Goal: Task Accomplishment & Management: Manage account settings

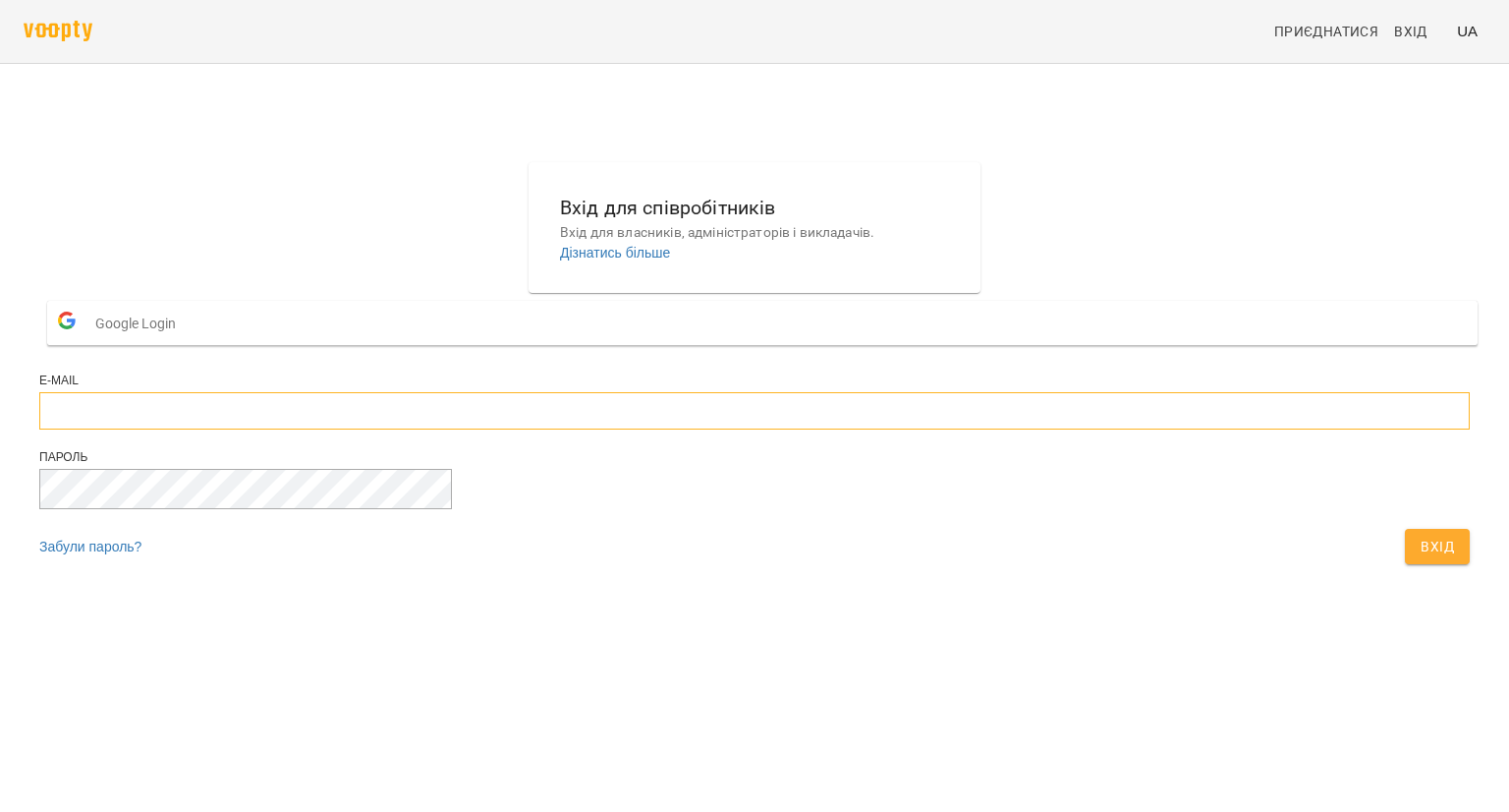
type input "**********"
click at [1405, 564] on button "Вхід" at bounding box center [1437, 546] width 64 height 36
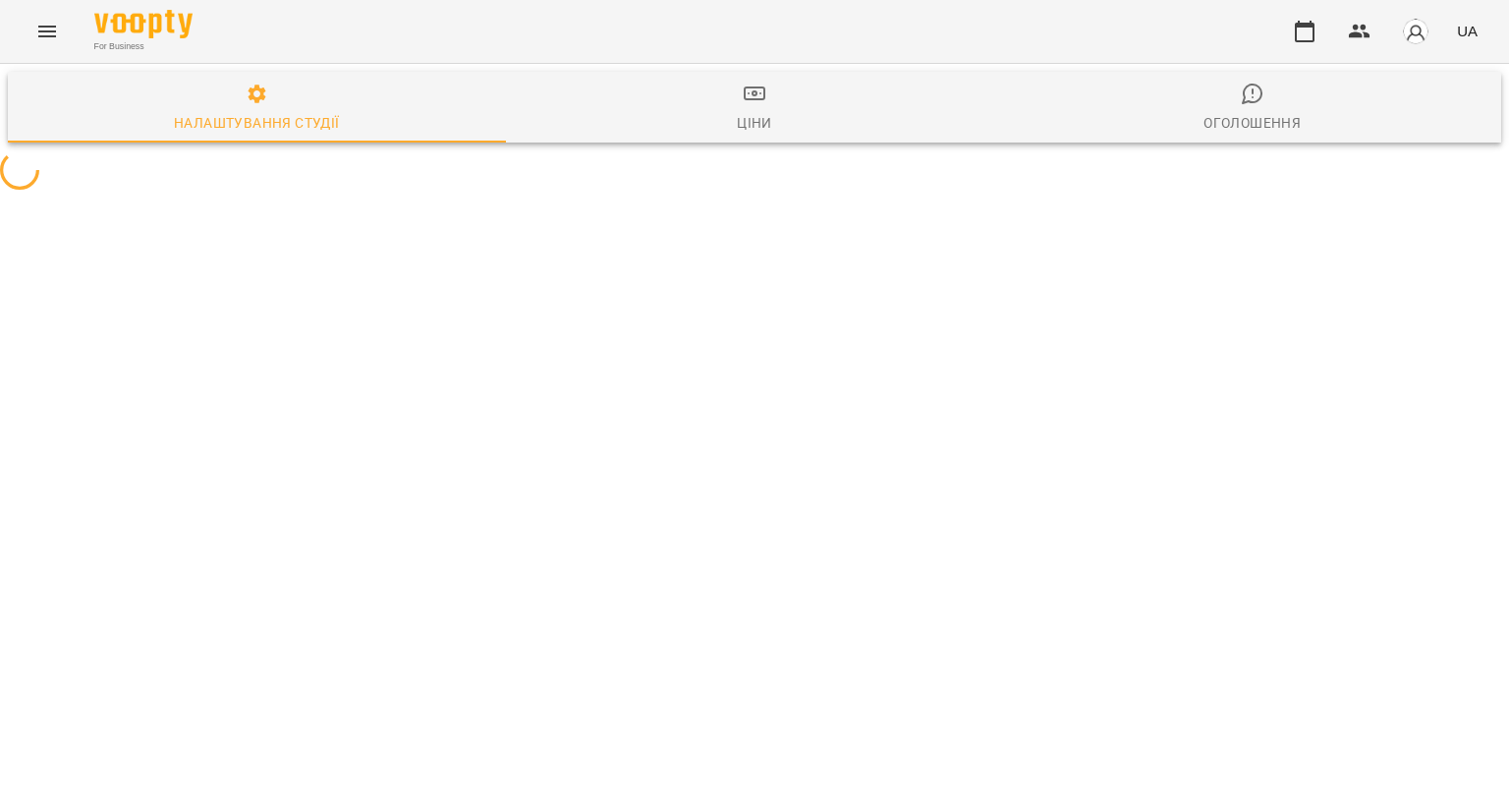
select select "**"
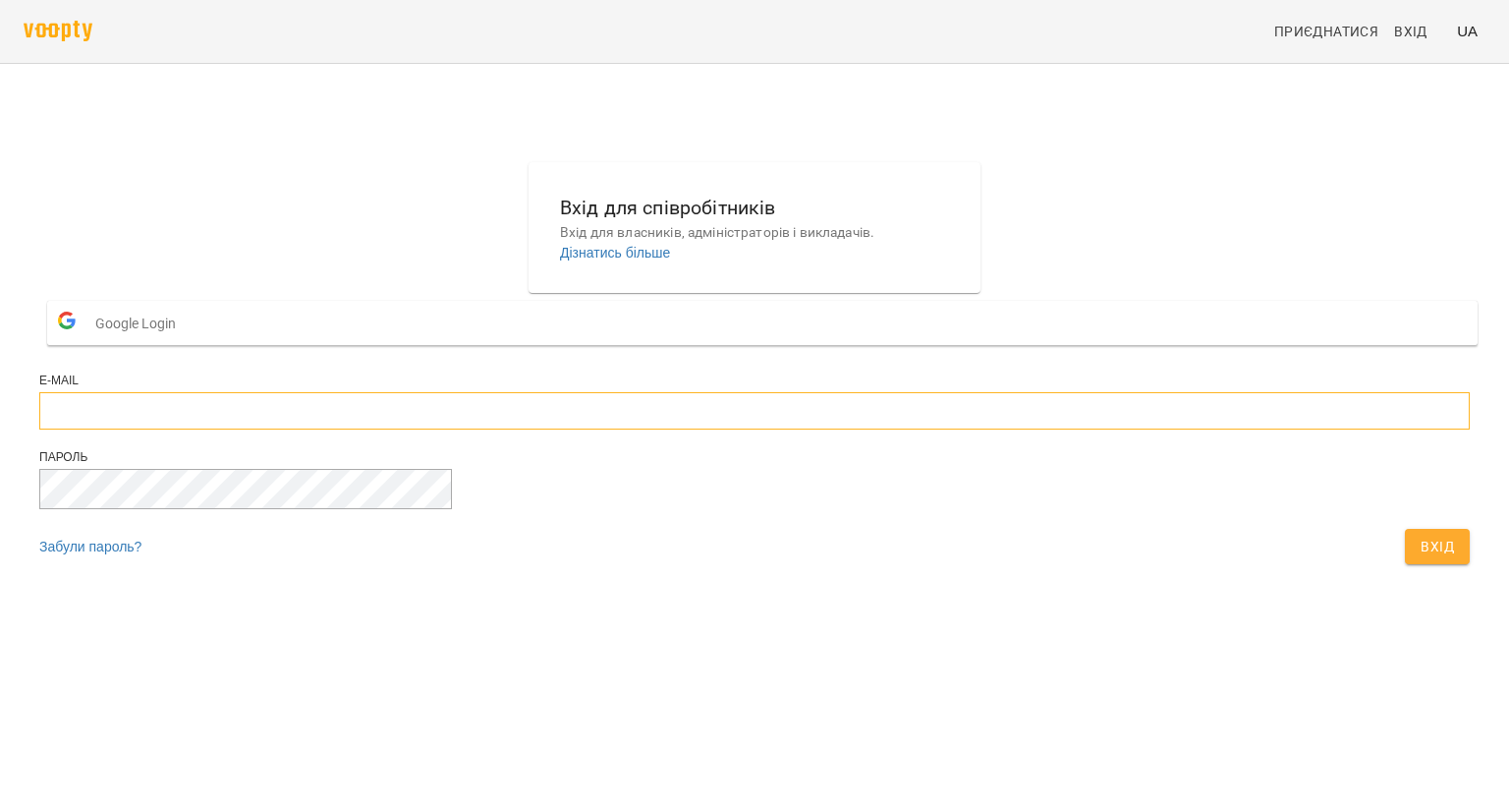
type input "**********"
click at [1405, 564] on button "Вхід" at bounding box center [1437, 546] width 64 height 36
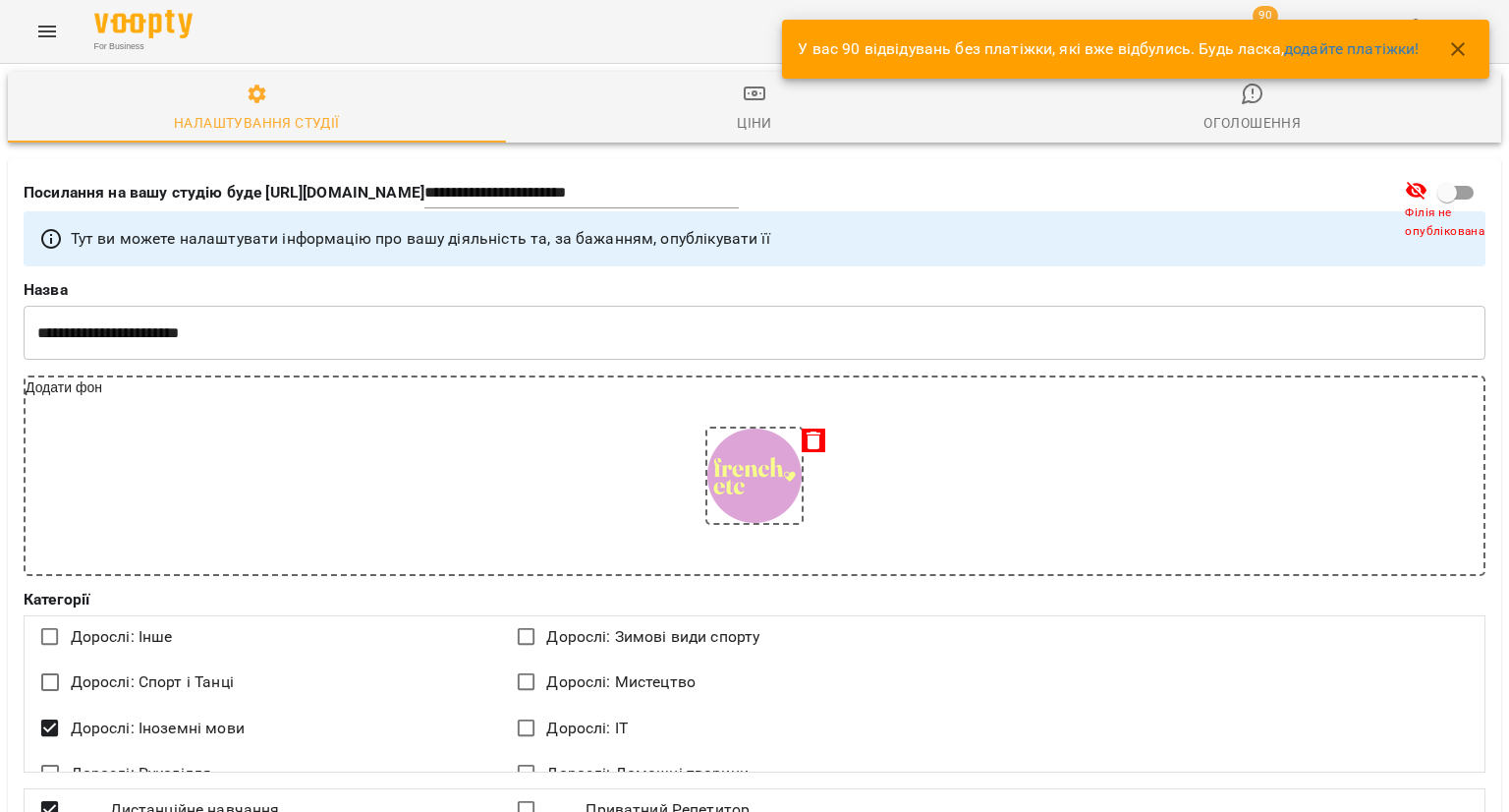
select select "**"
click at [1451, 47] on icon "button" at bounding box center [1458, 50] width 24 height 24
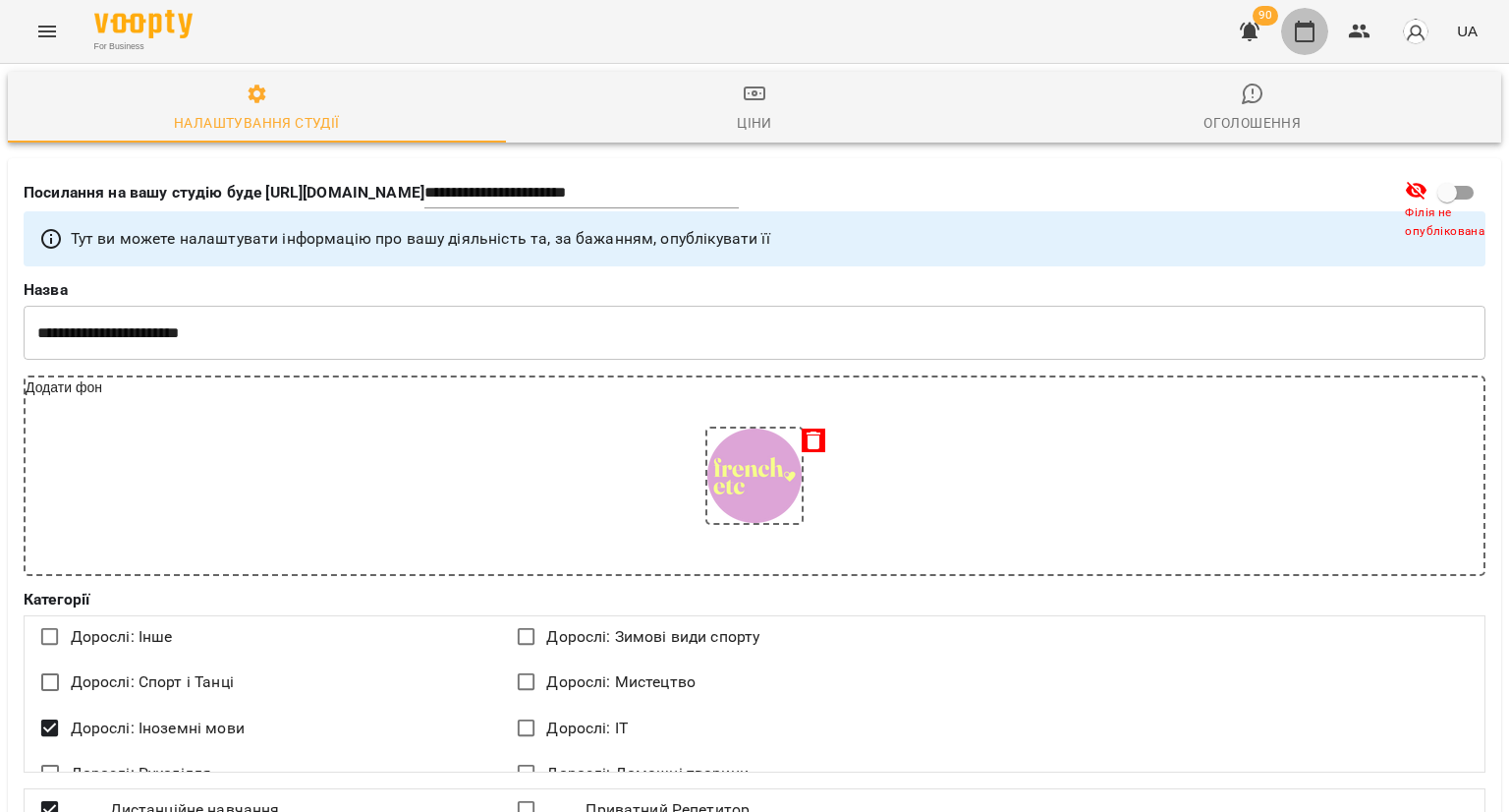
click at [1305, 31] on icon "button" at bounding box center [1305, 32] width 24 height 24
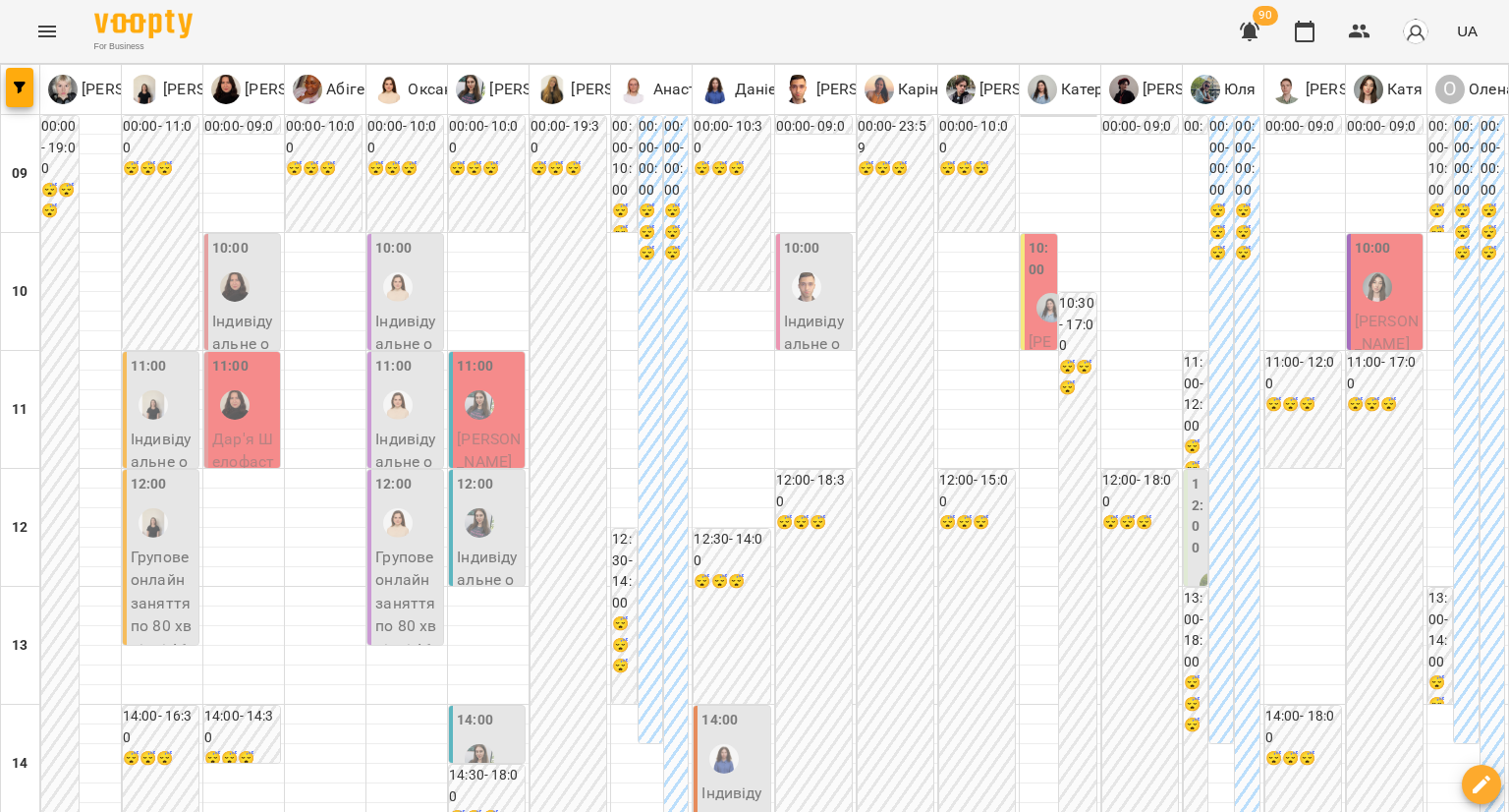
type input "**********"
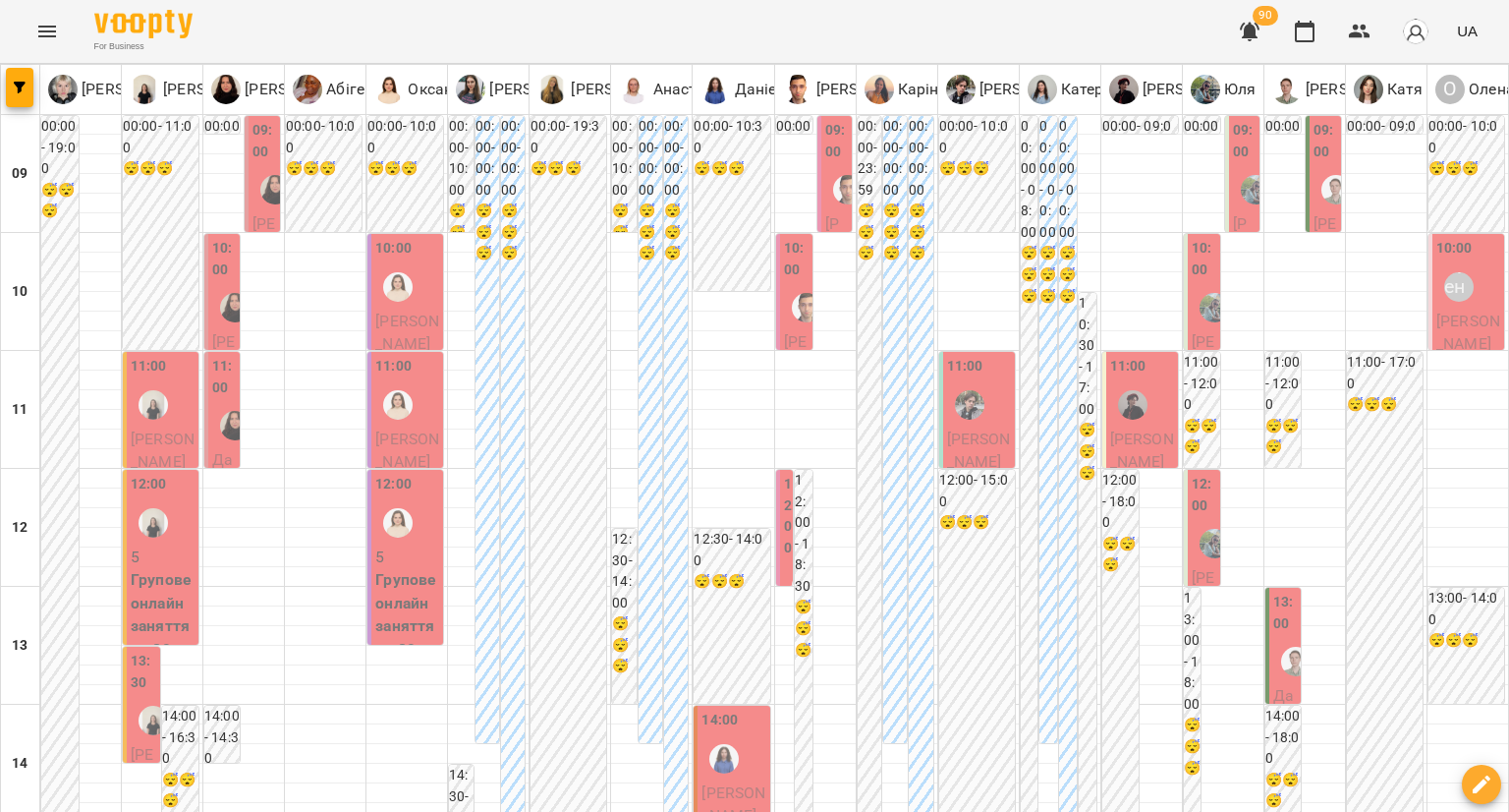
scroll to position [688, 0]
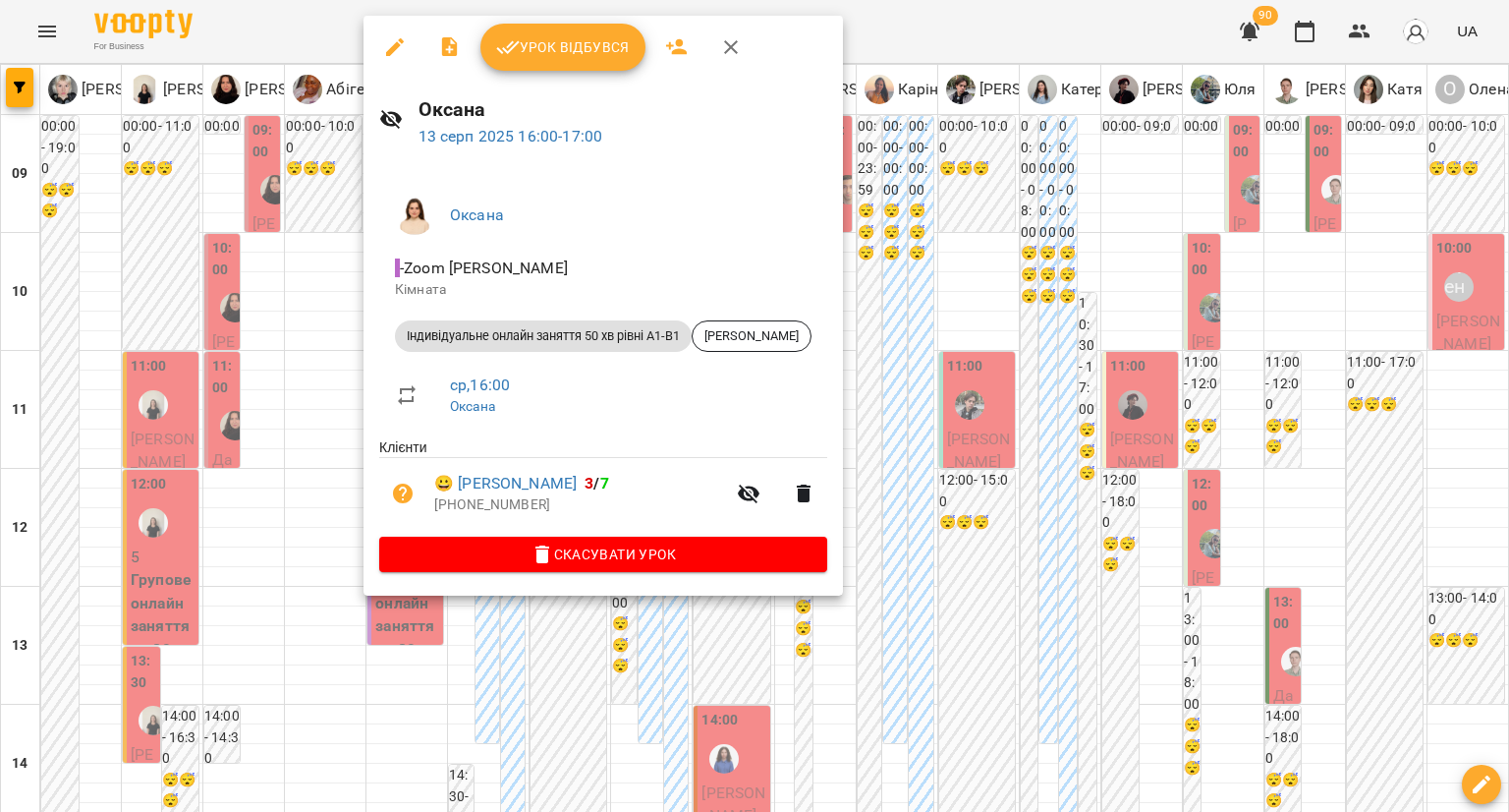
click at [506, 545] on span "Скасувати Урок" at bounding box center [603, 554] width 416 height 24
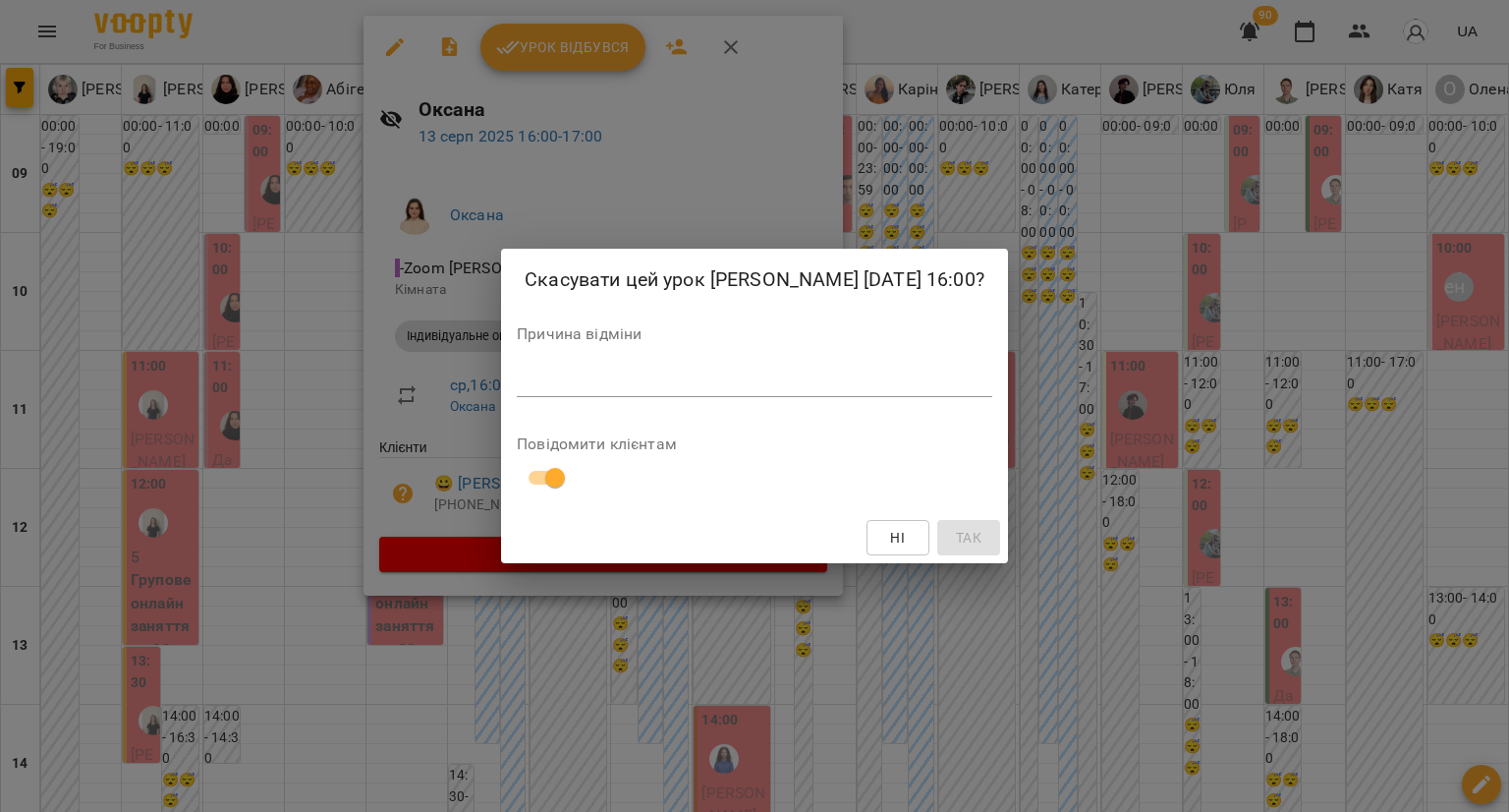
click at [567, 398] on div "Причина відміни *" at bounding box center [754, 365] width 476 height 78
click at [564, 384] on textarea at bounding box center [754, 381] width 476 height 19
type textarea "**********"
click at [963, 516] on div "Ні Так" at bounding box center [754, 537] width 507 height 52
click at [962, 522] on button "Так" at bounding box center [968, 537] width 62 height 36
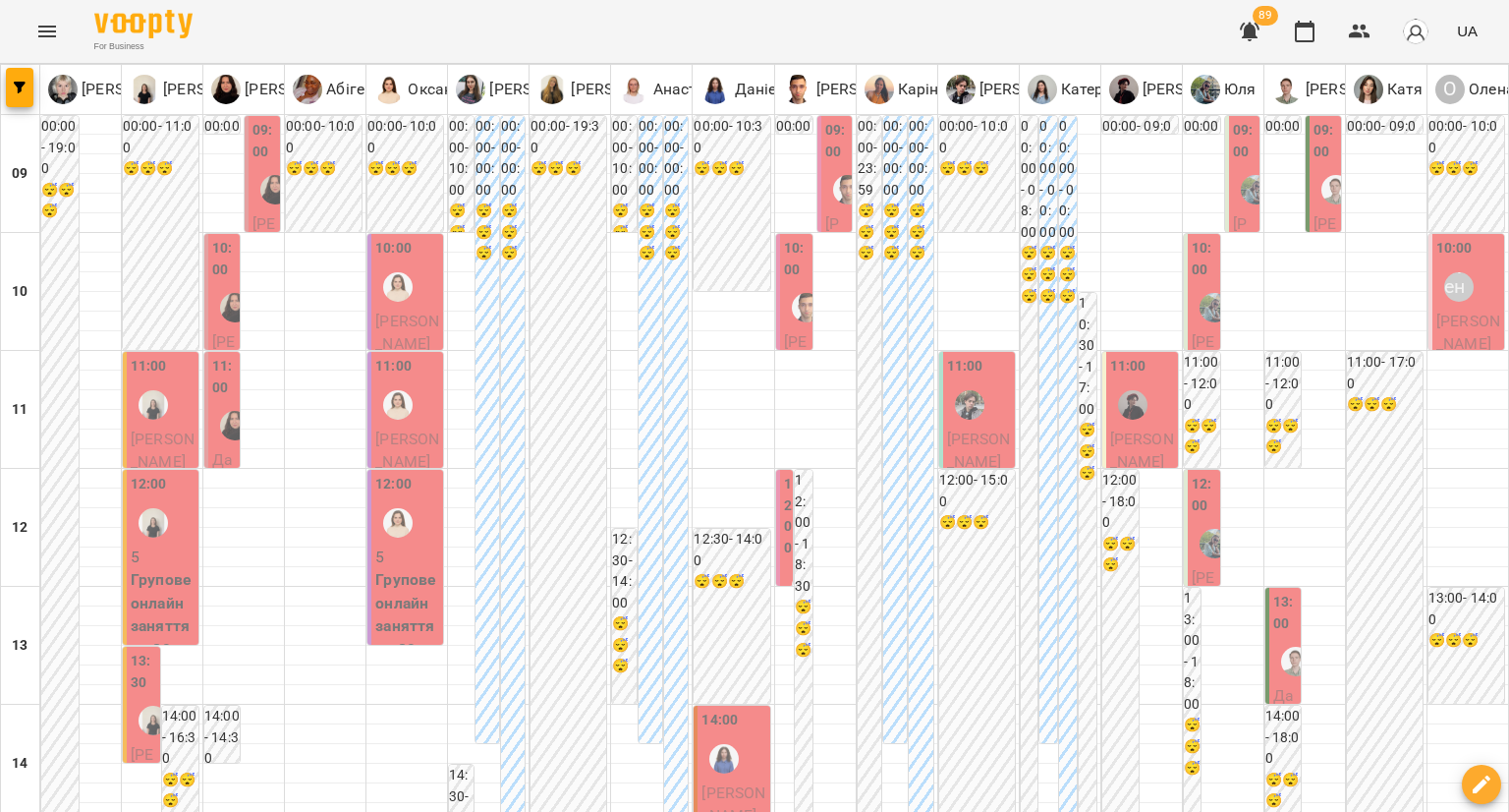
scroll to position [983, 0]
click at [48, 29] on icon "Menu" at bounding box center [48, 32] width 24 height 24
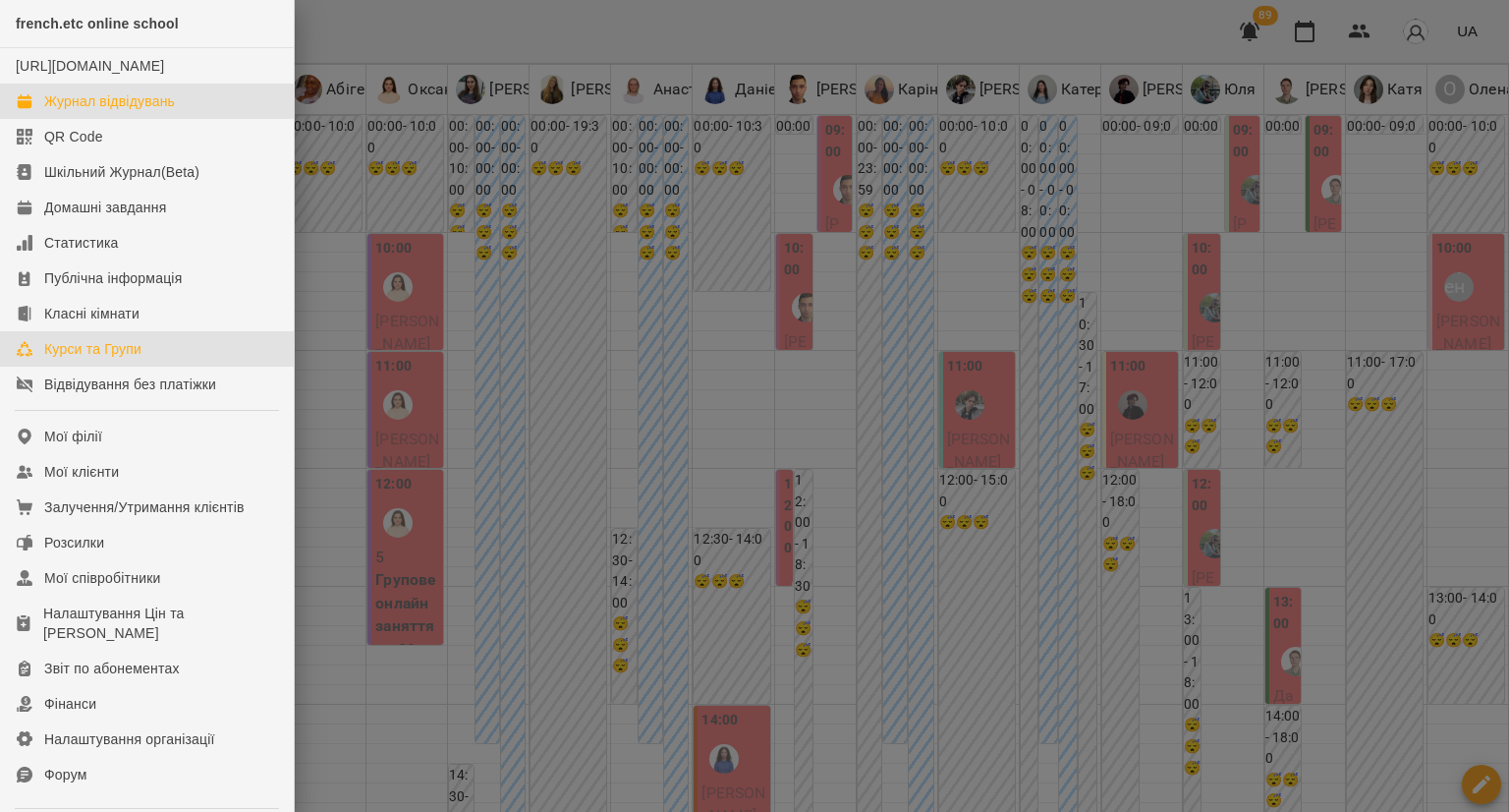
click at [165, 367] on link "Курси та Групи" at bounding box center [147, 349] width 293 height 36
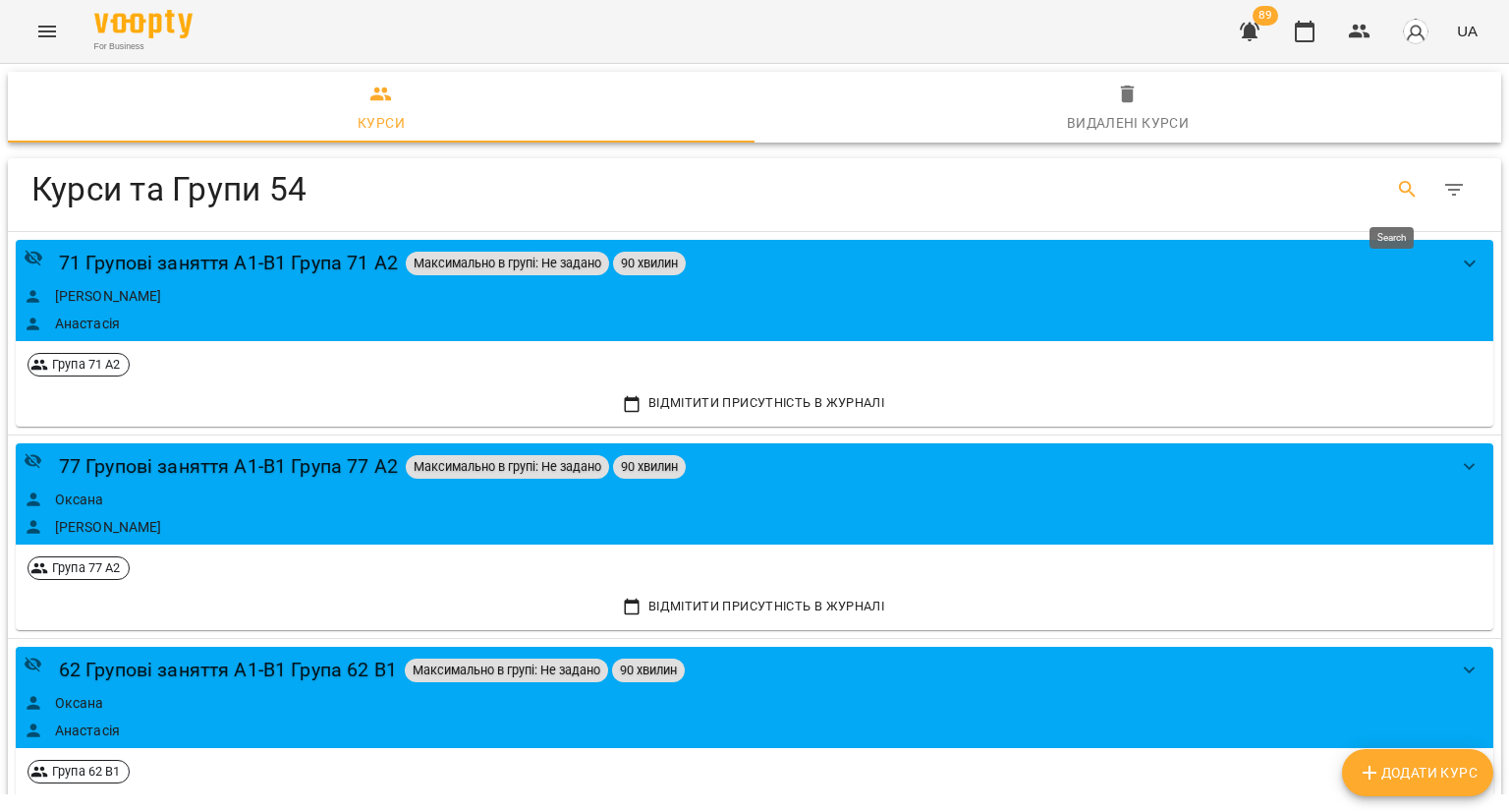
click at [1396, 179] on icon "Search" at bounding box center [1408, 189] width 24 height 24
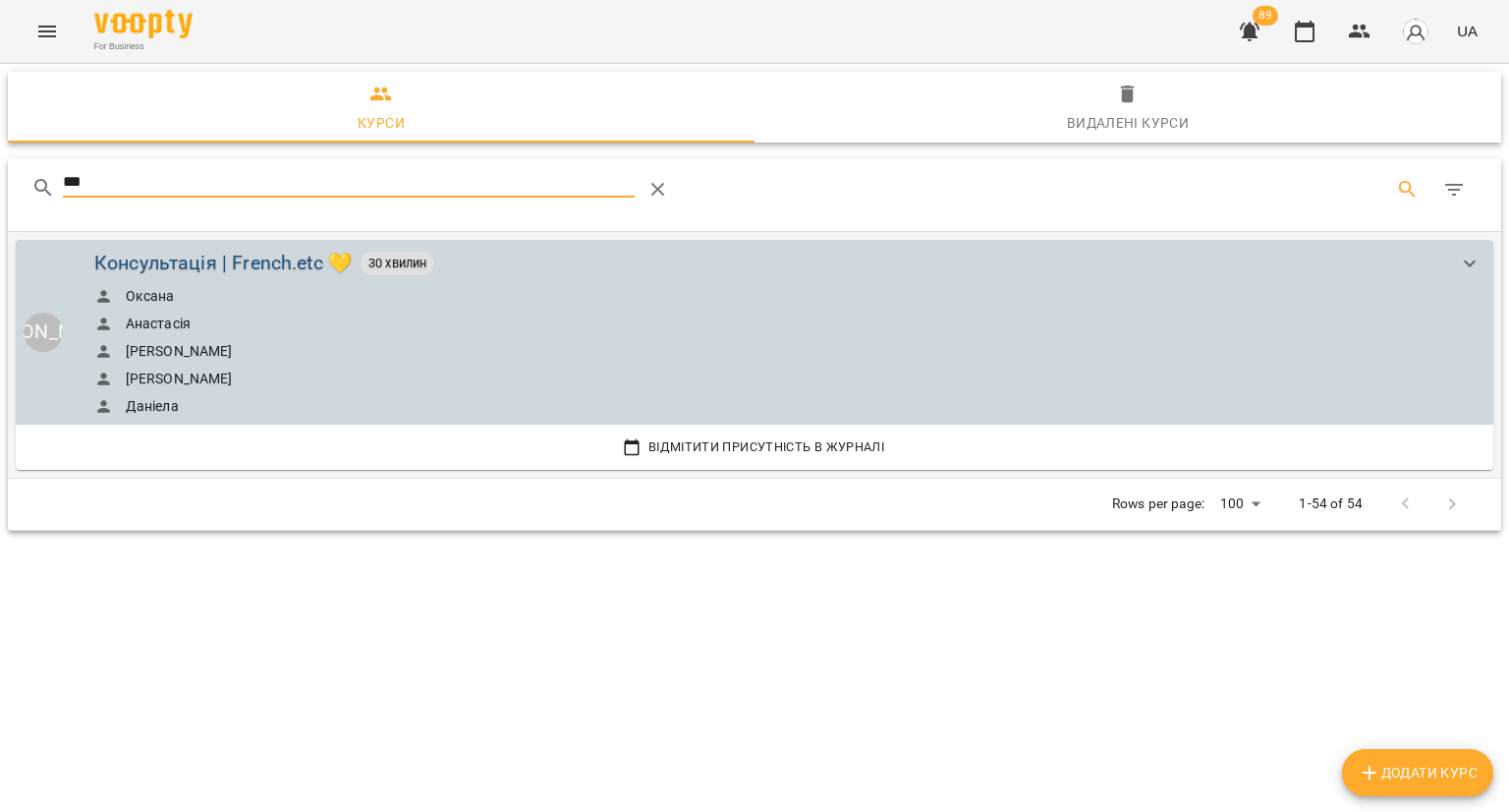
type input "***"
click at [251, 250] on div "Консультація | French.etc 💛" at bounding box center [223, 263] width 259 height 31
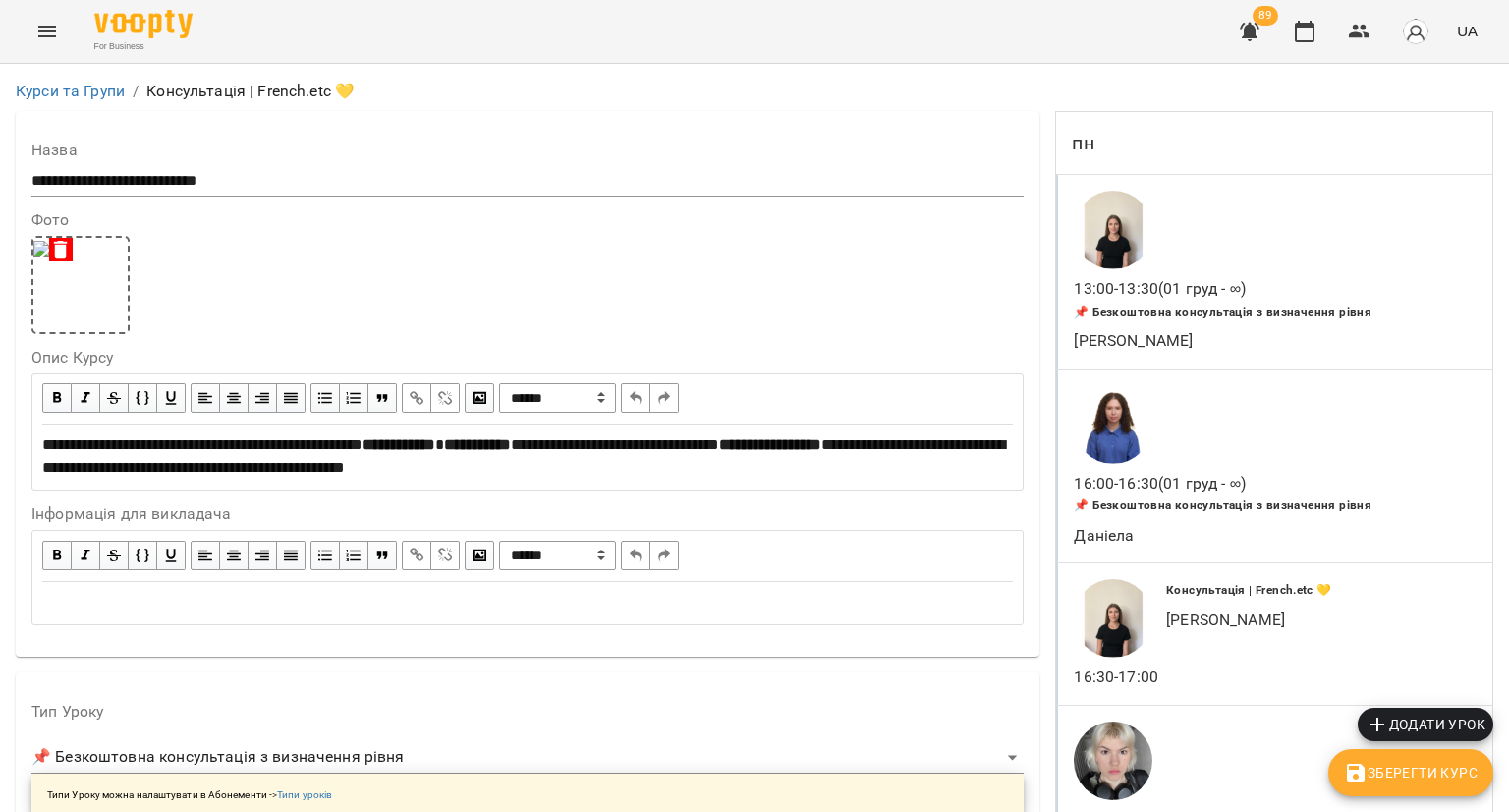
scroll to position [1867, 0]
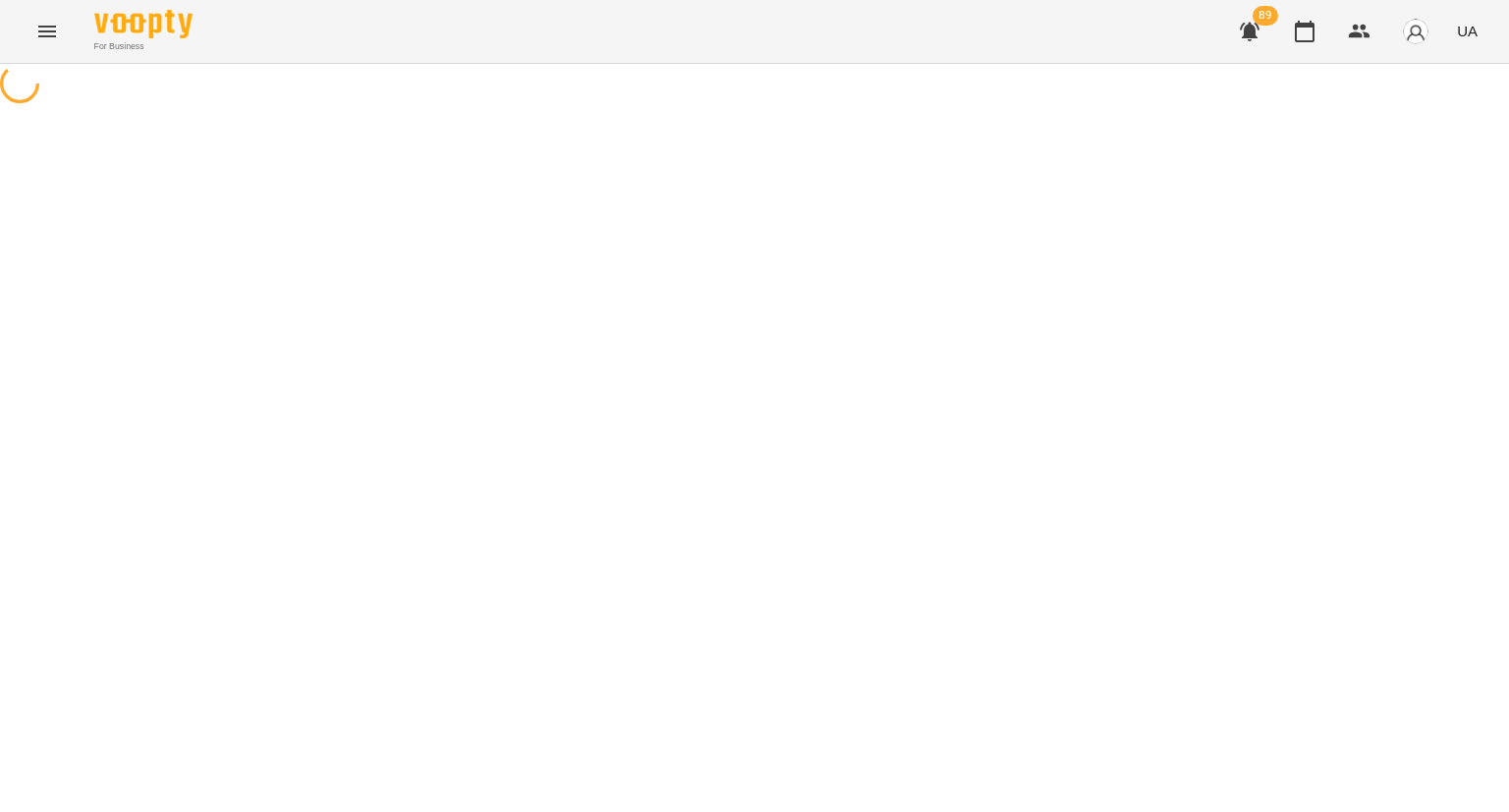
select select "*"
select select "**********"
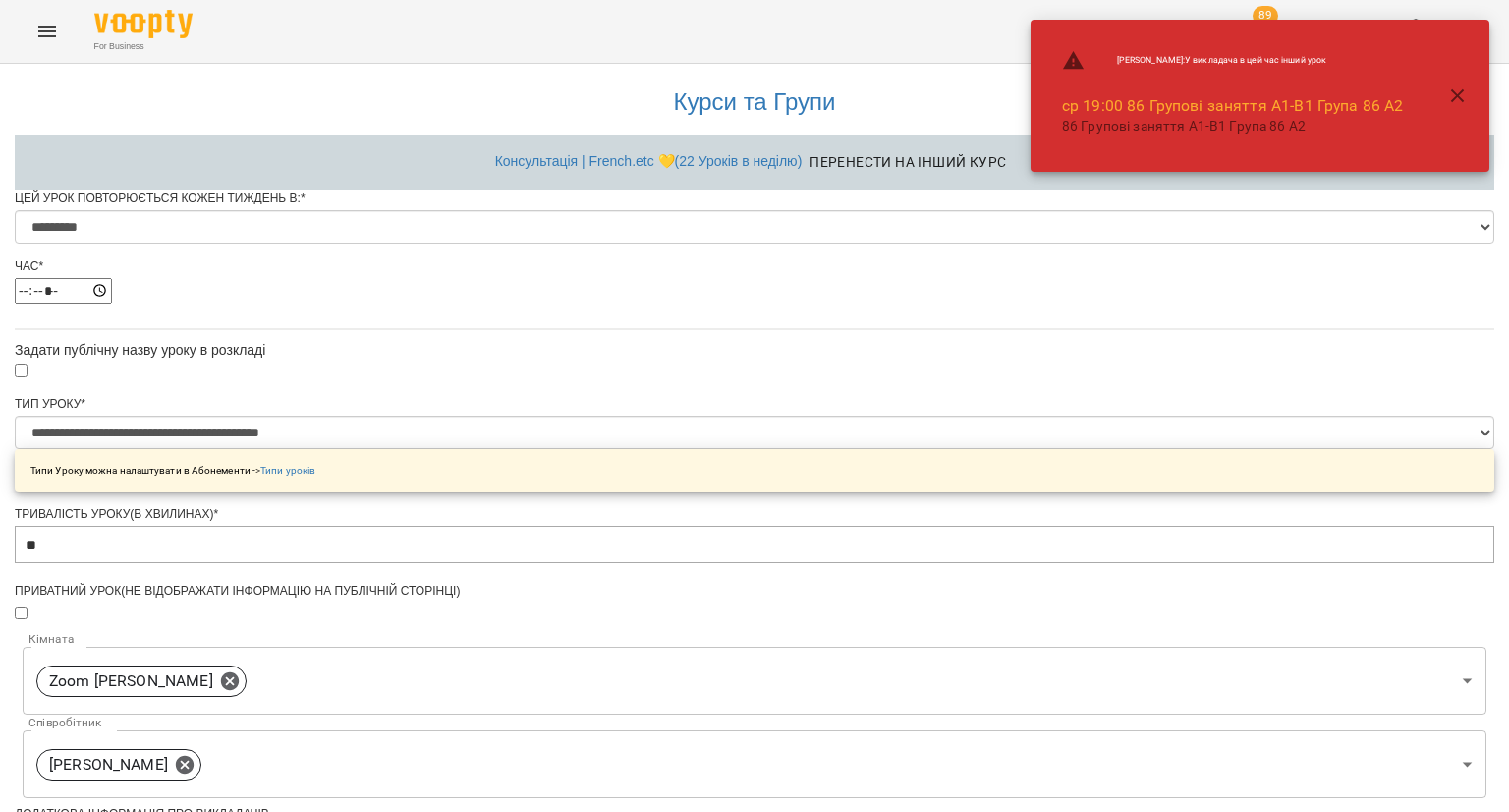
scroll to position [736, 0]
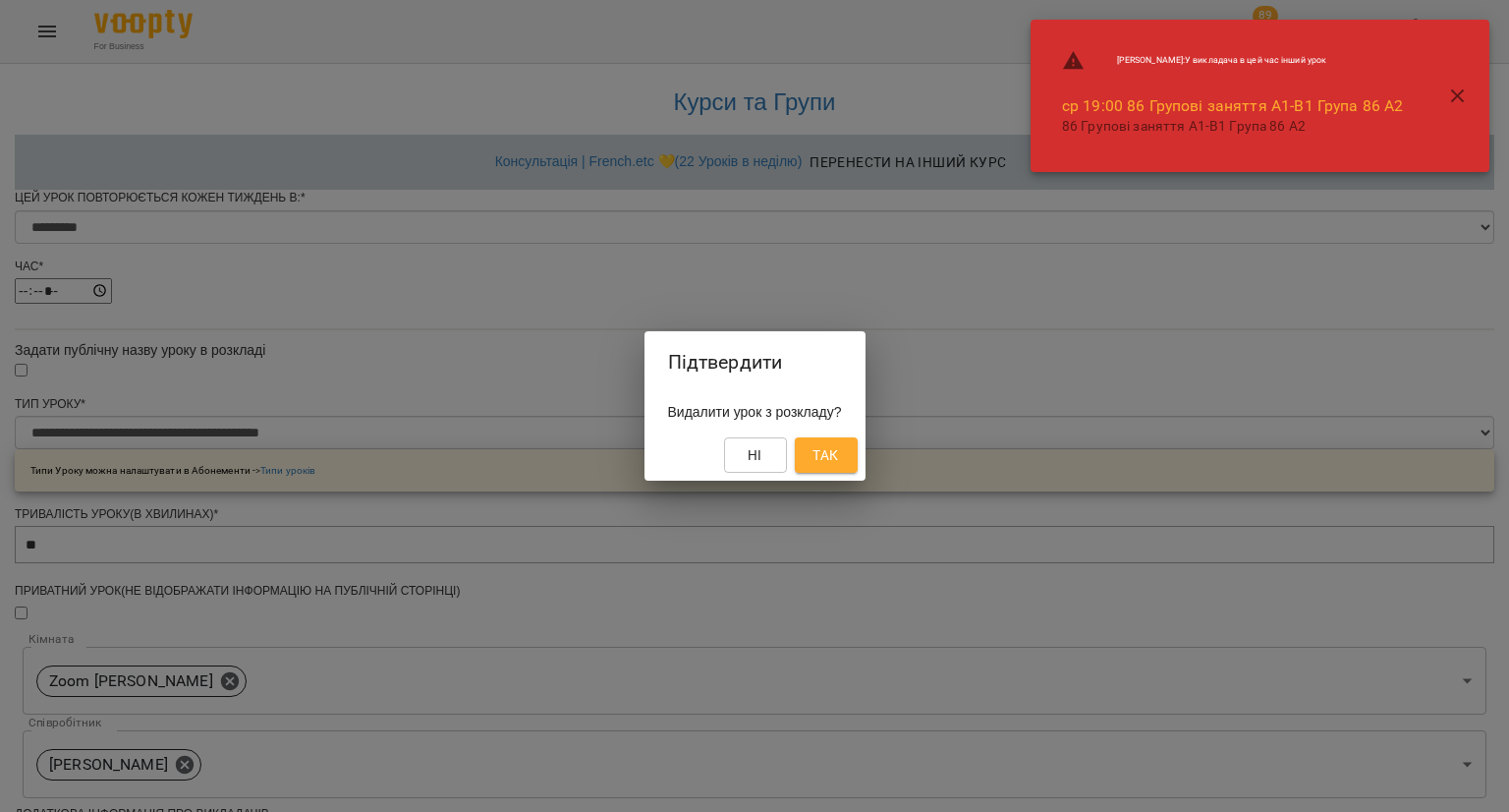
click at [858, 471] on button "Так" at bounding box center [826, 455] width 62 height 36
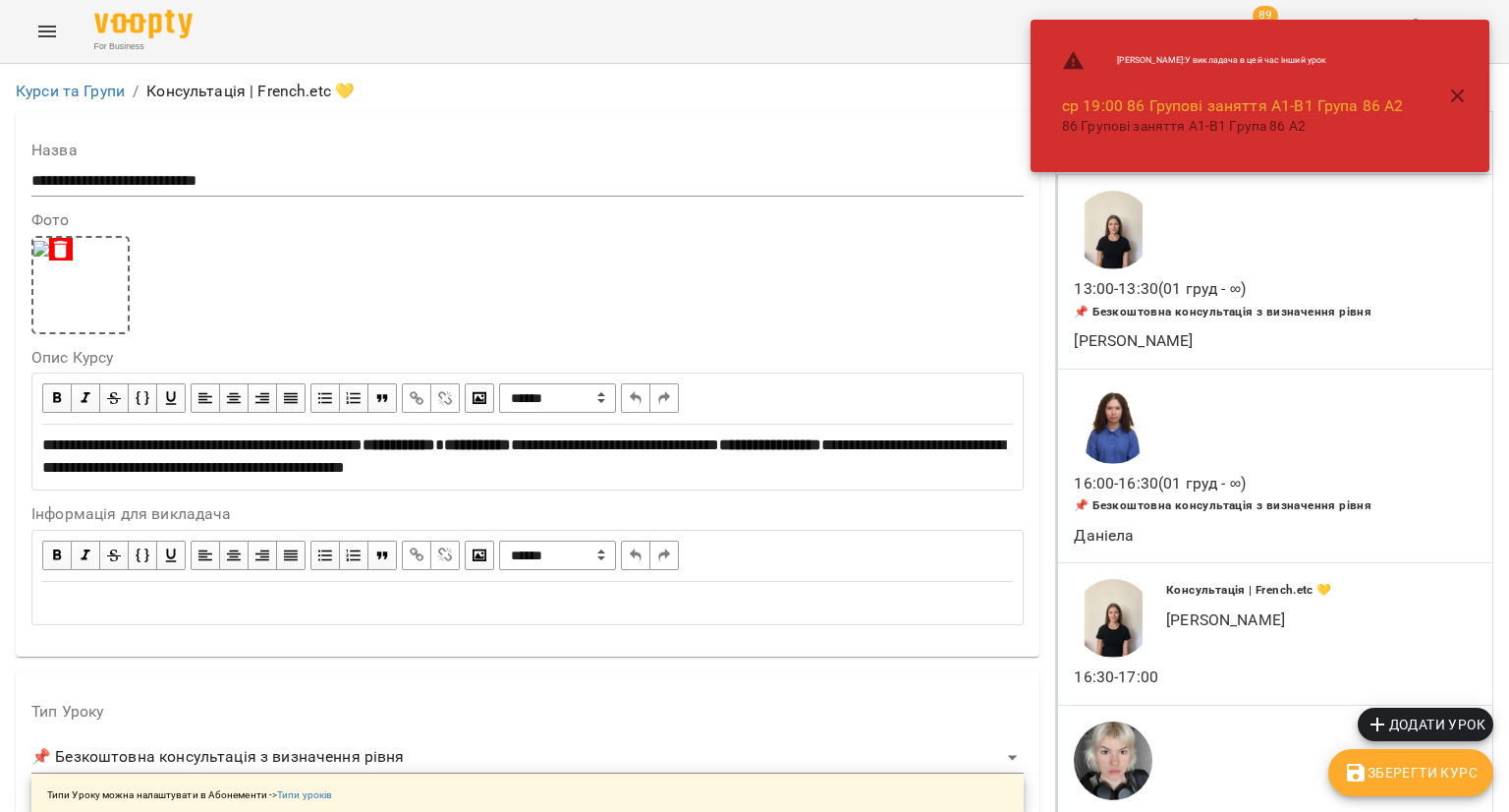
click at [1457, 93] on icon "button" at bounding box center [1458, 96] width 14 height 14
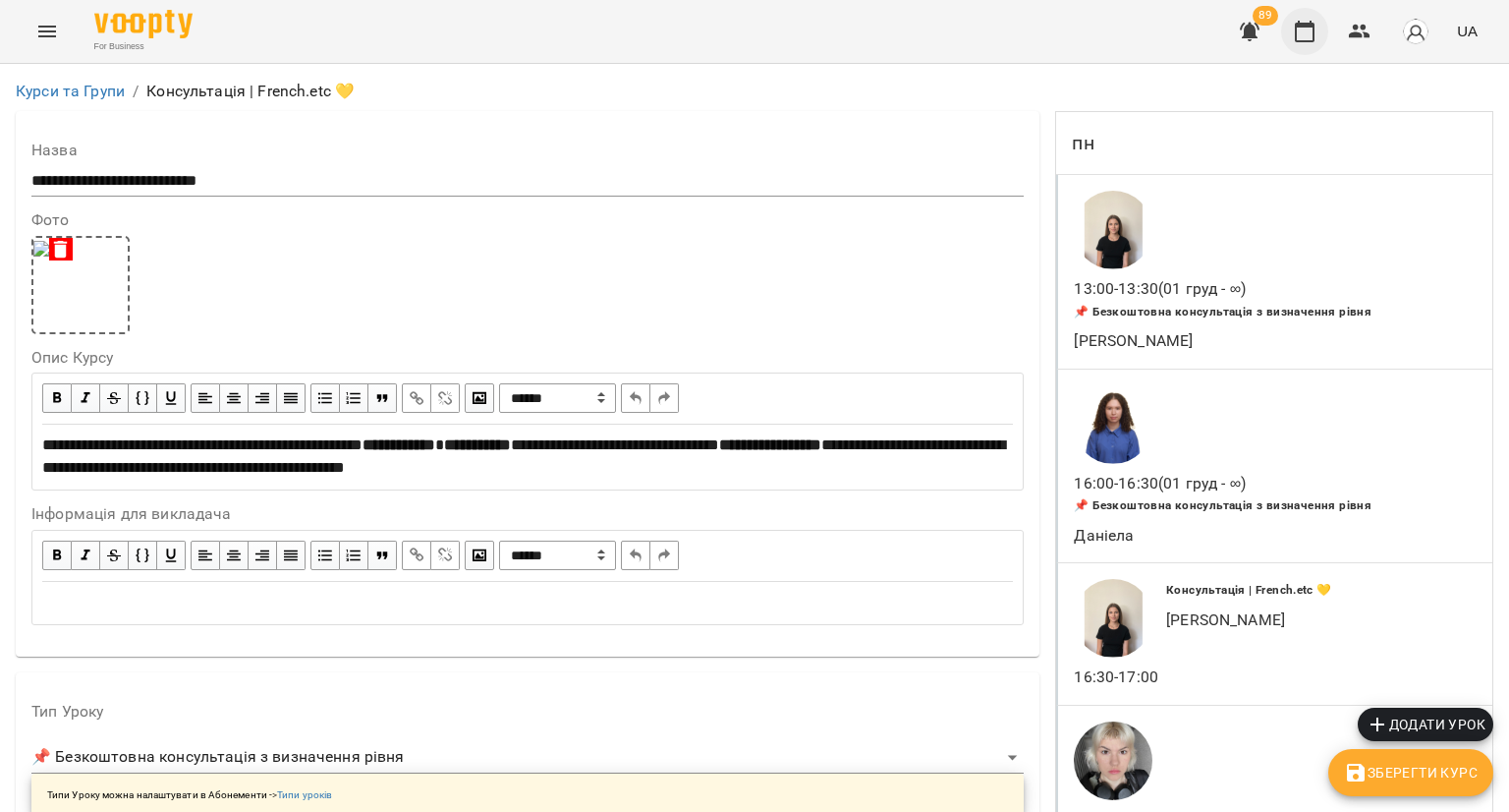
click at [1311, 27] on icon "button" at bounding box center [1305, 32] width 20 height 22
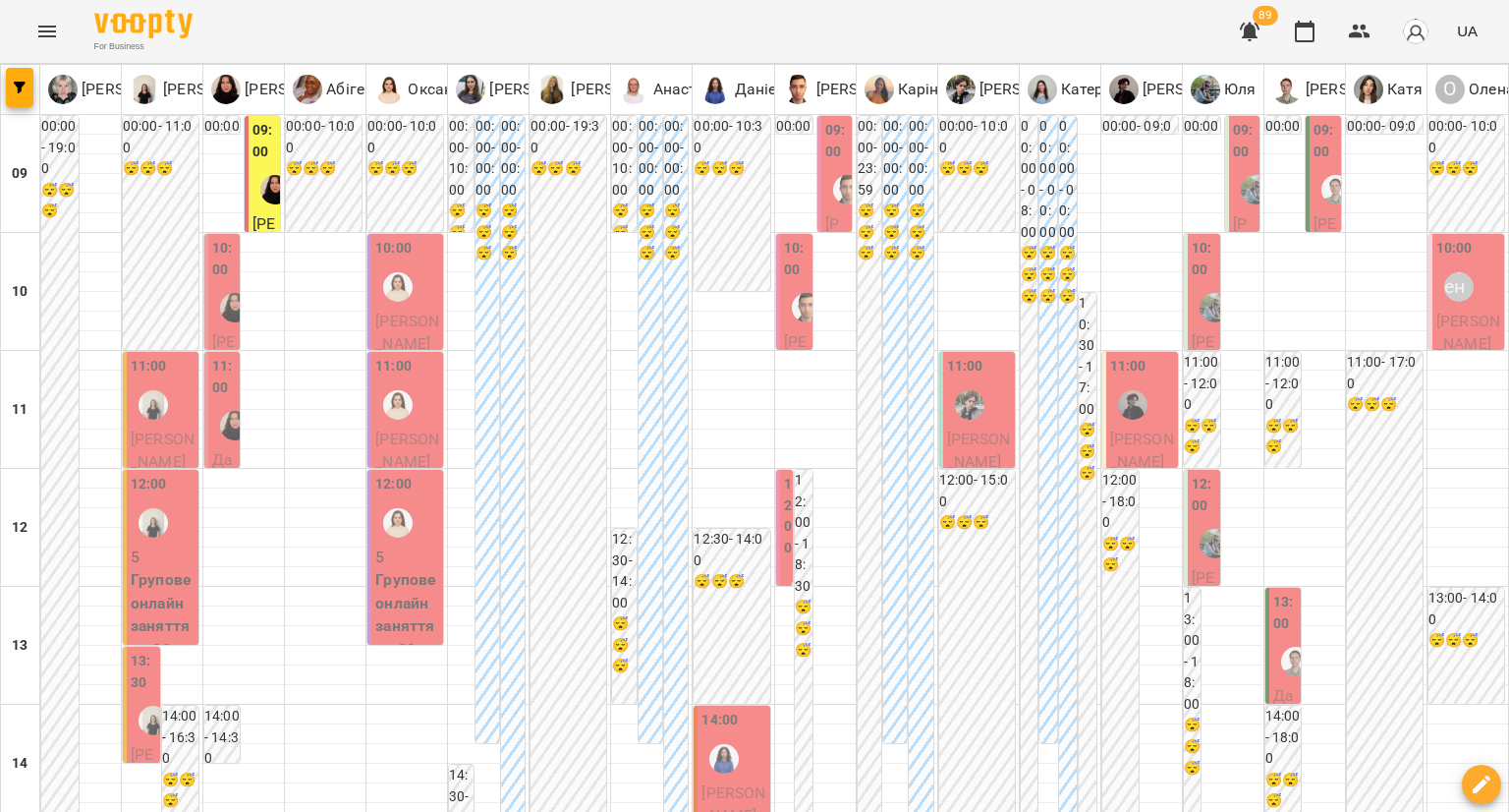
scroll to position [884, 0]
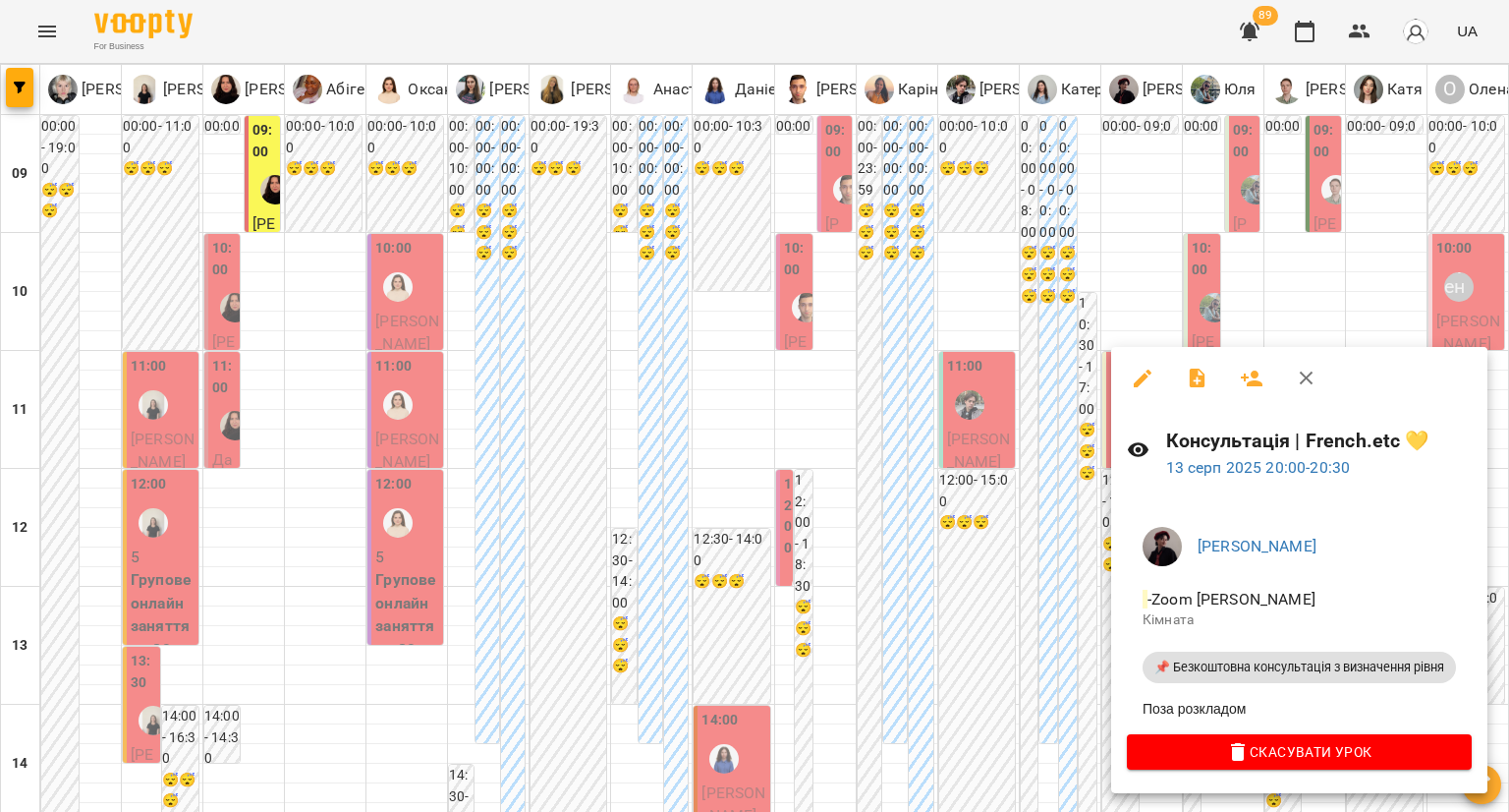
click at [1191, 754] on span "Скасувати Урок" at bounding box center [1300, 752] width 313 height 24
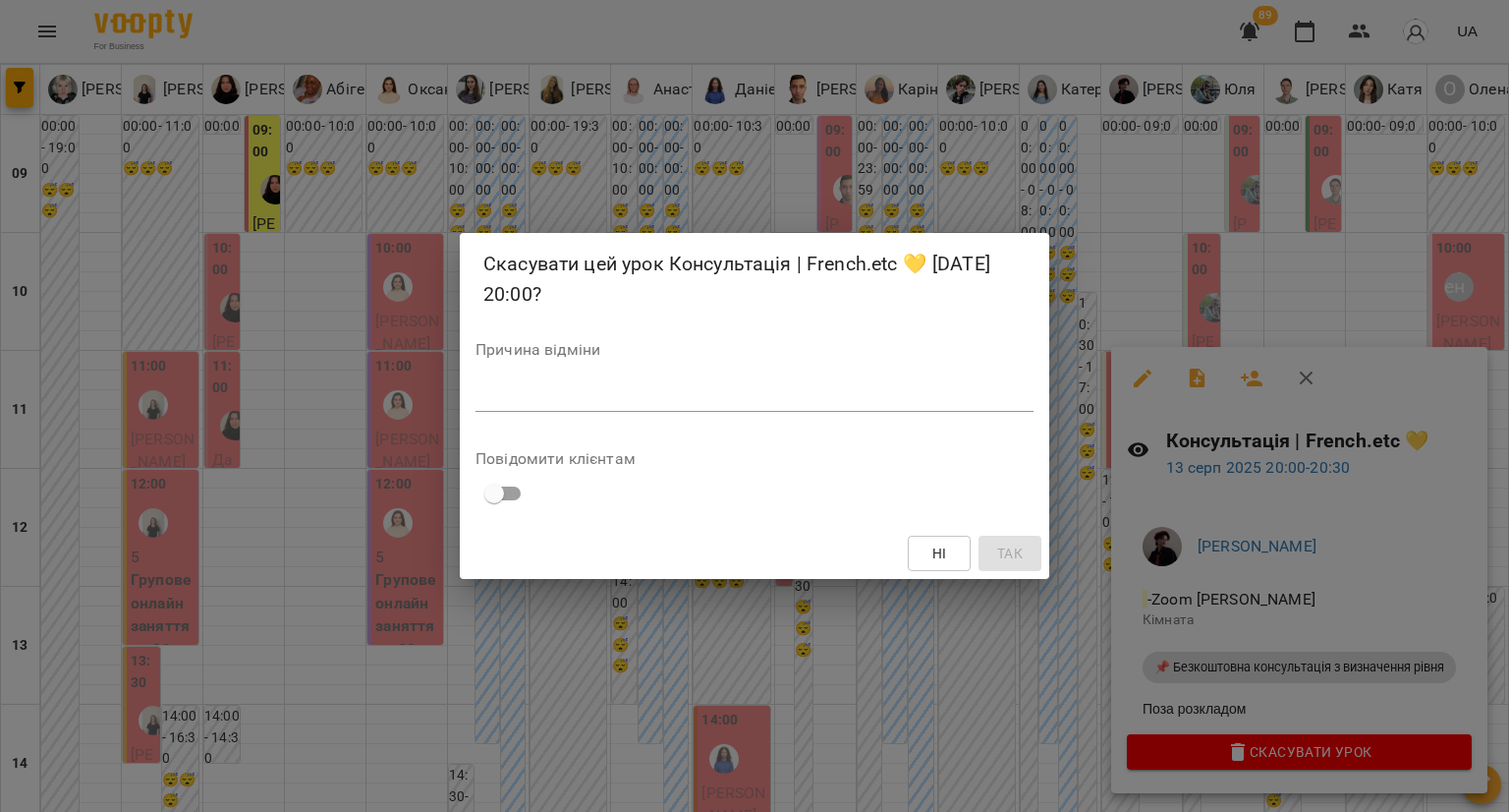
click at [917, 395] on textarea at bounding box center [754, 395] width 558 height 19
click at [1012, 549] on span "Так" at bounding box center [1010, 553] width 26 height 24
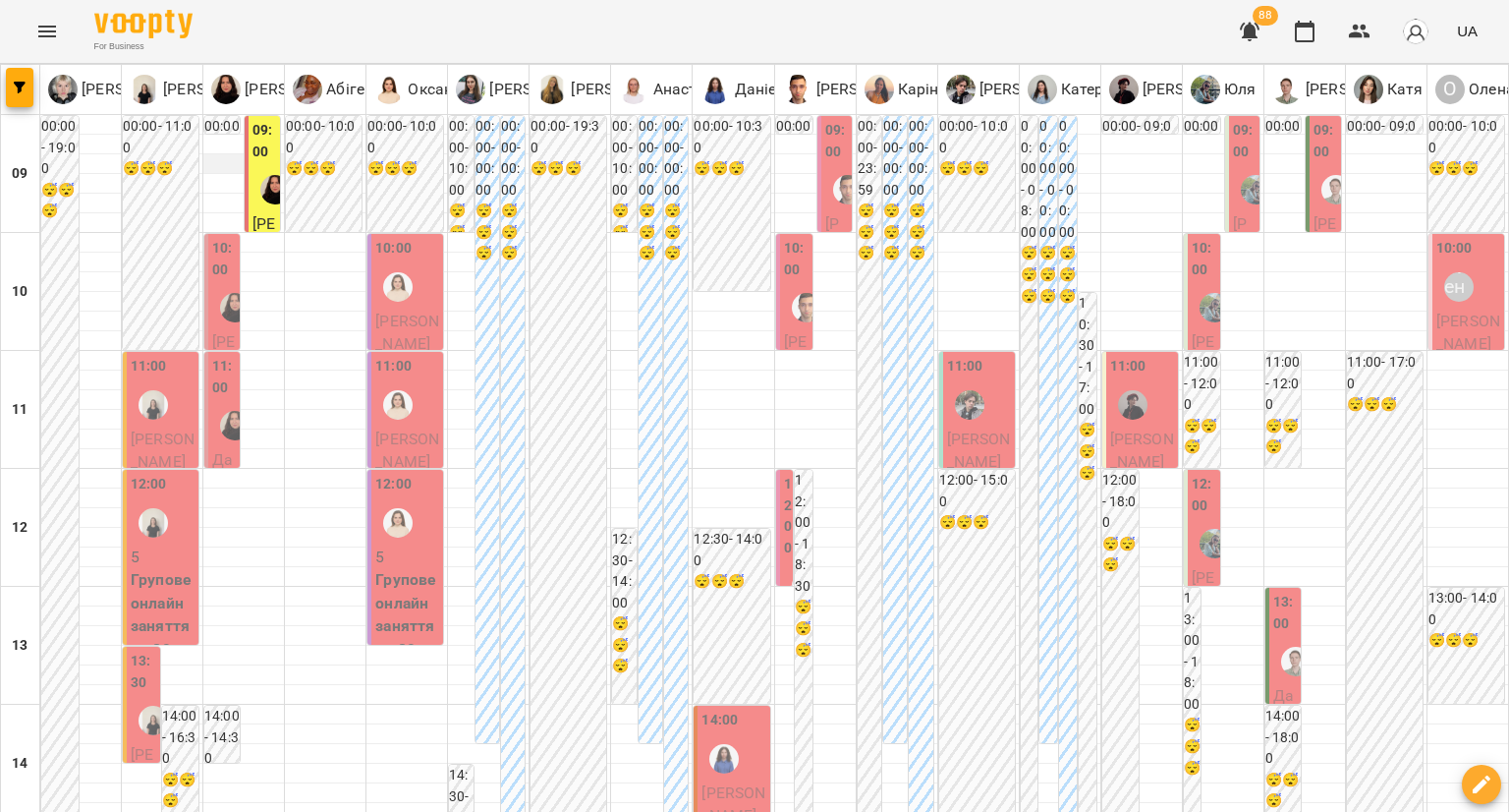
click at [279, 156] on div at bounding box center [243, 165] width 80 height 20
select select
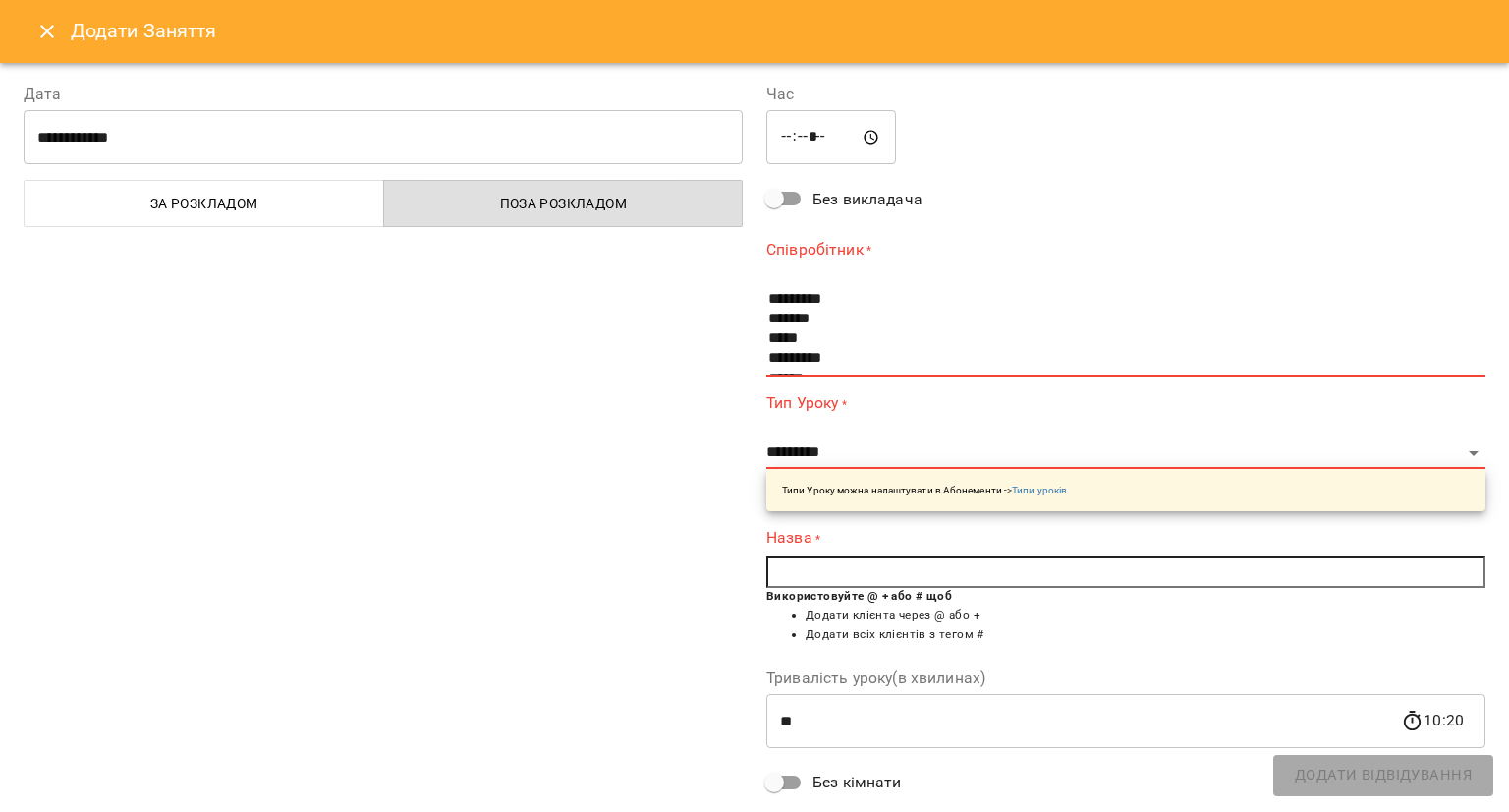
click at [34, 42] on button "Close" at bounding box center [48, 32] width 48 height 48
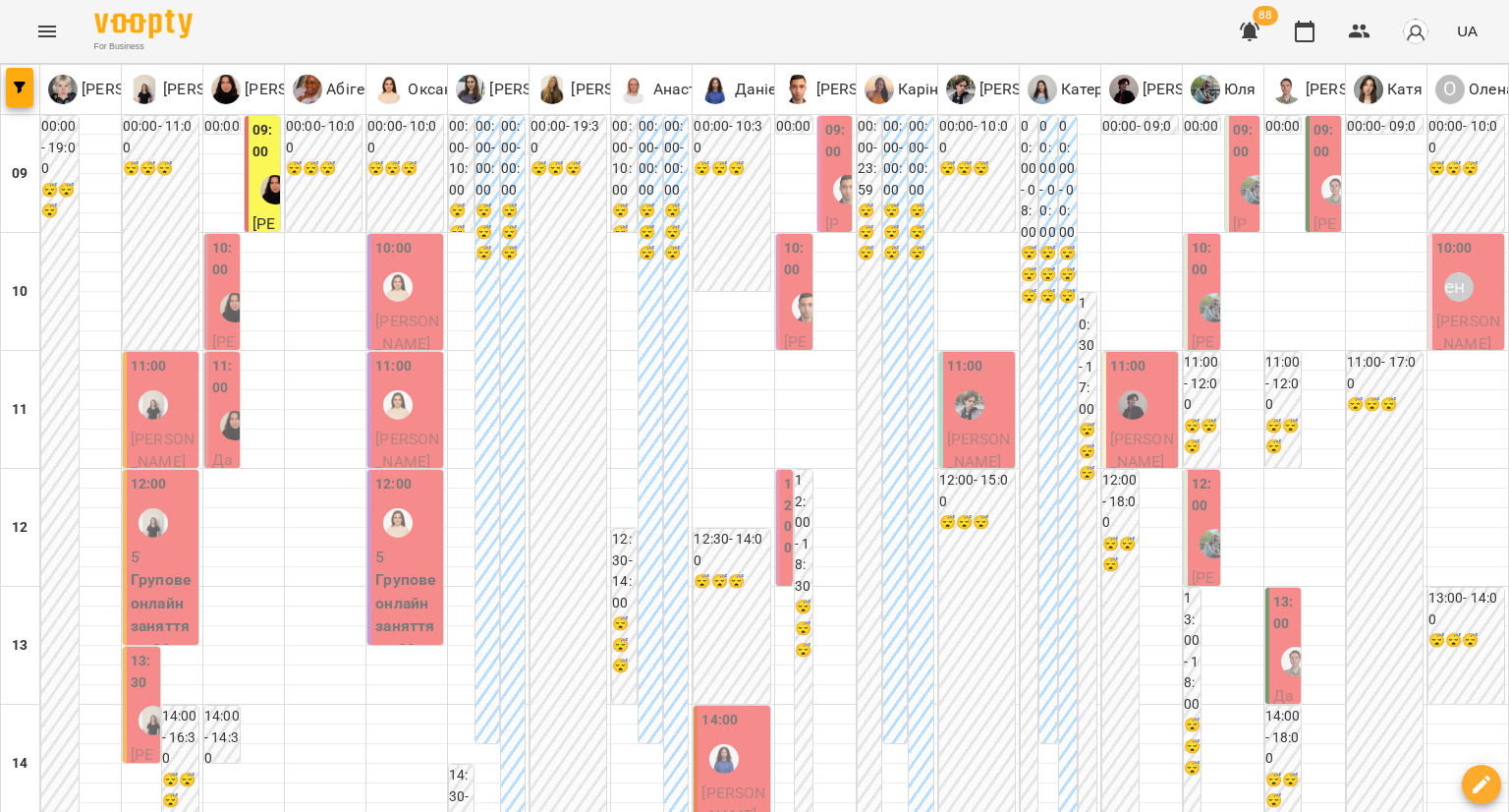
click at [261, 165] on div "09:00" at bounding box center [265, 144] width 24 height 48
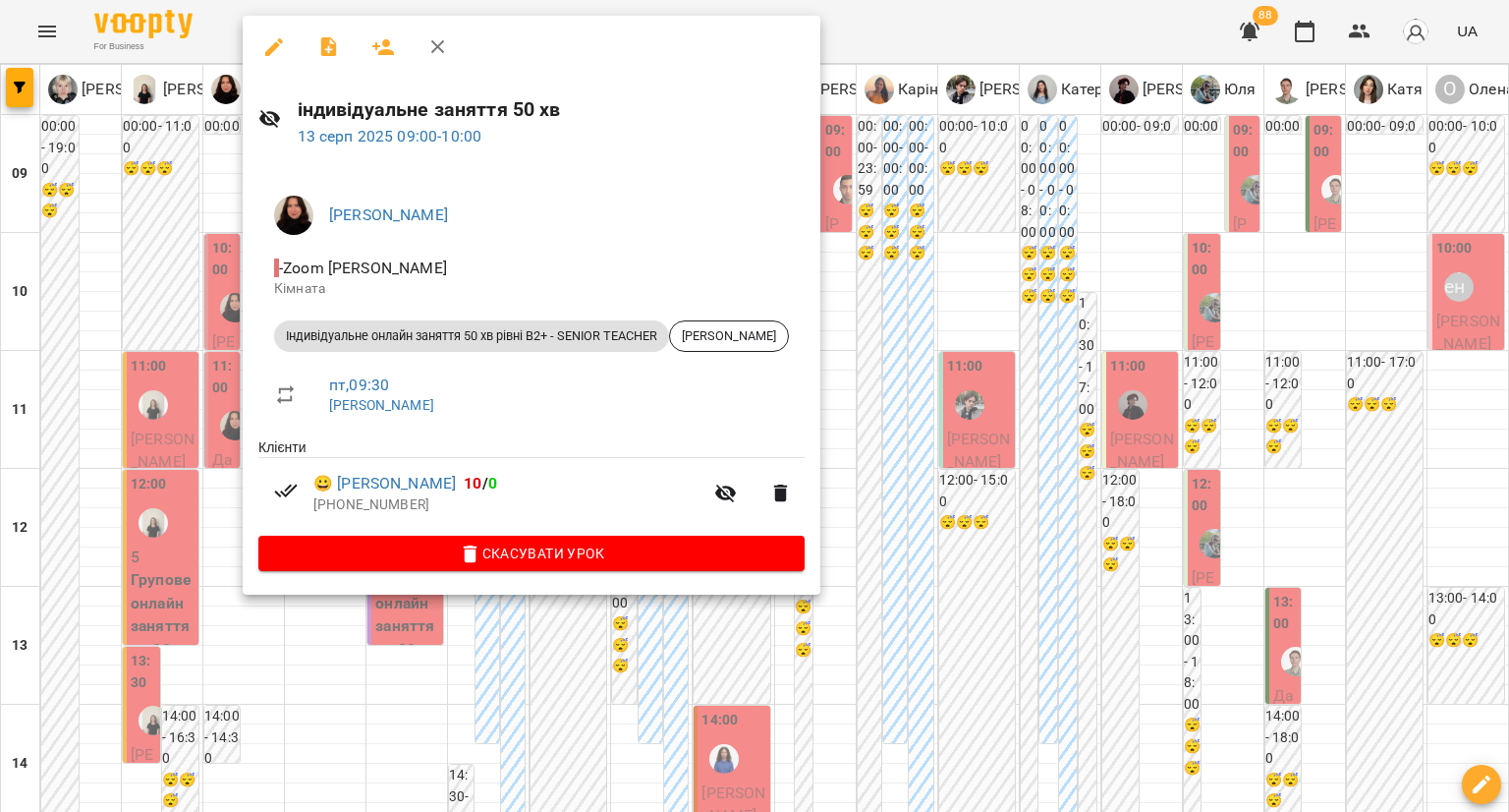
click at [169, 217] on div at bounding box center [754, 406] width 1509 height 812
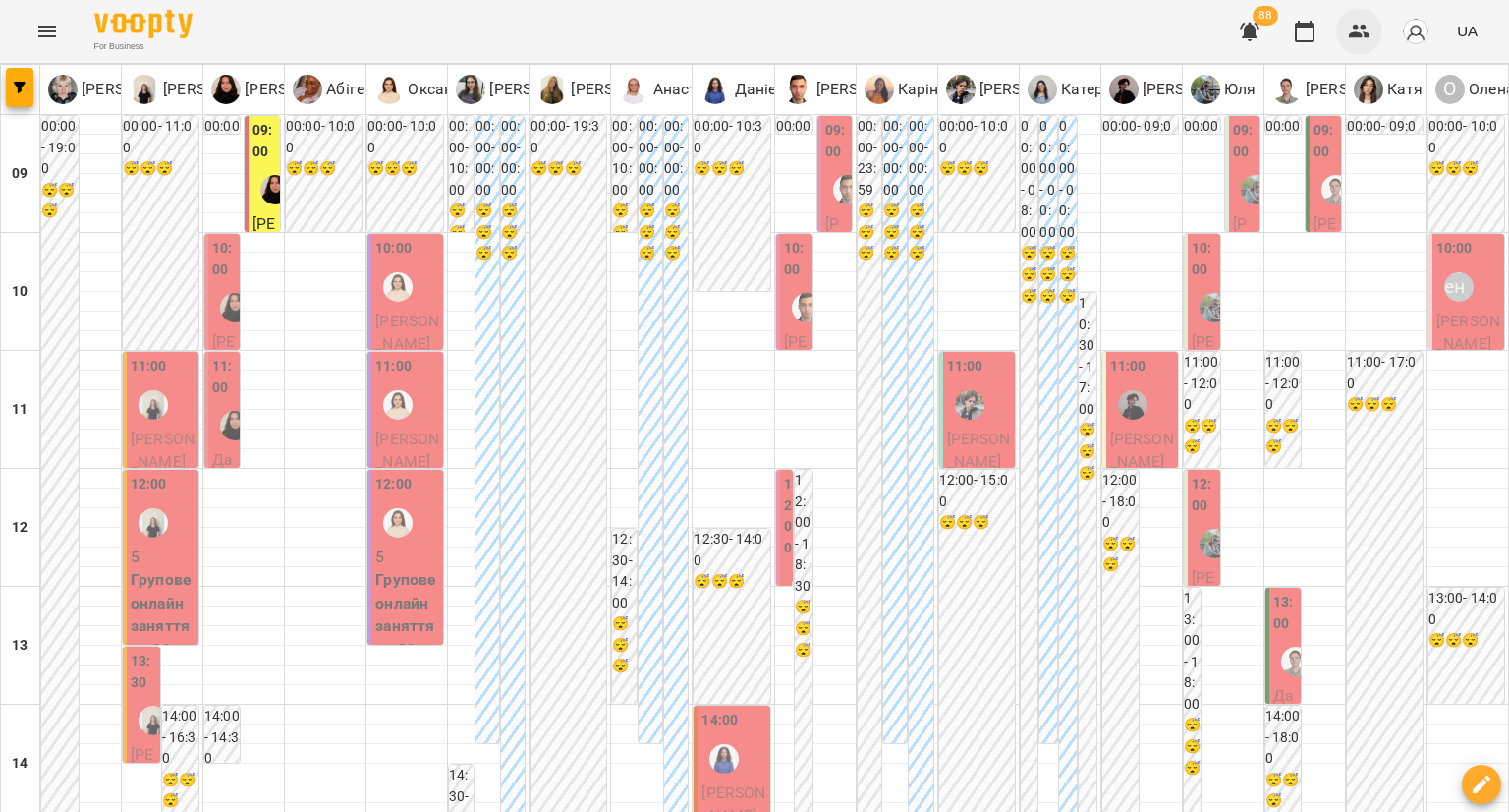
click at [1361, 24] on icon "button" at bounding box center [1360, 32] width 24 height 24
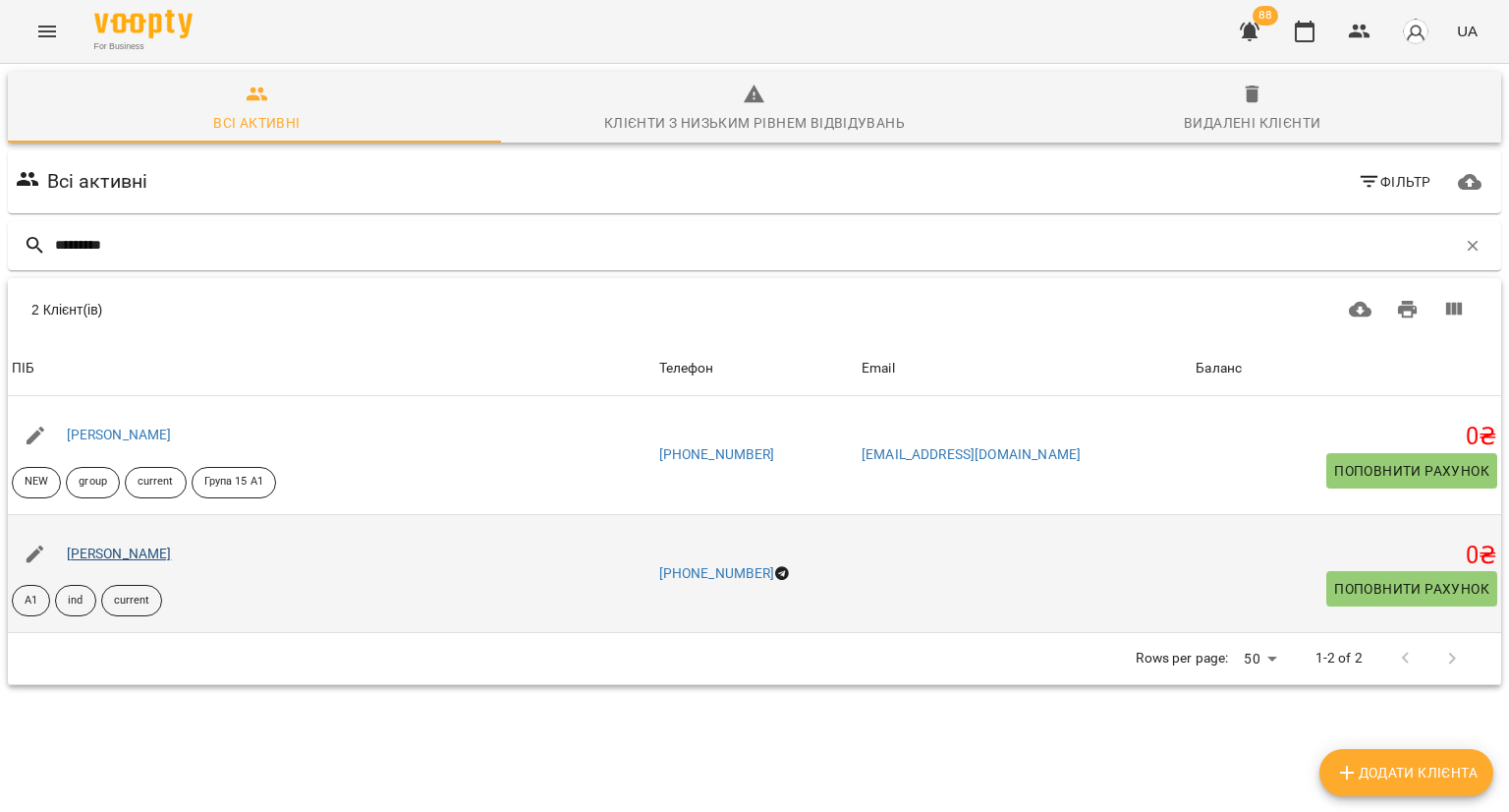
type input "*********"
click at [116, 556] on link "[PERSON_NAME]" at bounding box center [119, 553] width 105 height 16
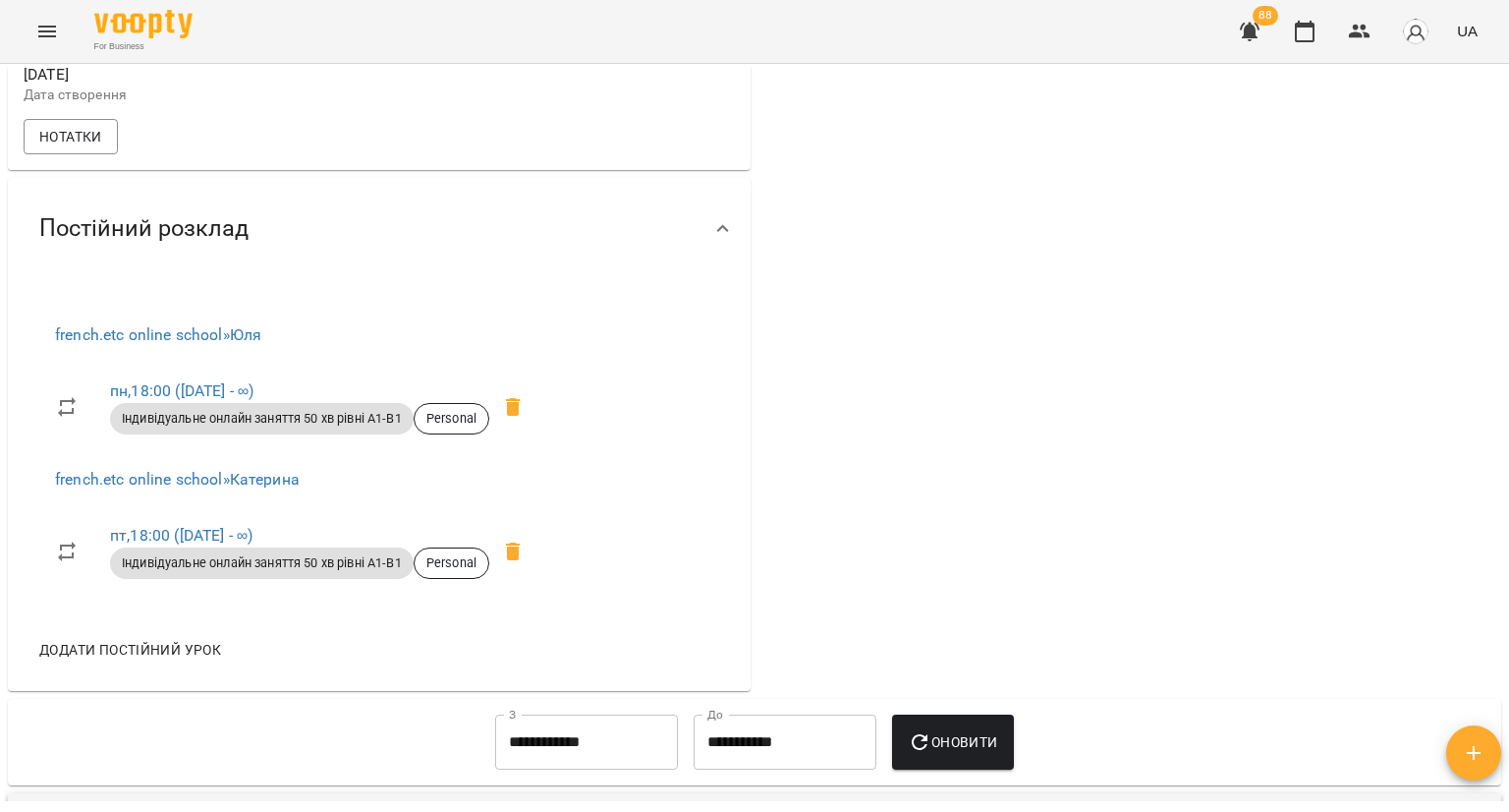
scroll to position [2411, 0]
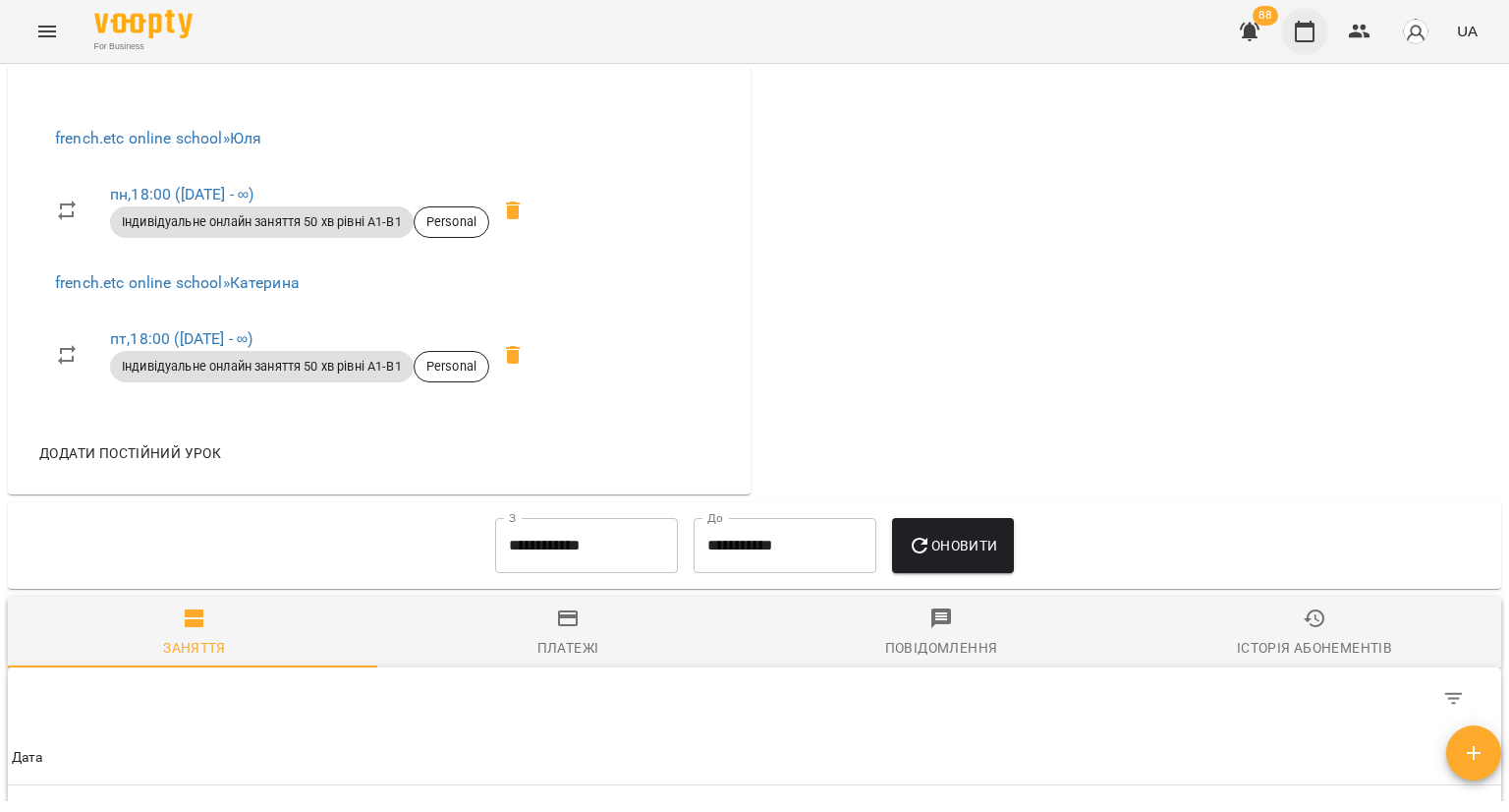
click at [1308, 42] on icon "button" at bounding box center [1305, 32] width 20 height 22
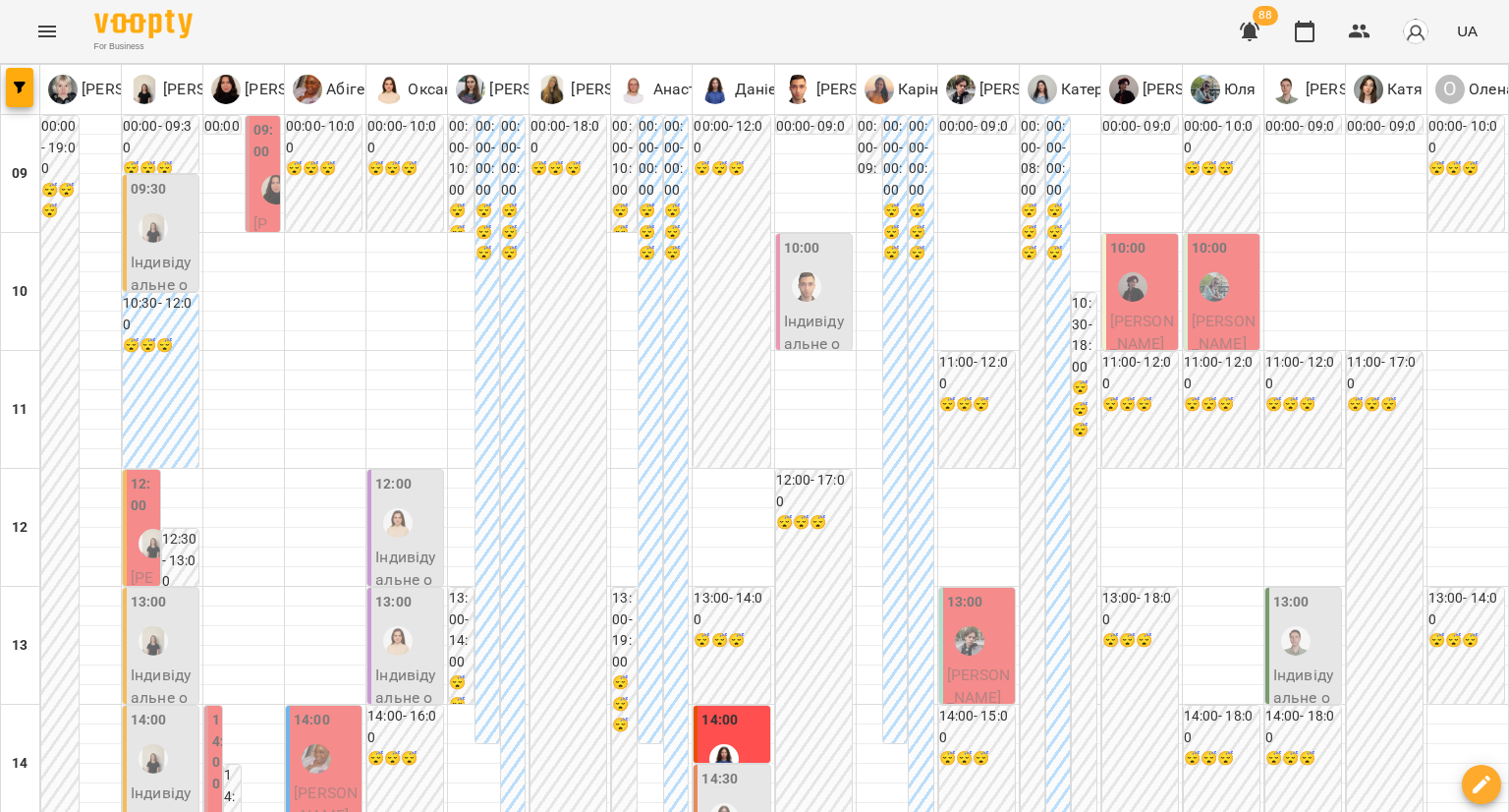
scroll to position [986, 0]
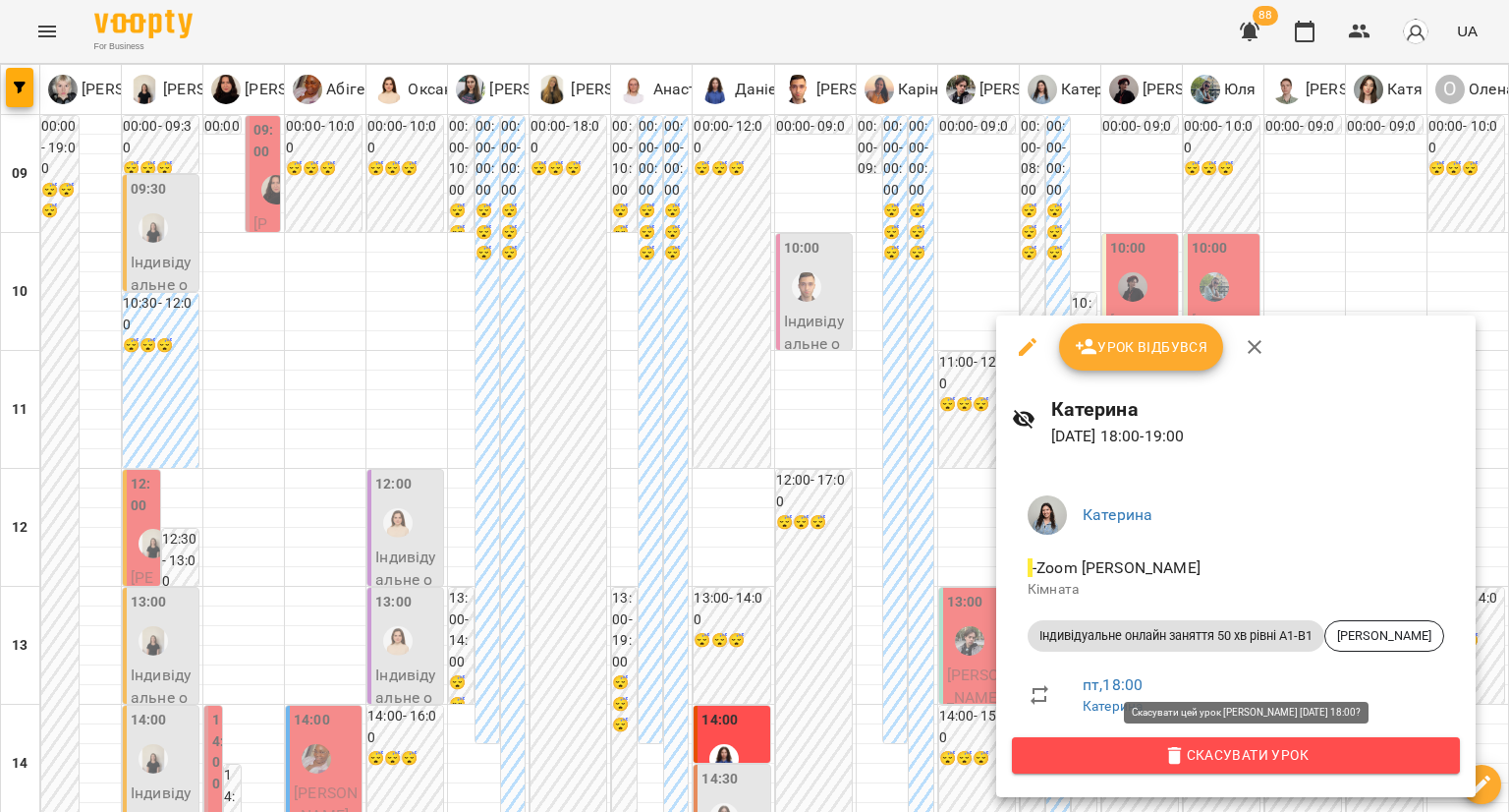
click at [1106, 748] on span "Скасувати Урок" at bounding box center [1236, 754] width 416 height 24
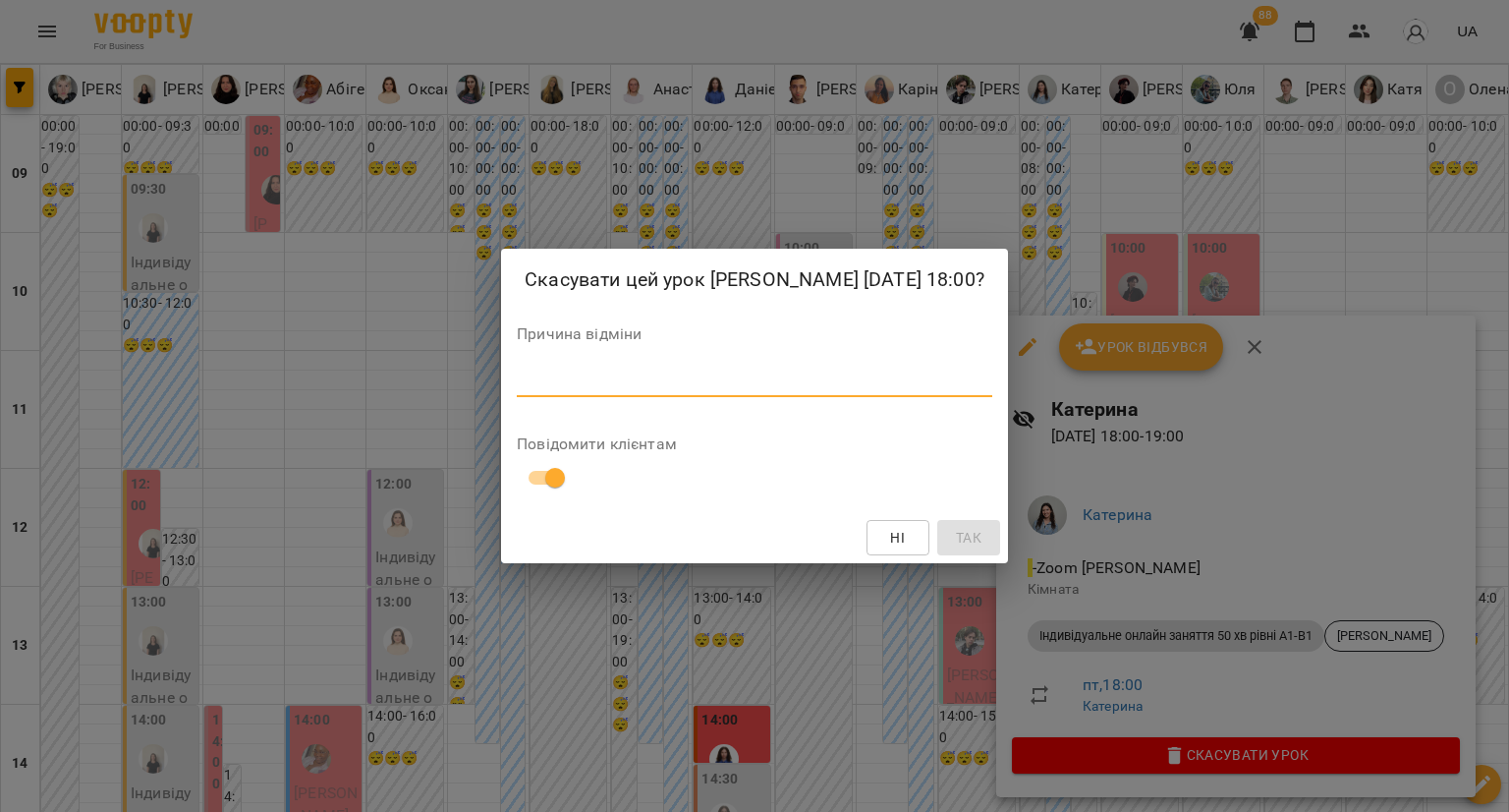
click at [606, 387] on textarea at bounding box center [754, 381] width 476 height 19
type textarea "**********"
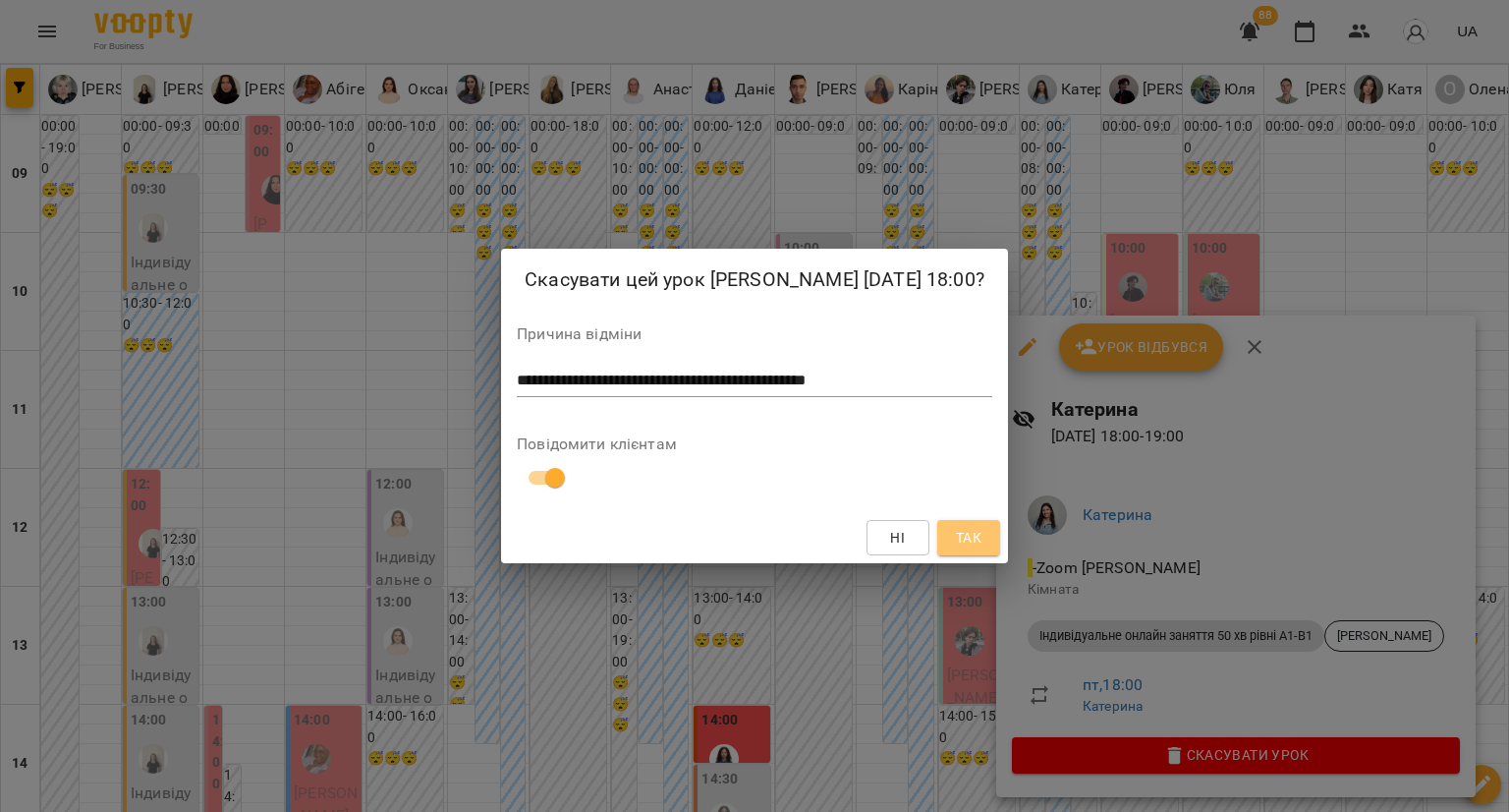
click at [956, 534] on span "Так" at bounding box center [969, 537] width 26 height 24
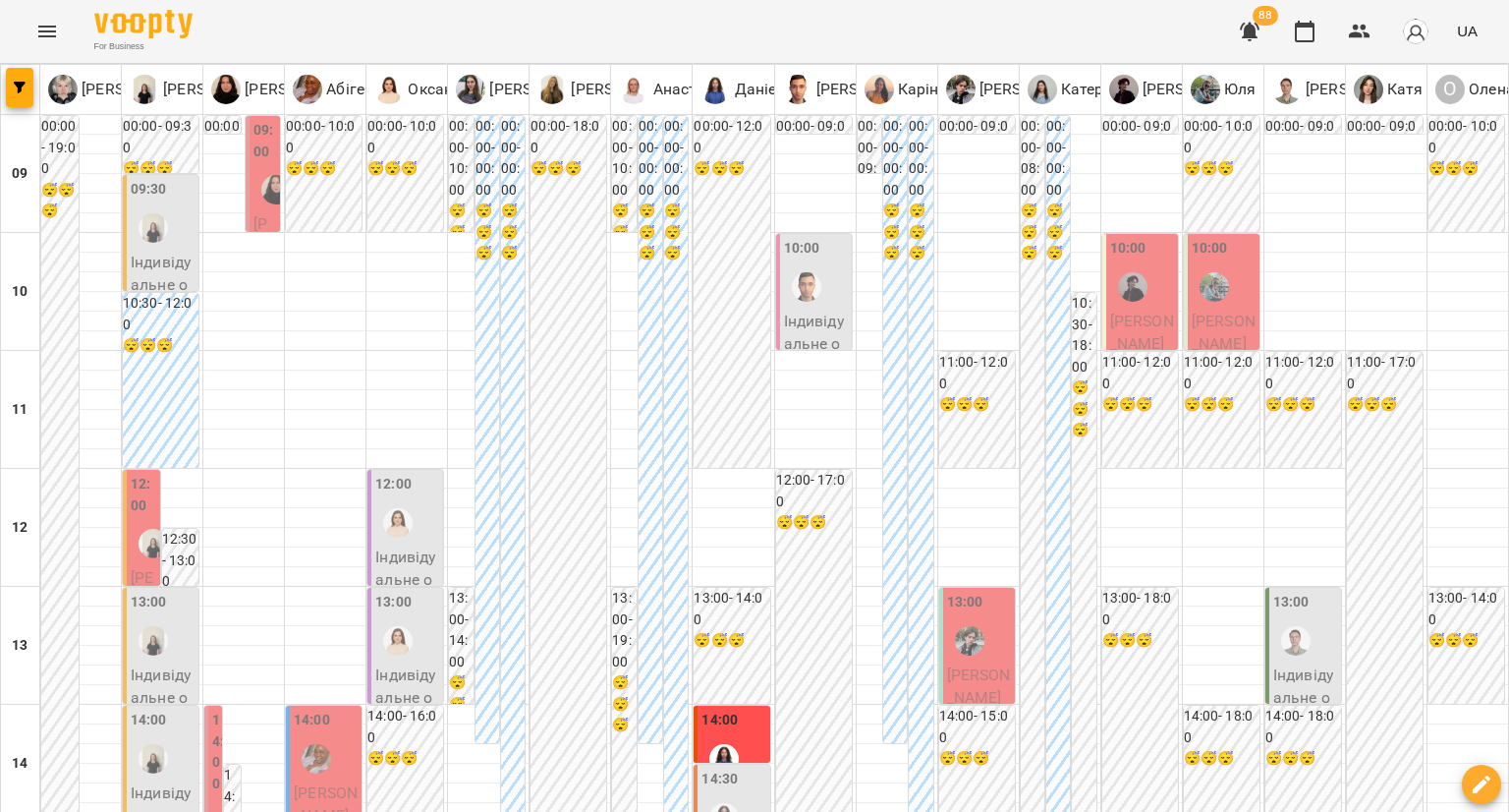
type input "**********"
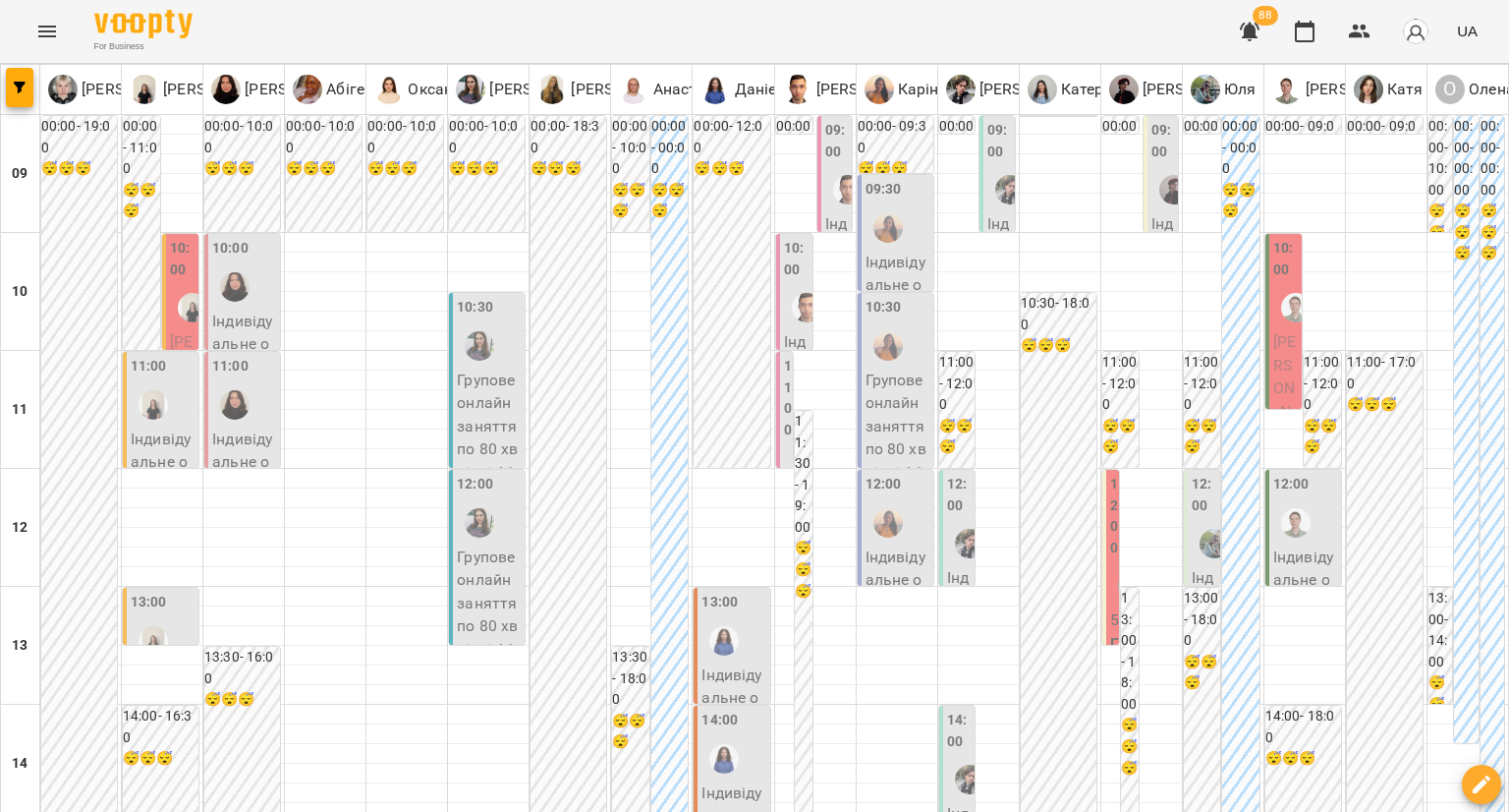
scroll to position [1081, 0]
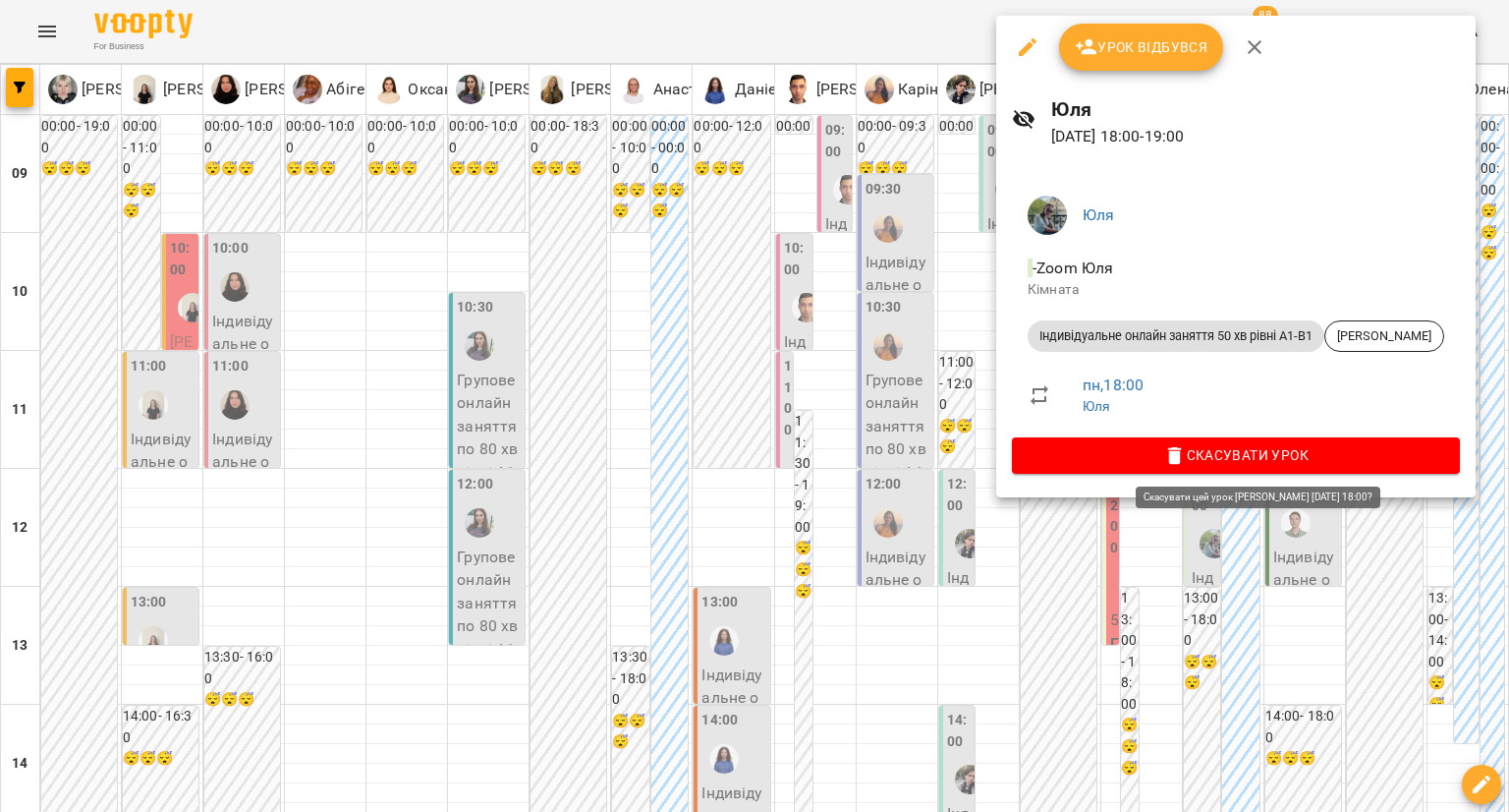
click at [1159, 446] on span "Скасувати Урок" at bounding box center [1236, 455] width 416 height 24
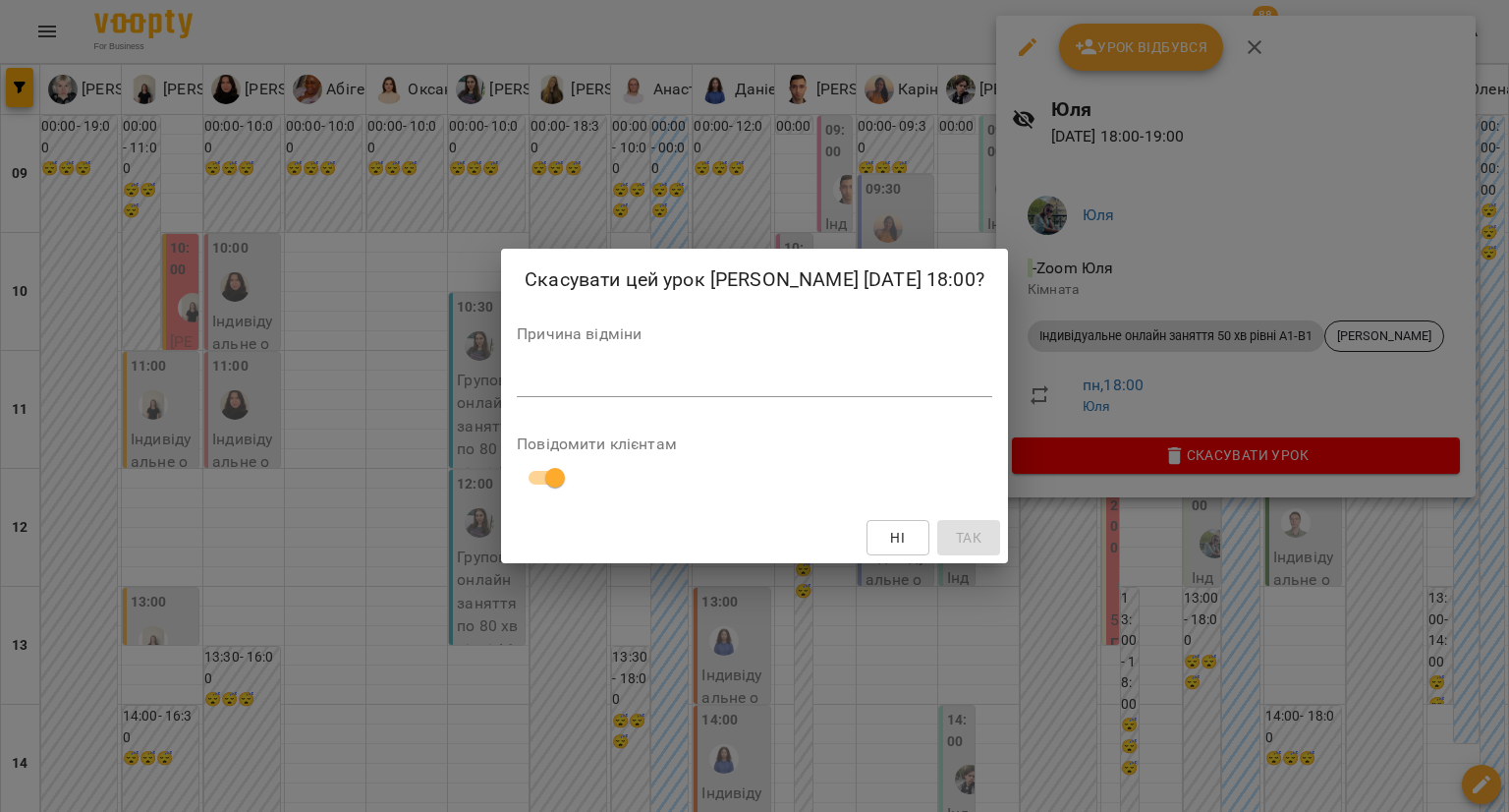
click at [600, 397] on div "Причина відміни *" at bounding box center [754, 365] width 476 height 78
click at [600, 386] on textarea at bounding box center [754, 381] width 476 height 19
paste textarea "**********"
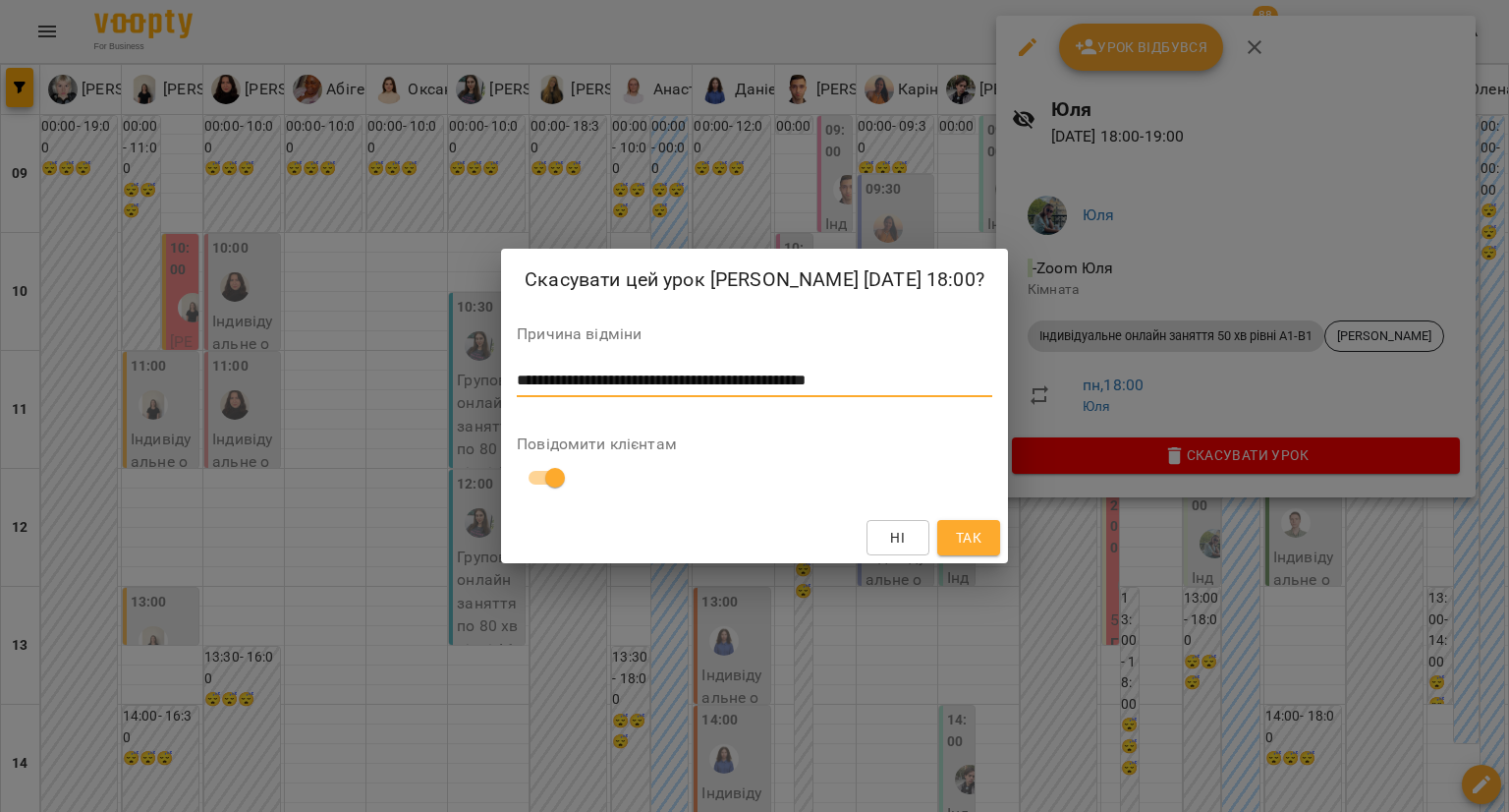
type textarea "**********"
click at [956, 529] on span "Так" at bounding box center [969, 537] width 26 height 24
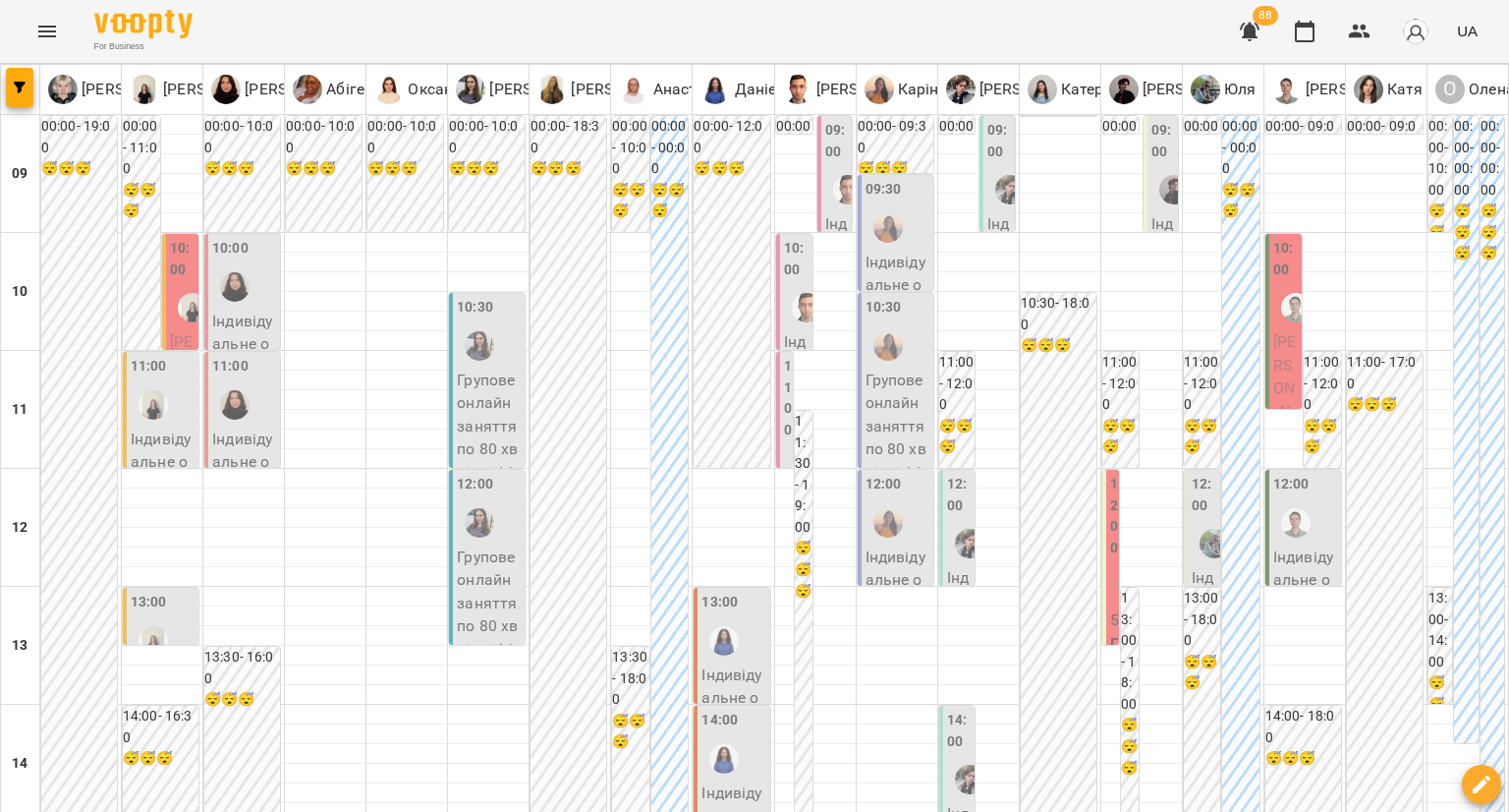
type input "**********"
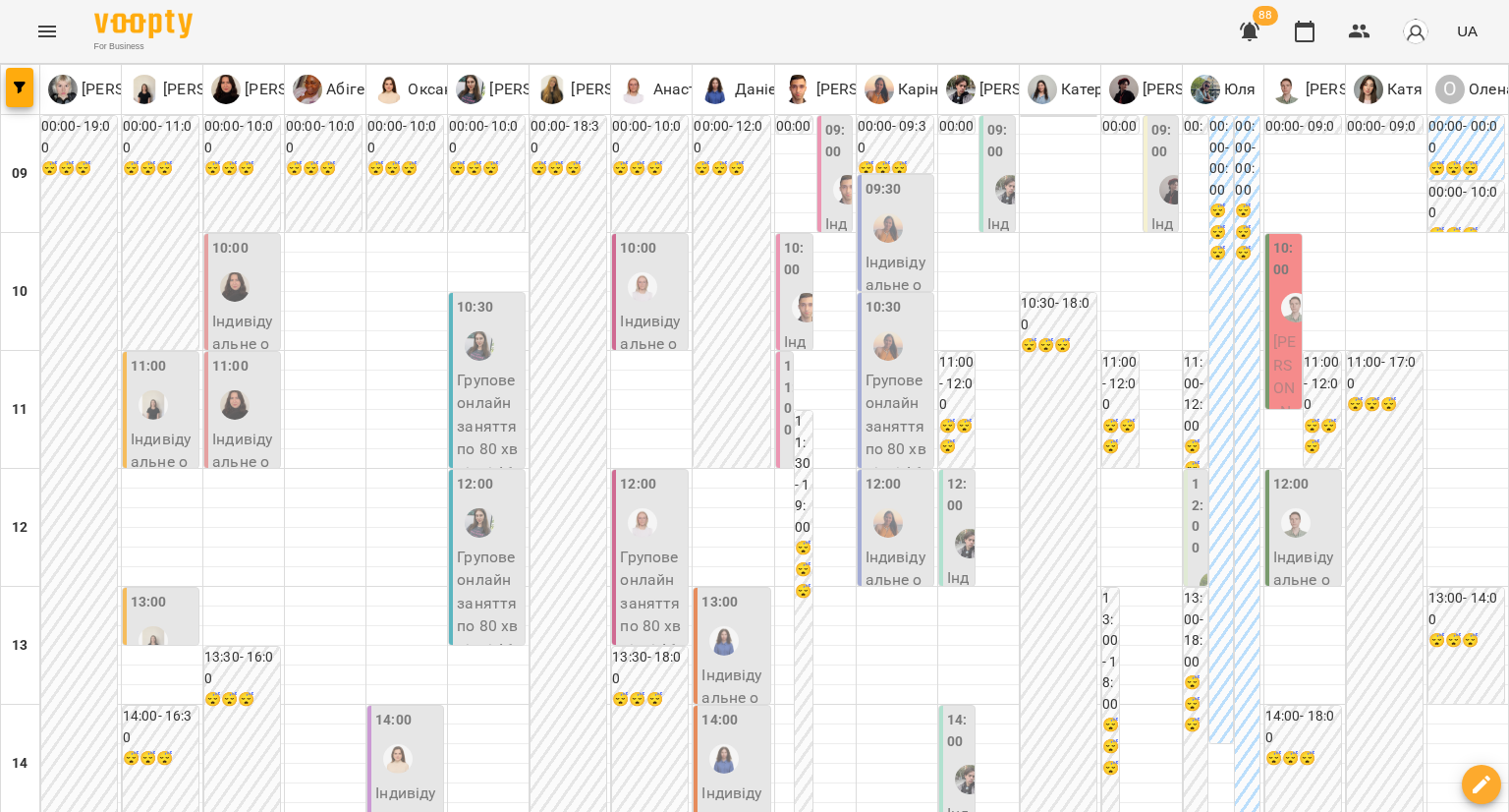
scroll to position [884, 0]
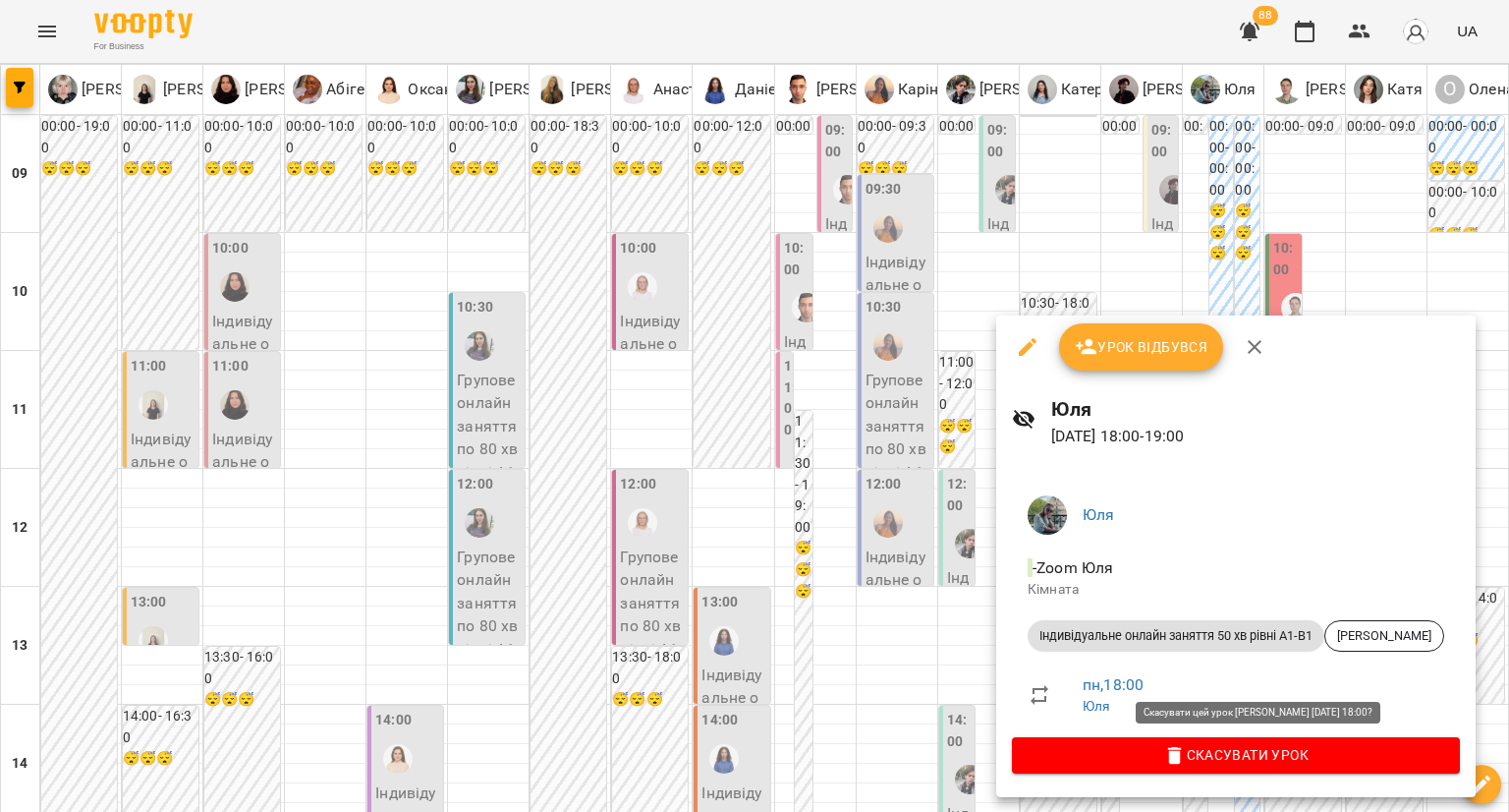
click at [1123, 760] on span "Скасувати Урок" at bounding box center [1236, 754] width 416 height 24
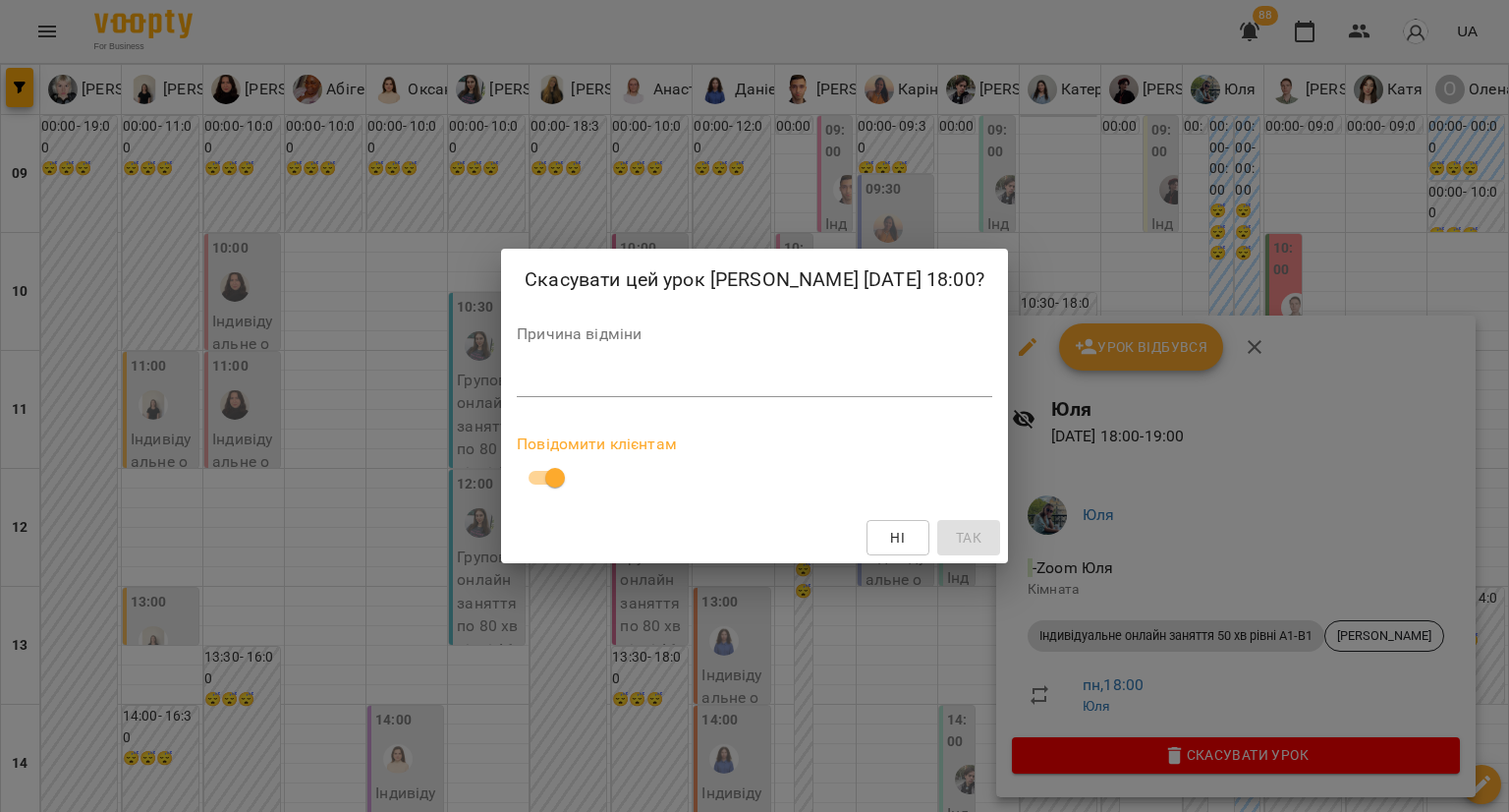
click at [602, 386] on textarea at bounding box center [754, 381] width 476 height 19
paste textarea "**********"
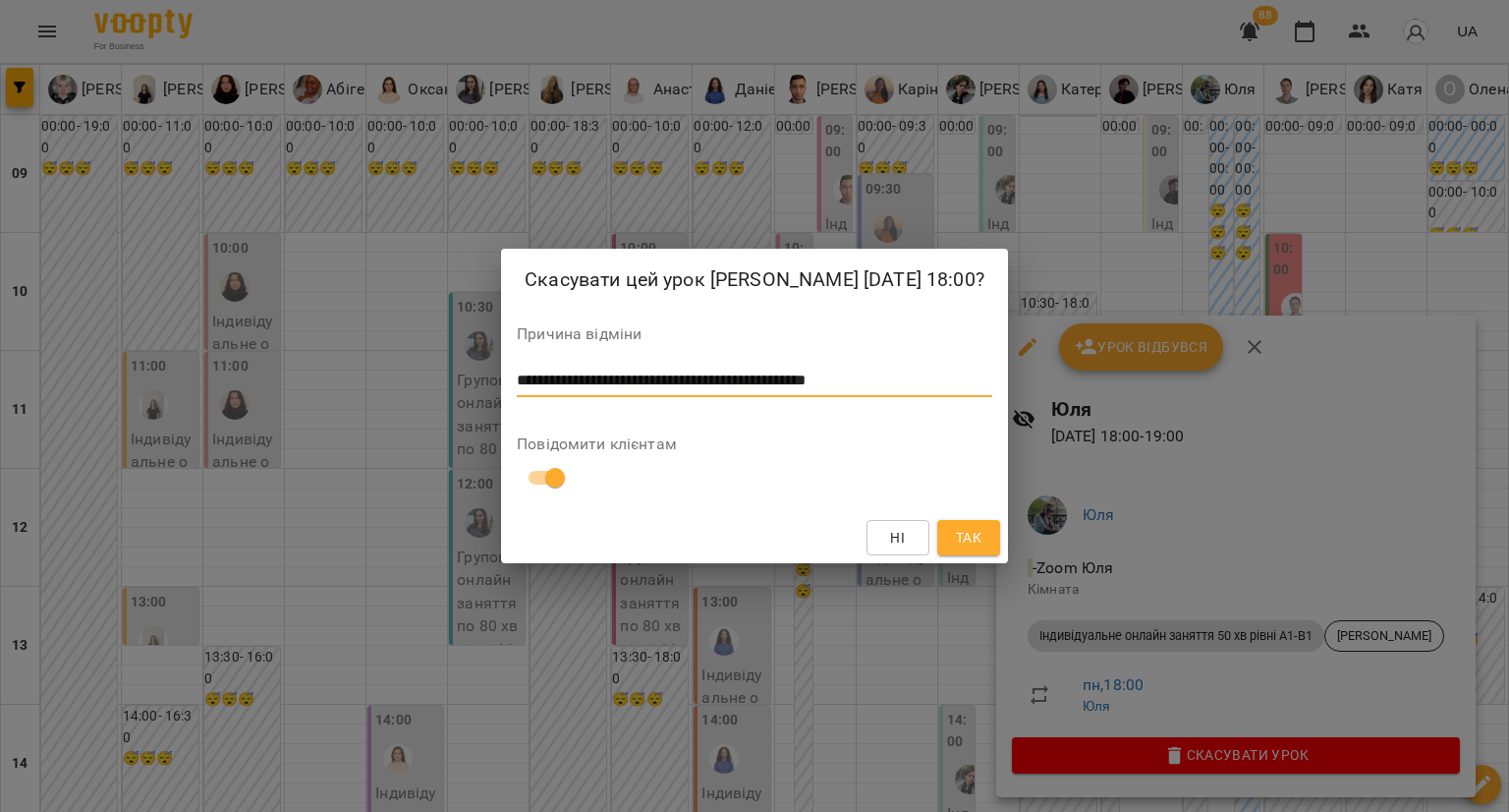
type textarea "**********"
click at [956, 540] on span "Так" at bounding box center [969, 537] width 26 height 24
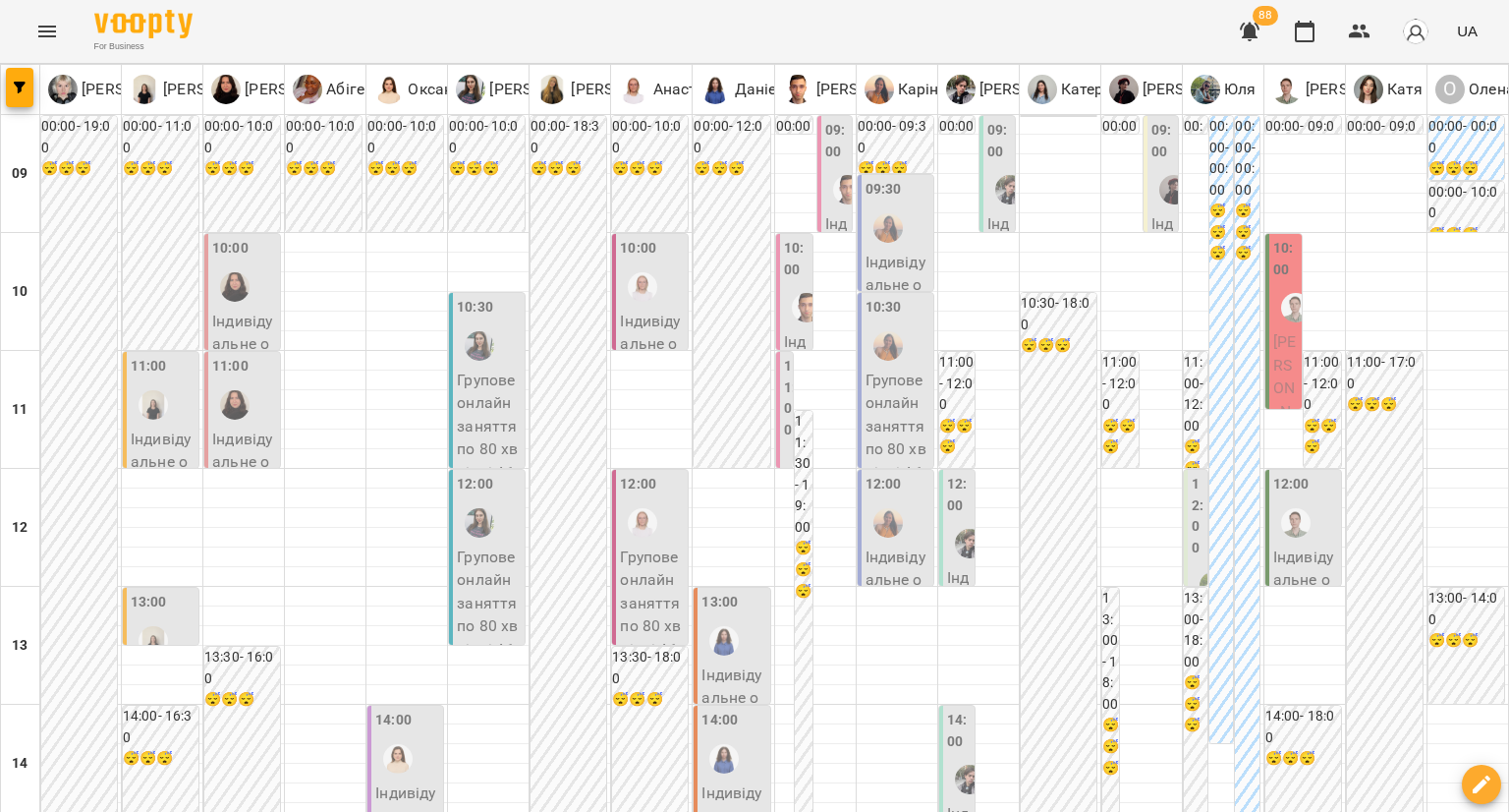
type input "**********"
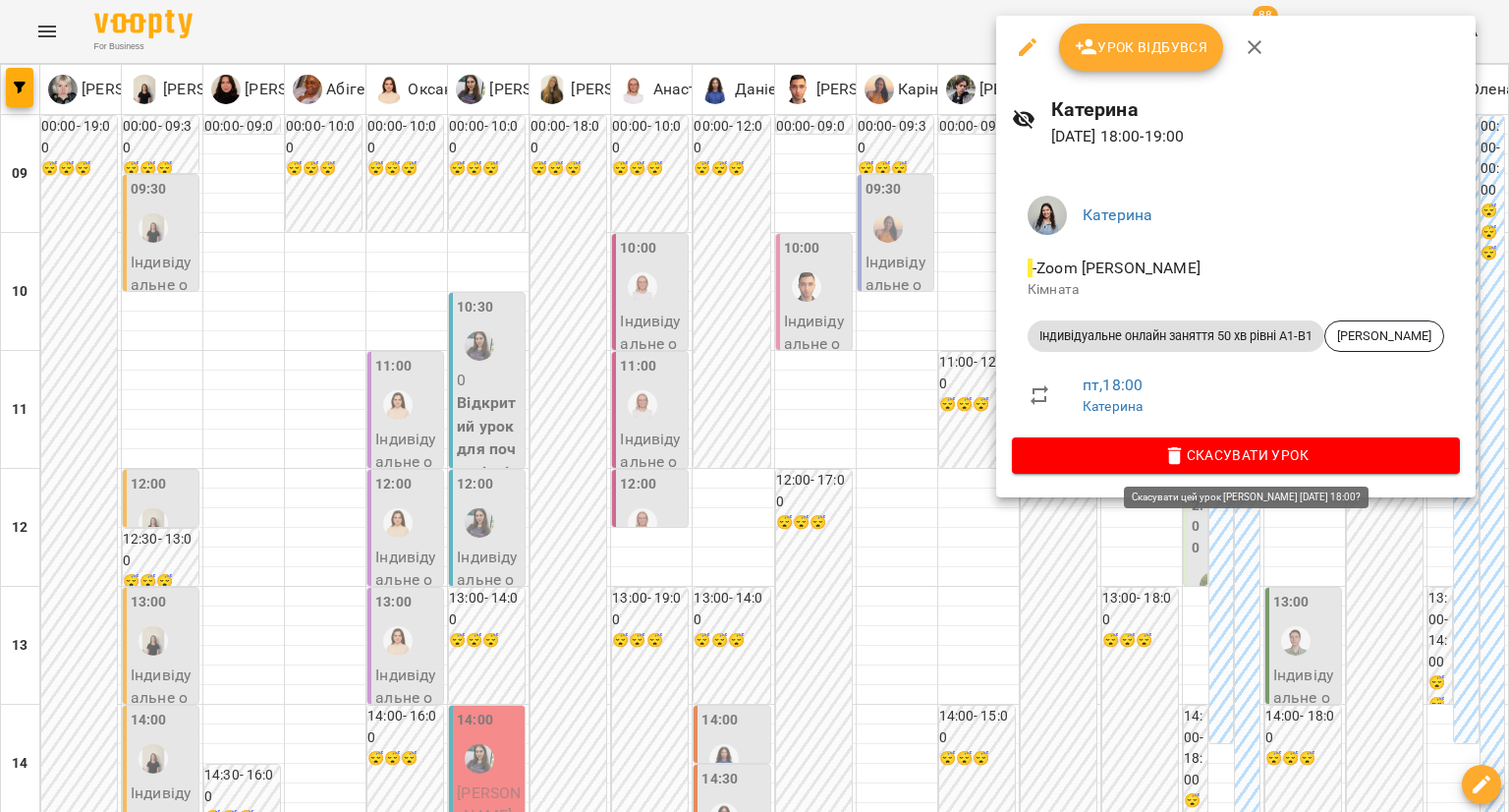
click at [1045, 450] on span "Скасувати Урок" at bounding box center [1236, 455] width 416 height 24
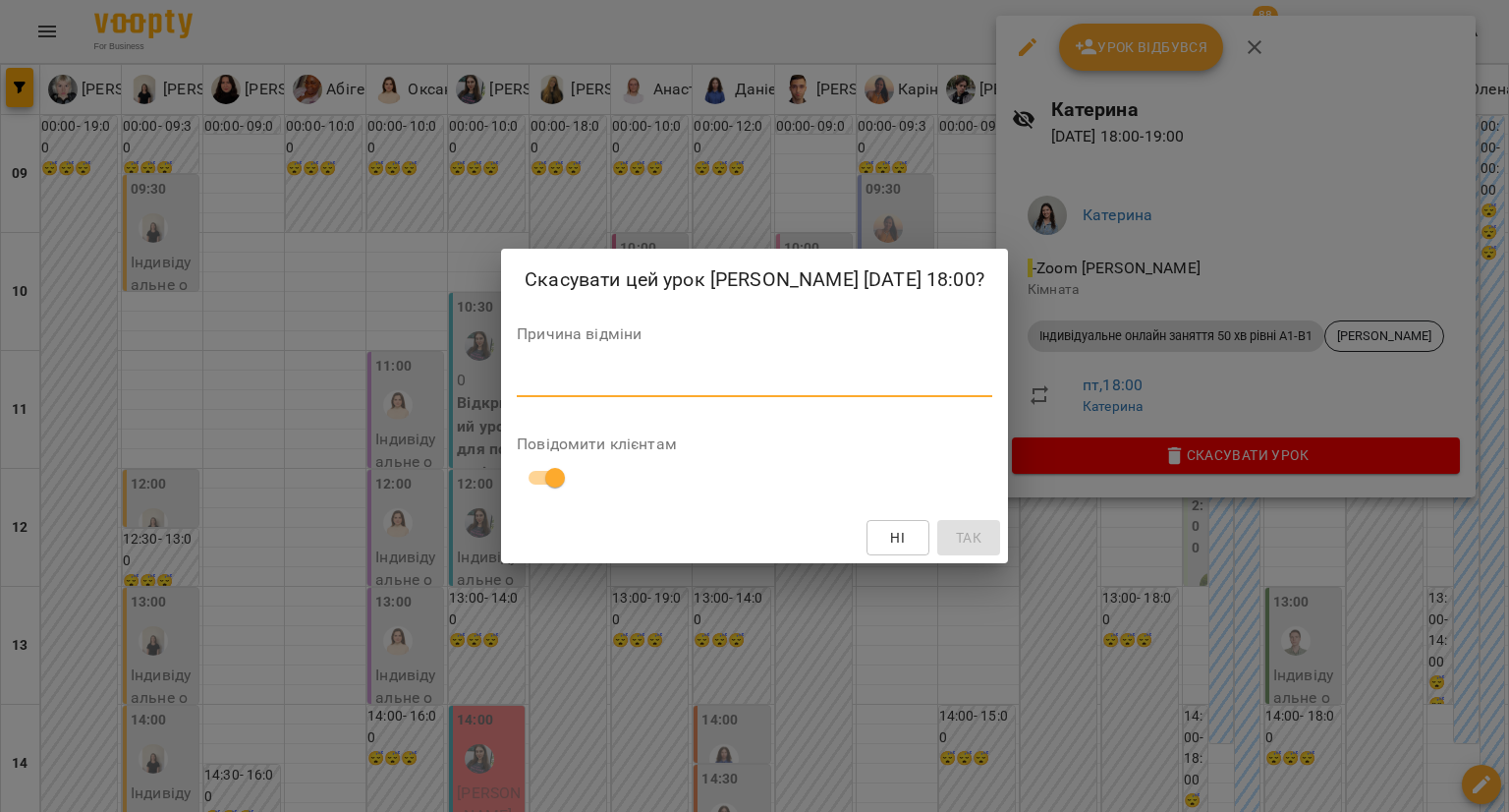
click at [607, 372] on textarea at bounding box center [754, 381] width 476 height 19
type textarea "**********"
click at [971, 535] on span "Так" at bounding box center [969, 537] width 26 height 24
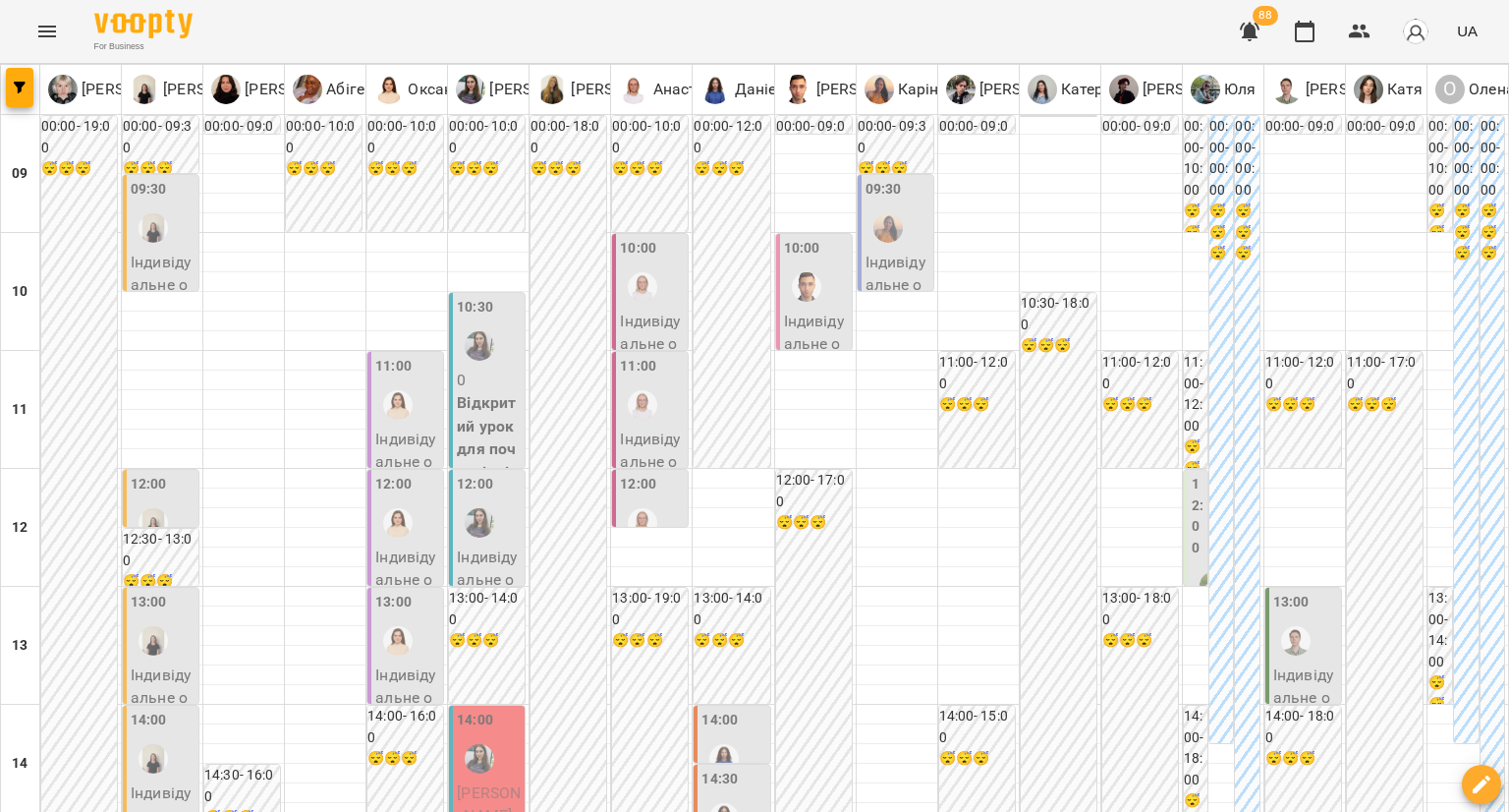
scroll to position [884, 0]
type input "**********"
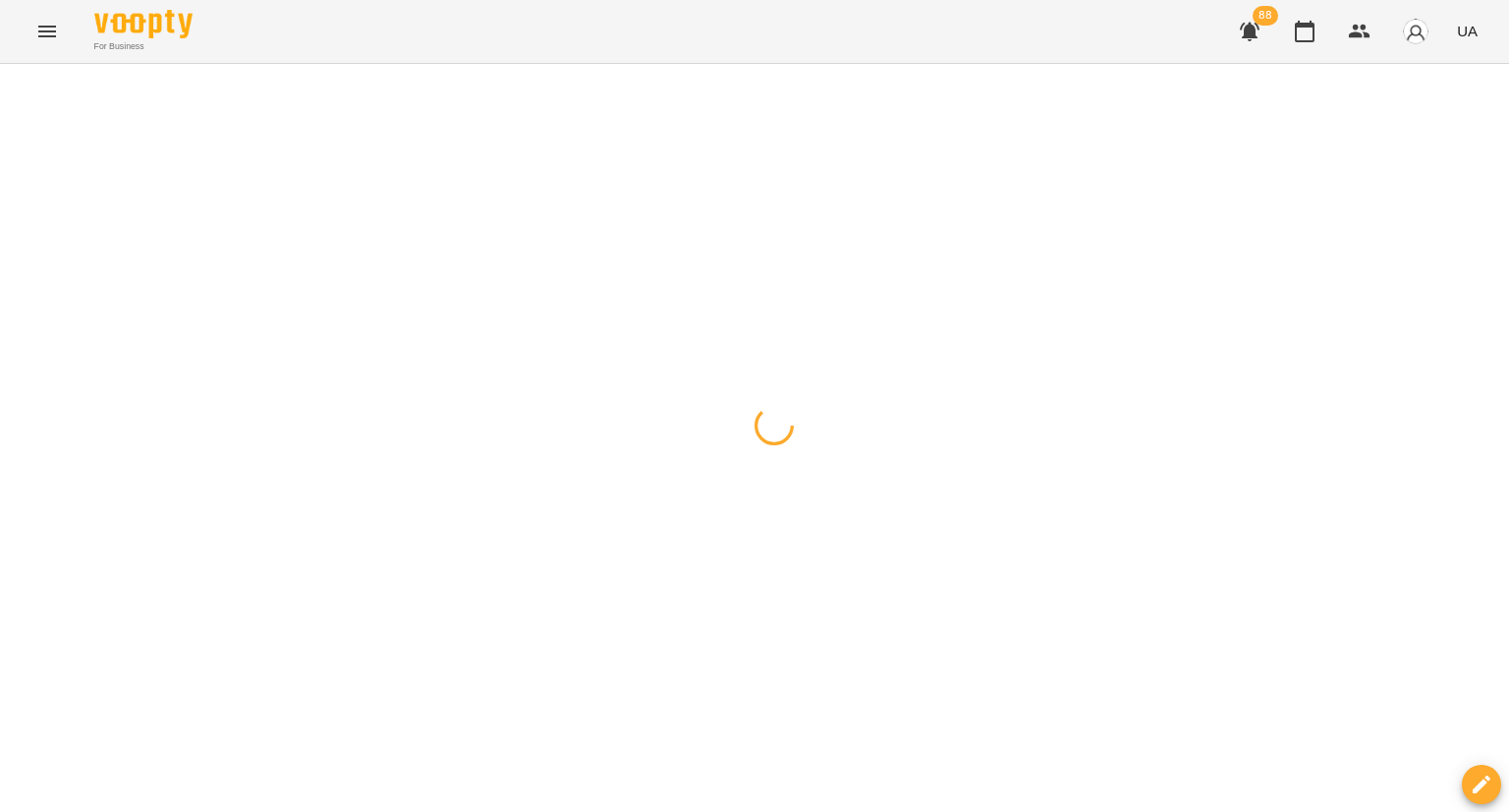
click at [1036, 63] on div at bounding box center [754, 63] width 1509 height 0
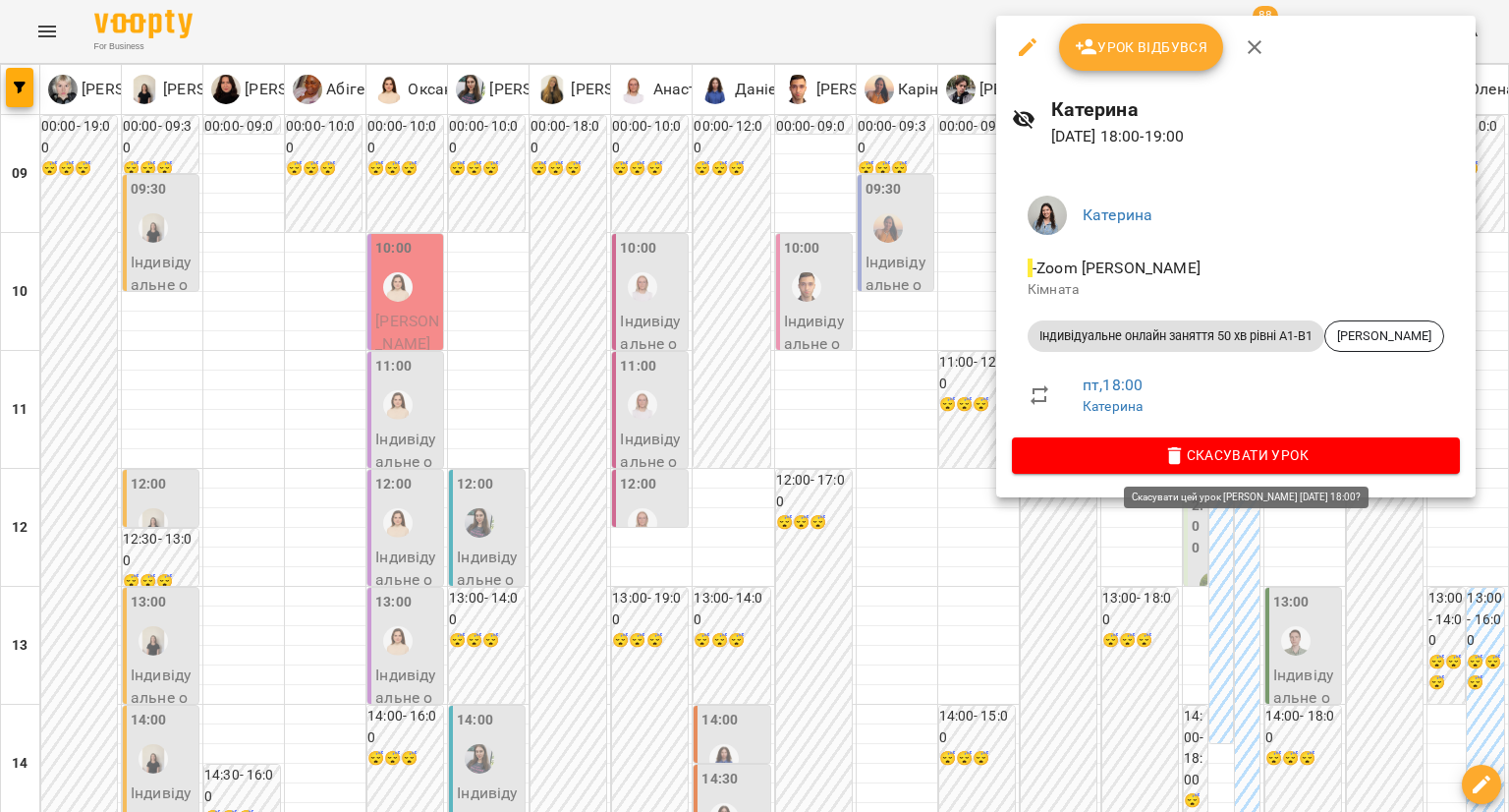
click at [1049, 472] on button "Скасувати Урок" at bounding box center [1236, 455] width 448 height 36
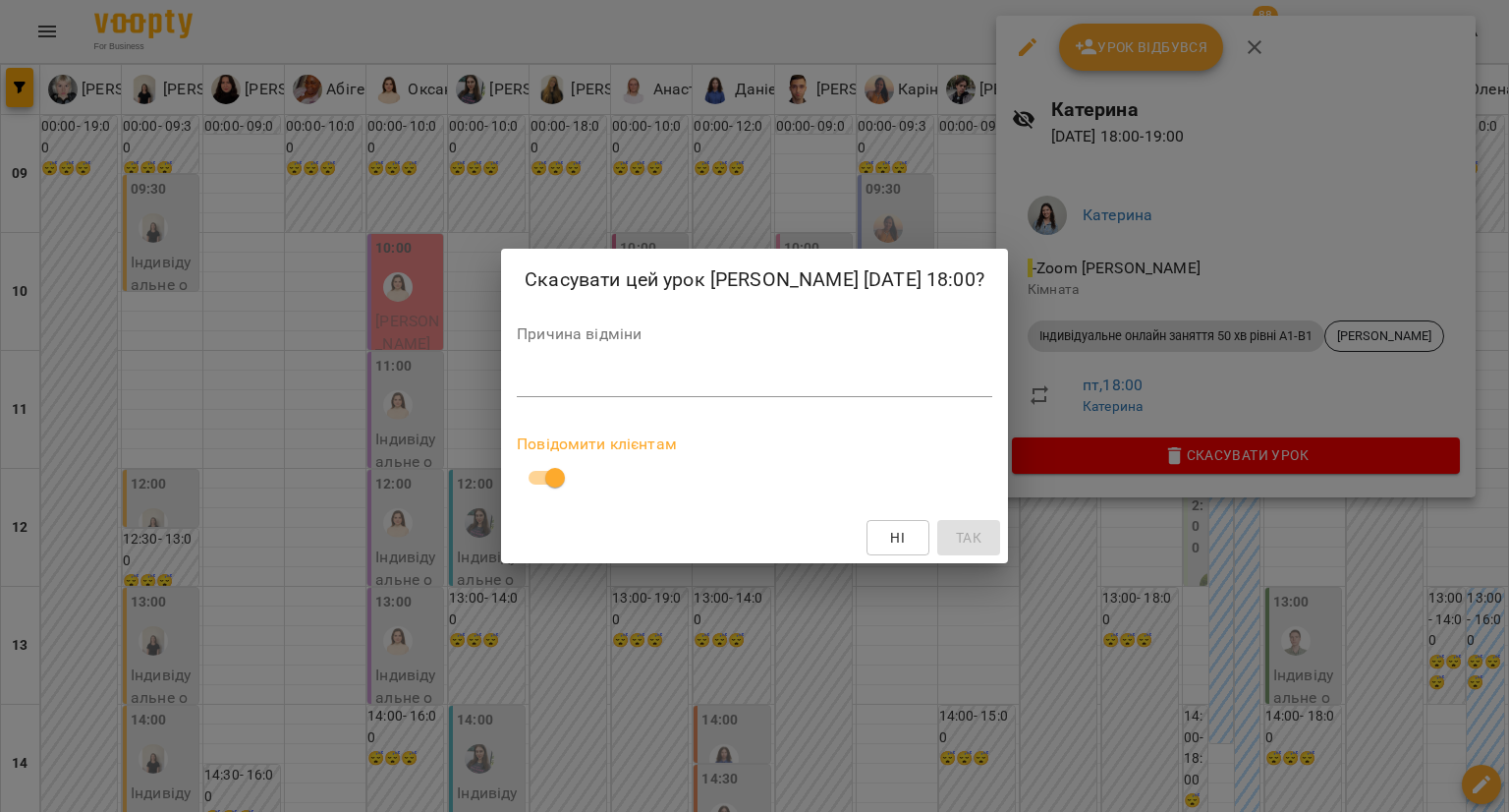
click at [588, 394] on div "*" at bounding box center [754, 382] width 476 height 32
paste textarea "**********"
type textarea "**********"
click at [961, 528] on span "Так" at bounding box center [969, 537] width 26 height 24
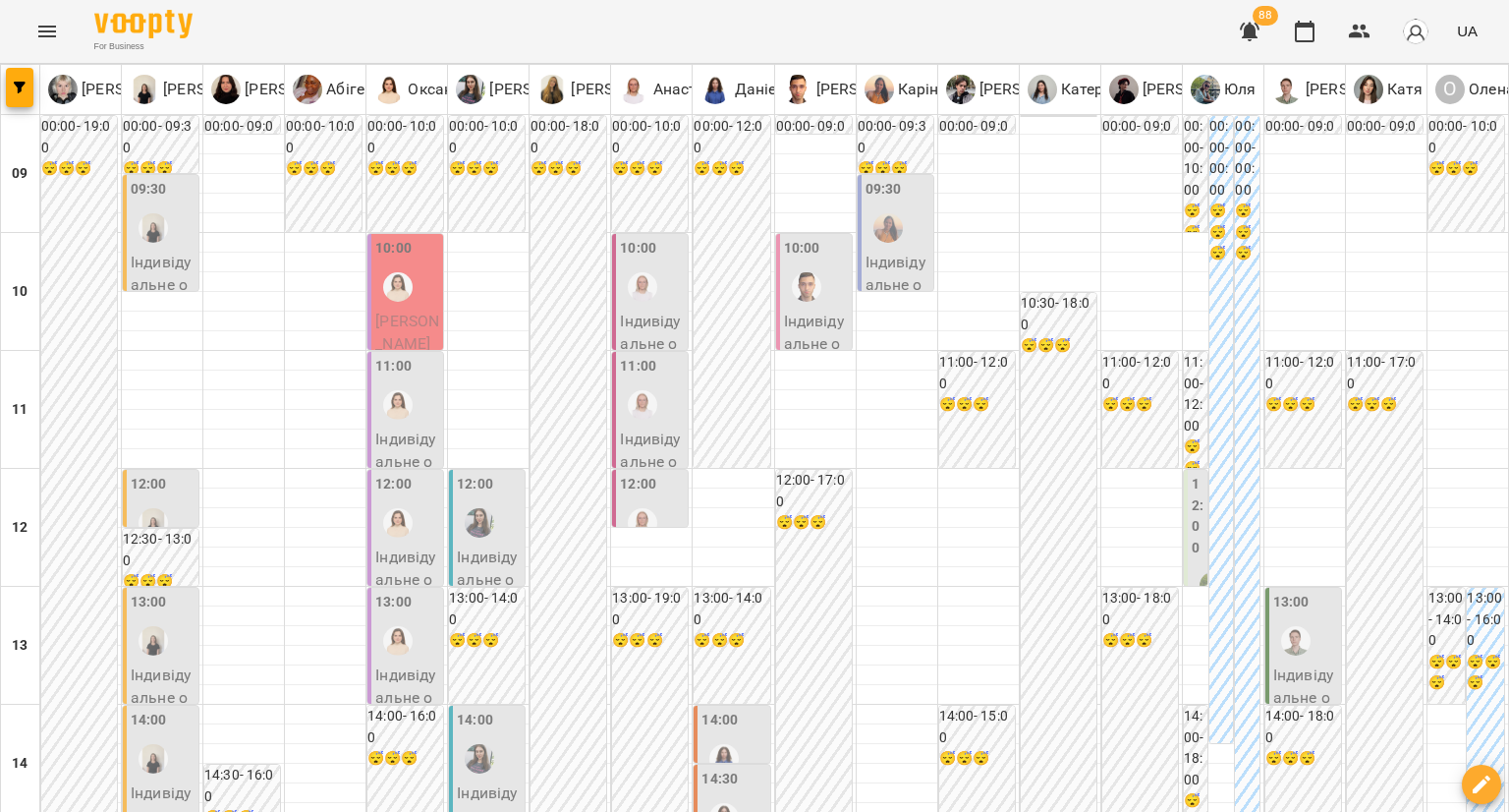
scroll to position [884, 0]
type input "**********"
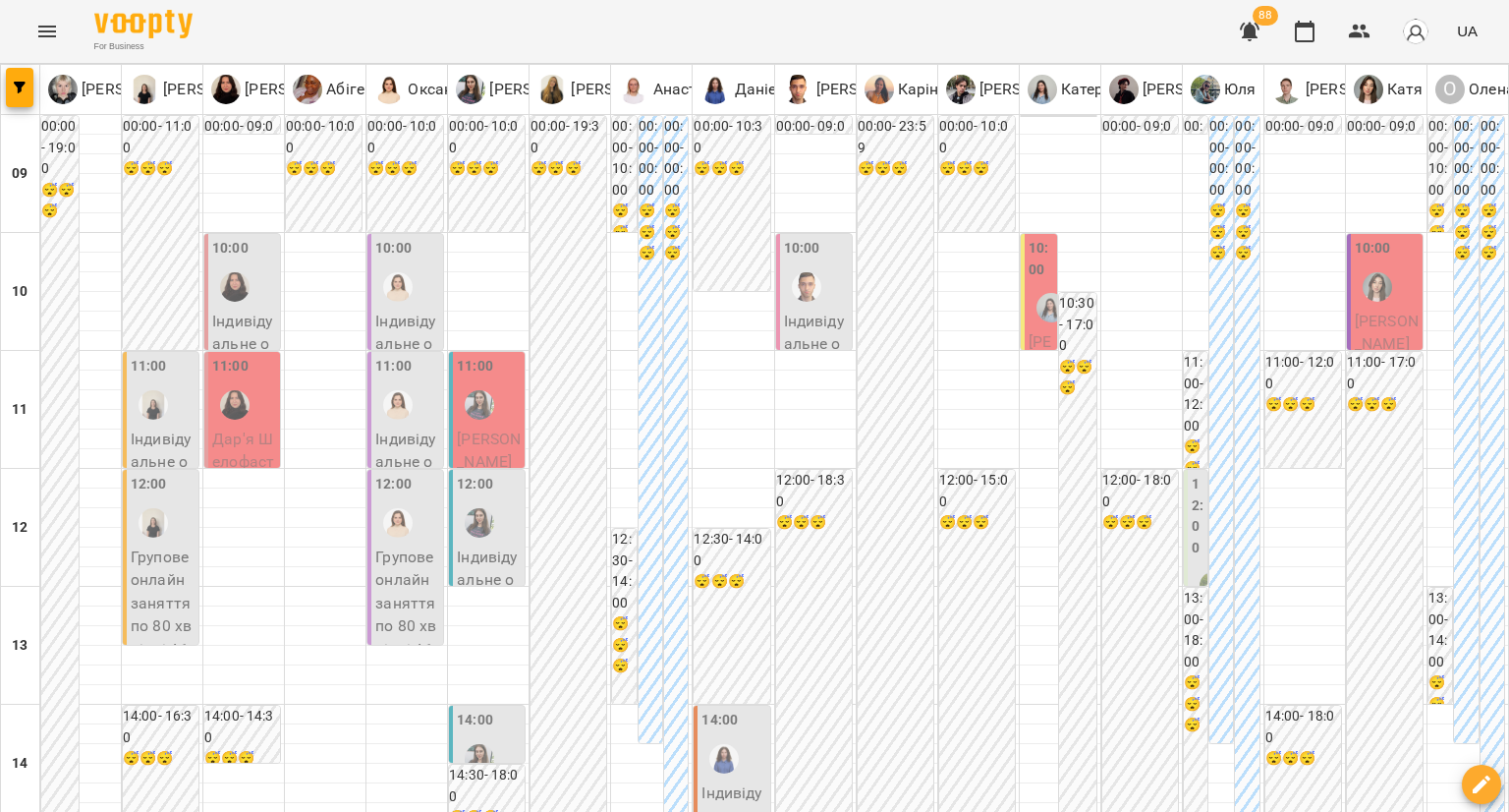
scroll to position [0, 0]
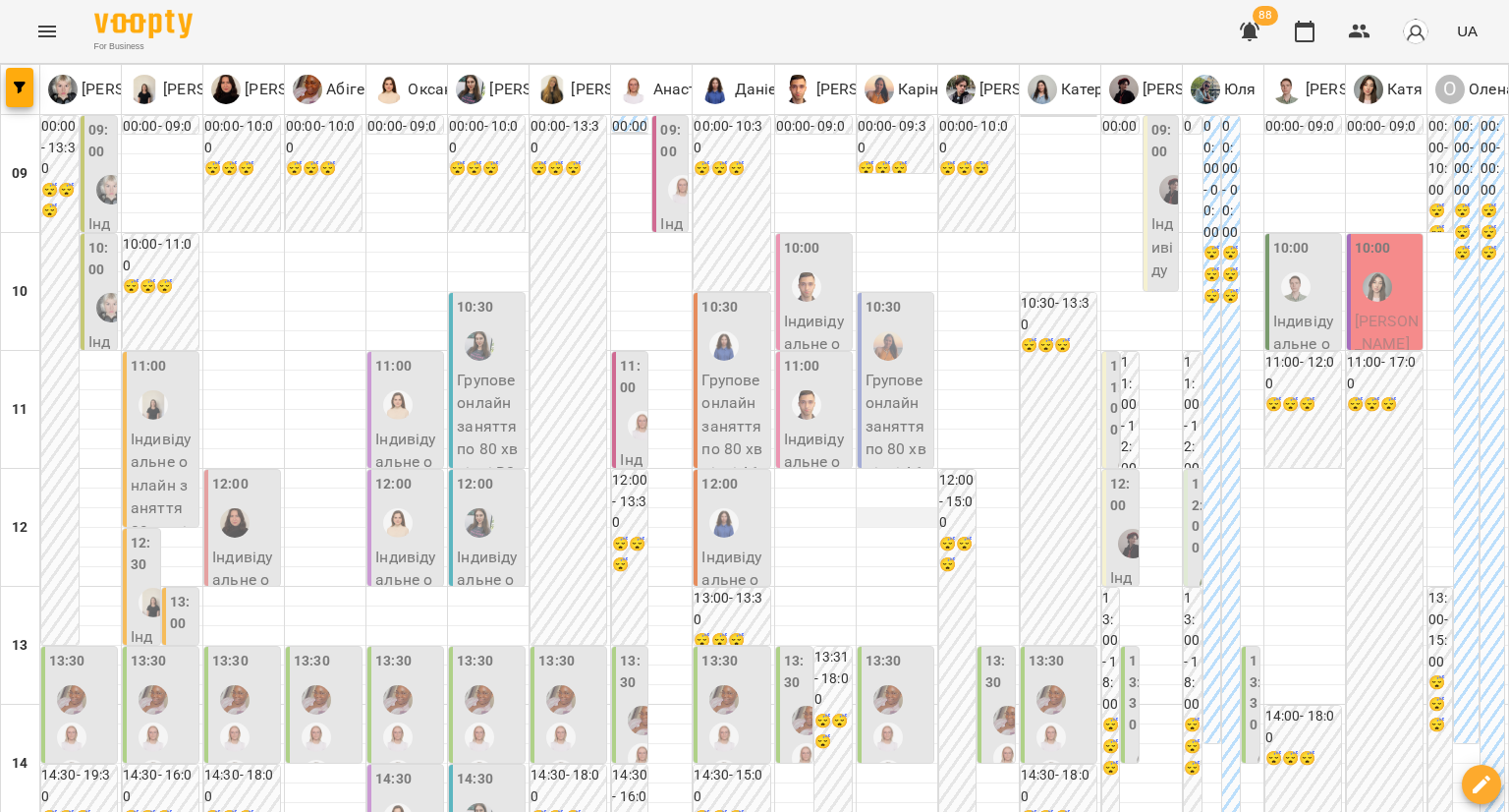
scroll to position [884, 0]
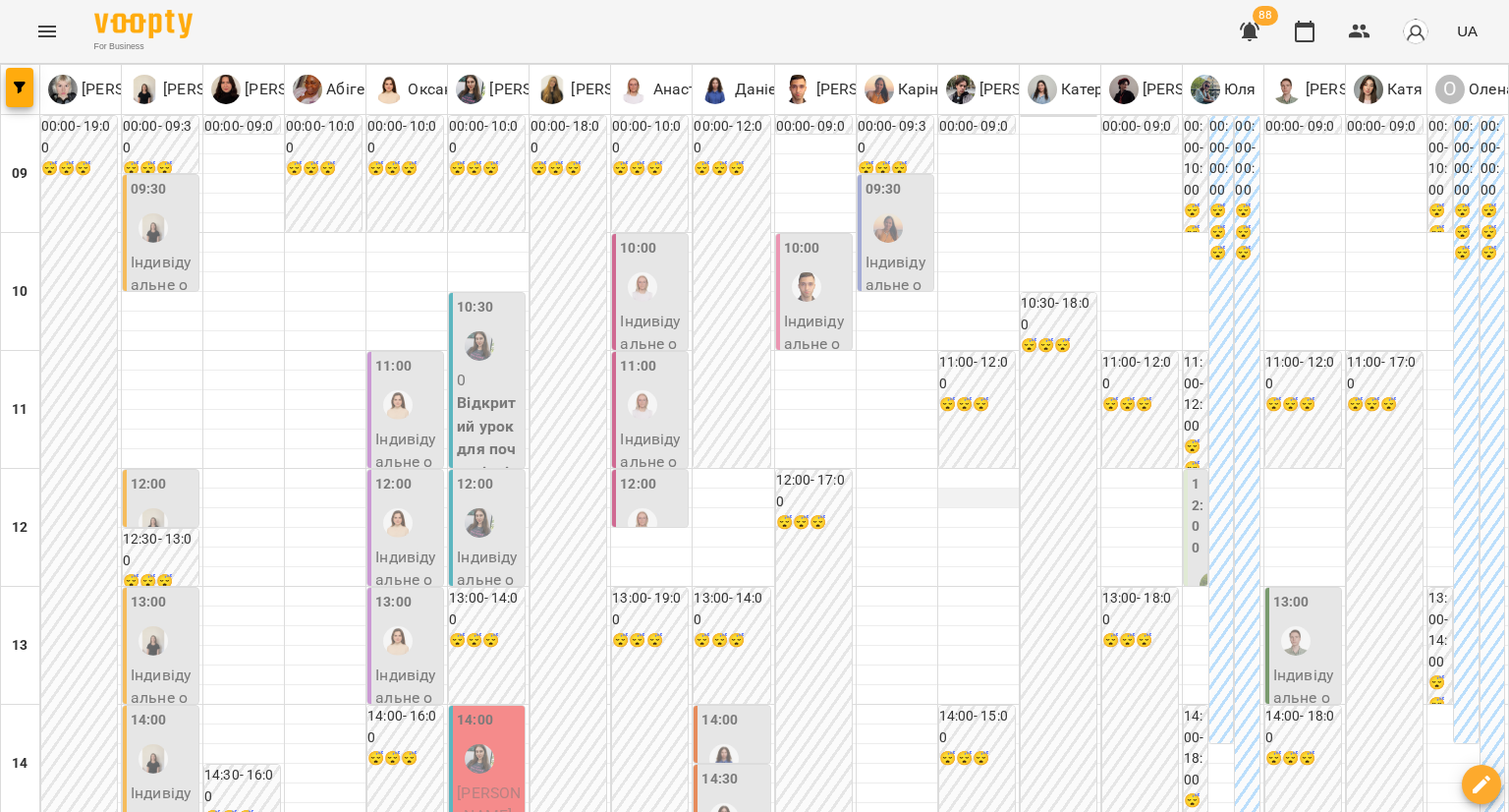
scroll to position [590, 0]
type input "**********"
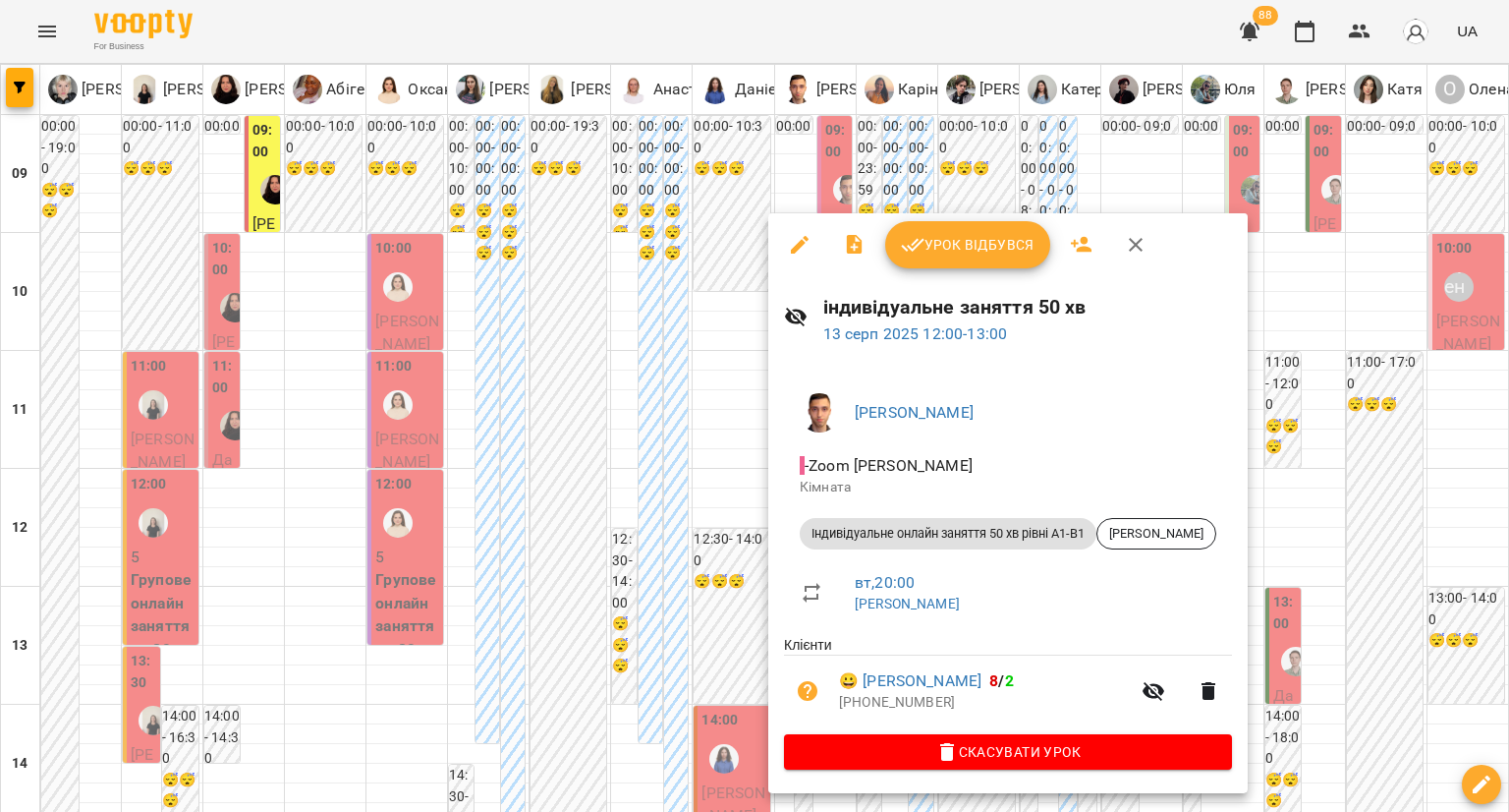
click at [630, 511] on div at bounding box center [754, 406] width 1509 height 812
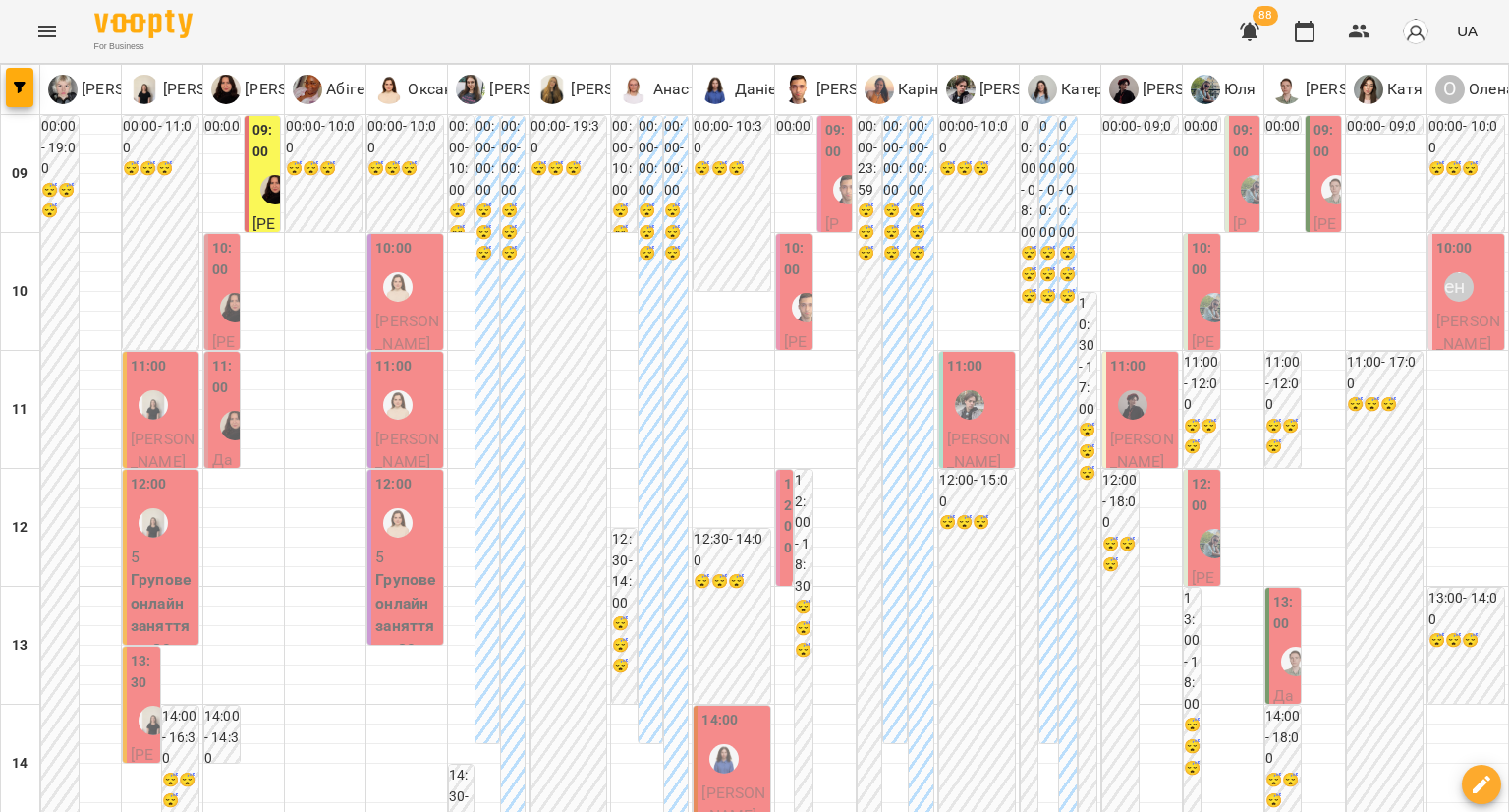
click at [791, 283] on div "10:00" at bounding box center [796, 262] width 25 height 48
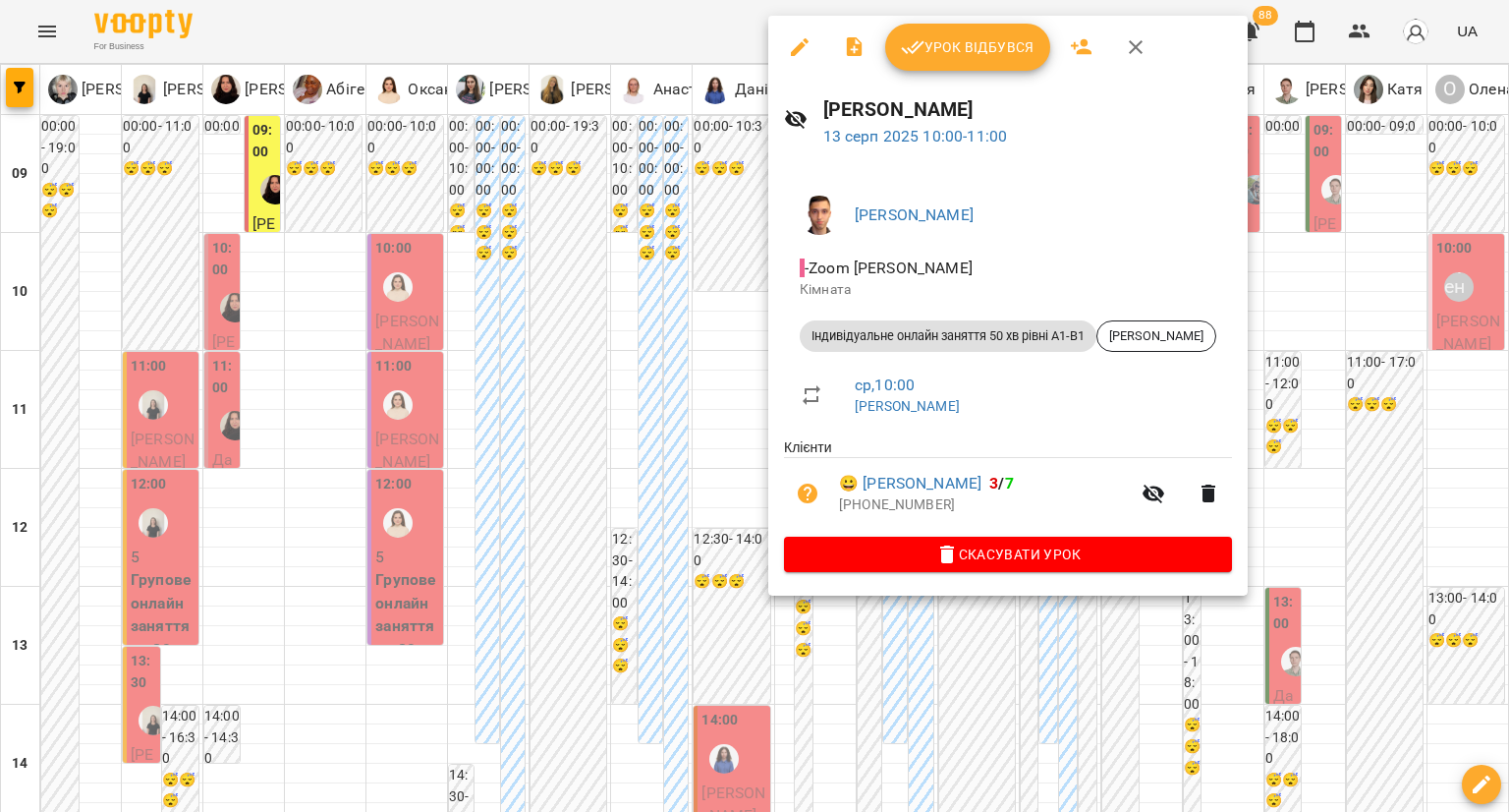
click at [659, 419] on div at bounding box center [754, 406] width 1509 height 812
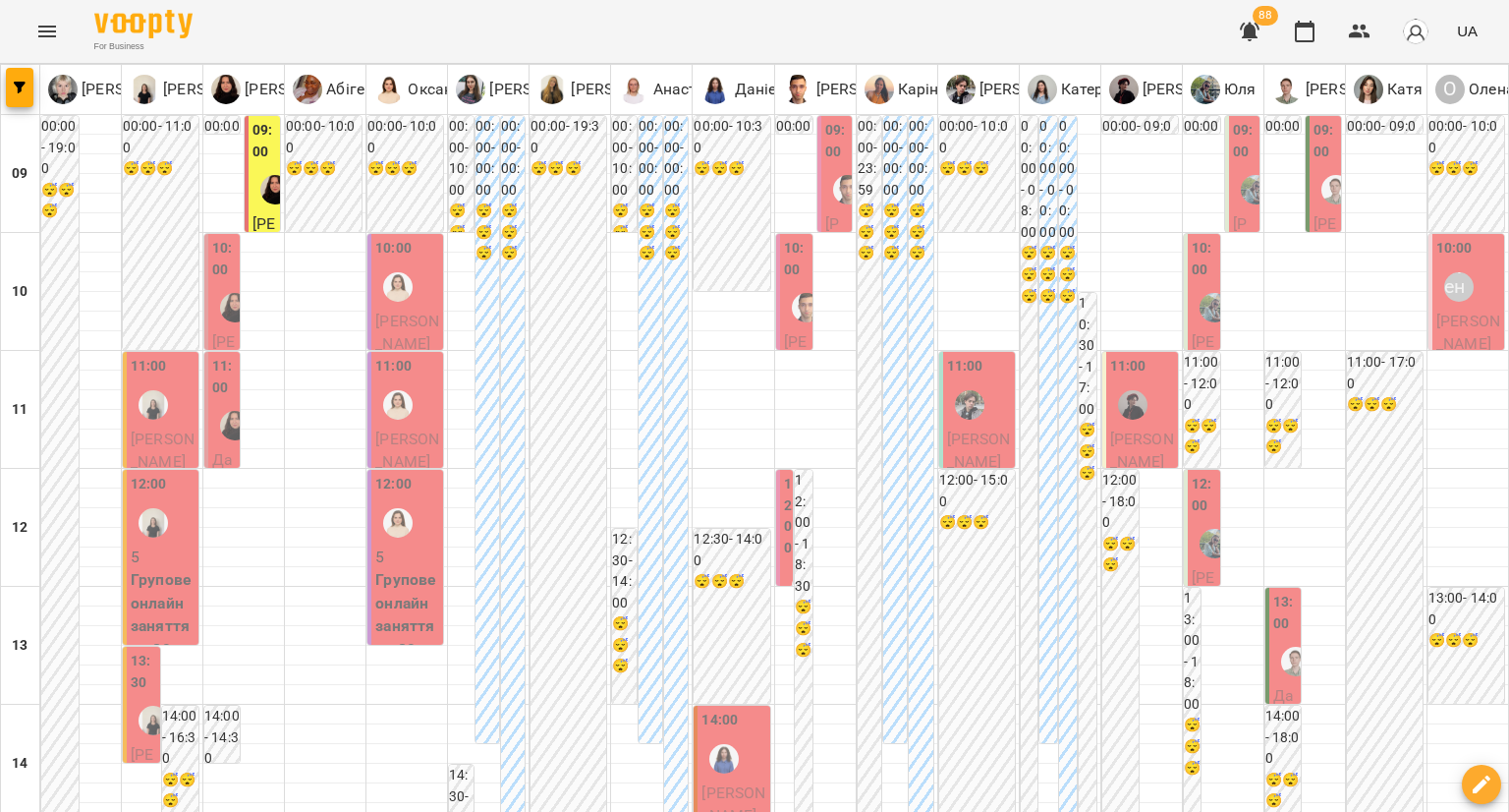
click at [830, 158] on label "09:00" at bounding box center [836, 141] width 23 height 43
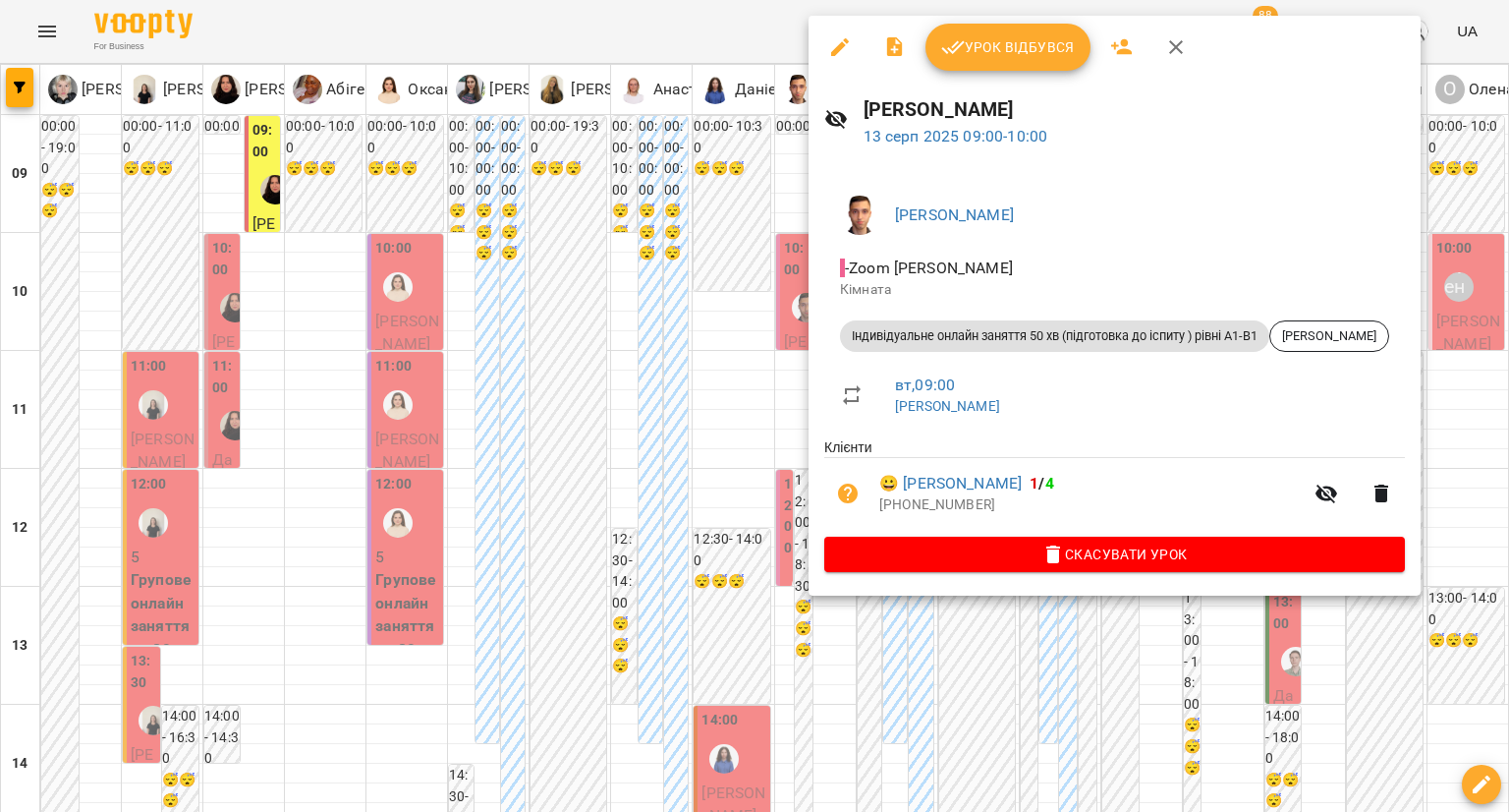
click at [696, 257] on div at bounding box center [754, 406] width 1509 height 812
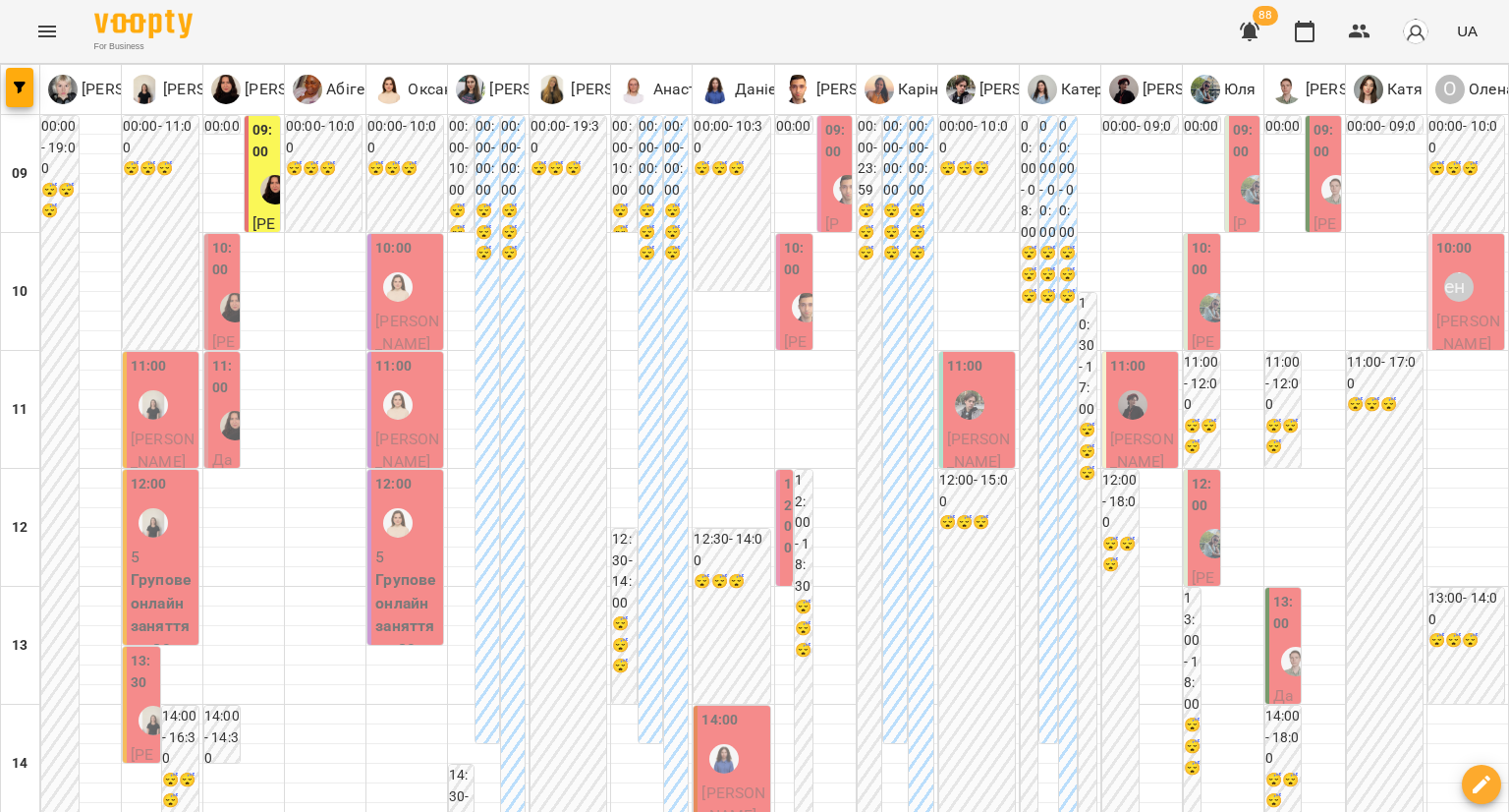
scroll to position [884, 0]
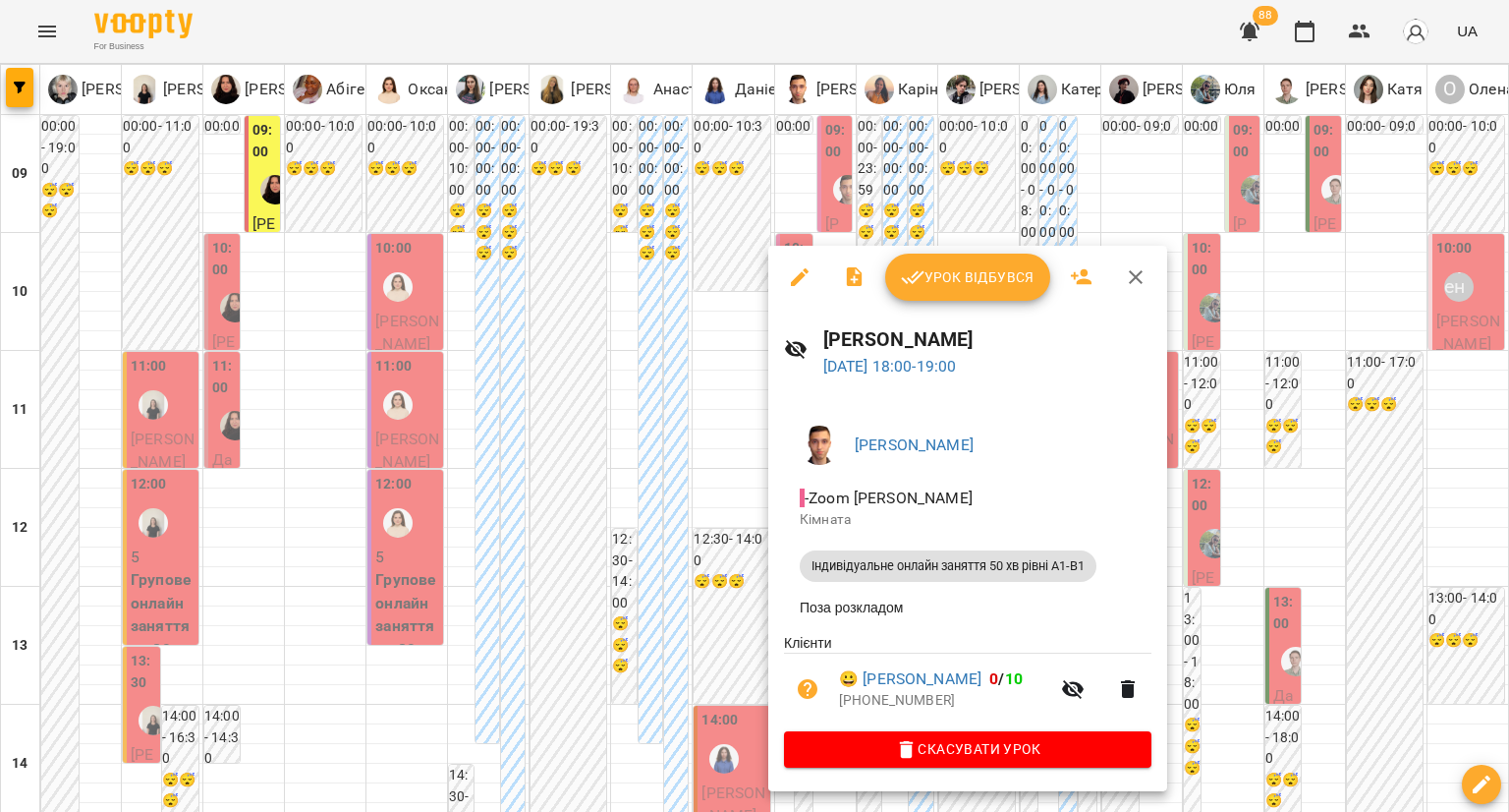
click at [665, 433] on div at bounding box center [754, 406] width 1509 height 812
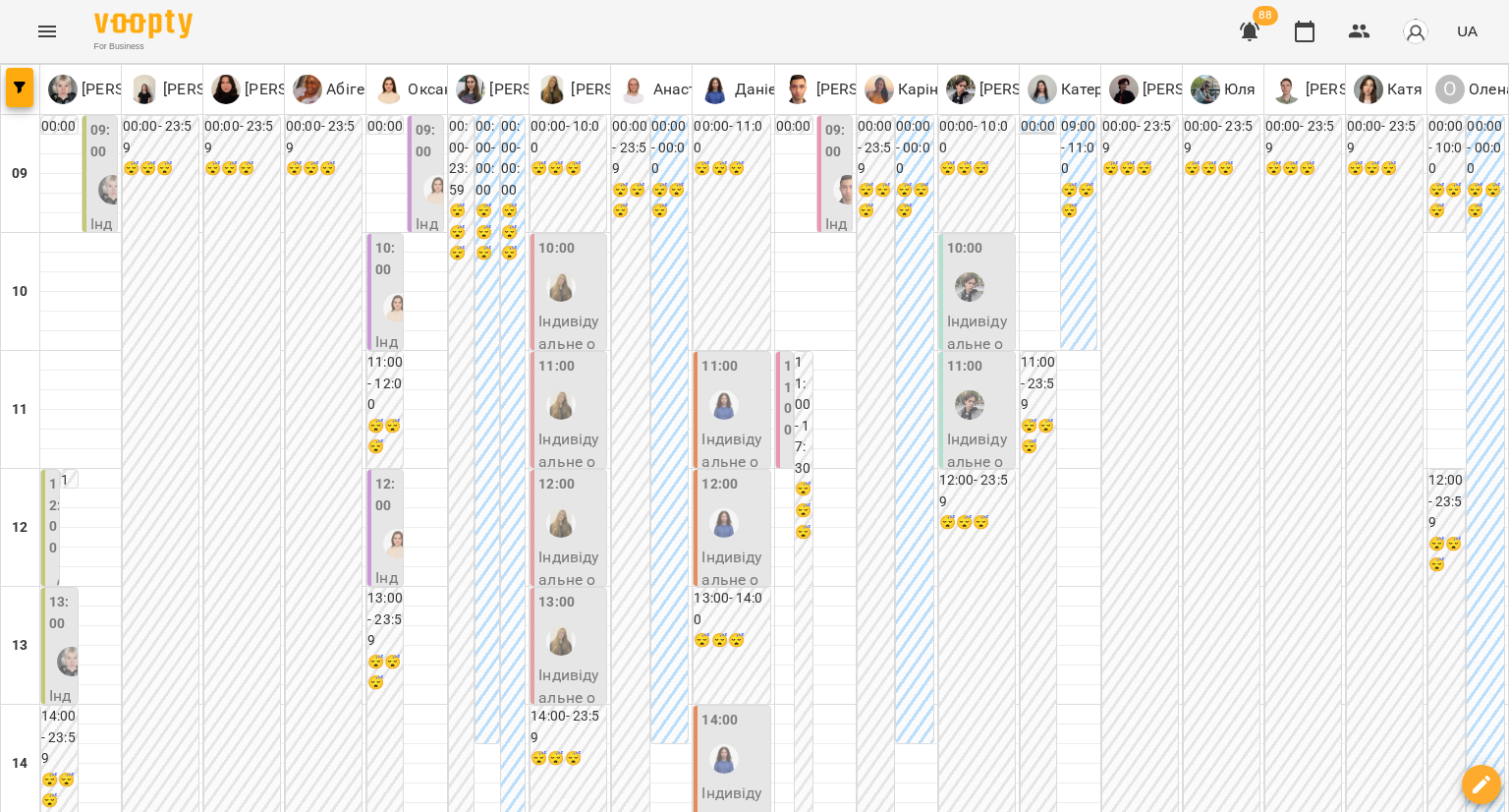
scroll to position [983, 0]
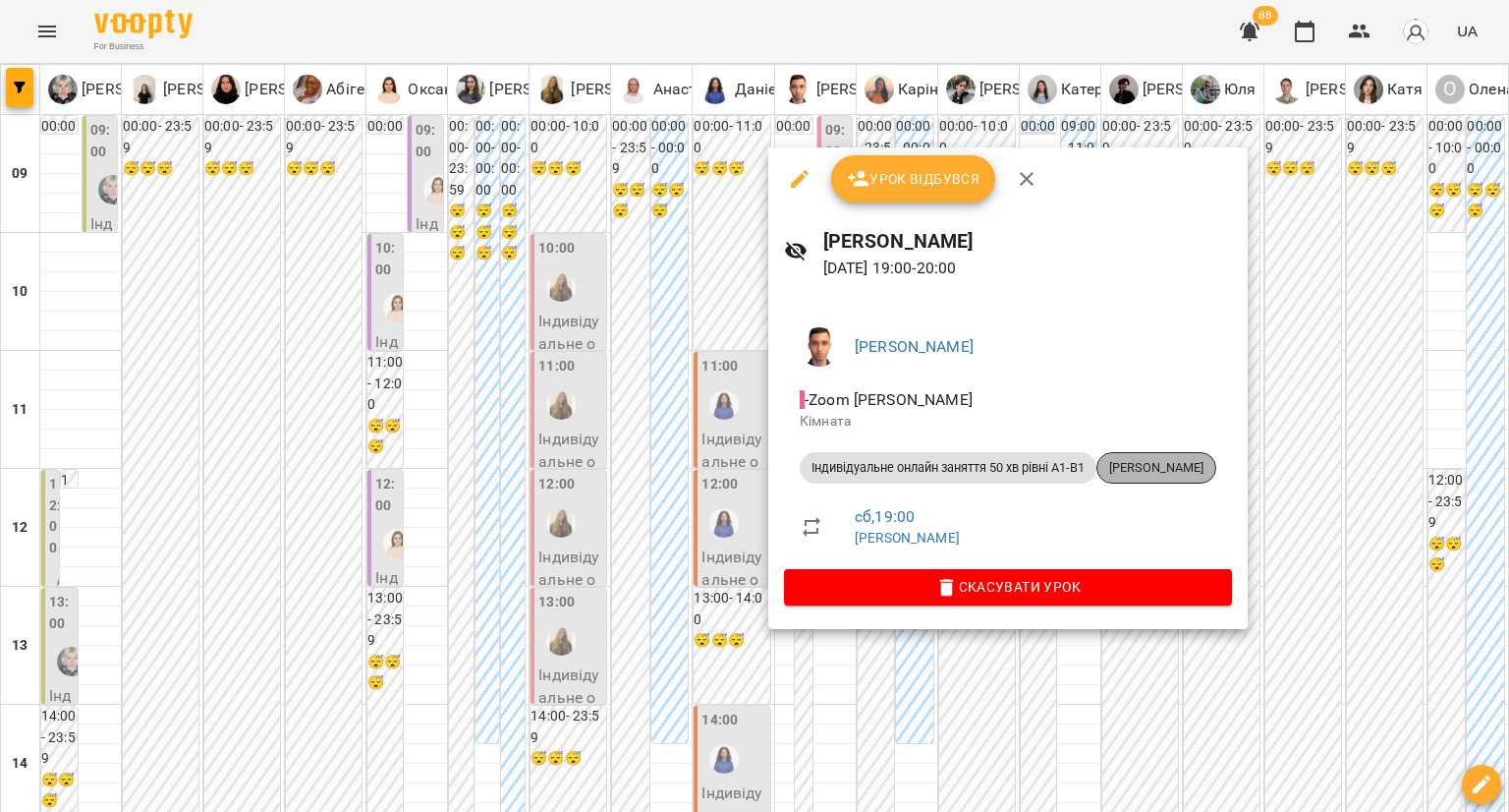
click at [1146, 475] on span "[PERSON_NAME]" at bounding box center [1156, 468] width 118 height 18
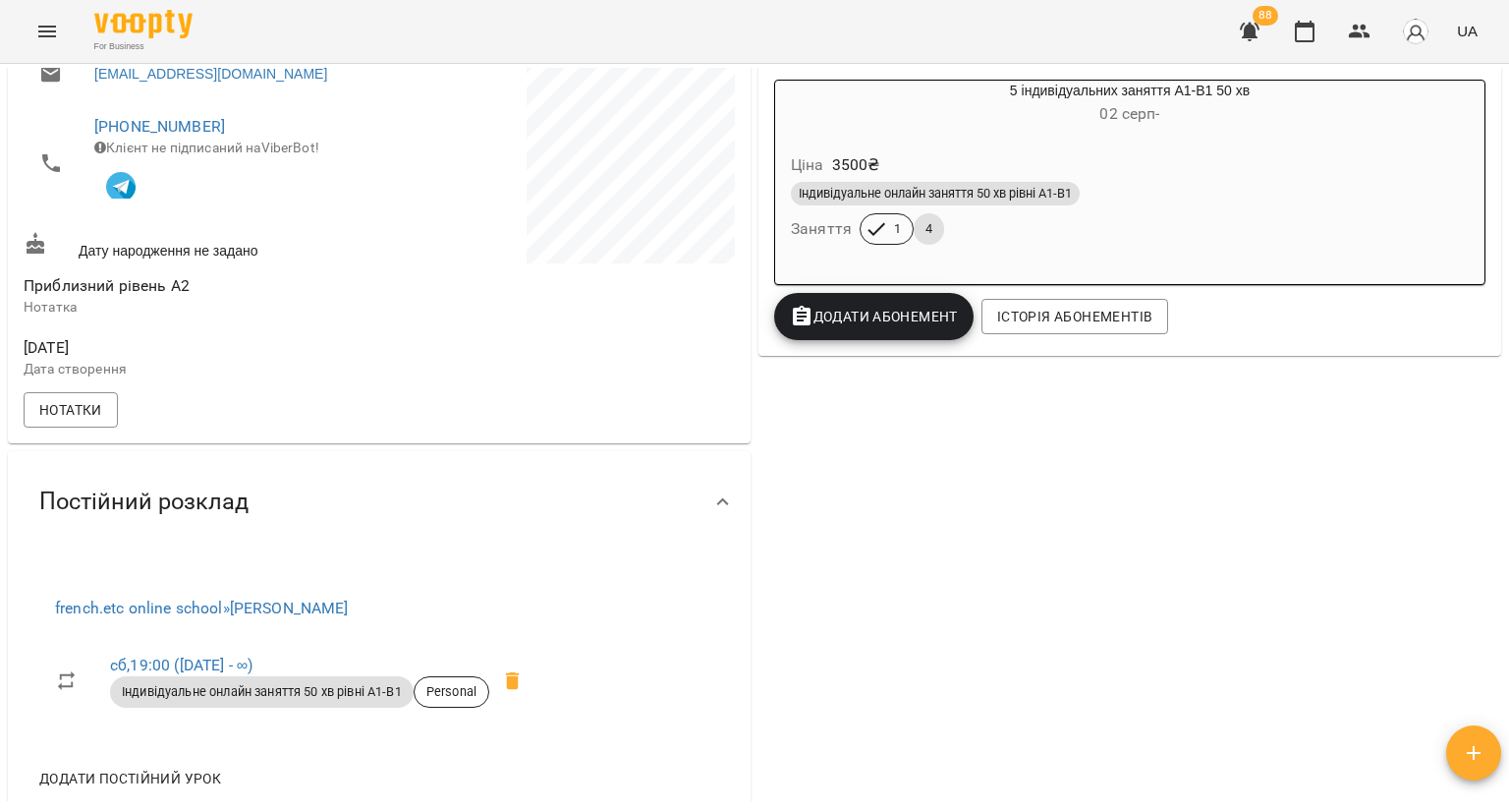
scroll to position [196, 0]
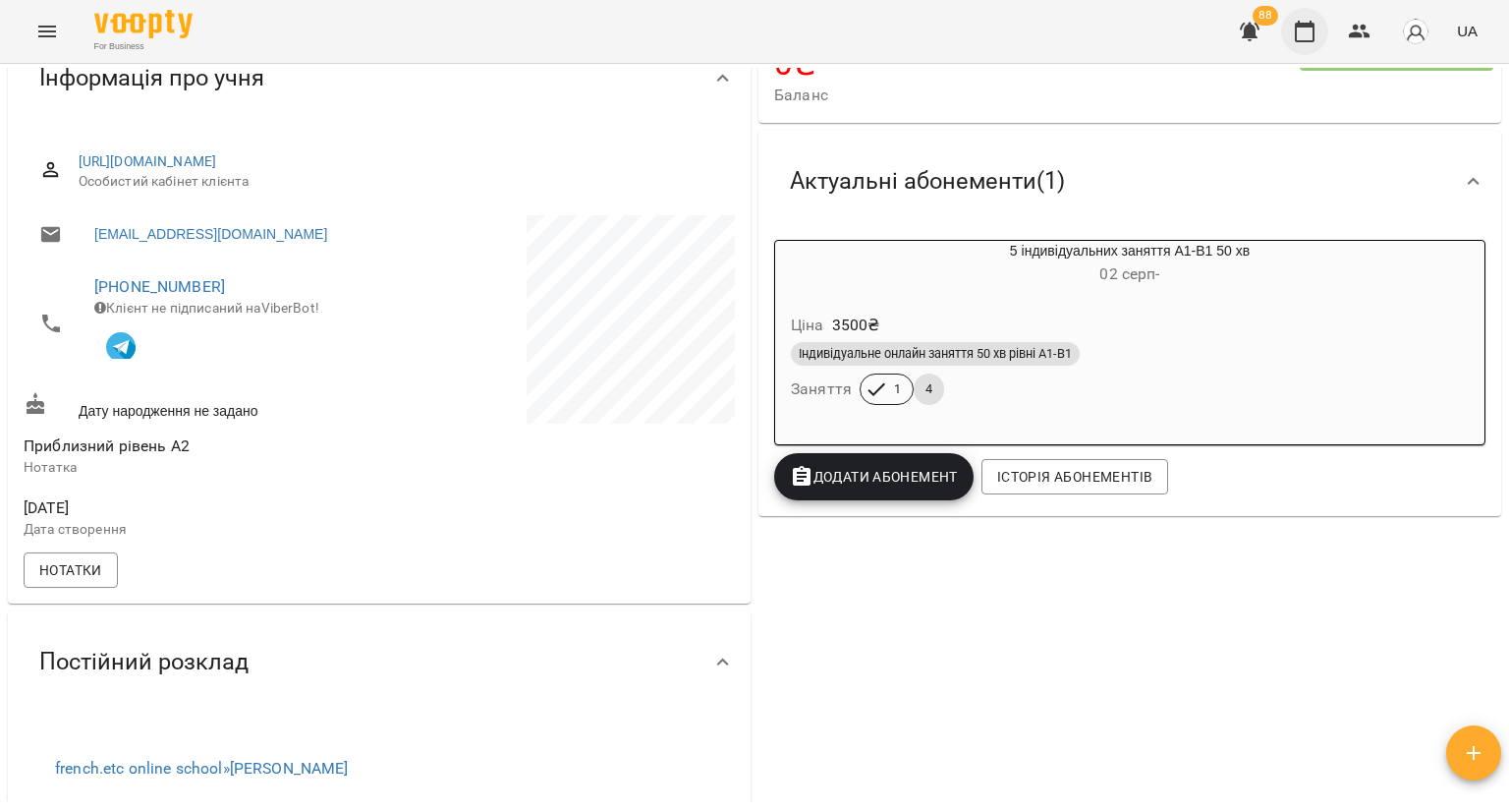
click at [1305, 30] on icon "button" at bounding box center [1305, 32] width 24 height 24
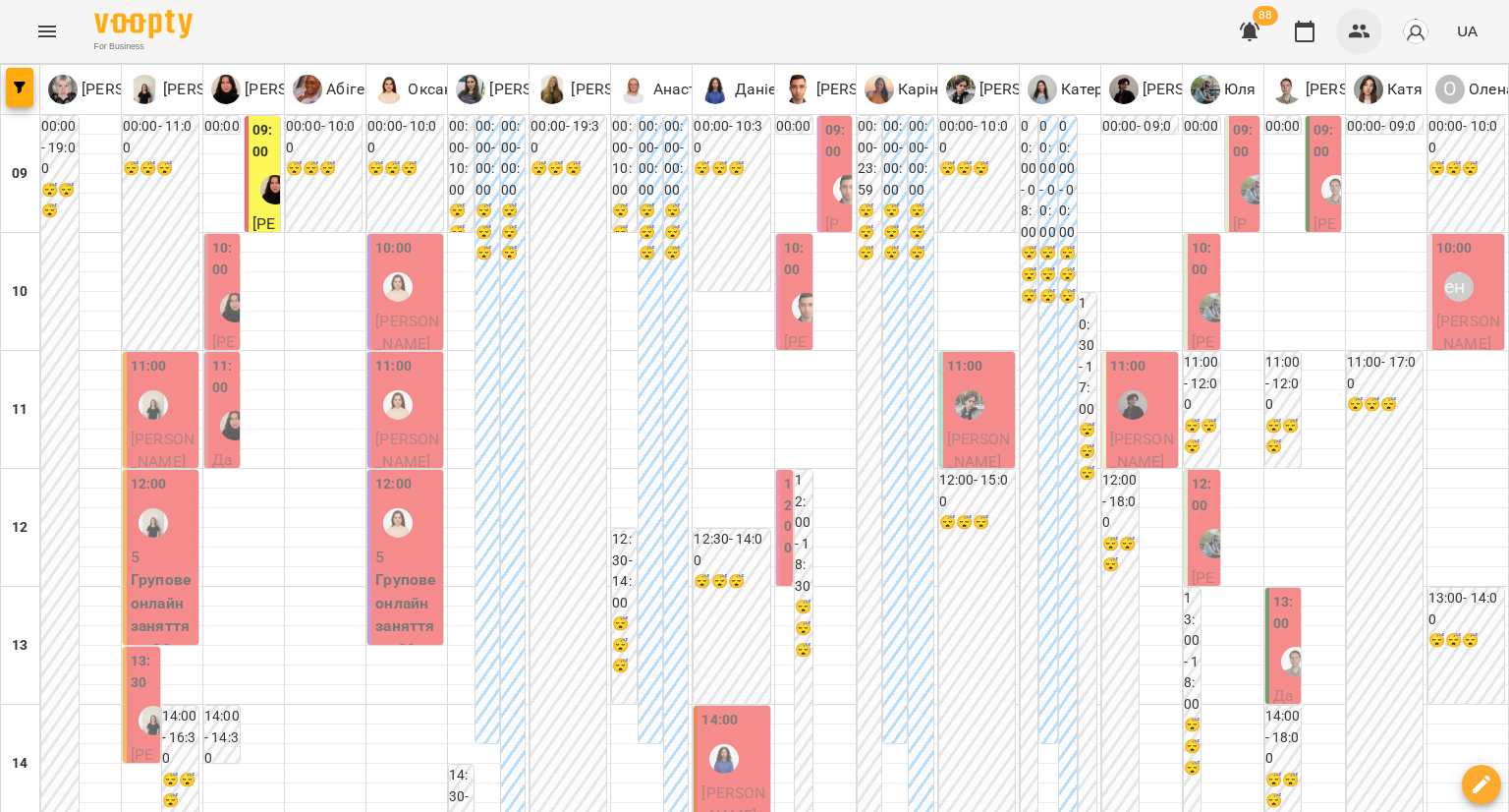
click at [1356, 23] on icon "button" at bounding box center [1360, 32] width 24 height 24
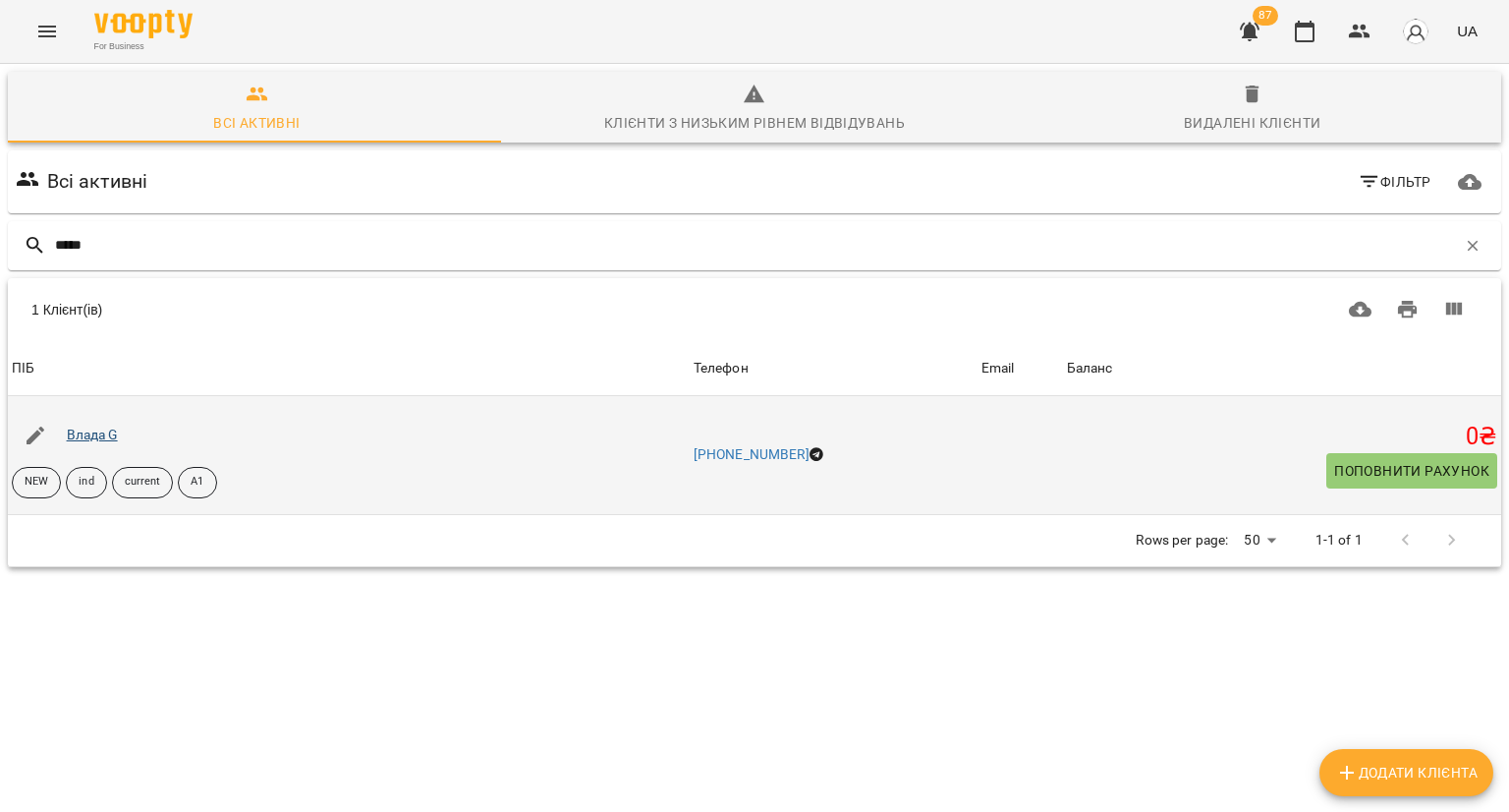
type input "*****"
click at [94, 429] on link "Влада G" at bounding box center [92, 434] width 52 height 16
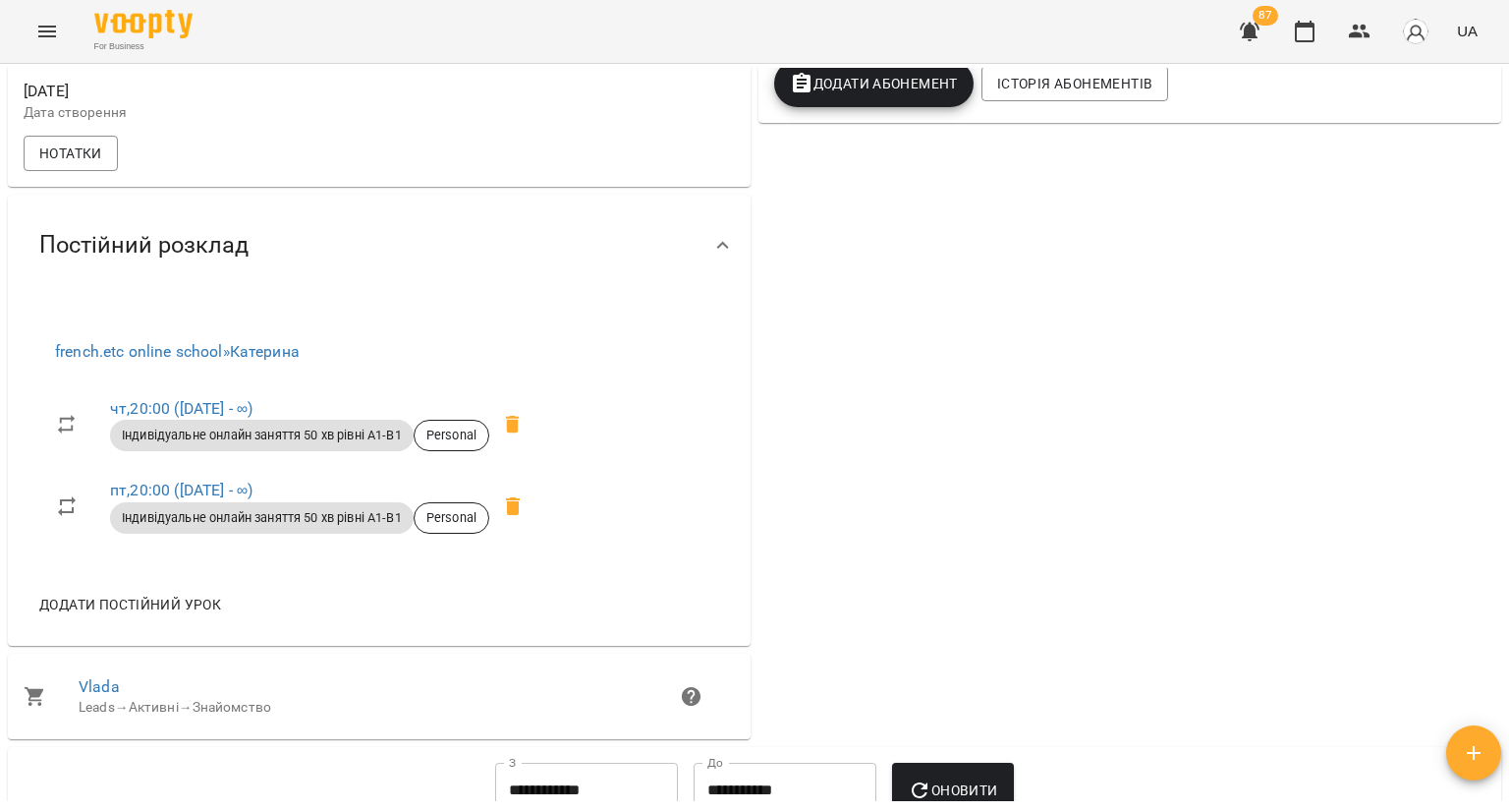
scroll to position [688, 0]
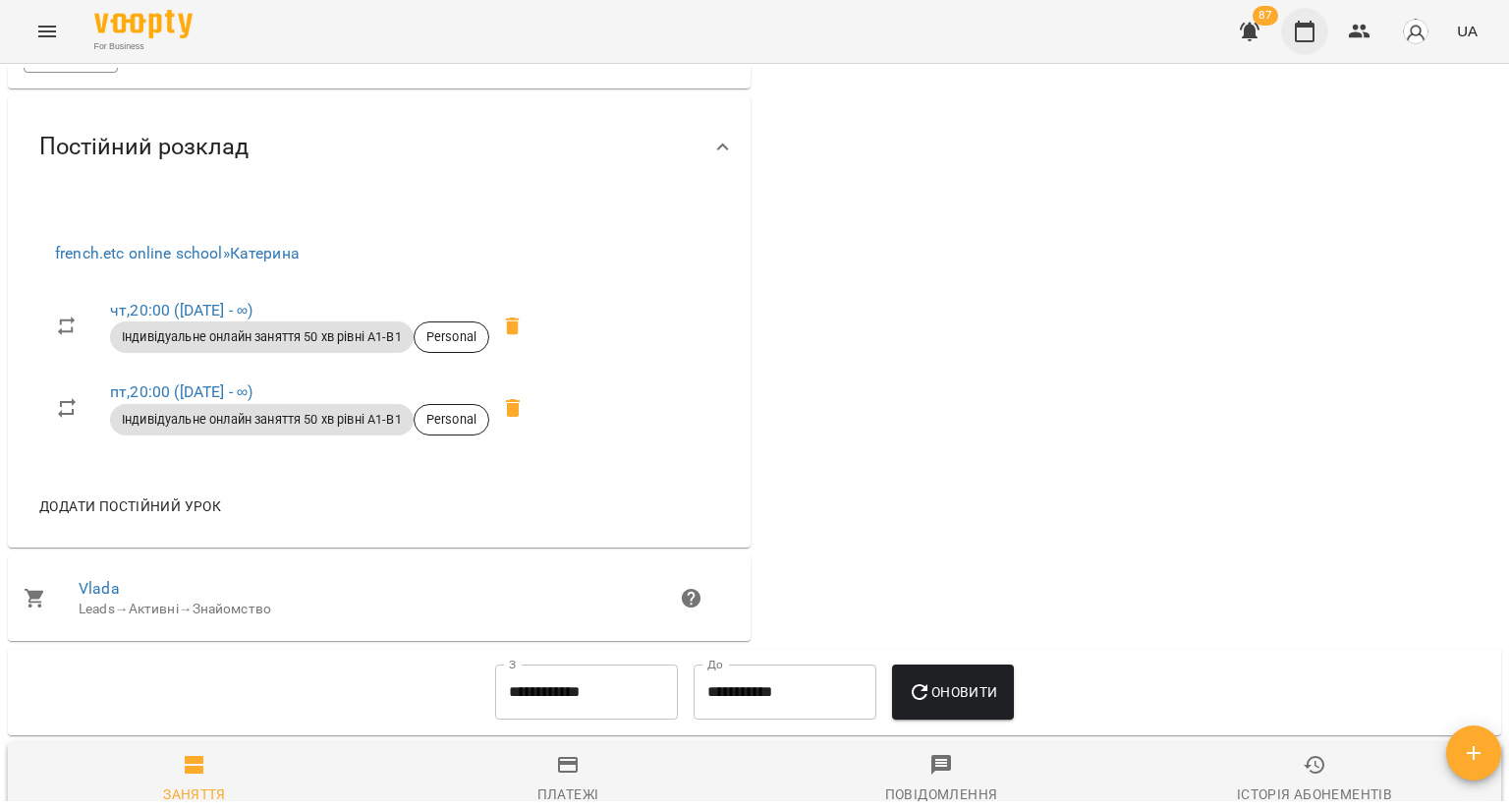
click at [1310, 29] on icon "button" at bounding box center [1305, 32] width 24 height 24
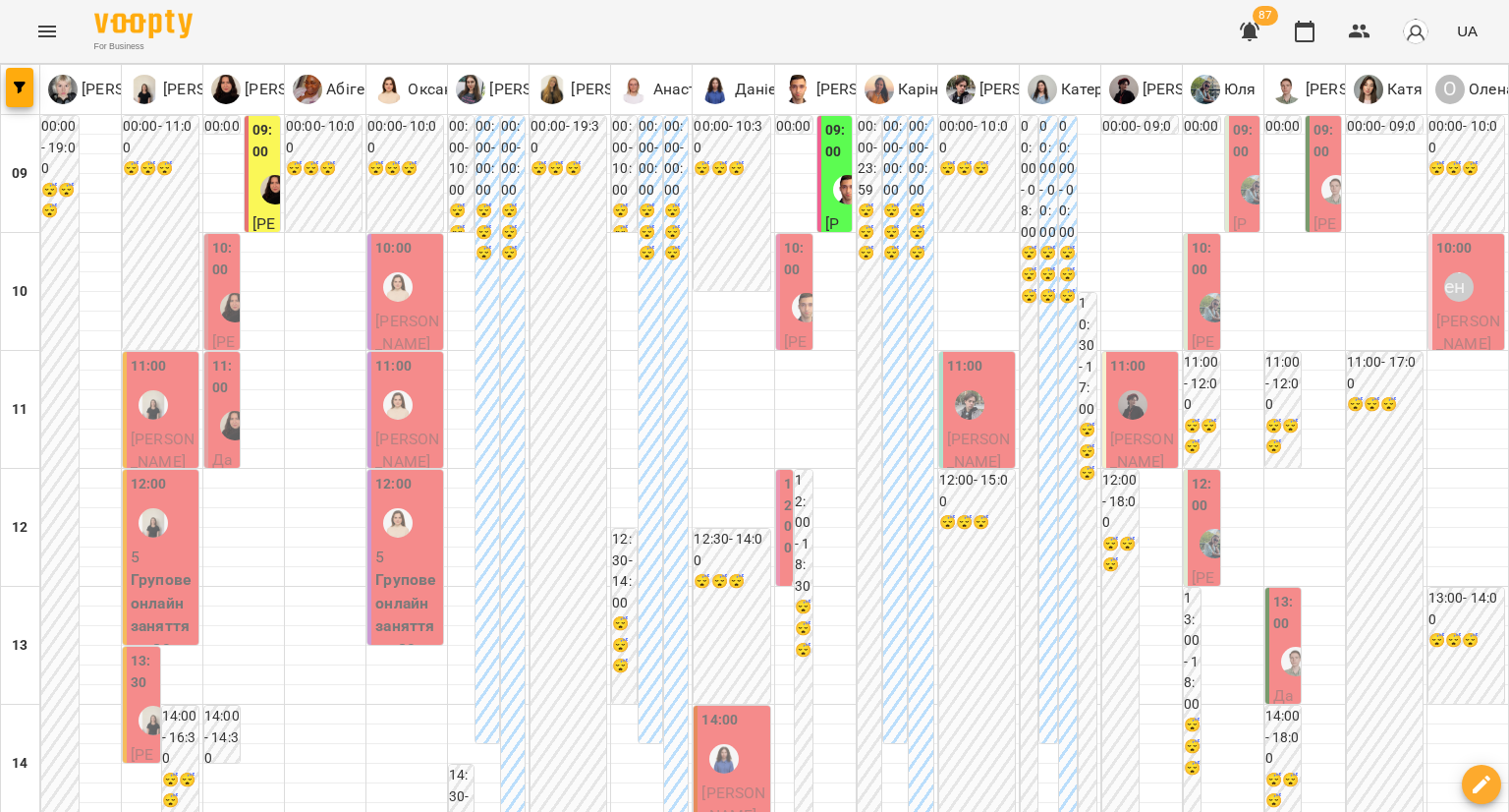
click at [1314, 202] on div at bounding box center [1336, 189] width 46 height 46
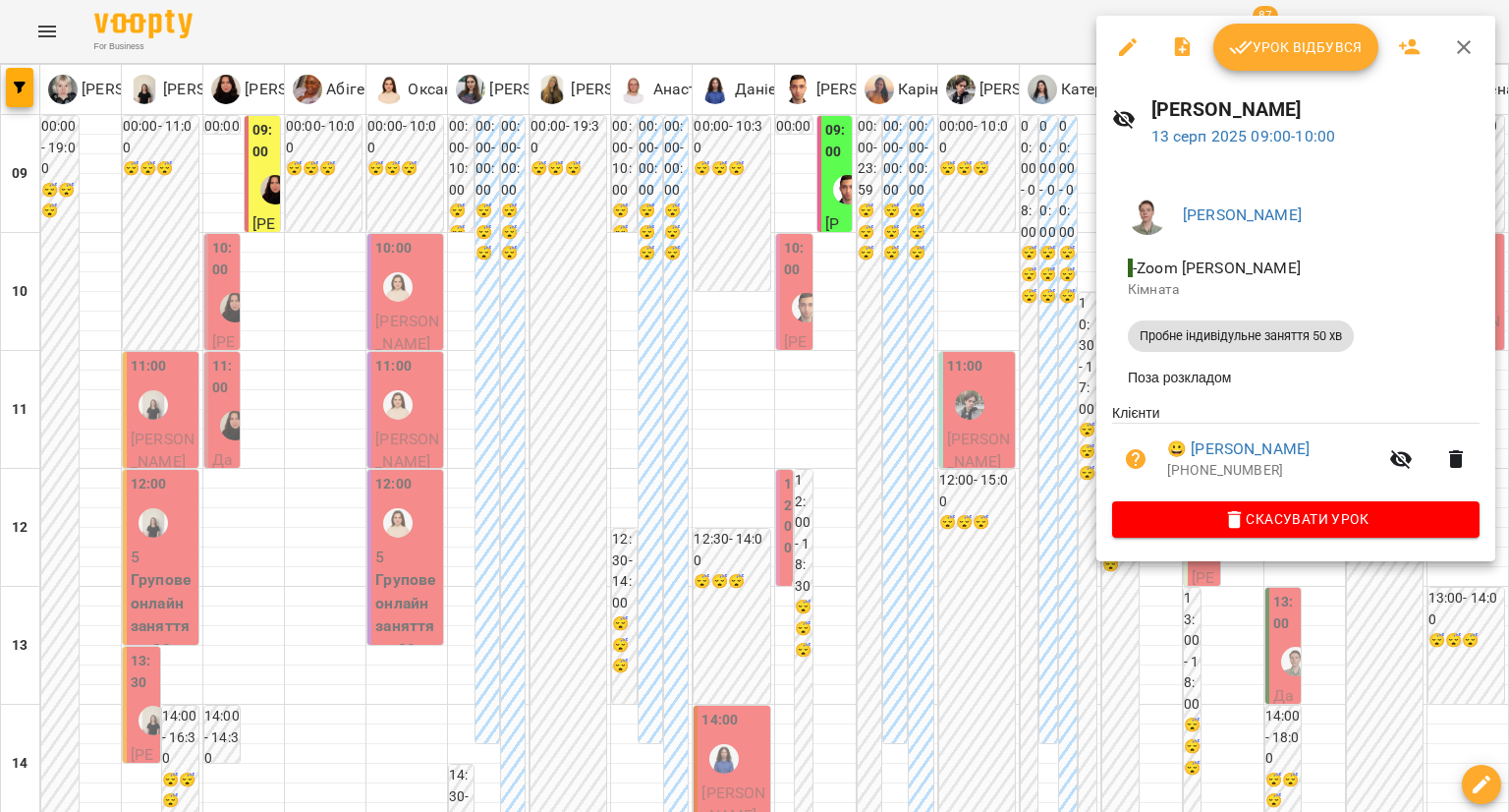
click at [967, 566] on div at bounding box center [754, 406] width 1509 height 812
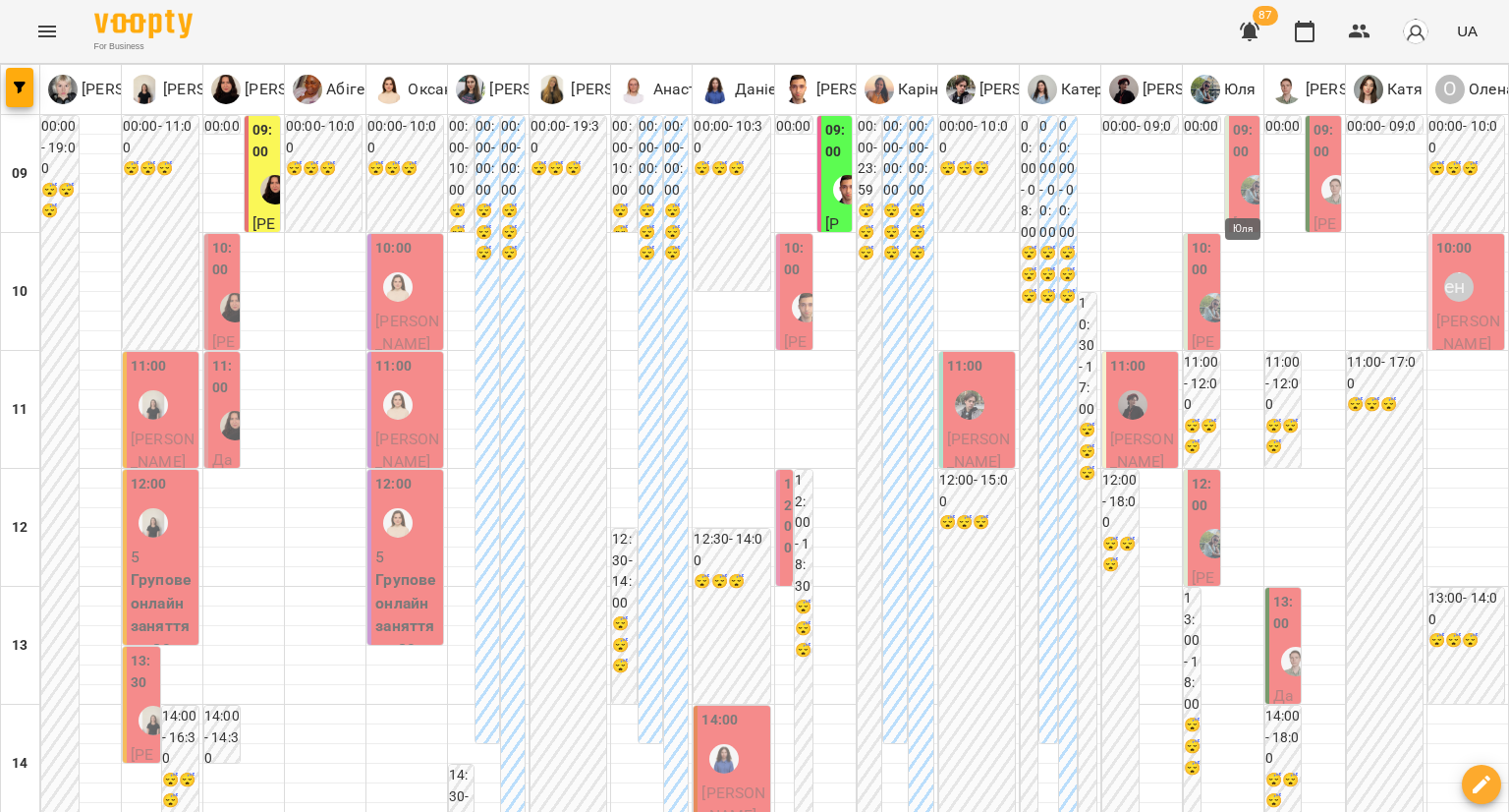
click at [1241, 181] on img "Юля" at bounding box center [1256, 189] width 30 height 30
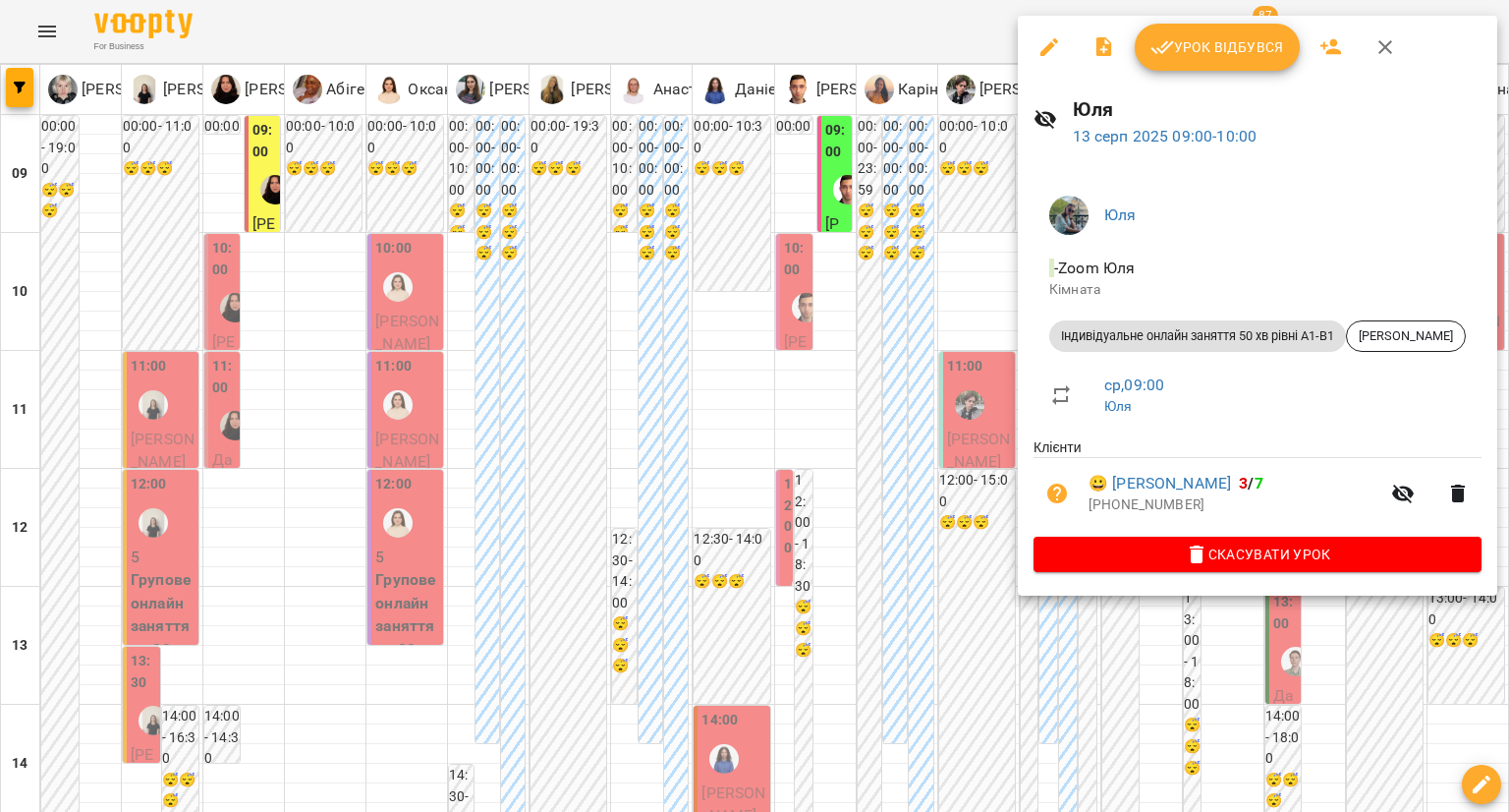
click at [990, 490] on div at bounding box center [754, 406] width 1509 height 812
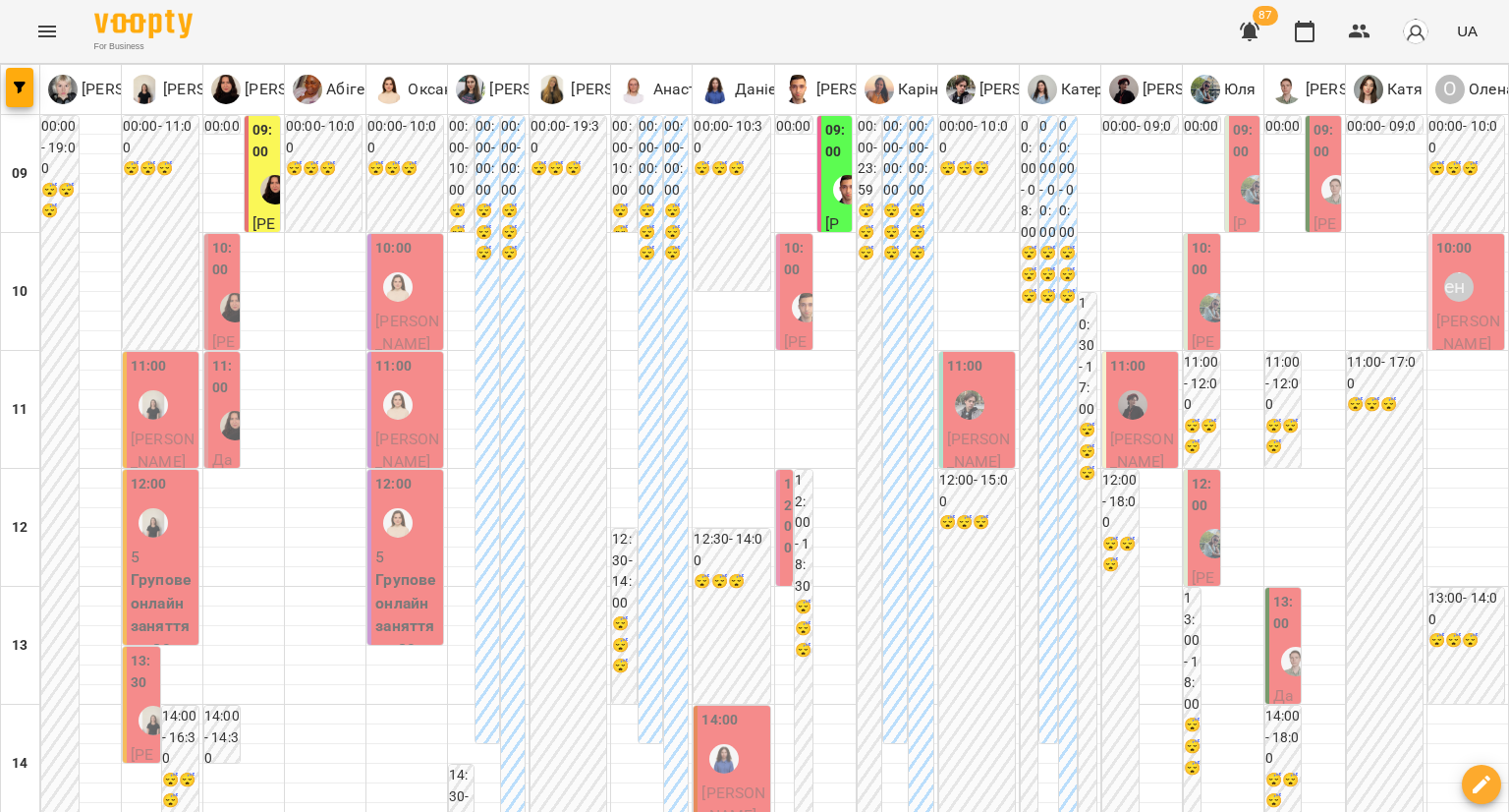
click at [1192, 290] on div at bounding box center [1215, 307] width 46 height 46
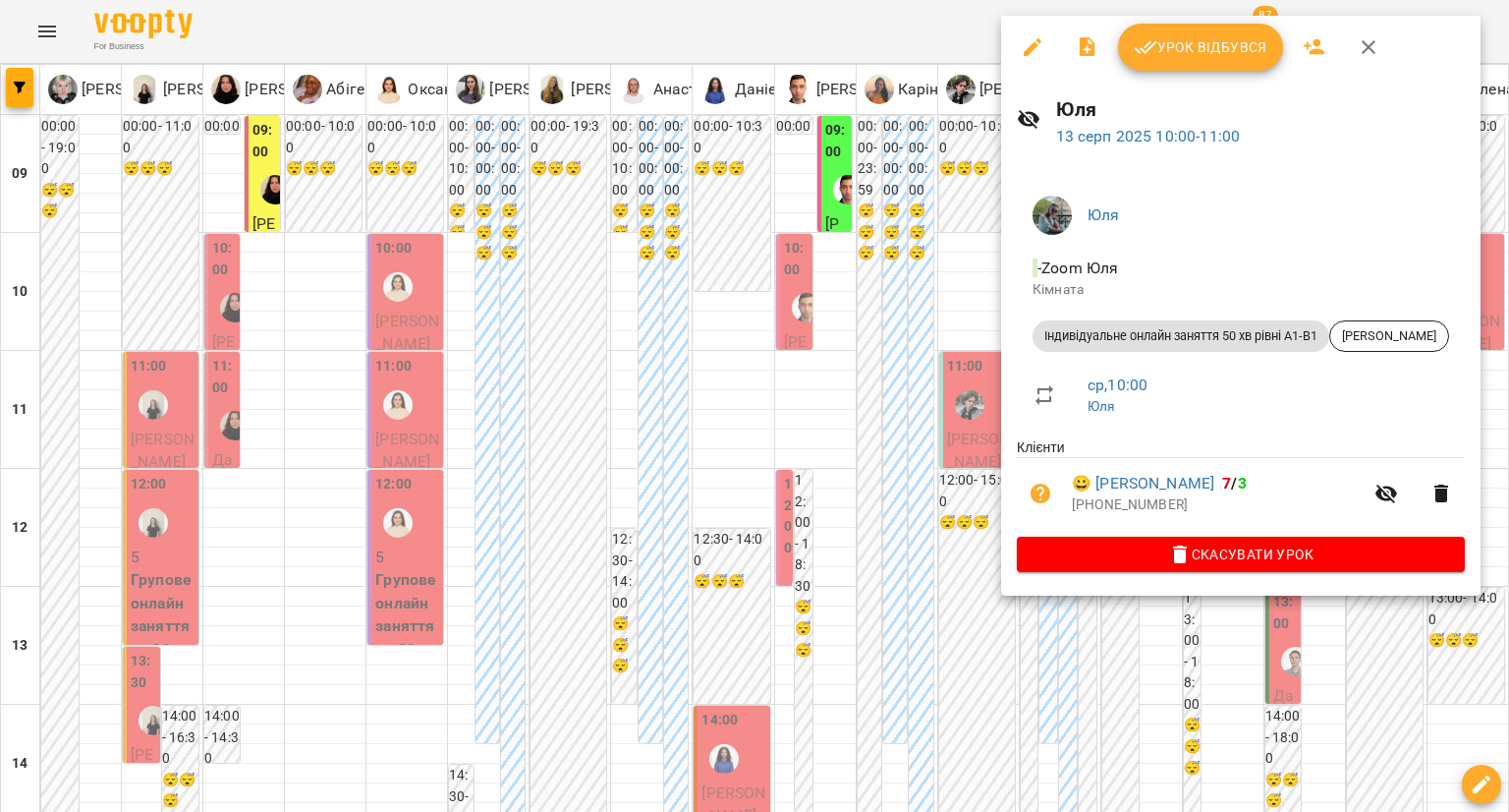
click at [928, 593] on div at bounding box center [754, 406] width 1509 height 812
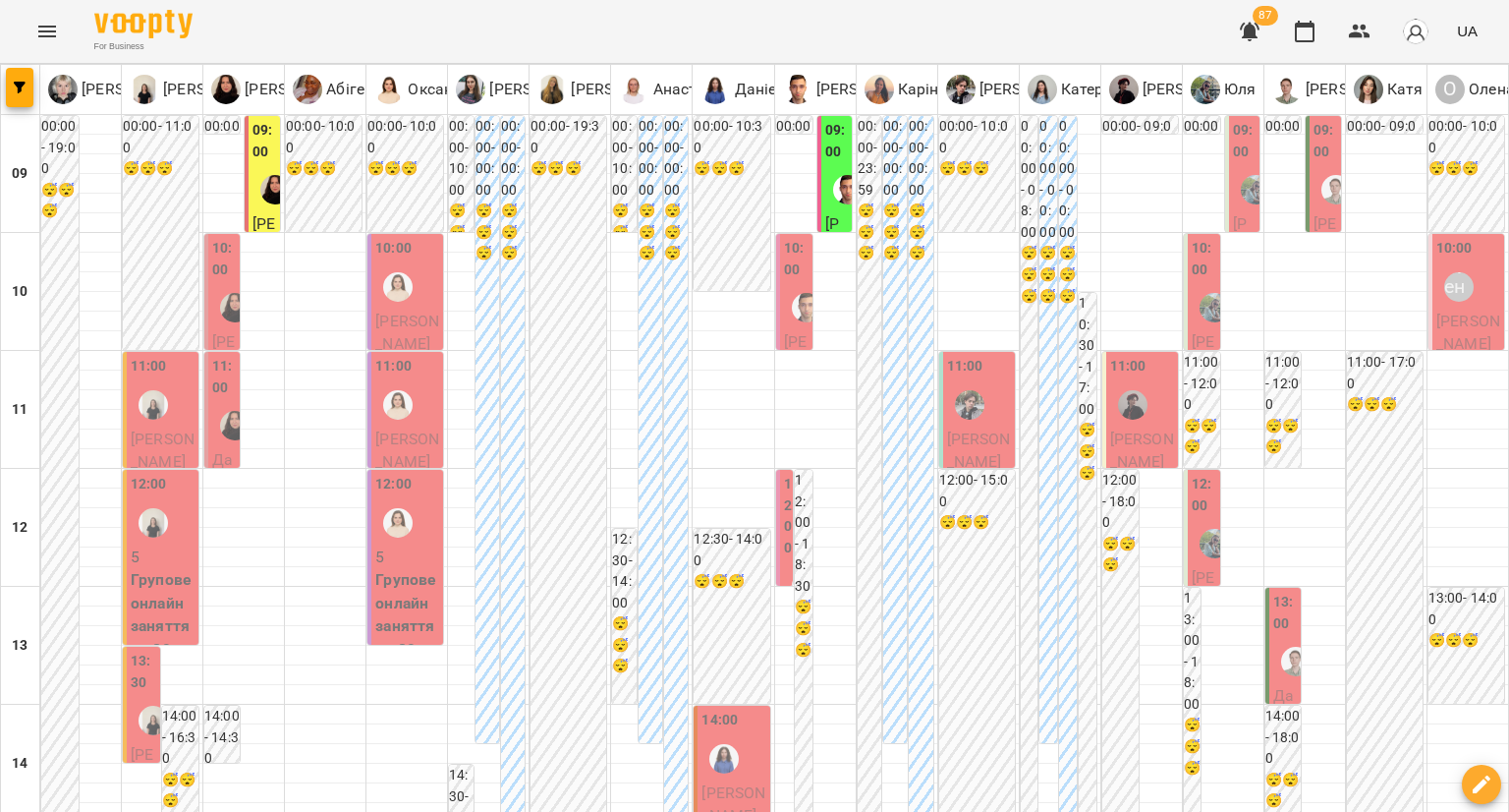
click at [1192, 322] on div at bounding box center [1215, 307] width 46 height 46
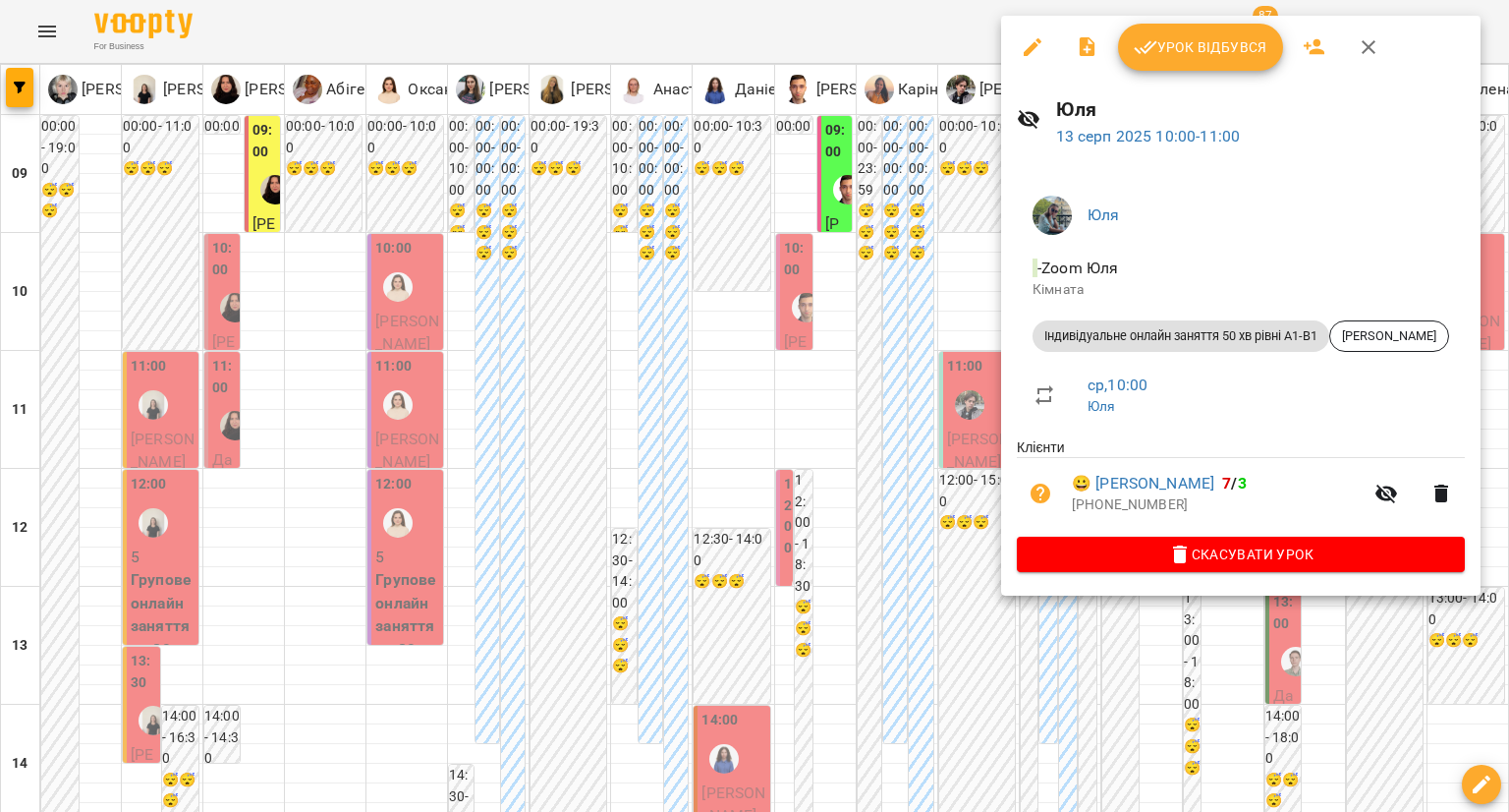
click at [977, 524] on div at bounding box center [754, 406] width 1509 height 812
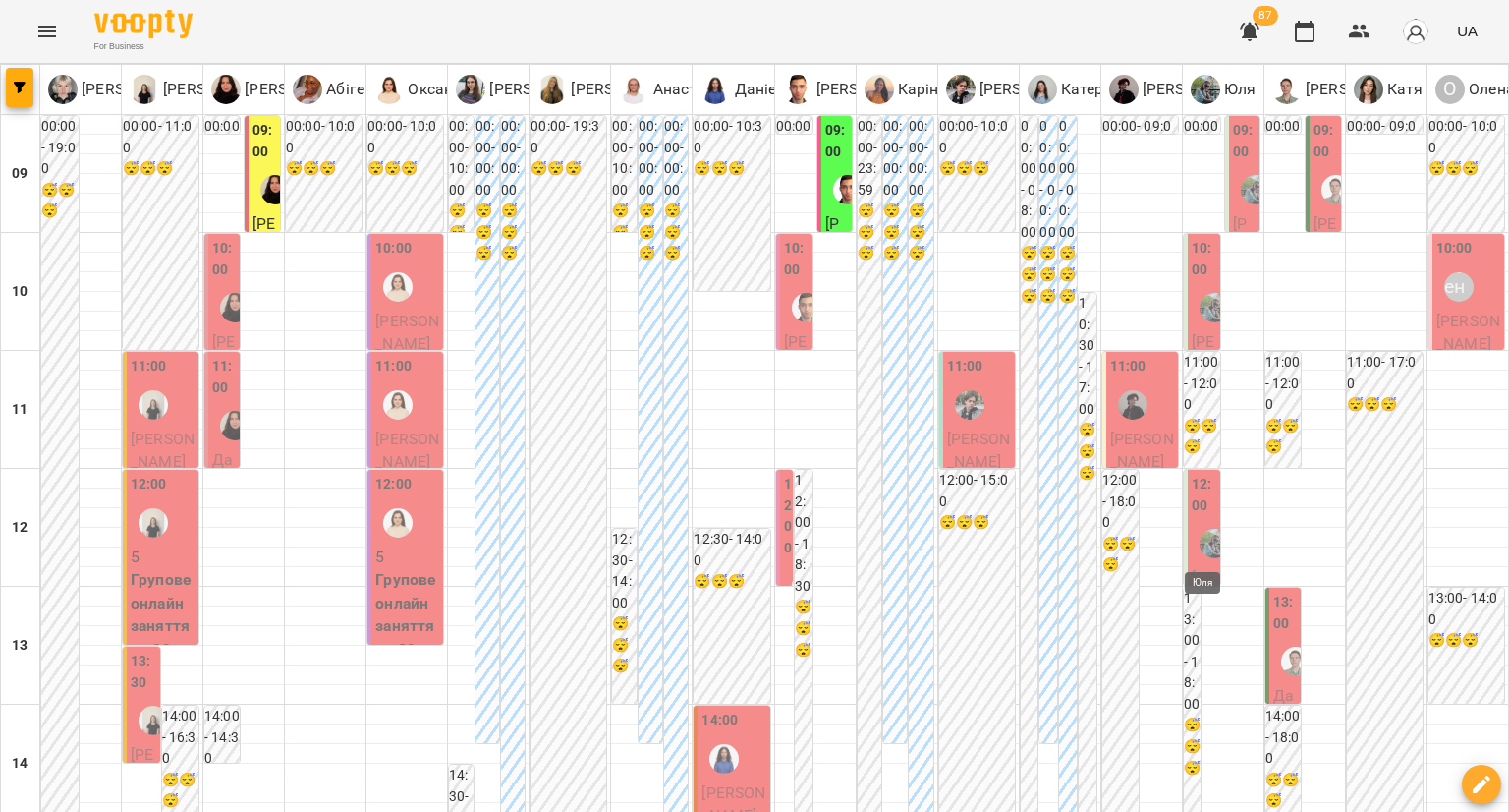
click at [1200, 539] on img "Юля" at bounding box center [1215, 543] width 30 height 30
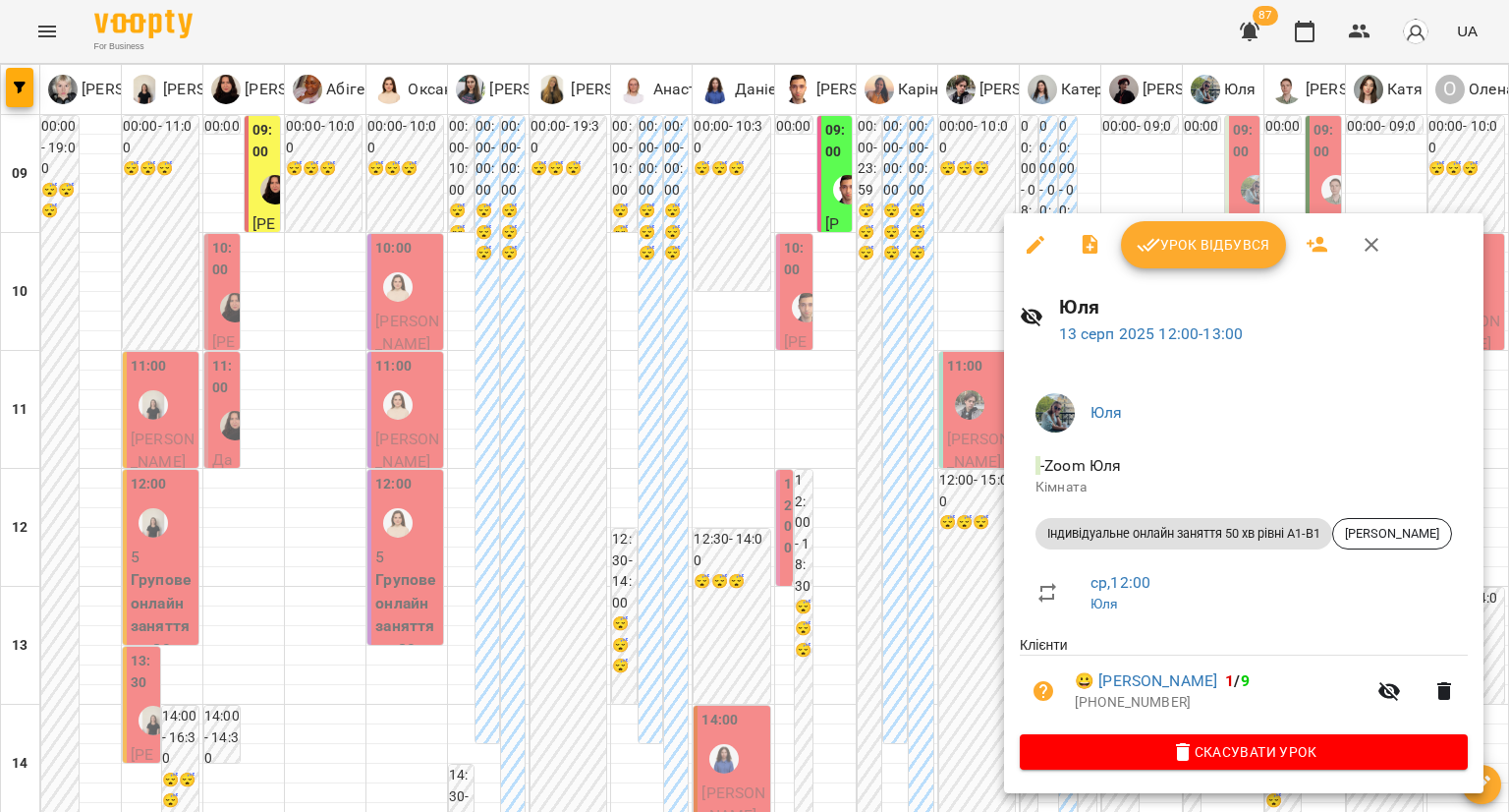
click at [979, 578] on div at bounding box center [754, 406] width 1509 height 812
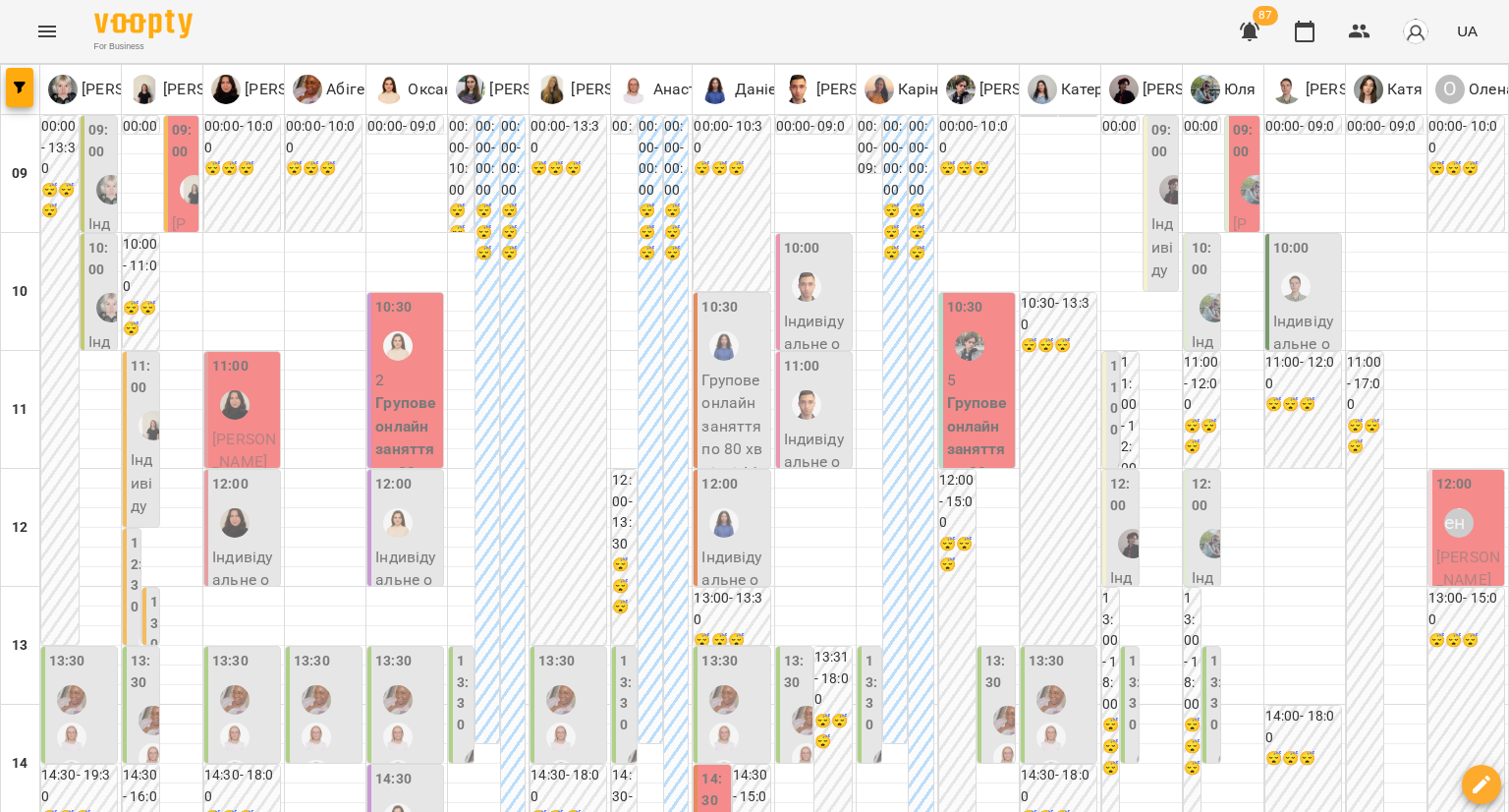
scroll to position [983, 0]
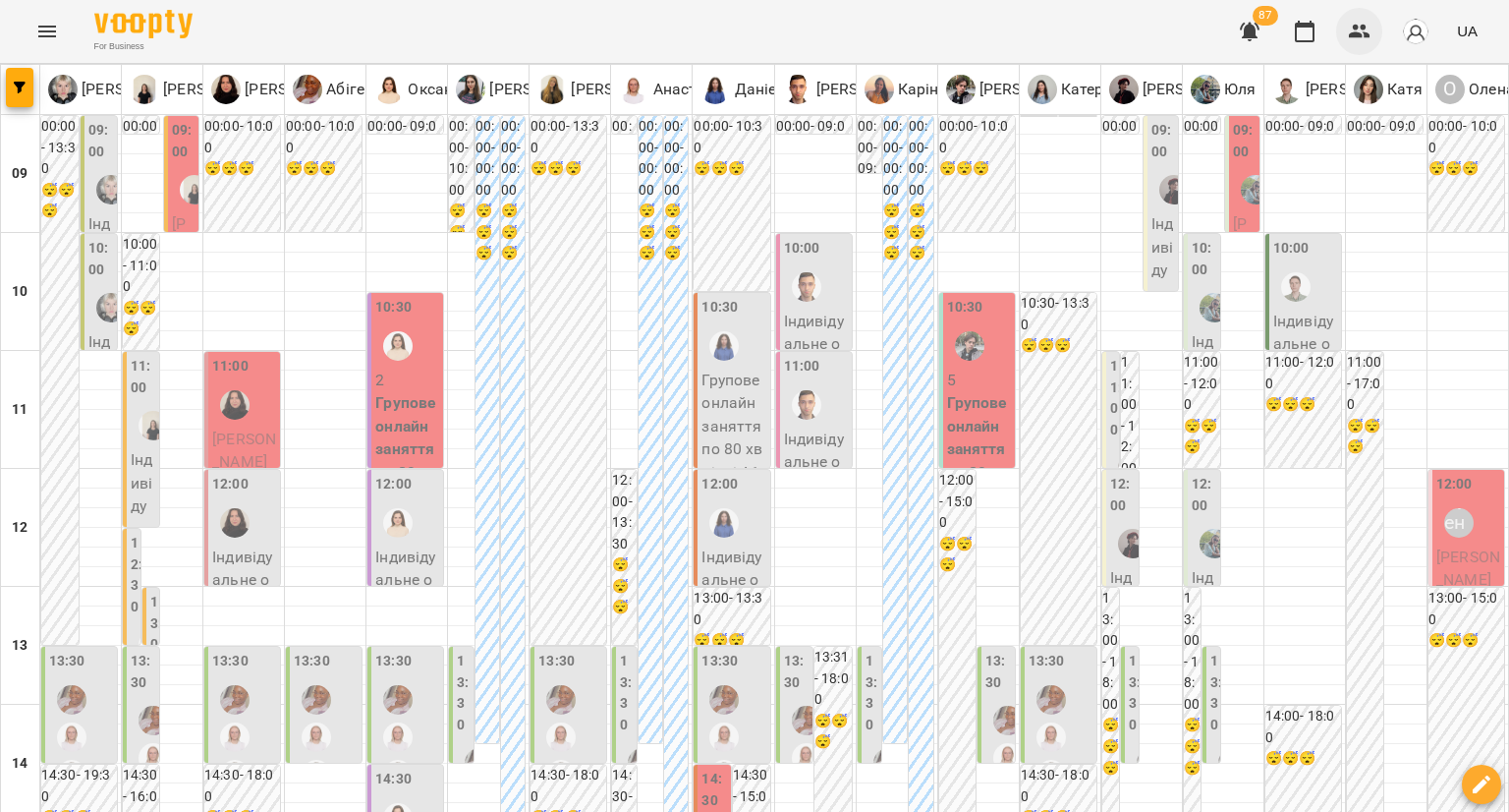
click at [1364, 44] on button "button" at bounding box center [1360, 32] width 48 height 48
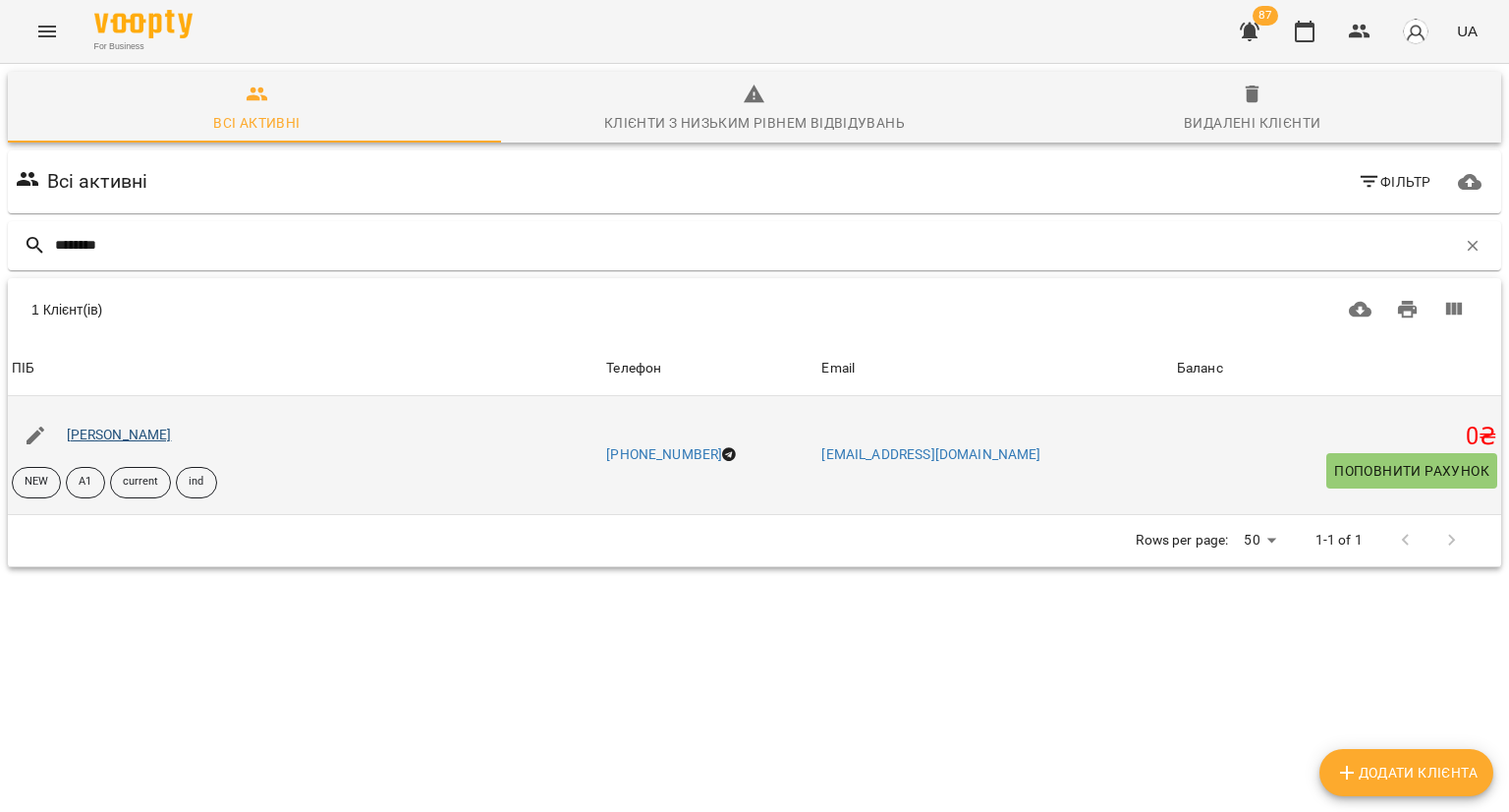
type input "********"
click at [146, 440] on link "[PERSON_NAME]" at bounding box center [119, 434] width 105 height 16
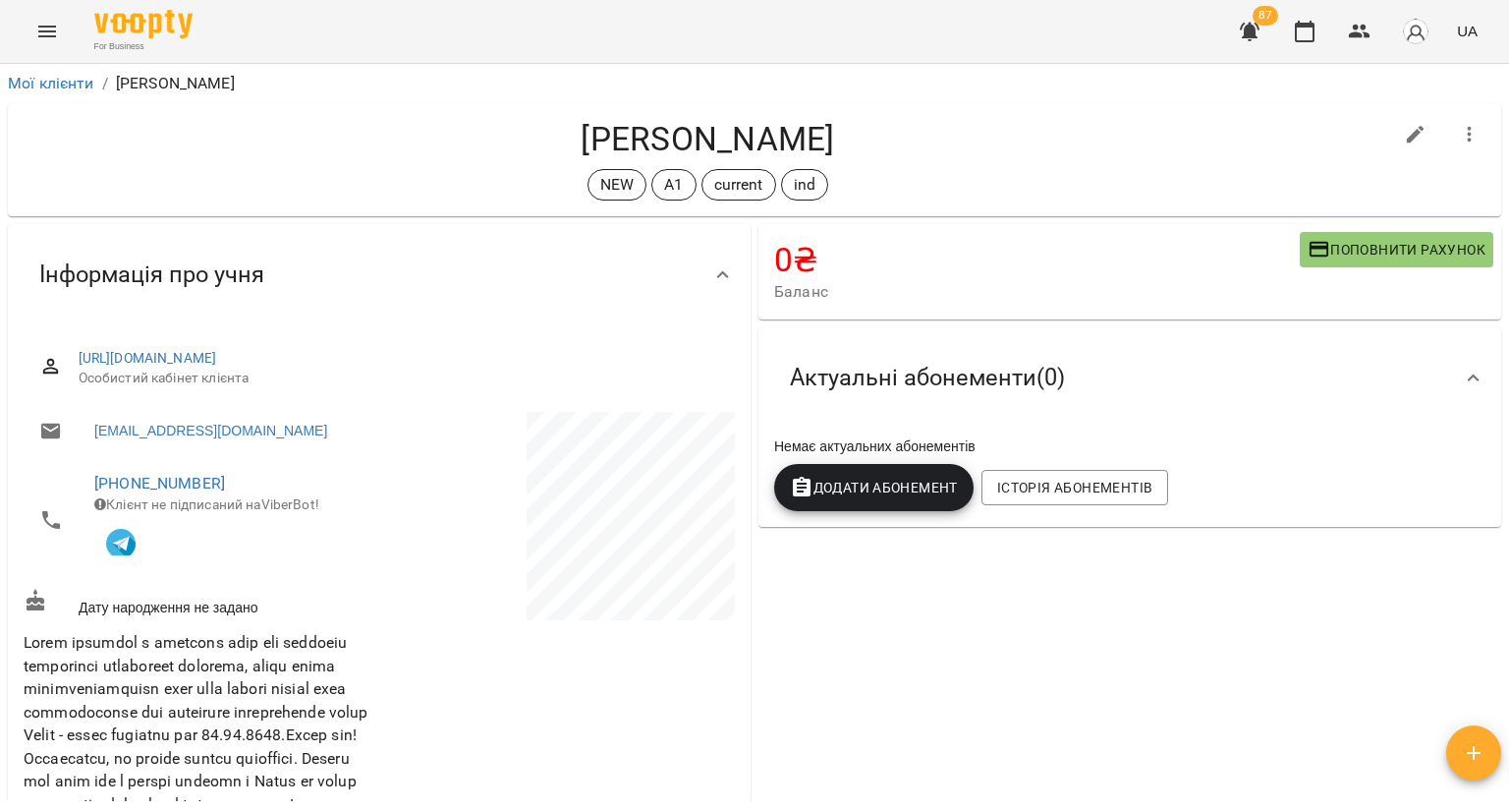
click at [1407, 135] on icon "button" at bounding box center [1416, 135] width 18 height 18
select select "**"
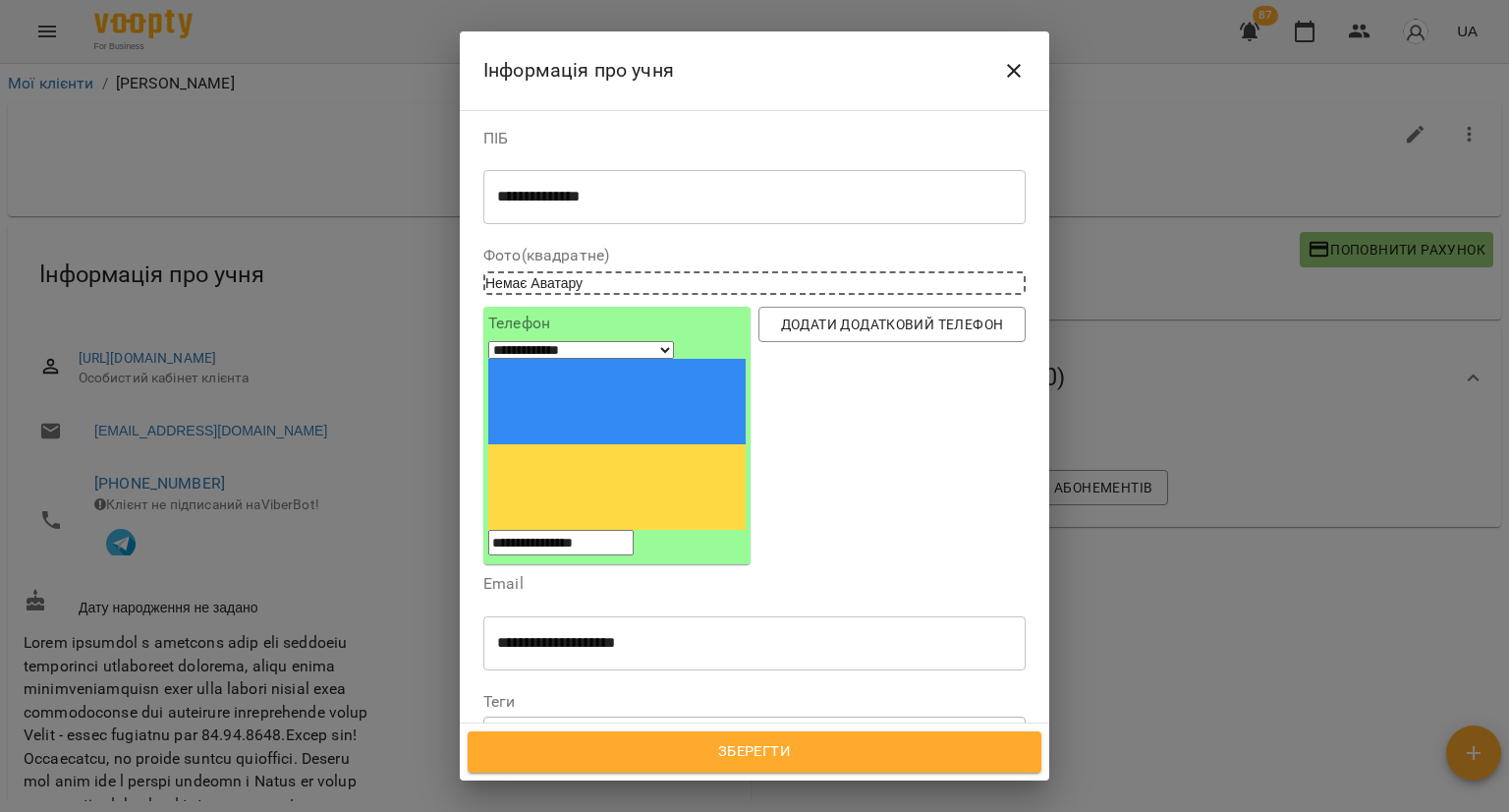
click at [665, 728] on icon at bounding box center [660, 735] width 14 height 14
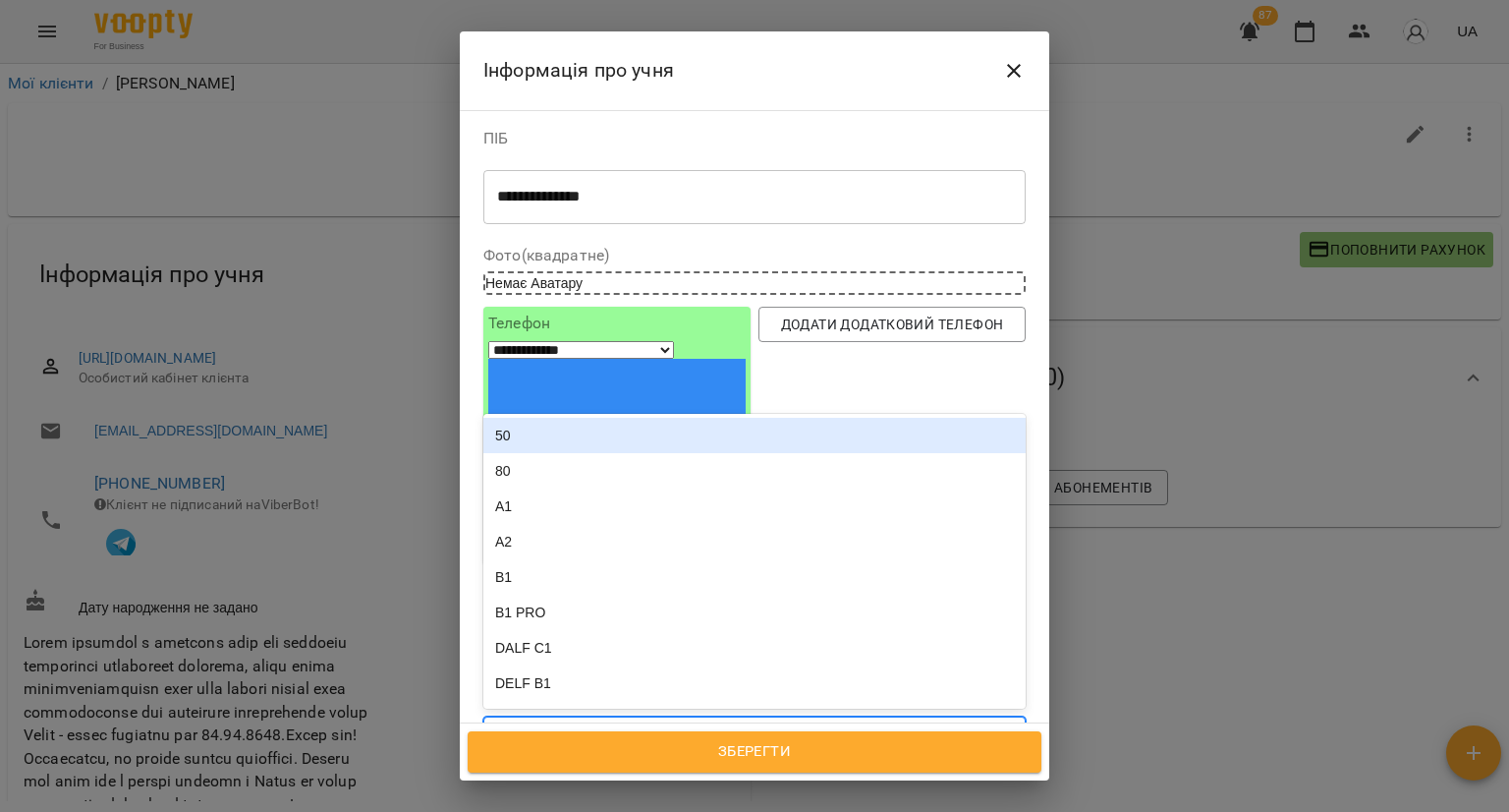
click at [748, 719] on div "NEW А1 ind" at bounding box center [719, 735] width 469 height 33
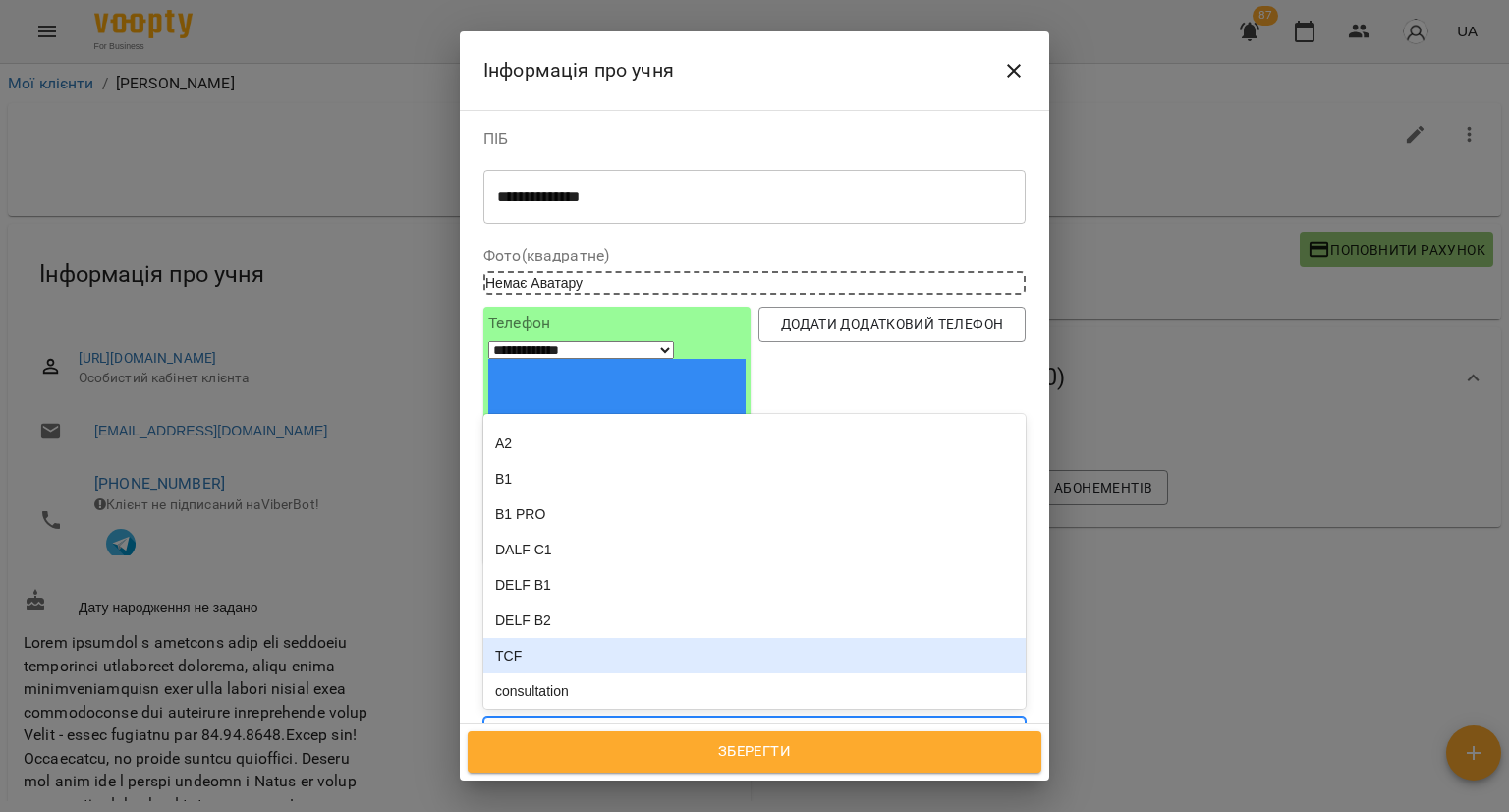
scroll to position [393, 0]
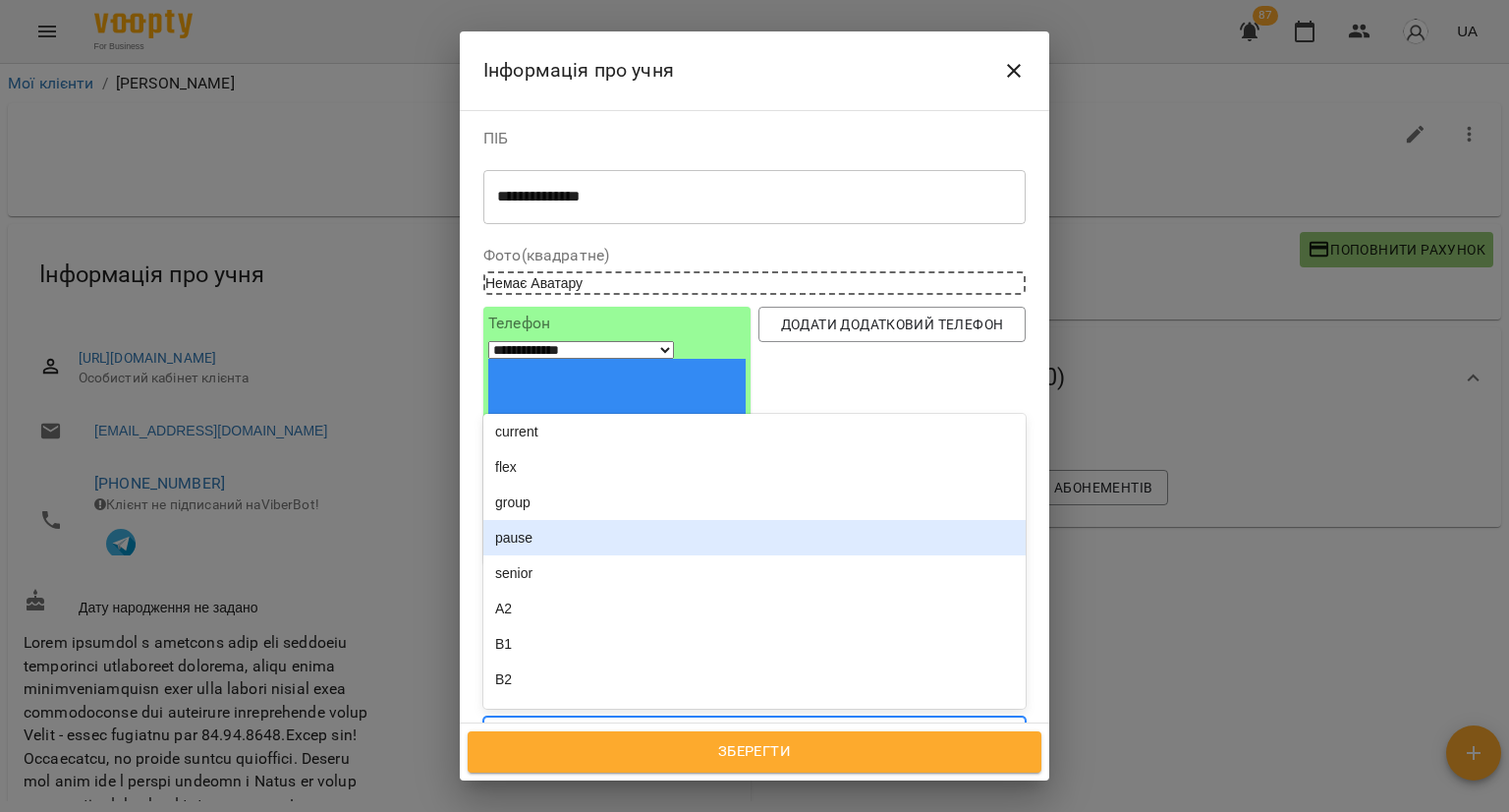
click at [664, 520] on div "pause" at bounding box center [754, 537] width 542 height 36
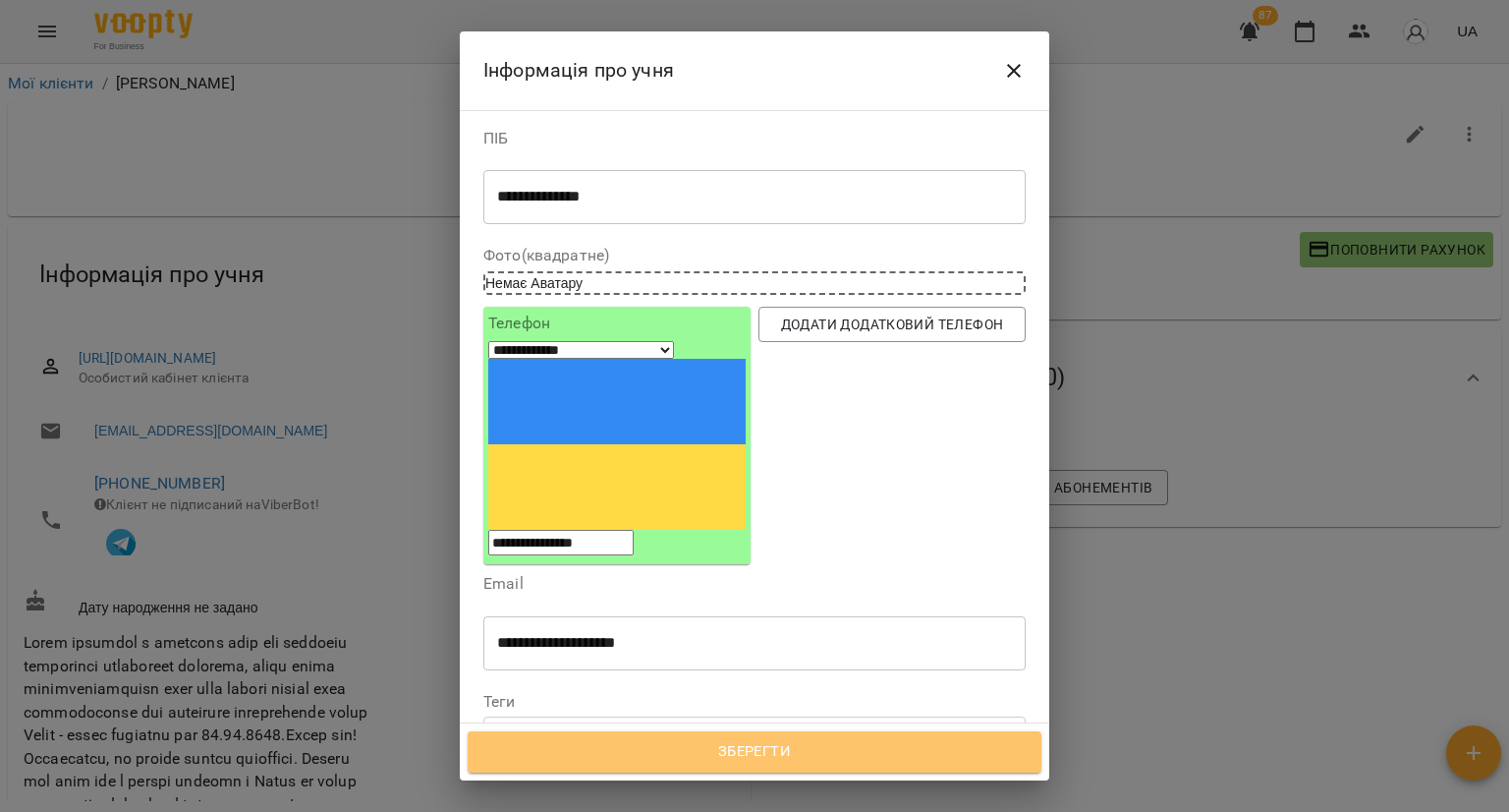
click at [536, 745] on span "Зберегти" at bounding box center [754, 752] width 530 height 26
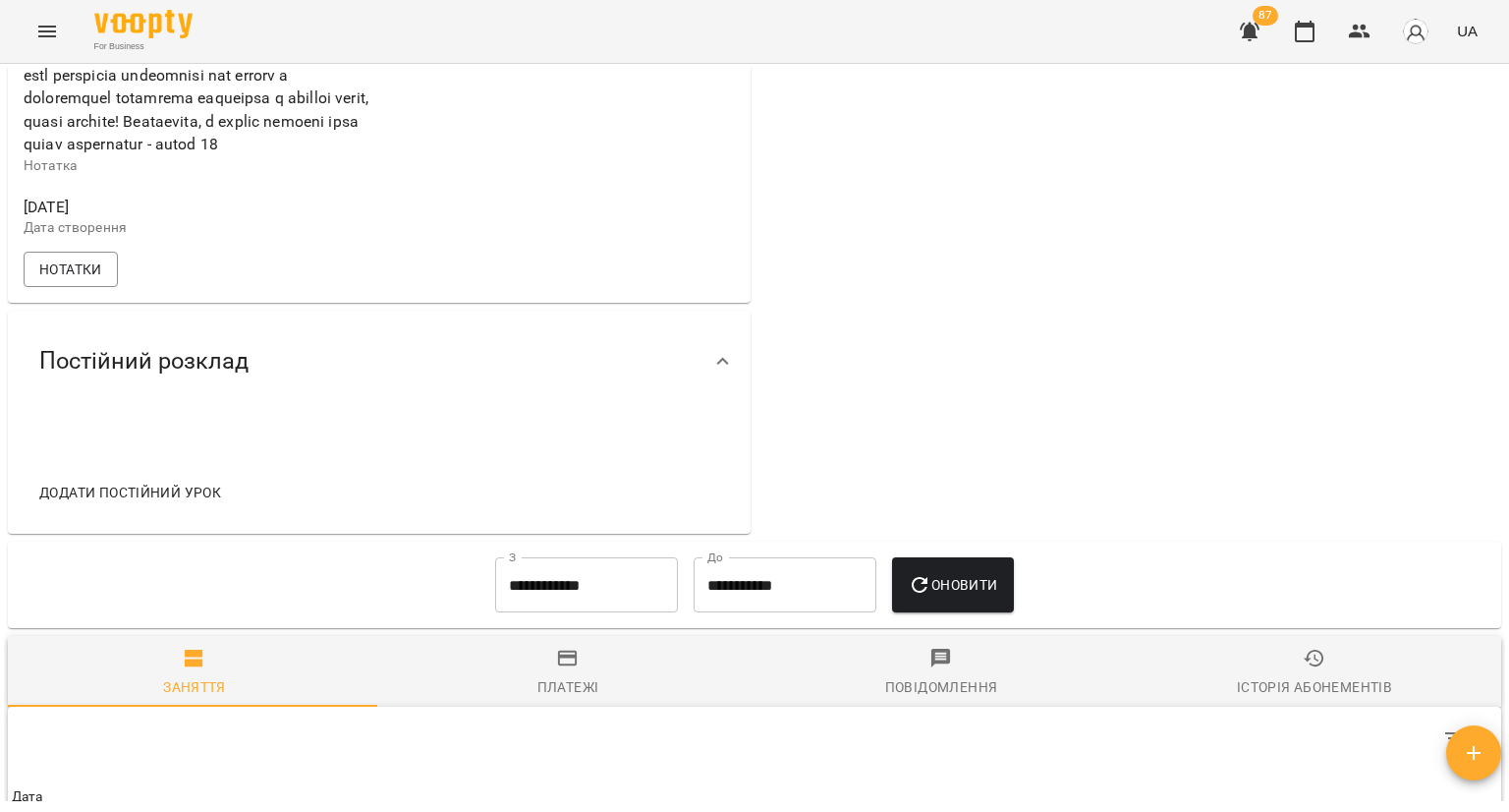
scroll to position [1179, 0]
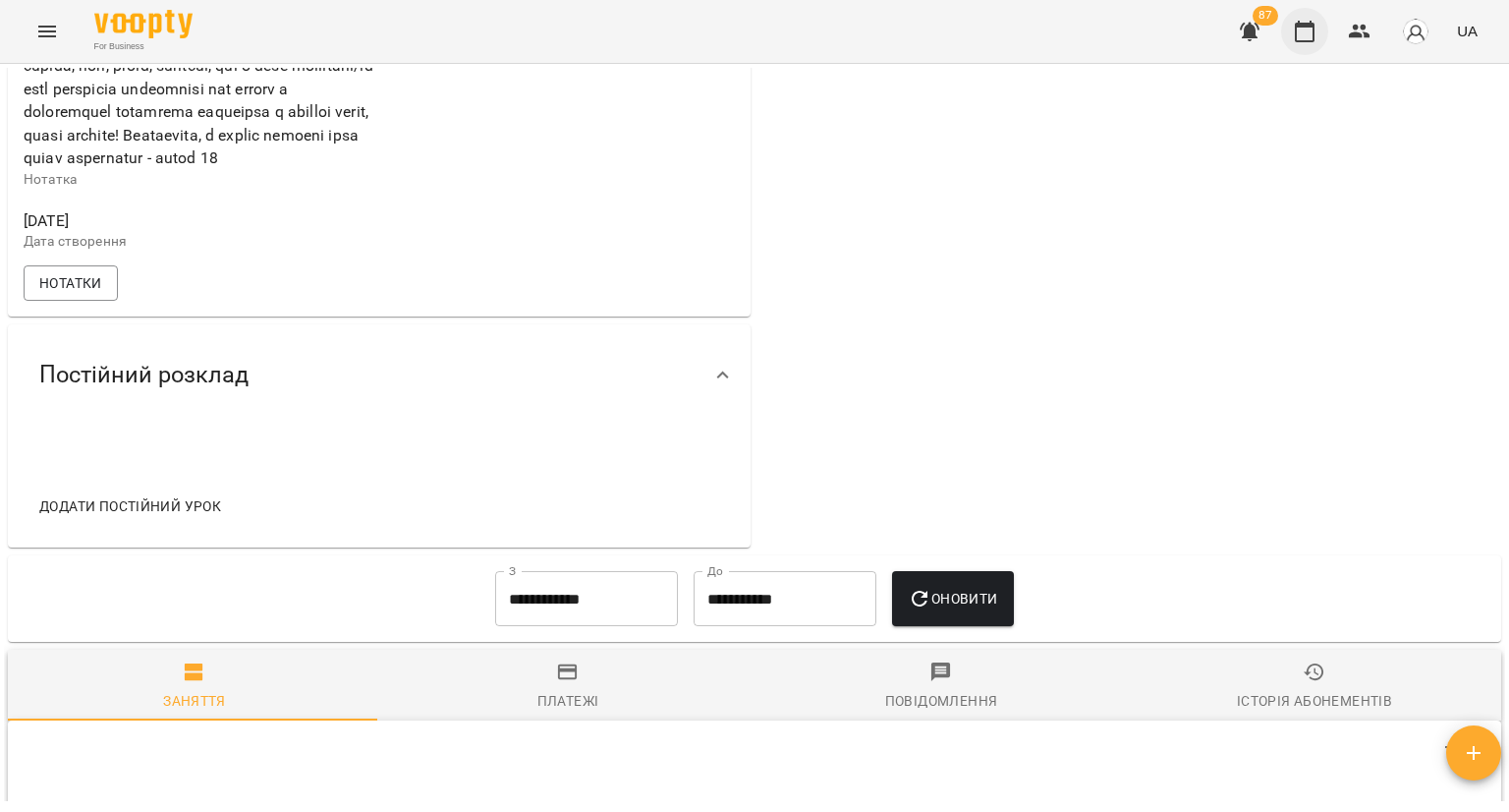
click at [1313, 37] on icon "button" at bounding box center [1305, 32] width 24 height 24
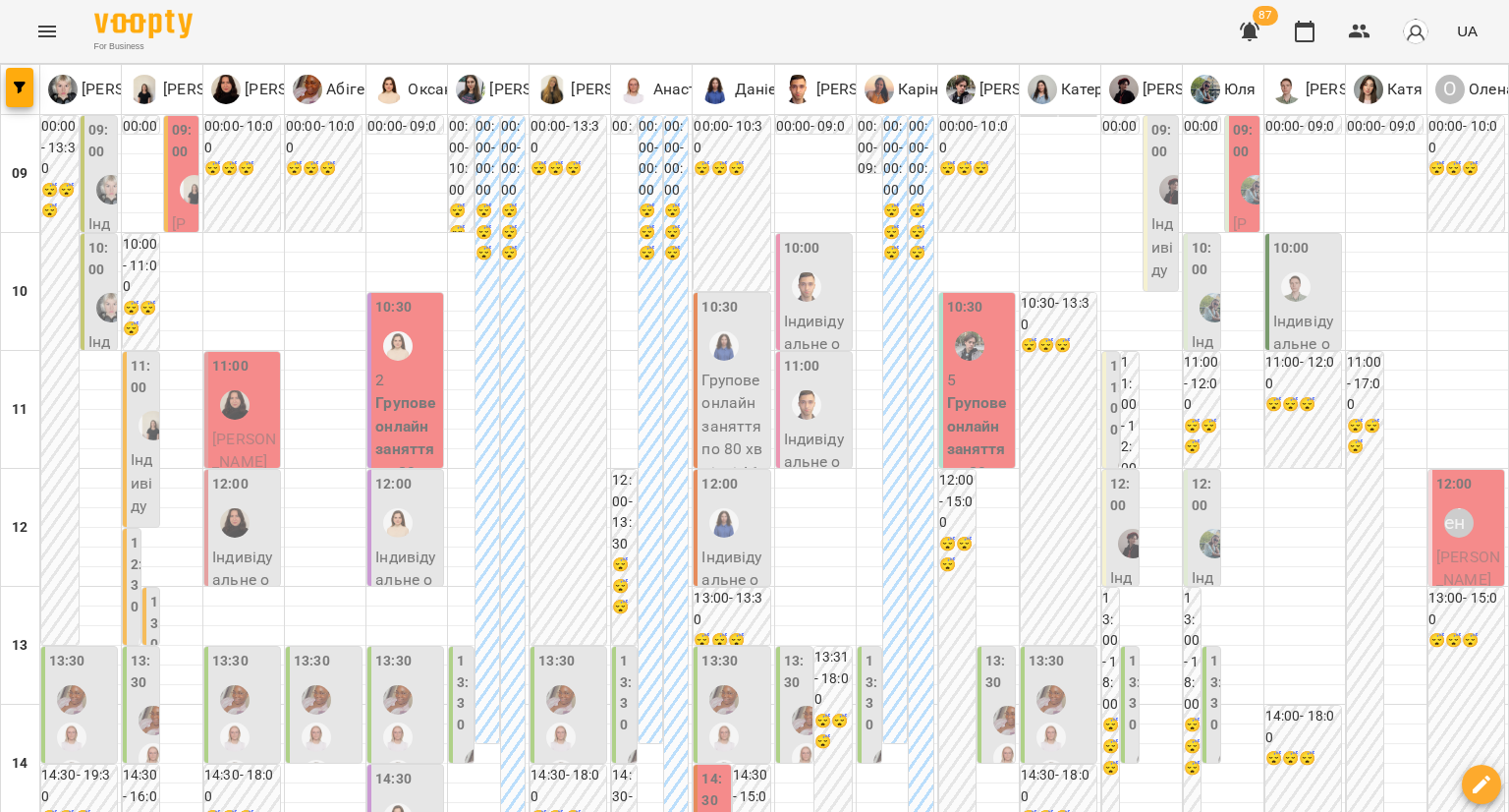
scroll to position [397, 0]
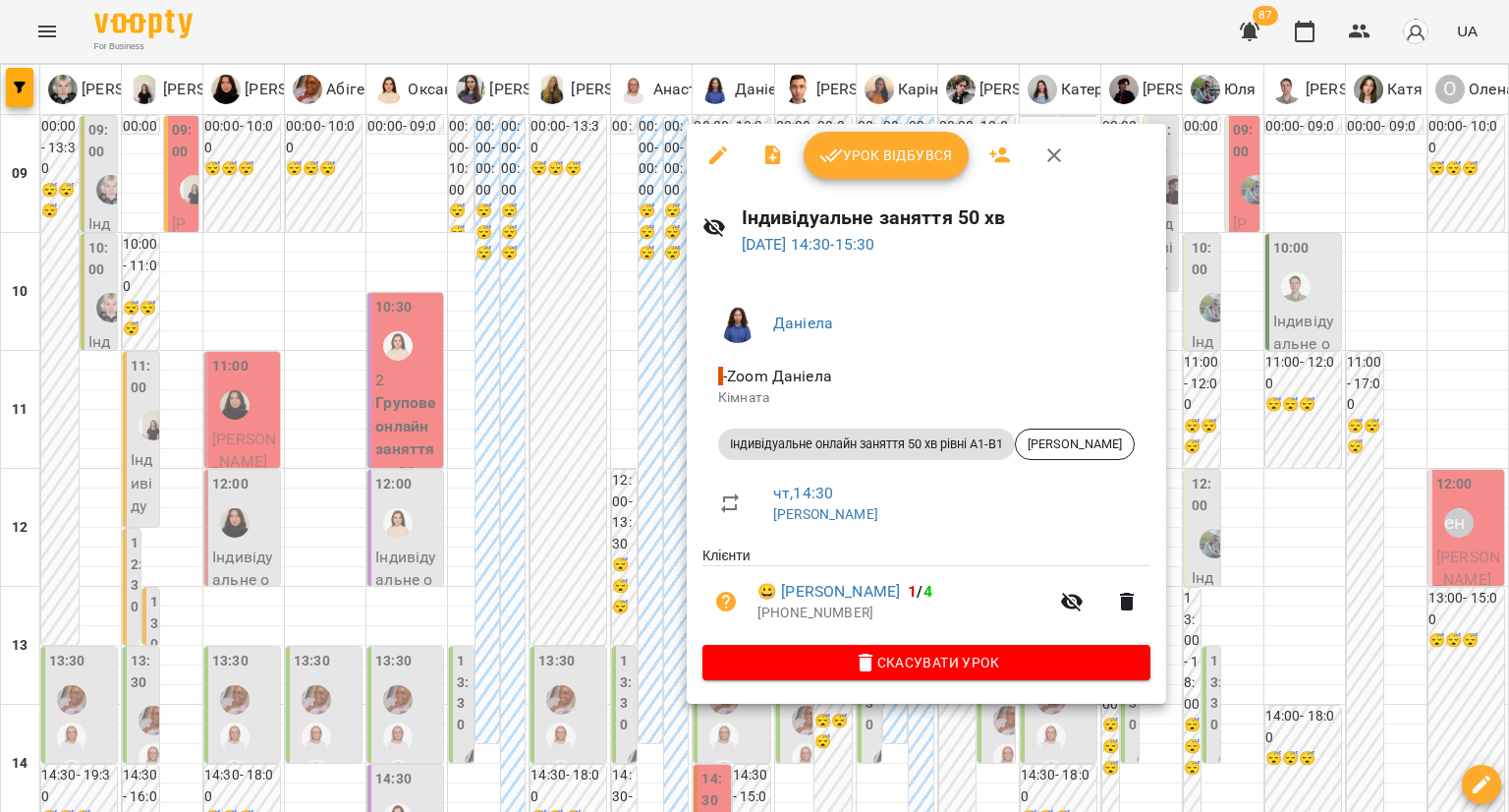
click at [669, 457] on div at bounding box center [754, 406] width 1509 height 812
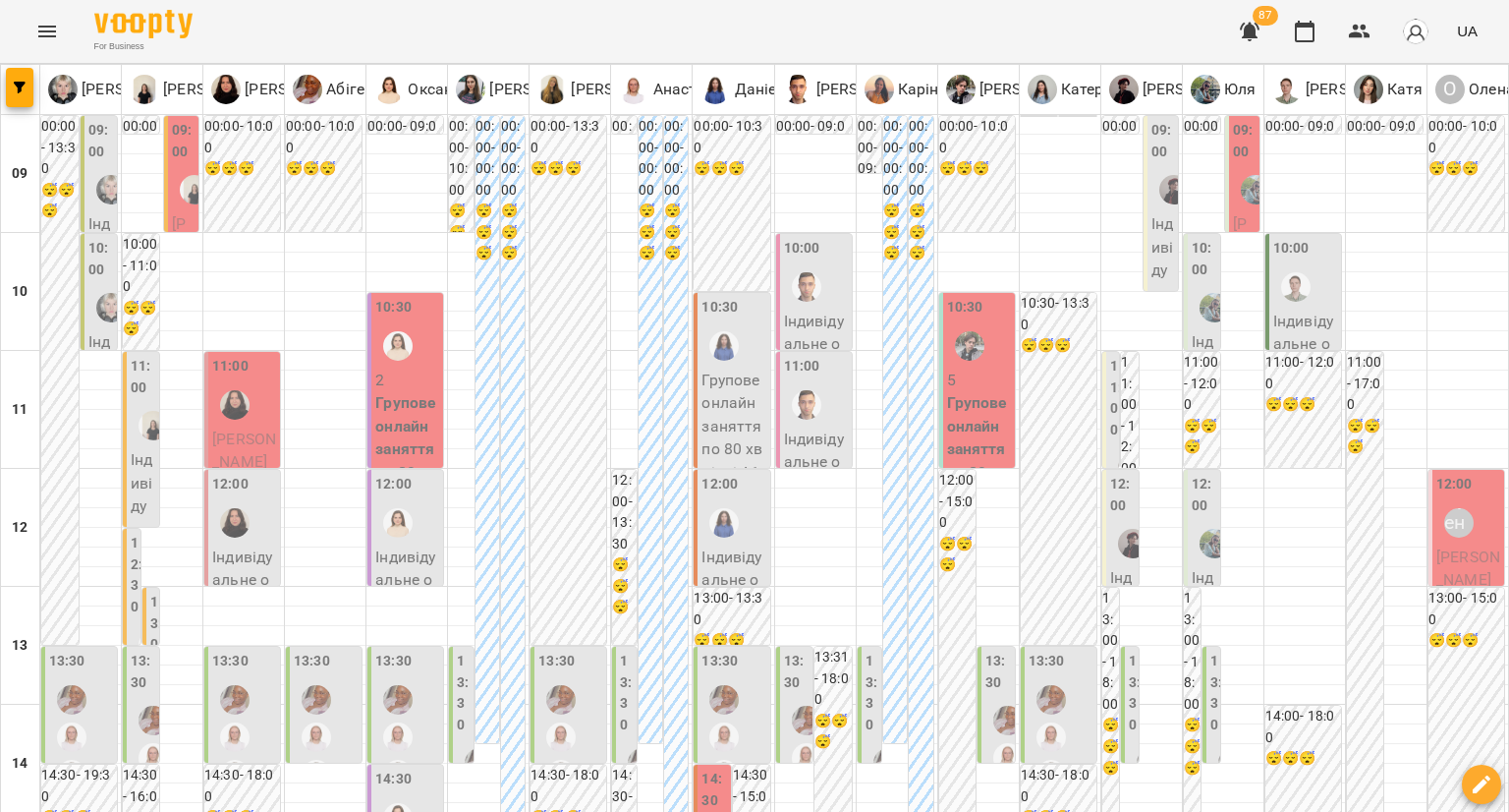
scroll to position [298, 0]
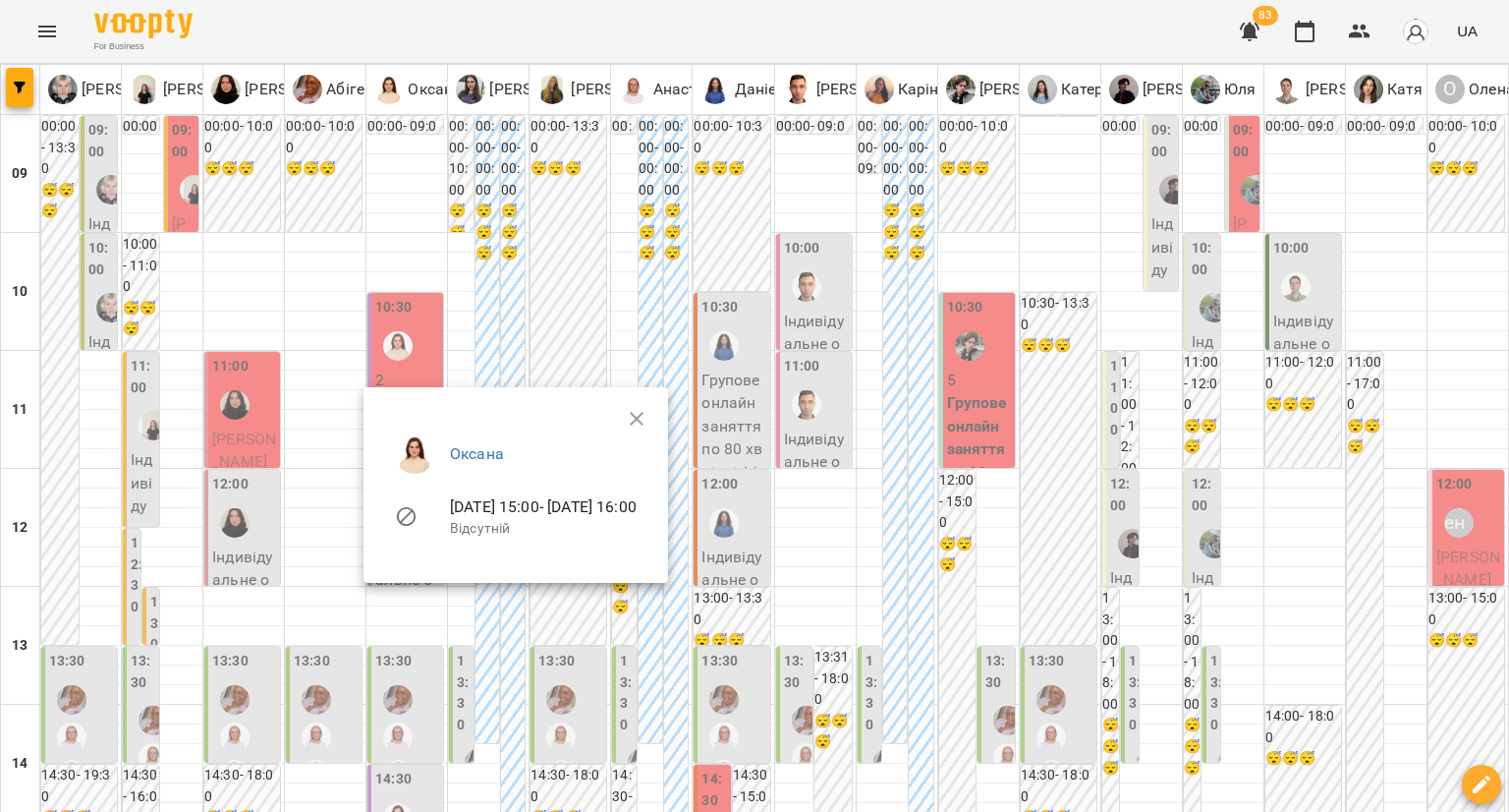
click at [442, 705] on div at bounding box center [754, 406] width 1509 height 812
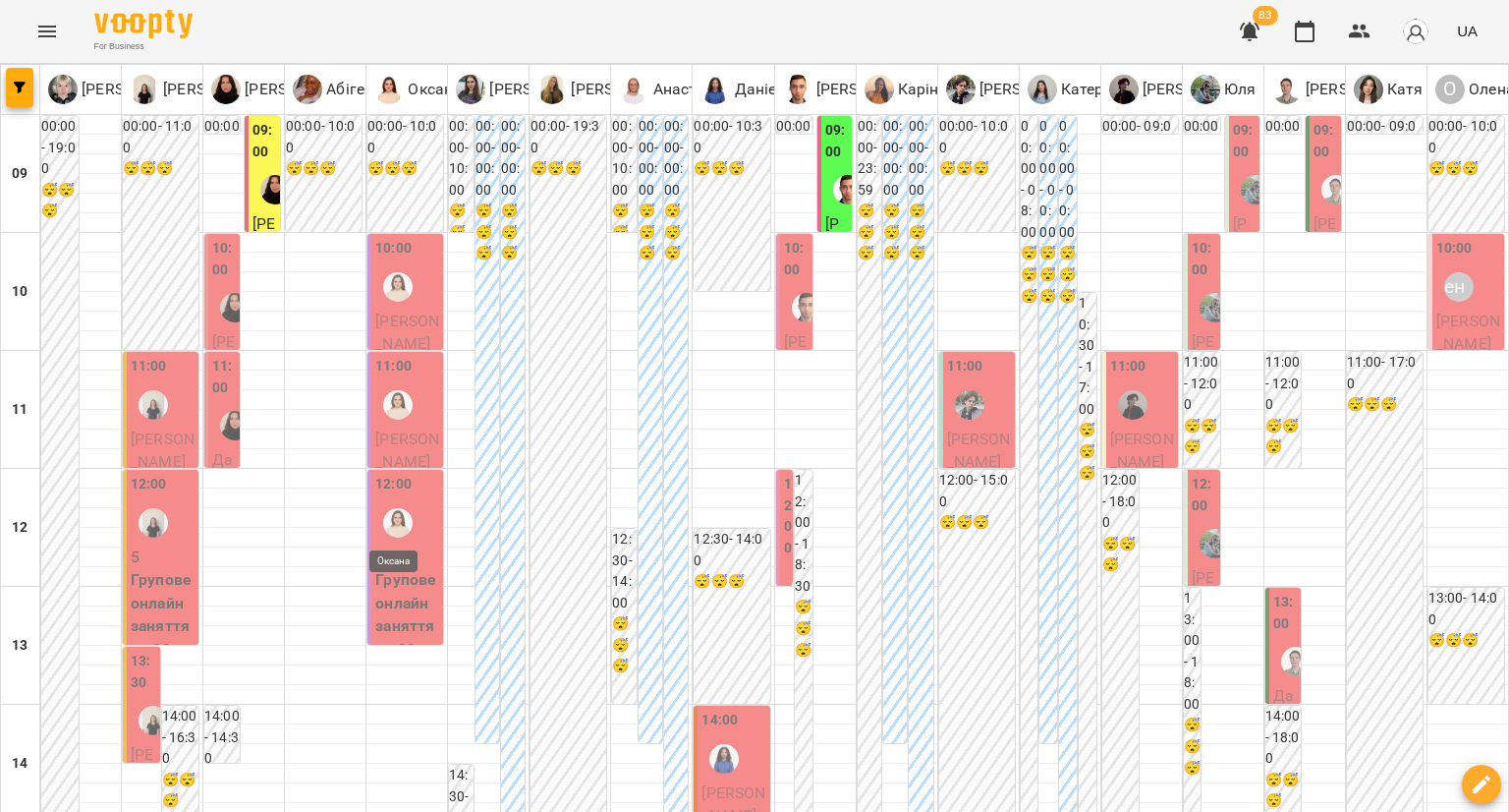
click at [396, 525] on img "Оксана" at bounding box center [398, 522] width 30 height 30
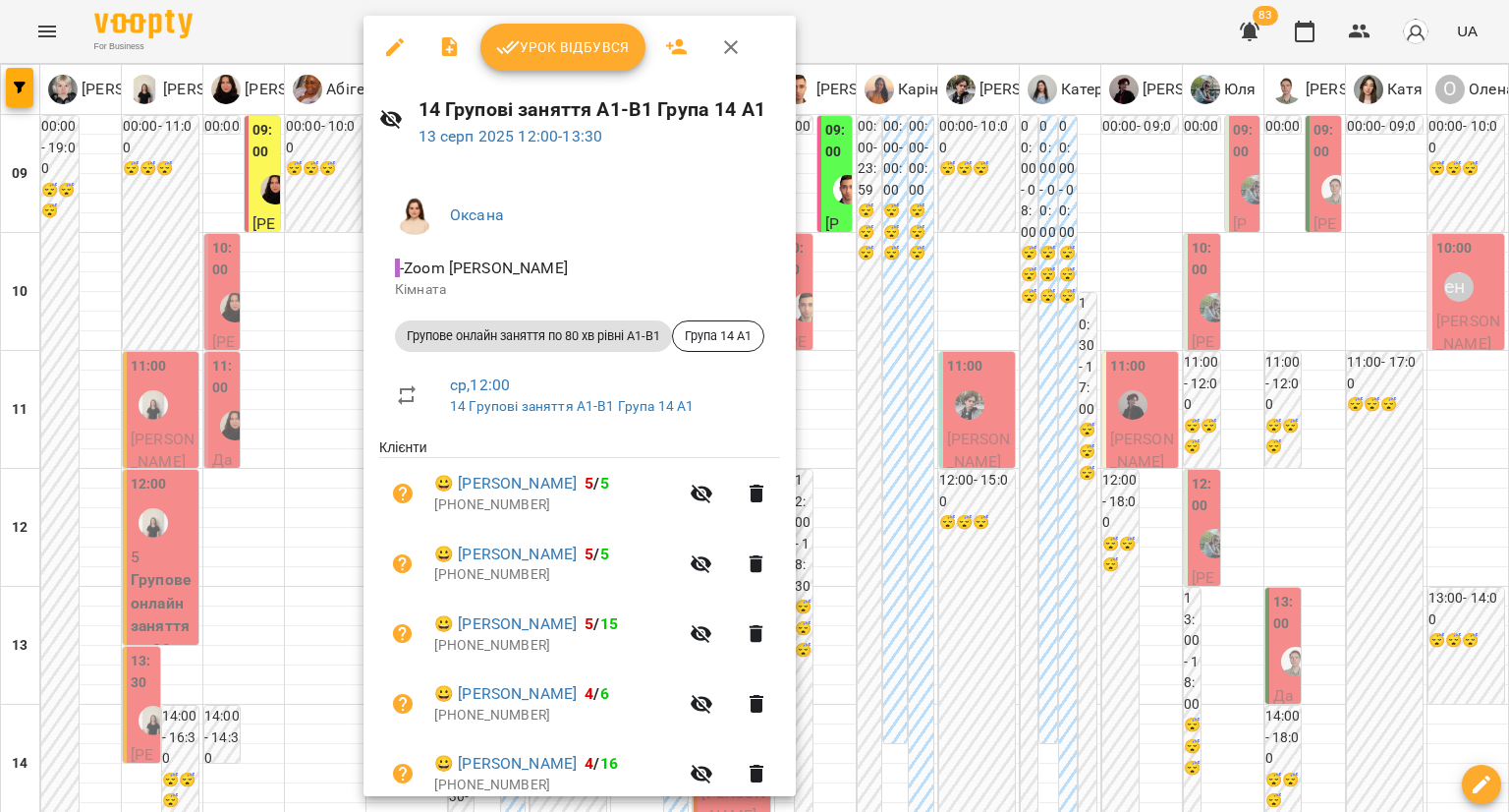
click at [937, 459] on div at bounding box center [754, 406] width 1509 height 812
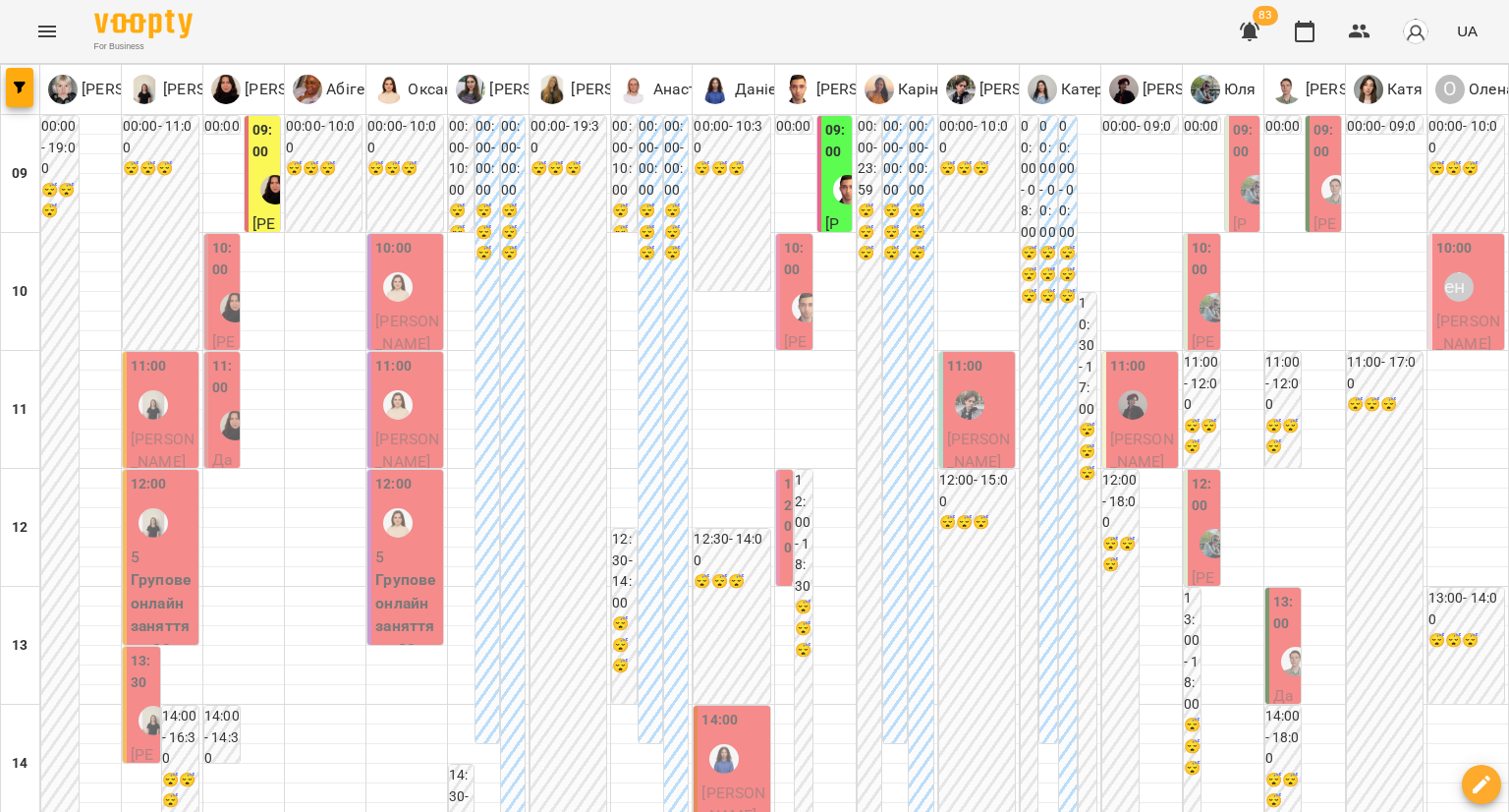
scroll to position [98, 0]
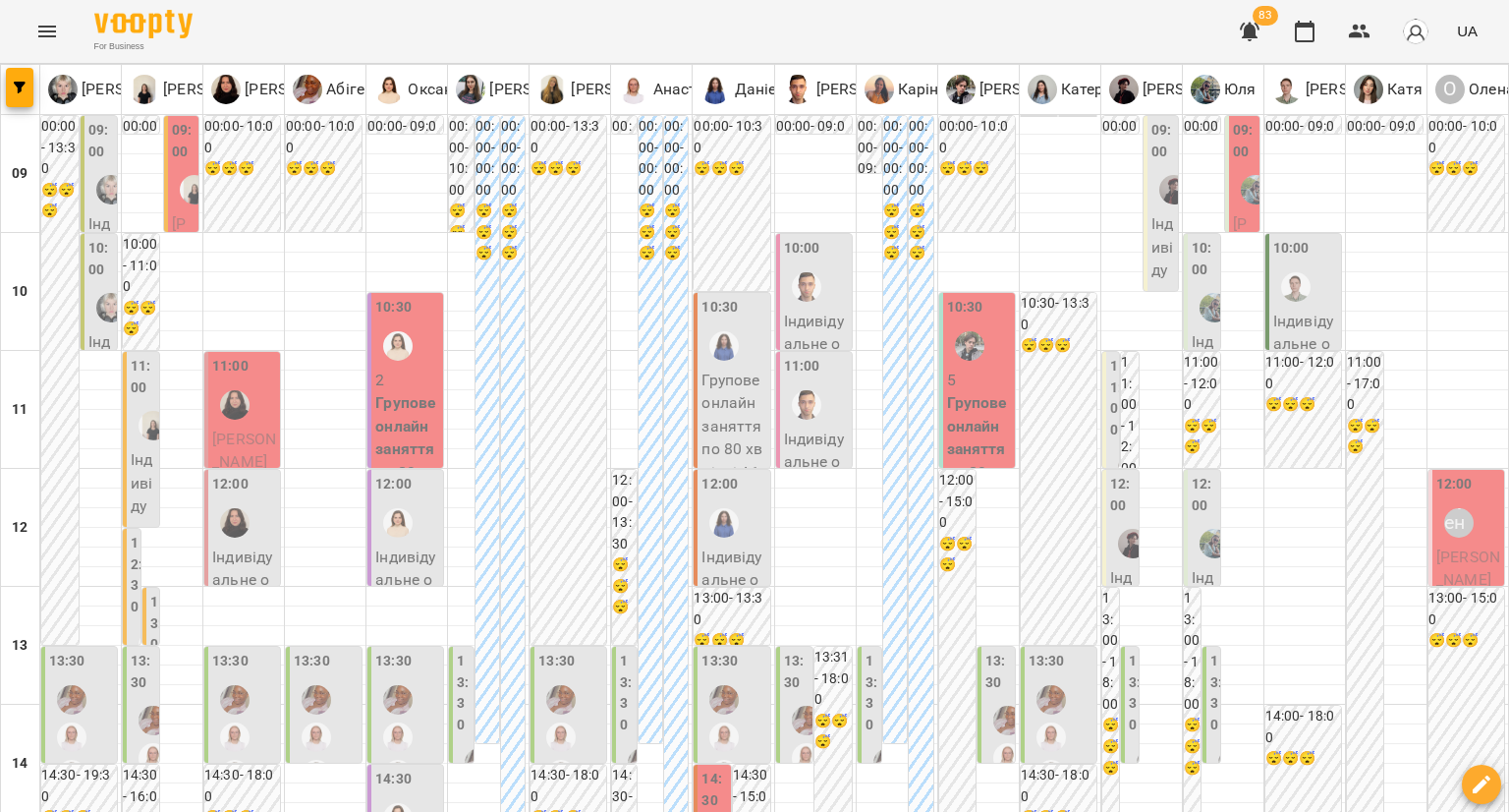
scroll to position [294, 0]
type input "**********"
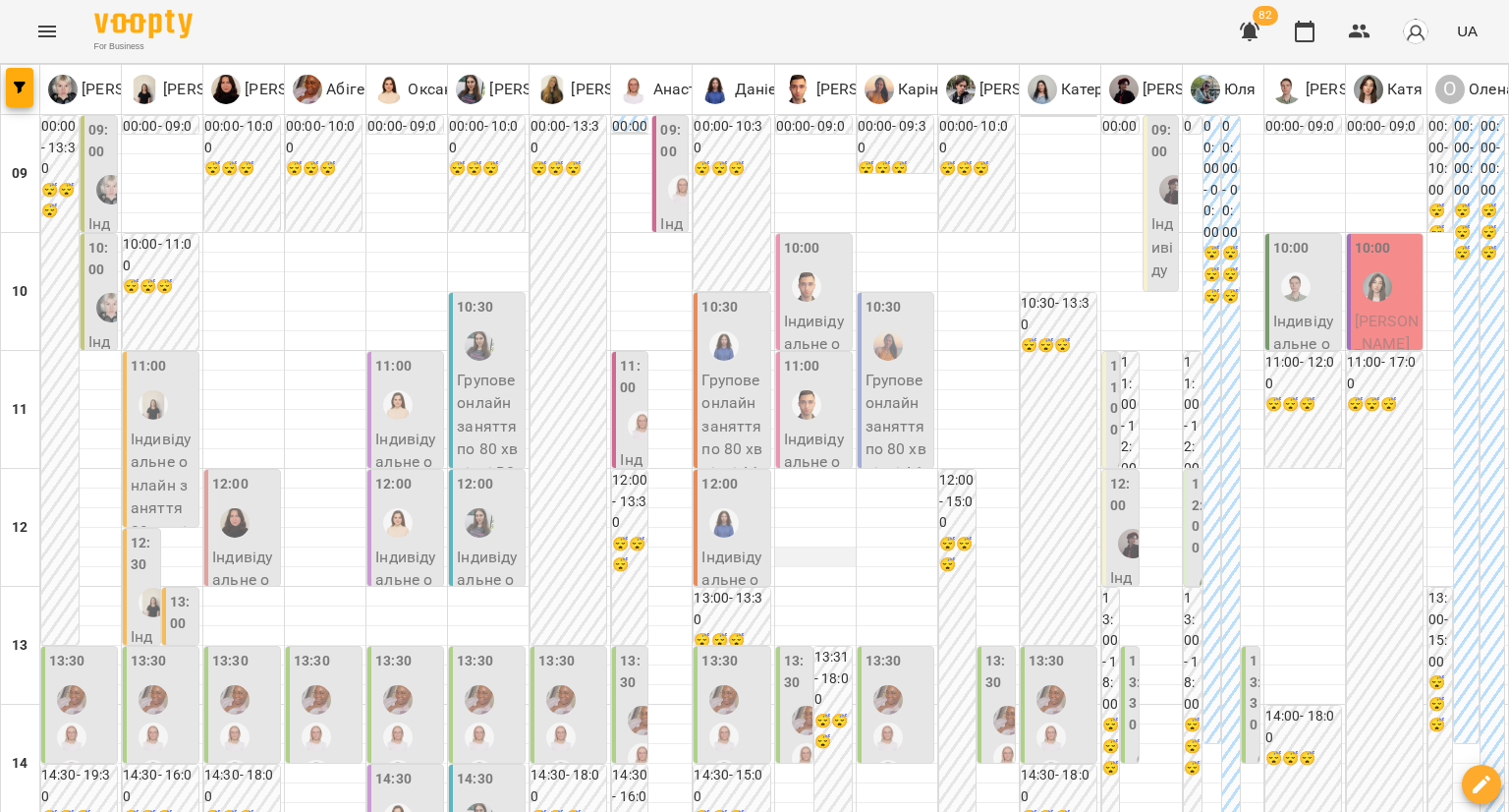
scroll to position [884, 0]
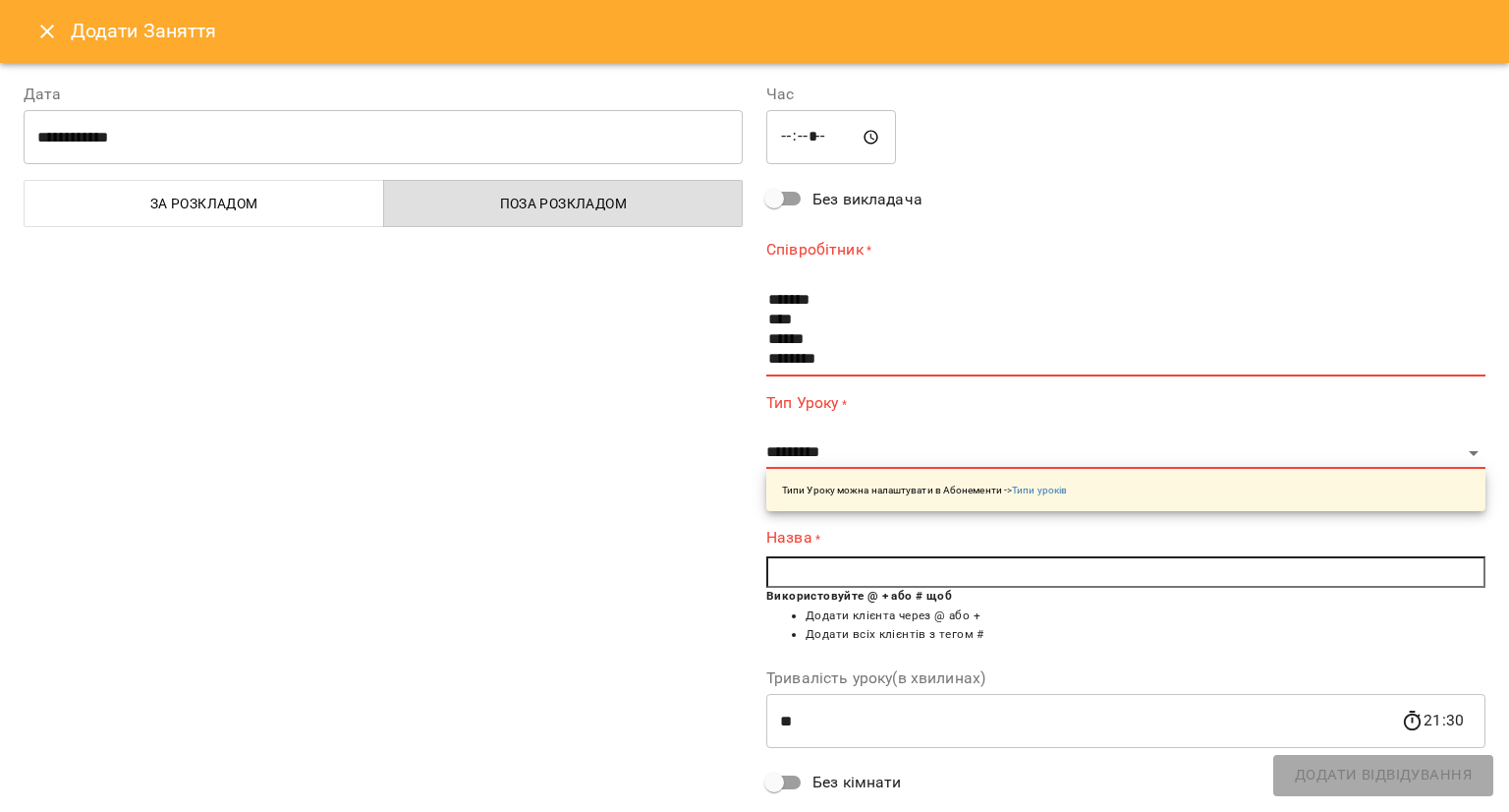
scroll to position [196, 0]
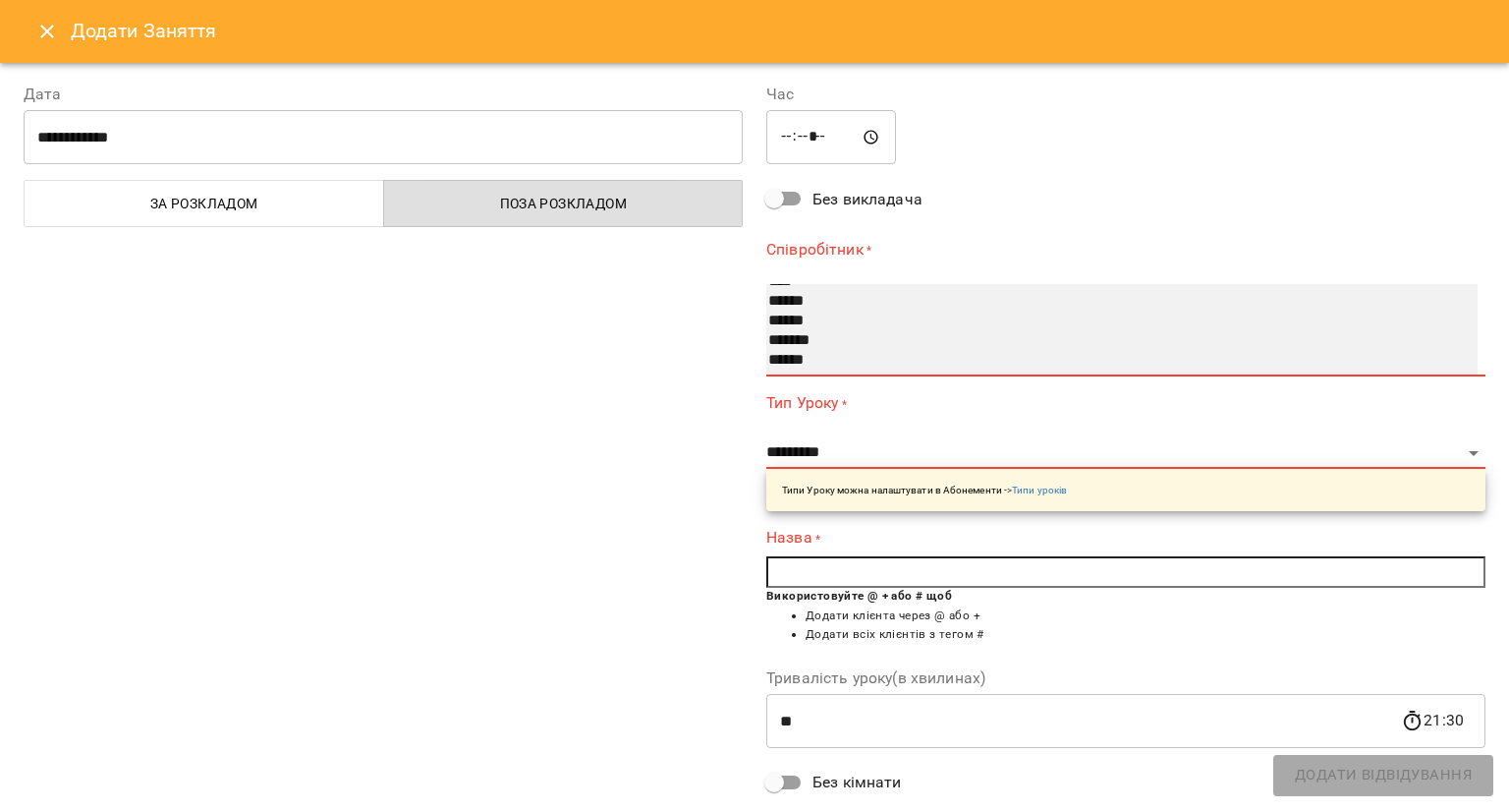
select select "**********"
click at [818, 339] on option "*******" at bounding box center [1103, 341] width 673 height 20
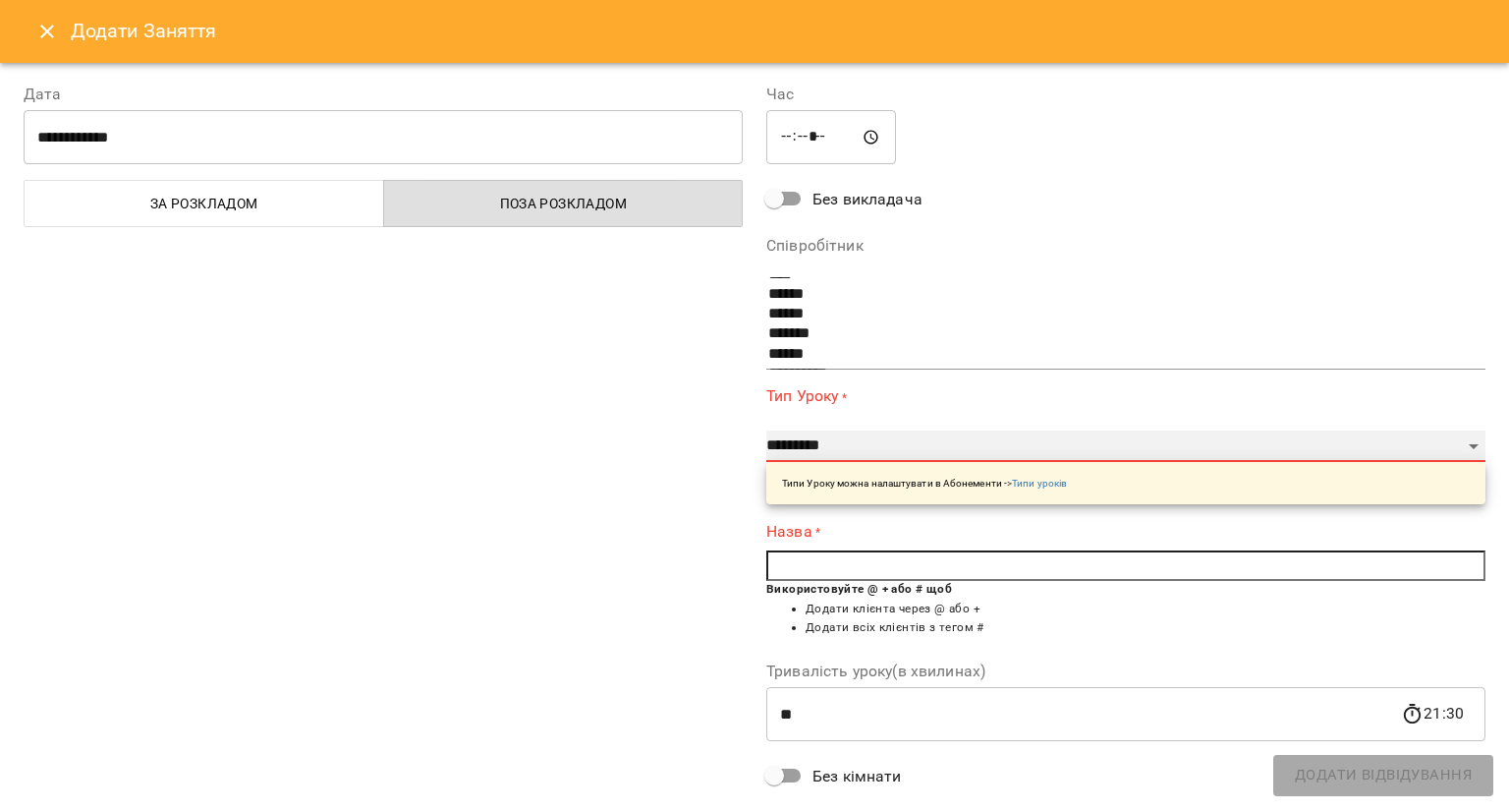
click at [815, 441] on select "**********" at bounding box center [1125, 446] width 719 height 32
select select "**********"
click at [766, 430] on select "**********" at bounding box center [1125, 446] width 719 height 32
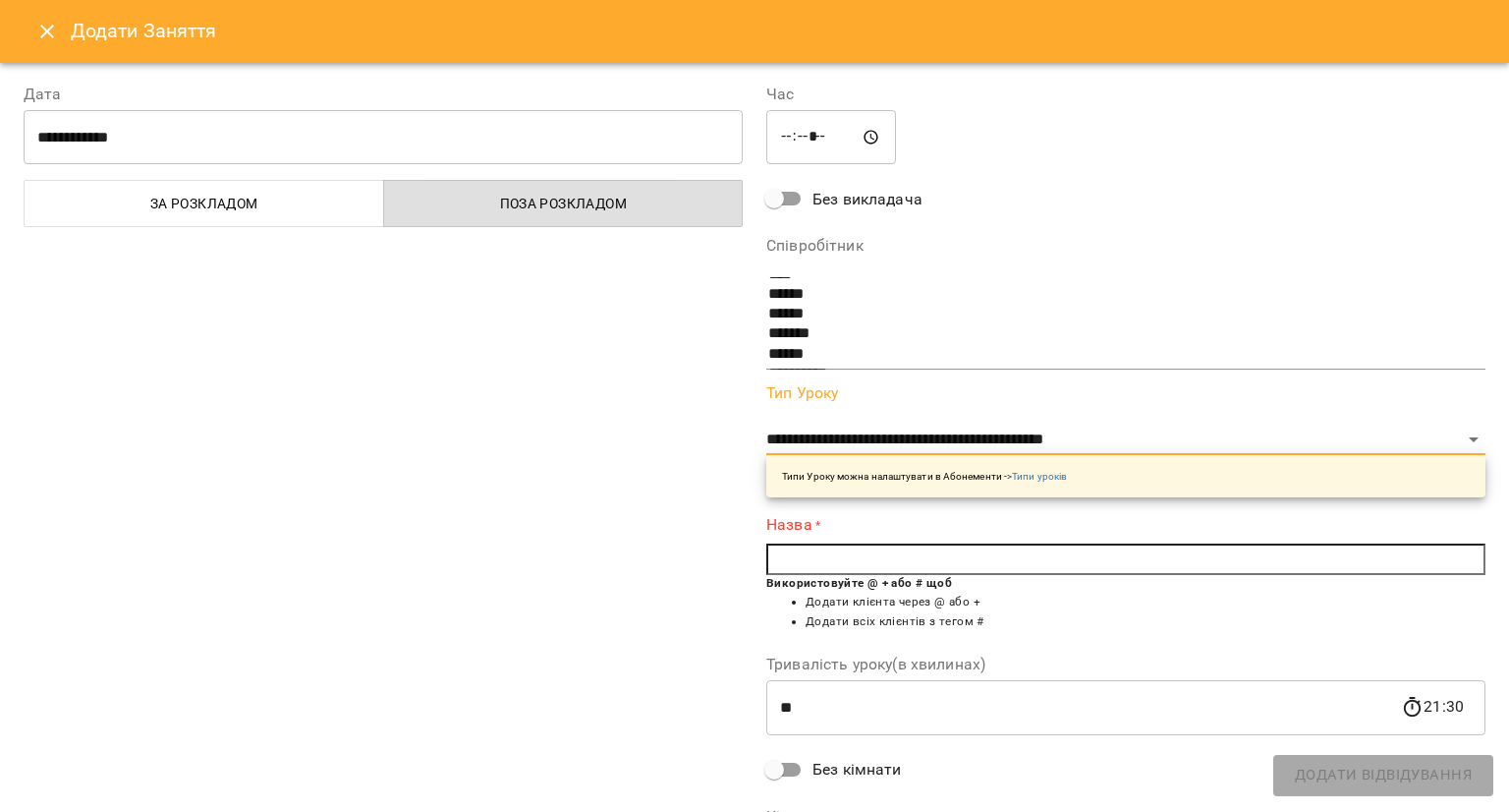
click at [837, 547] on input "text" at bounding box center [1125, 559] width 719 height 32
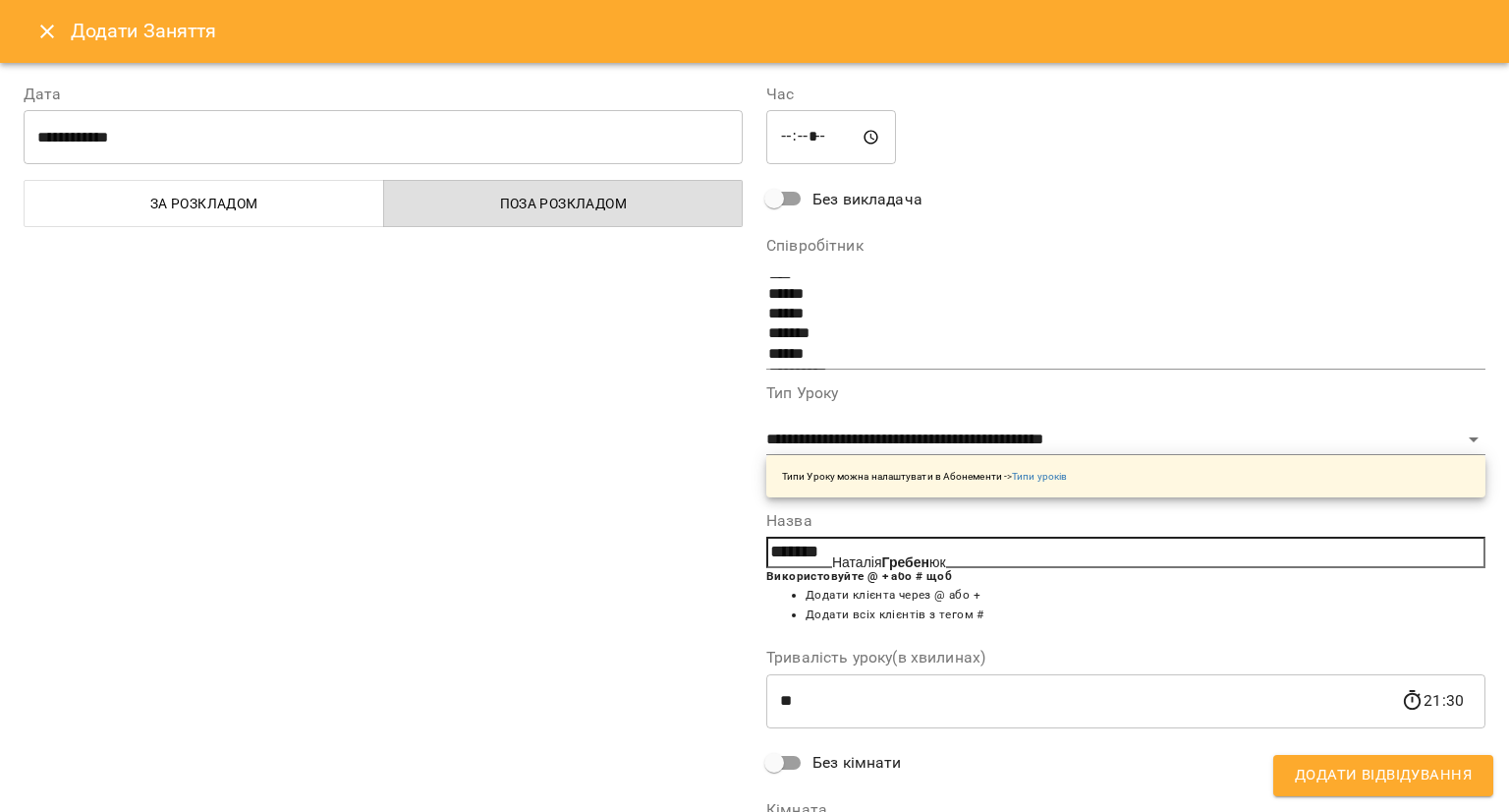
click at [878, 563] on span "[PERSON_NAME] юк" at bounding box center [888, 562] width 114 height 16
type input "**********"
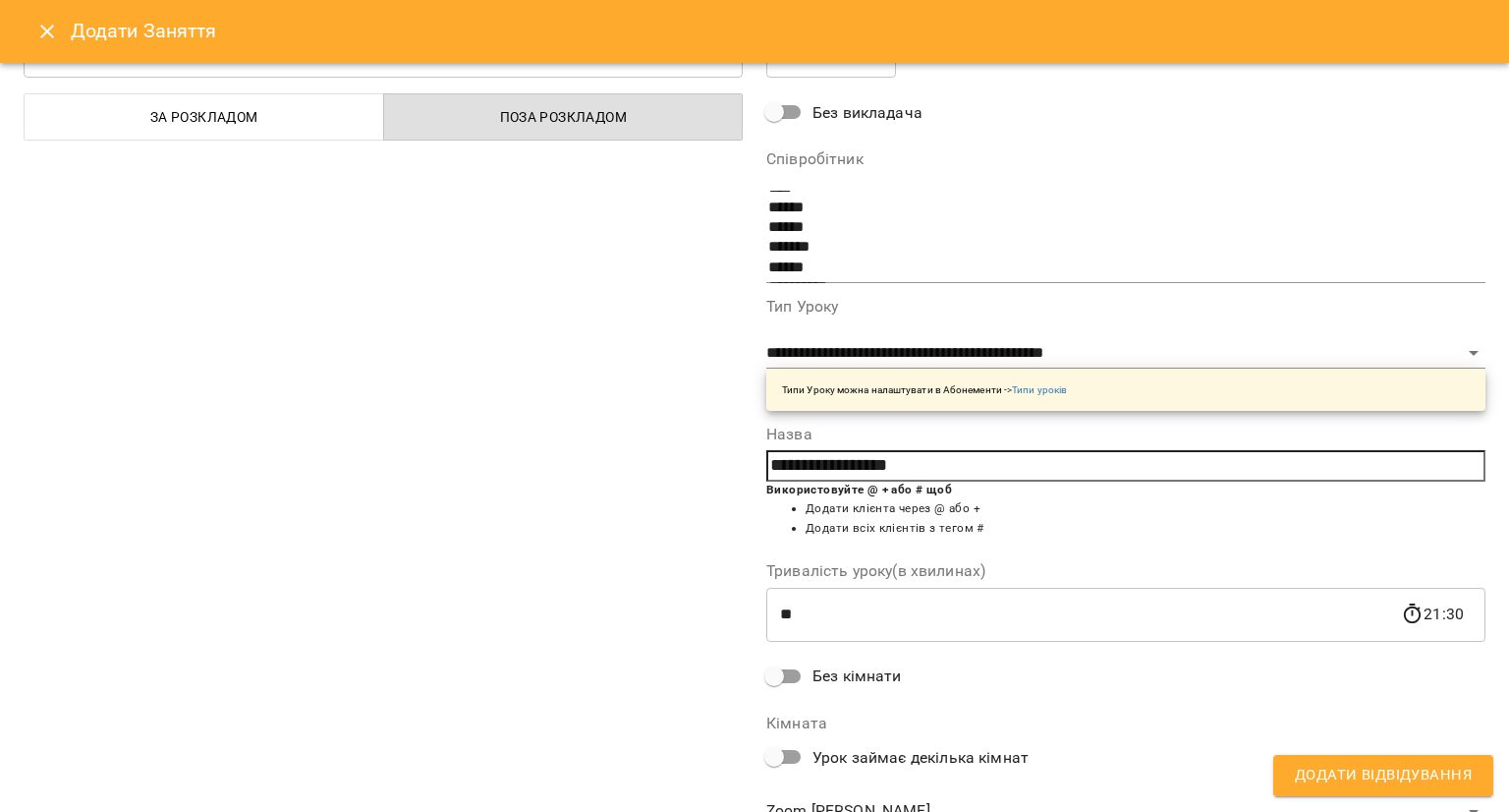
scroll to position [169, 0]
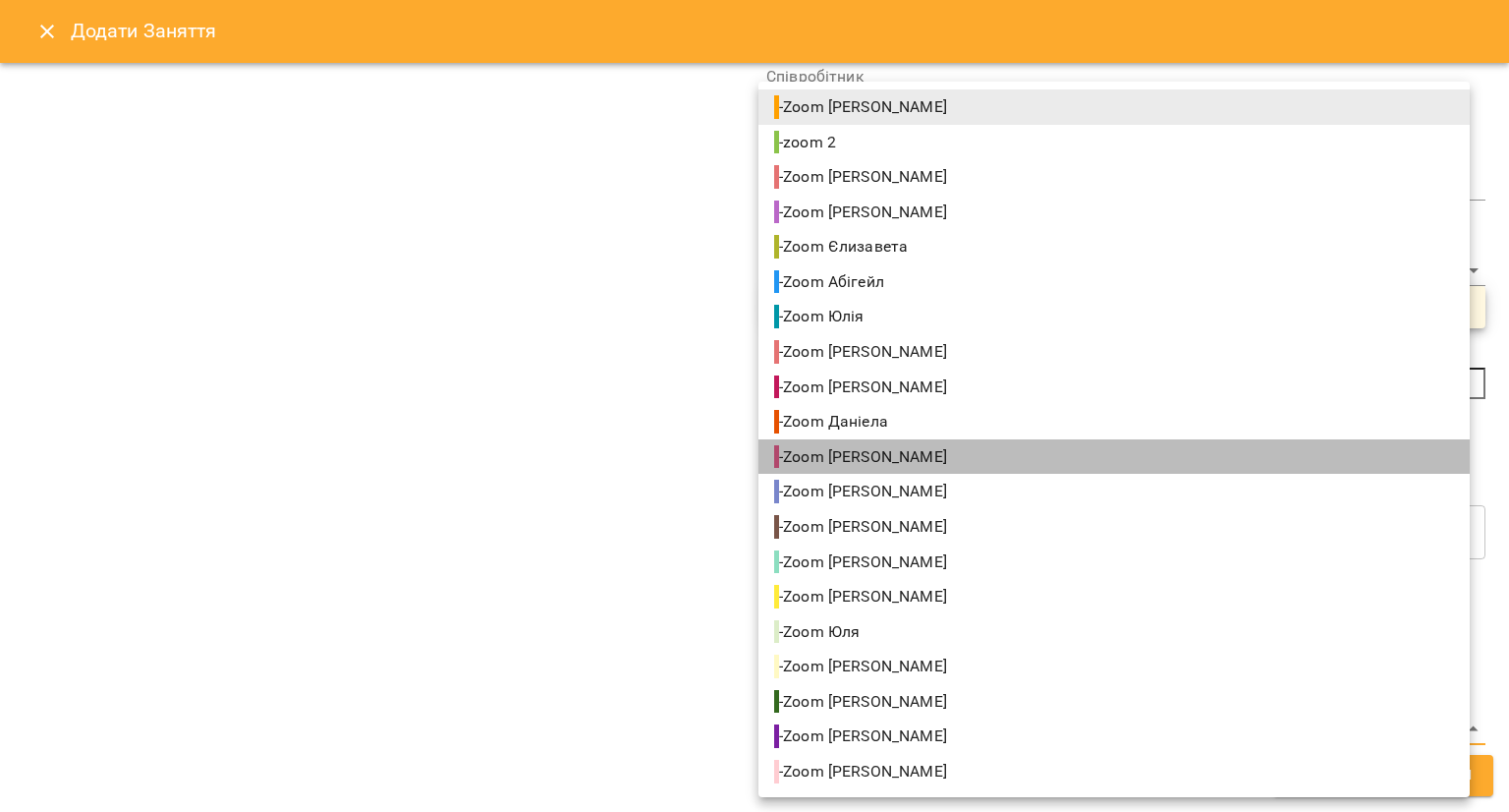
click at [924, 457] on li "- [PERSON_NAME]" at bounding box center [1113, 457] width 711 height 36
type input "**********"
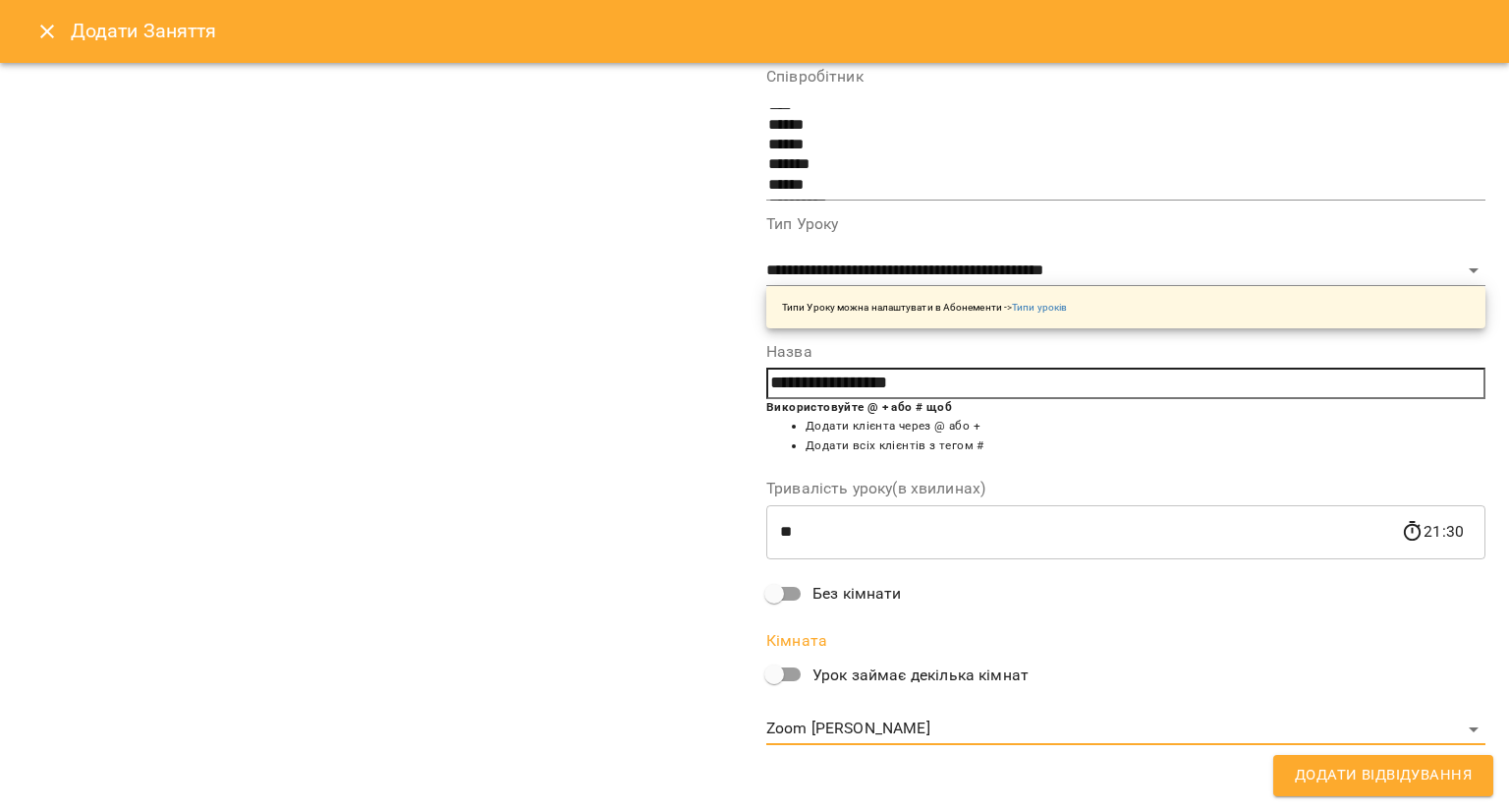
click at [534, 496] on div "- Zoom [PERSON_NAME] - zoom 2 - Zoom [PERSON_NAME] - Zoom [PERSON_NAME] - Zoom …" at bounding box center [754, 406] width 1509 height 812
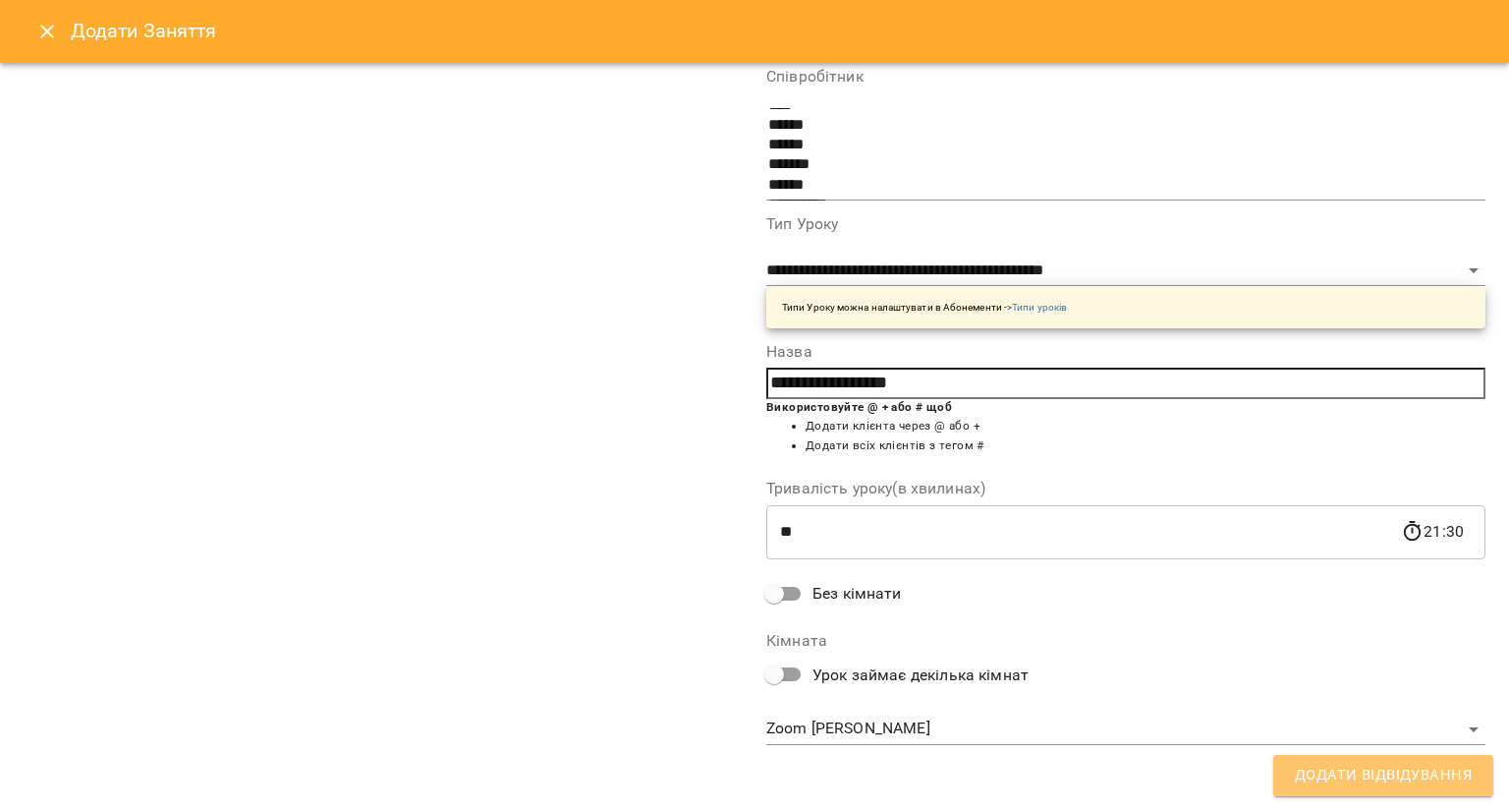
click at [1455, 770] on span "Додати Відвідування" at bounding box center [1383, 775] width 176 height 26
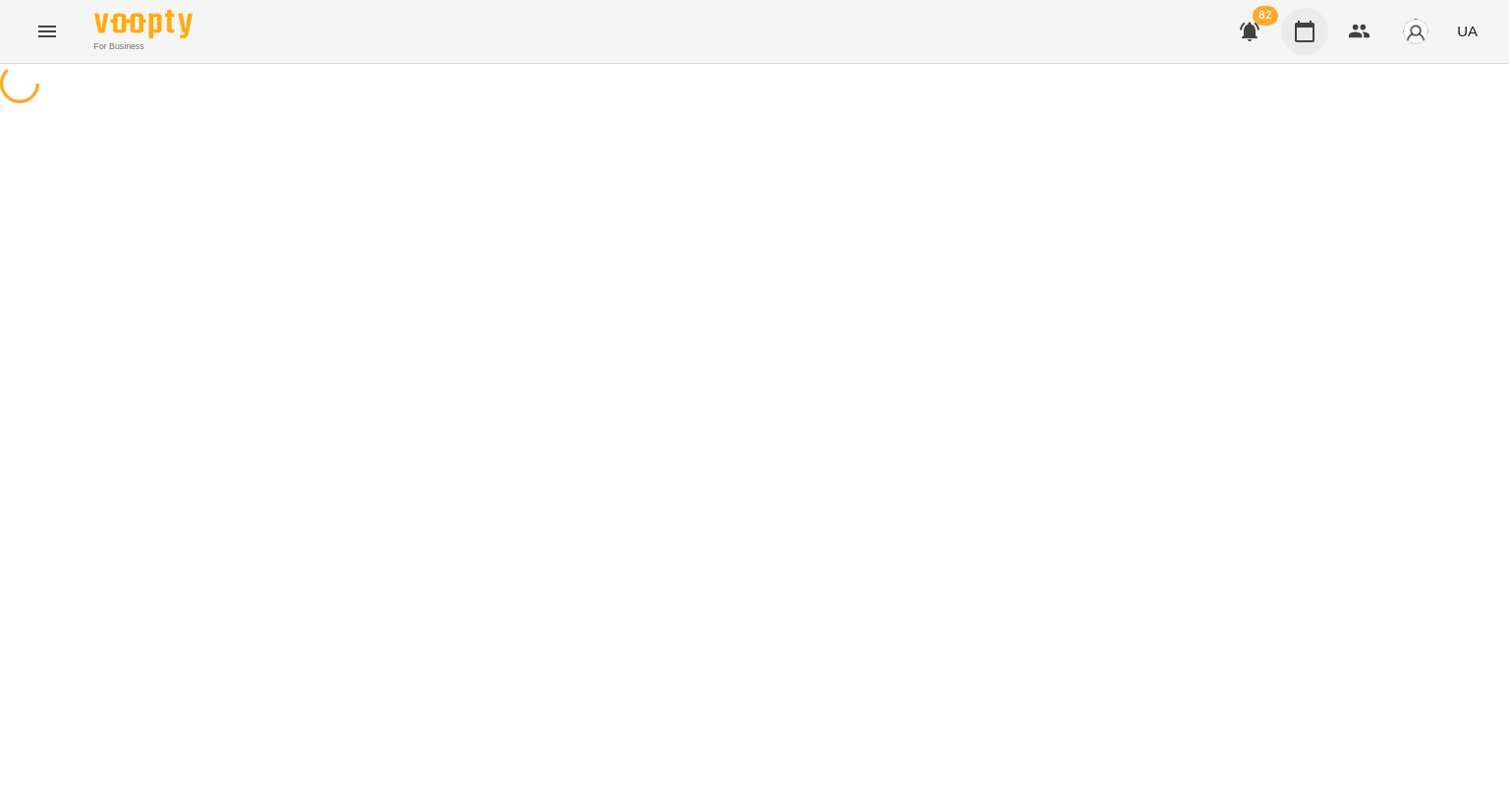
click at [1304, 51] on button "button" at bounding box center [1305, 32] width 48 height 48
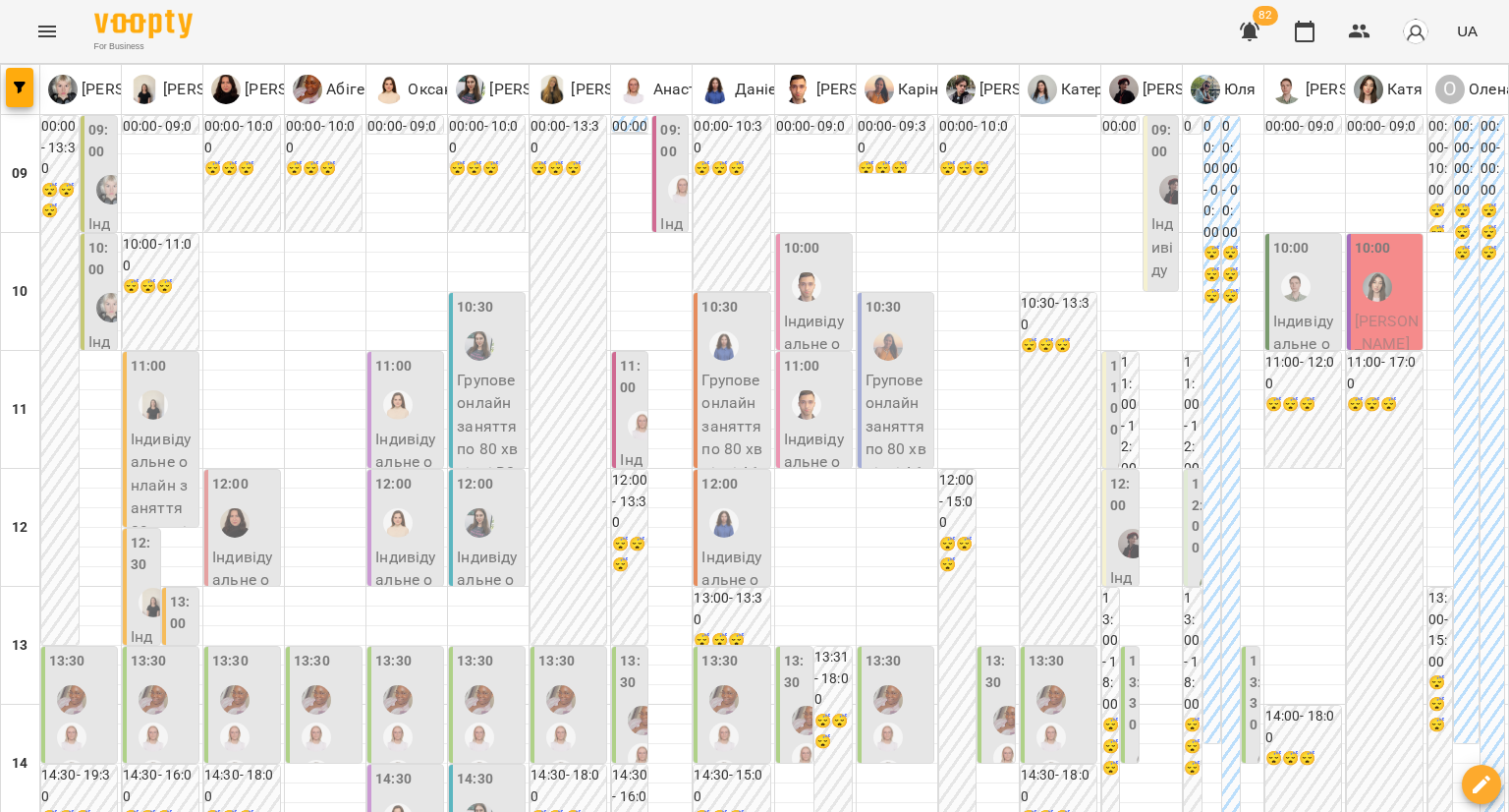
scroll to position [983, 0]
type input "**********"
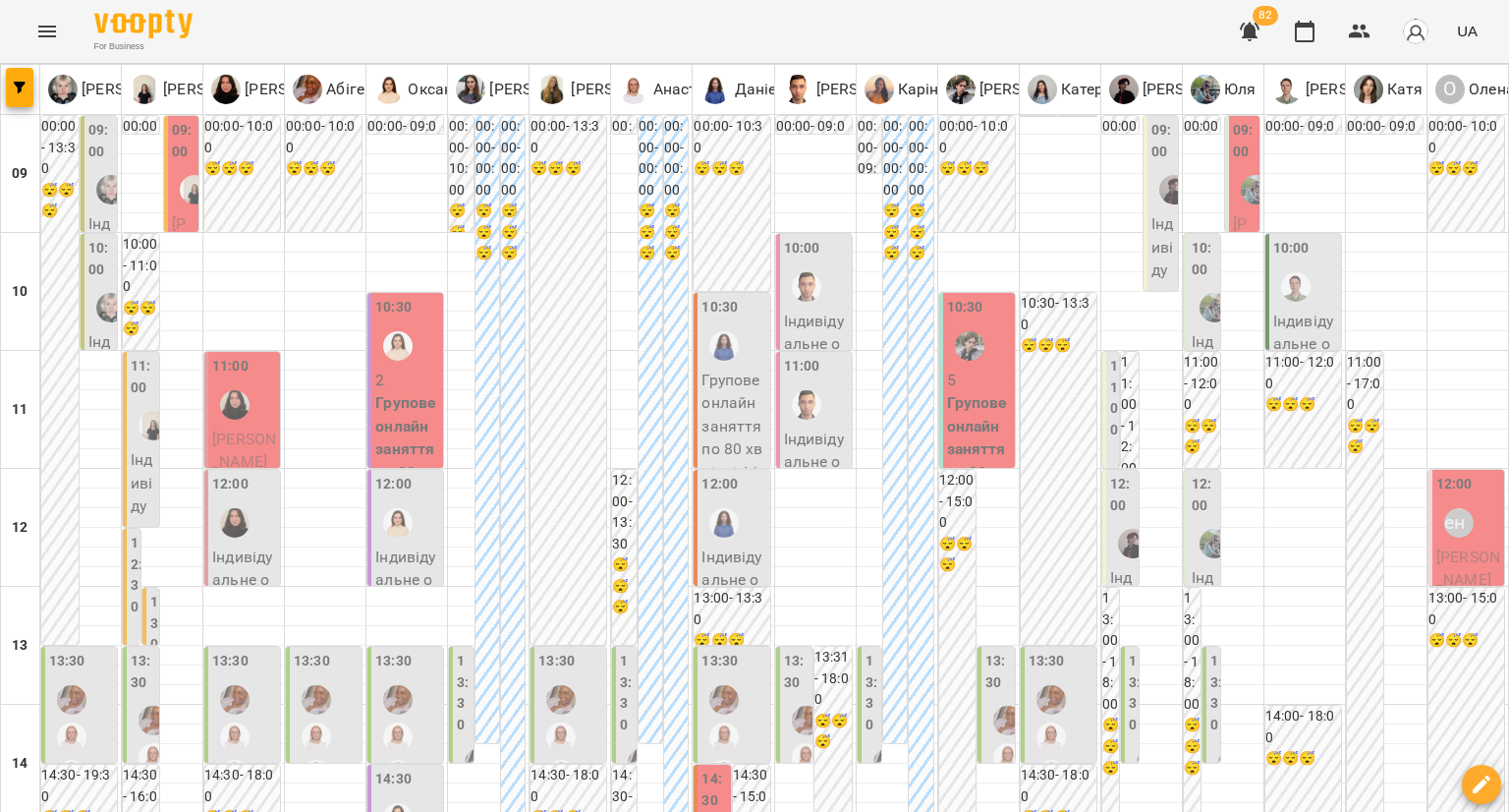
scroll to position [393, 0]
click at [702, 768] on label "14:30" at bounding box center [715, 789] width 26 height 43
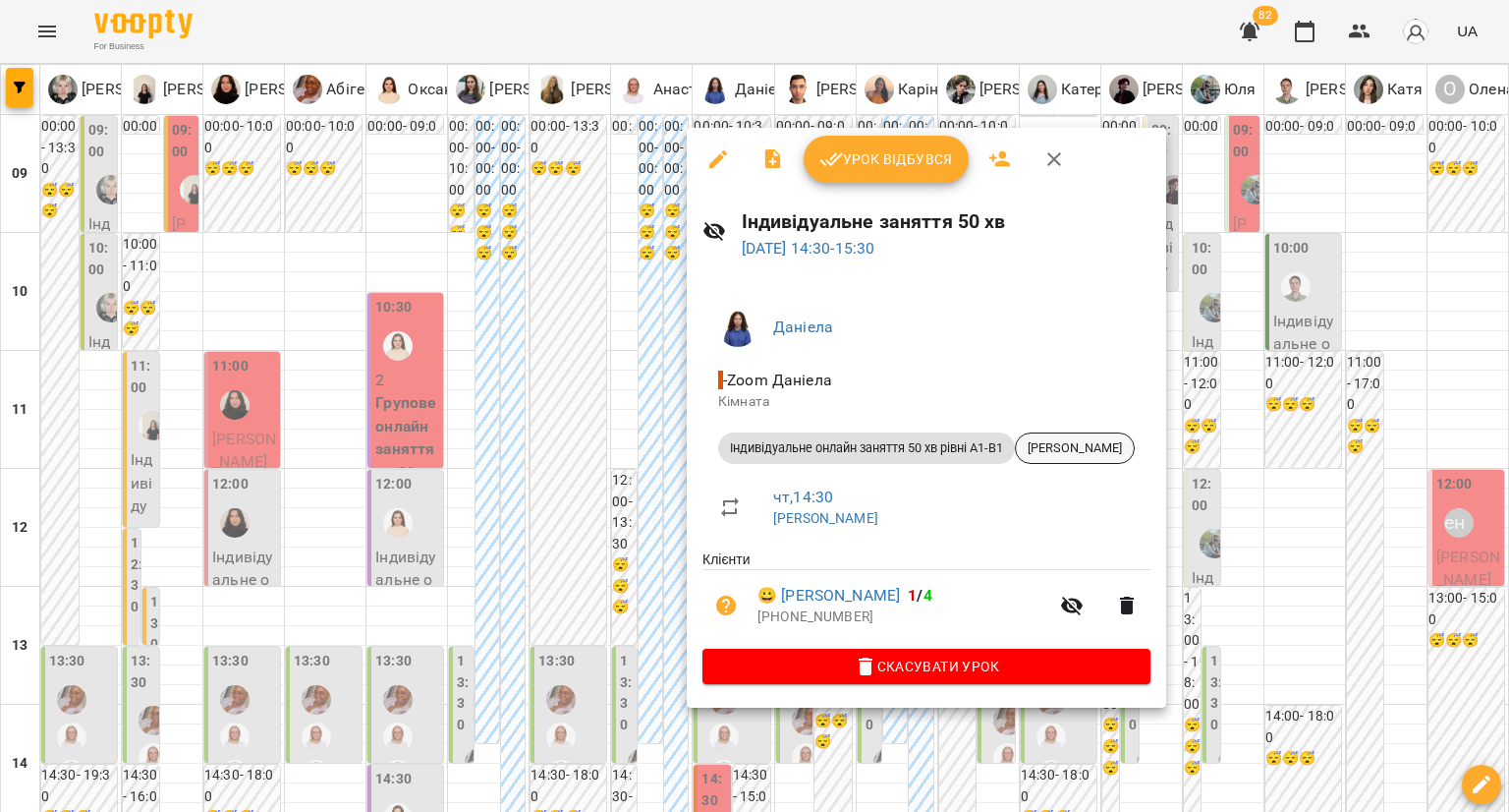
click at [1121, 461] on div "[PERSON_NAME]" at bounding box center [1075, 448] width 120 height 32
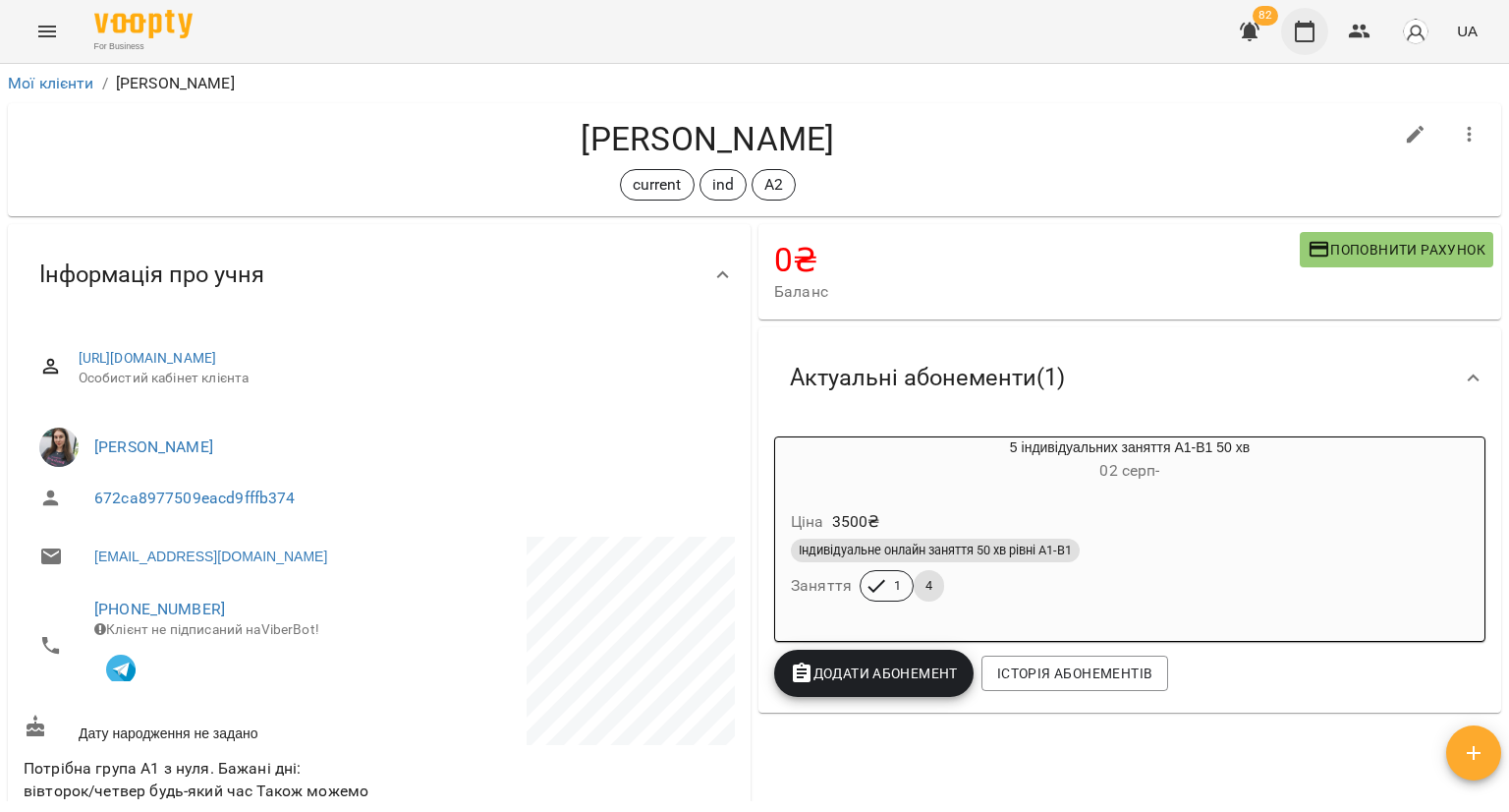
click at [1324, 22] on button "button" at bounding box center [1305, 32] width 48 height 48
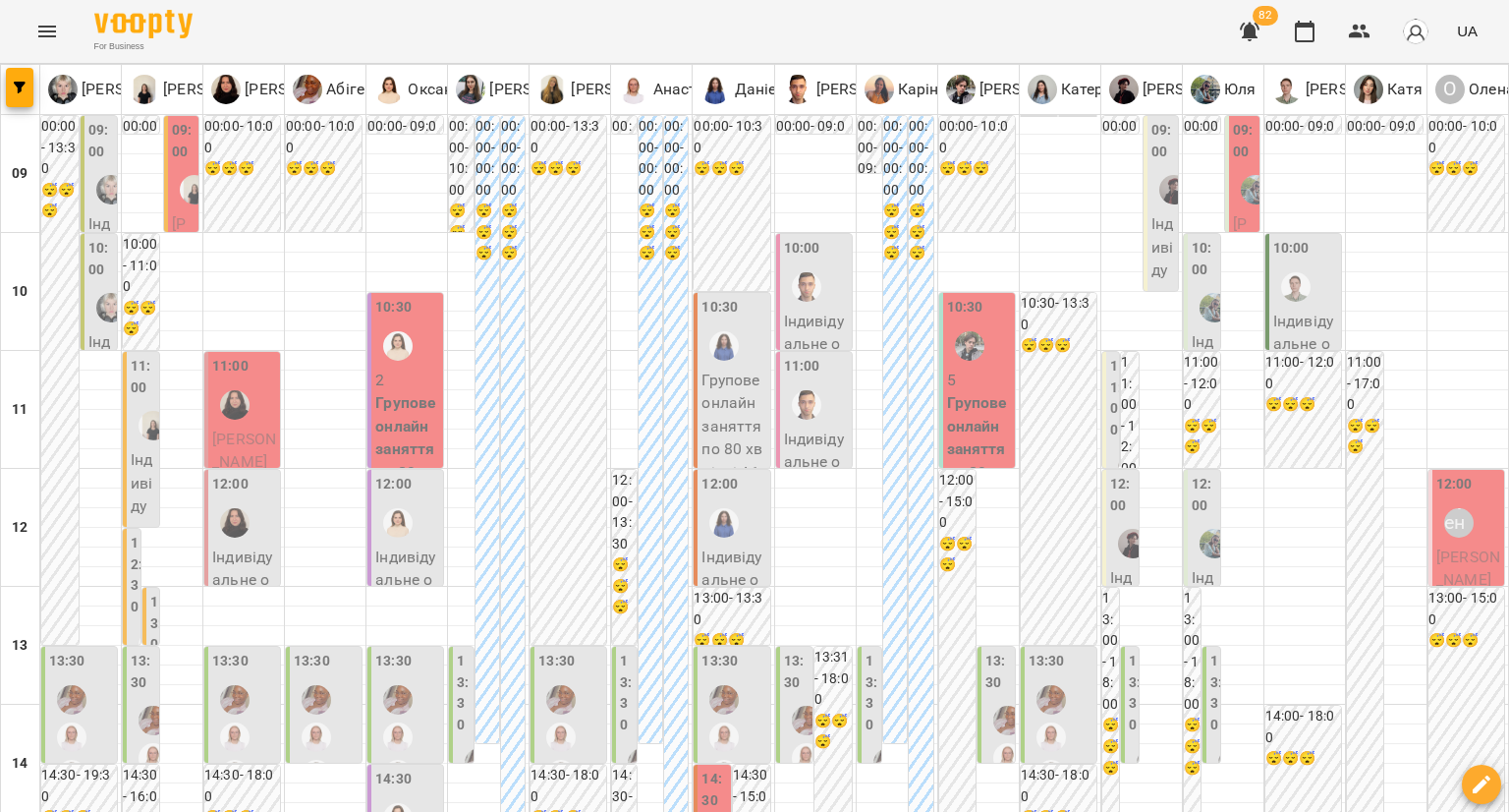
scroll to position [294, 0]
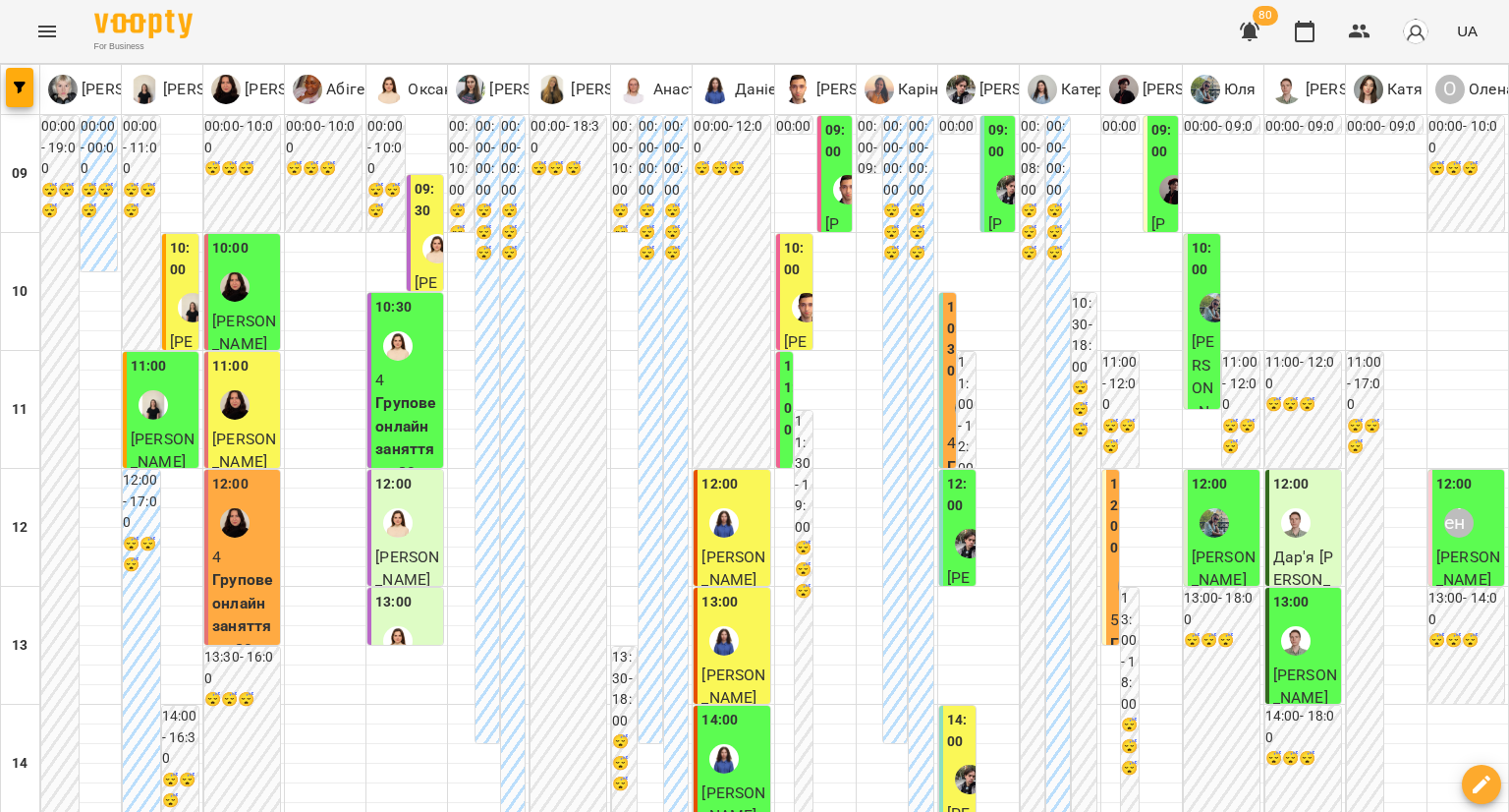
click at [177, 302] on img "Жюлі" at bounding box center [192, 307] width 30 height 30
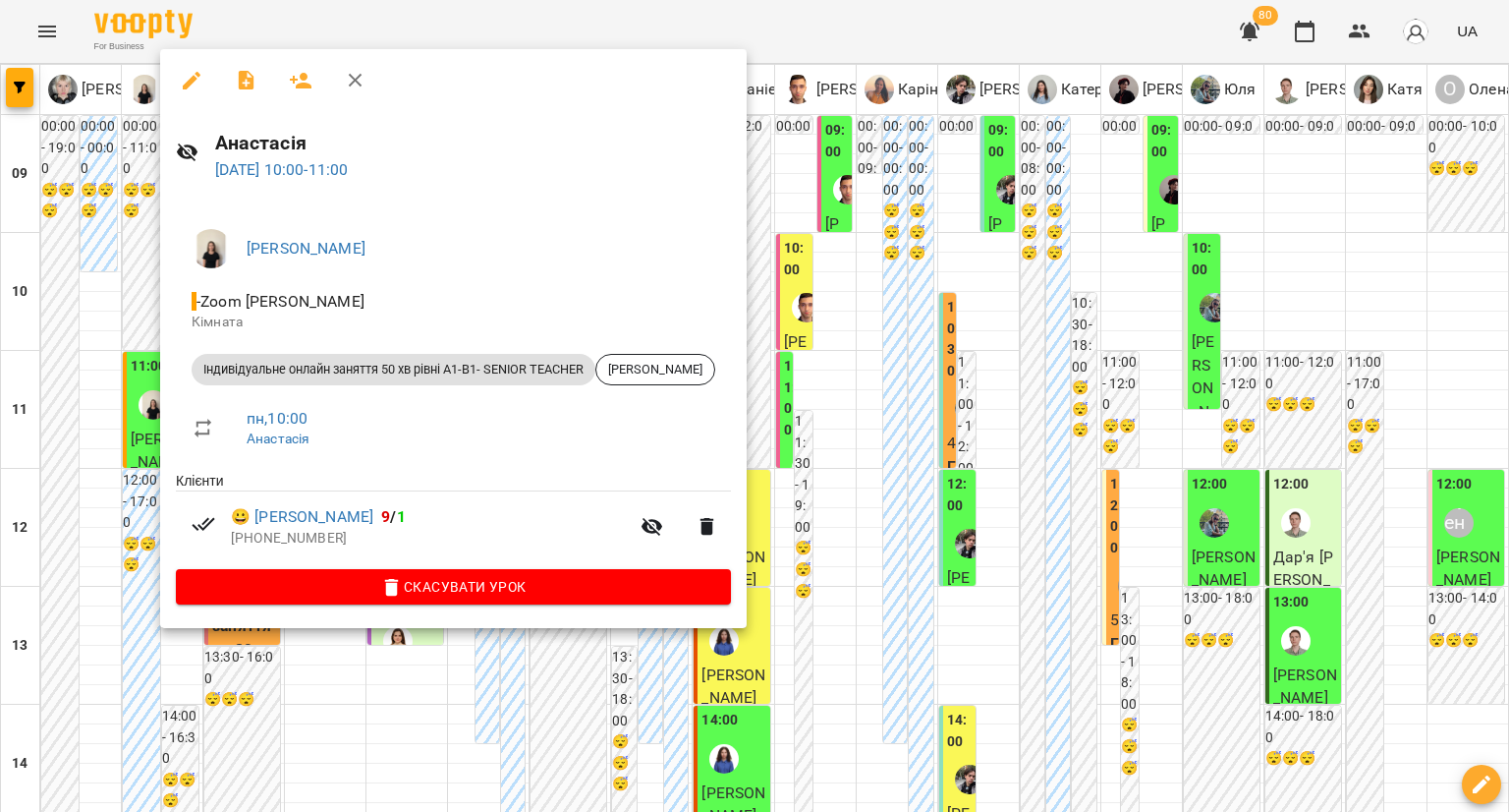
click at [131, 307] on div at bounding box center [754, 406] width 1509 height 812
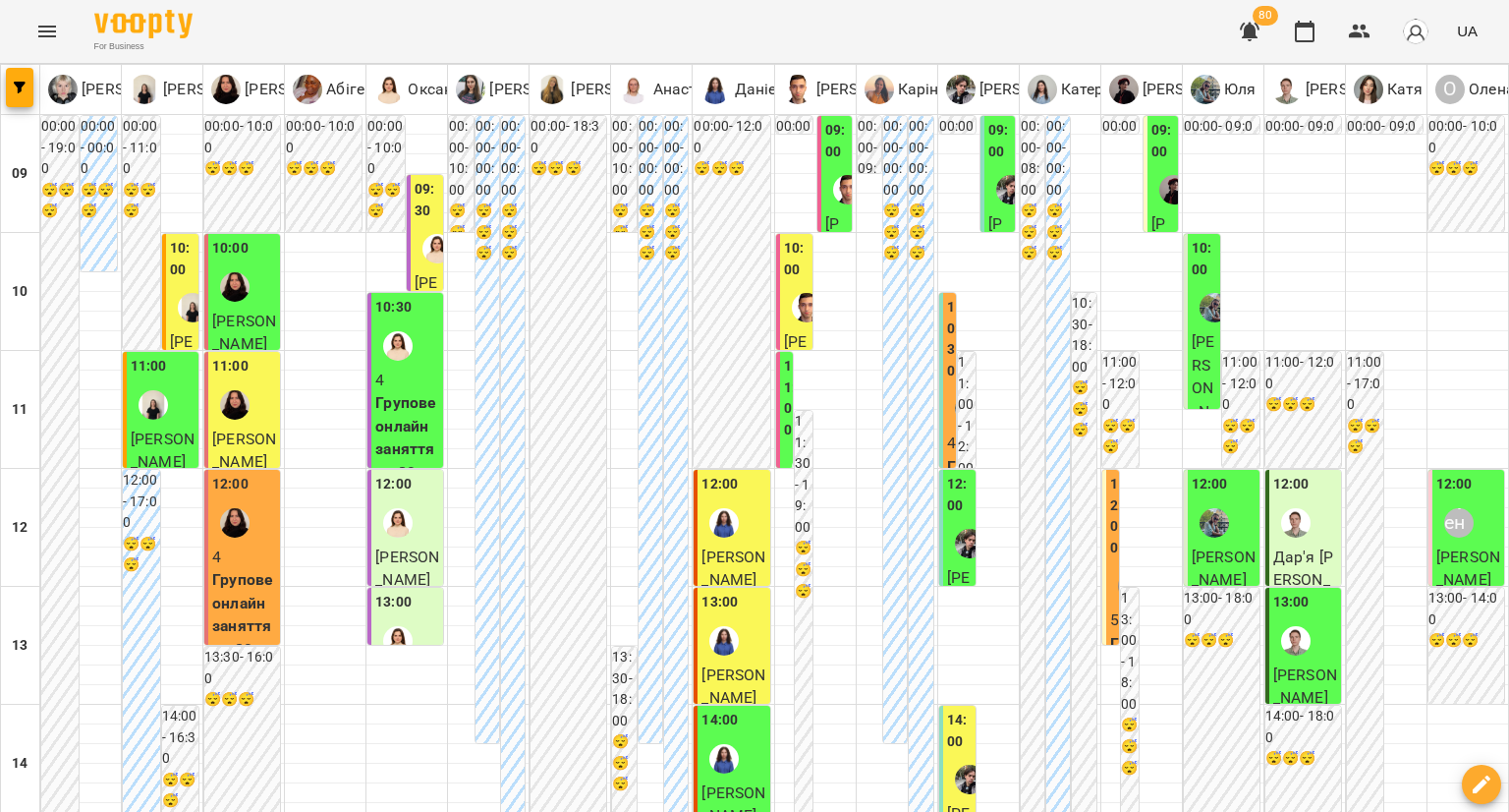
click at [415, 233] on div at bounding box center [437, 249] width 46 height 46
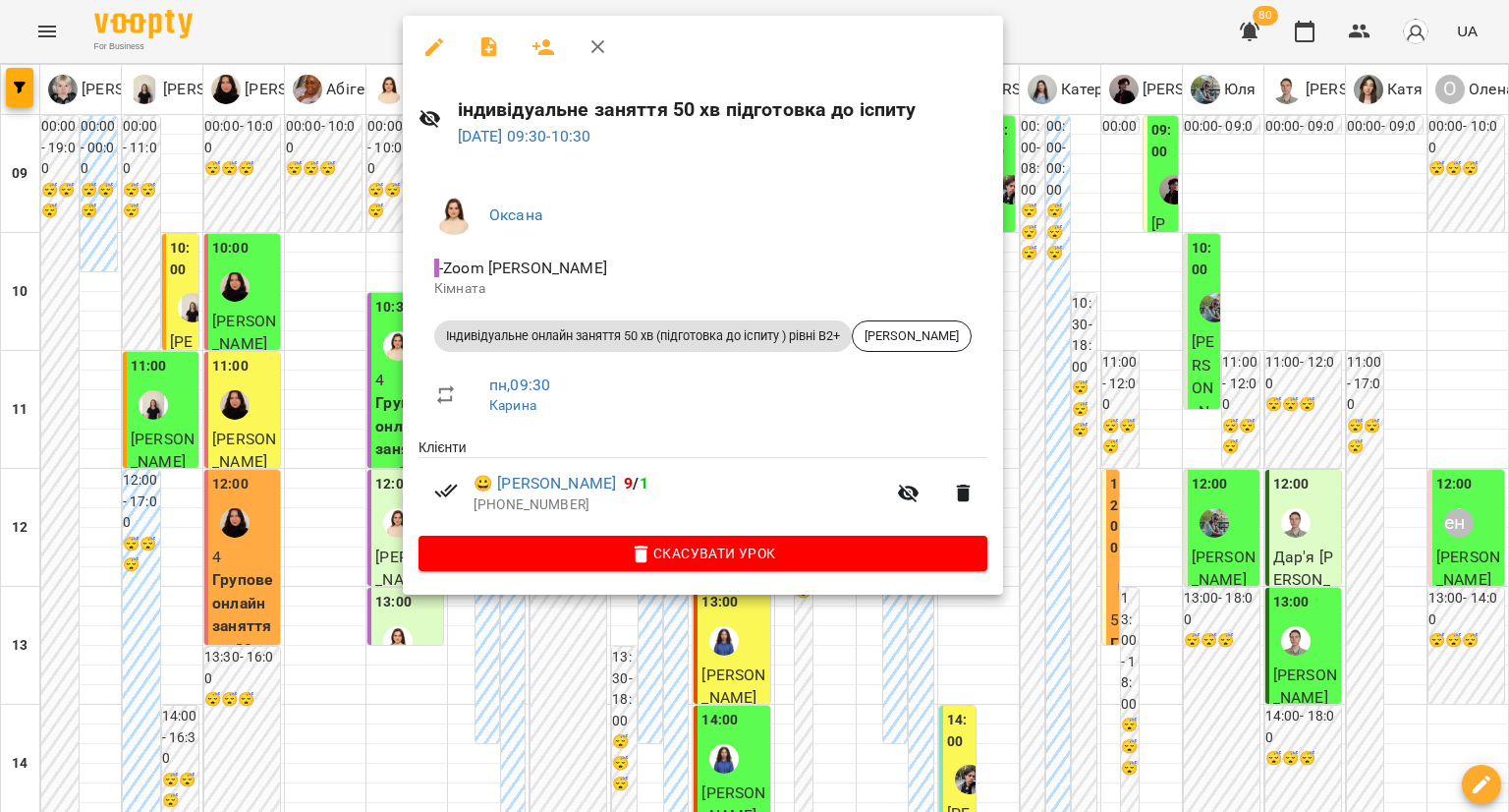
click at [356, 177] on div at bounding box center [754, 406] width 1509 height 812
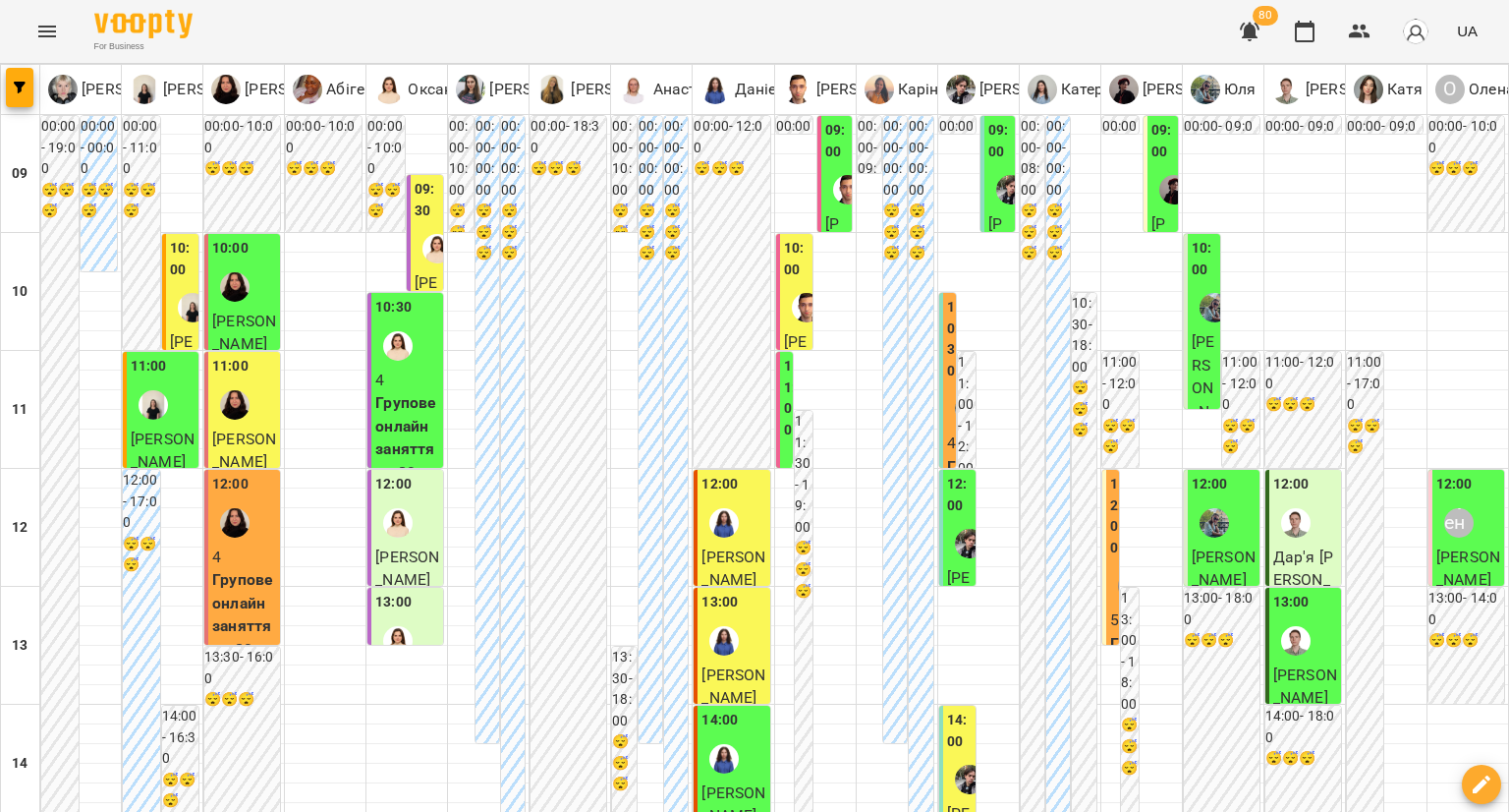
click at [256, 403] on div "11:00" at bounding box center [244, 392] width 63 height 71
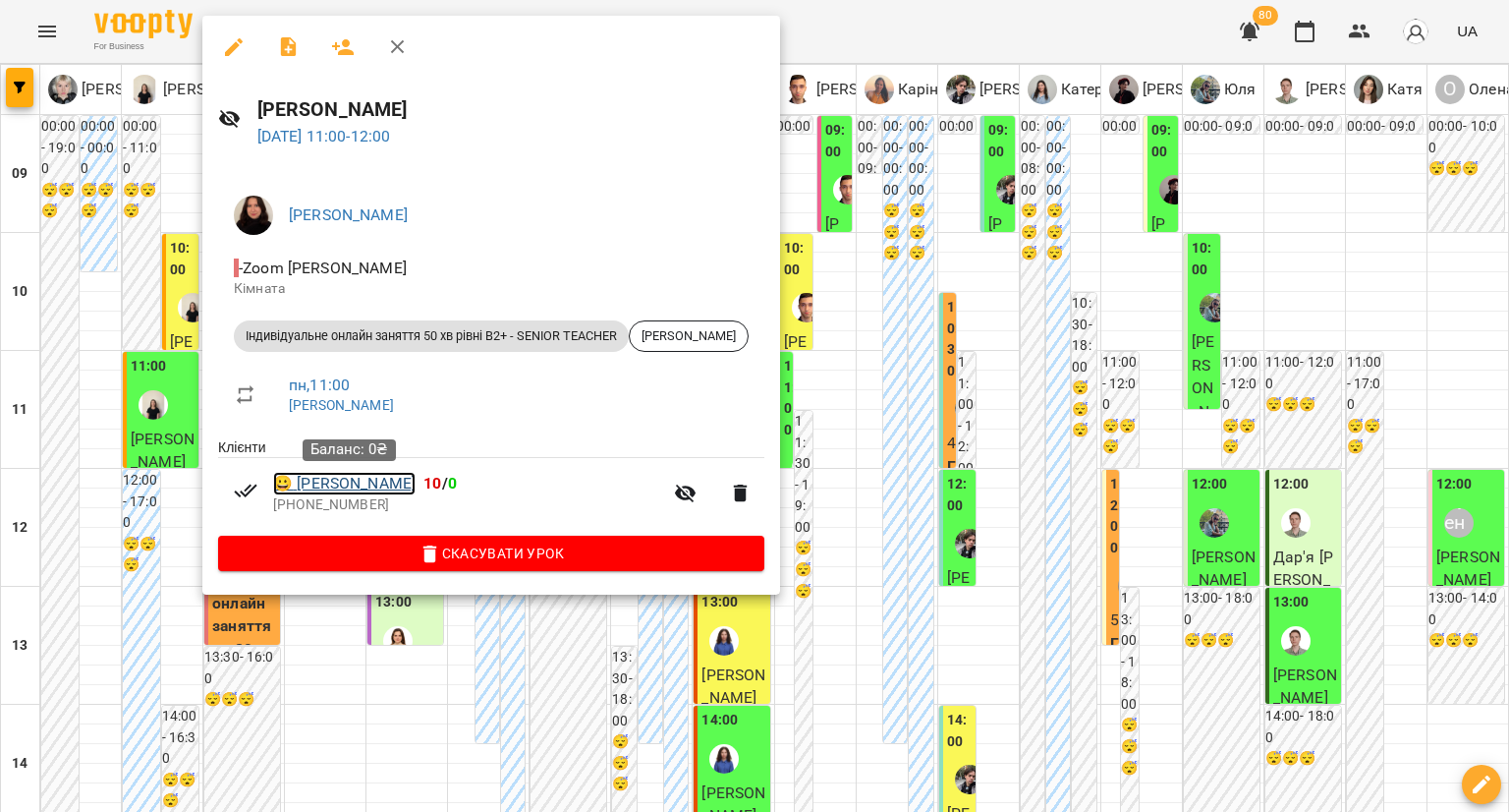
click at [318, 488] on link "😀 [PERSON_NAME]" at bounding box center [344, 484] width 143 height 24
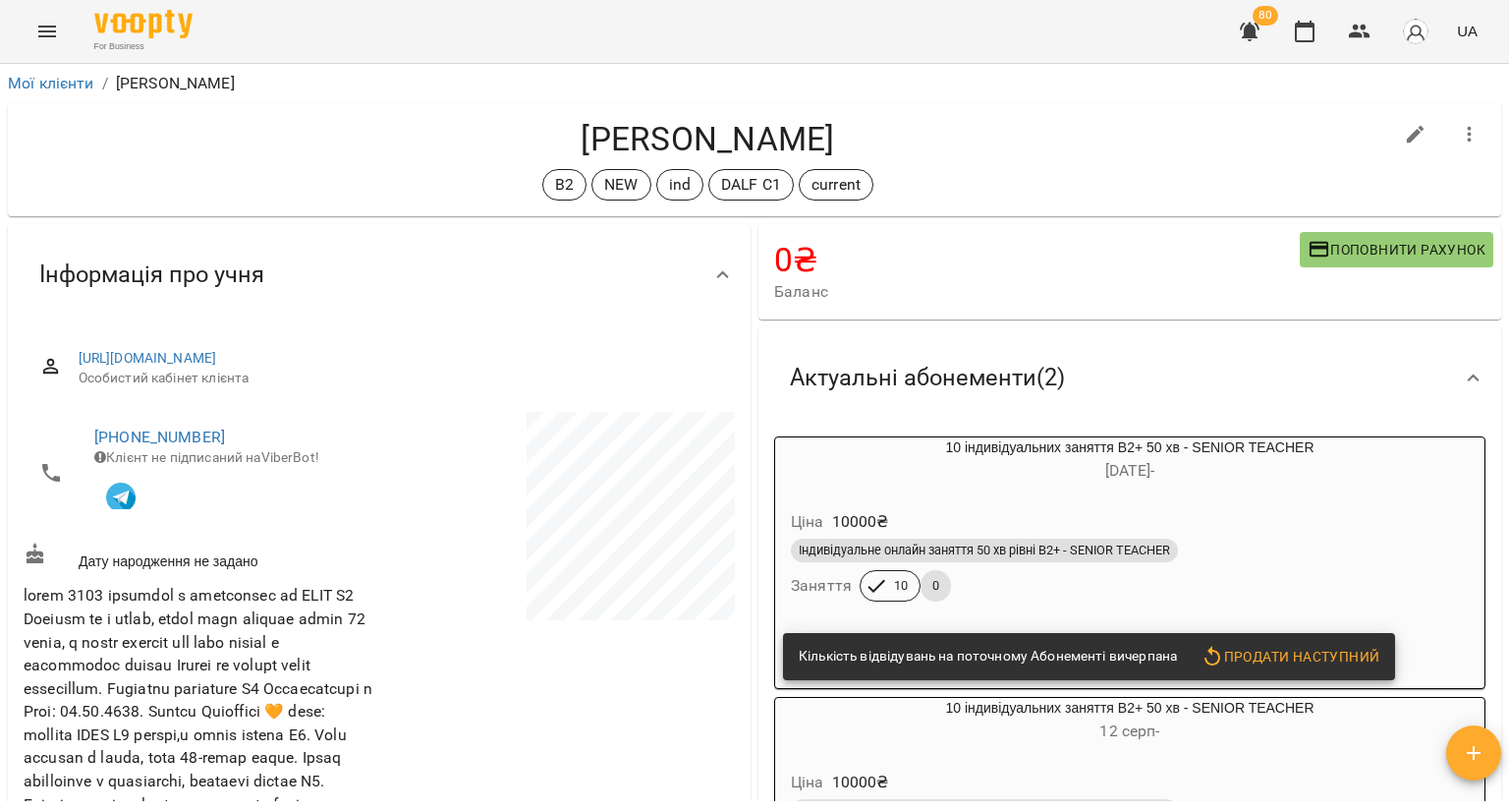
click at [948, 469] on h6 "[DATE] -" at bounding box center [1130, 471] width 710 height 28
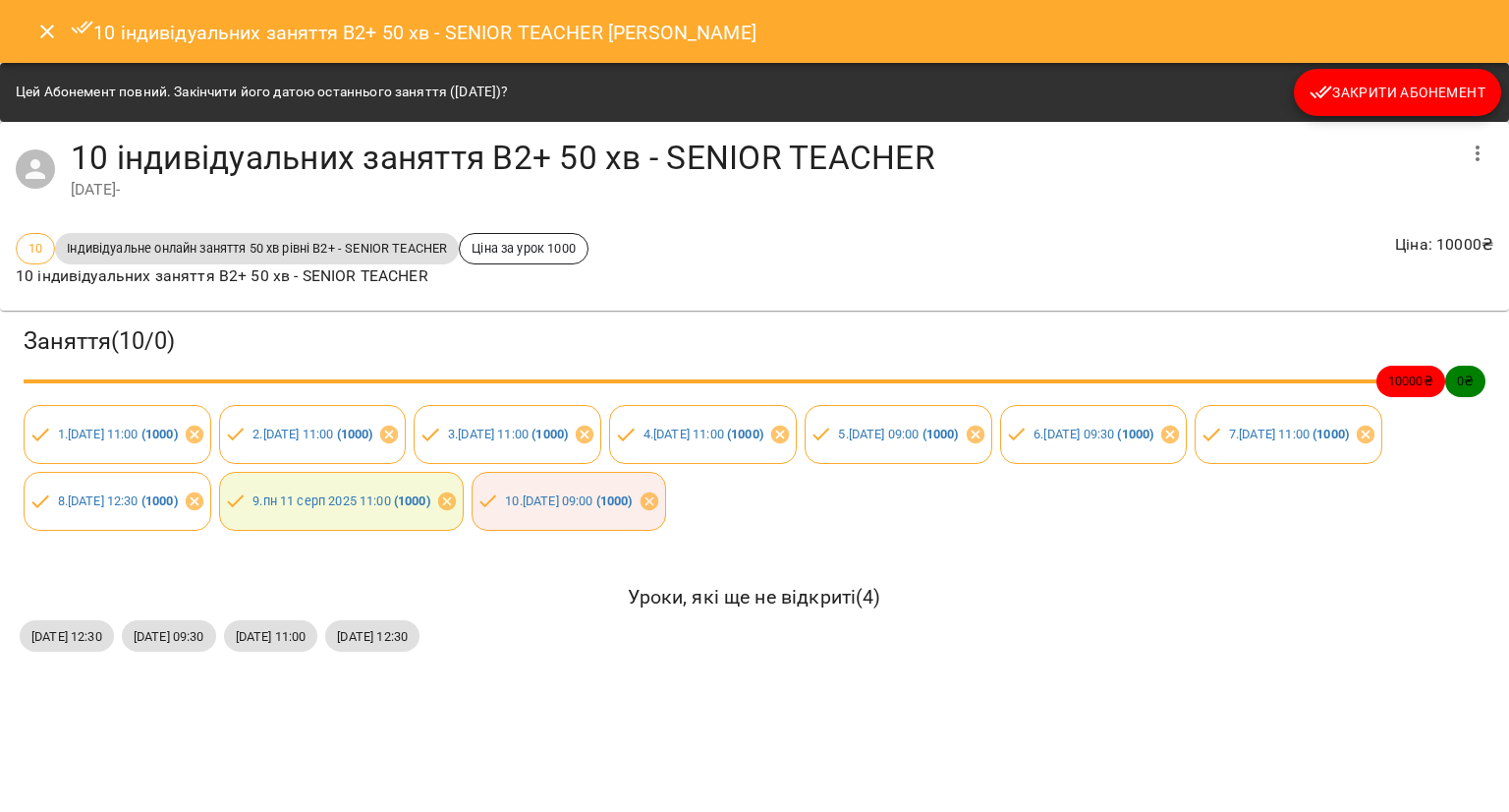
click at [1343, 91] on span "Закрити Абонемент" at bounding box center [1397, 92] width 175 height 24
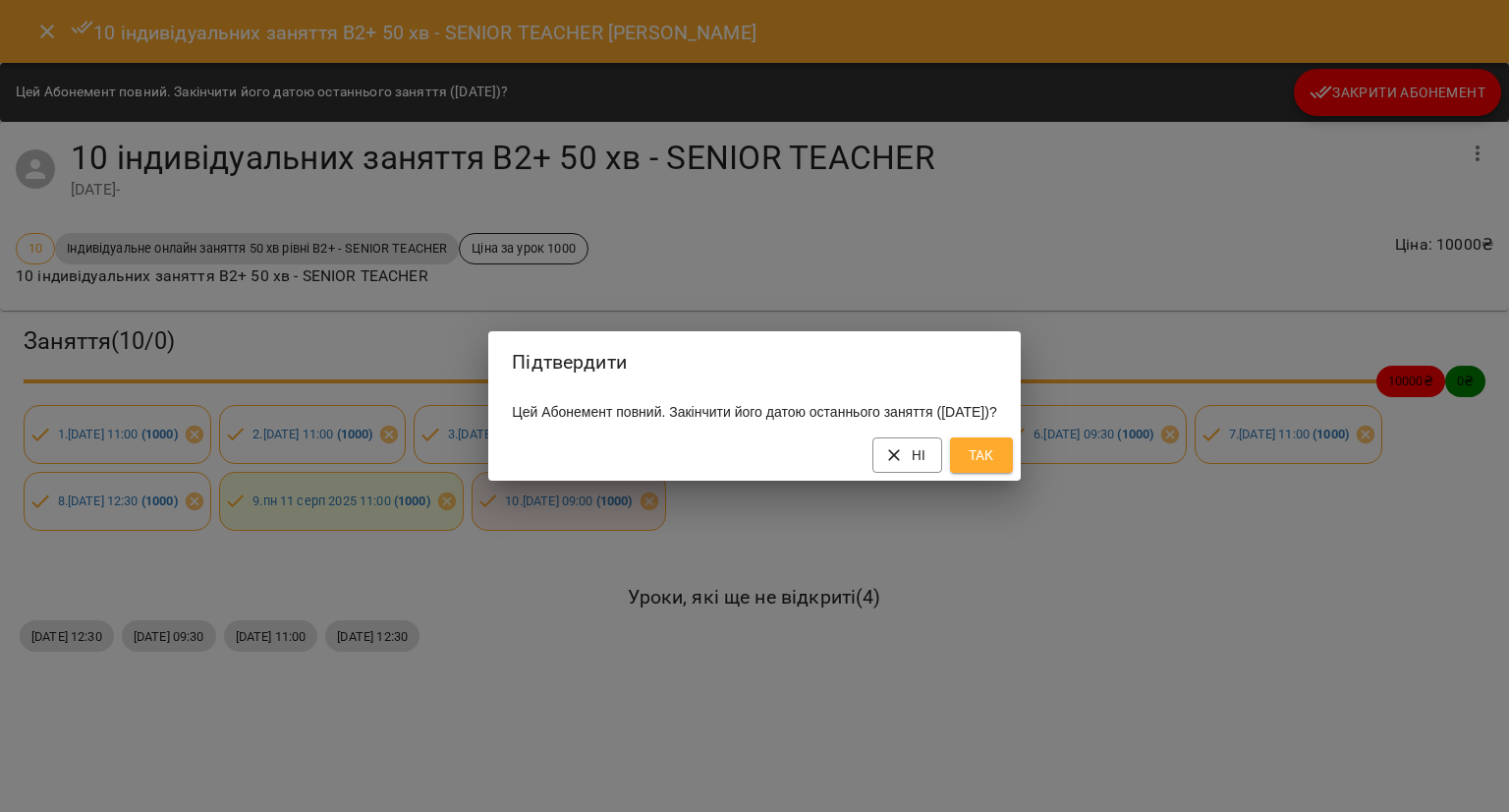
click at [997, 460] on span "Так" at bounding box center [982, 455] width 32 height 24
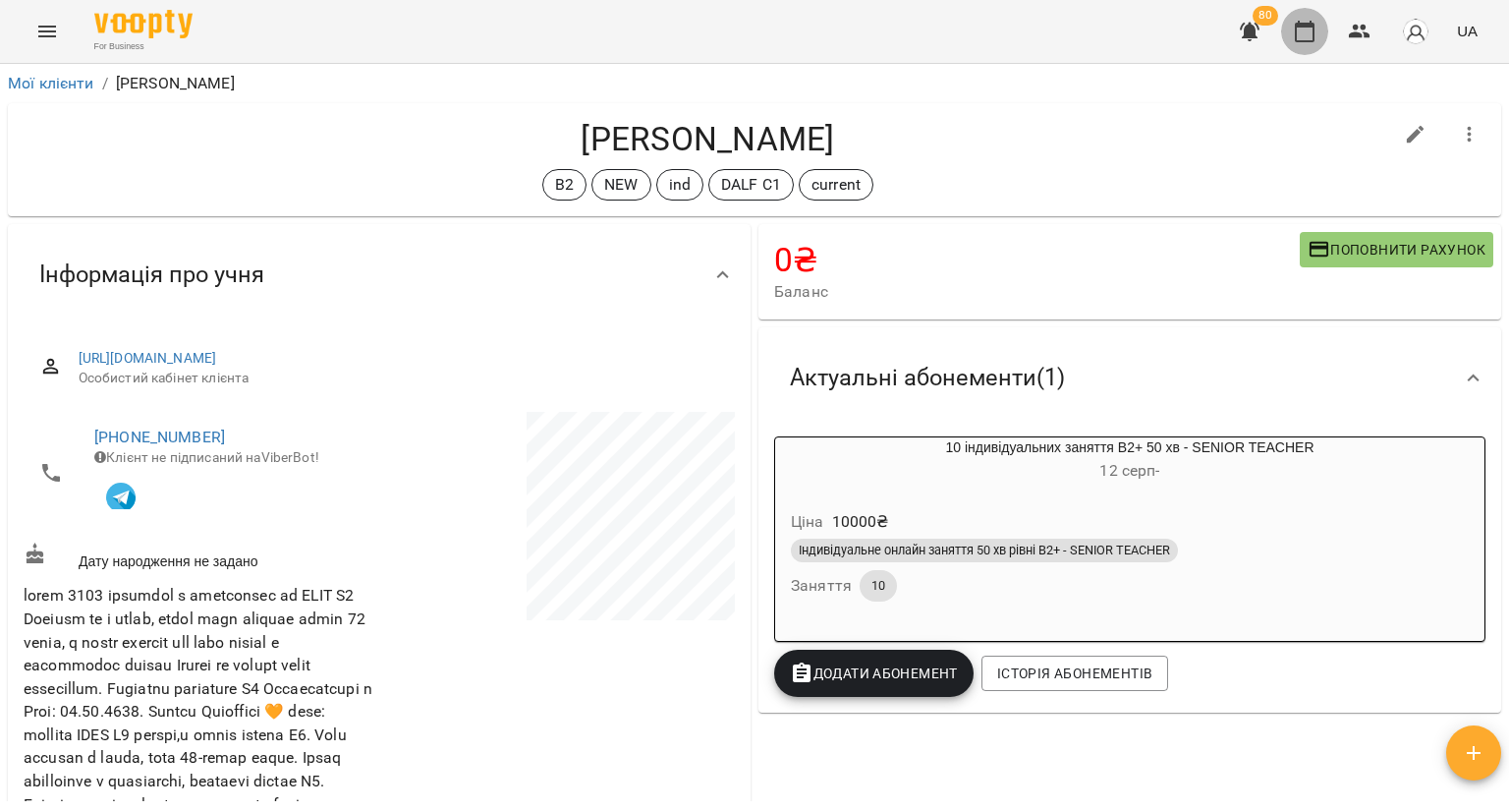
click at [1306, 29] on icon "button" at bounding box center [1305, 32] width 24 height 24
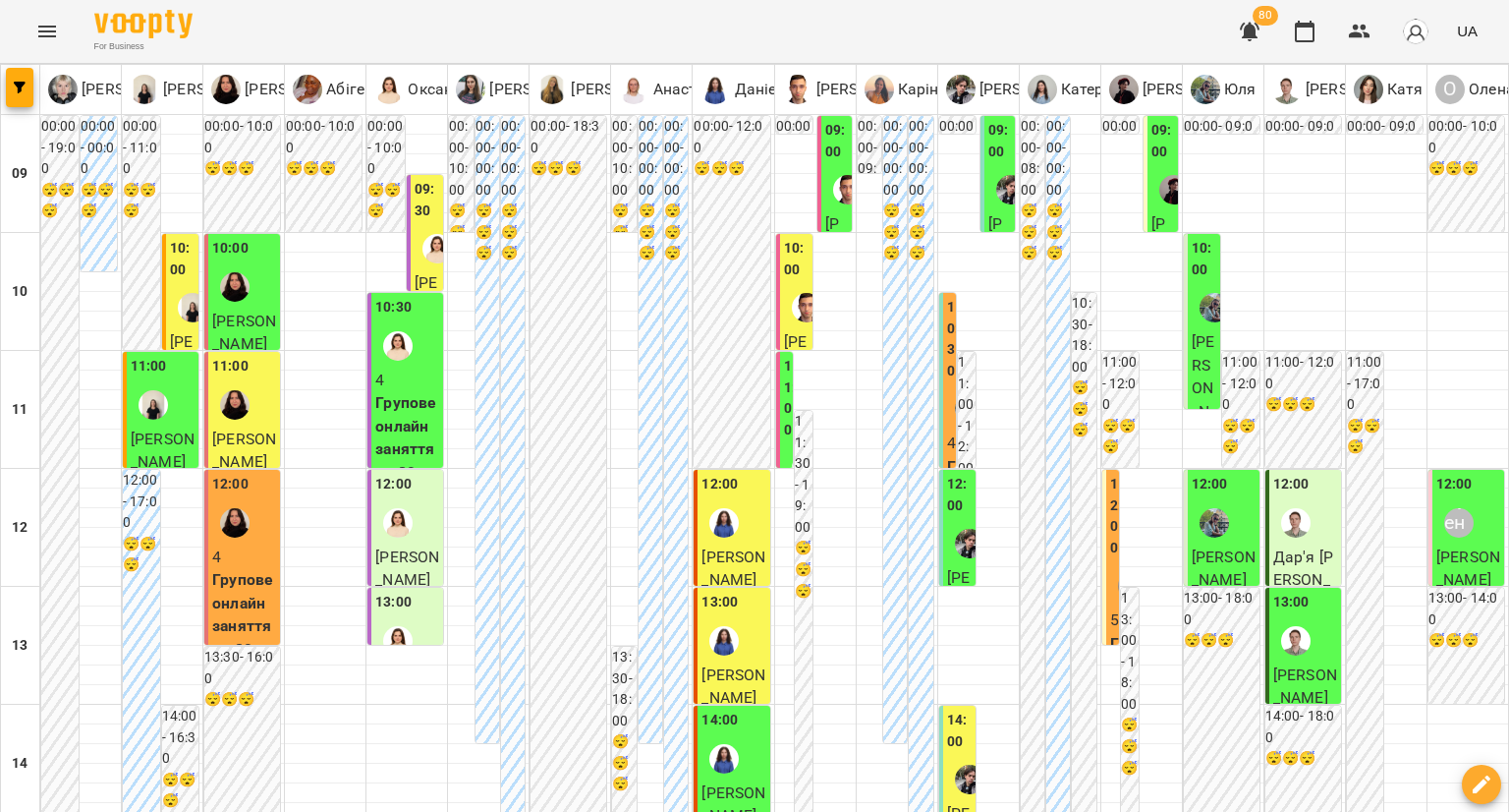
scroll to position [1081, 0]
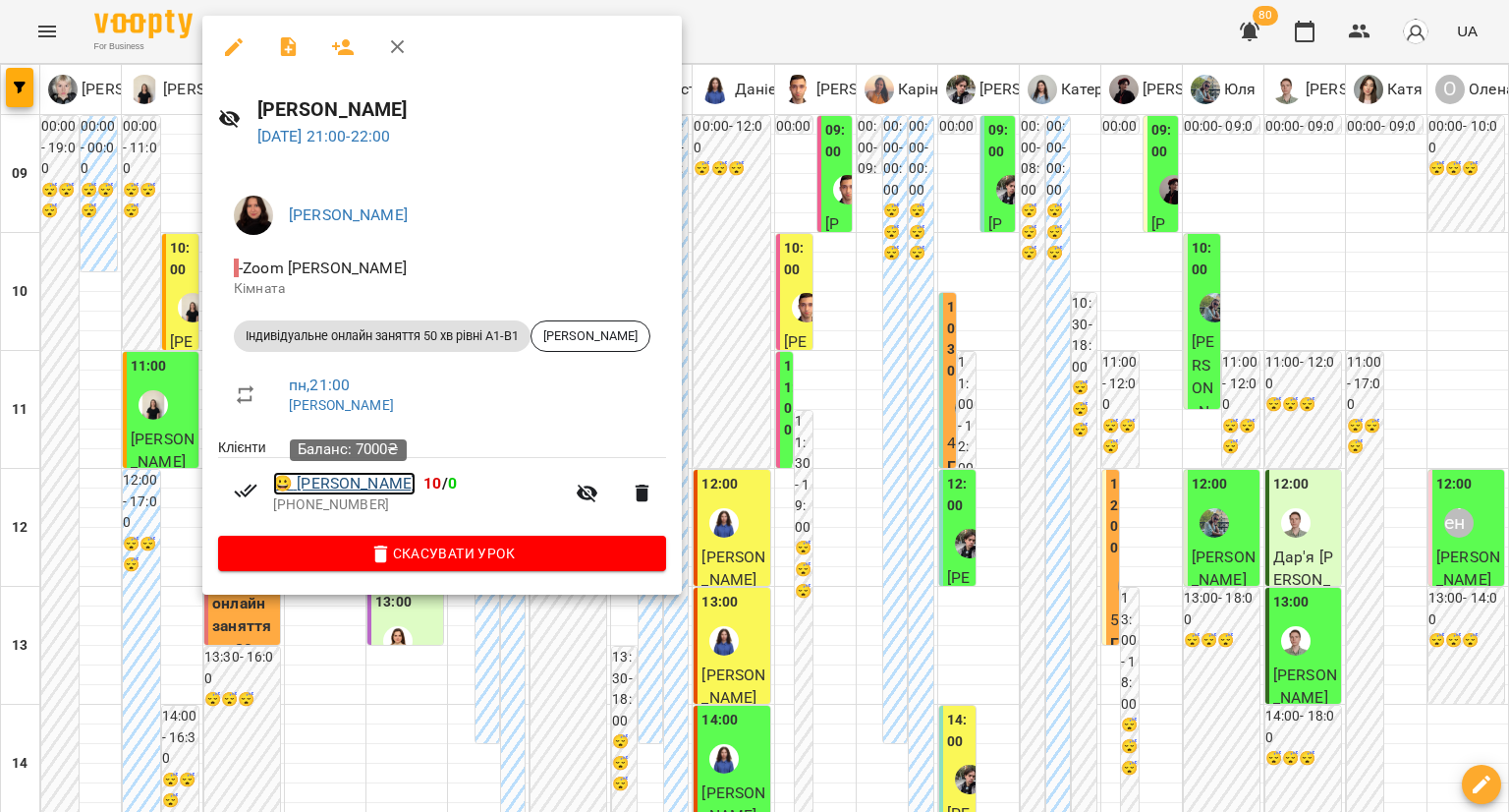
click at [317, 489] on link "😀 [PERSON_NAME]" at bounding box center [344, 484] width 143 height 24
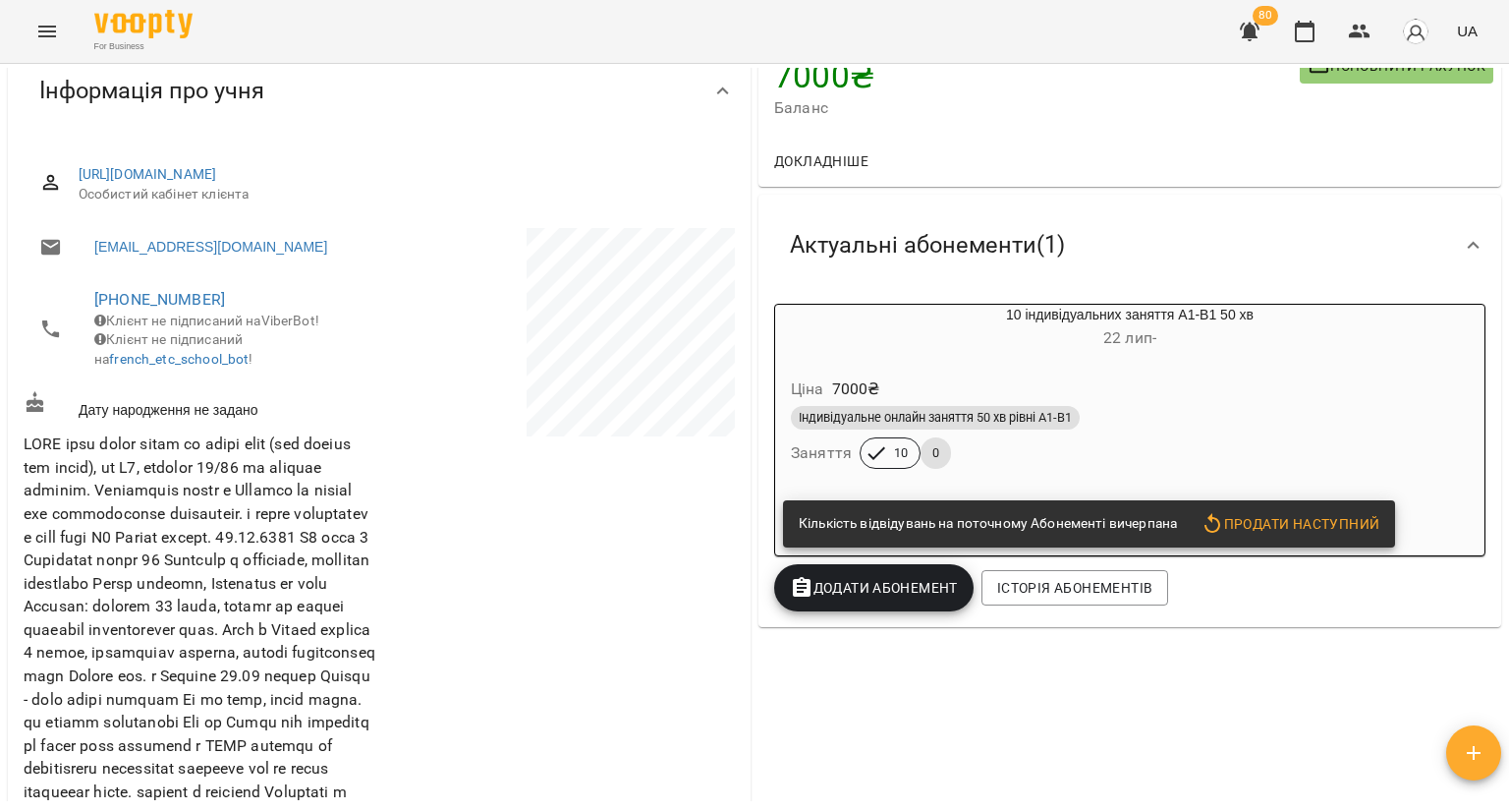
scroll to position [196, 0]
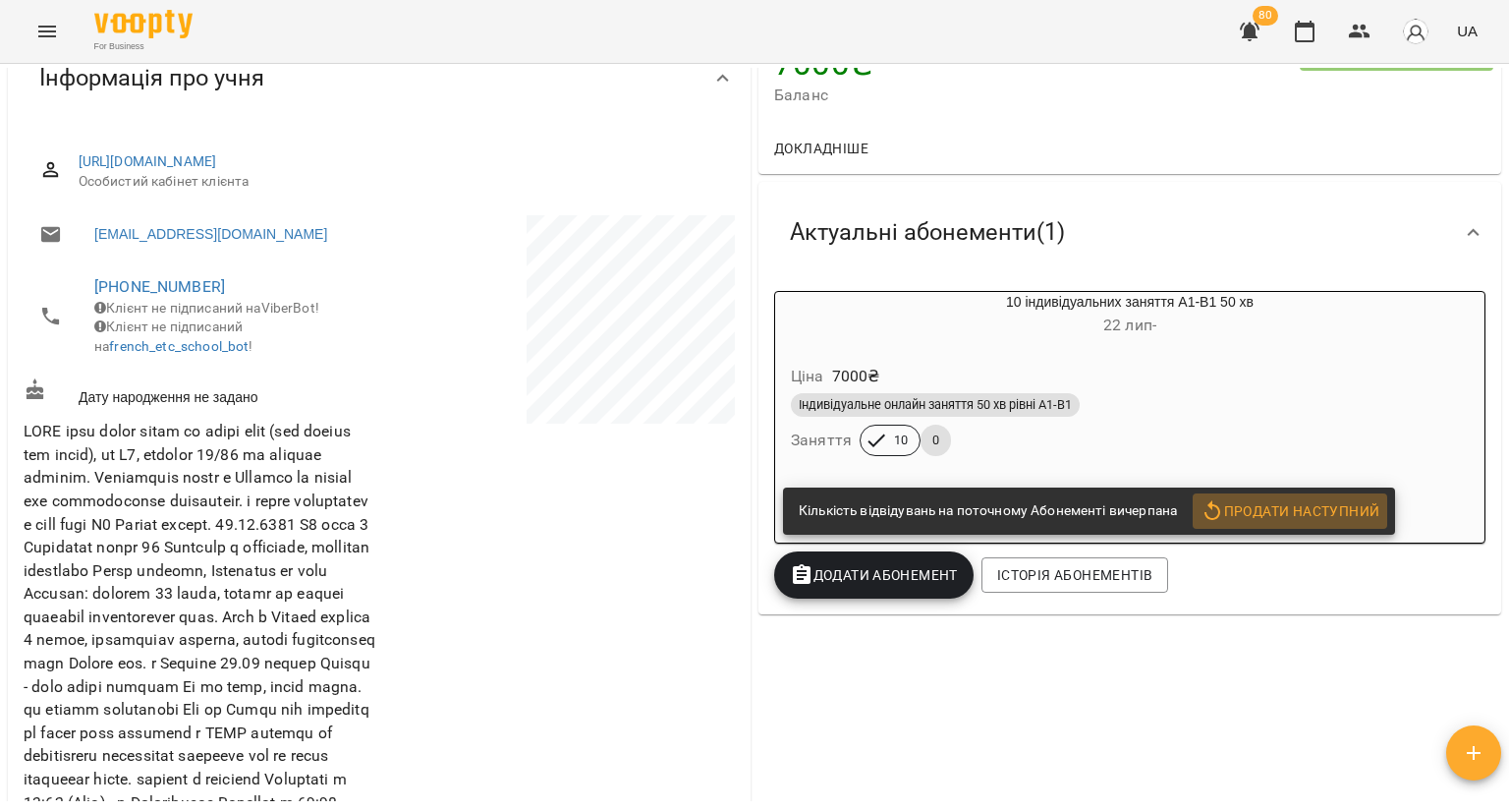
click at [1299, 513] on span "Продати наступний" at bounding box center [1290, 511] width 178 height 24
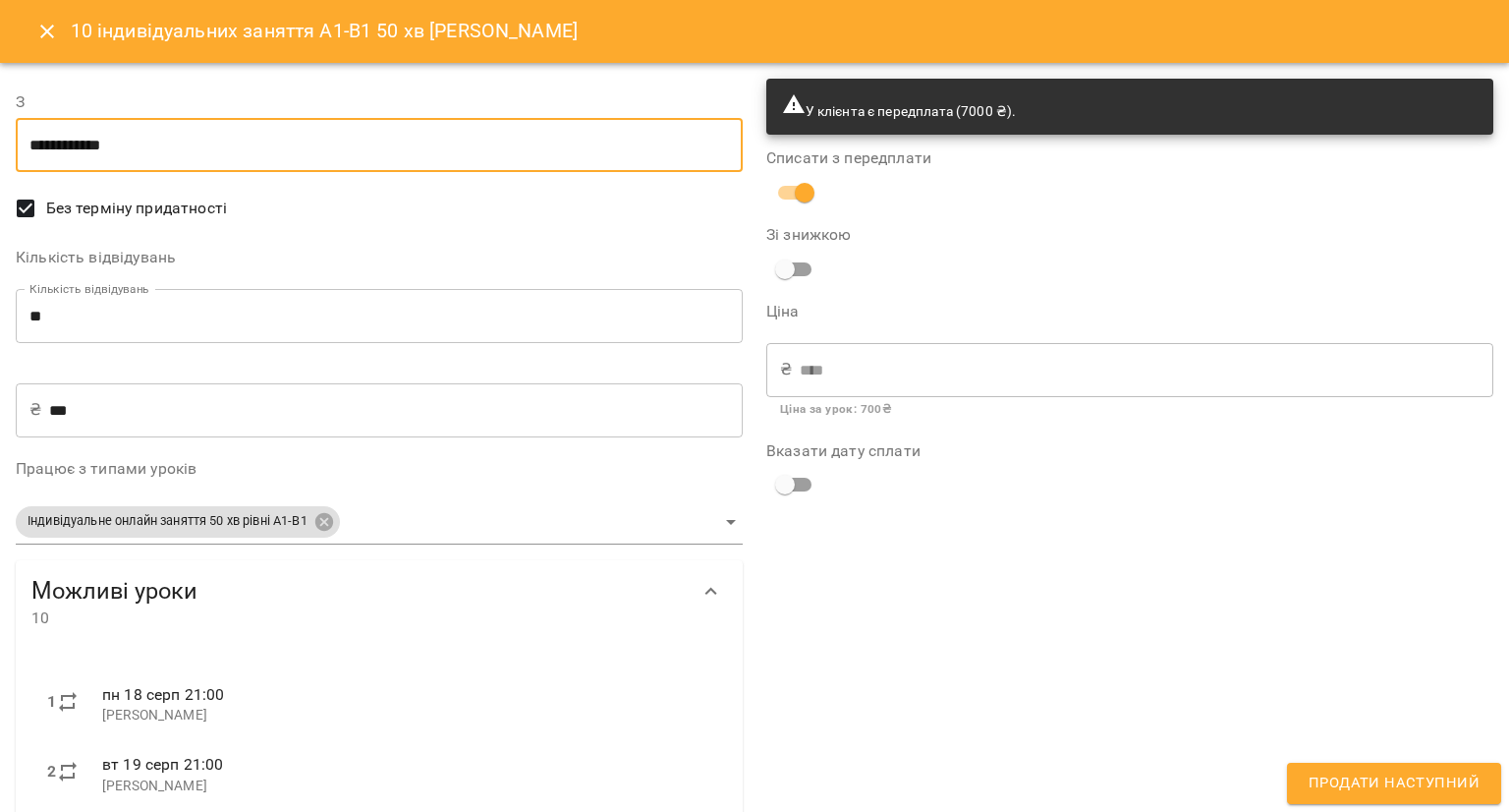
click at [168, 147] on input "**********" at bounding box center [379, 145] width 727 height 55
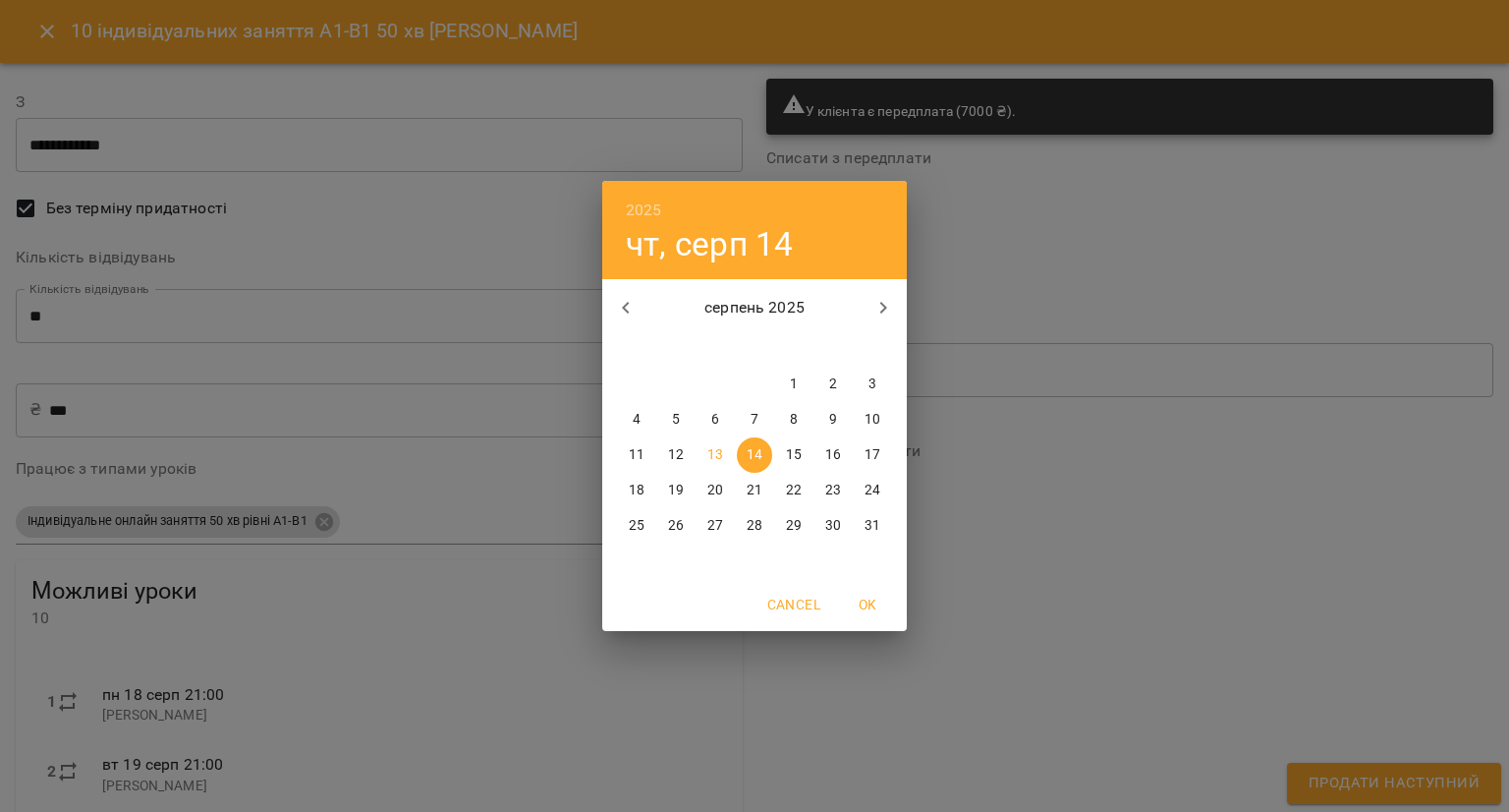
click at [716, 448] on p "13" at bounding box center [716, 455] width 16 height 20
type input "**********"
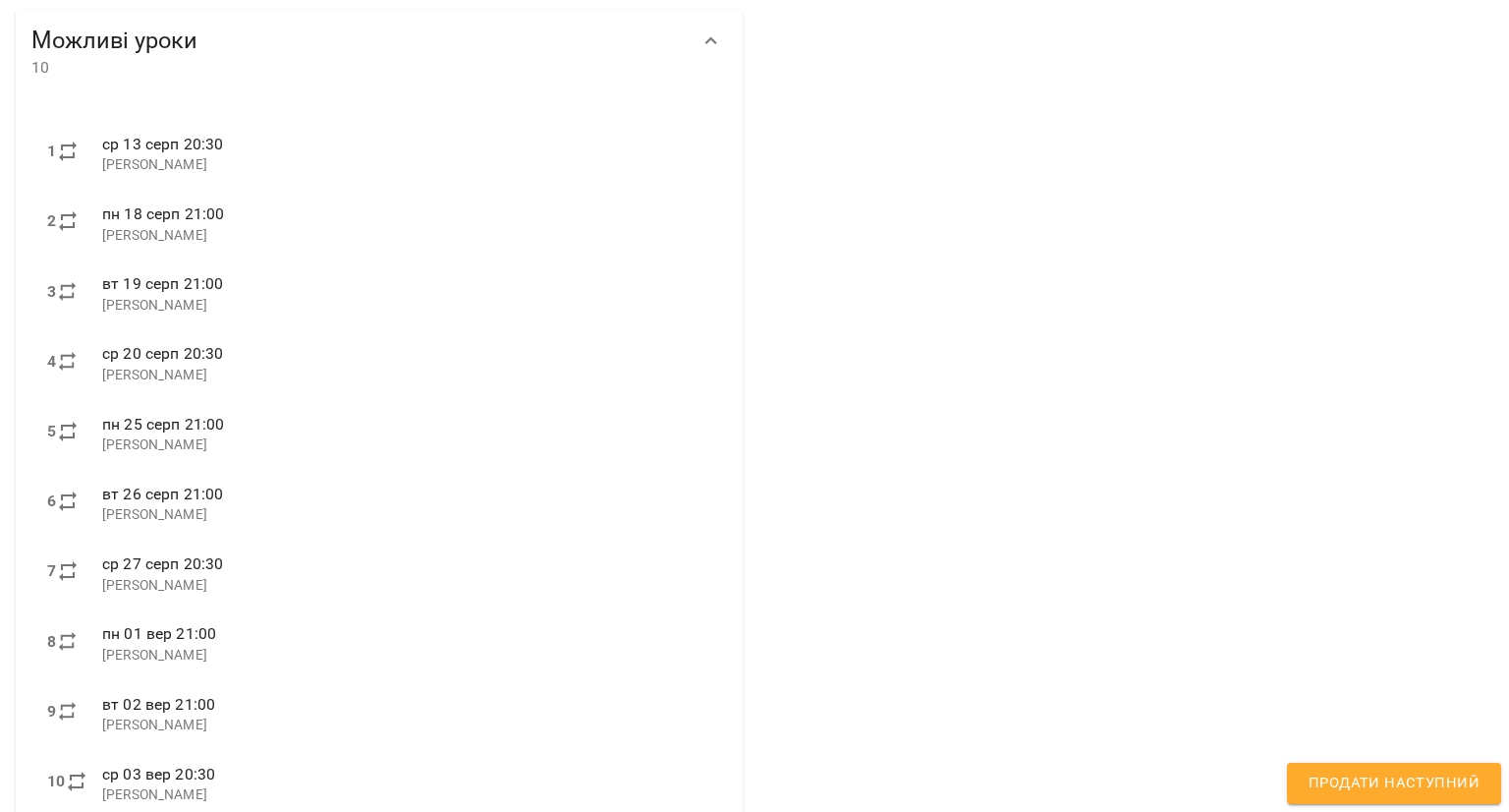
scroll to position [604, 0]
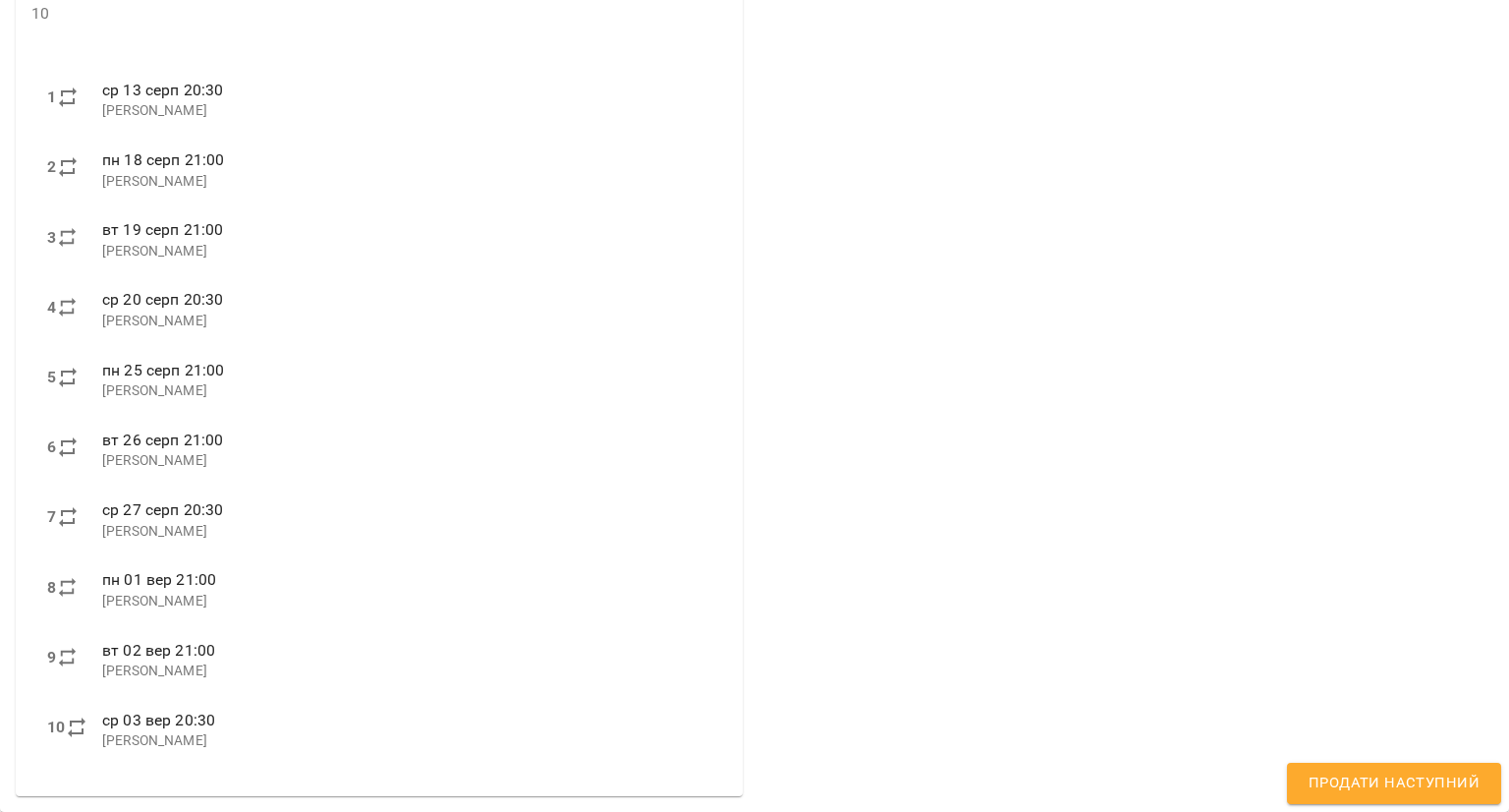
click at [1328, 775] on span "Продати наступний" at bounding box center [1394, 783] width 171 height 26
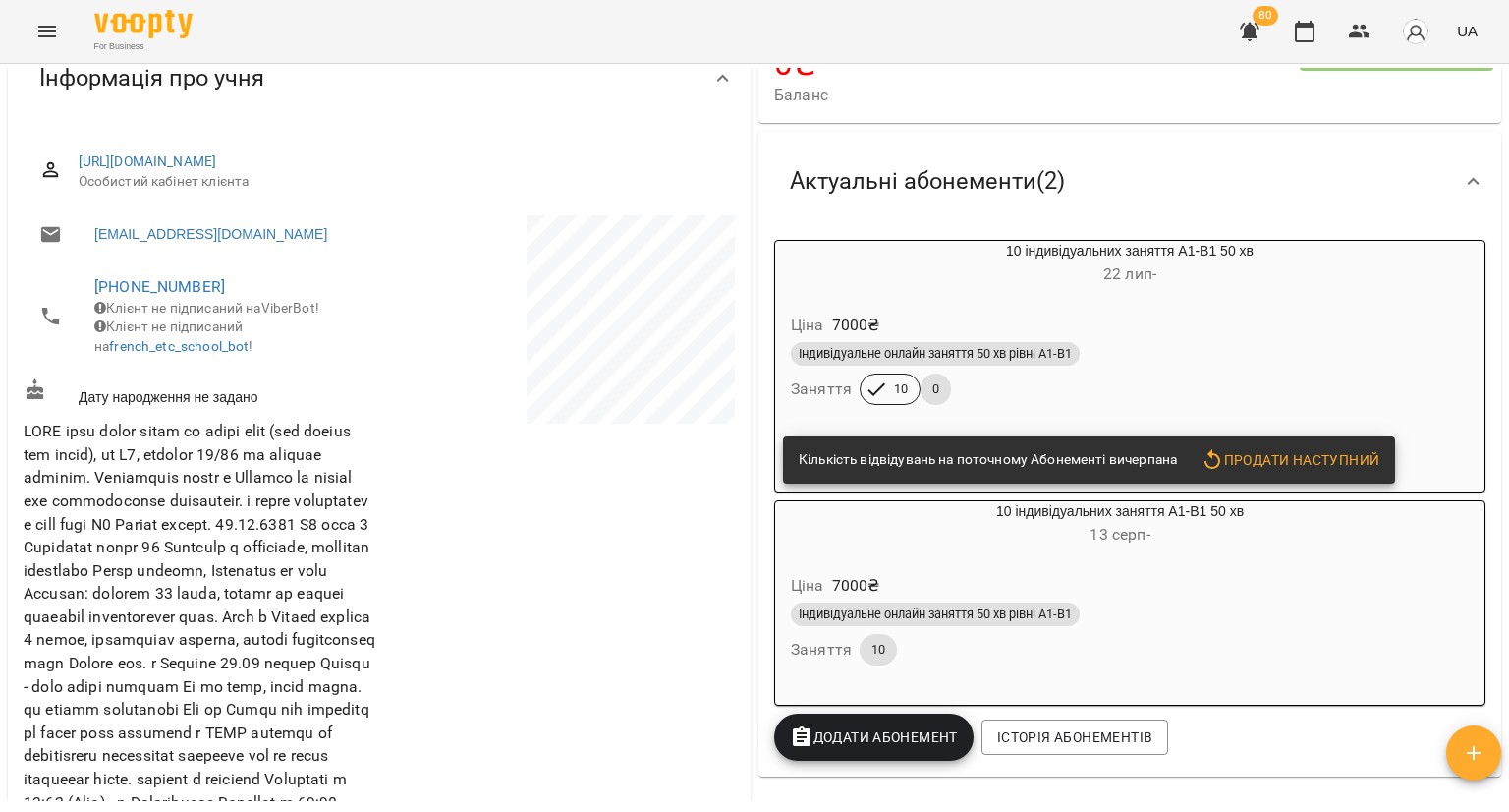
scroll to position [0, 0]
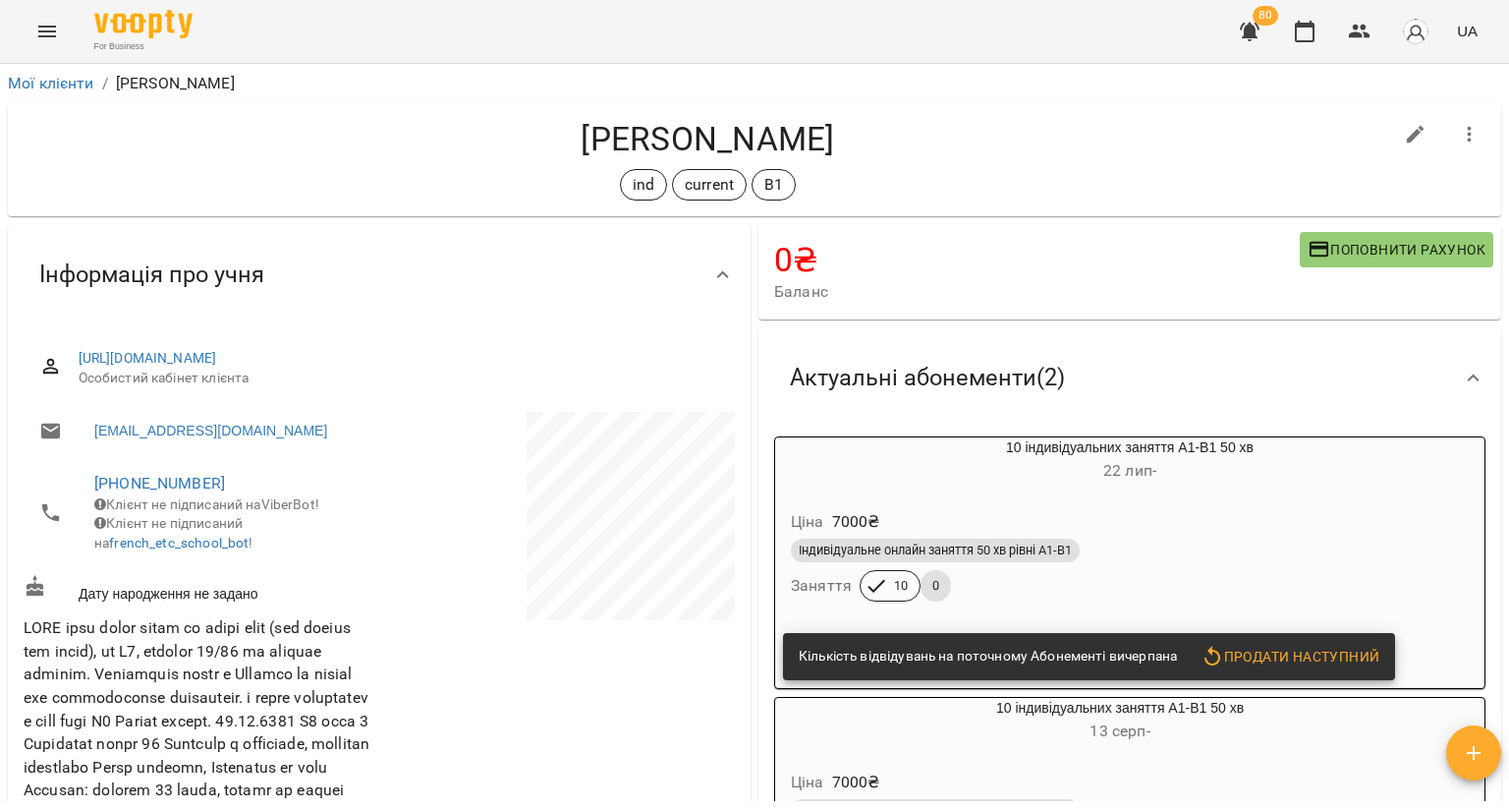
click at [1162, 504] on div "Ціна 7000 ₴ Індивідуальне онлайн заняття 50 хв рівні А1-В1 Заняття 10 0" at bounding box center [1130, 558] width 710 height 134
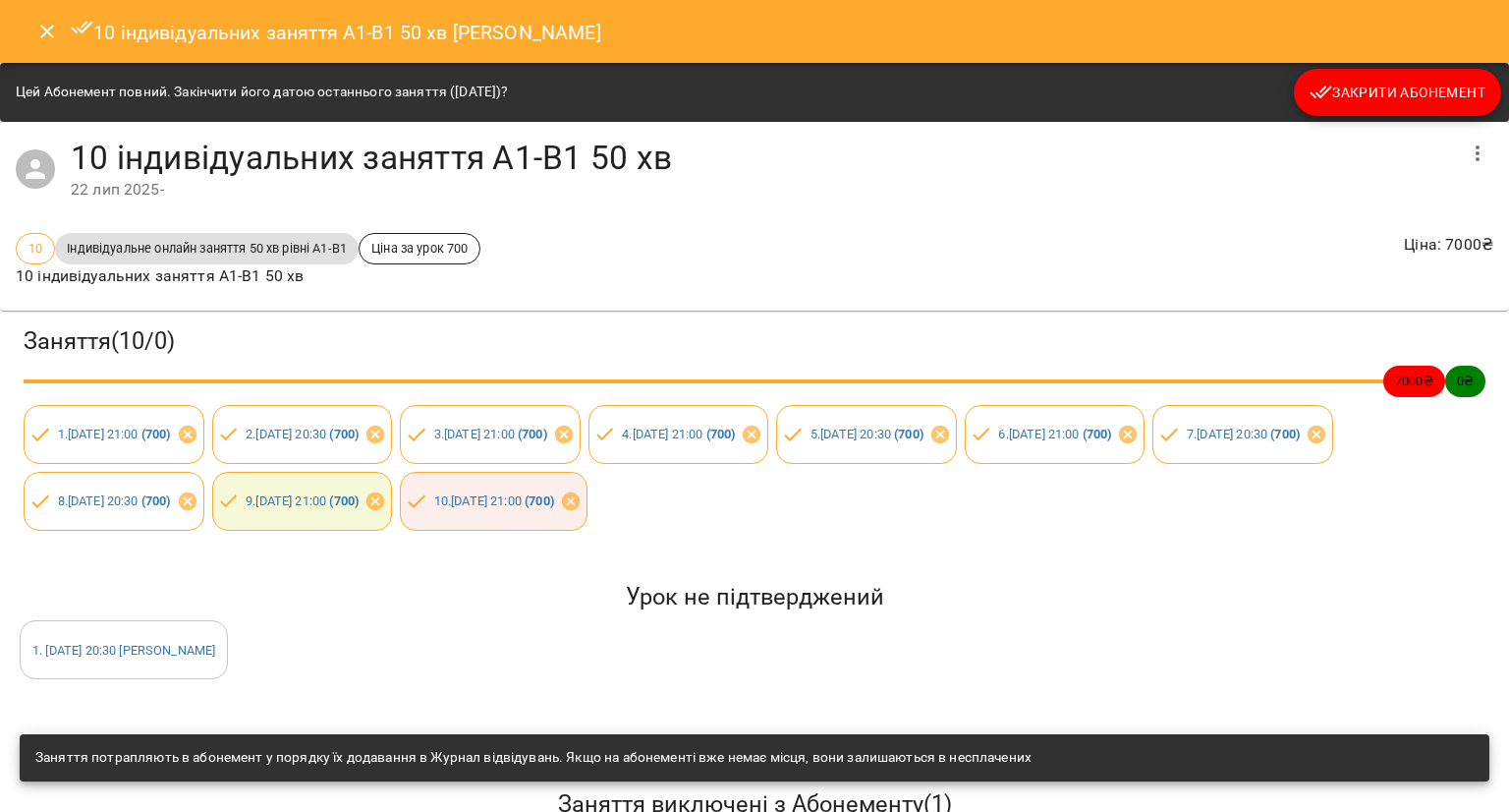
click at [1321, 99] on span "Закрити Абонемент" at bounding box center [1397, 92] width 175 height 24
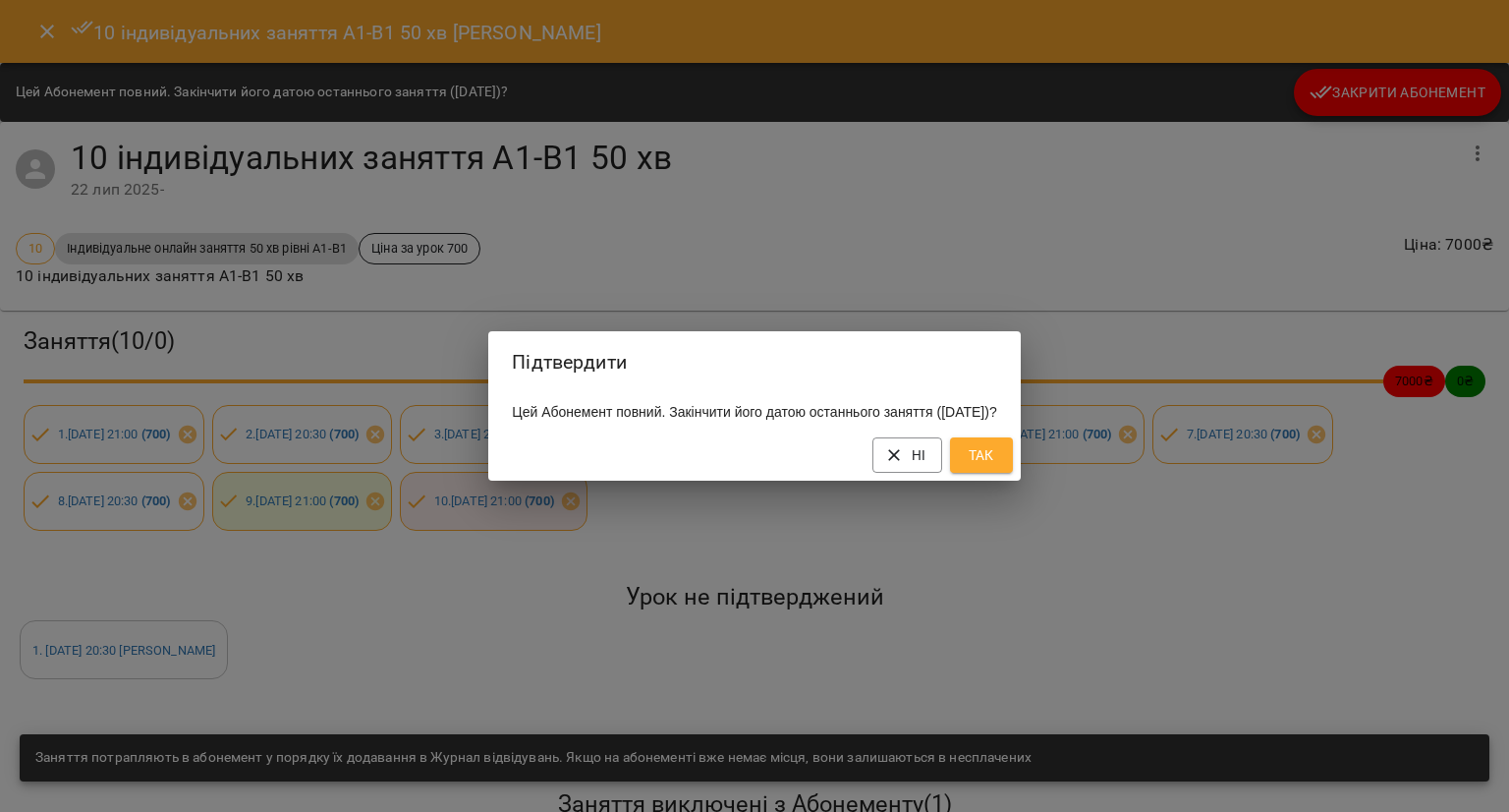
click at [997, 461] on span "Так" at bounding box center [982, 455] width 32 height 24
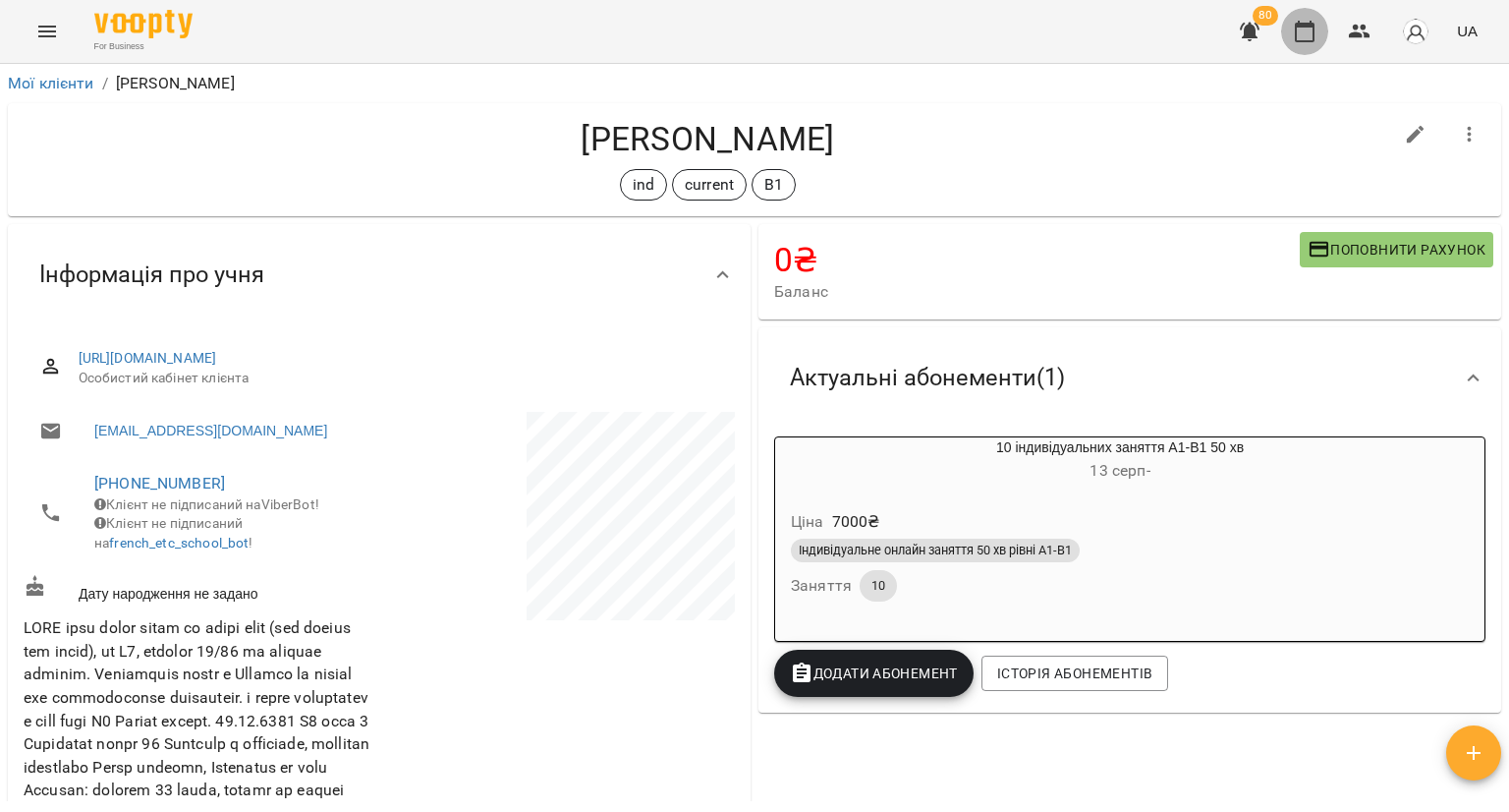
click at [1298, 23] on icon "button" at bounding box center [1305, 32] width 20 height 22
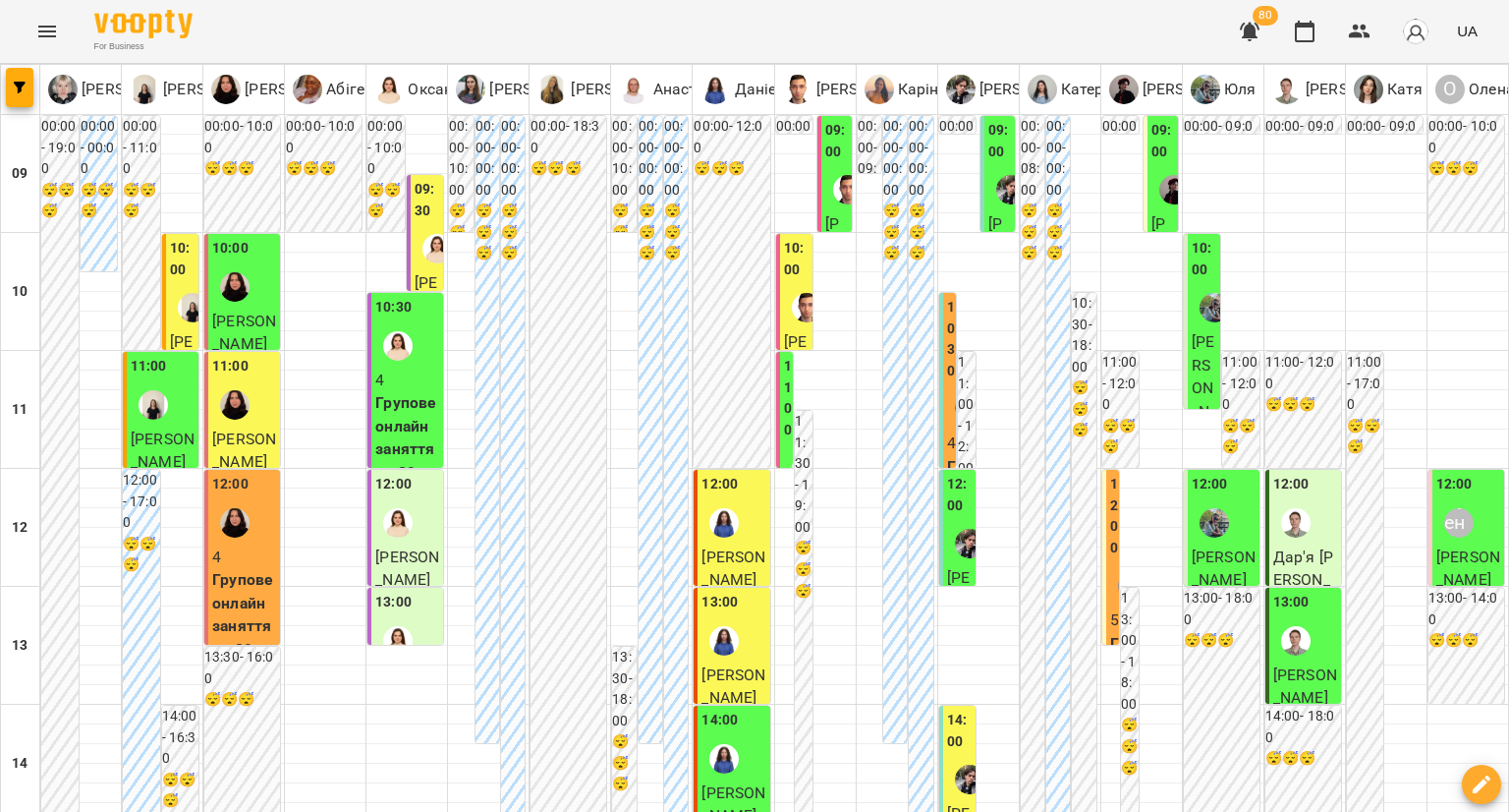
scroll to position [884, 0]
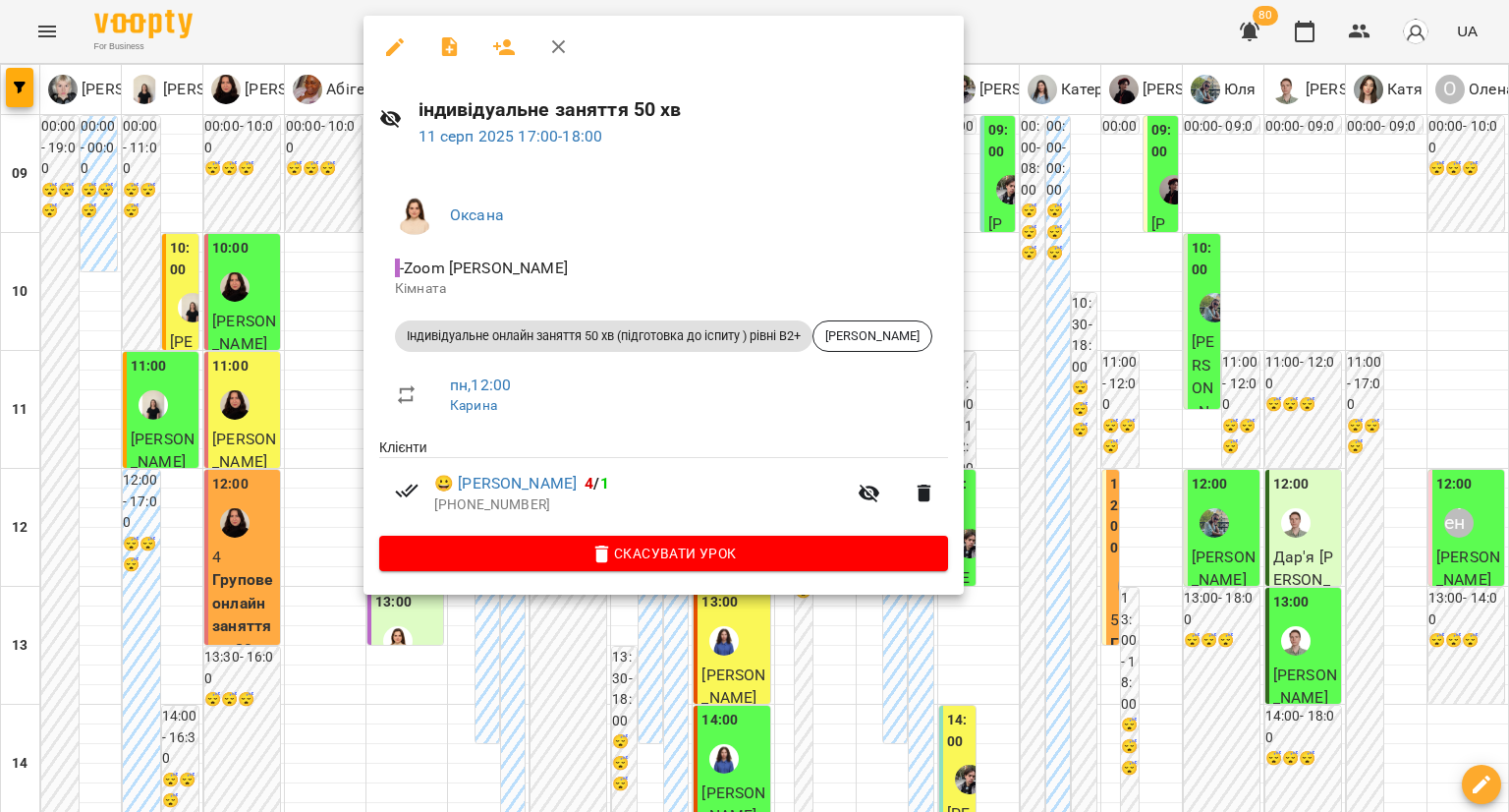
click at [341, 327] on div at bounding box center [754, 406] width 1509 height 812
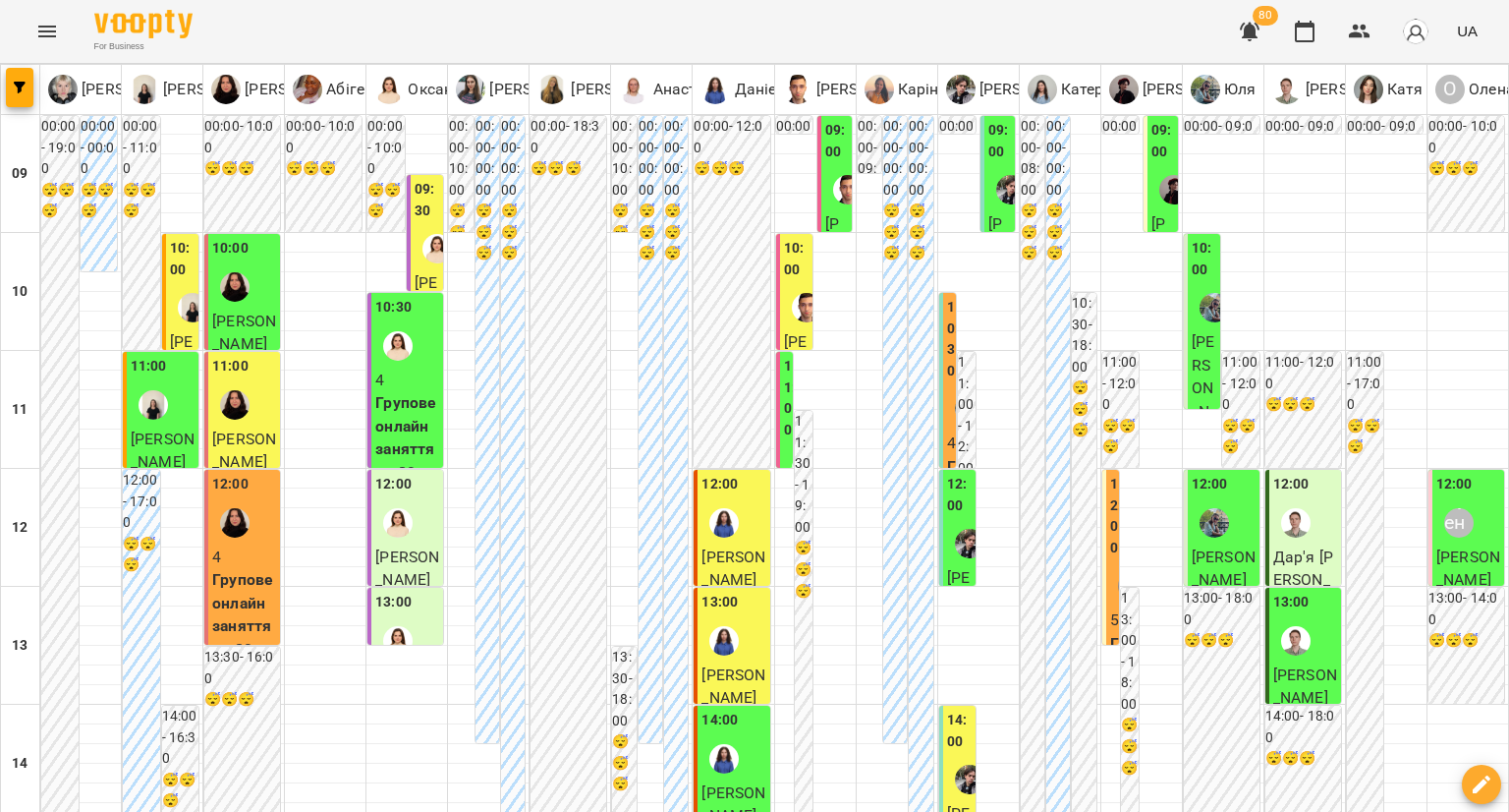
scroll to position [986, 0]
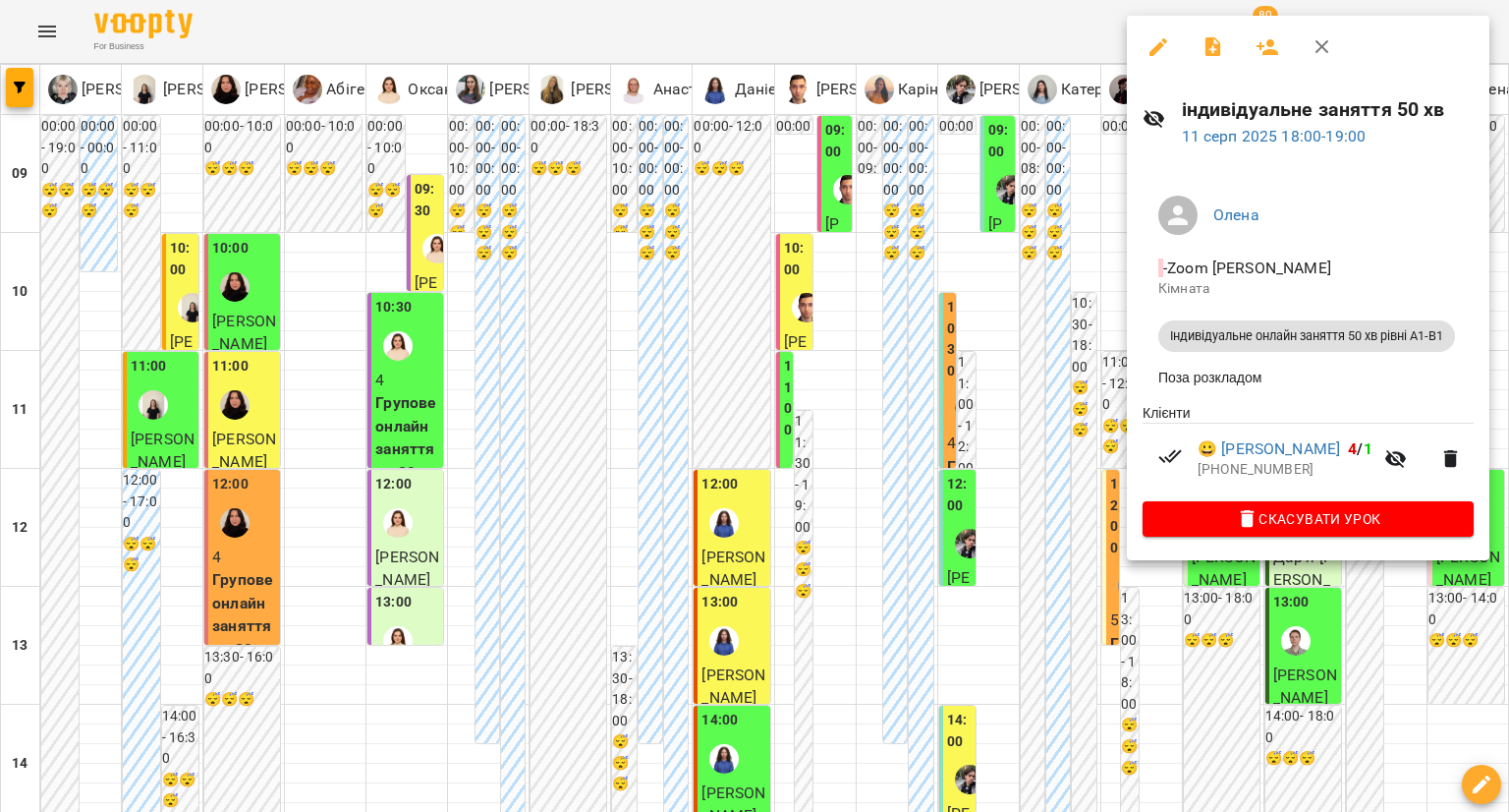
click at [928, 412] on div at bounding box center [754, 406] width 1509 height 812
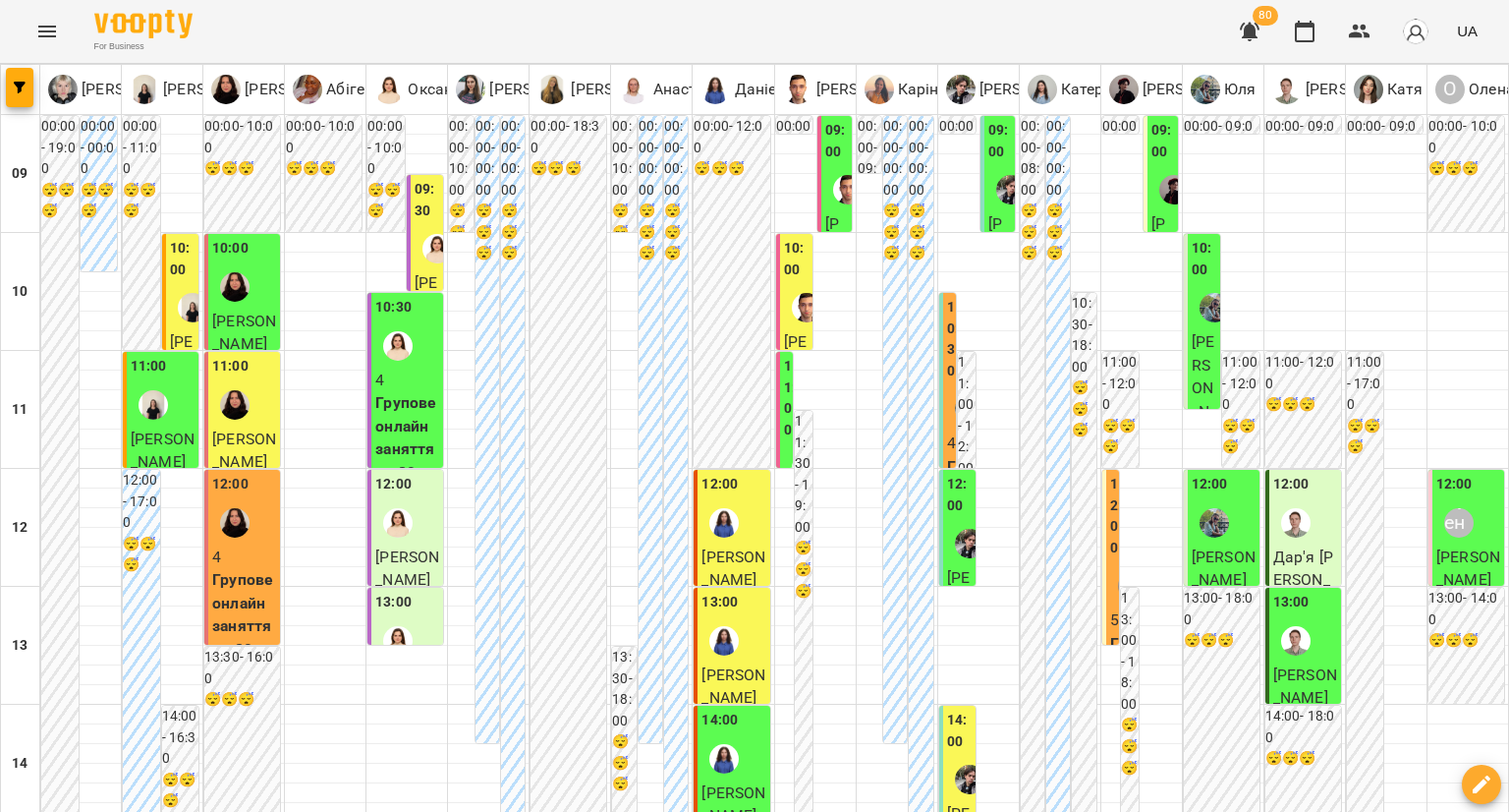
scroll to position [0, 0]
click at [428, 253] on img "Оксана" at bounding box center [437, 249] width 30 height 30
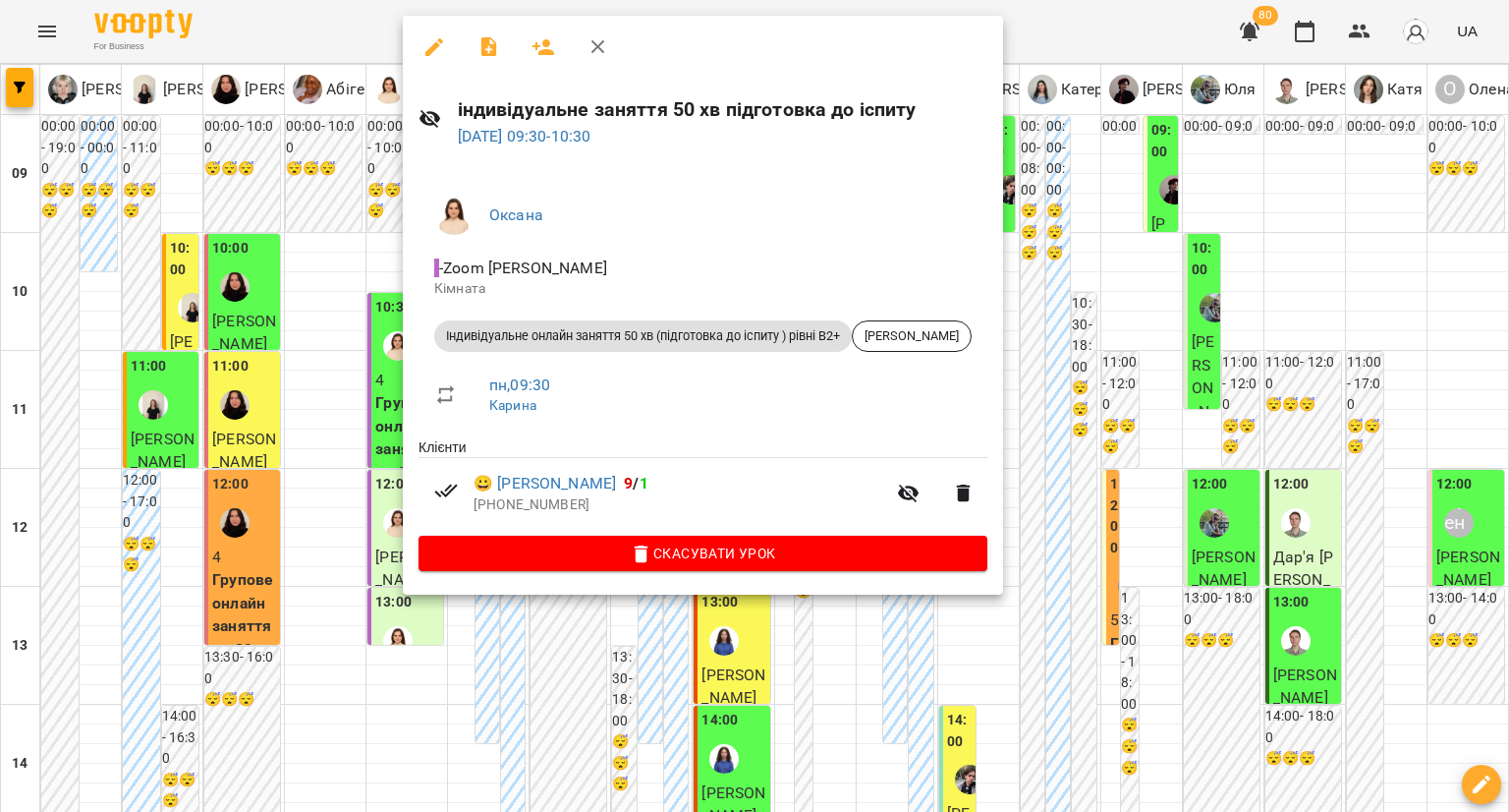
click at [354, 422] on div at bounding box center [754, 406] width 1509 height 812
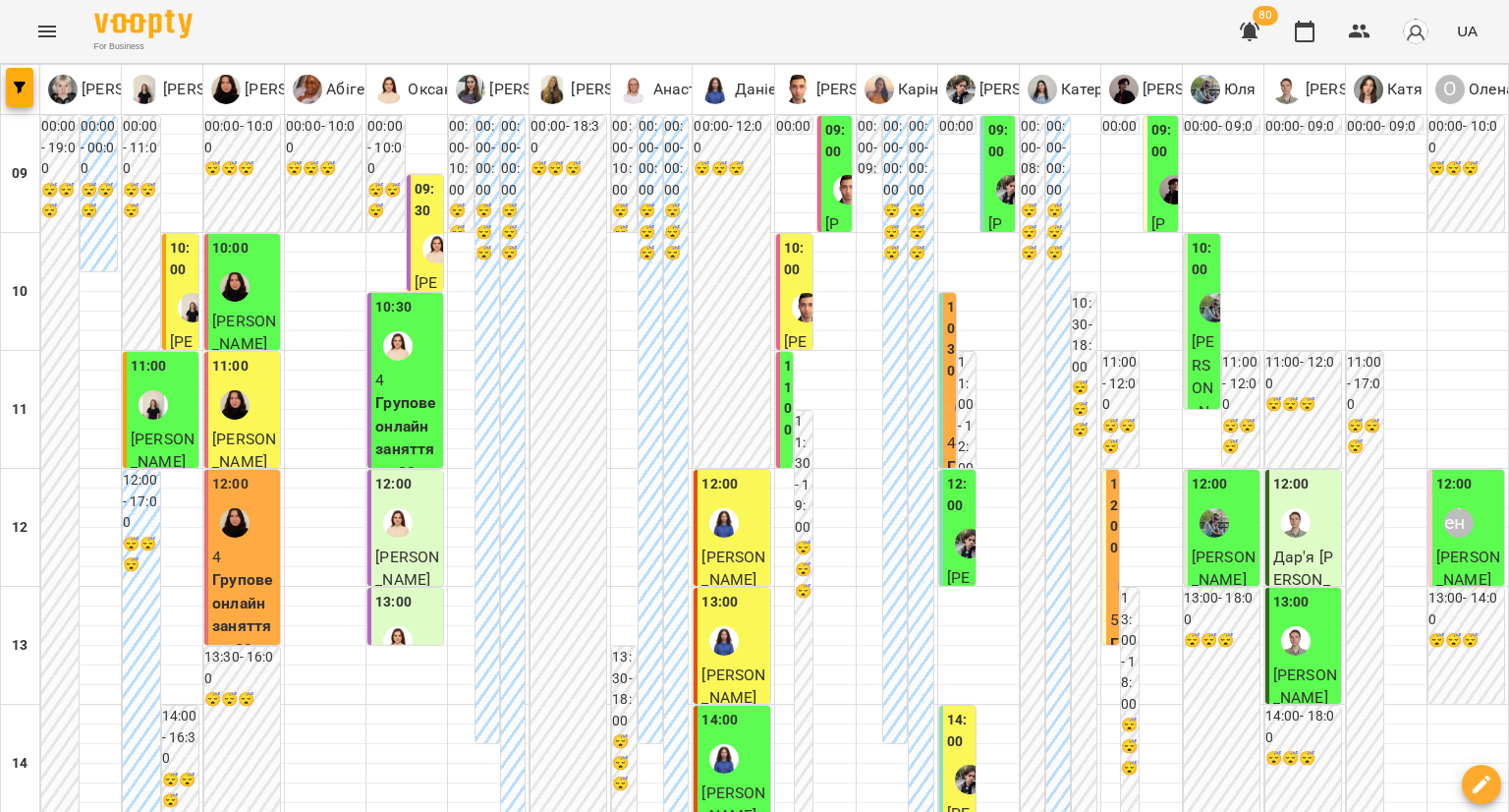
click at [793, 319] on img "Михайло" at bounding box center [807, 307] width 30 height 30
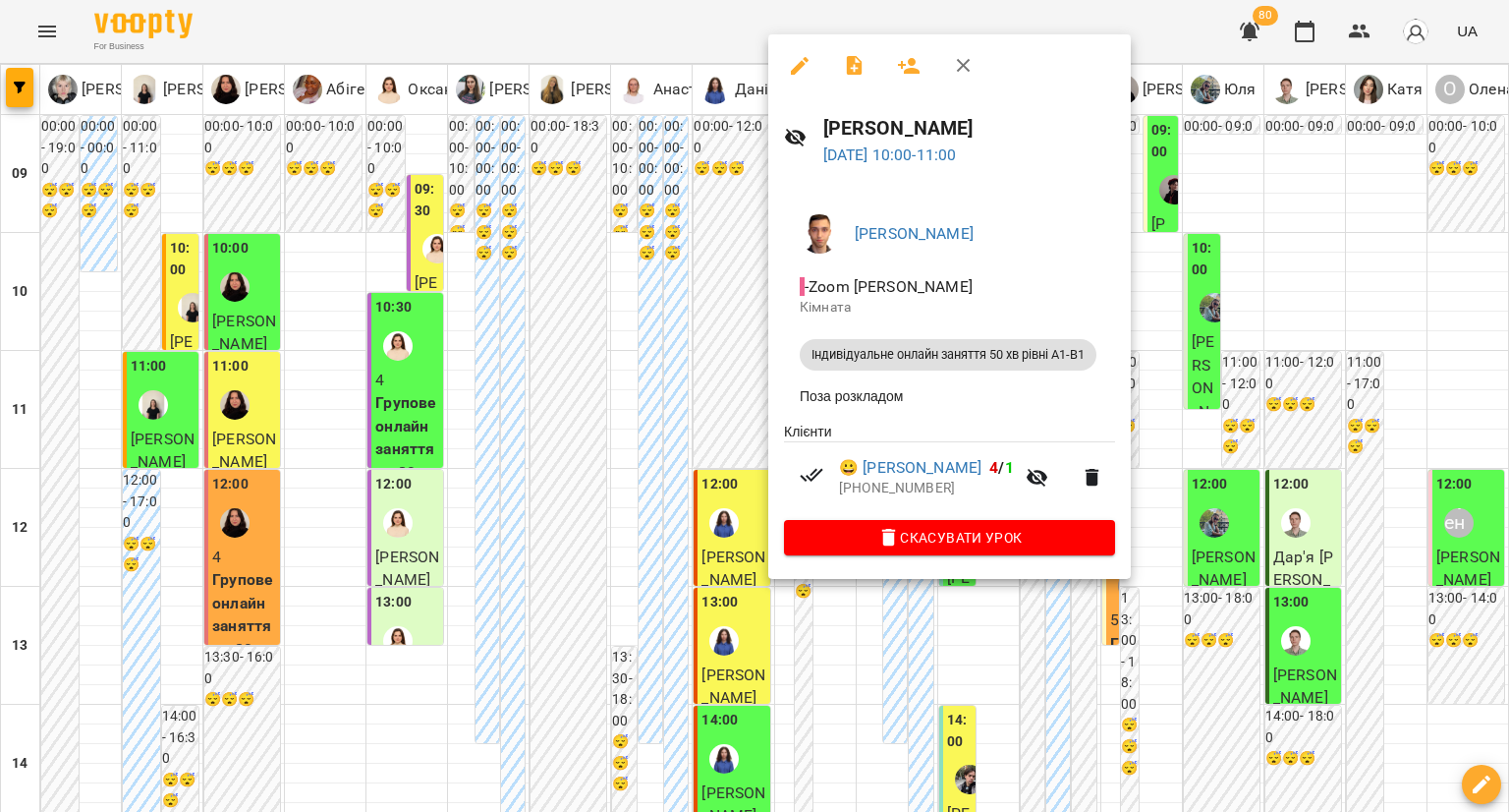
click at [705, 383] on div at bounding box center [754, 406] width 1509 height 812
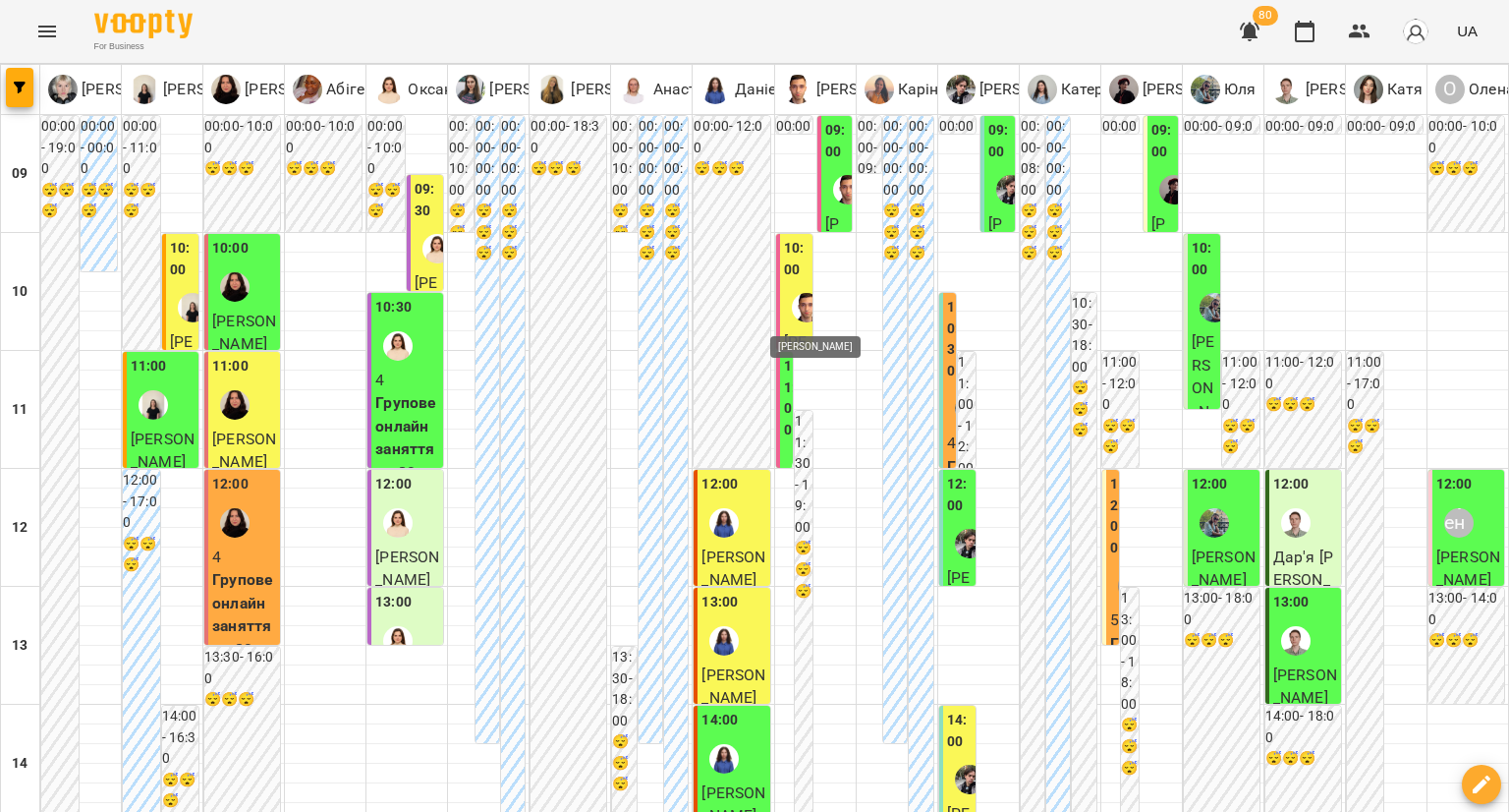
click at [792, 311] on img "Михайло" at bounding box center [807, 307] width 30 height 30
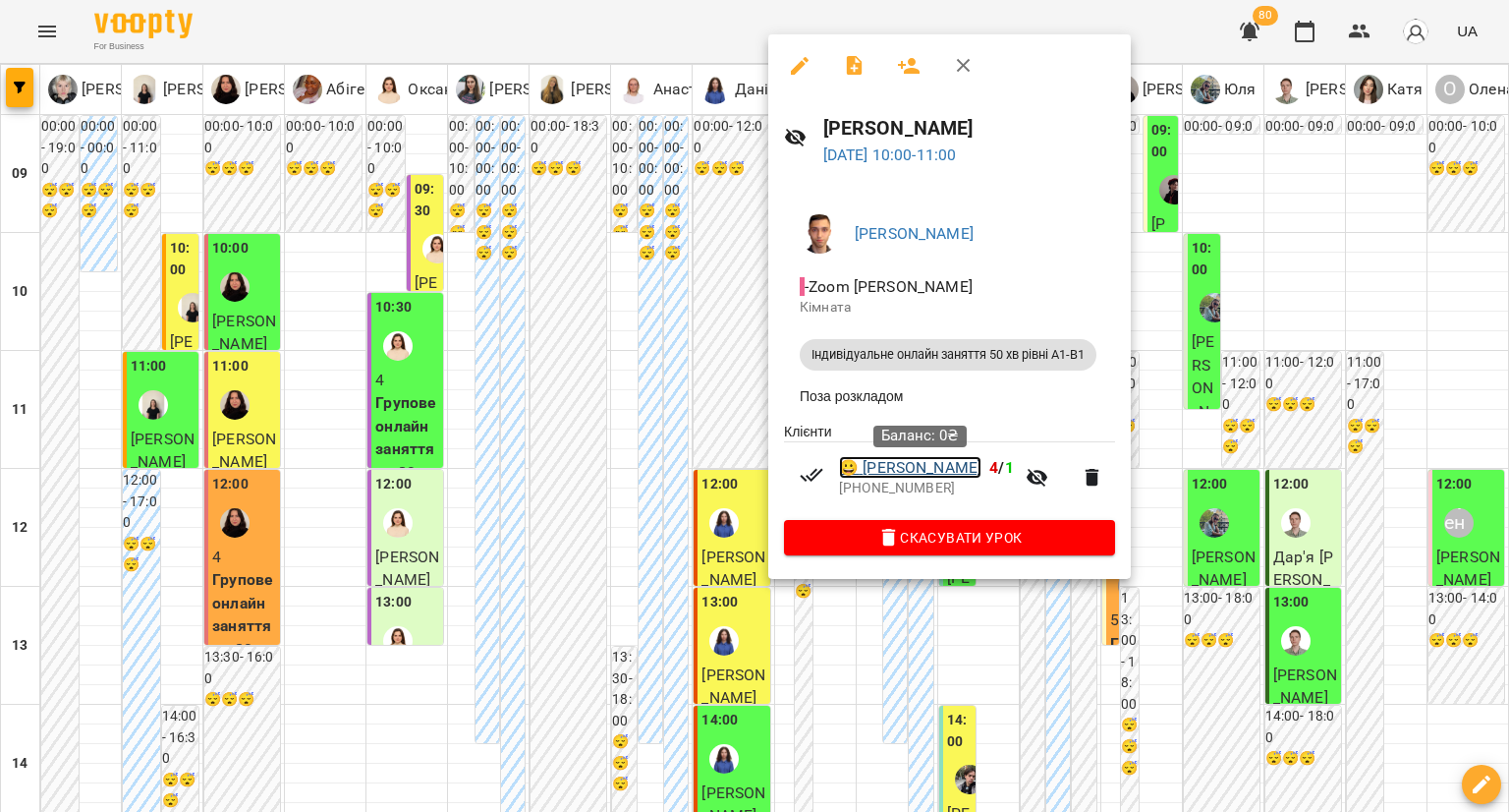
click at [940, 471] on link "😀 [PERSON_NAME]" at bounding box center [910, 468] width 143 height 24
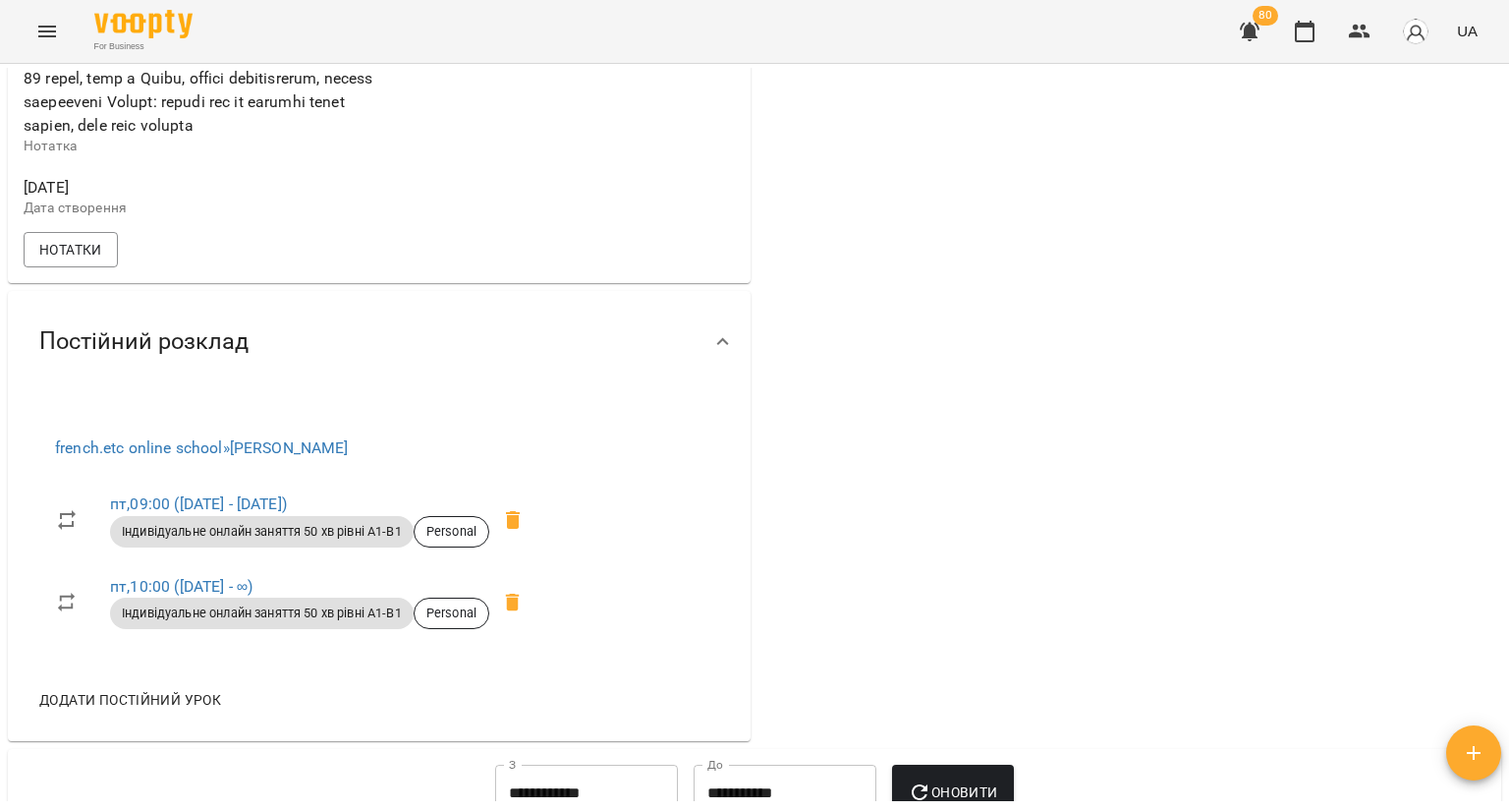
scroll to position [1081, 0]
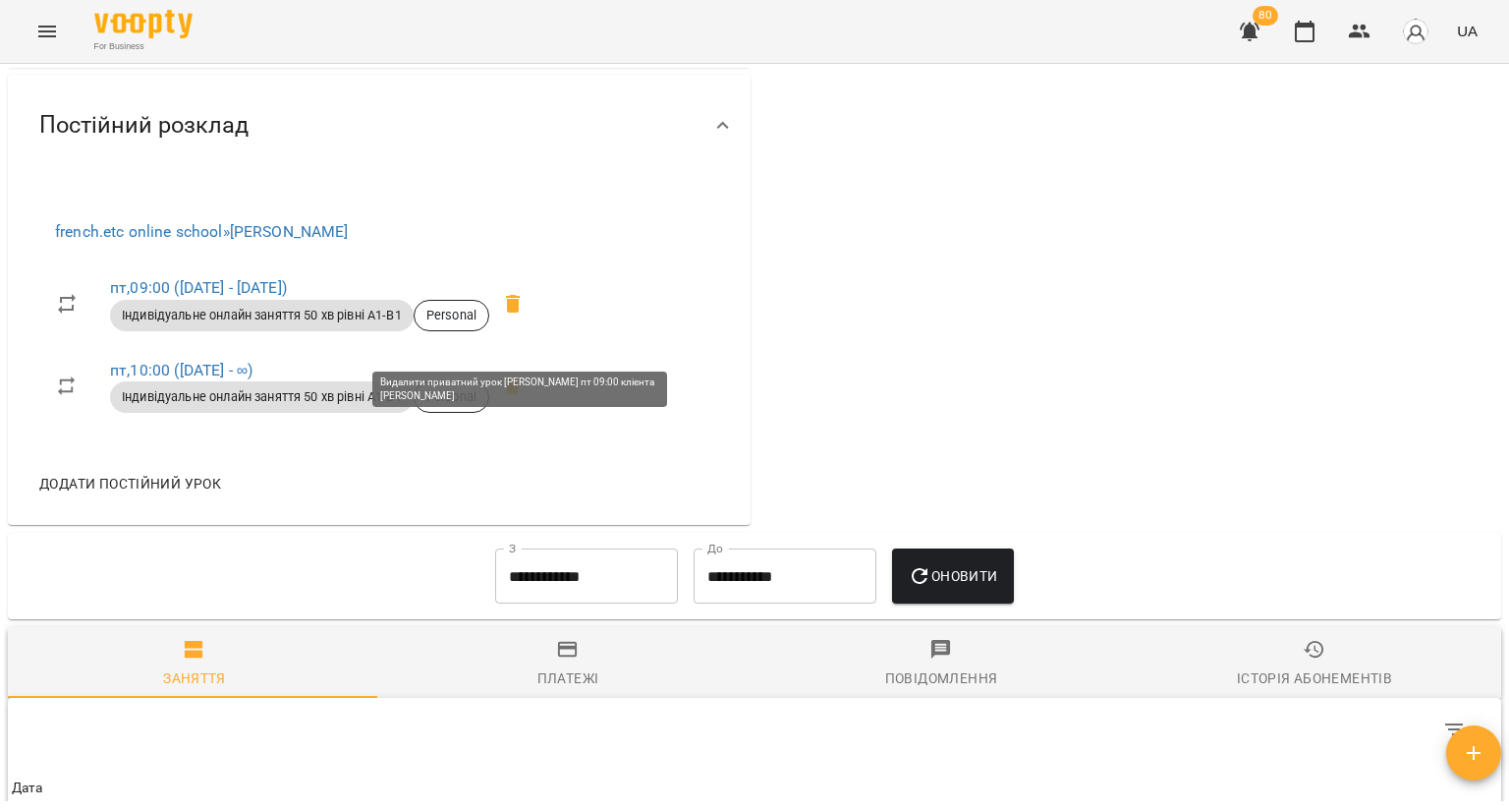
click at [518, 312] on icon at bounding box center [513, 303] width 14 height 18
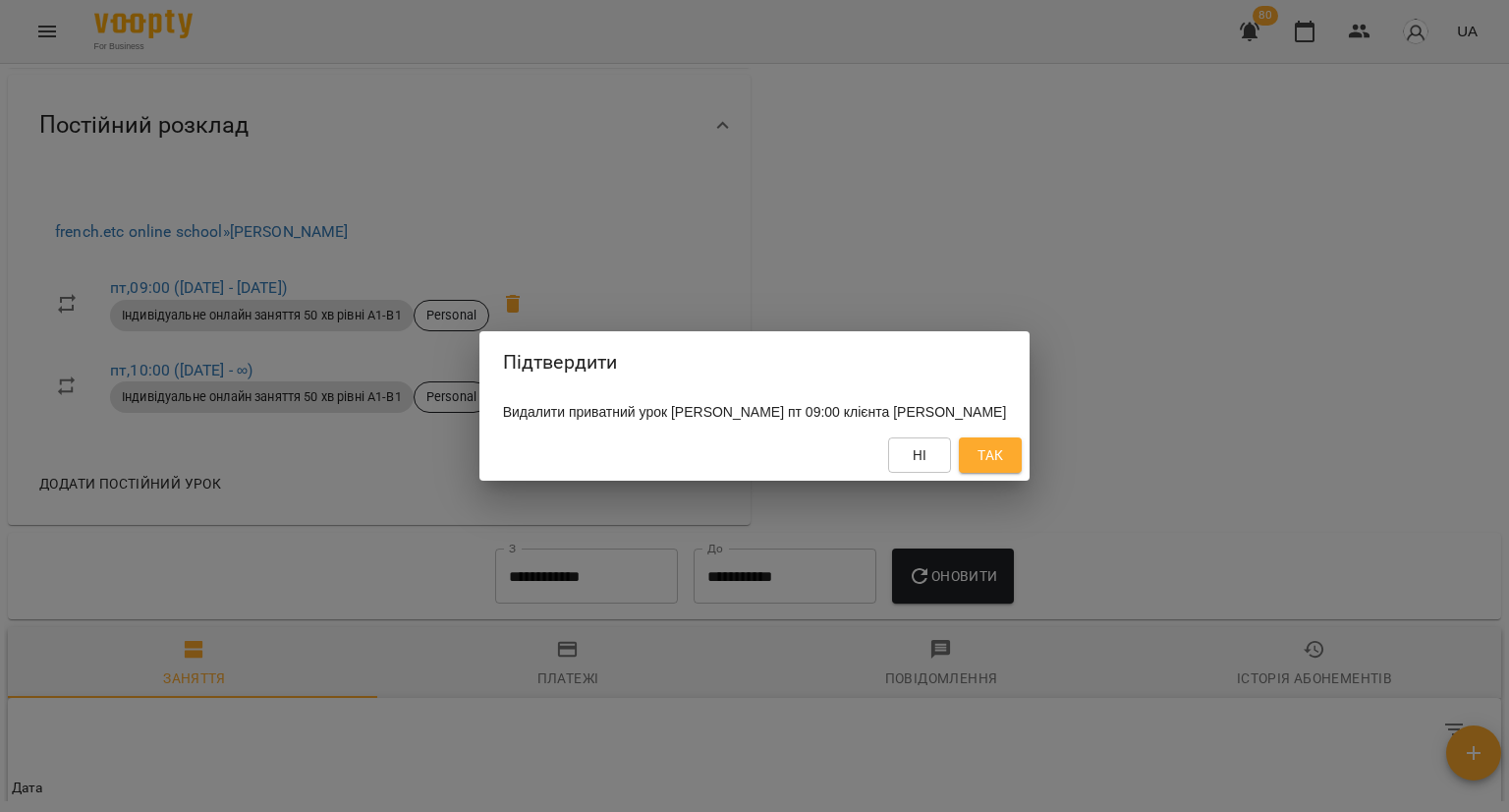
click at [989, 447] on span "Так" at bounding box center [990, 455] width 26 height 24
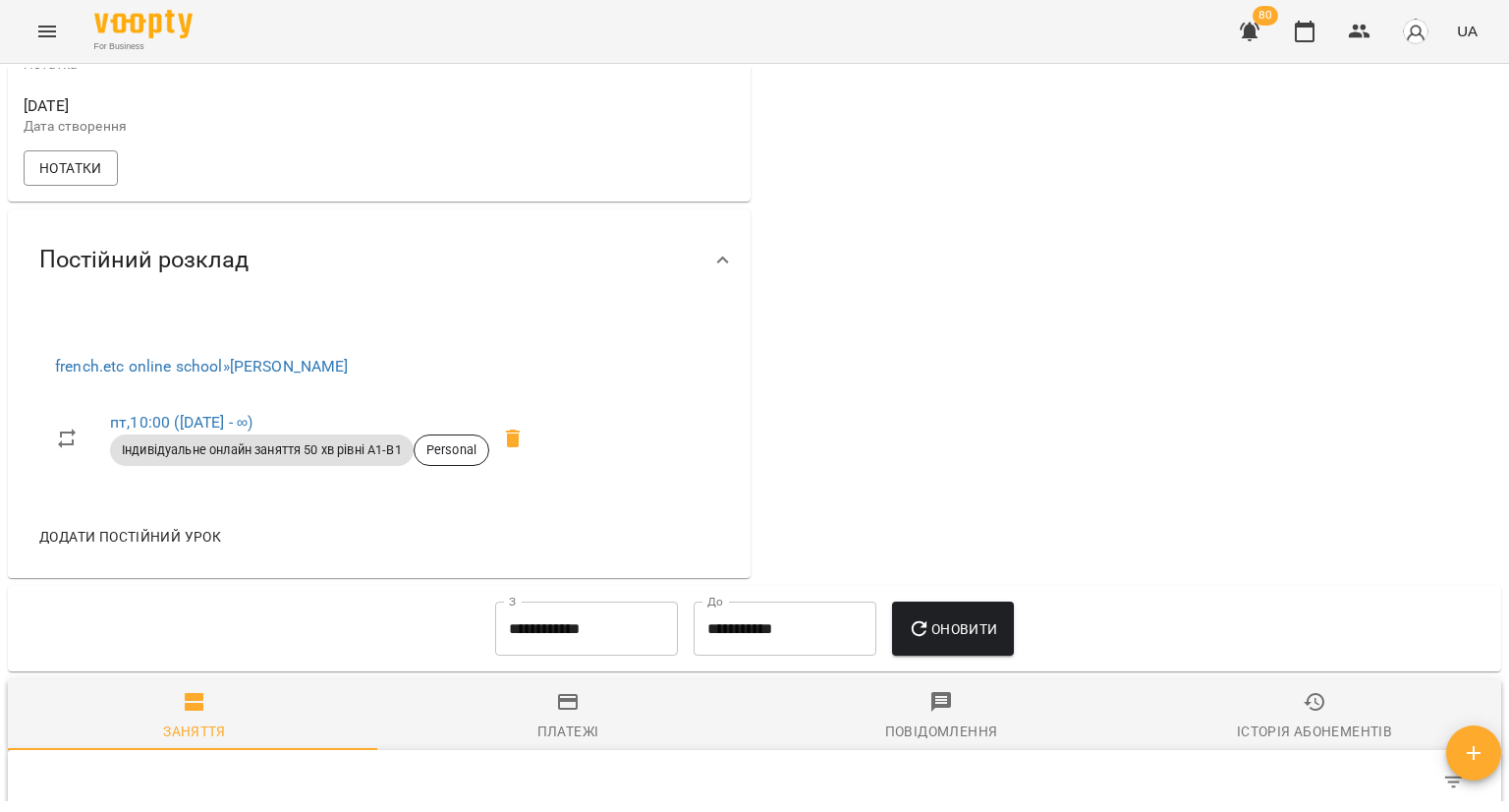
scroll to position [786, 0]
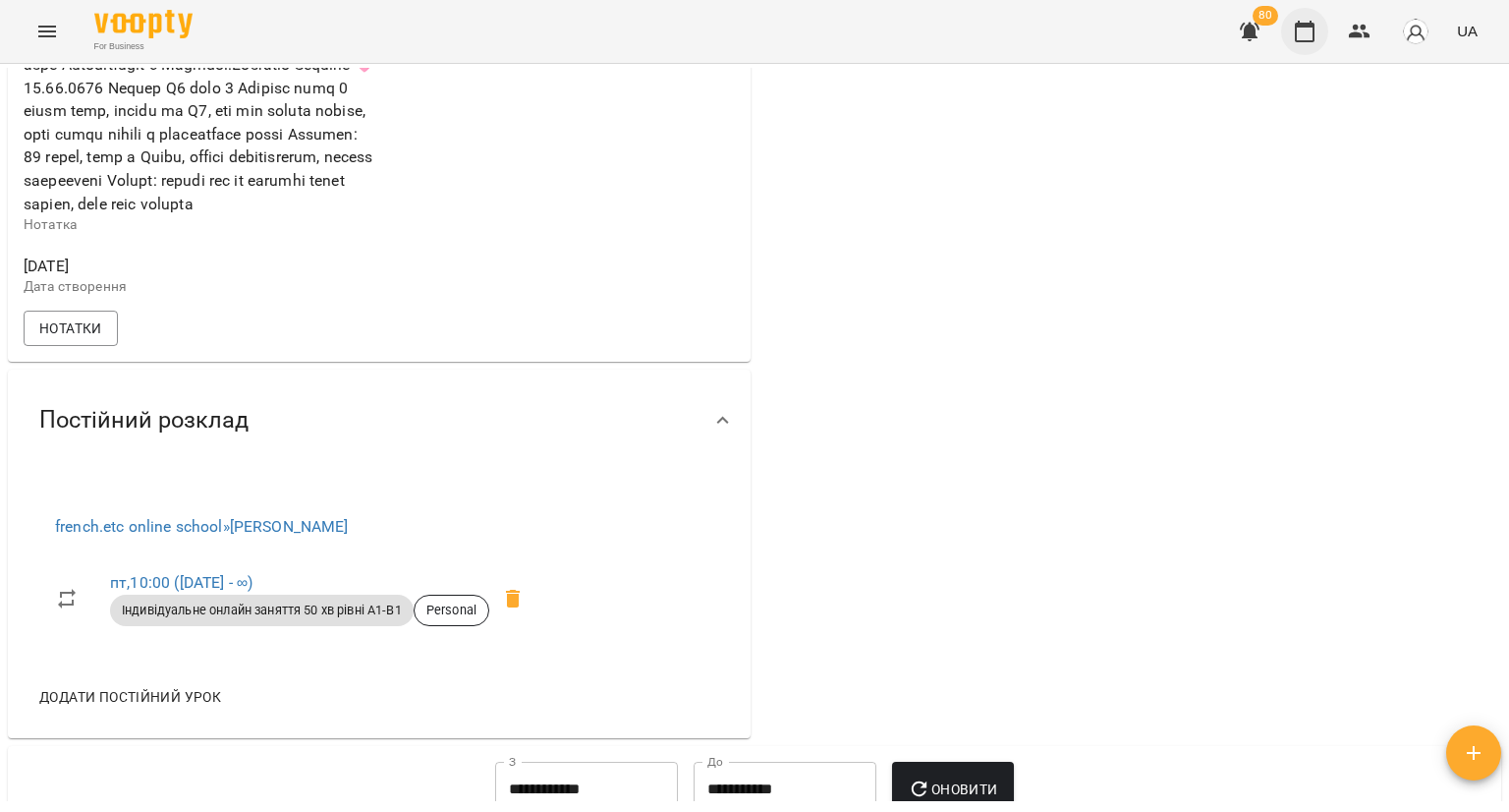
click at [1328, 33] on button "button" at bounding box center [1305, 32] width 48 height 48
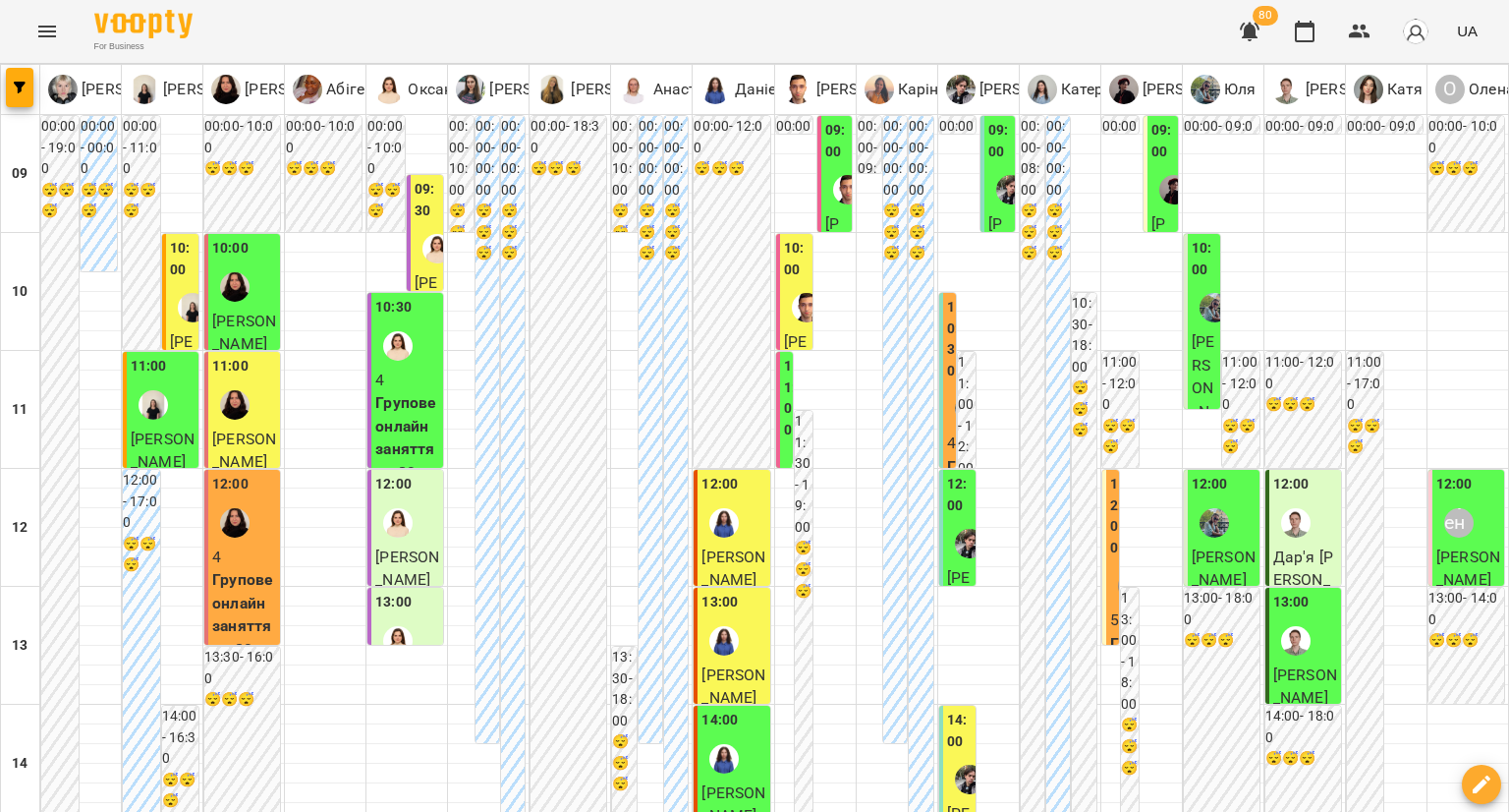
click at [798, 311] on img "Михайло" at bounding box center [807, 307] width 30 height 30
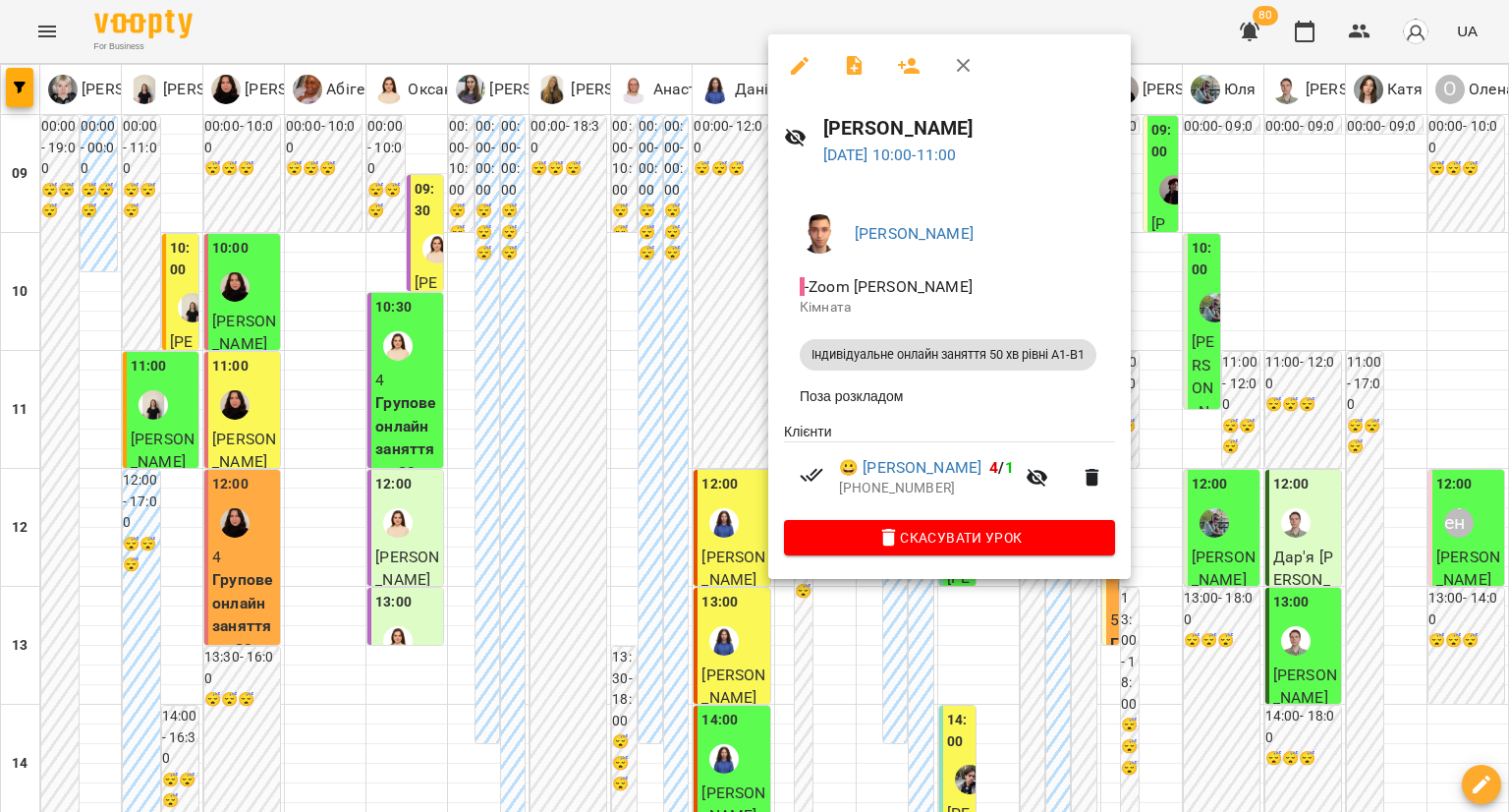
click at [664, 383] on div at bounding box center [754, 406] width 1509 height 812
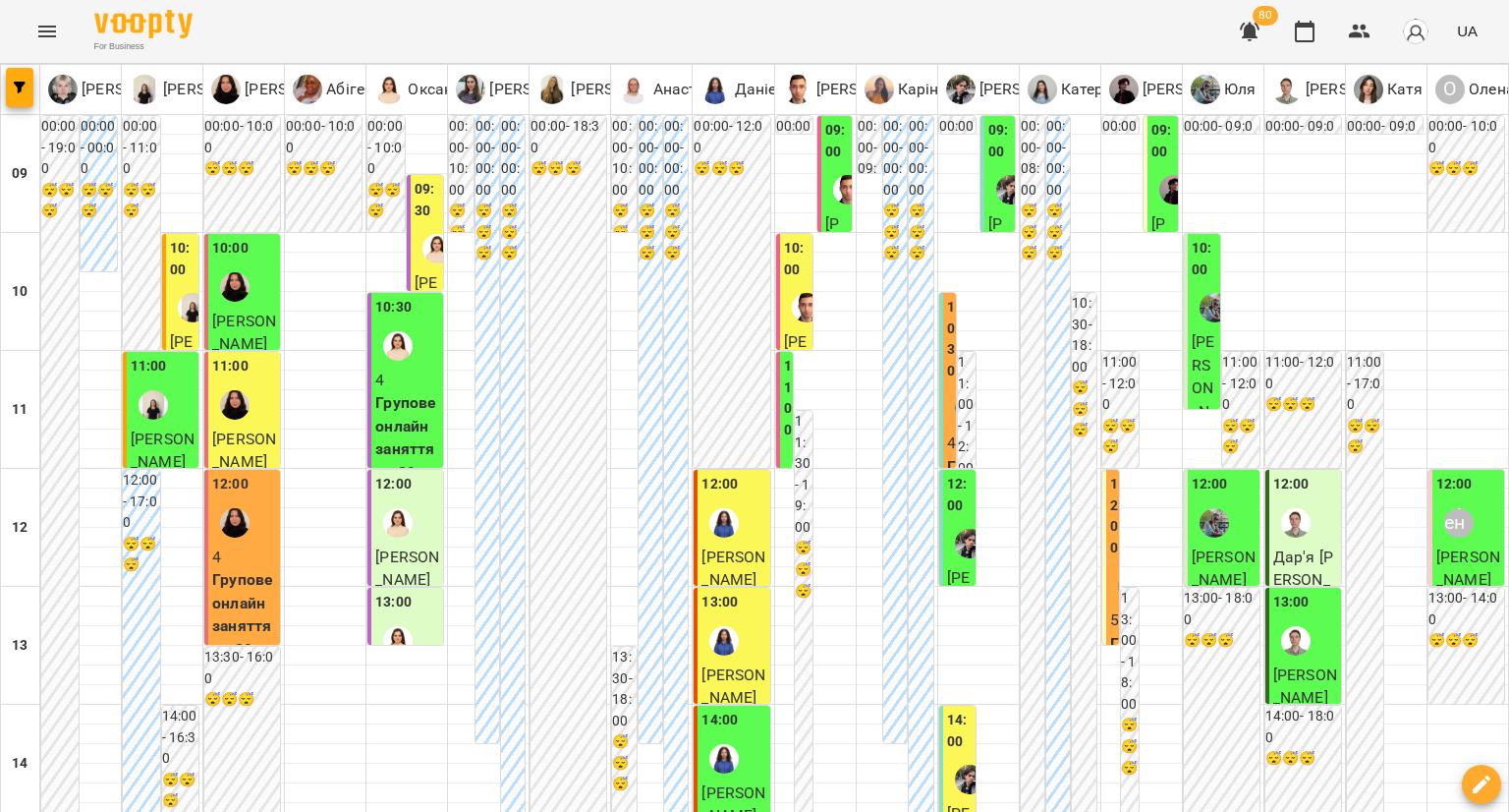
scroll to position [196, 0]
click at [710, 508] on img "Даніела" at bounding box center [725, 522] width 30 height 30
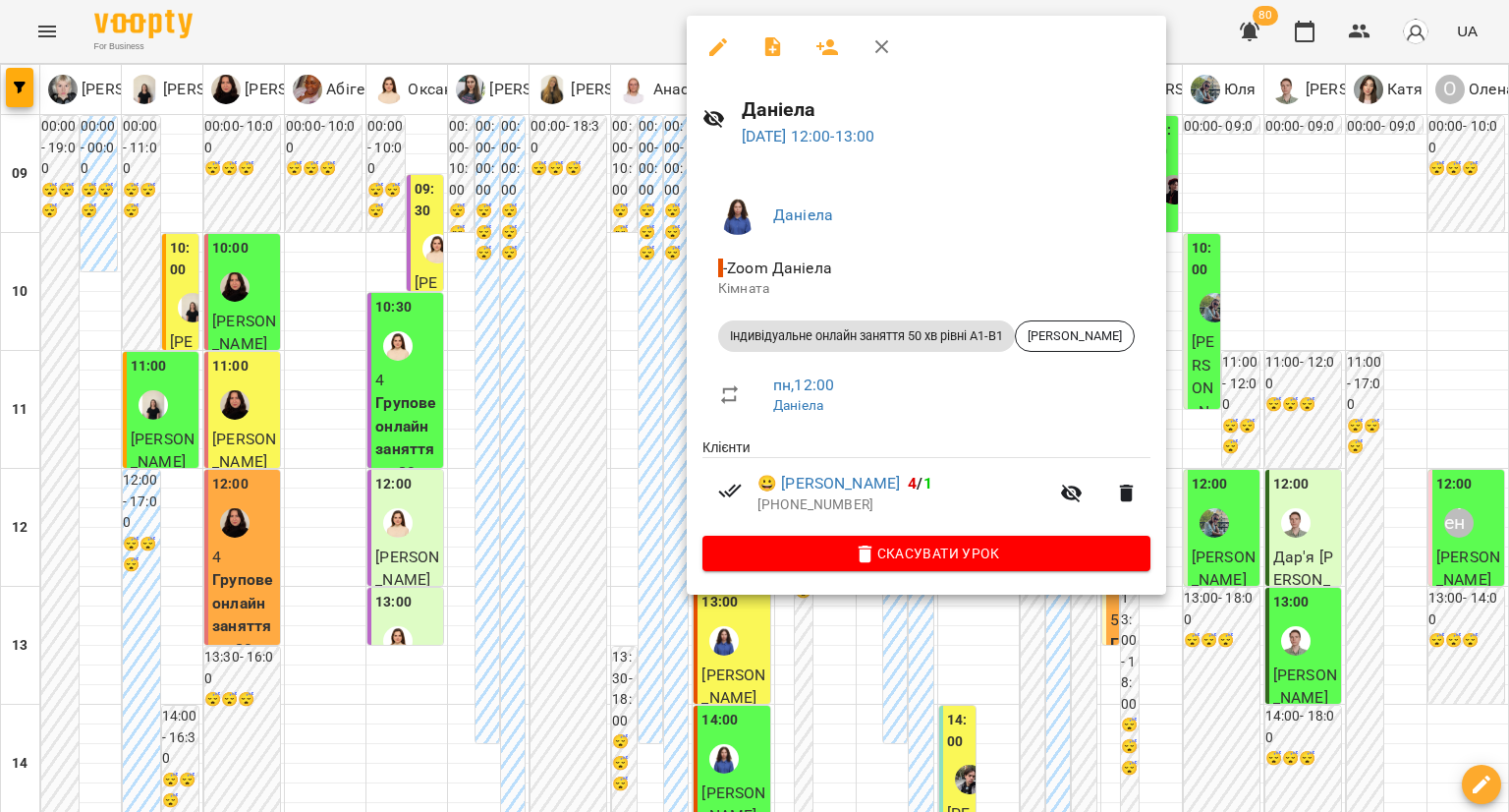
click at [645, 358] on div at bounding box center [754, 406] width 1509 height 812
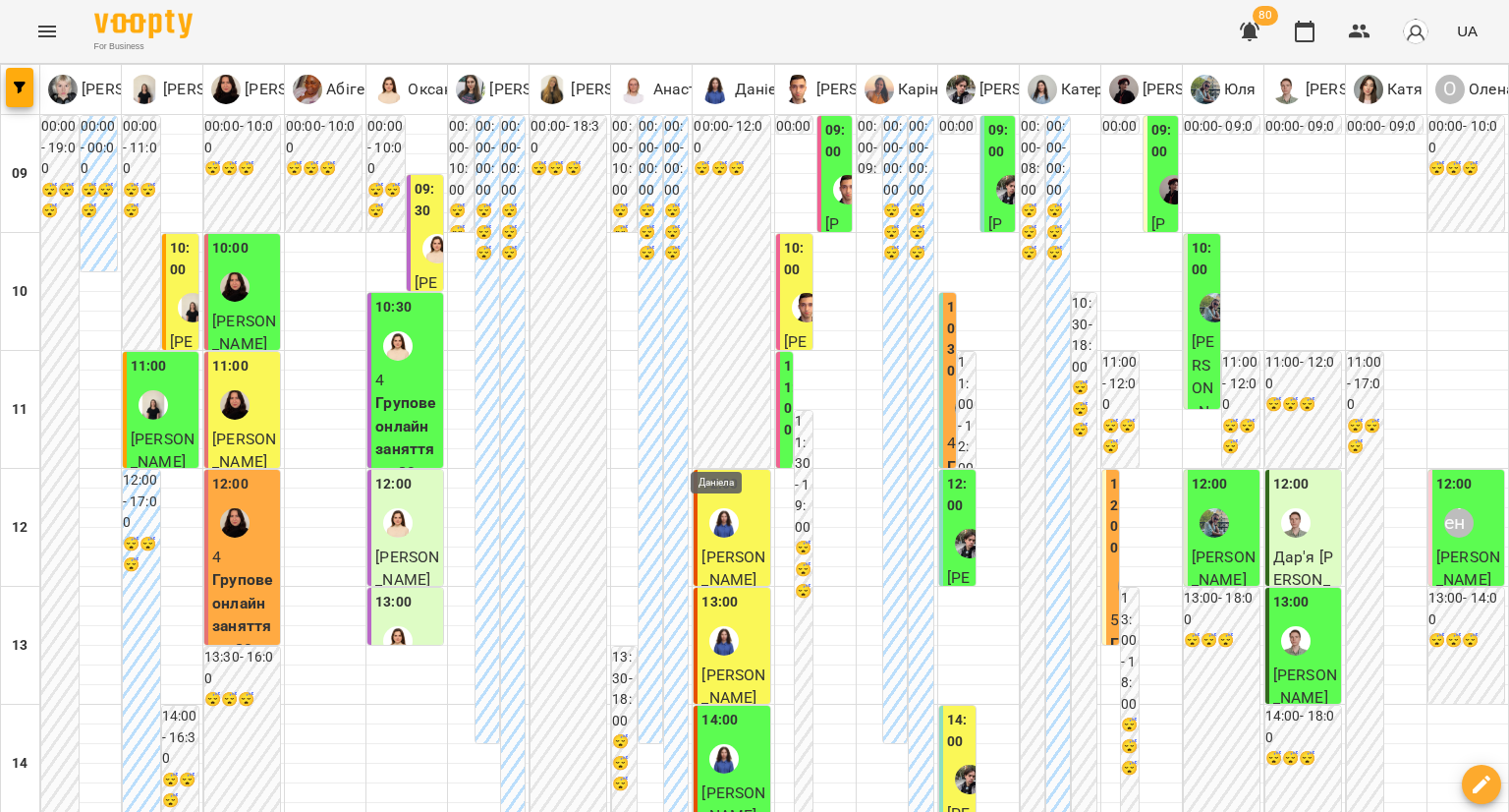
click at [725, 626] on img "Даніела" at bounding box center [725, 640] width 30 height 30
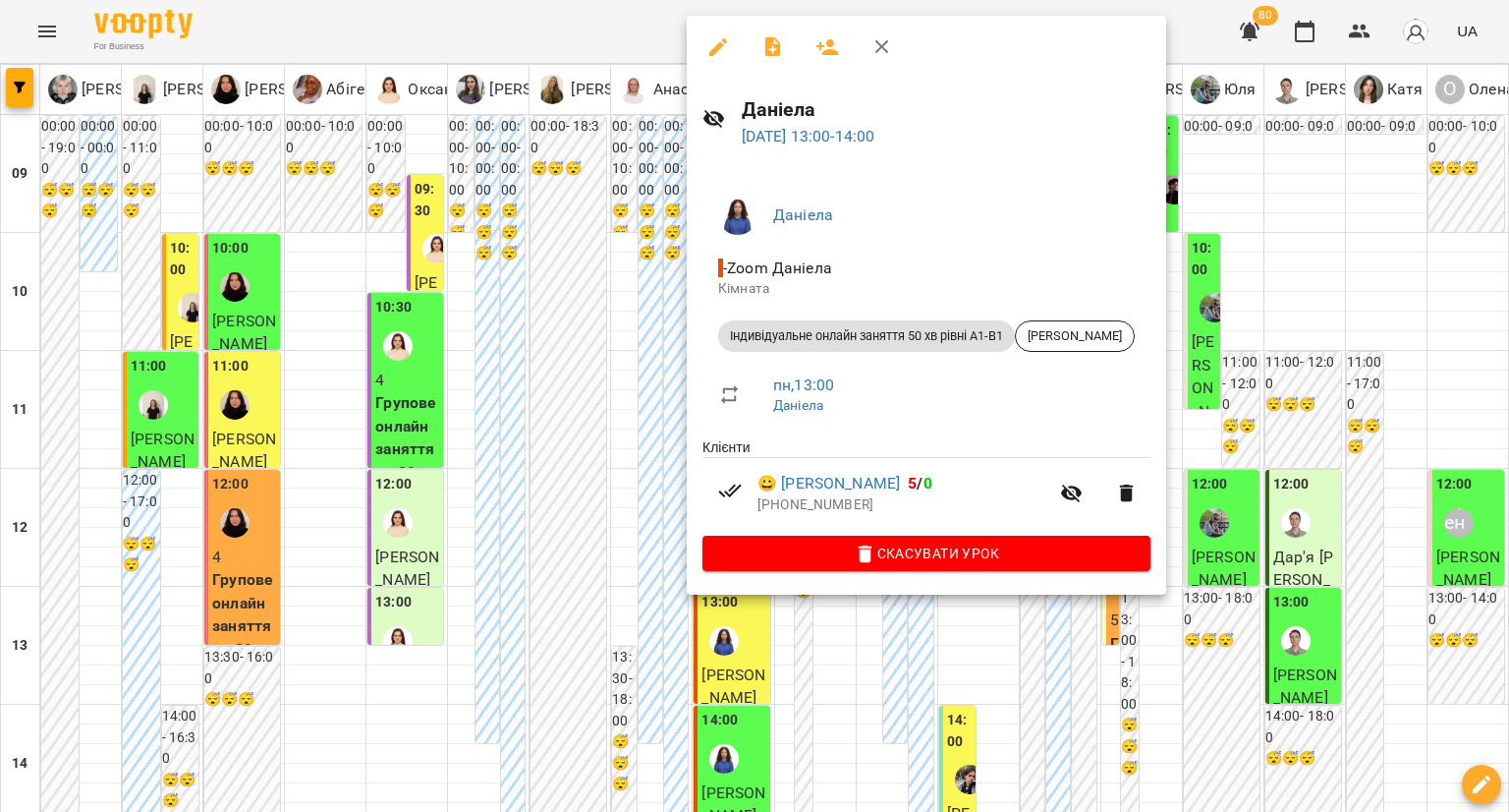
click at [581, 437] on div at bounding box center [754, 406] width 1509 height 812
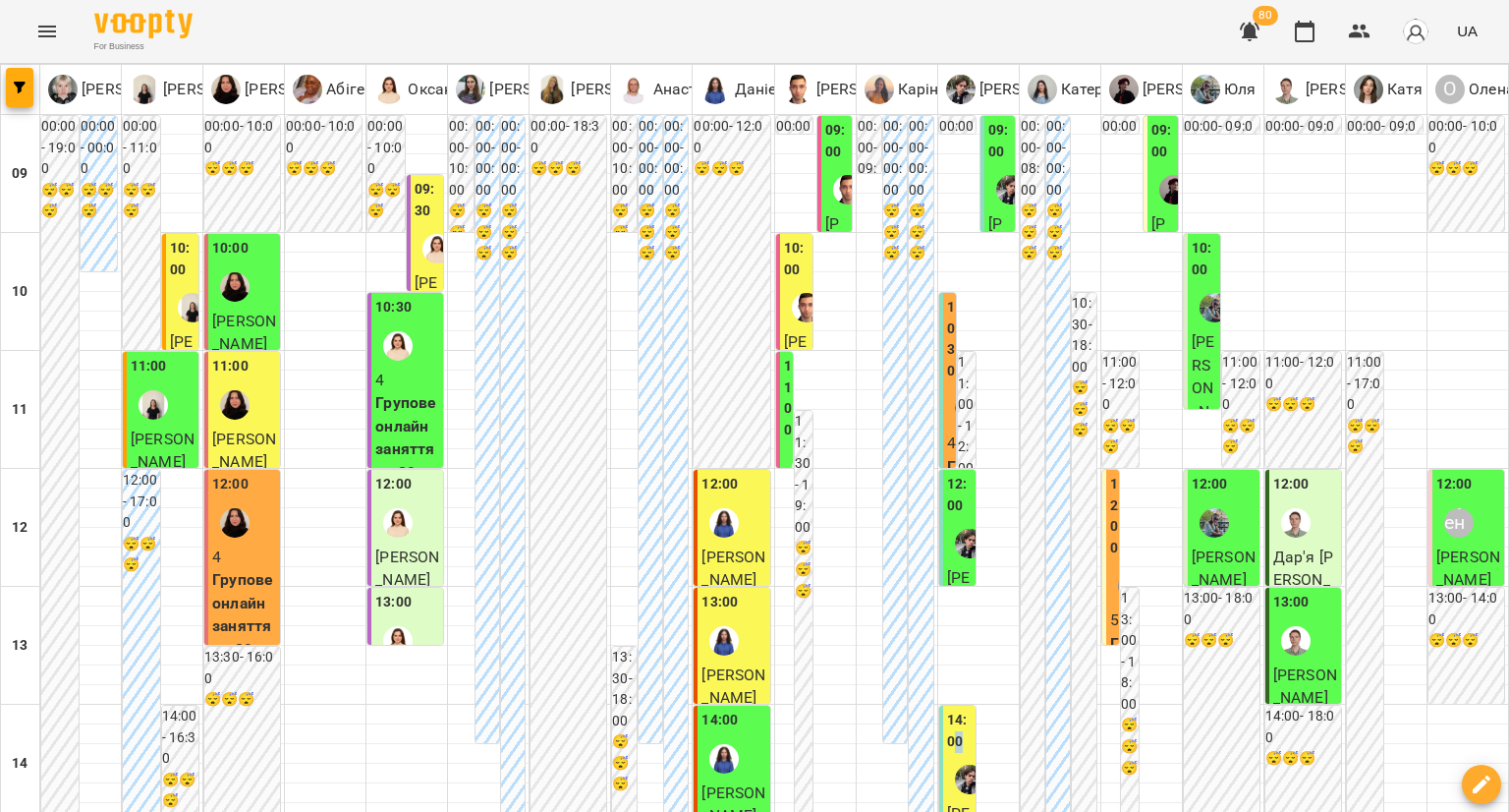
click at [950, 710] on label "14:00" at bounding box center [959, 731] width 25 height 43
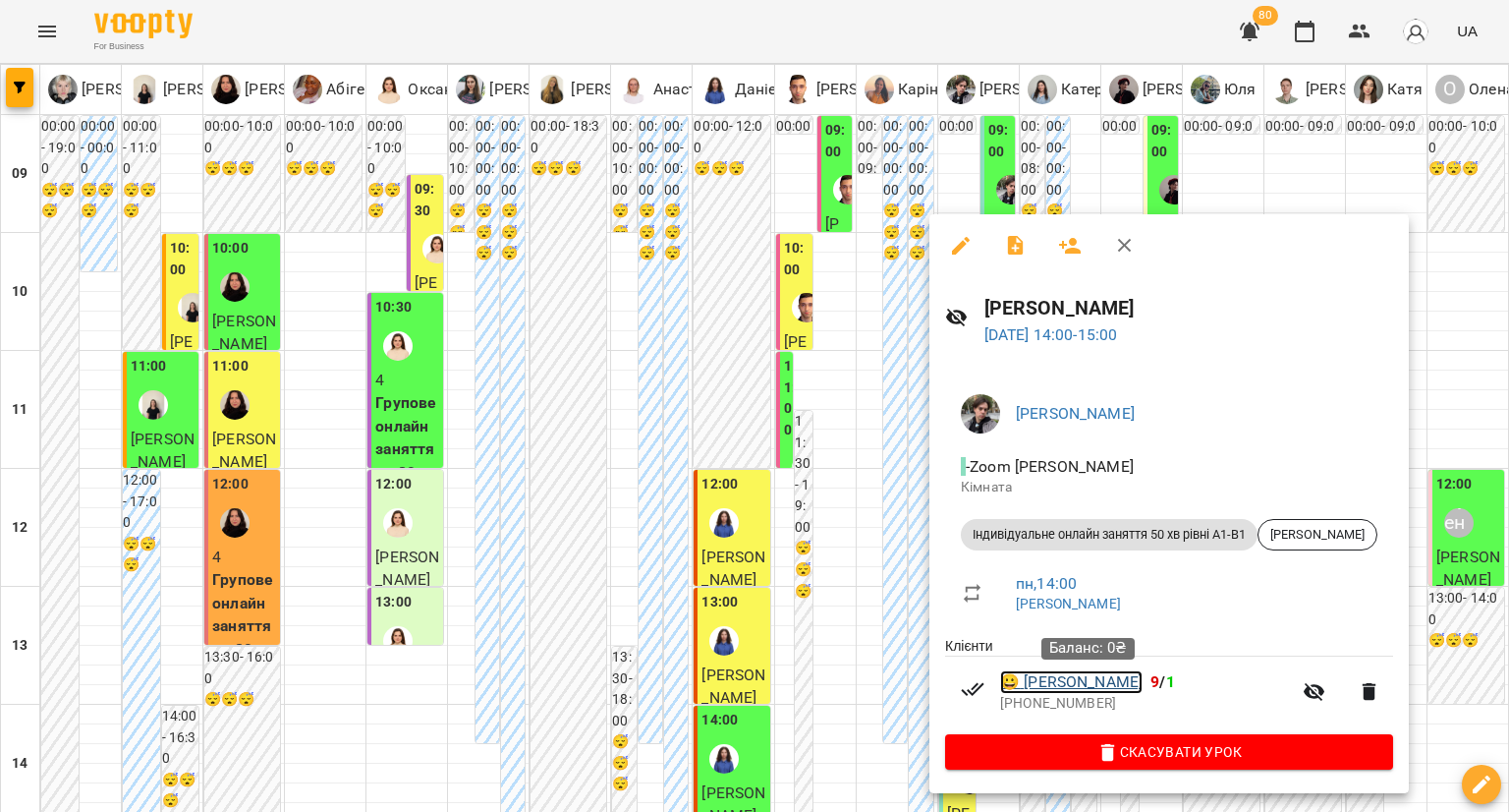
click at [1060, 680] on link "😀 [PERSON_NAME]" at bounding box center [1072, 682] width 143 height 24
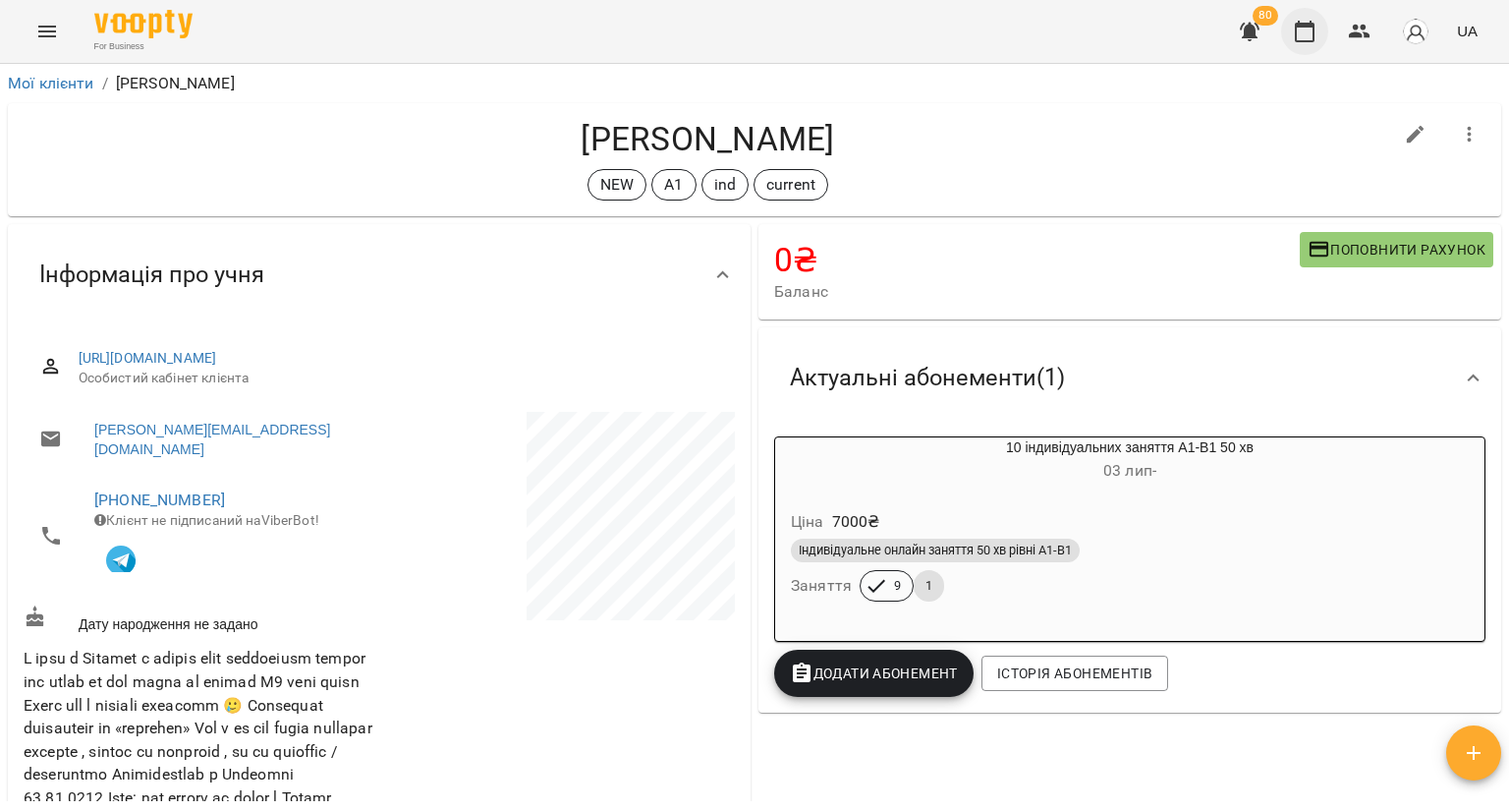
click at [1294, 26] on icon "button" at bounding box center [1305, 32] width 24 height 24
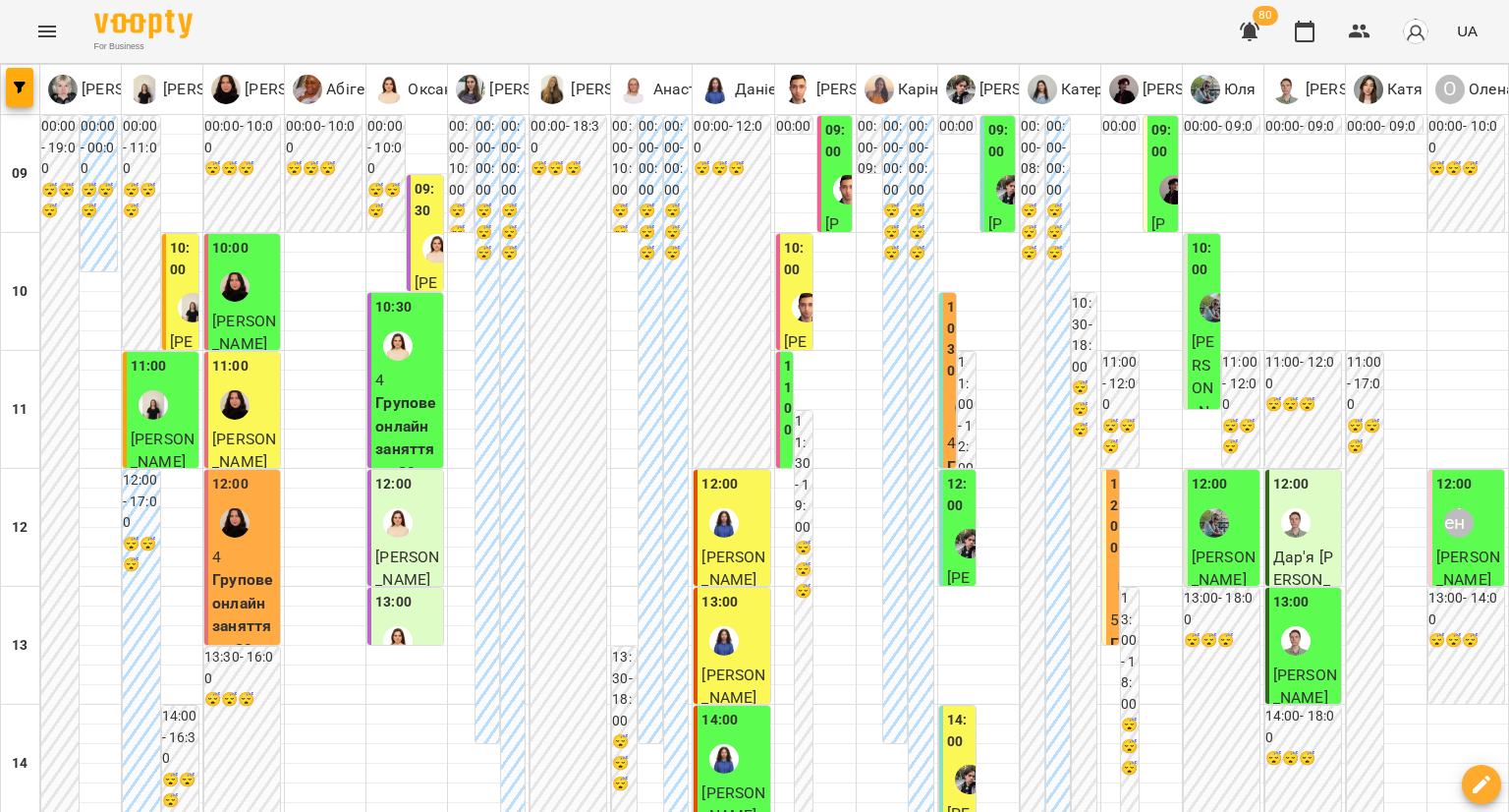
scroll to position [590, 0]
click at [955, 764] on img "Микита" at bounding box center [970, 779] width 30 height 30
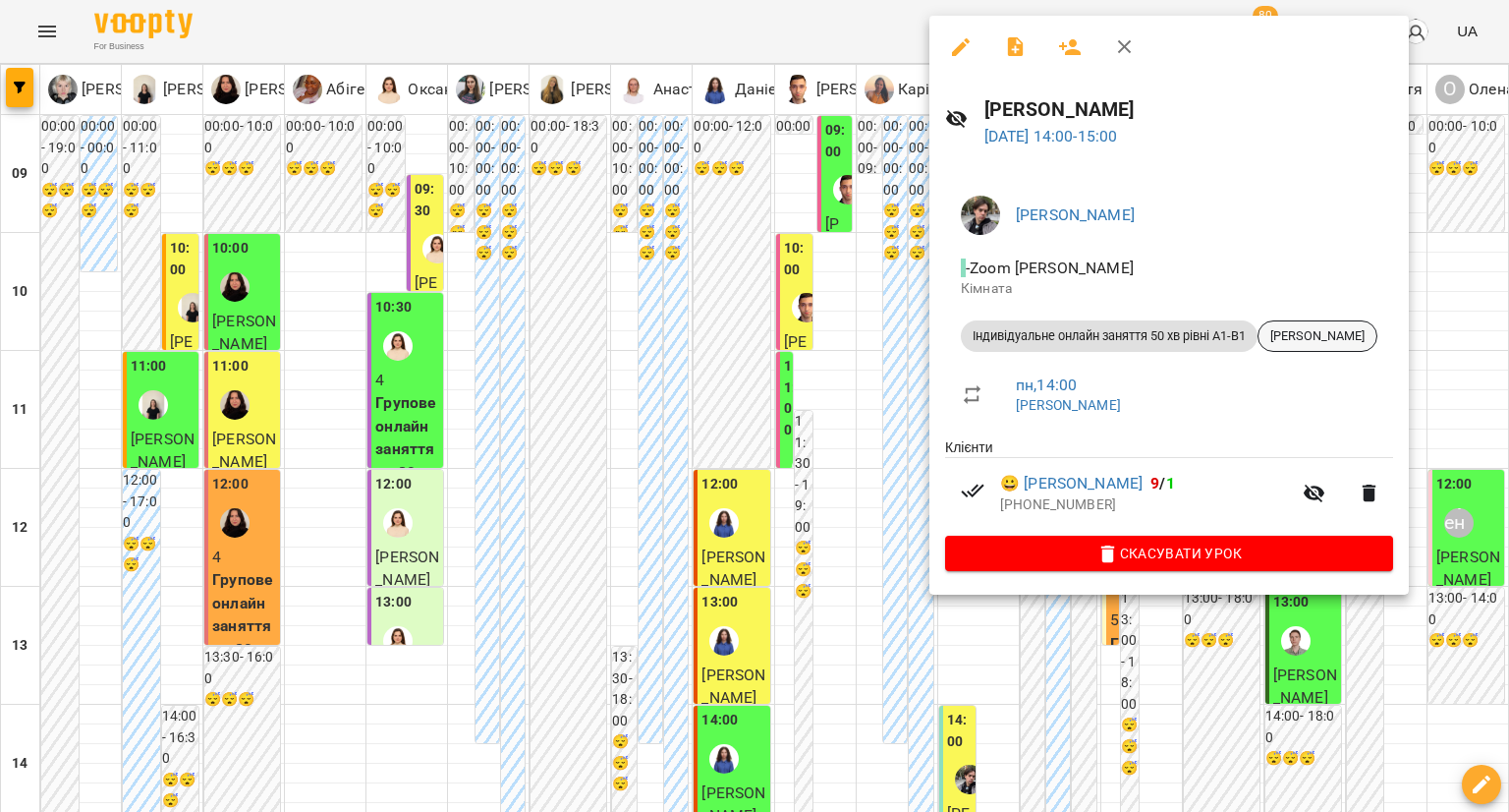
click at [1315, 333] on span "[PERSON_NAME]" at bounding box center [1317, 336] width 118 height 18
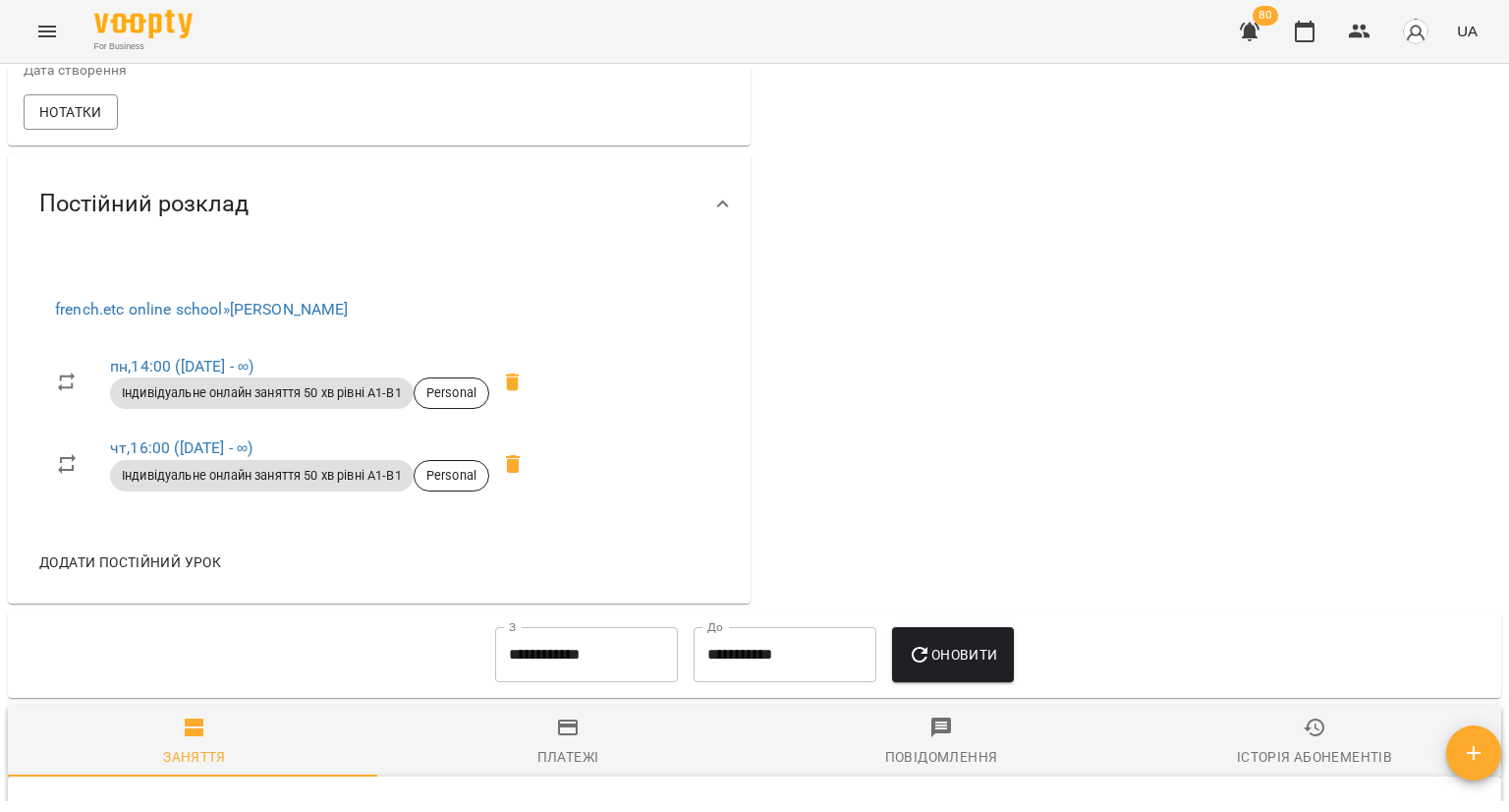
scroll to position [1081, 0]
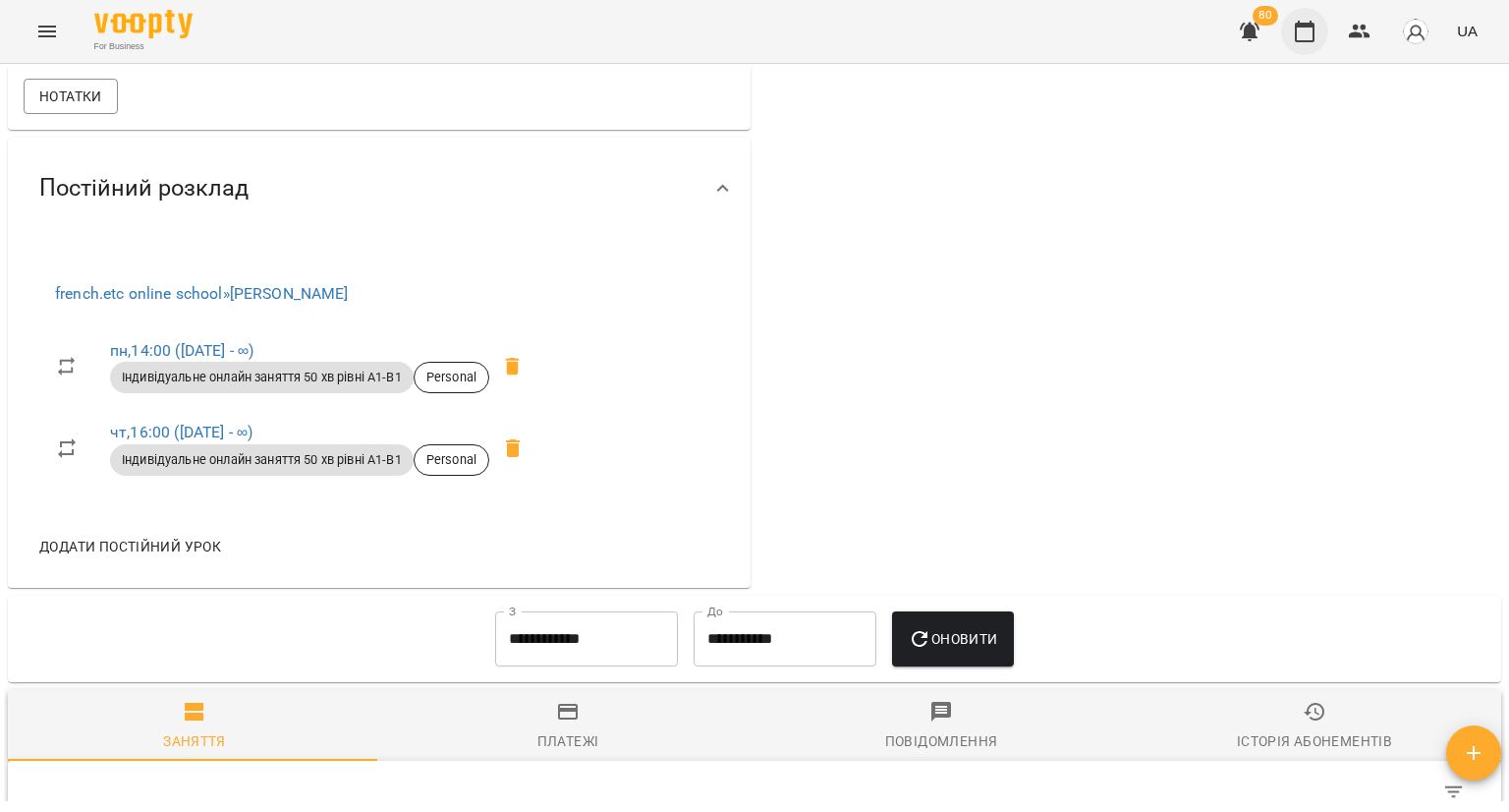
click at [1317, 37] on icon "button" at bounding box center [1305, 32] width 24 height 24
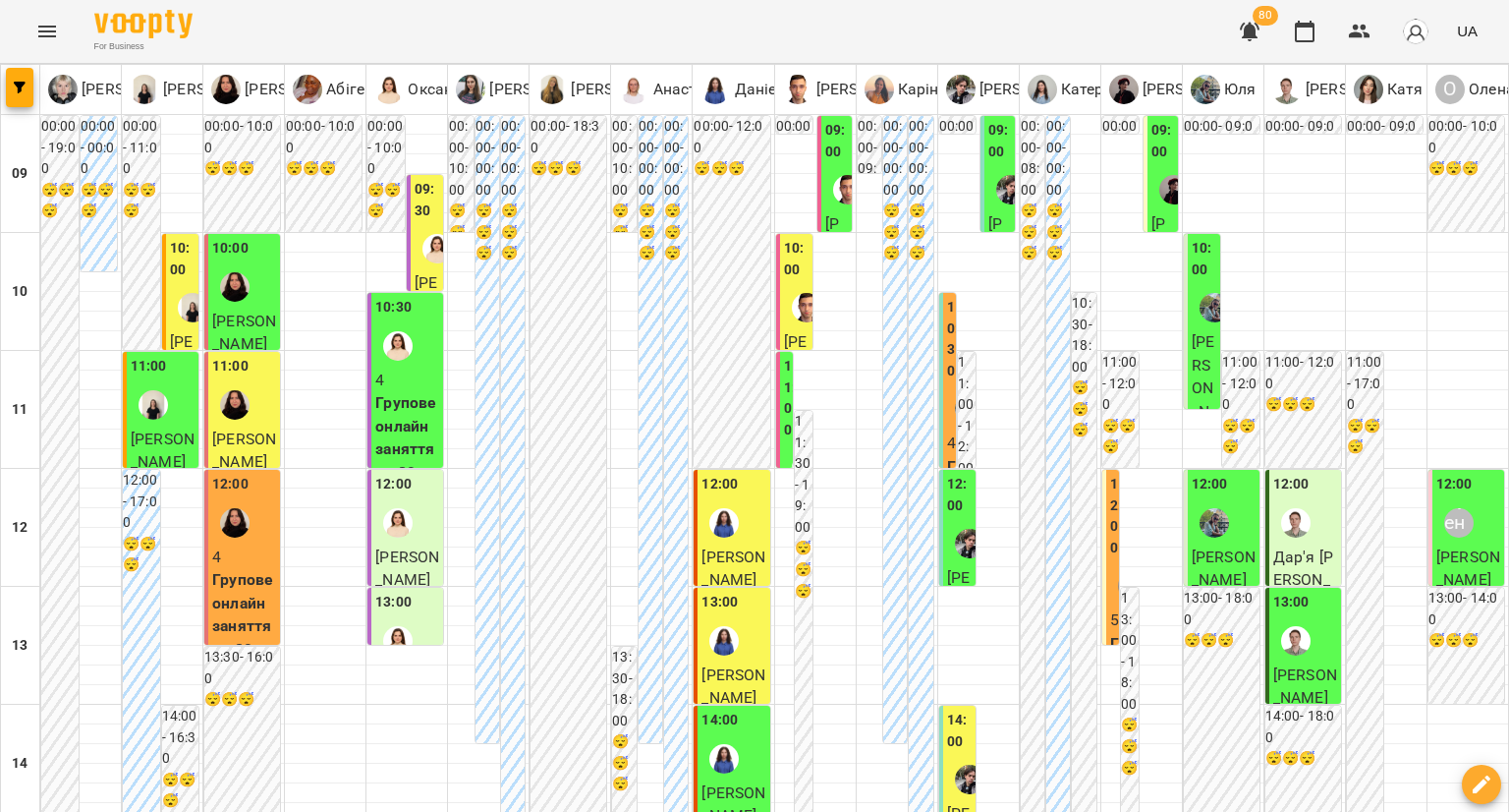
click at [792, 306] on img "Михайло" at bounding box center [807, 307] width 30 height 30
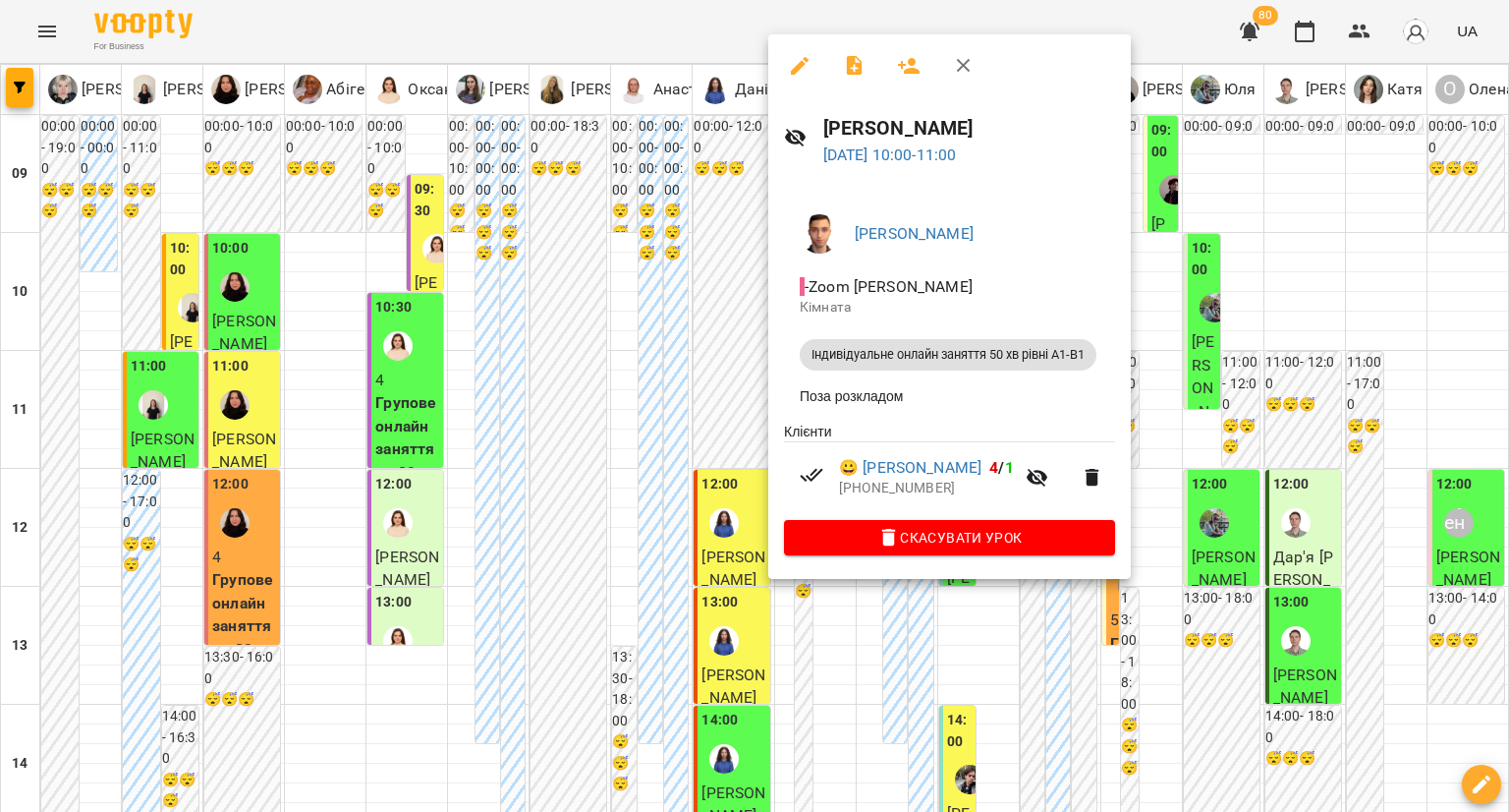
click at [680, 363] on div at bounding box center [754, 406] width 1509 height 812
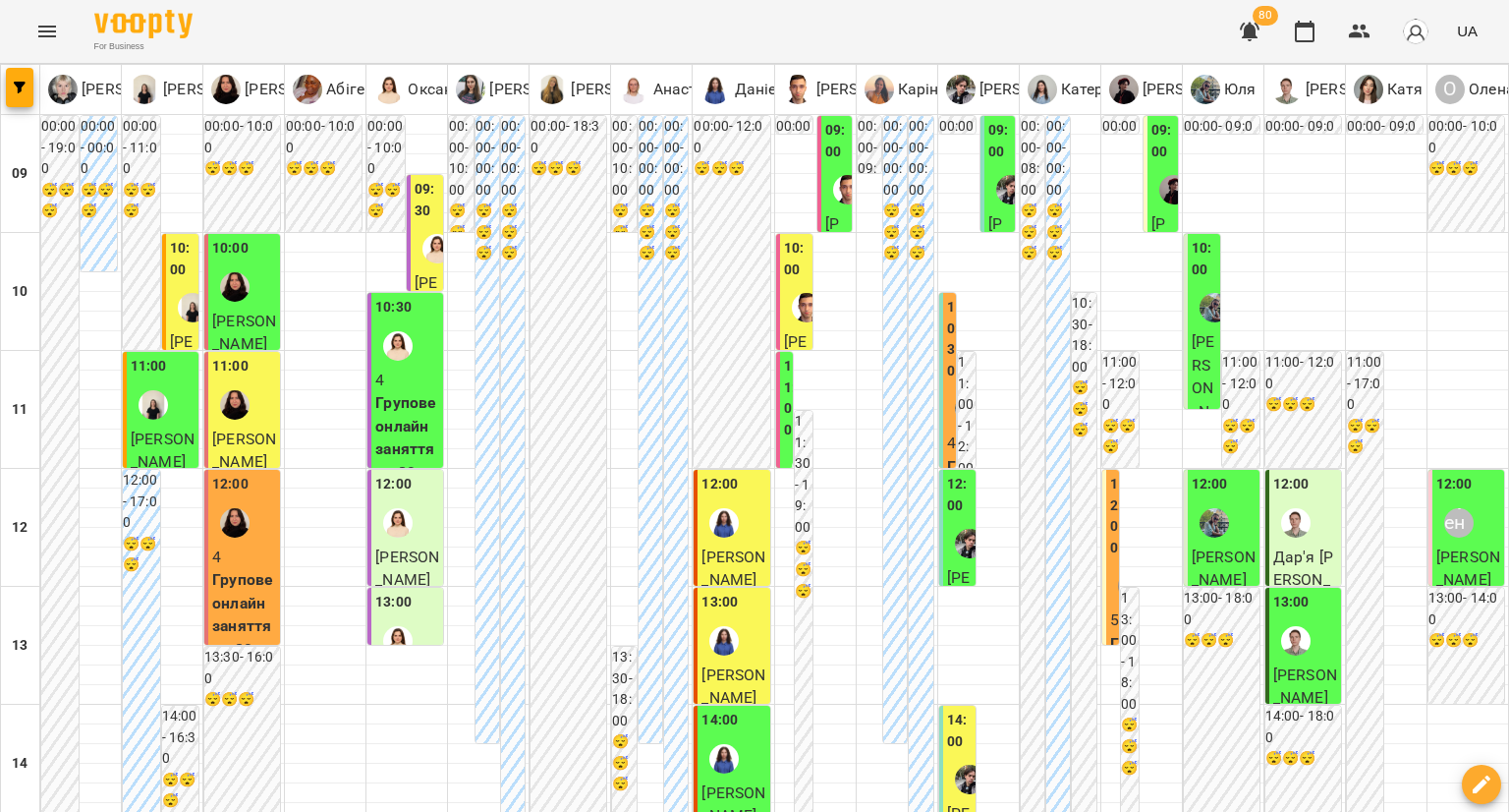
scroll to position [590, 0]
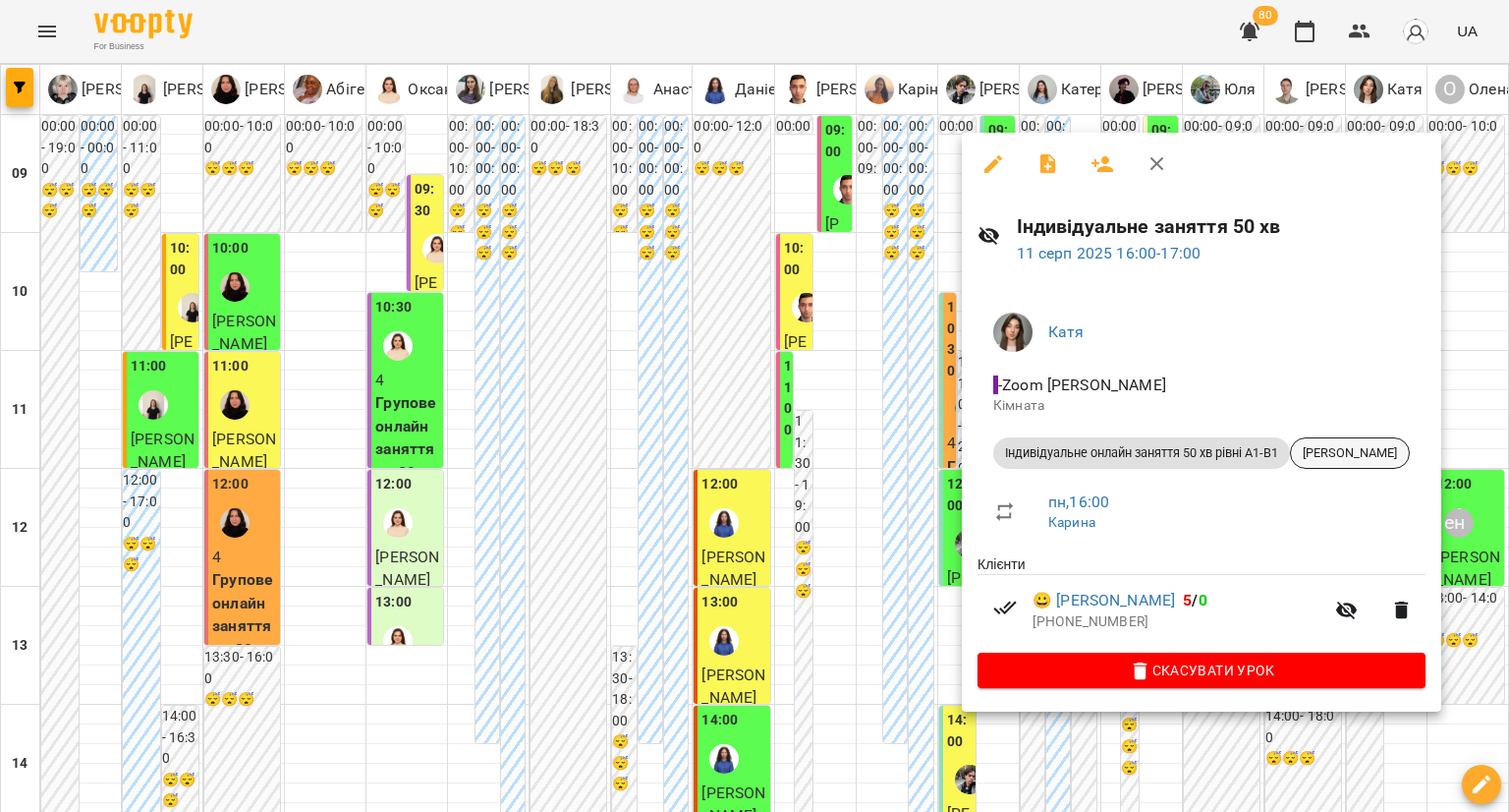
click at [1344, 447] on span "[PERSON_NAME]" at bounding box center [1349, 453] width 118 height 18
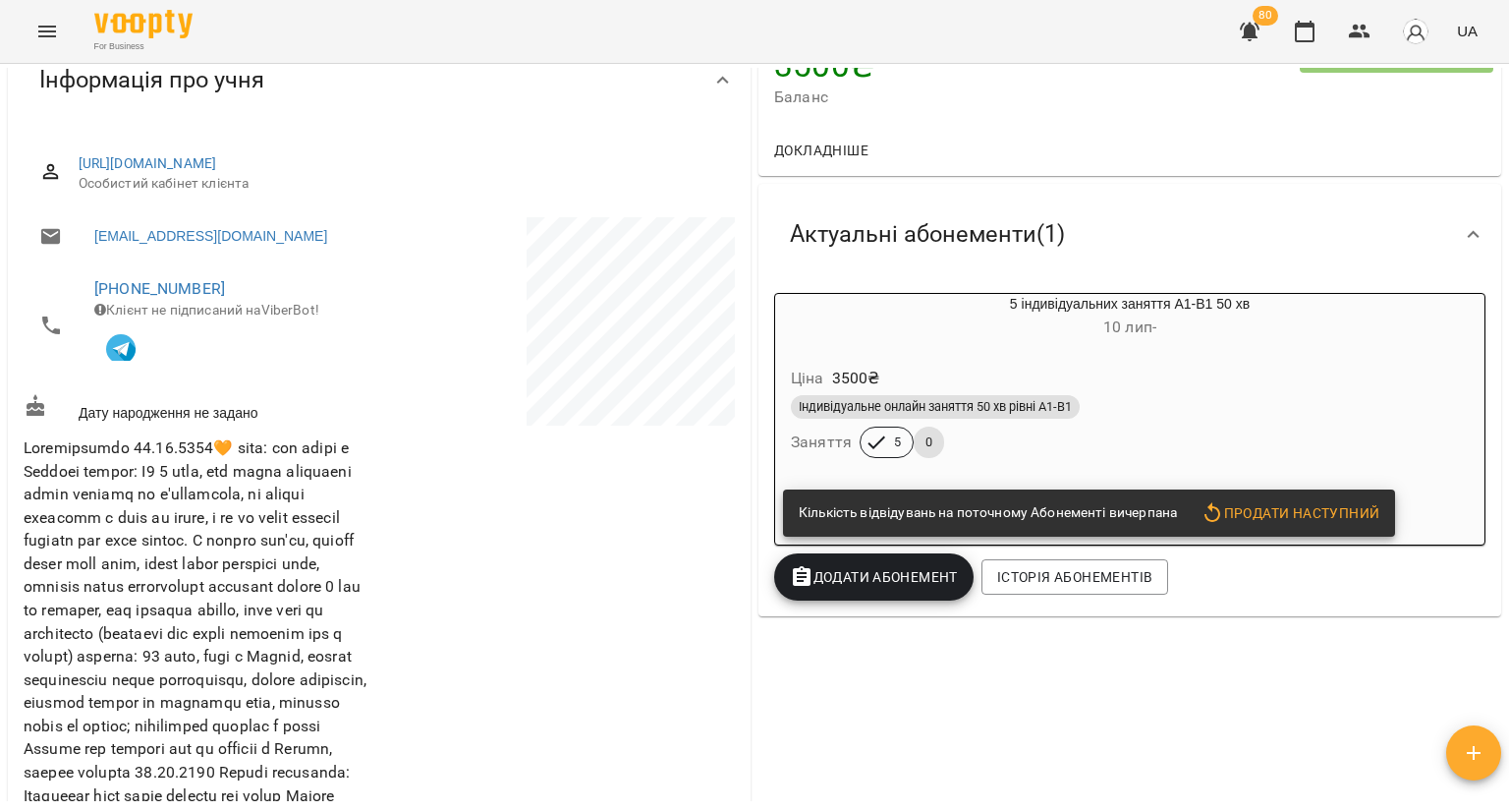
scroll to position [196, 0]
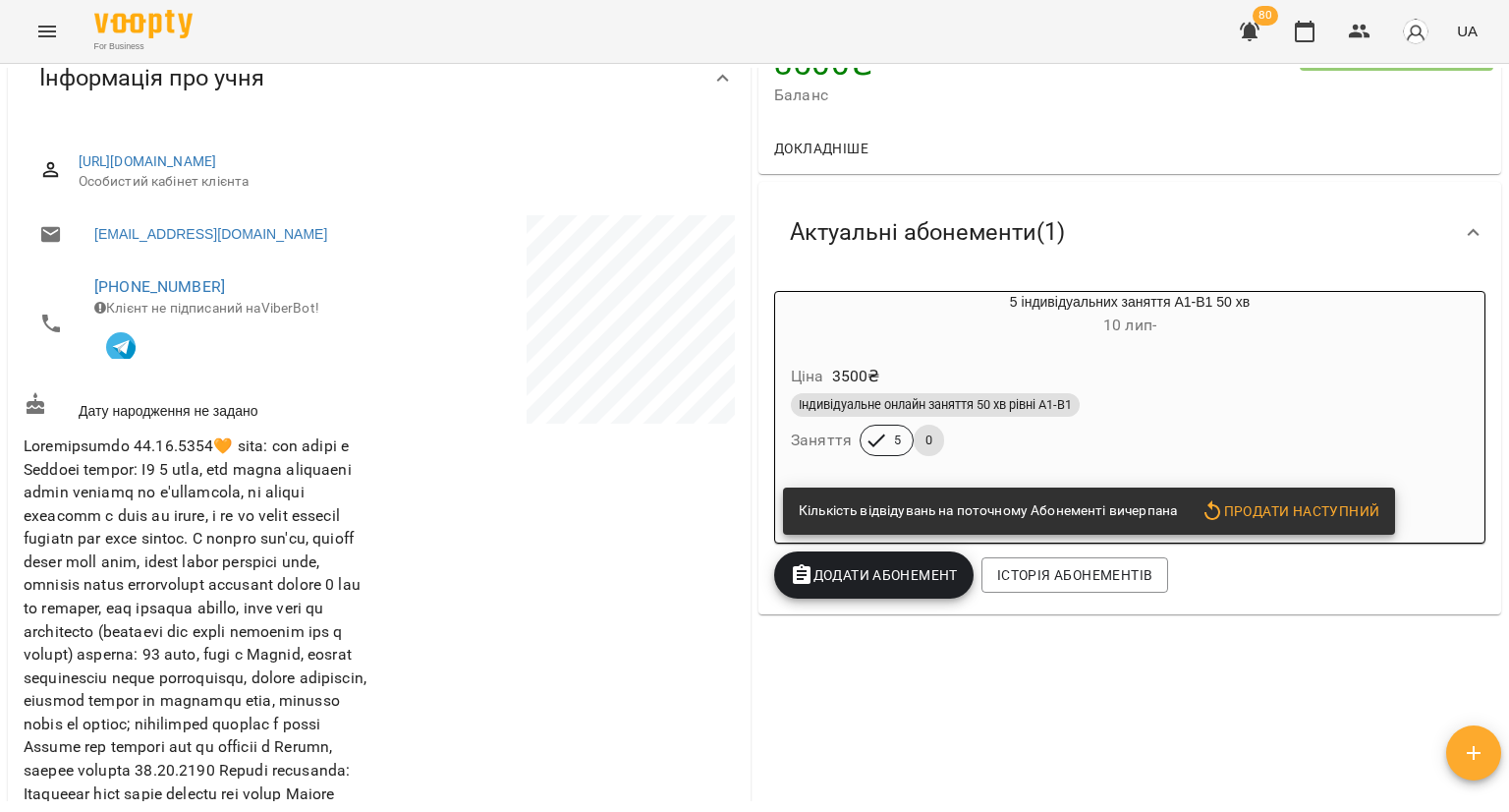
click at [1276, 504] on span "Продати наступний" at bounding box center [1290, 511] width 178 height 24
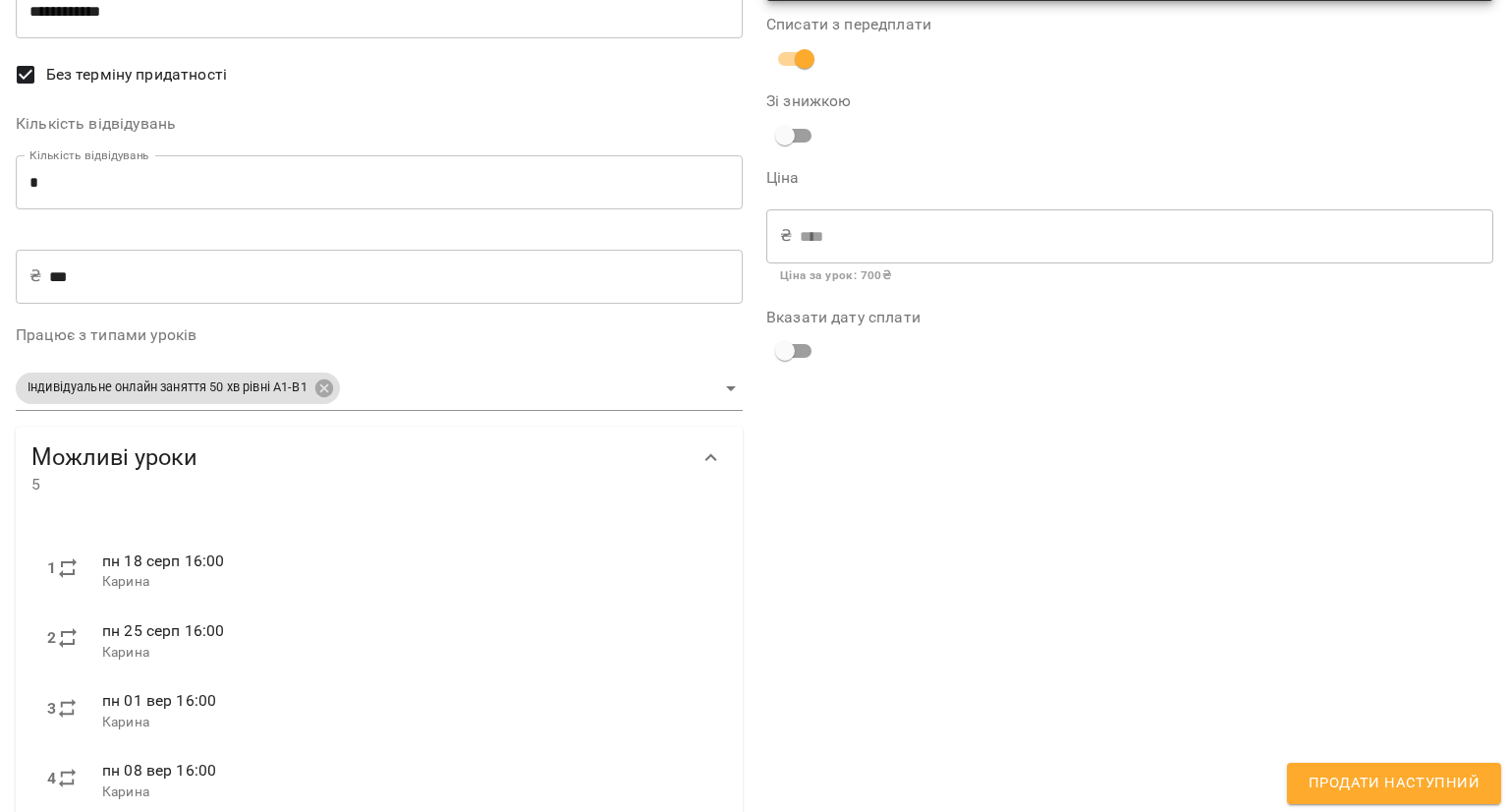
scroll to position [255, 0]
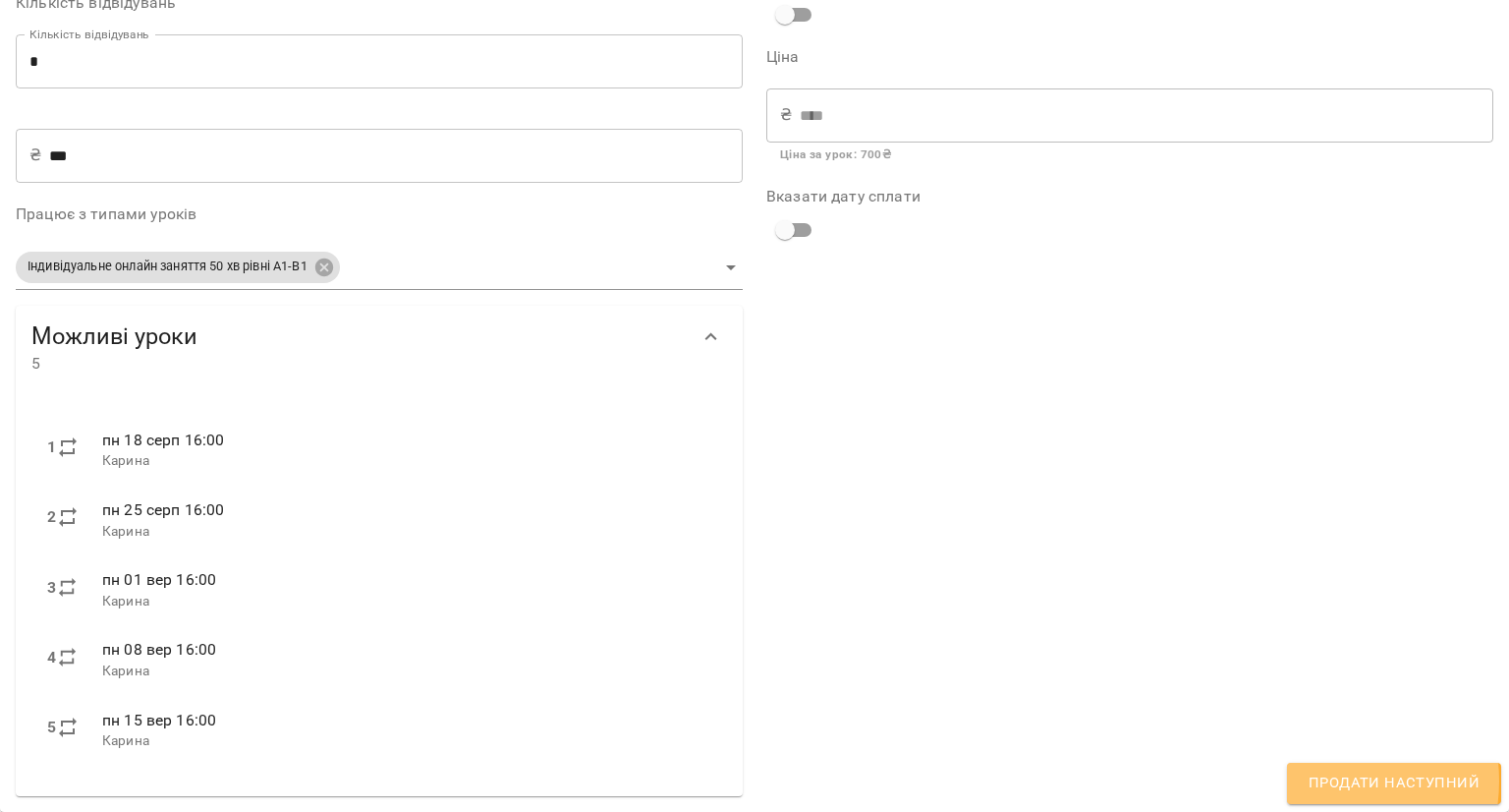
click at [1321, 780] on span "Продати наступний" at bounding box center [1394, 783] width 171 height 26
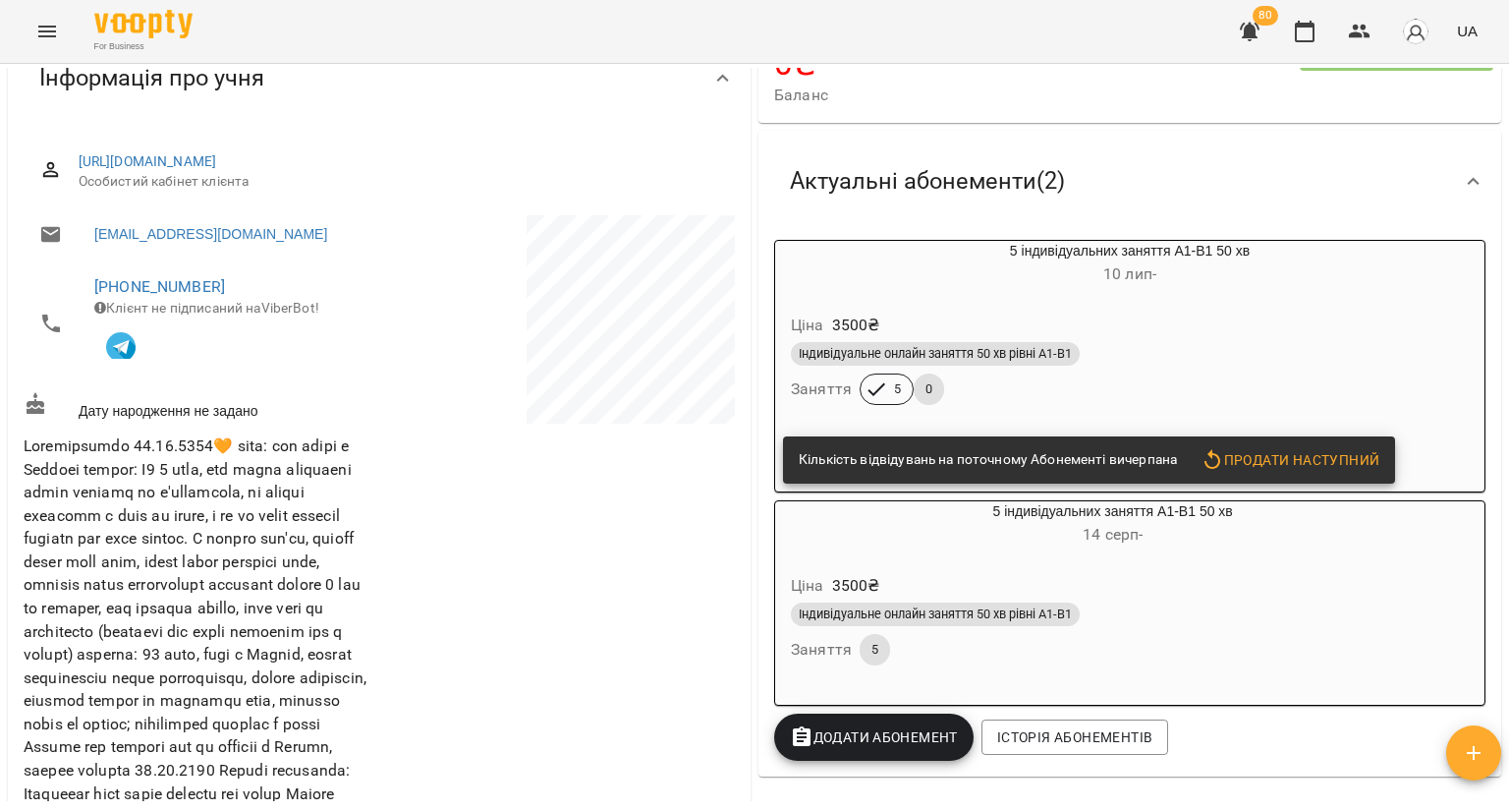
click at [1210, 370] on div "Індивідуальне онлайн заняття 50 хв рівні А1-В1" at bounding box center [1130, 354] width 686 height 32
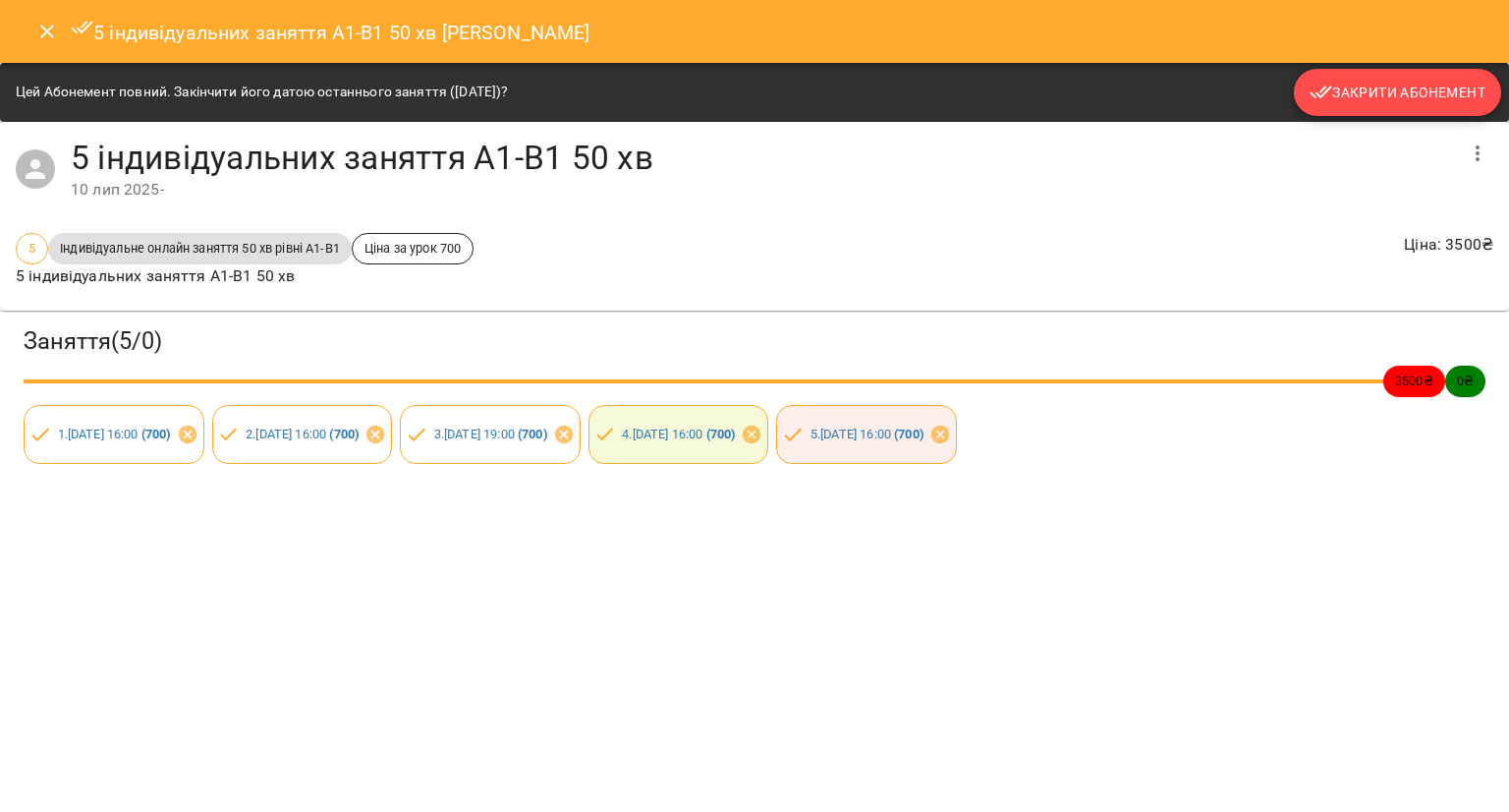
click at [1348, 102] on span "Закрити Абонемент" at bounding box center [1397, 92] width 175 height 24
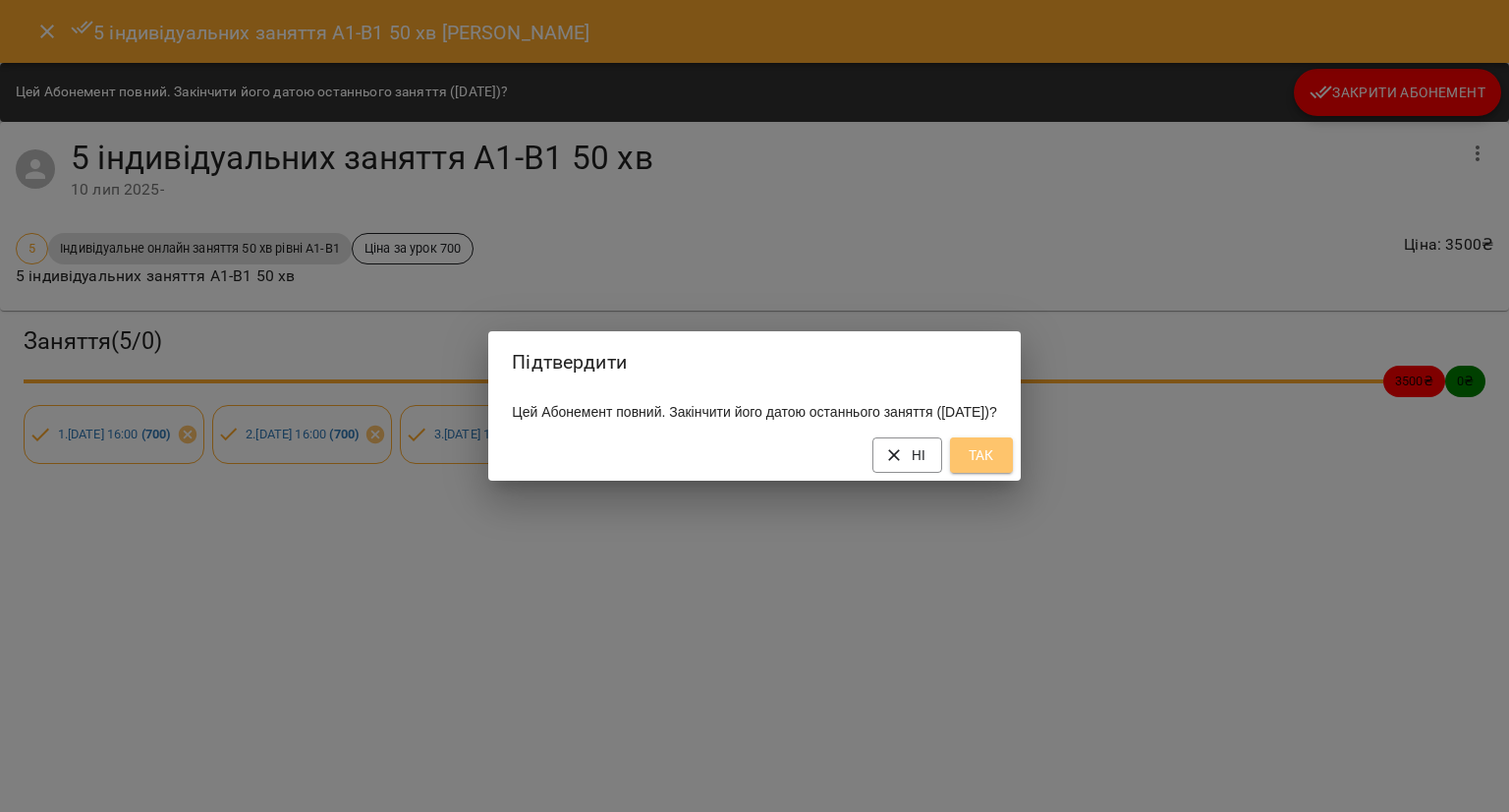
click at [997, 461] on span "Так" at bounding box center [982, 455] width 32 height 24
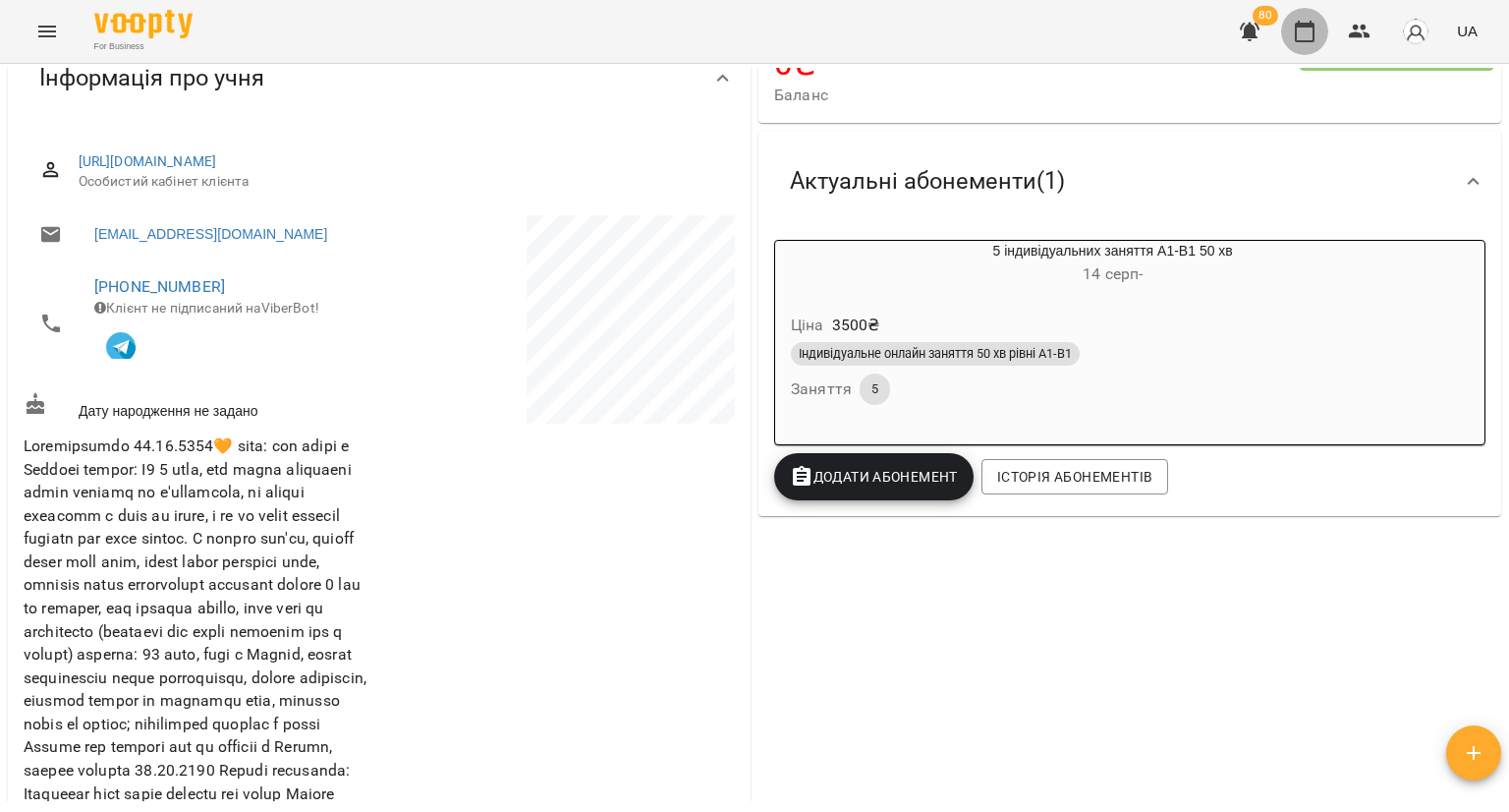
click at [1309, 20] on icon "button" at bounding box center [1305, 32] width 24 height 24
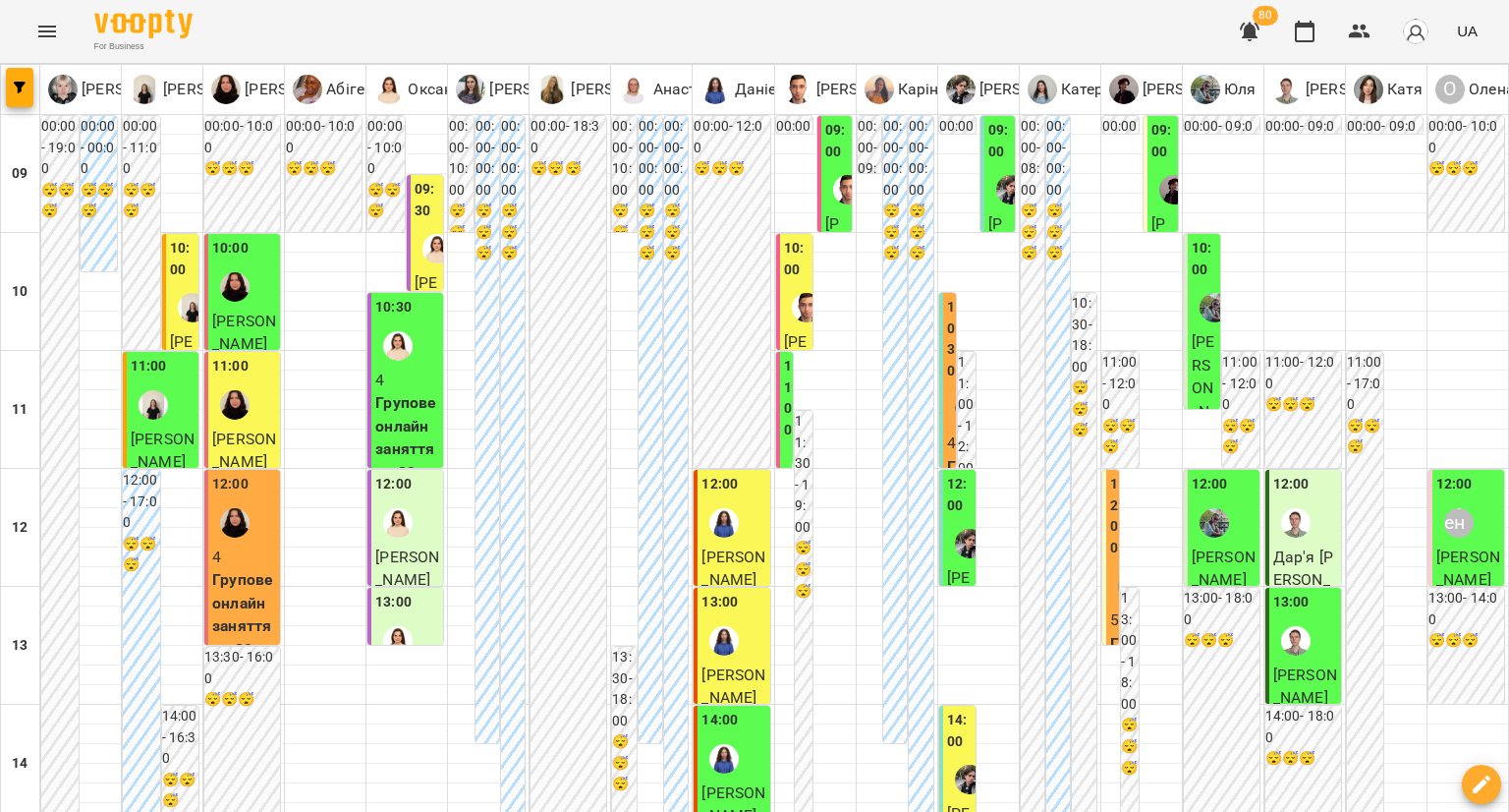
scroll to position [294, 0]
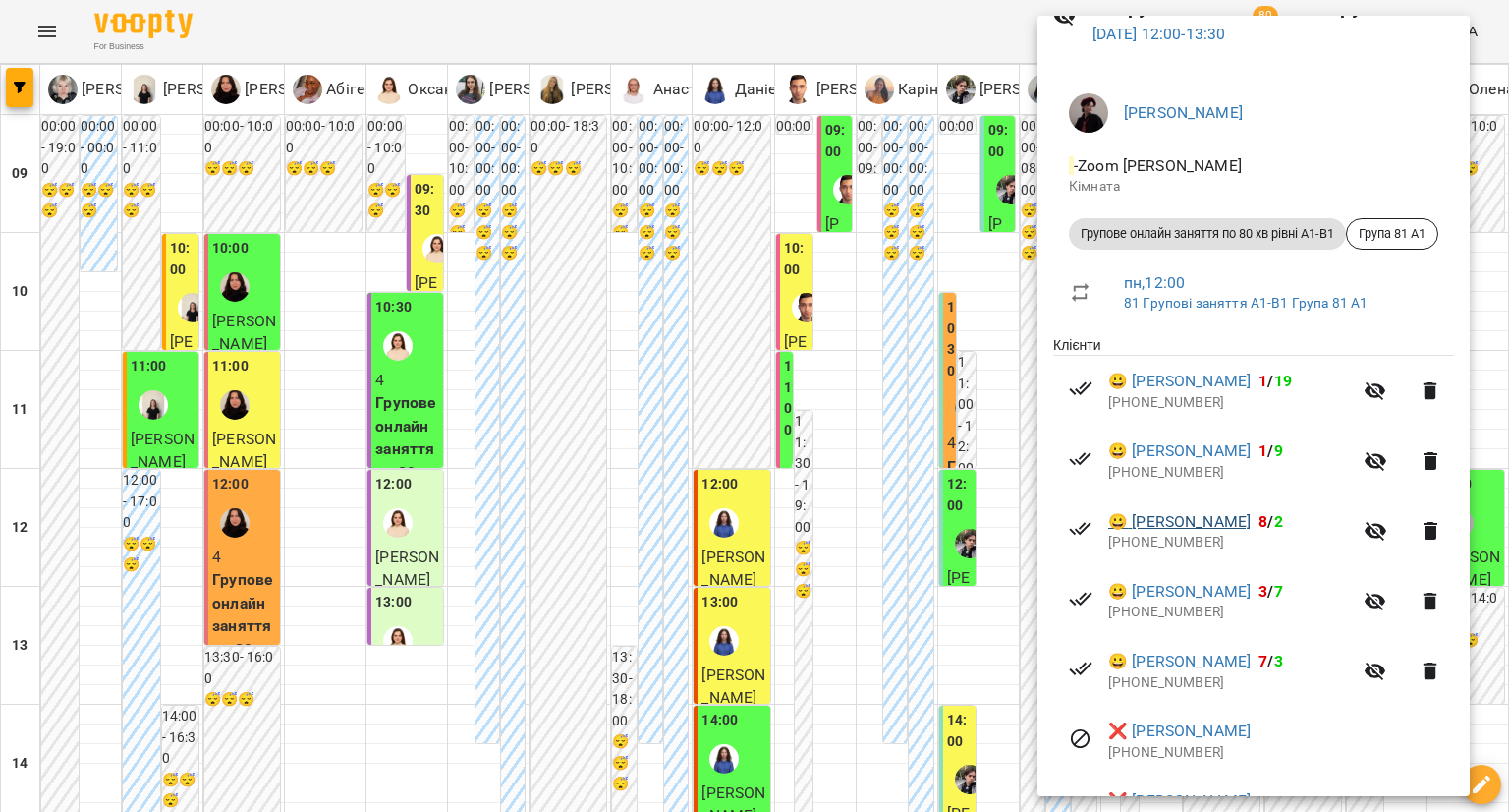
scroll to position [221, 0]
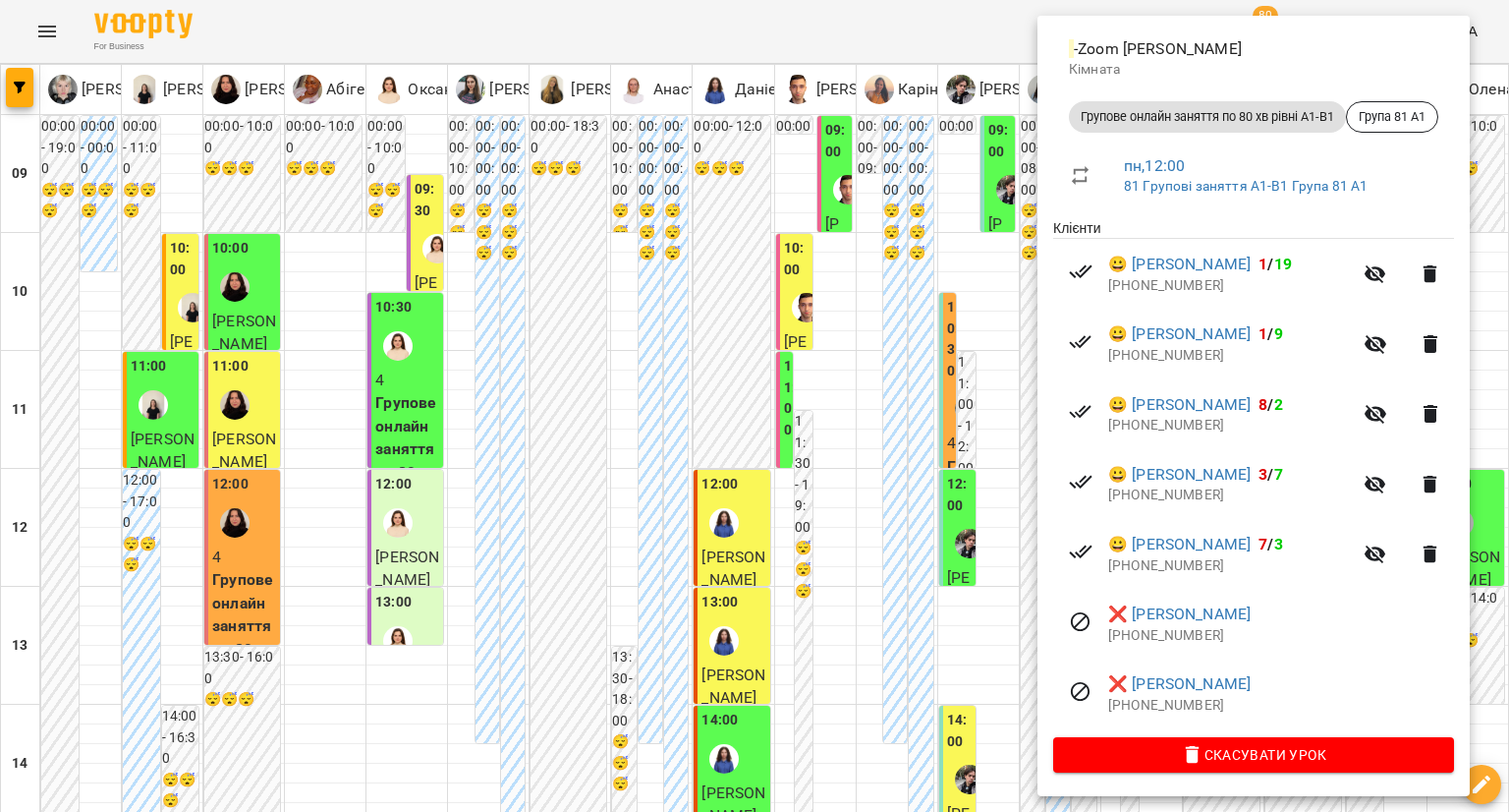
click at [1015, 482] on div at bounding box center [754, 406] width 1509 height 812
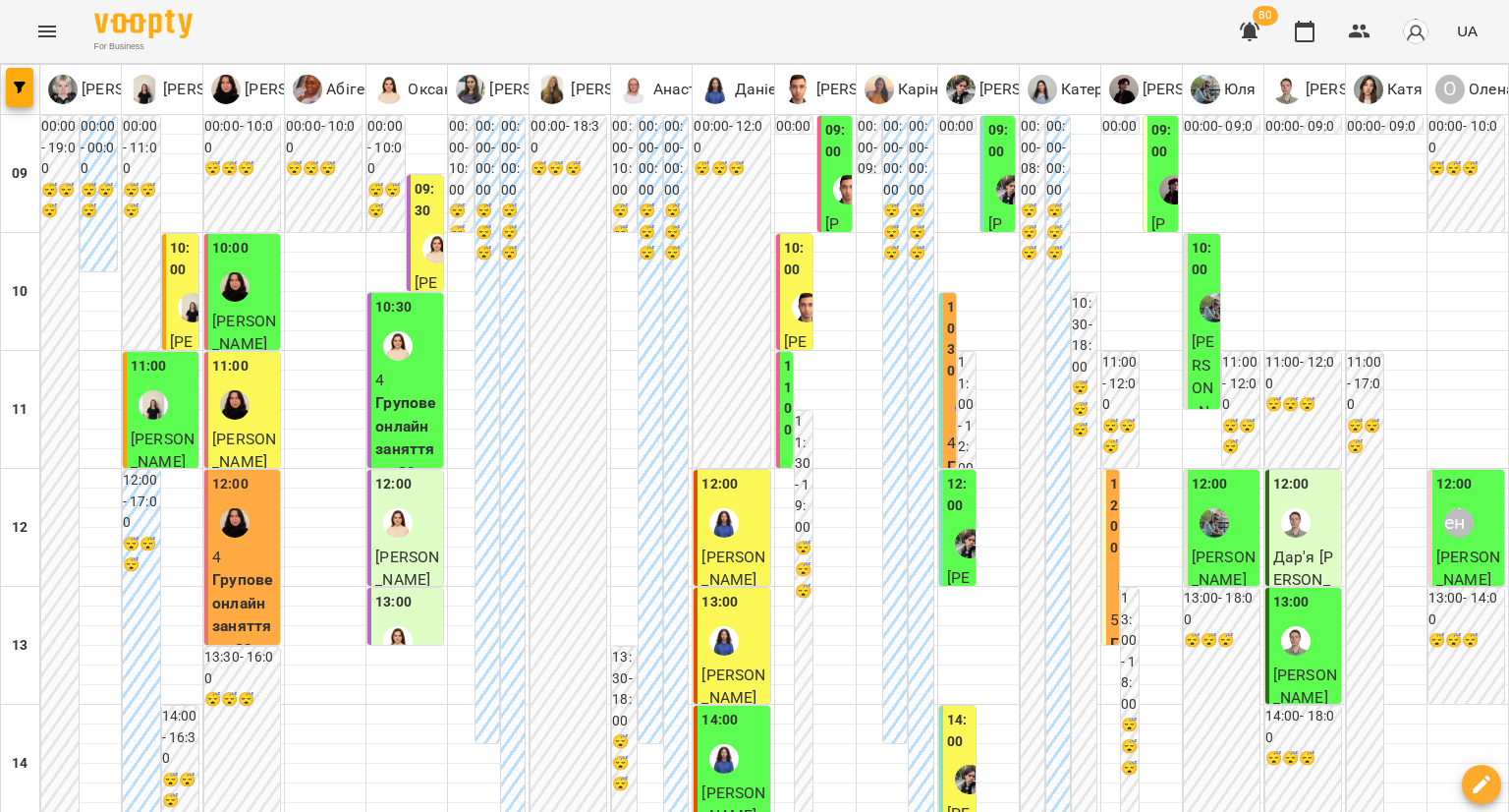
scroll to position [1085, 0]
type input "**********"
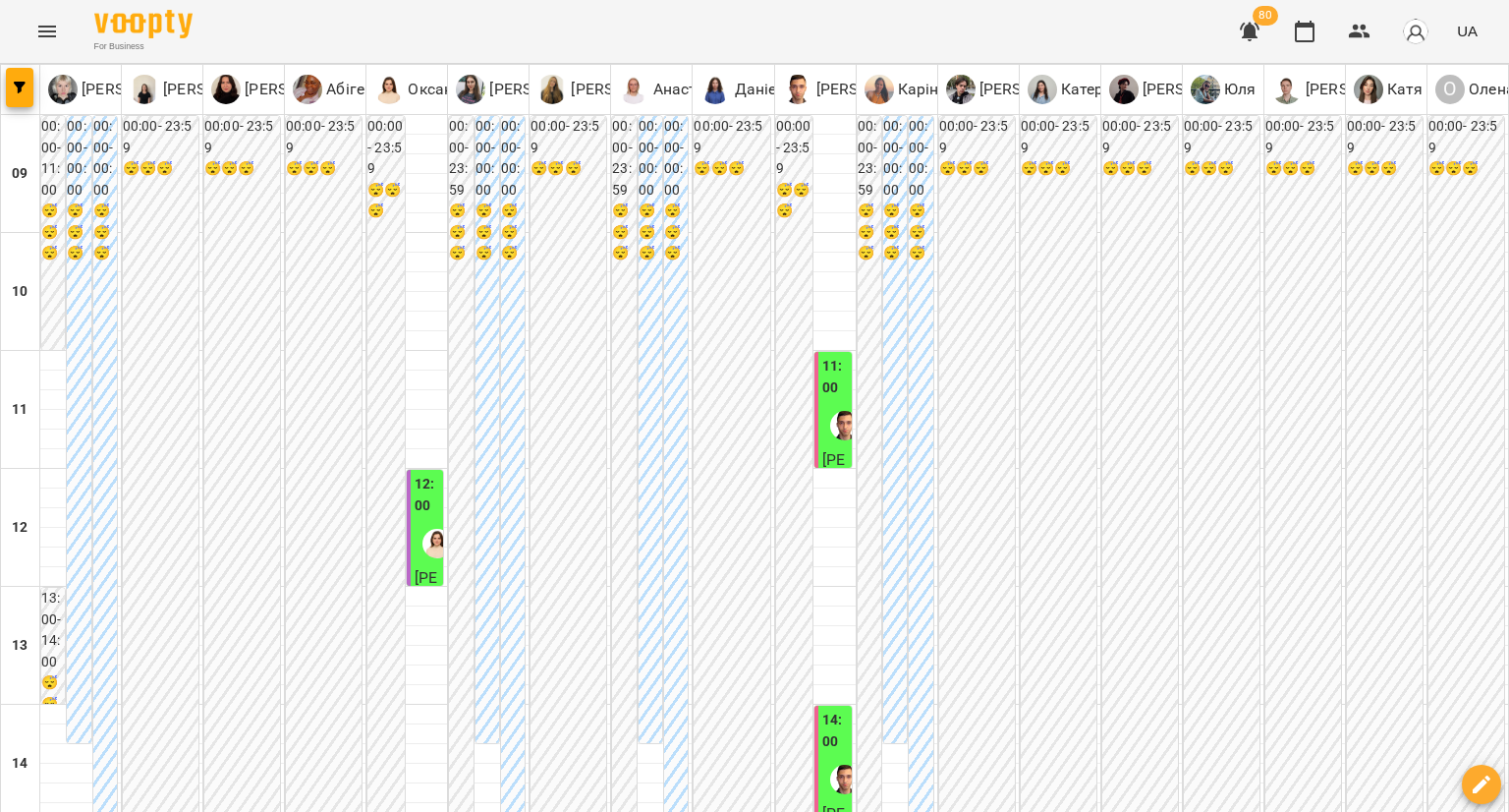
scroll to position [492, 0]
click at [834, 764] on img "Михайло" at bounding box center [845, 779] width 30 height 30
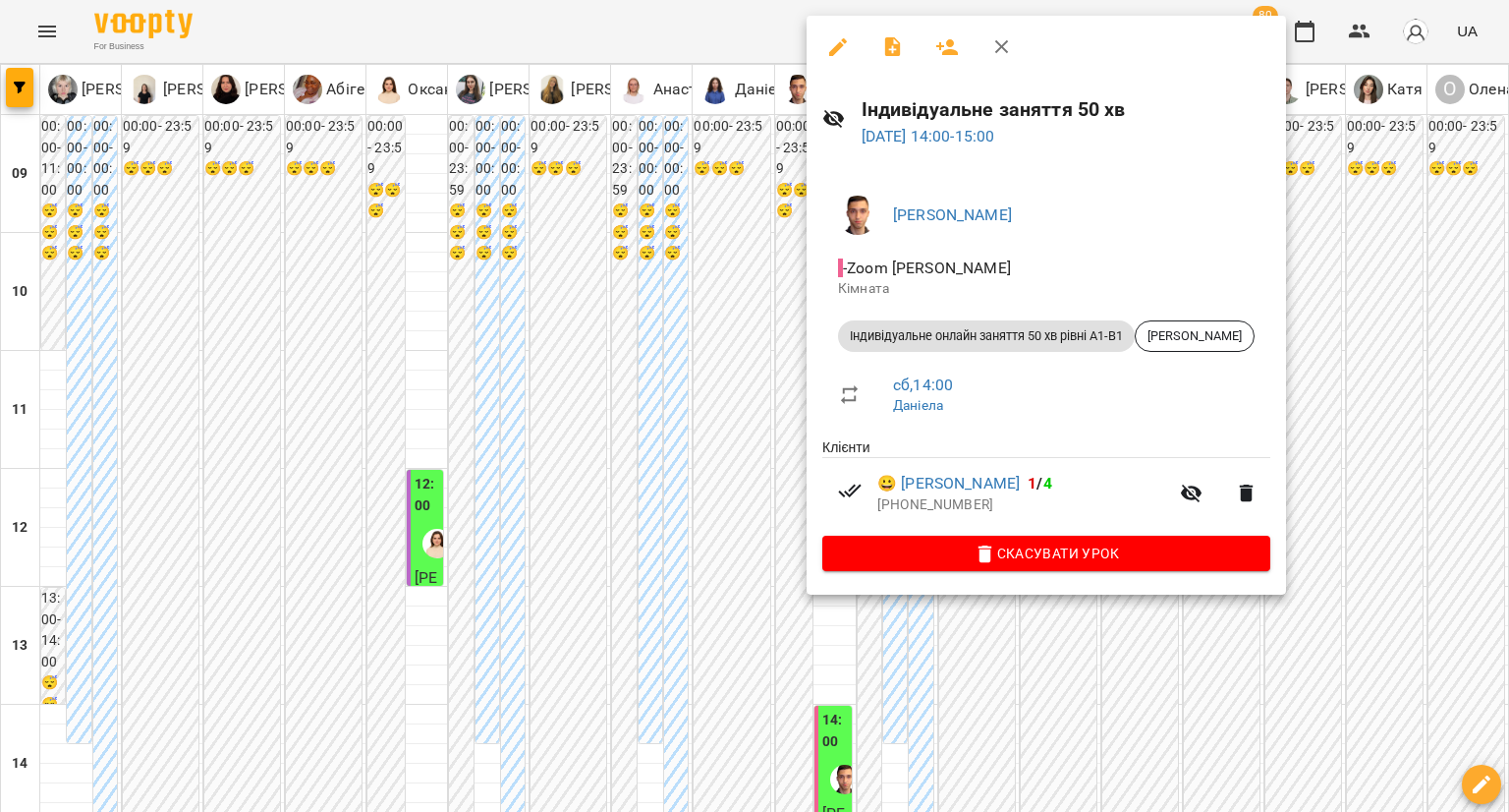
click at [766, 380] on div at bounding box center [754, 406] width 1509 height 812
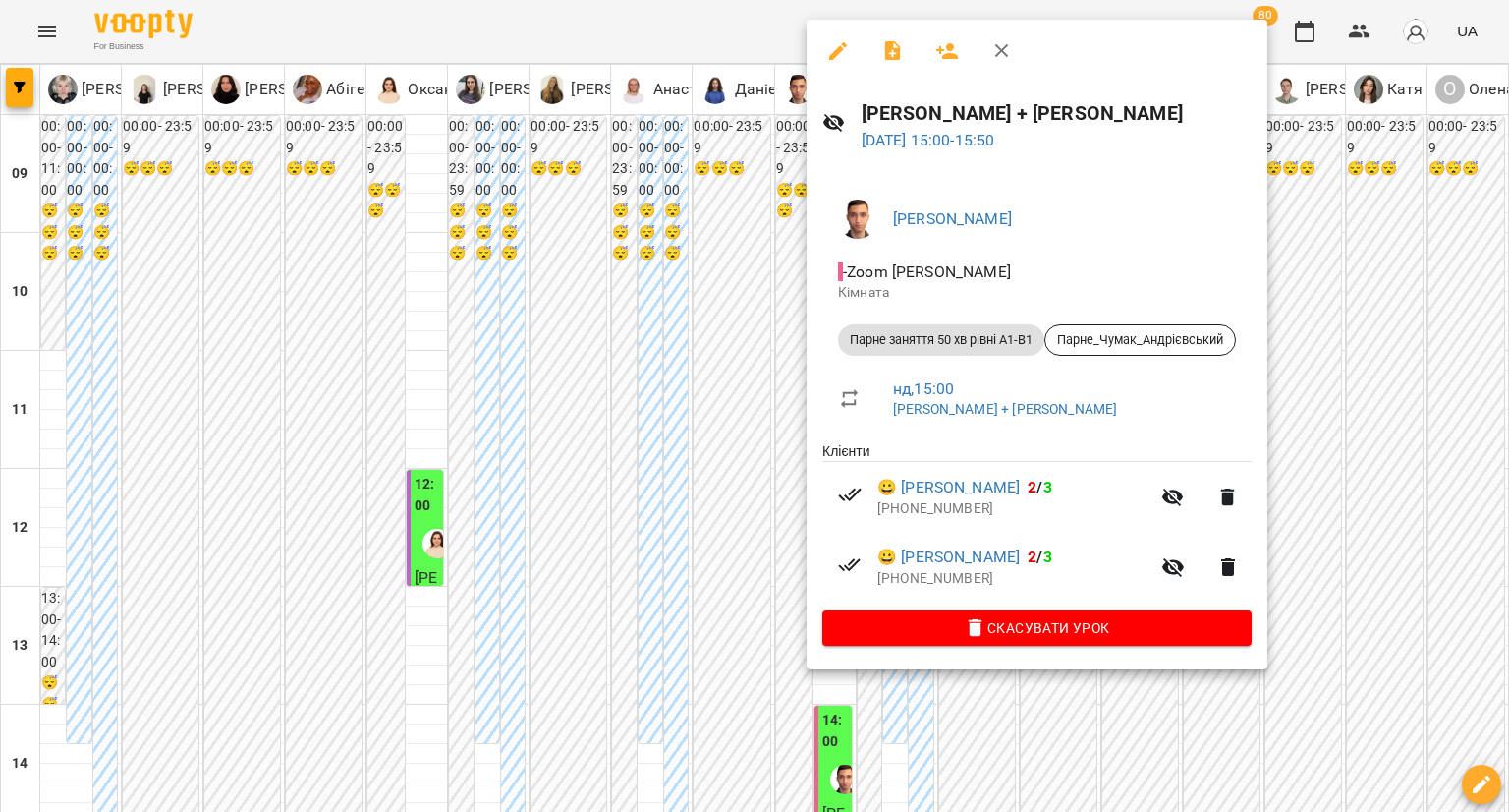
click at [728, 439] on div at bounding box center [754, 406] width 1509 height 812
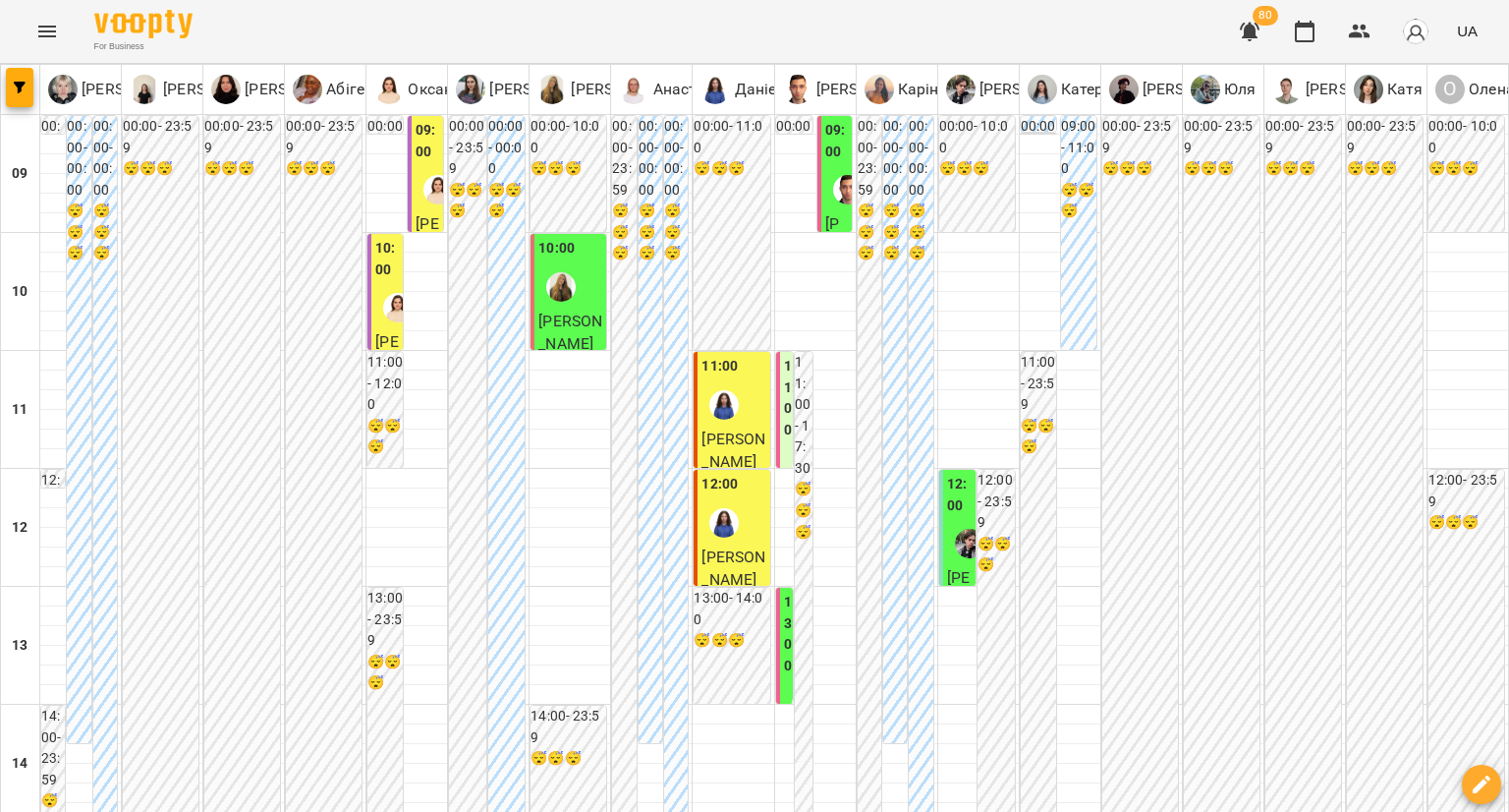
click at [724, 407] on img "Даніела" at bounding box center [725, 405] width 30 height 30
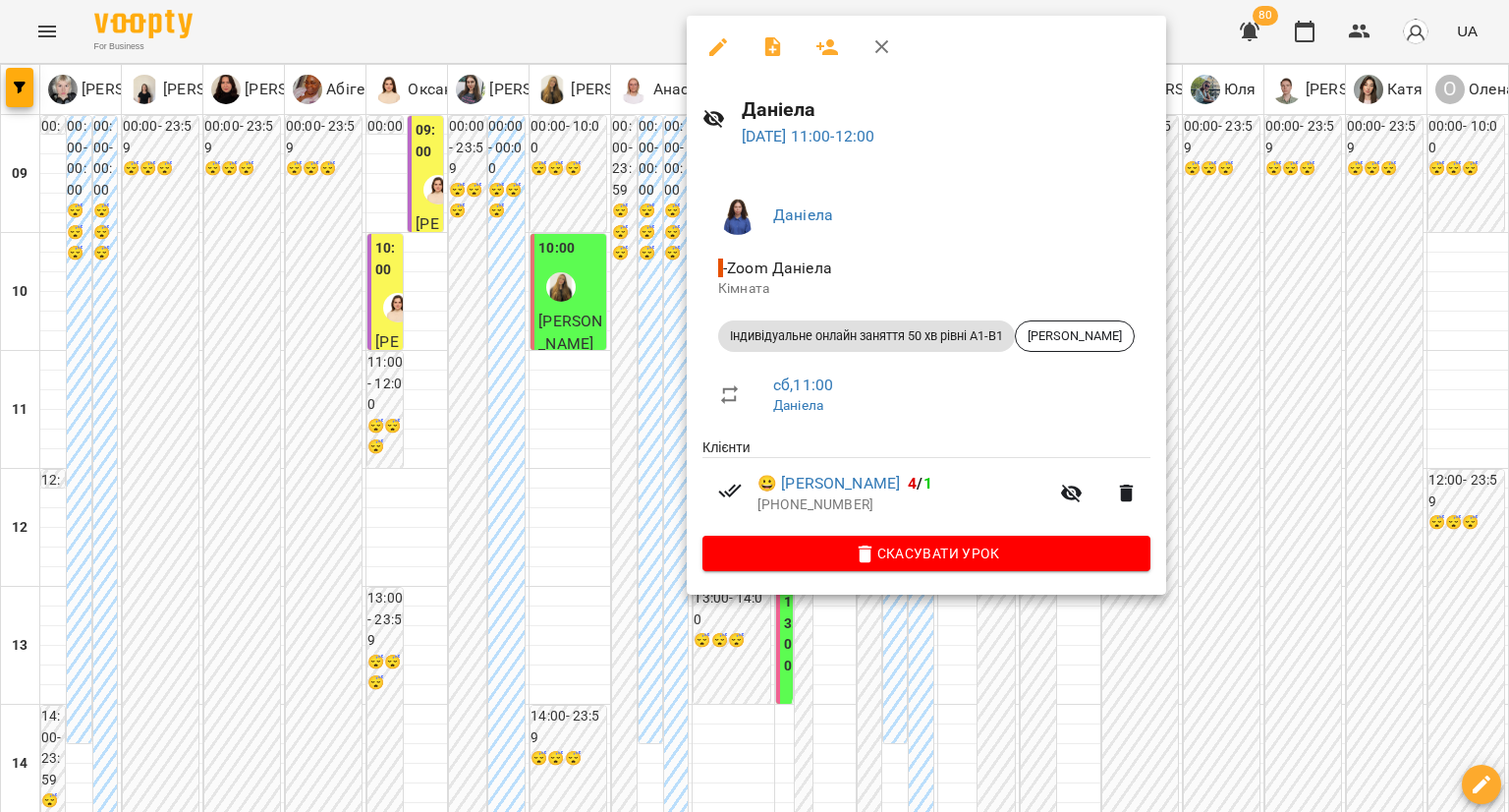
click at [566, 433] on div at bounding box center [754, 406] width 1509 height 812
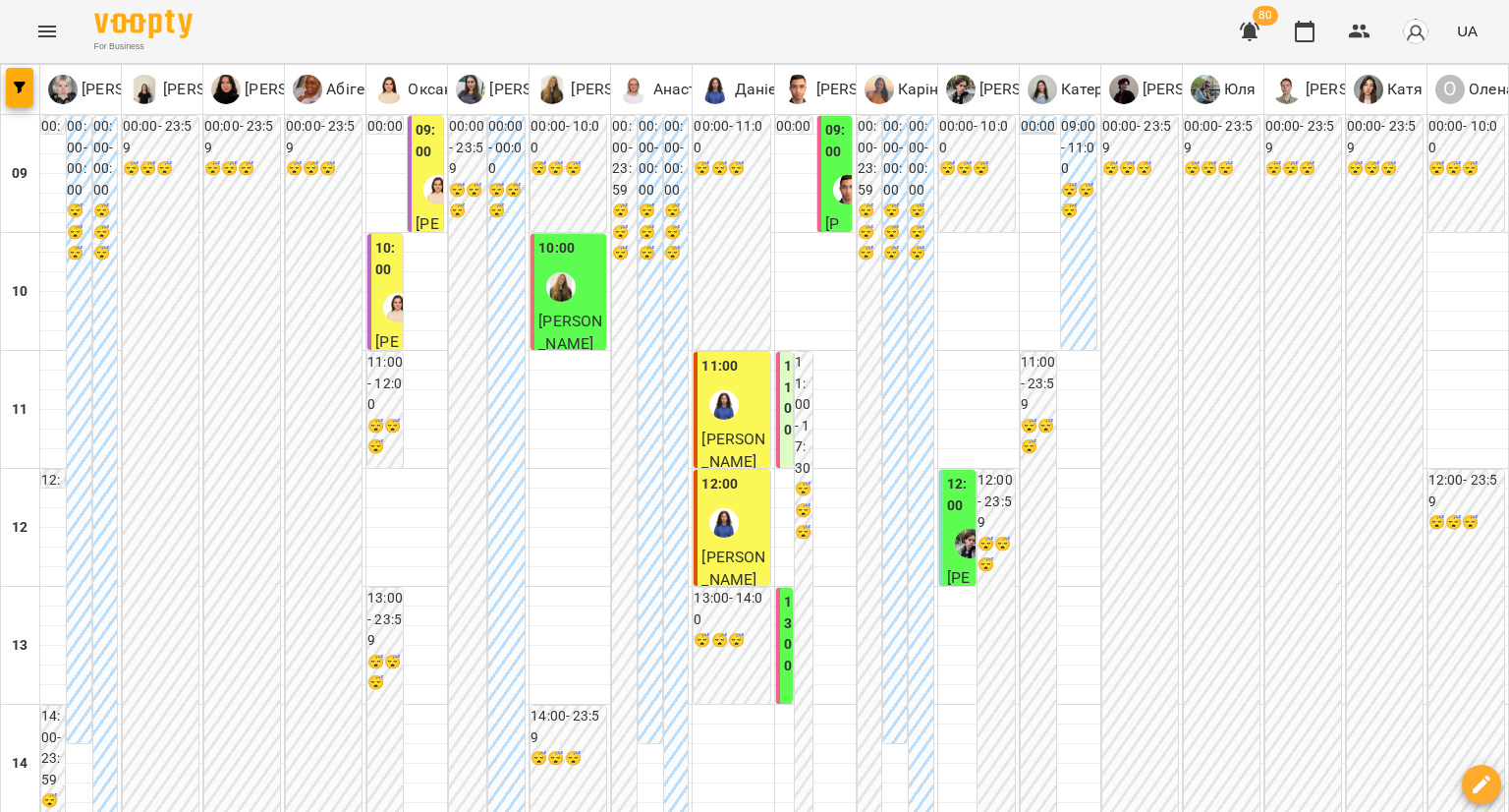
click at [718, 532] on img "Даніела" at bounding box center [725, 522] width 30 height 30
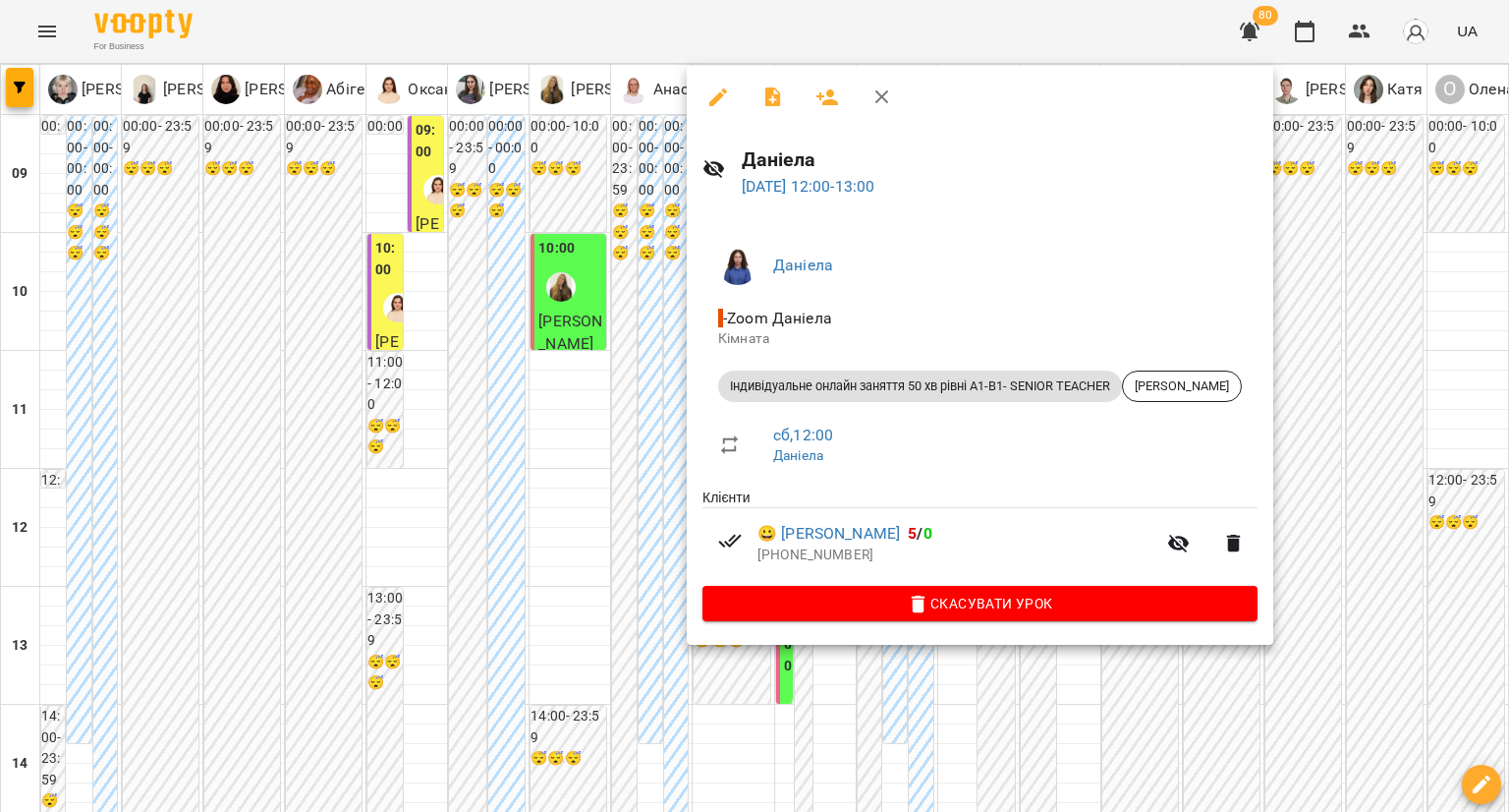
click at [629, 505] on div at bounding box center [754, 406] width 1509 height 812
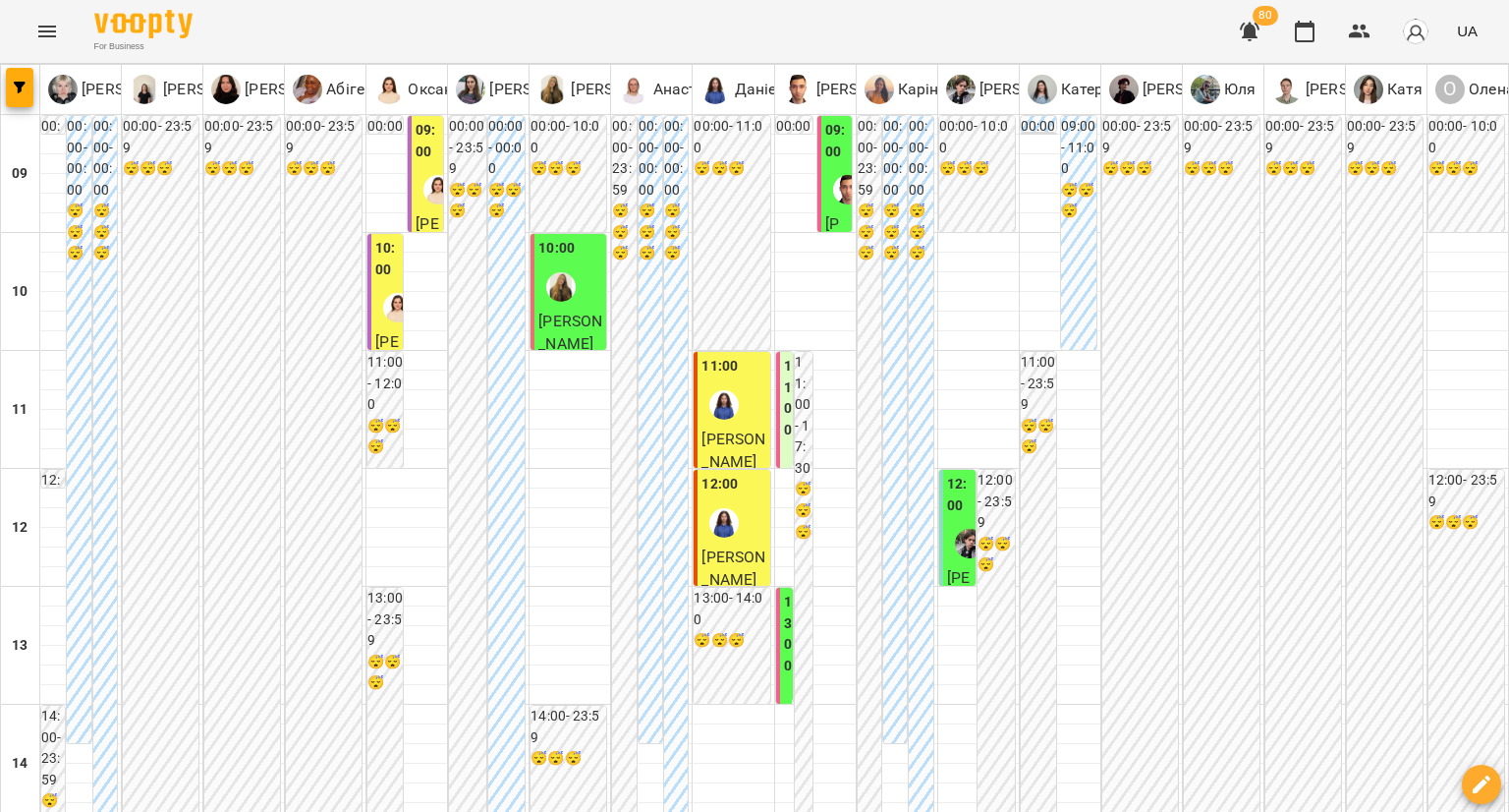
click at [725, 516] on img "Даніела" at bounding box center [725, 522] width 30 height 30
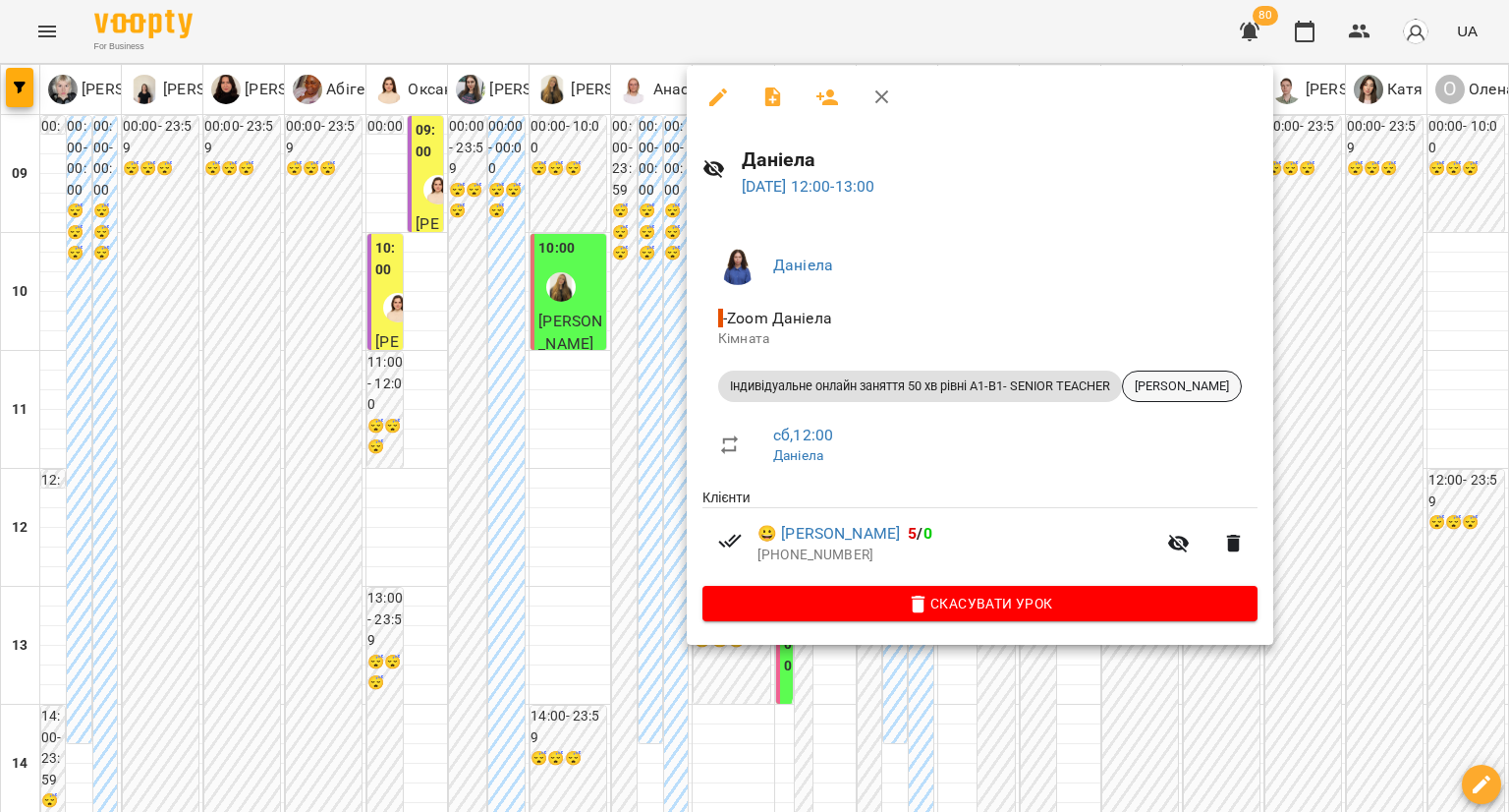
click at [1179, 394] on span "[PERSON_NAME]" at bounding box center [1182, 387] width 118 height 18
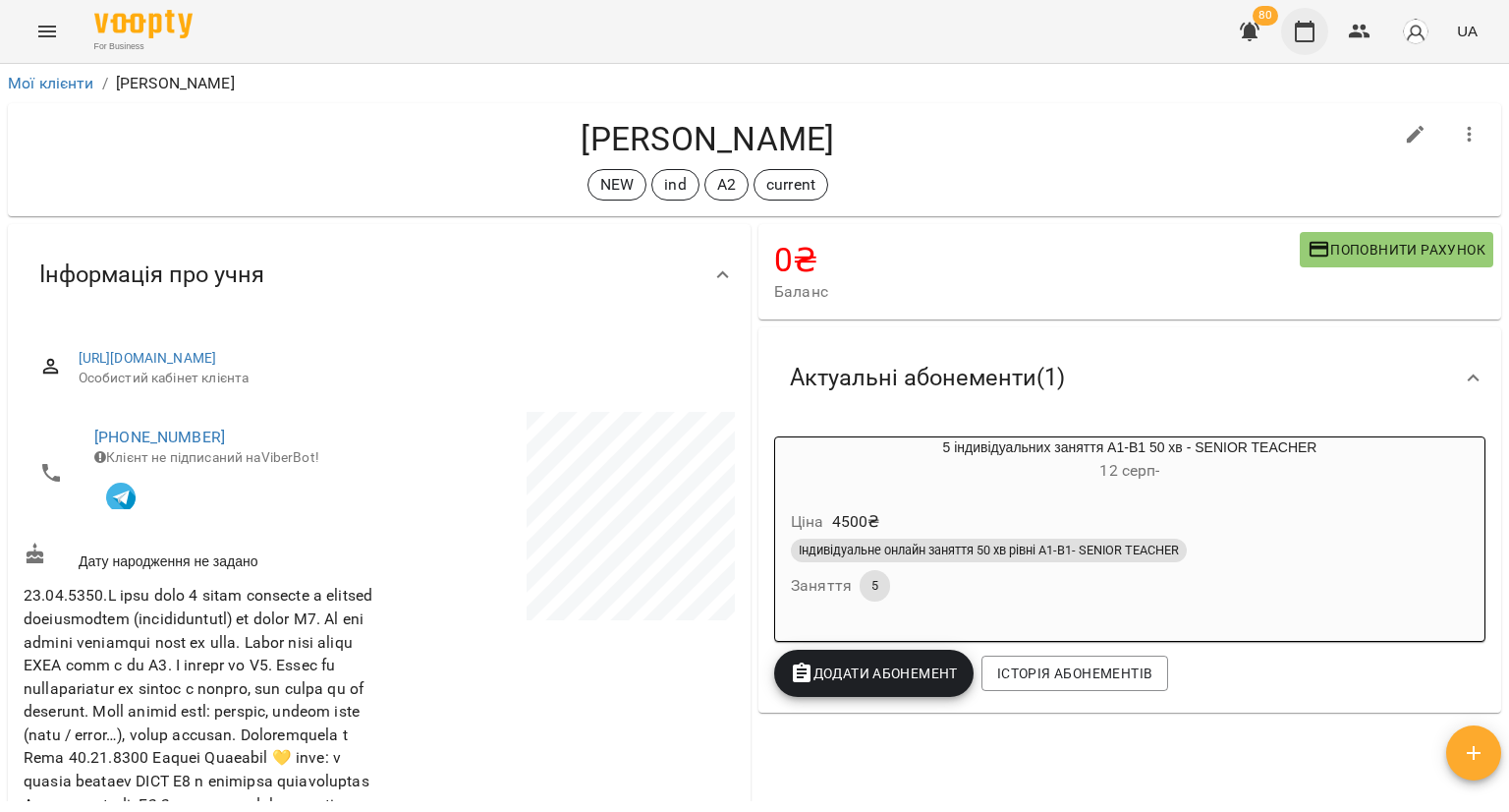
click at [1297, 23] on icon "button" at bounding box center [1305, 32] width 24 height 24
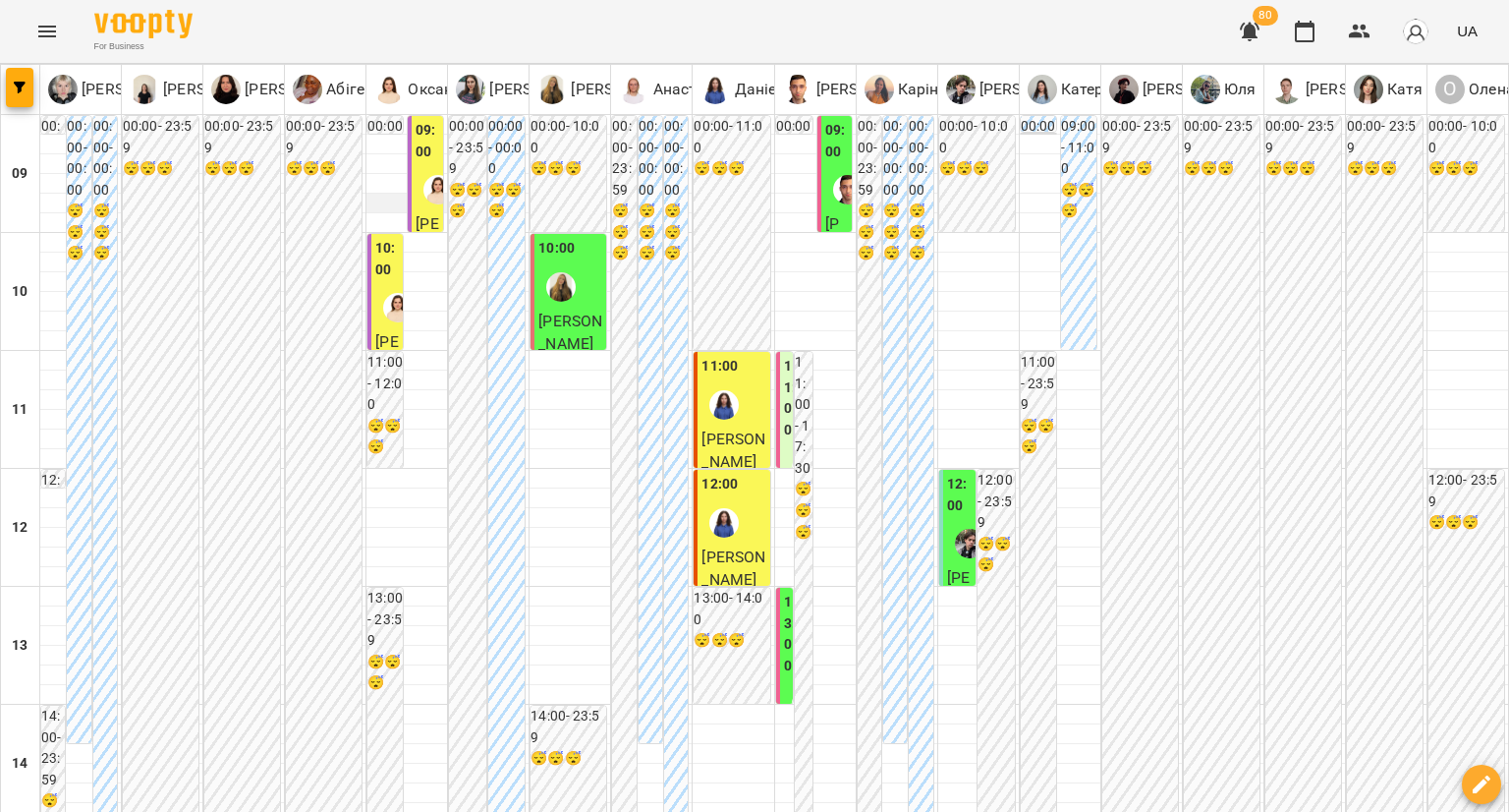
click at [441, 200] on div at bounding box center [406, 203] width 80 height 20
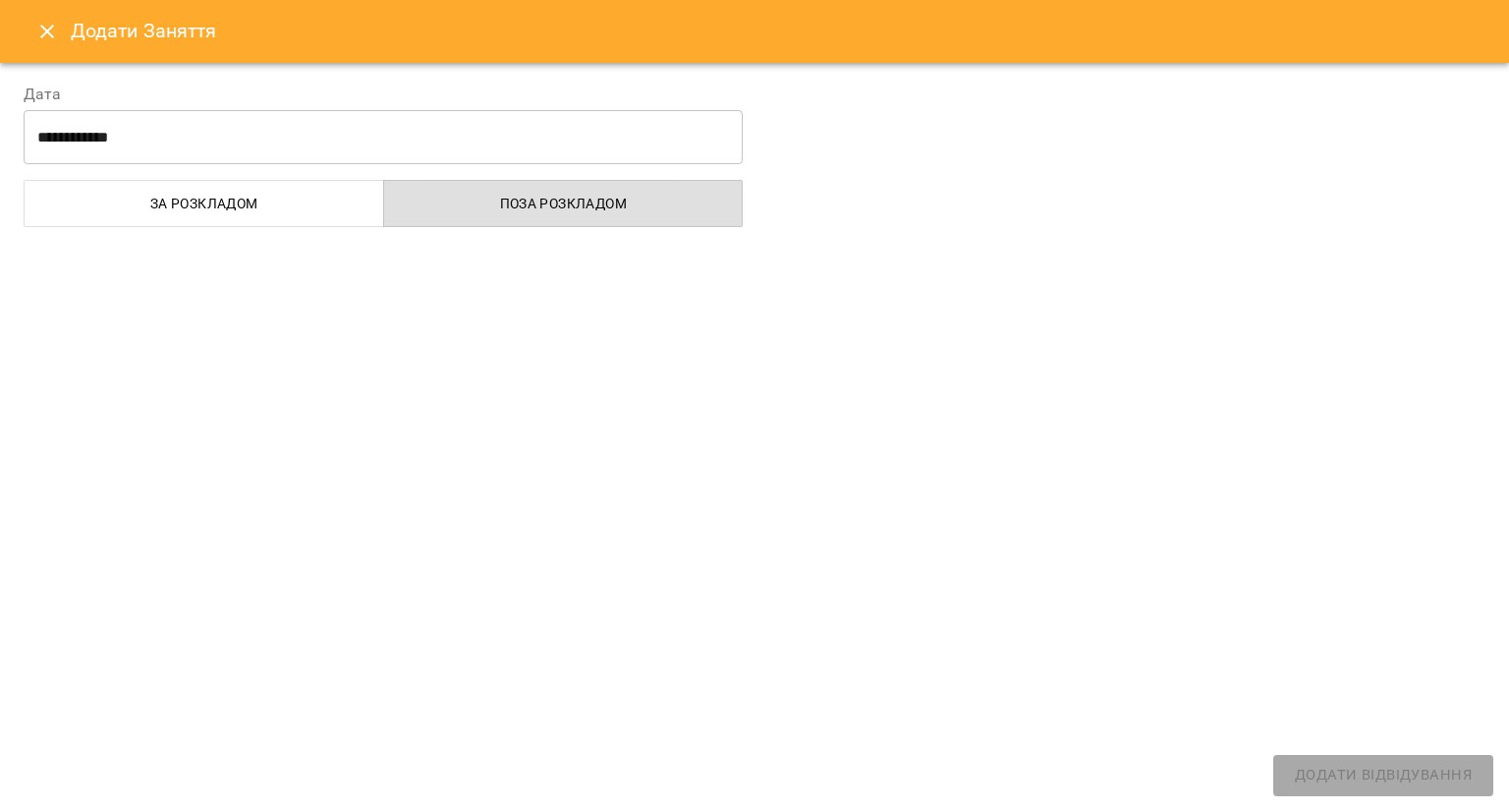
select select
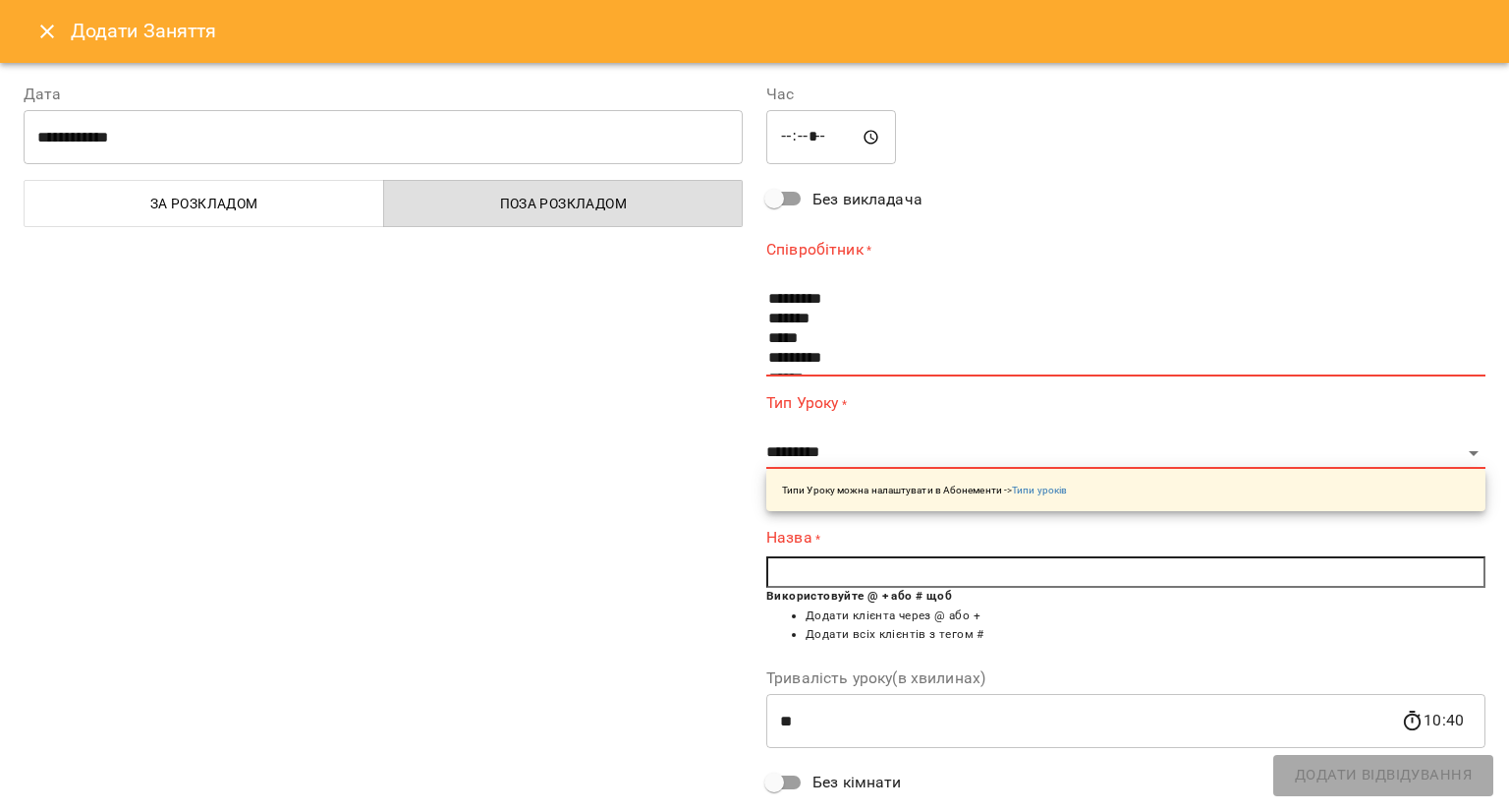
click at [52, 29] on icon "Close" at bounding box center [48, 32] width 24 height 24
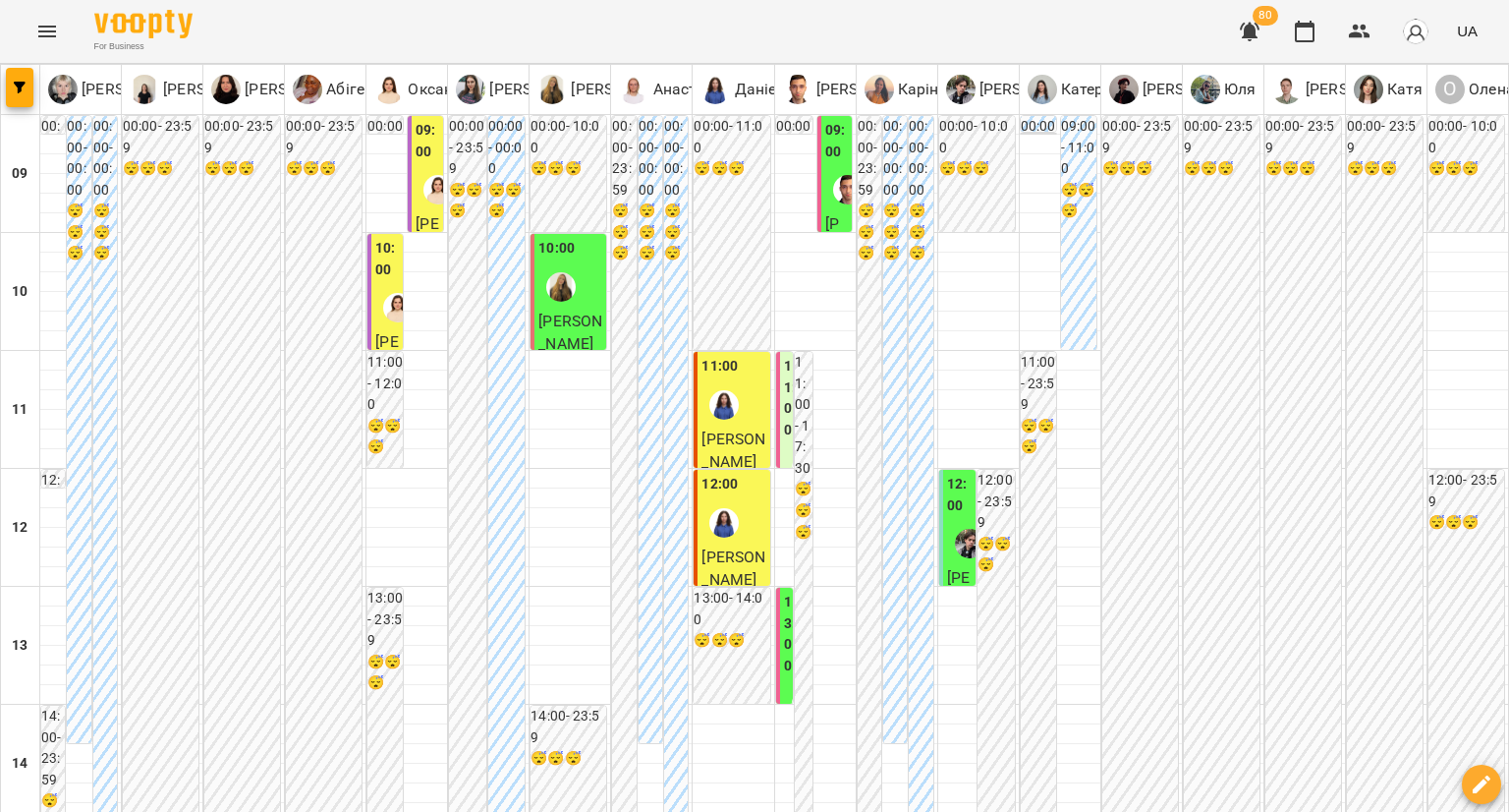
click at [425, 159] on label "09:00" at bounding box center [427, 141] width 24 height 43
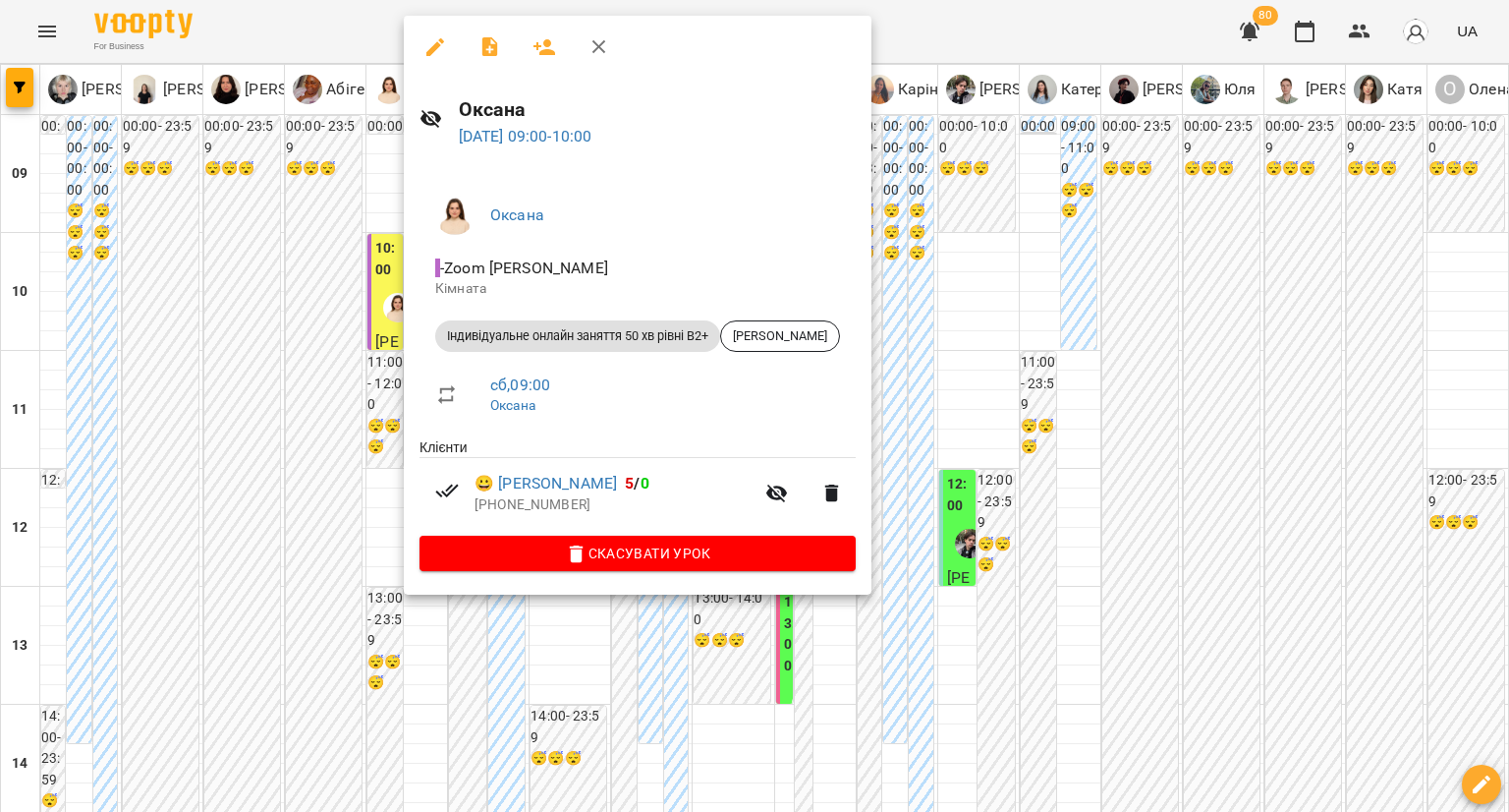
click at [269, 258] on div at bounding box center [754, 406] width 1509 height 812
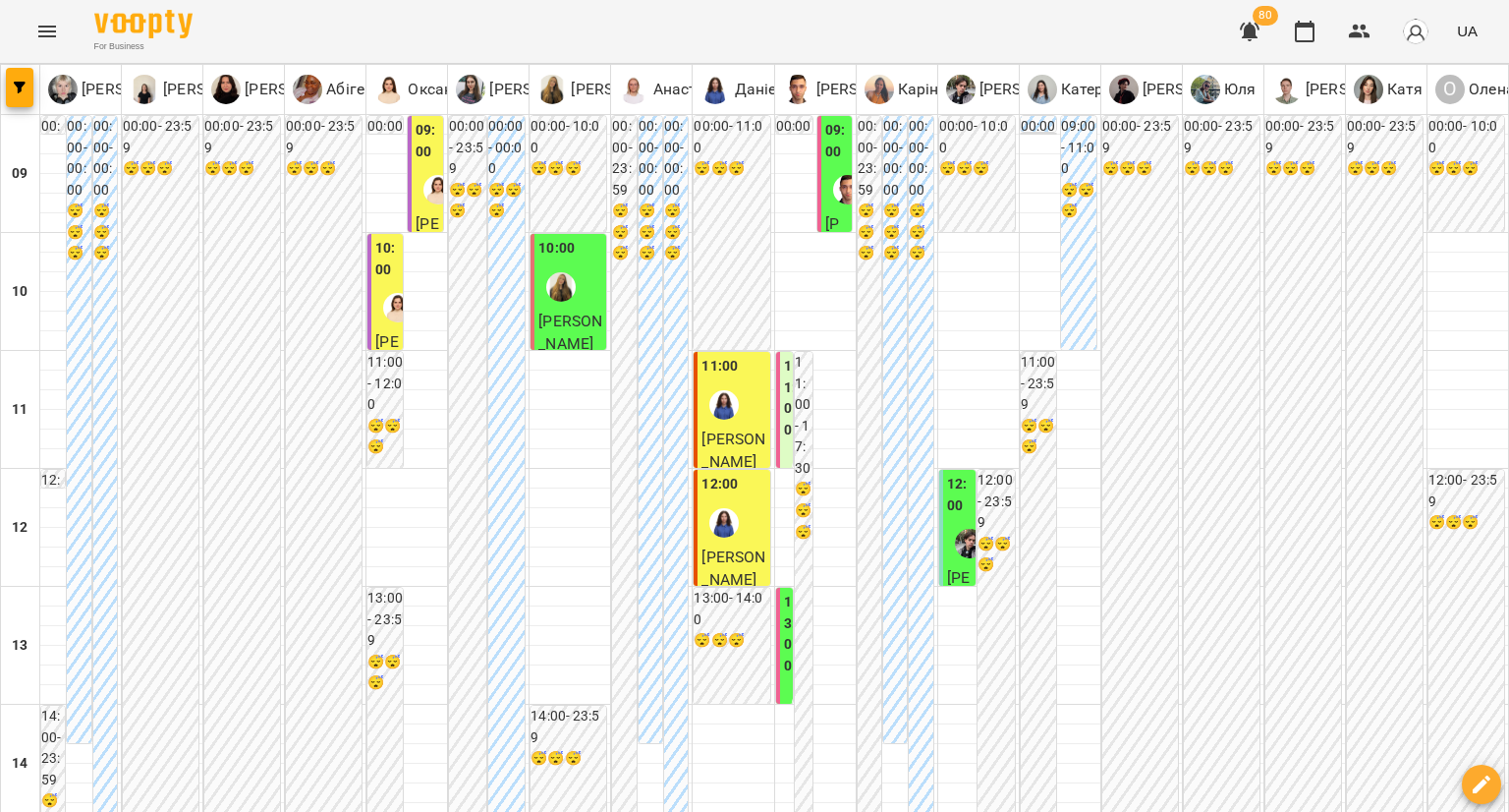
click at [376, 291] on div at bounding box center [399, 307] width 46 height 46
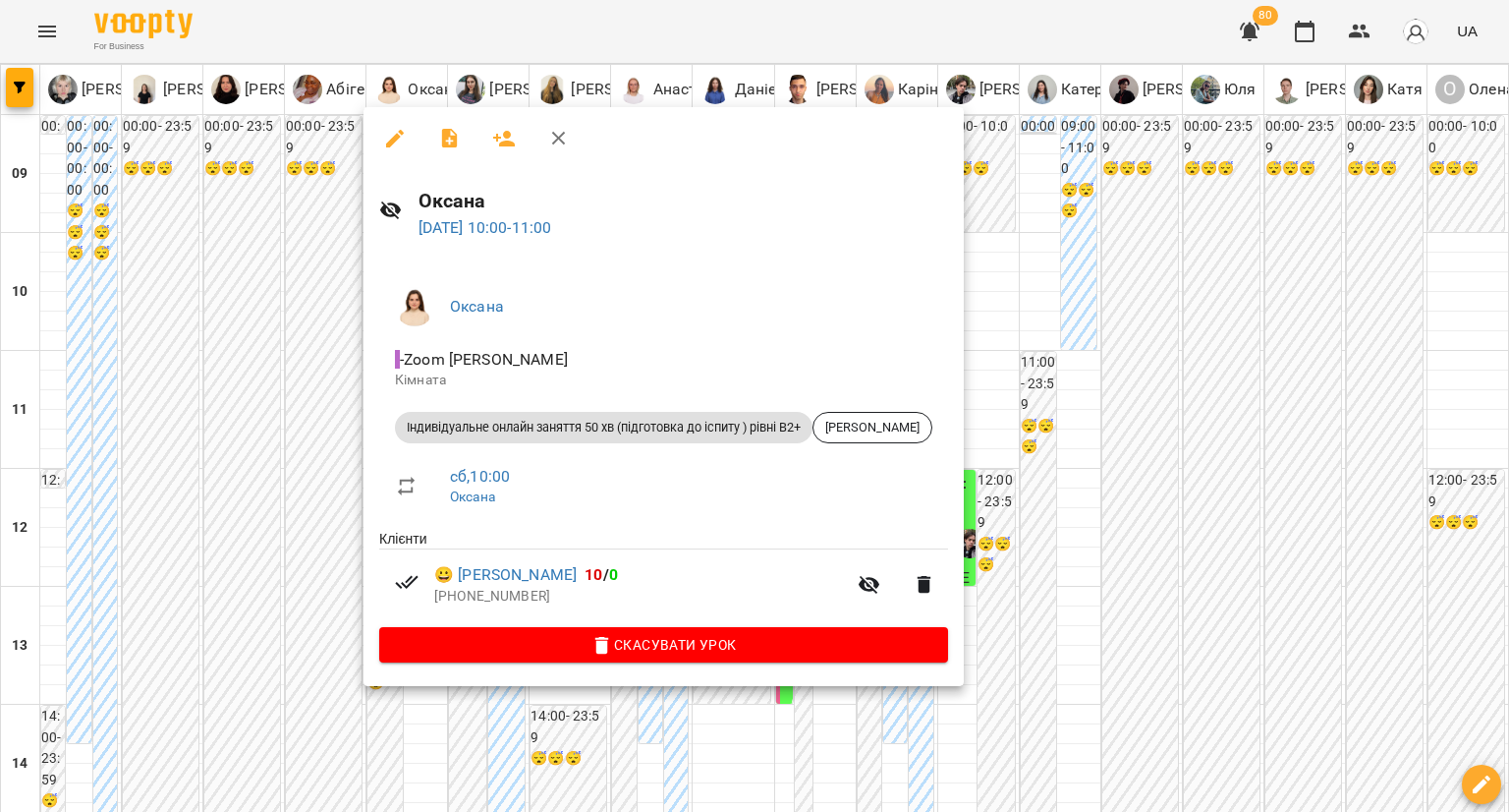
click at [260, 366] on div at bounding box center [754, 406] width 1509 height 812
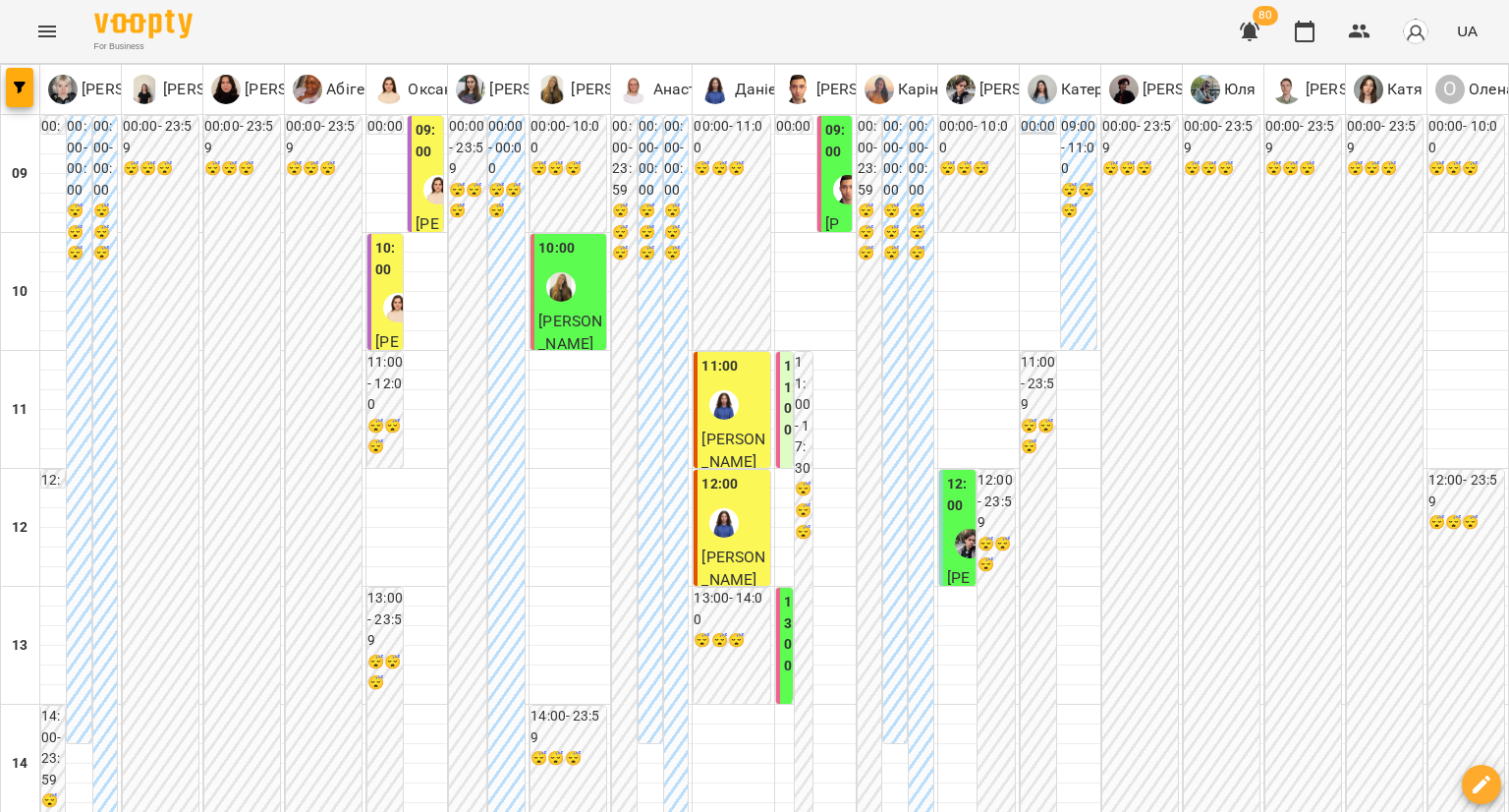
scroll to position [294, 0]
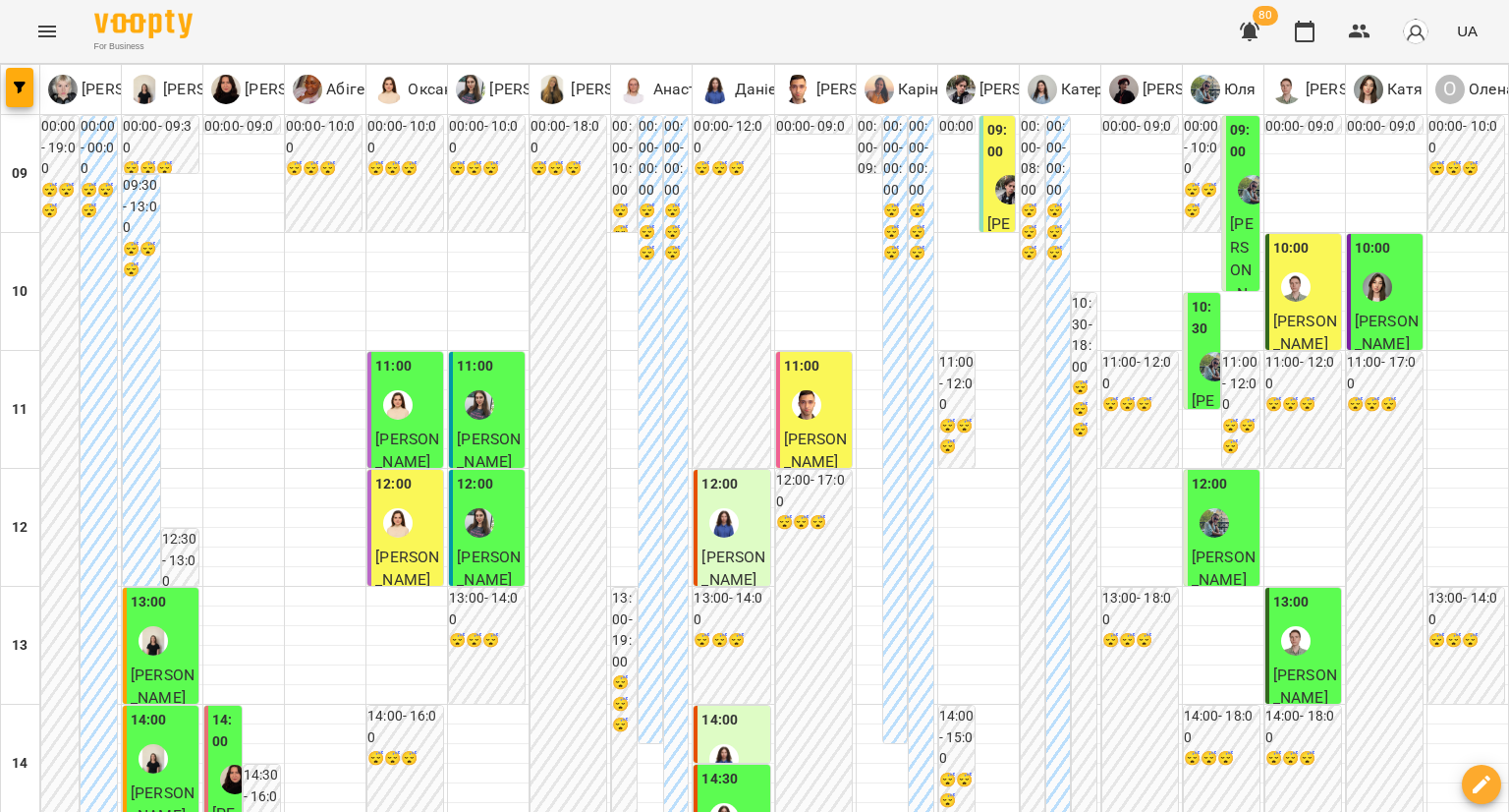
click at [803, 412] on img "Михайло" at bounding box center [807, 405] width 30 height 30
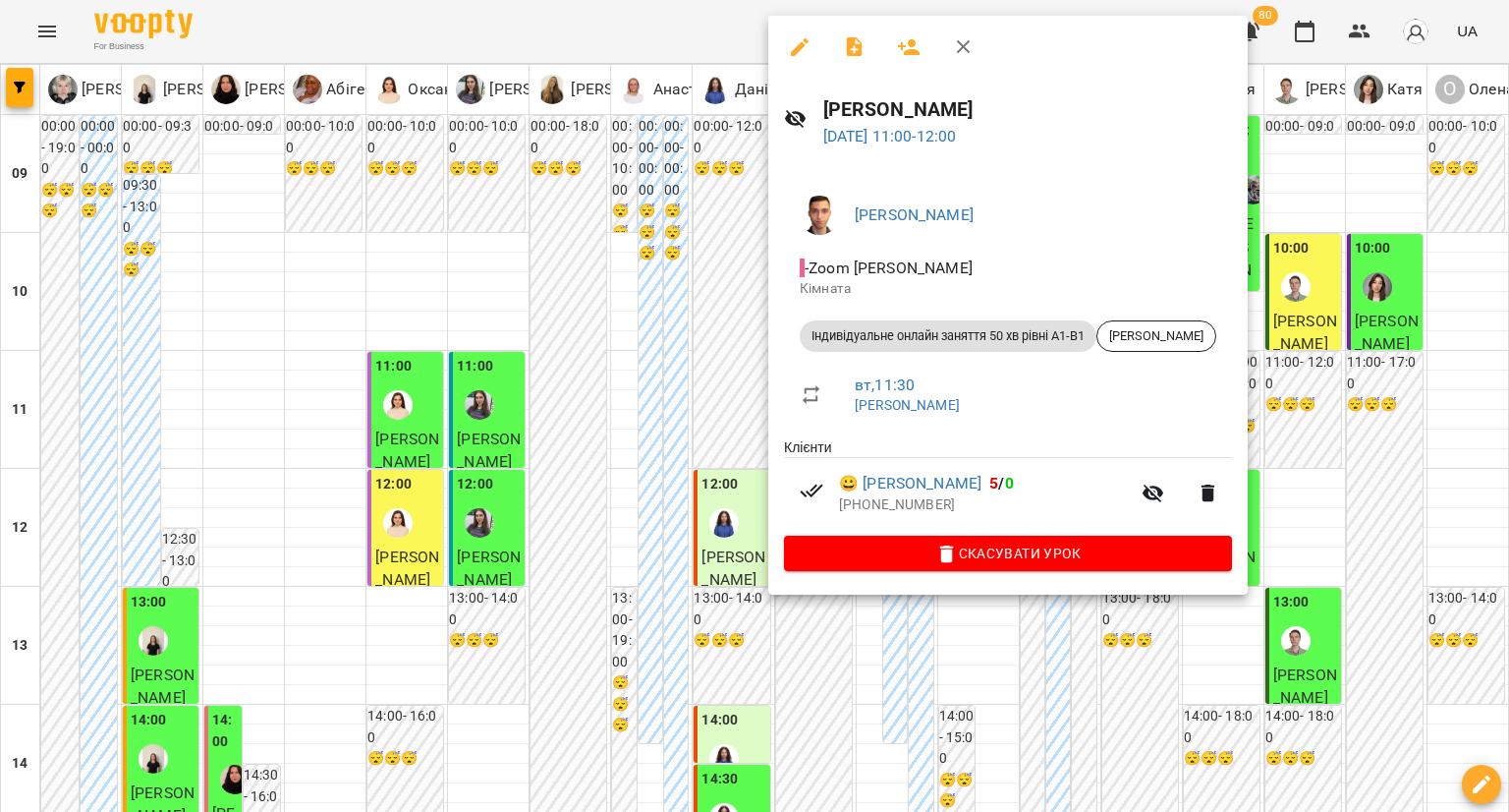
click at [735, 418] on div at bounding box center [754, 406] width 1509 height 812
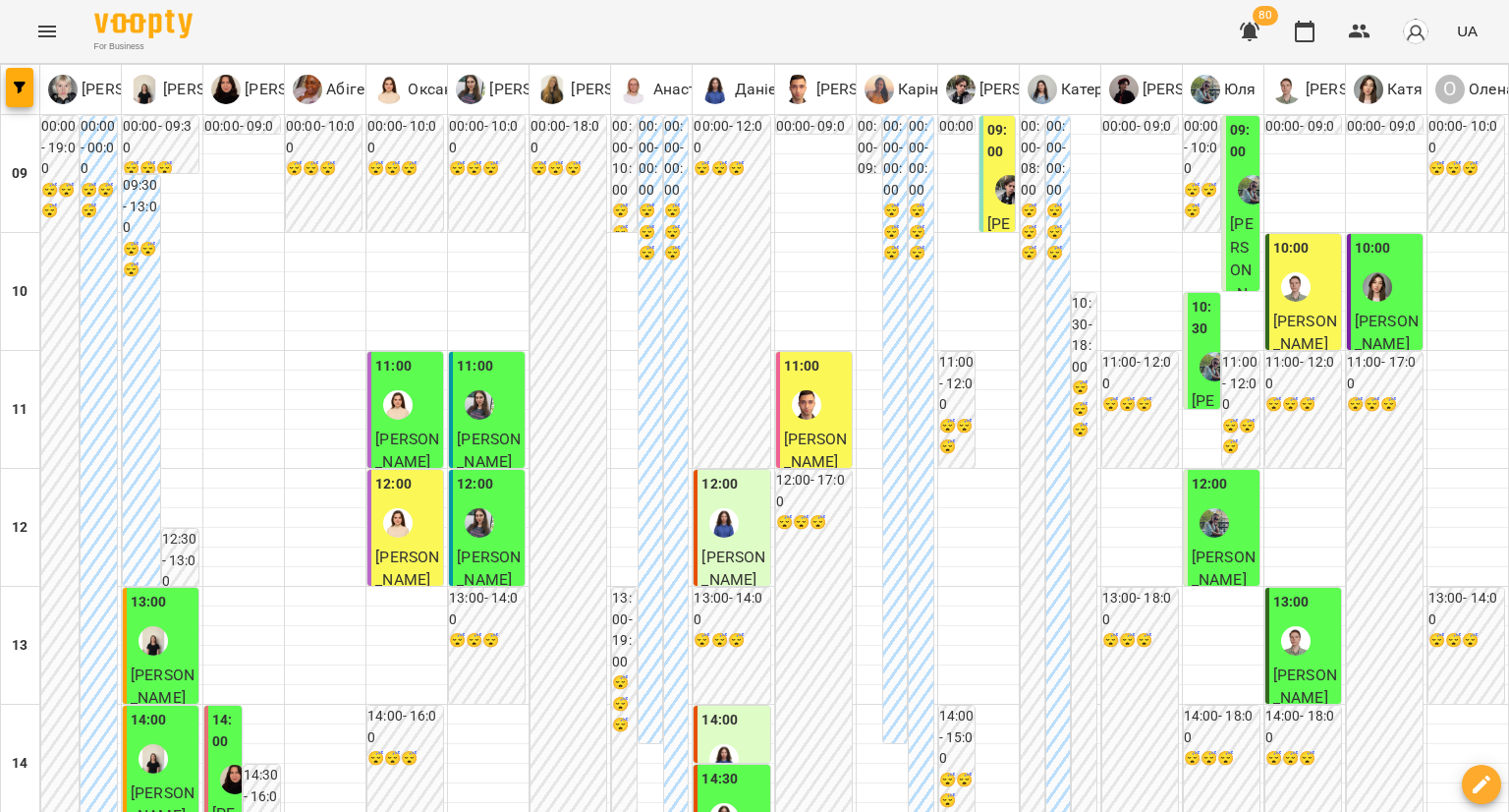
click at [1305, 288] on div at bounding box center [1296, 288] width 46 height 46
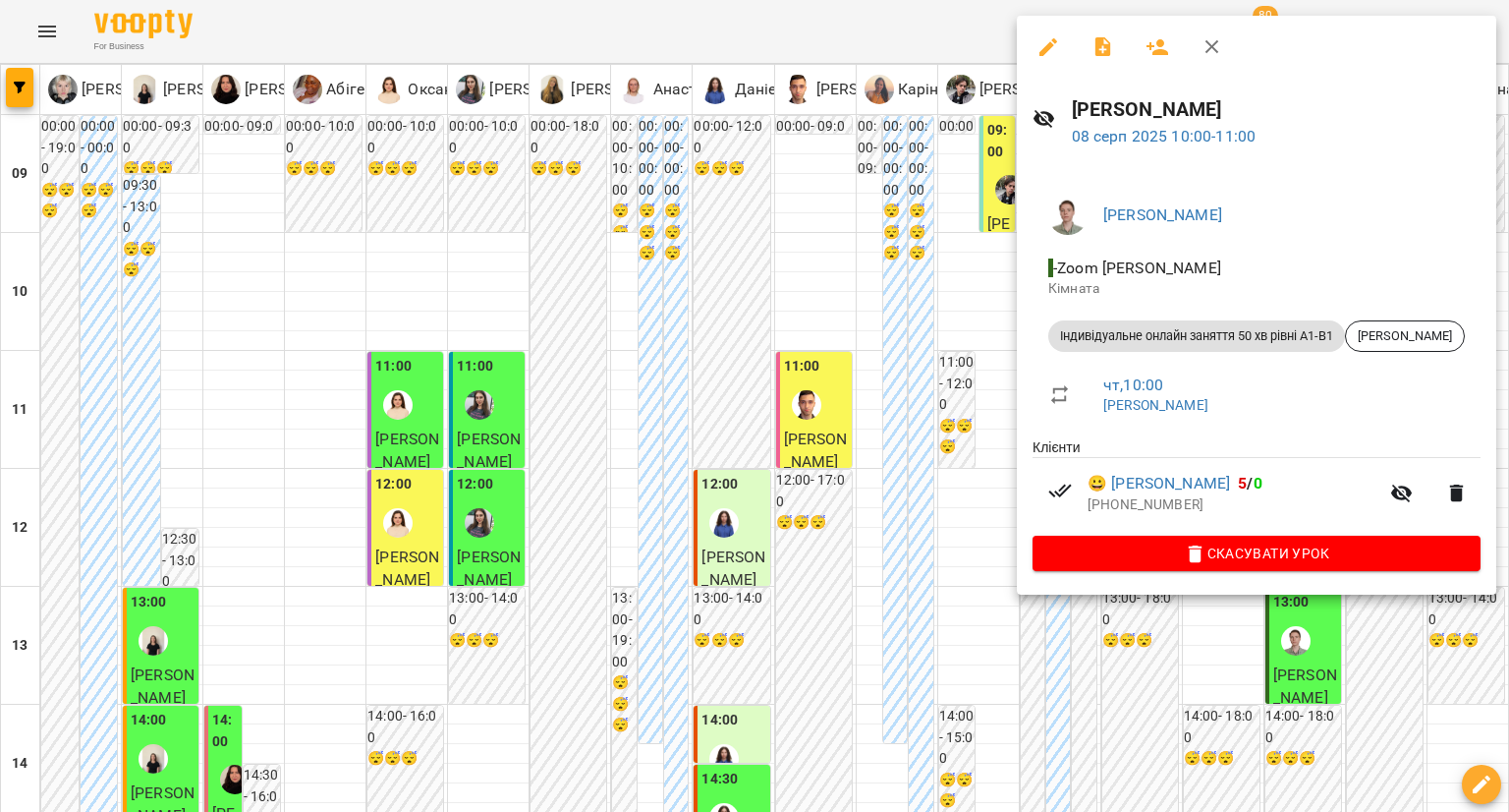
click at [939, 437] on div at bounding box center [754, 406] width 1509 height 812
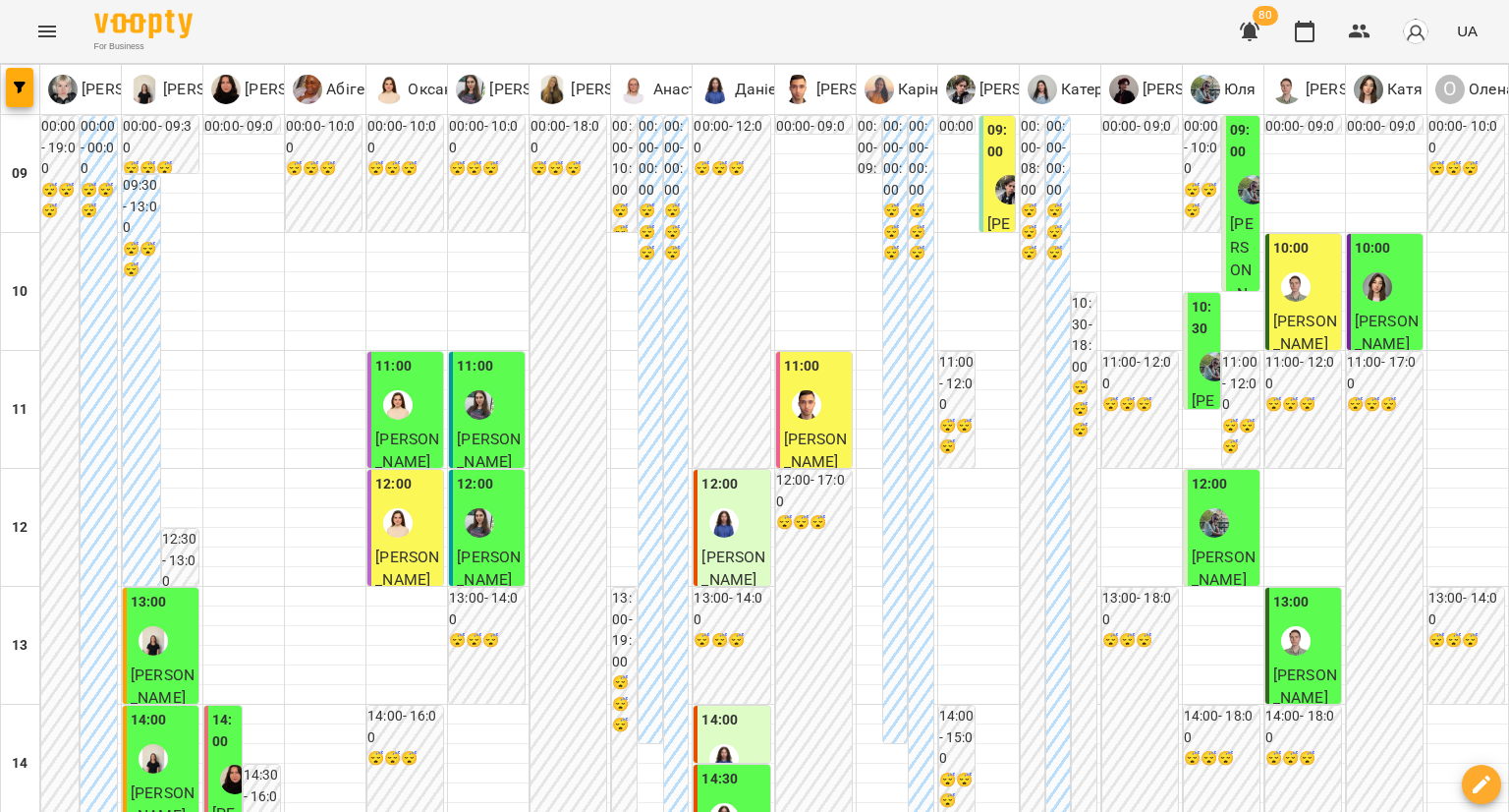
click at [987, 201] on div at bounding box center [1010, 189] width 46 height 46
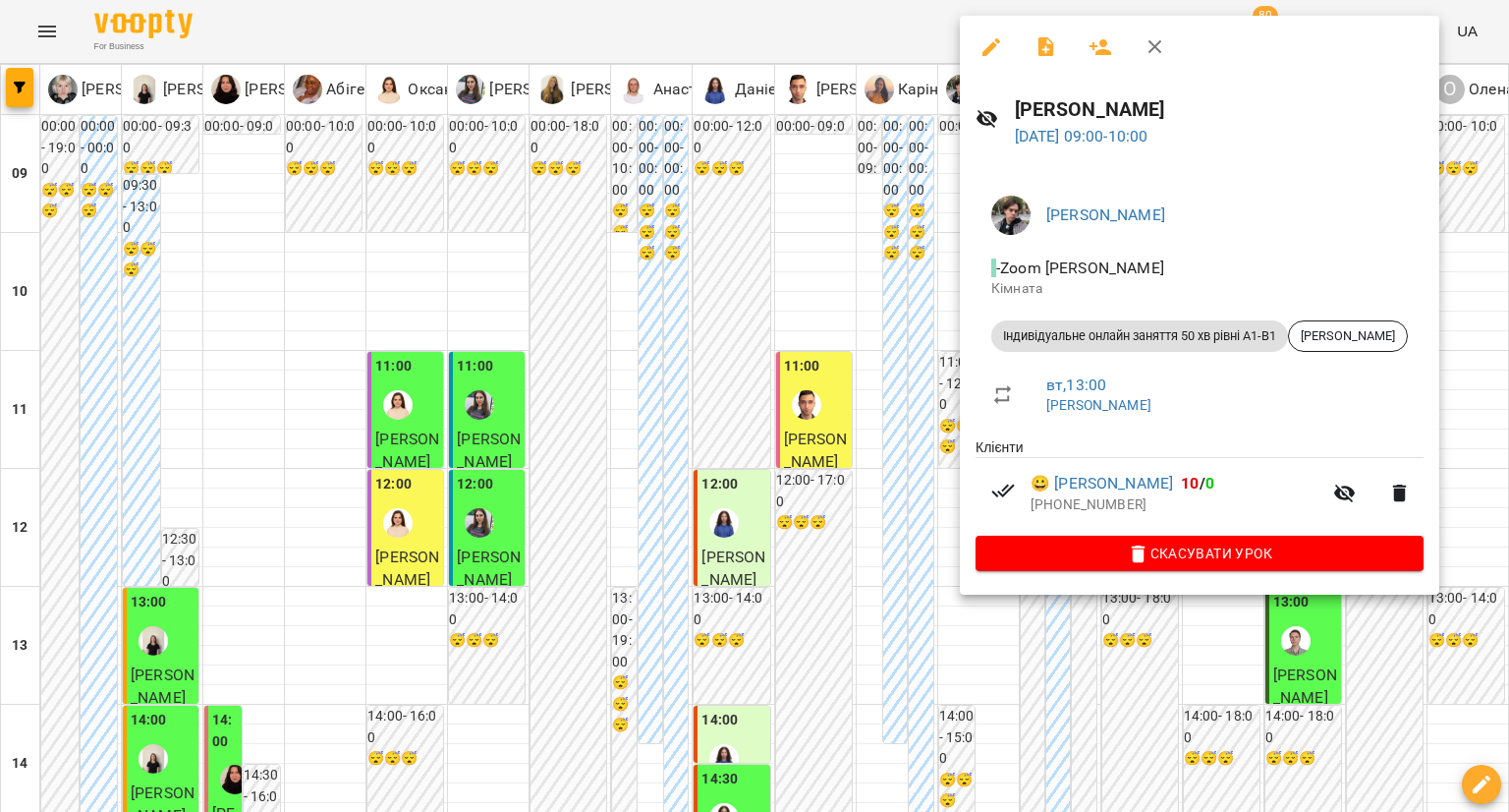
click at [845, 326] on div at bounding box center [754, 406] width 1509 height 812
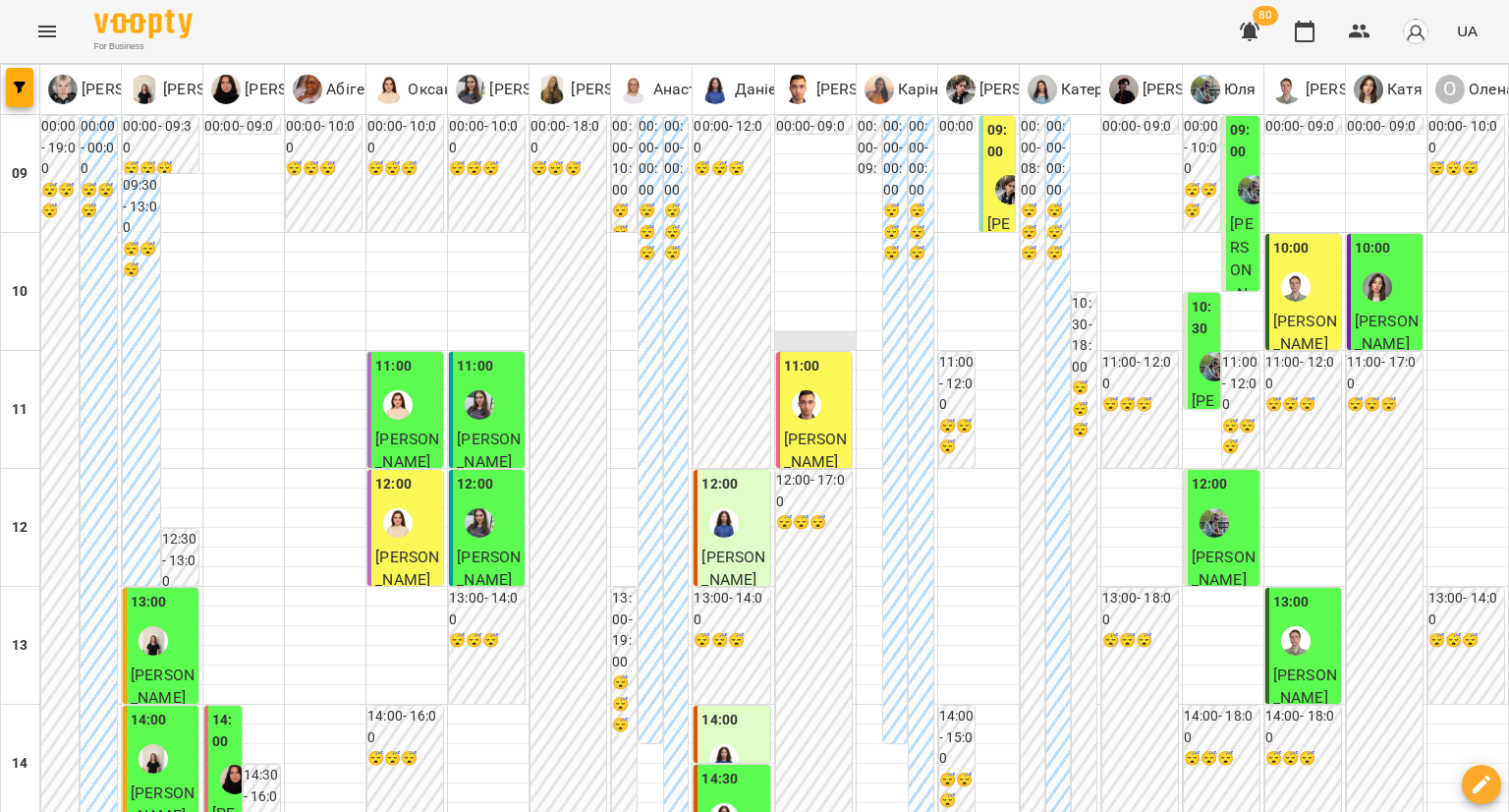
scroll to position [590, 0]
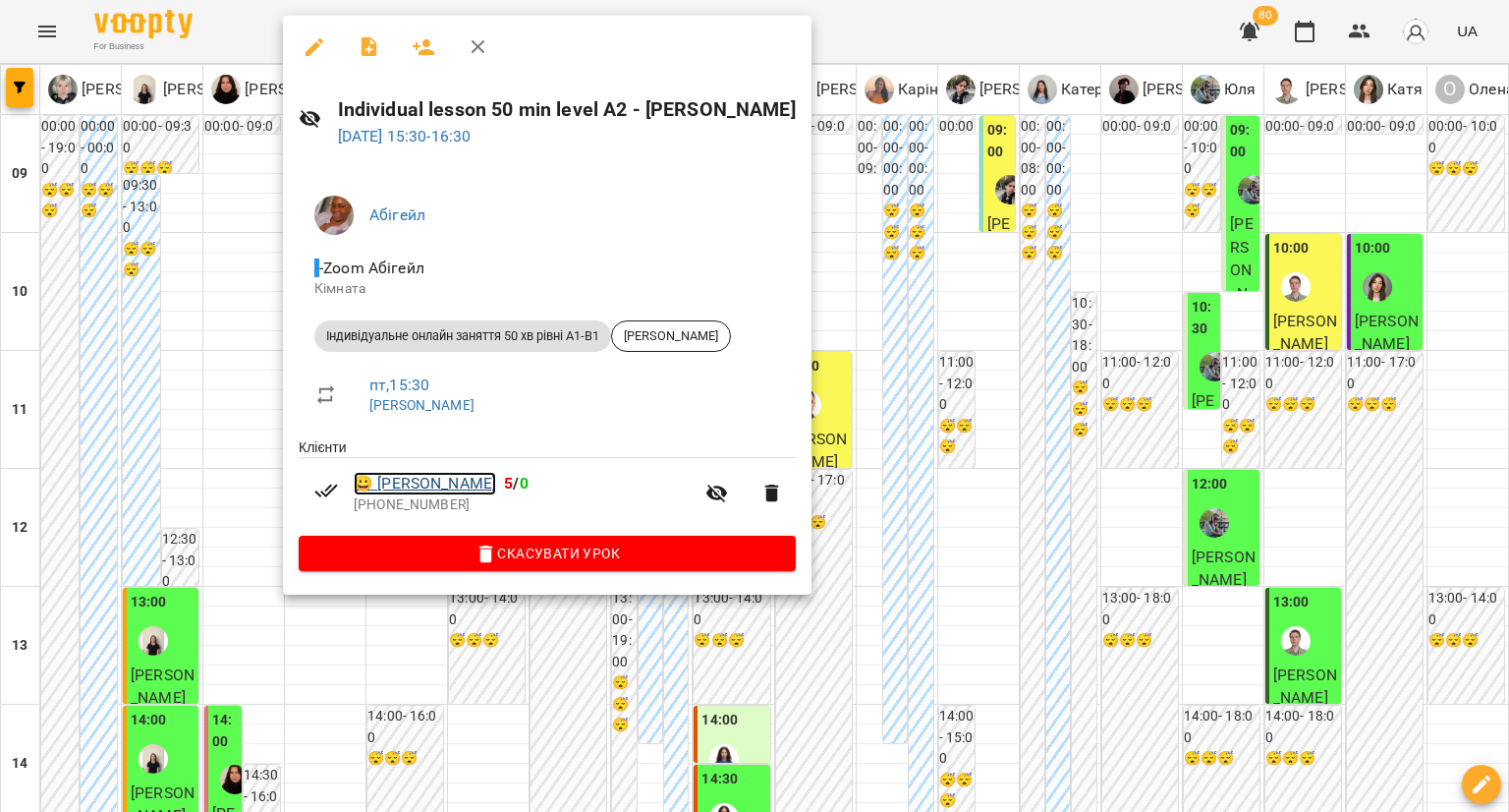
click at [408, 480] on link "😀 [PERSON_NAME]" at bounding box center [425, 484] width 143 height 24
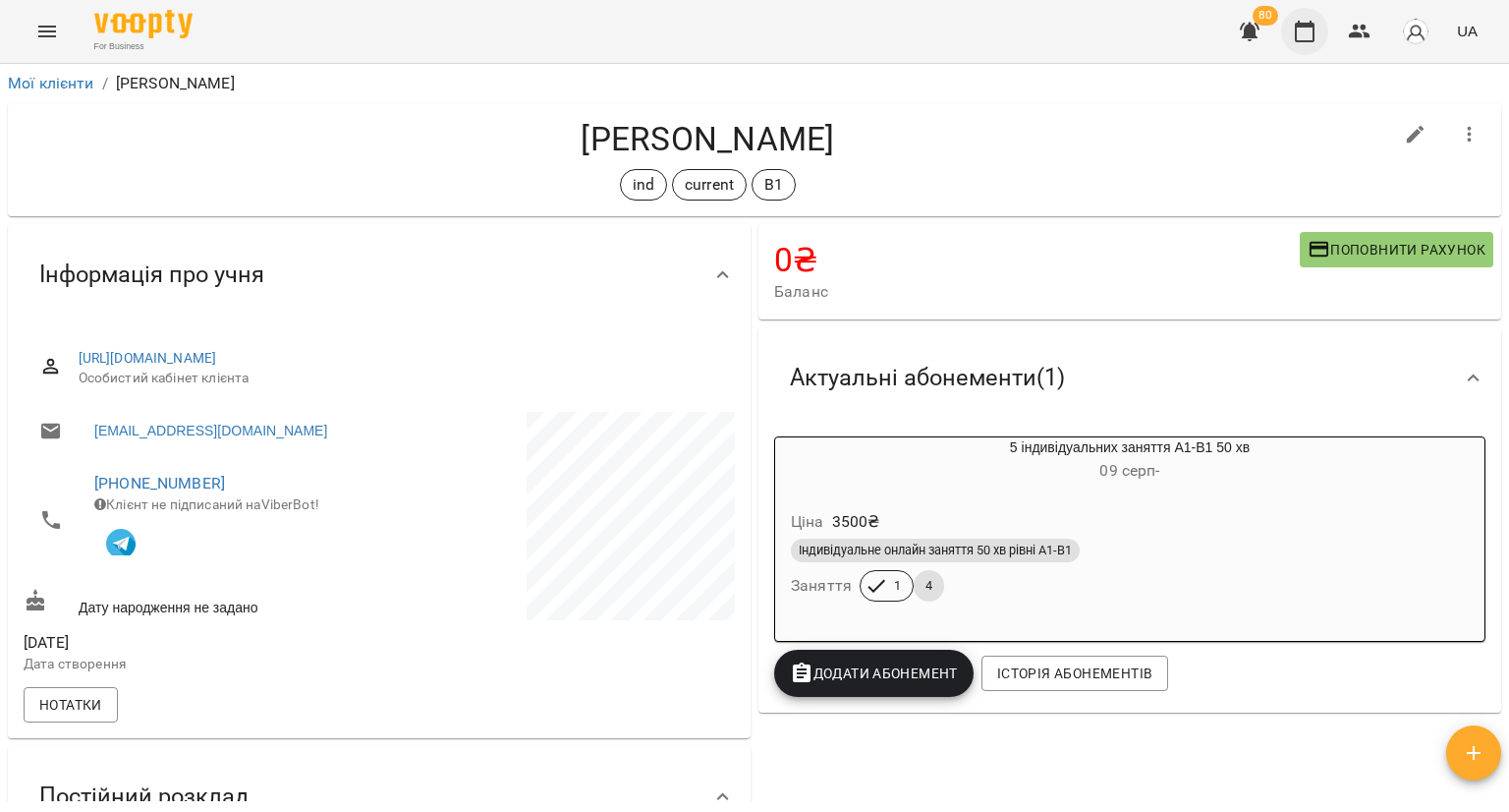
click at [1306, 25] on icon "button" at bounding box center [1305, 32] width 20 height 22
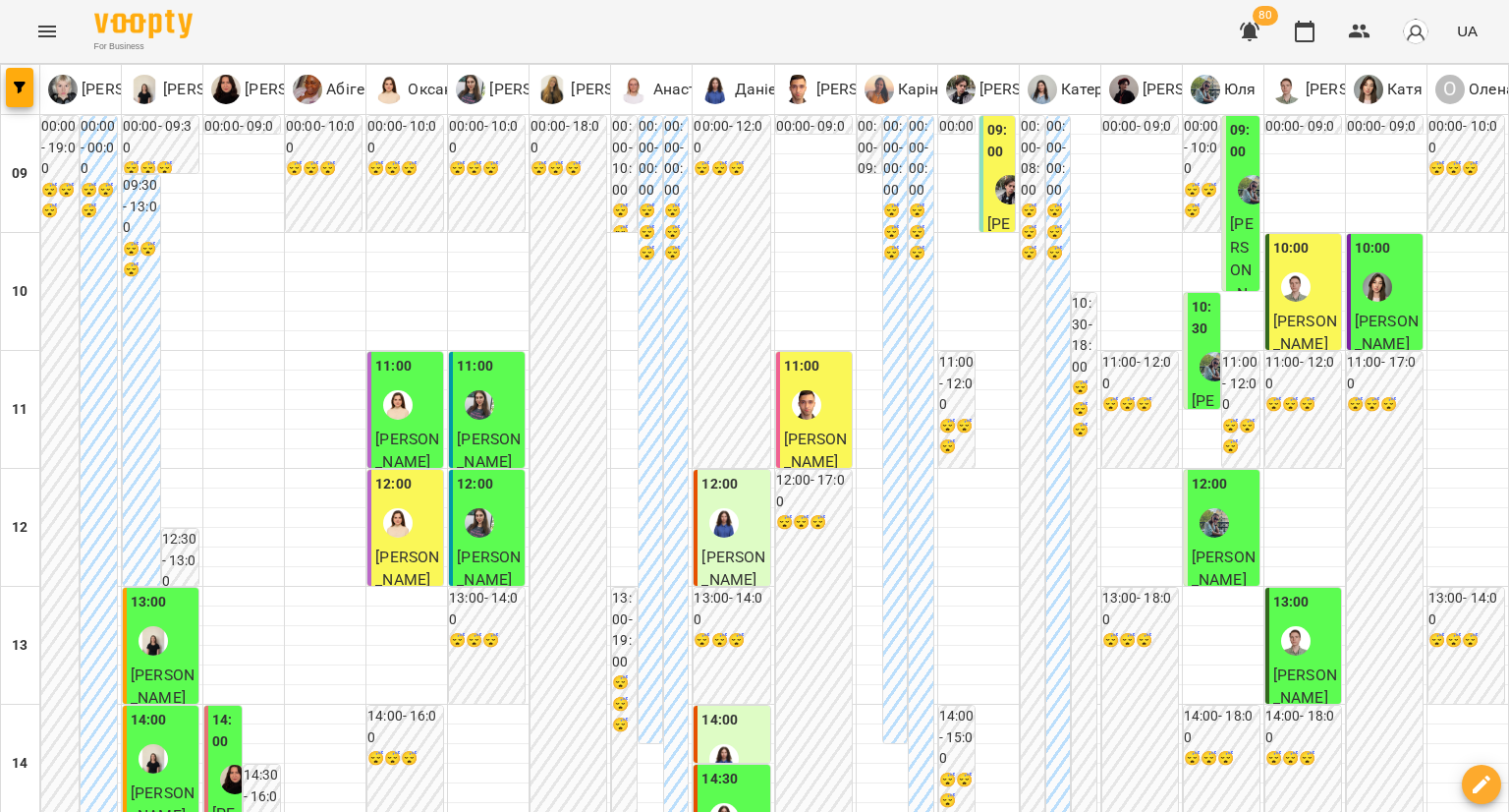
scroll to position [688, 0]
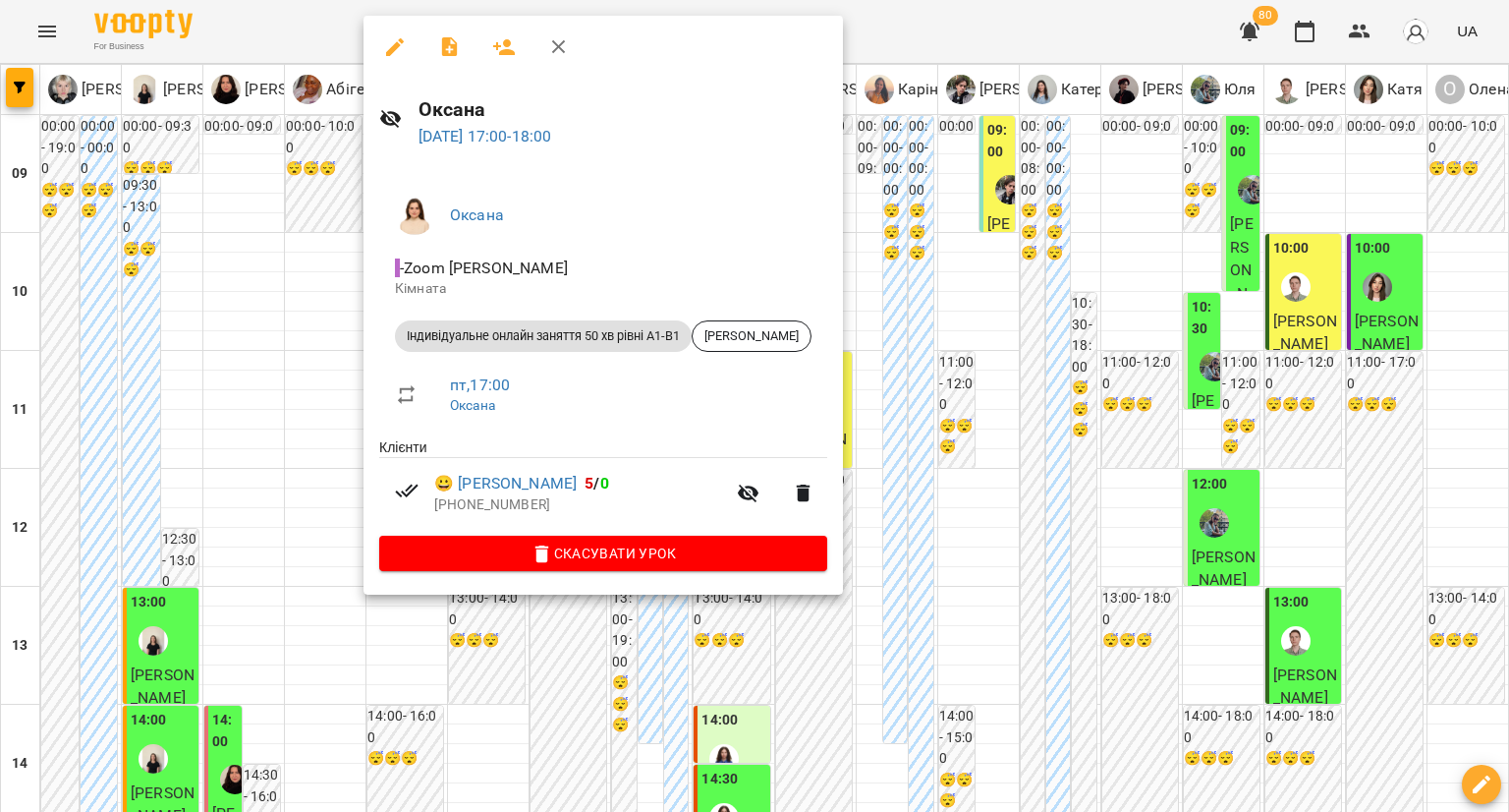
click at [322, 502] on div at bounding box center [754, 406] width 1509 height 812
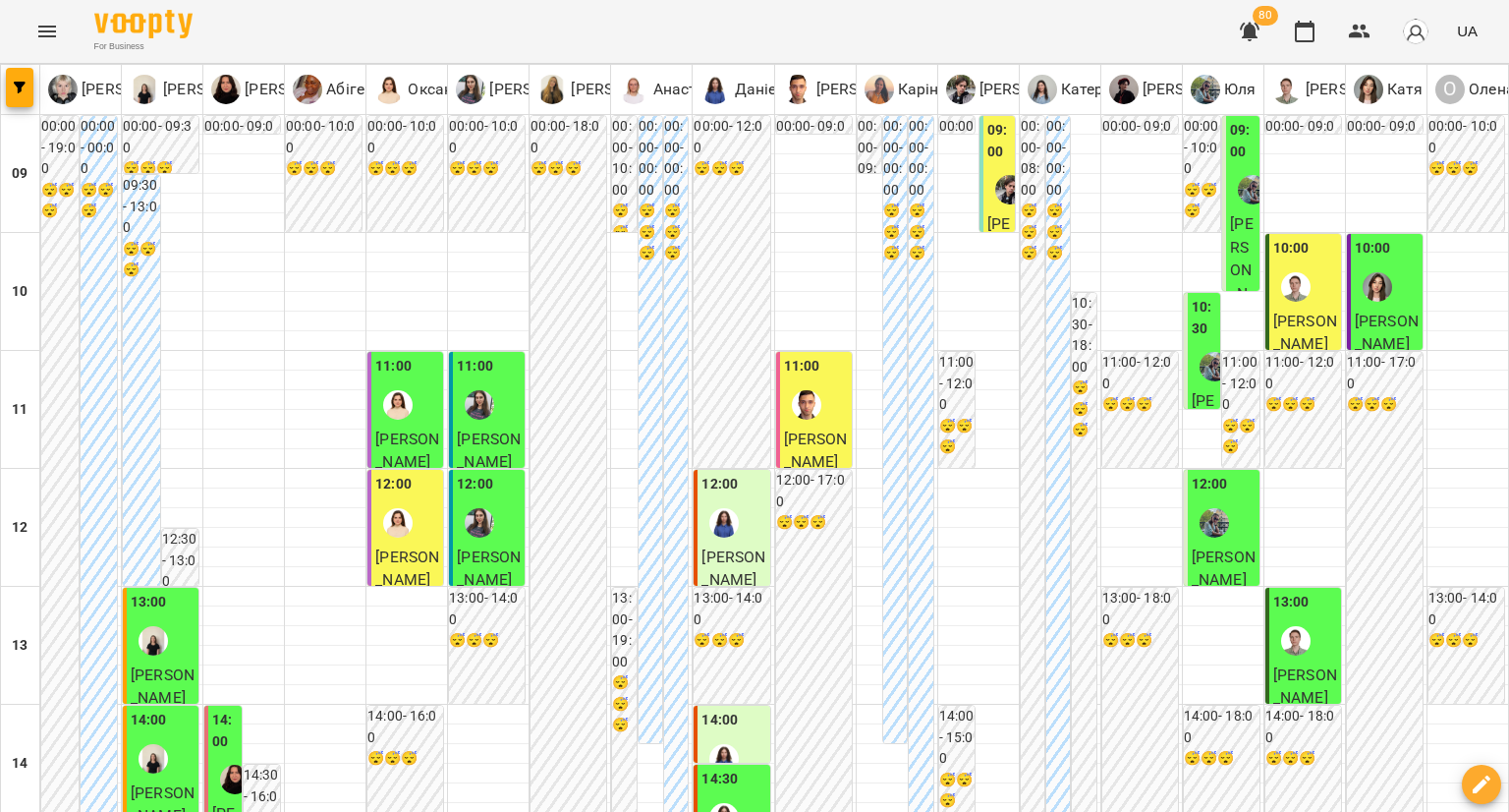
scroll to position [884, 0]
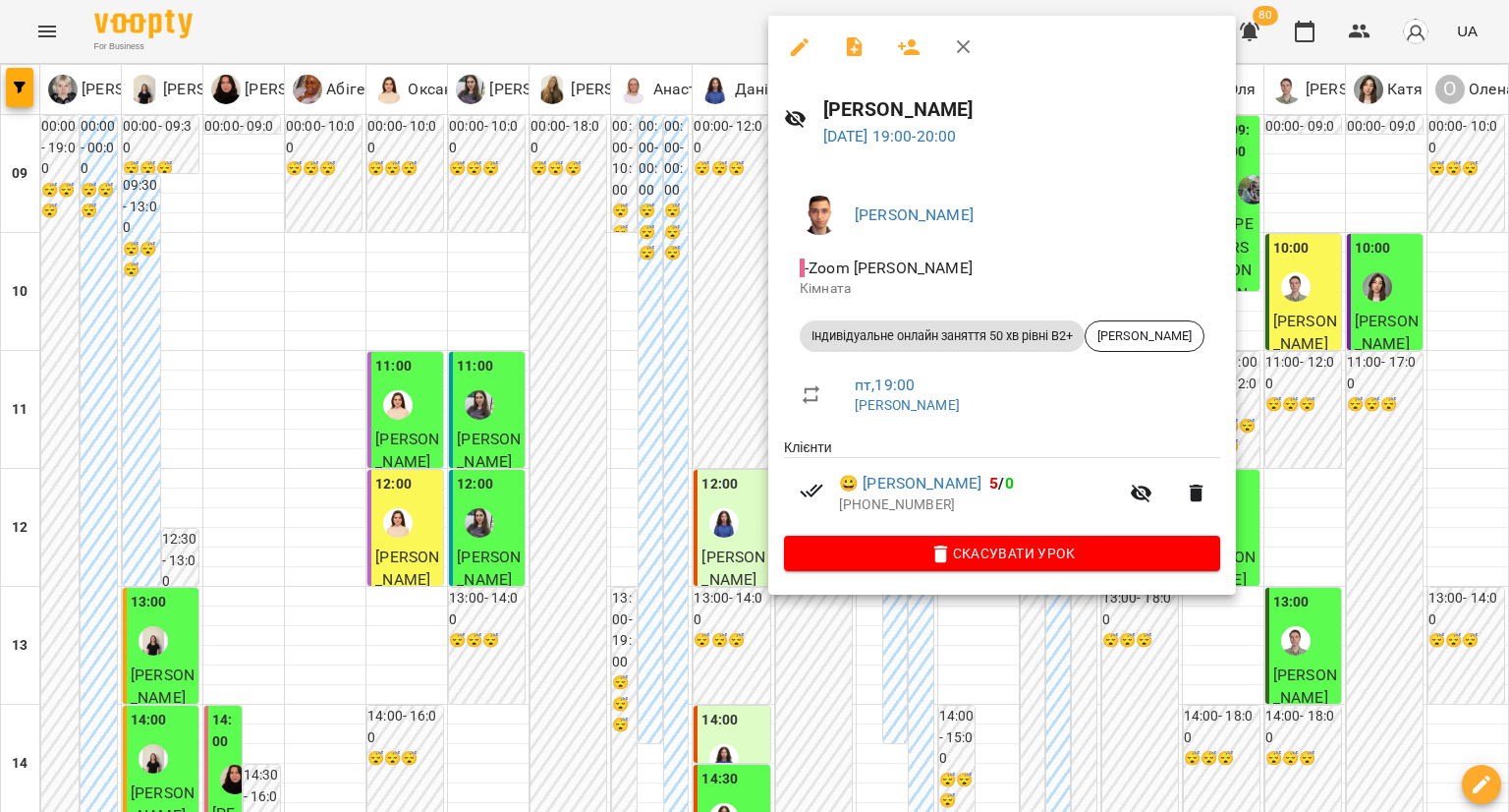
drag, startPoint x: 724, startPoint y: 538, endPoint x: 734, endPoint y: 532, distance: 11.7
click at [723, 538] on div at bounding box center [754, 406] width 1509 height 812
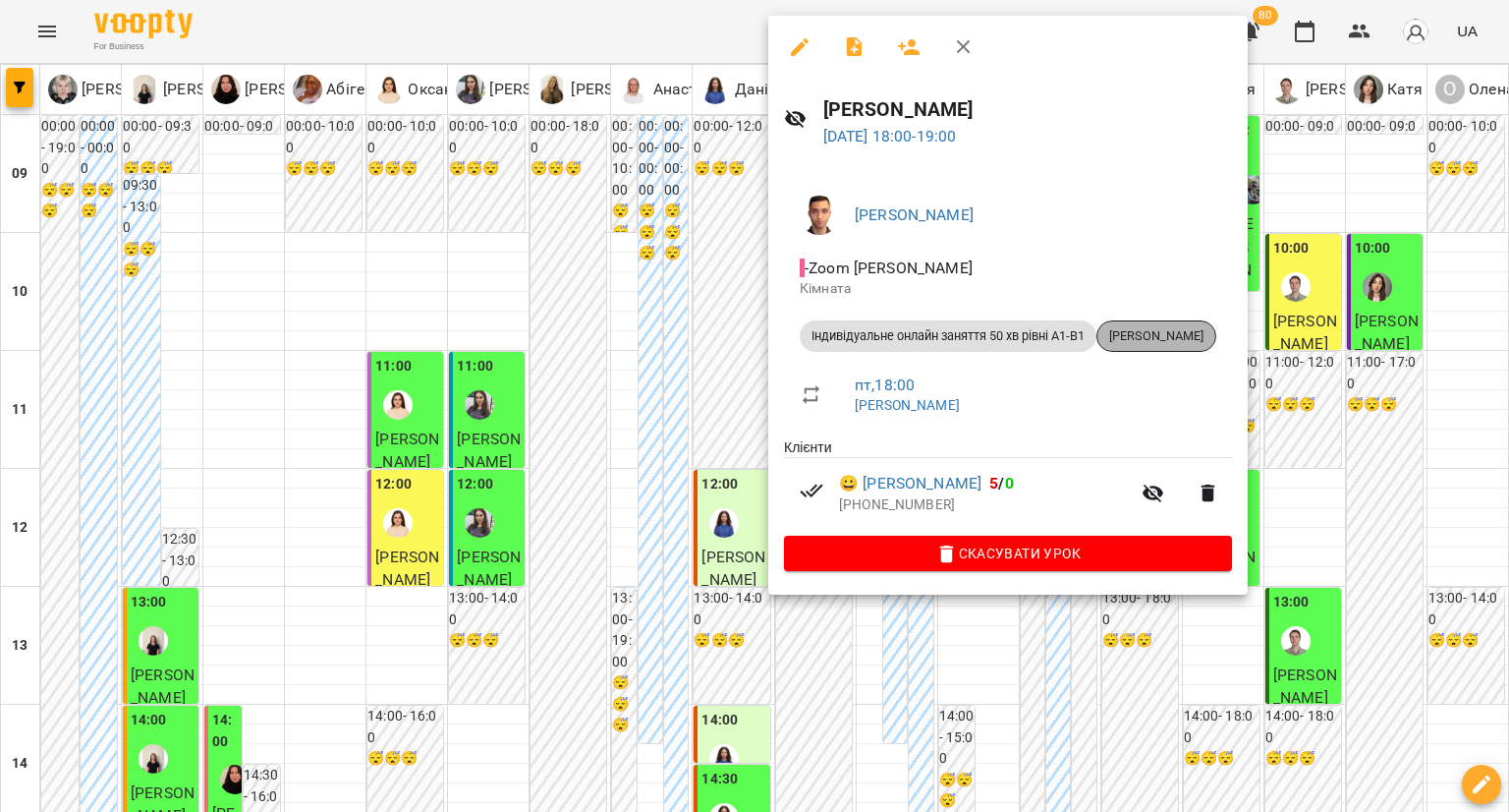
click at [1166, 327] on span "[PERSON_NAME]" at bounding box center [1156, 336] width 118 height 18
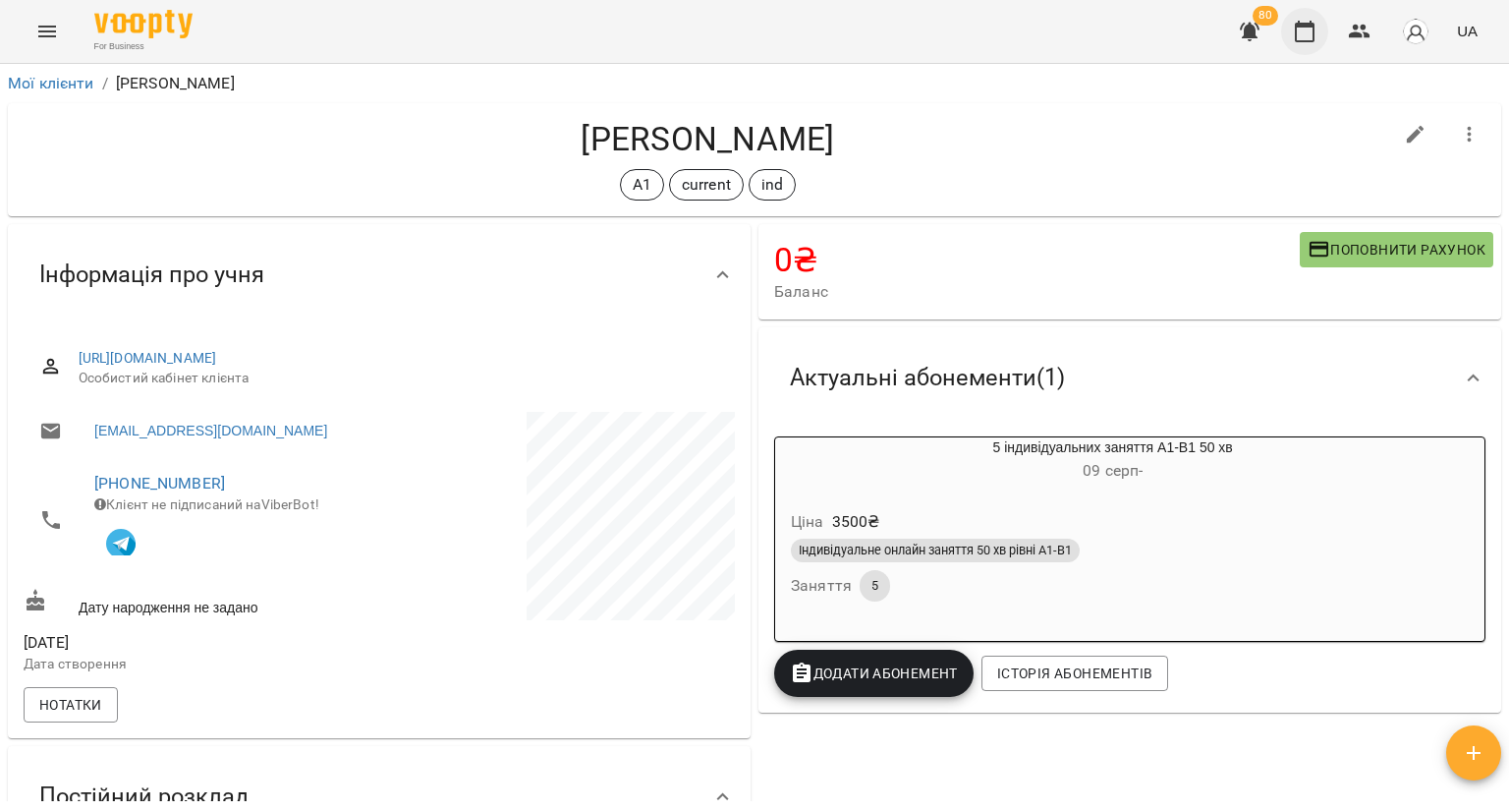
click at [1313, 30] on icon "button" at bounding box center [1305, 32] width 24 height 24
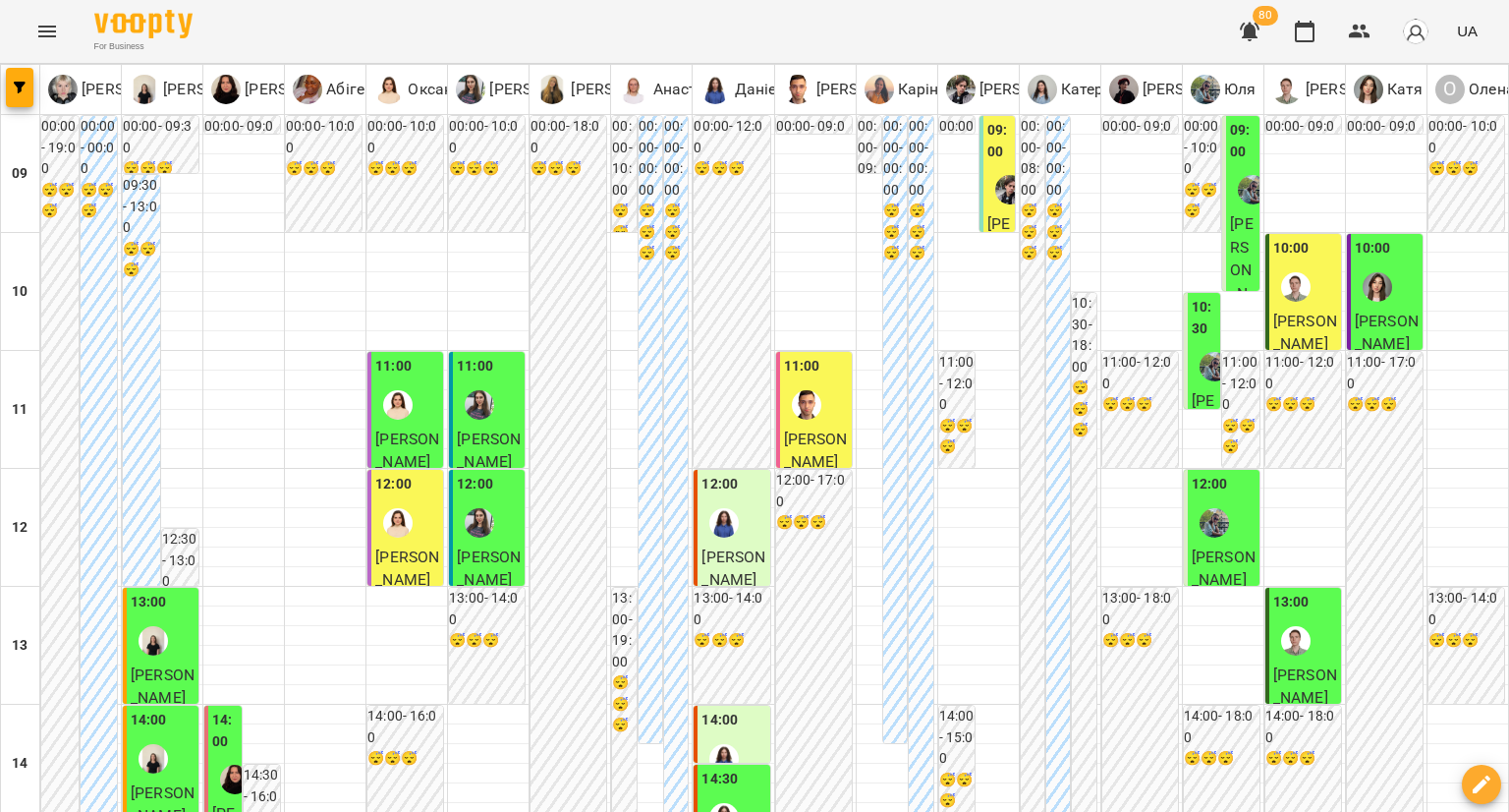
scroll to position [1081, 0]
type input "**********"
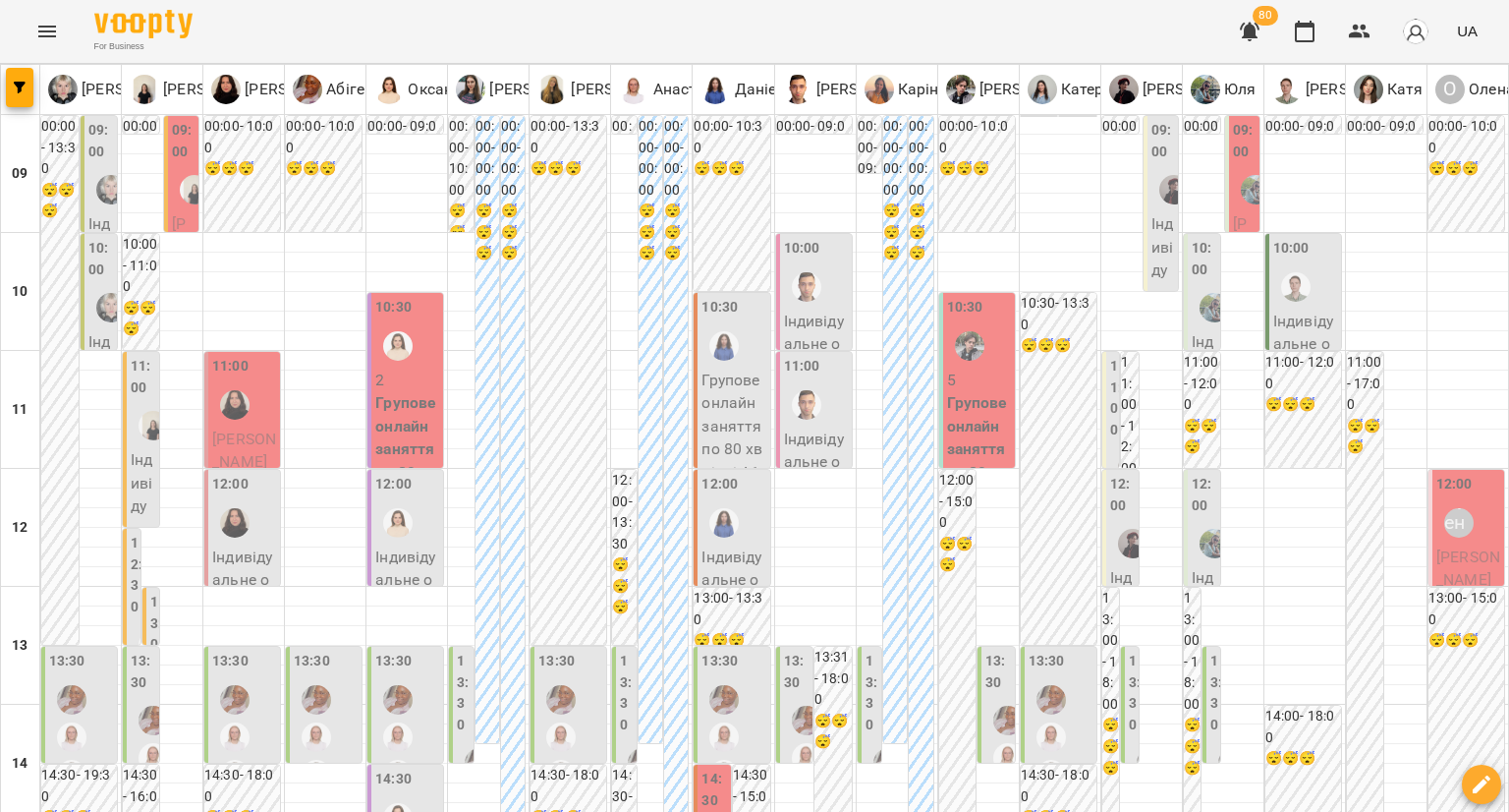
scroll to position [1085, 0]
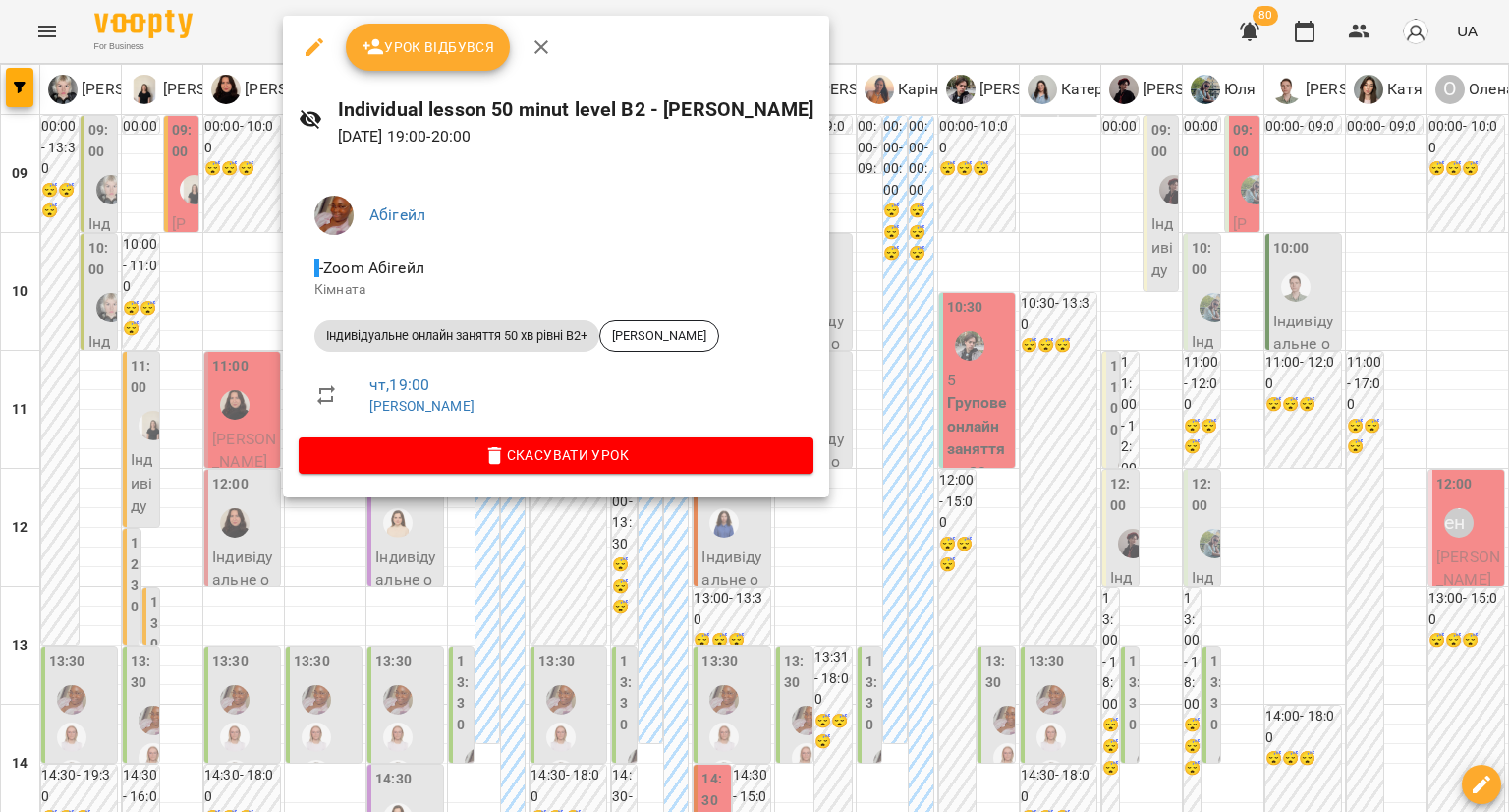
click at [306, 45] on icon "button" at bounding box center [314, 48] width 24 height 24
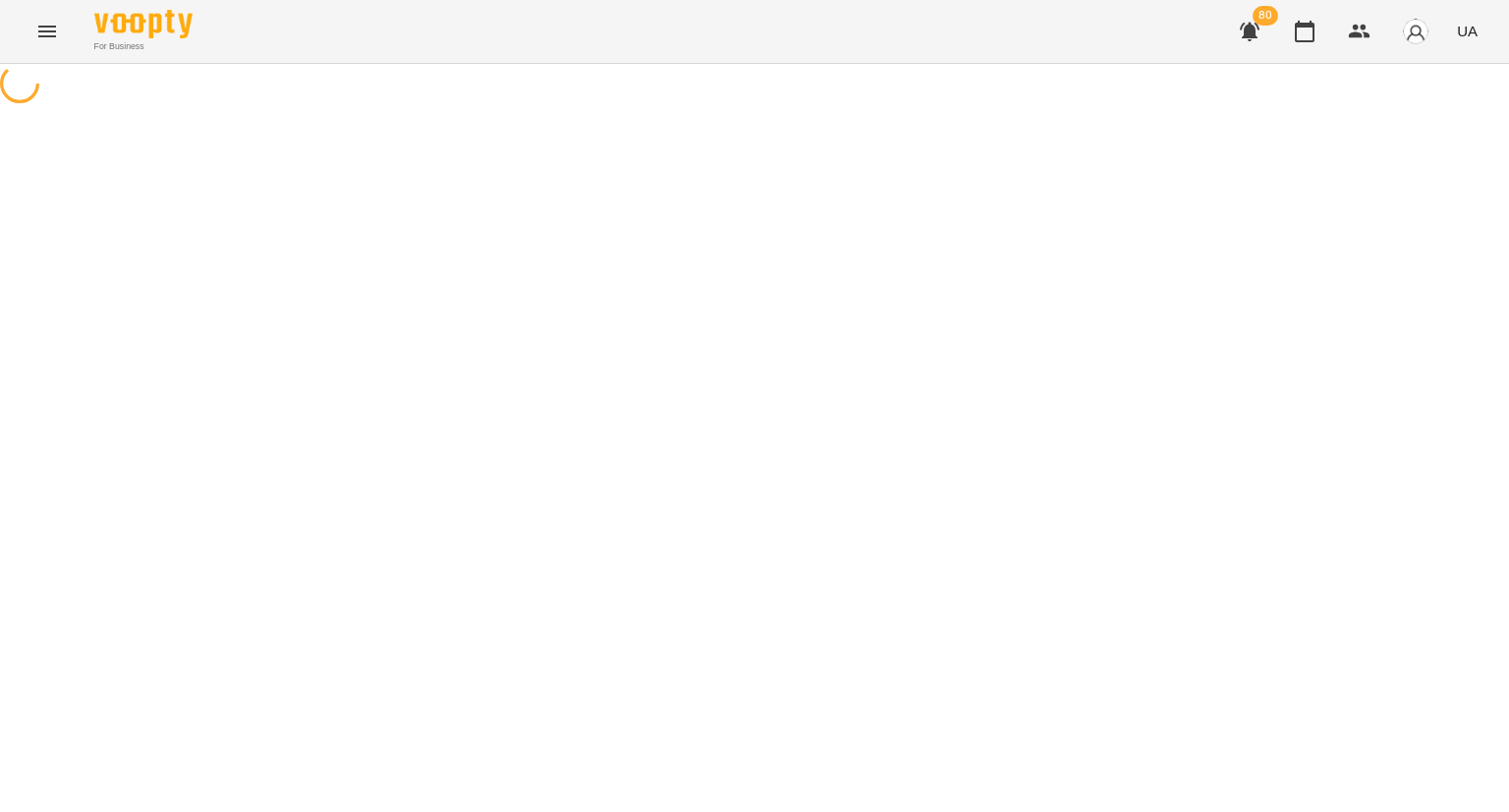
select select "**********"
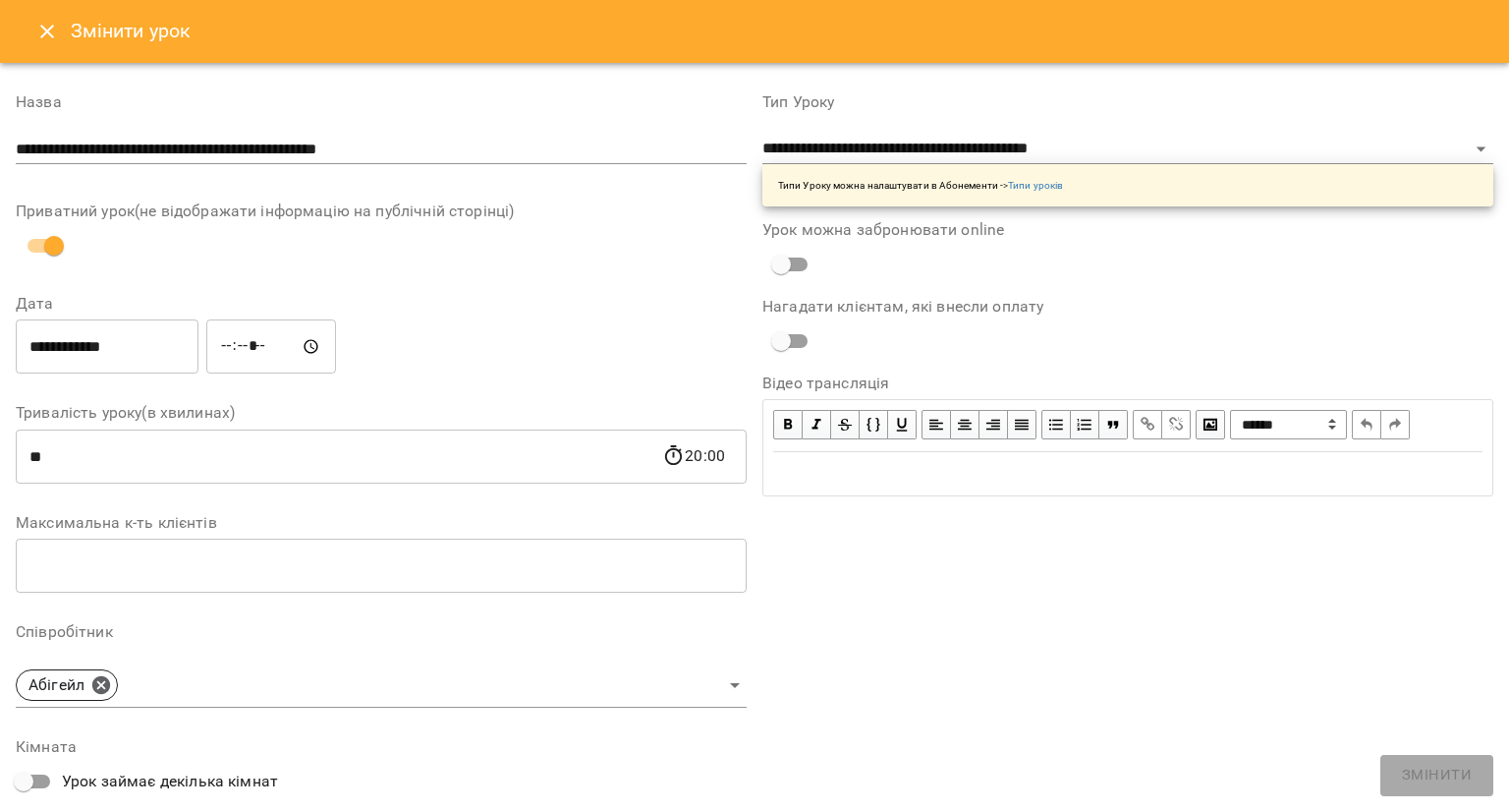
click at [256, 351] on input "*****" at bounding box center [271, 346] width 130 height 55
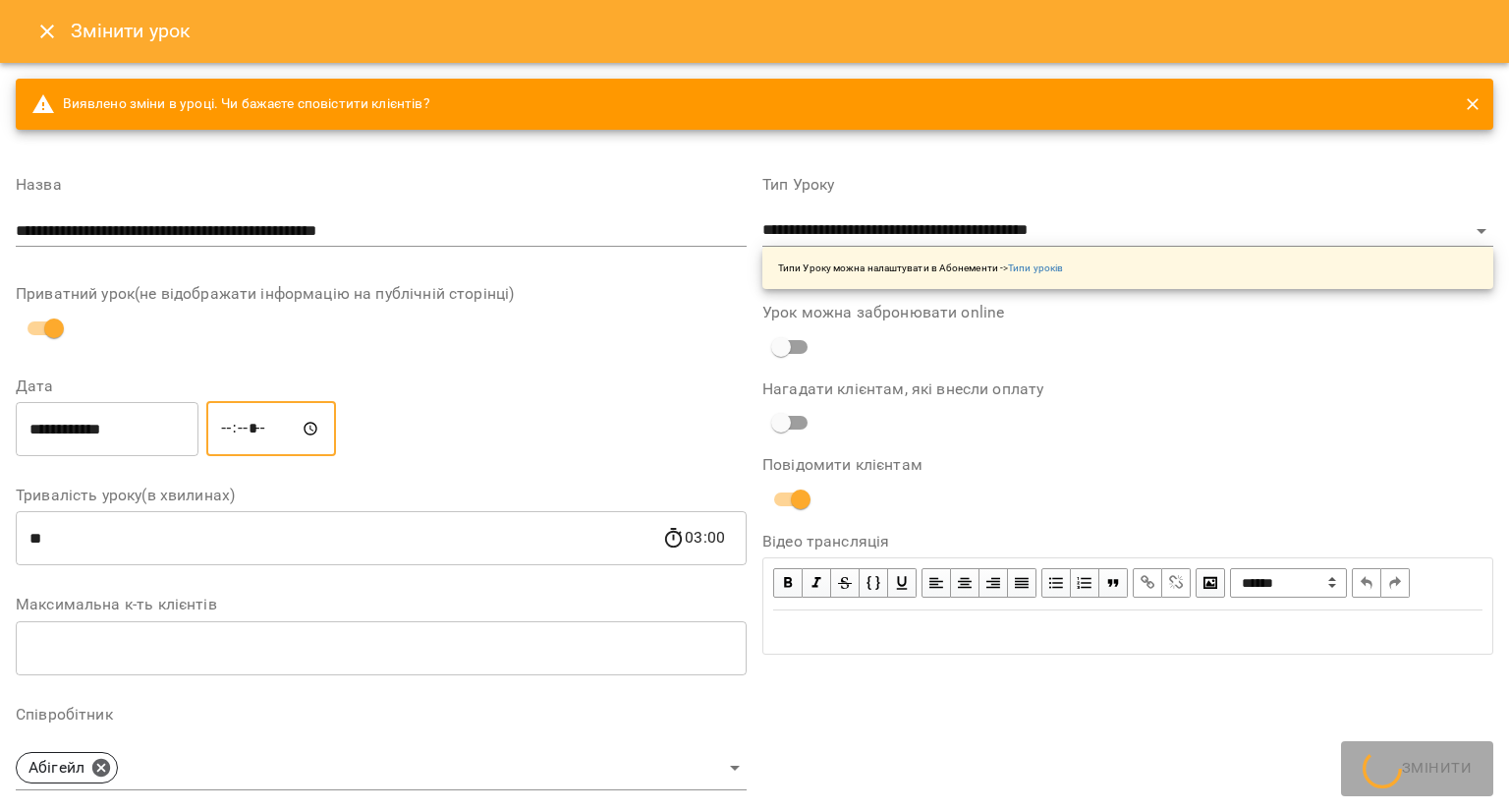
type input "*****"
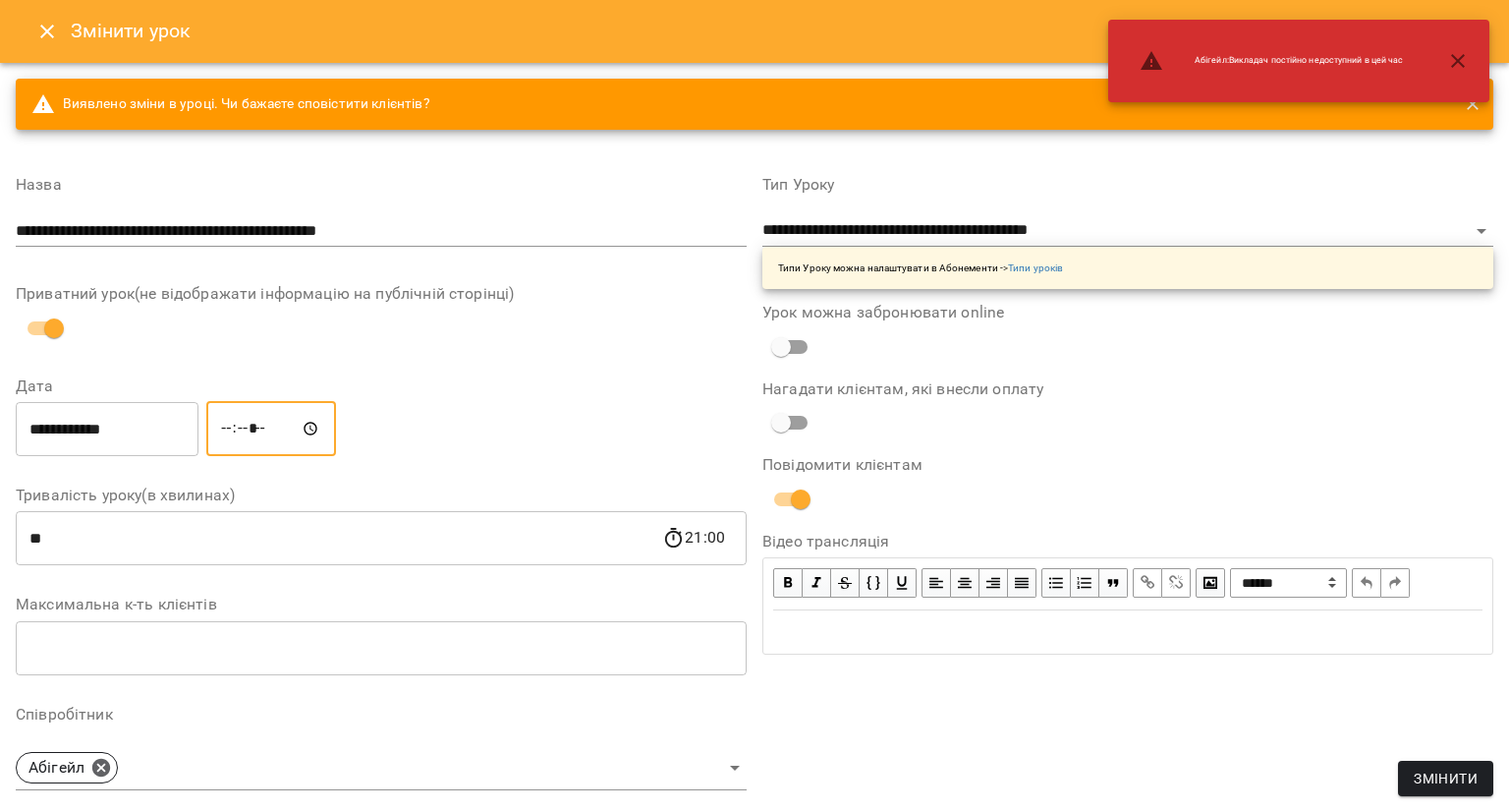
click at [1469, 783] on span "Змінити" at bounding box center [1446, 778] width 63 height 24
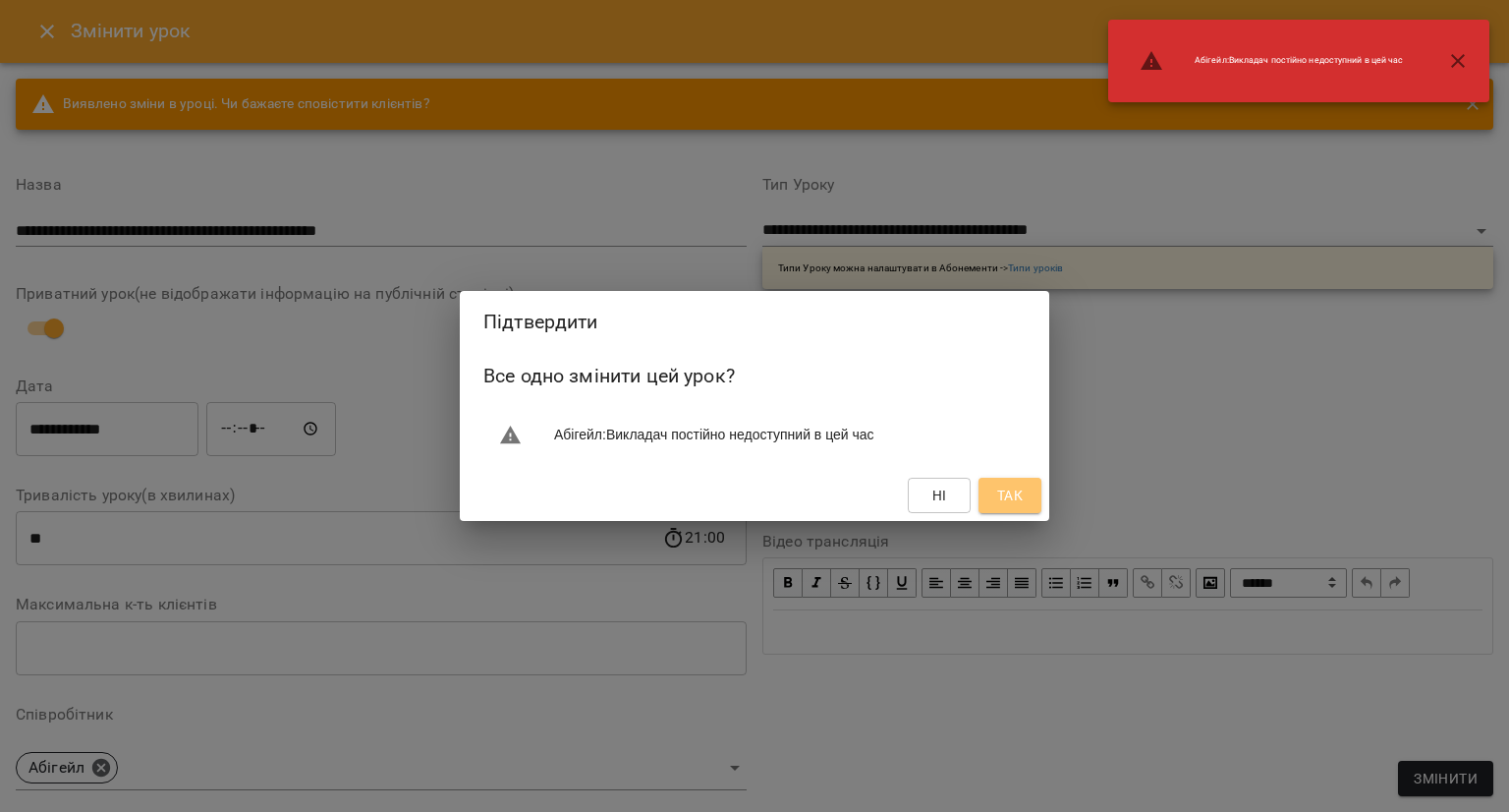
click at [1015, 492] on span "Так" at bounding box center [1010, 496] width 26 height 24
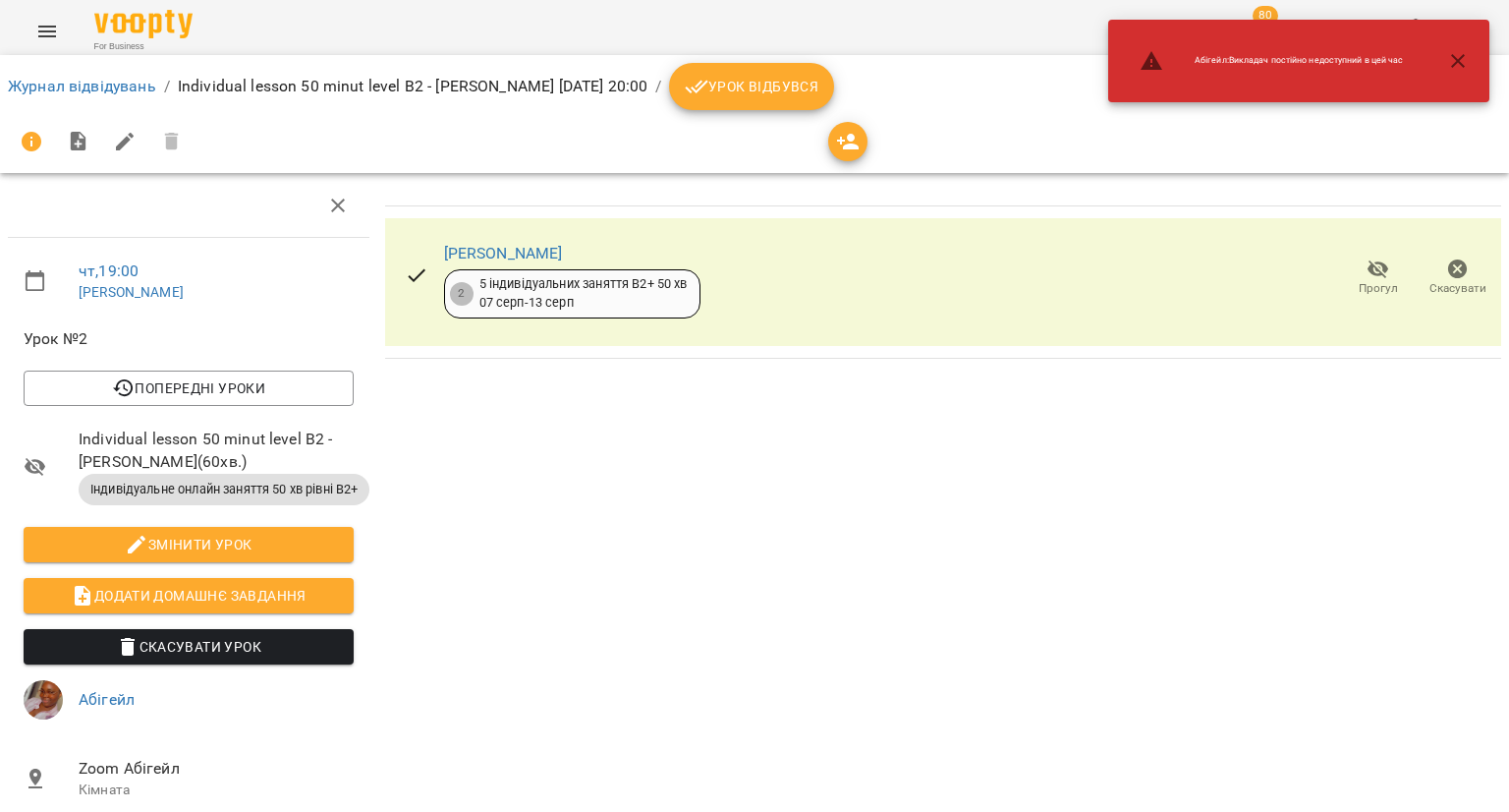
click at [1455, 59] on icon "button" at bounding box center [1458, 61] width 24 height 24
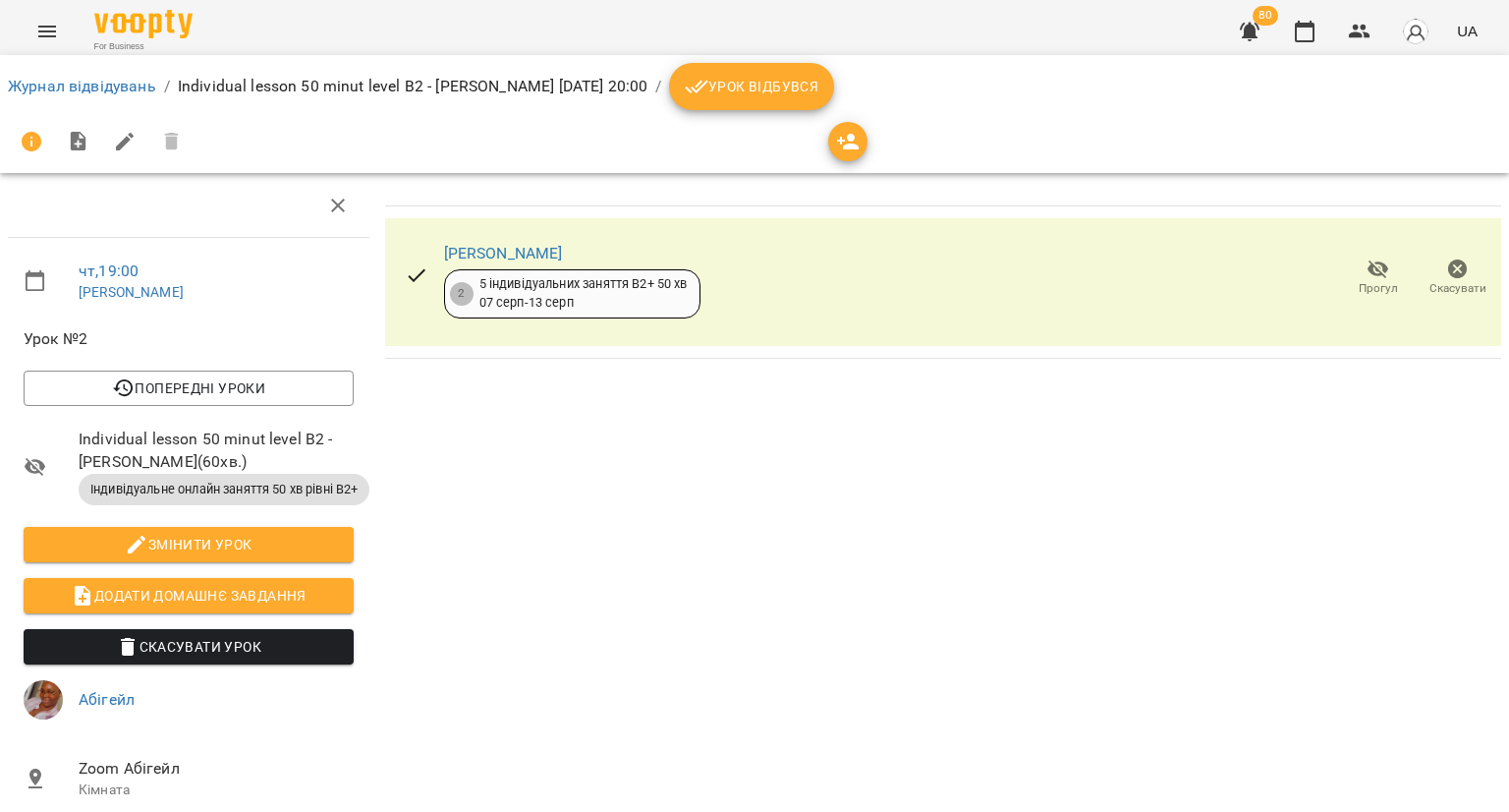
click at [1317, 25] on icon "button" at bounding box center [1305, 32] width 24 height 24
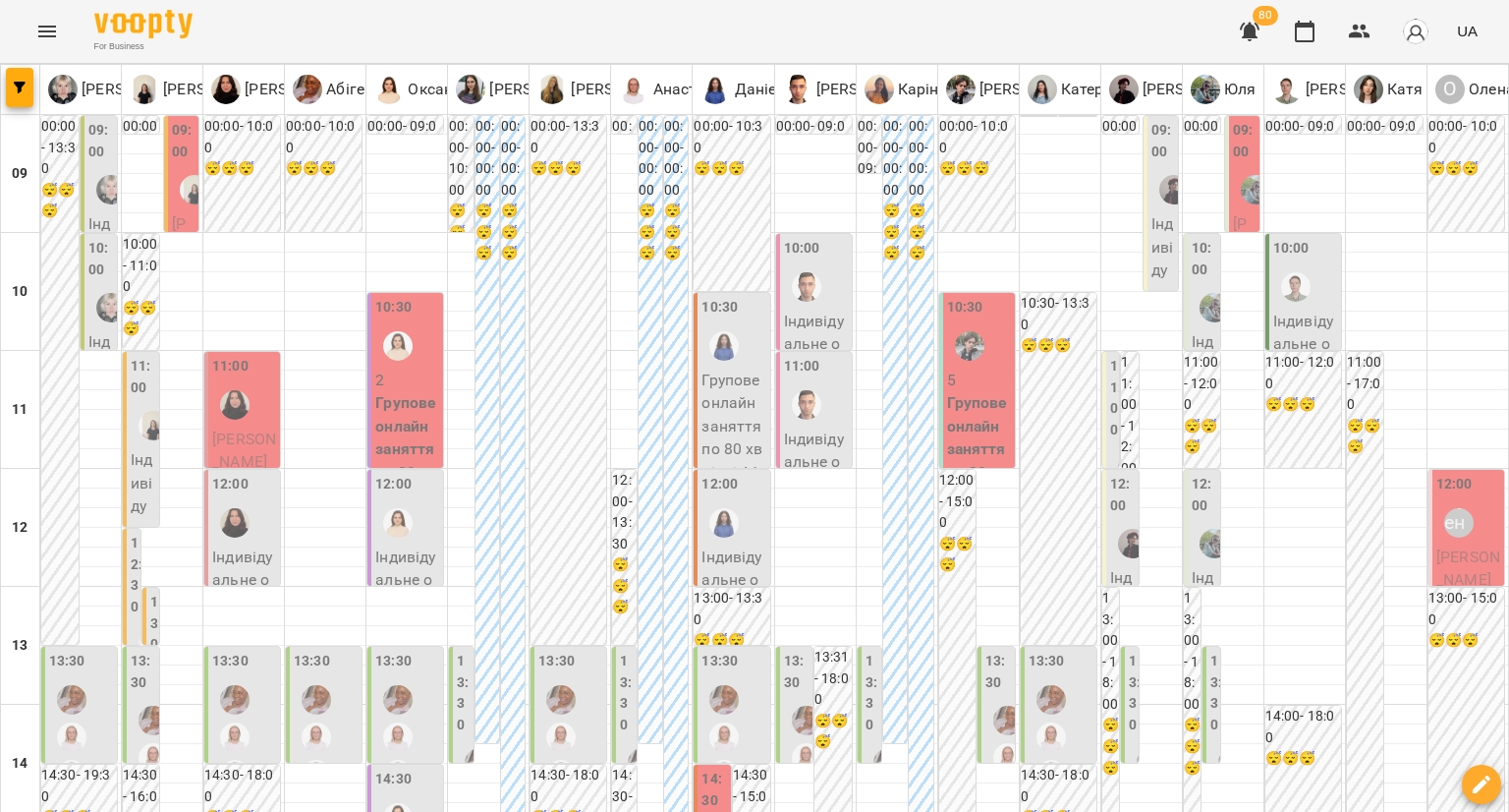
scroll to position [884, 0]
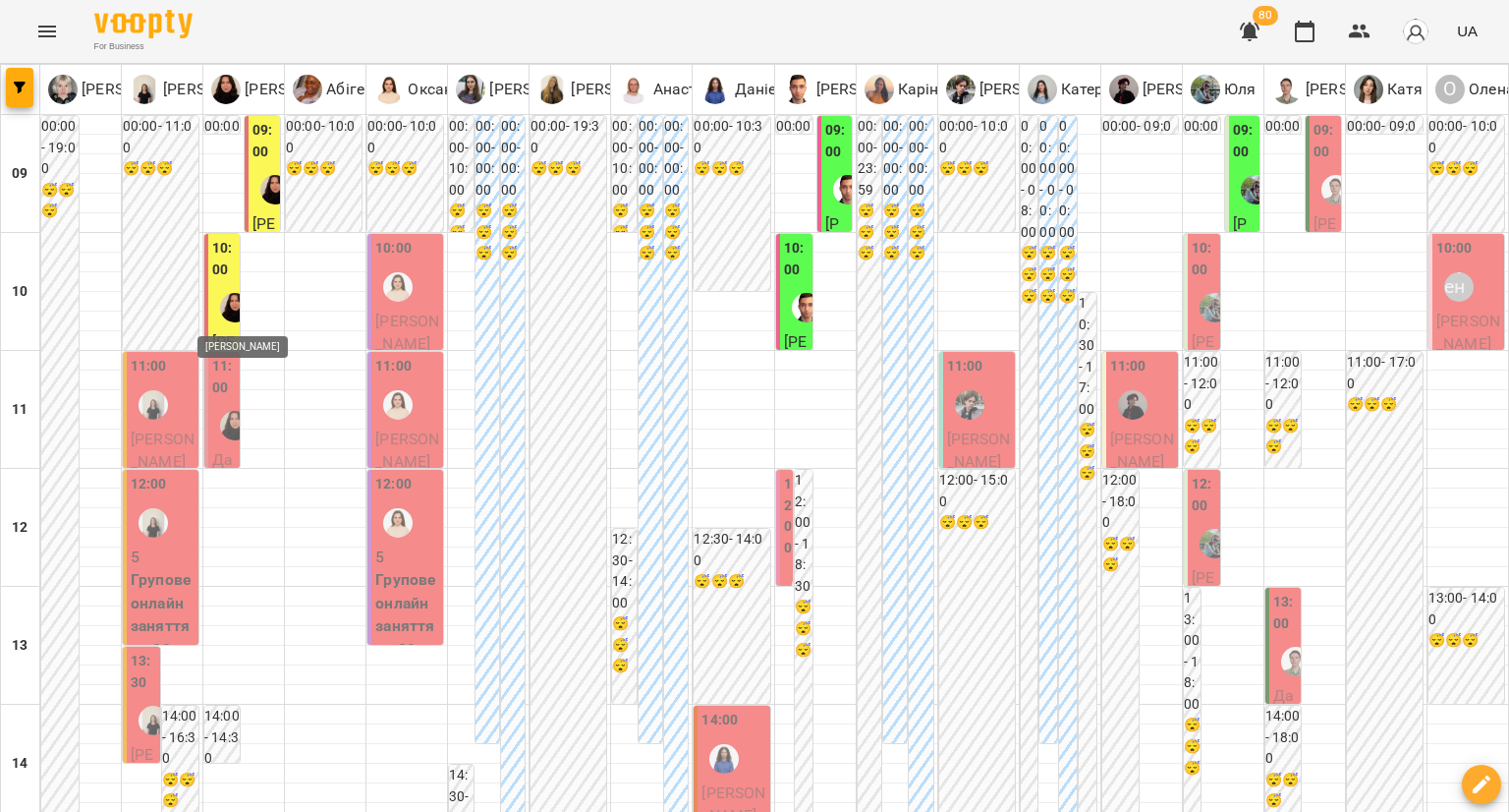
click at [216, 300] on div at bounding box center [235, 307] width 46 height 46
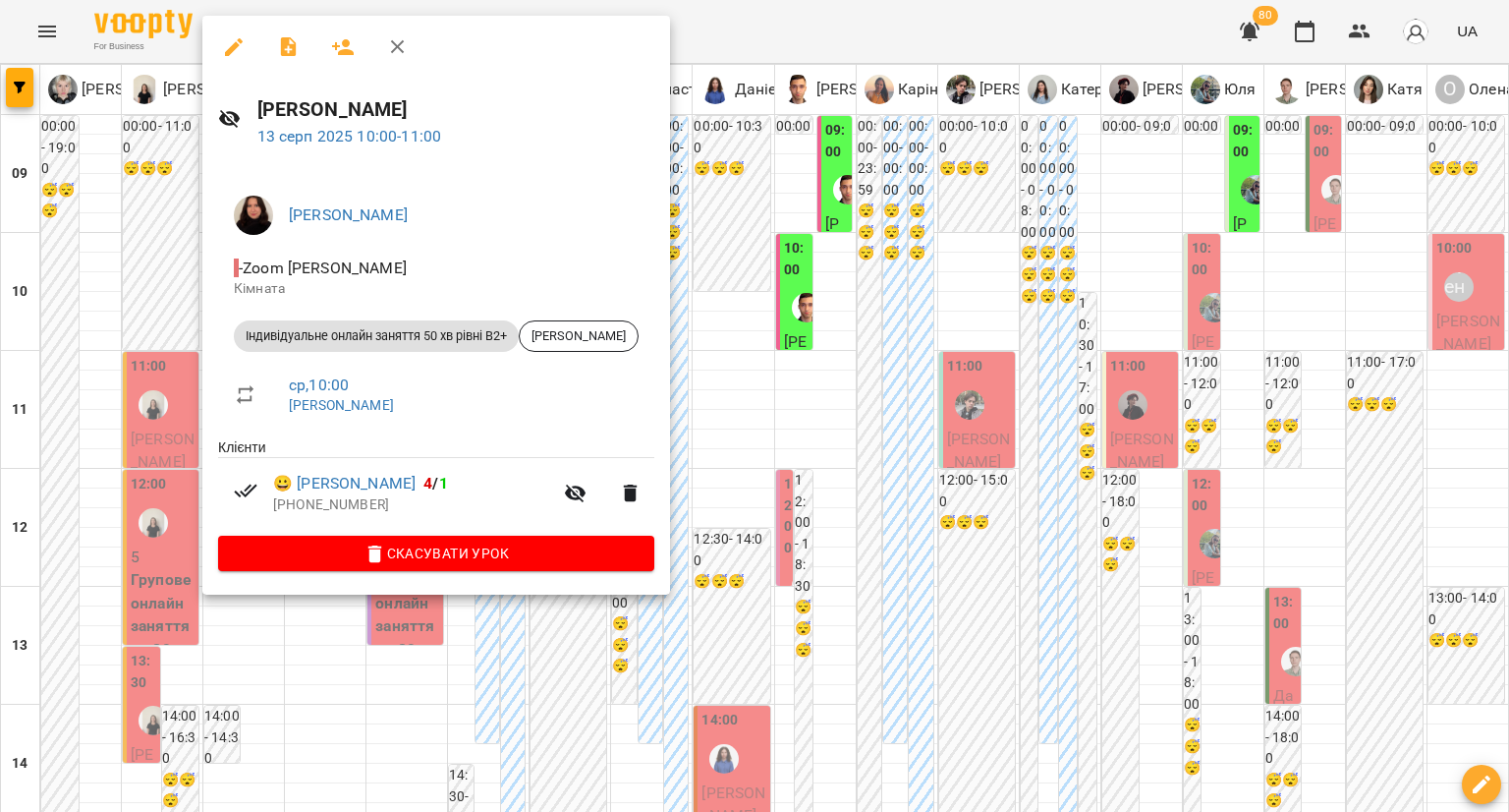
click at [173, 323] on div at bounding box center [754, 406] width 1509 height 812
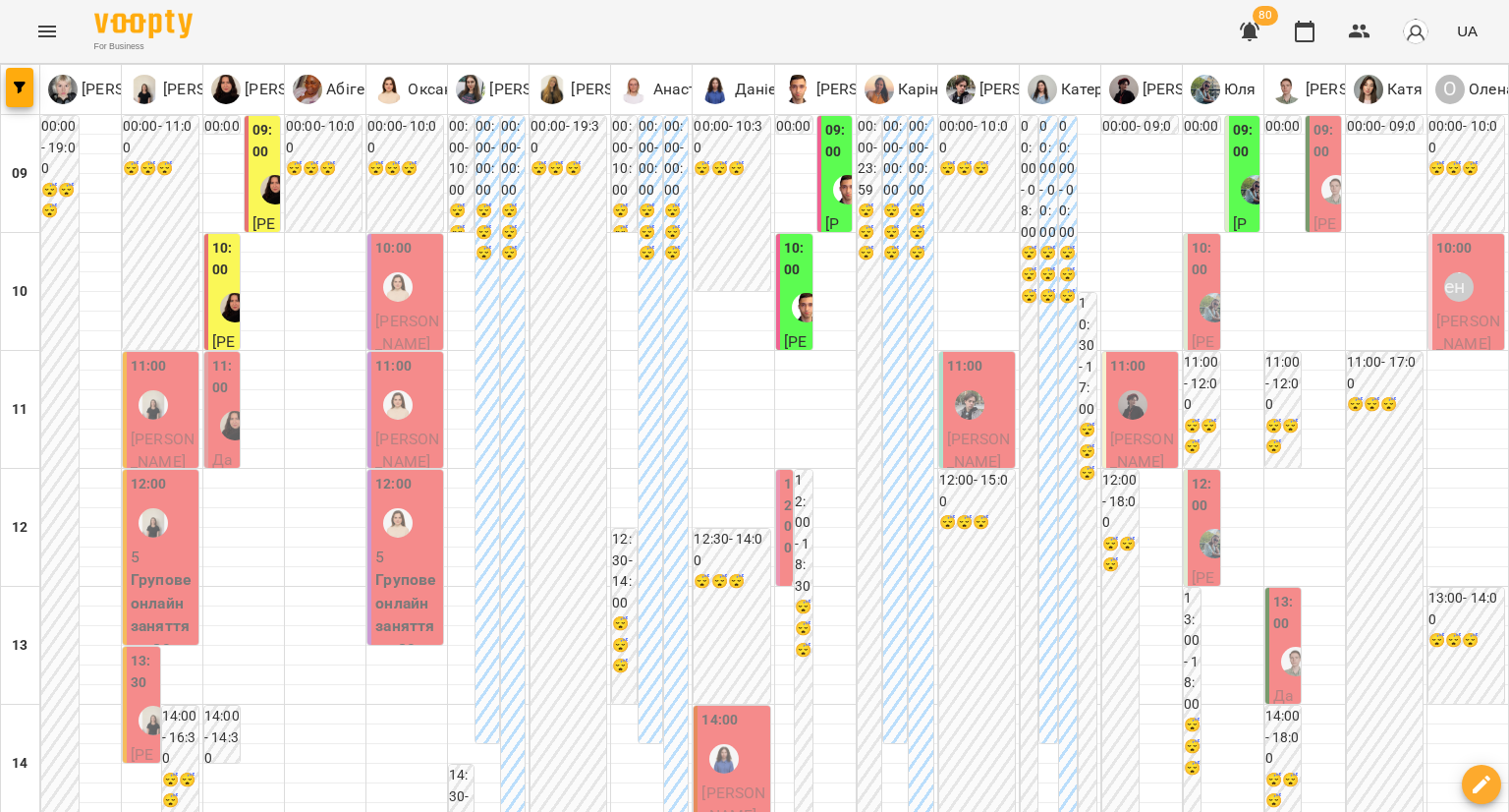
scroll to position [0, 0]
click at [215, 427] on div at bounding box center [235, 425] width 46 height 46
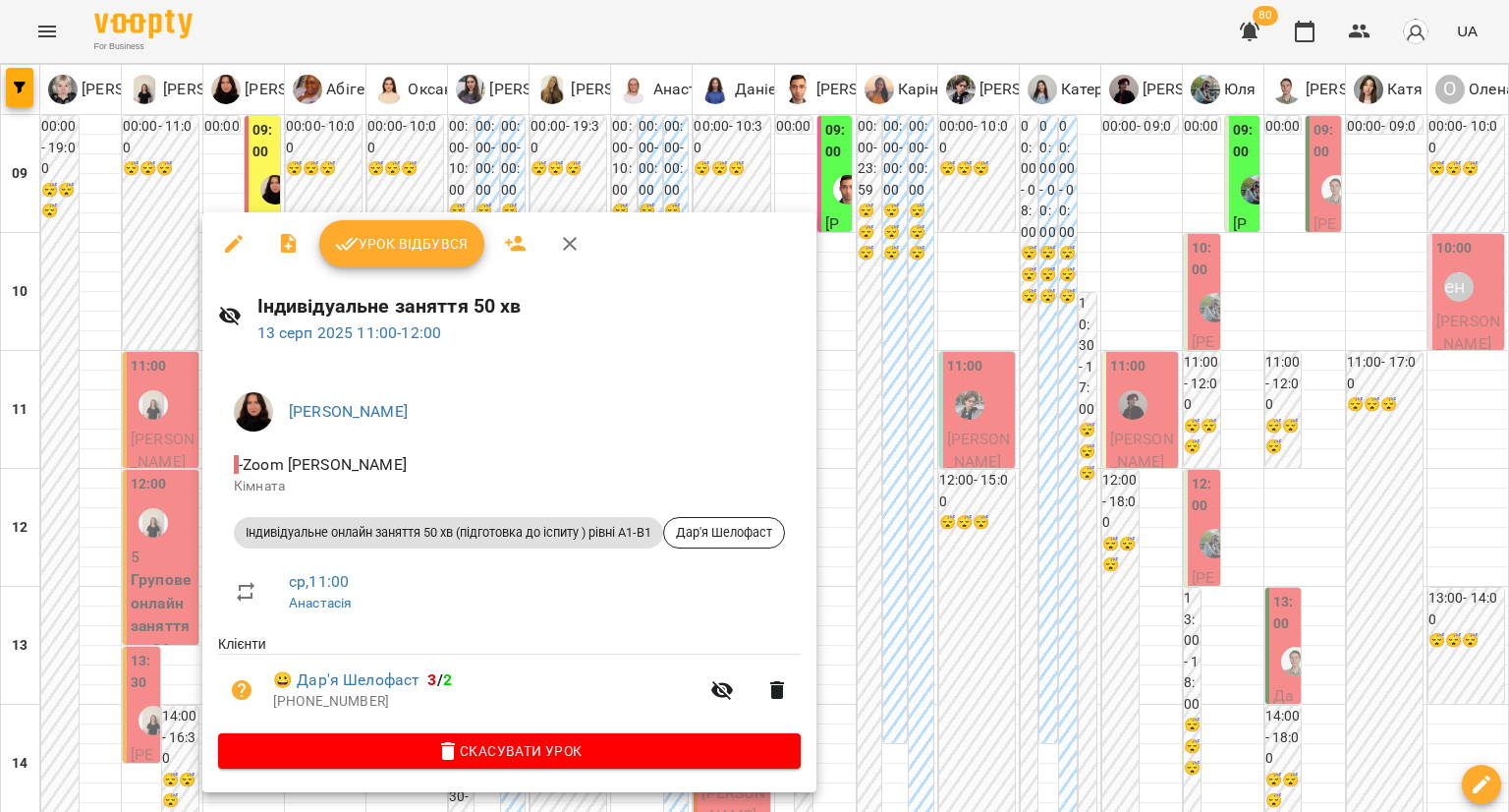
click at [62, 390] on div at bounding box center [754, 406] width 1509 height 812
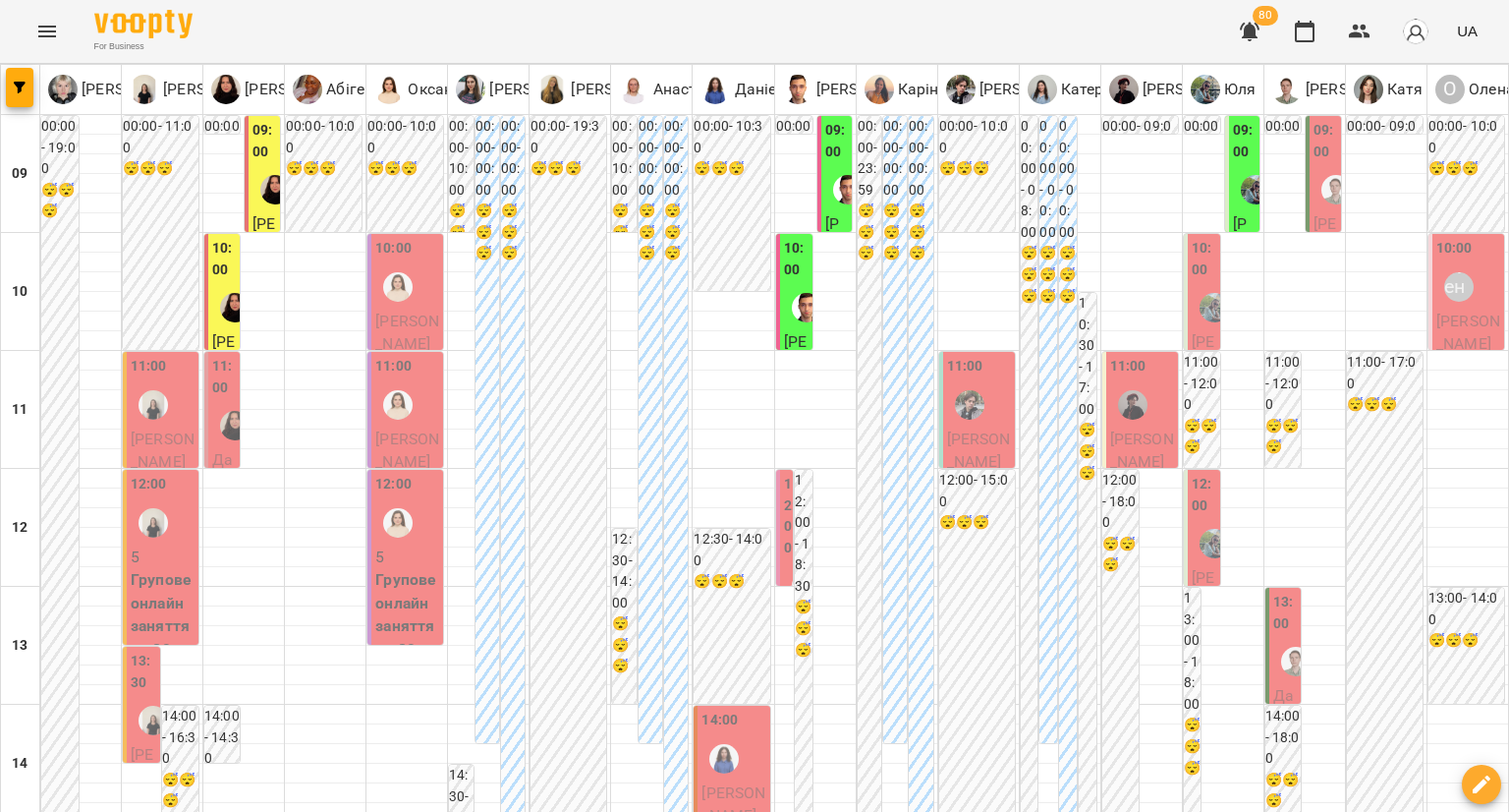
type input "**********"
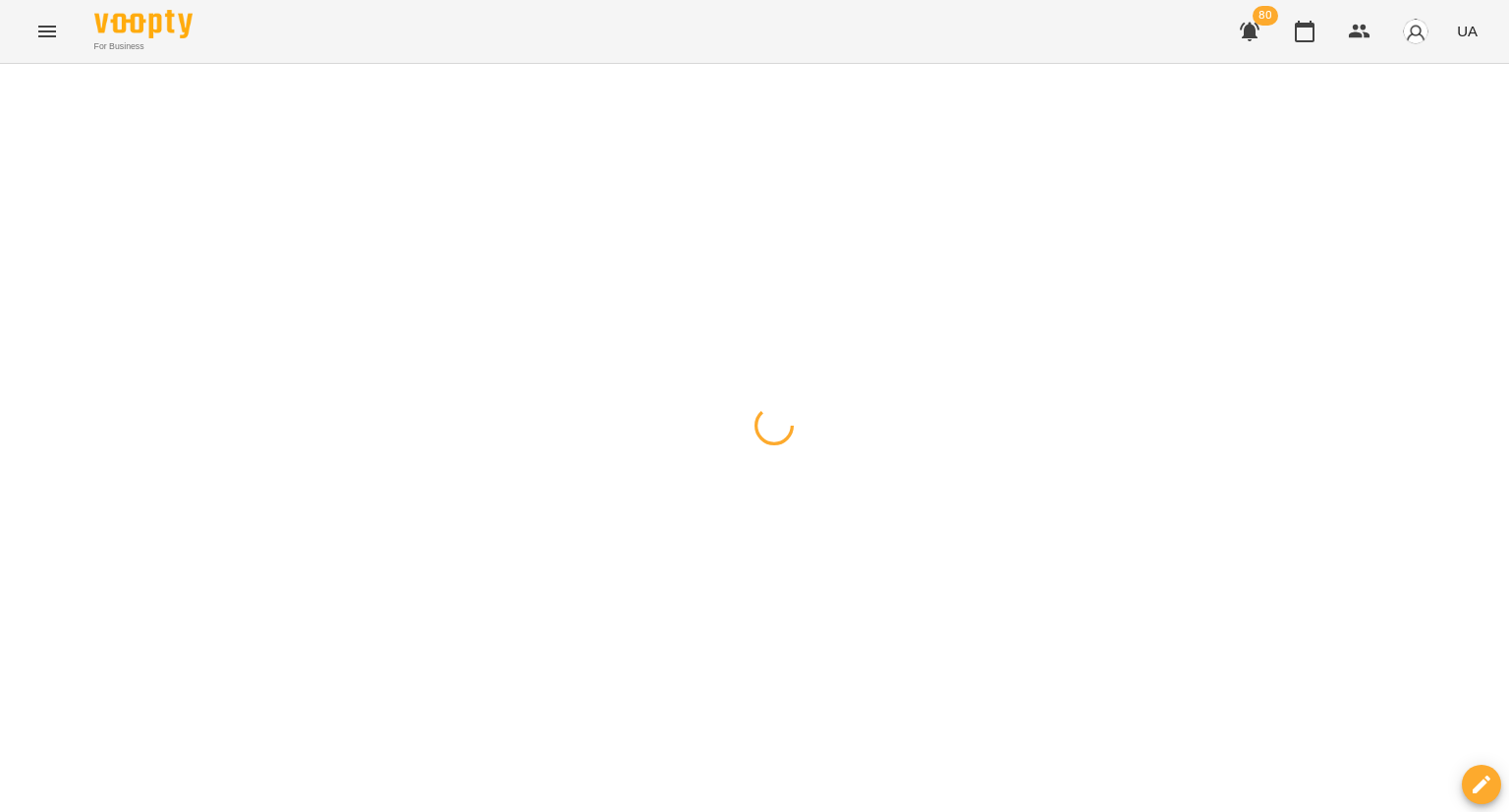
click at [623, 63] on div at bounding box center [754, 63] width 1509 height 0
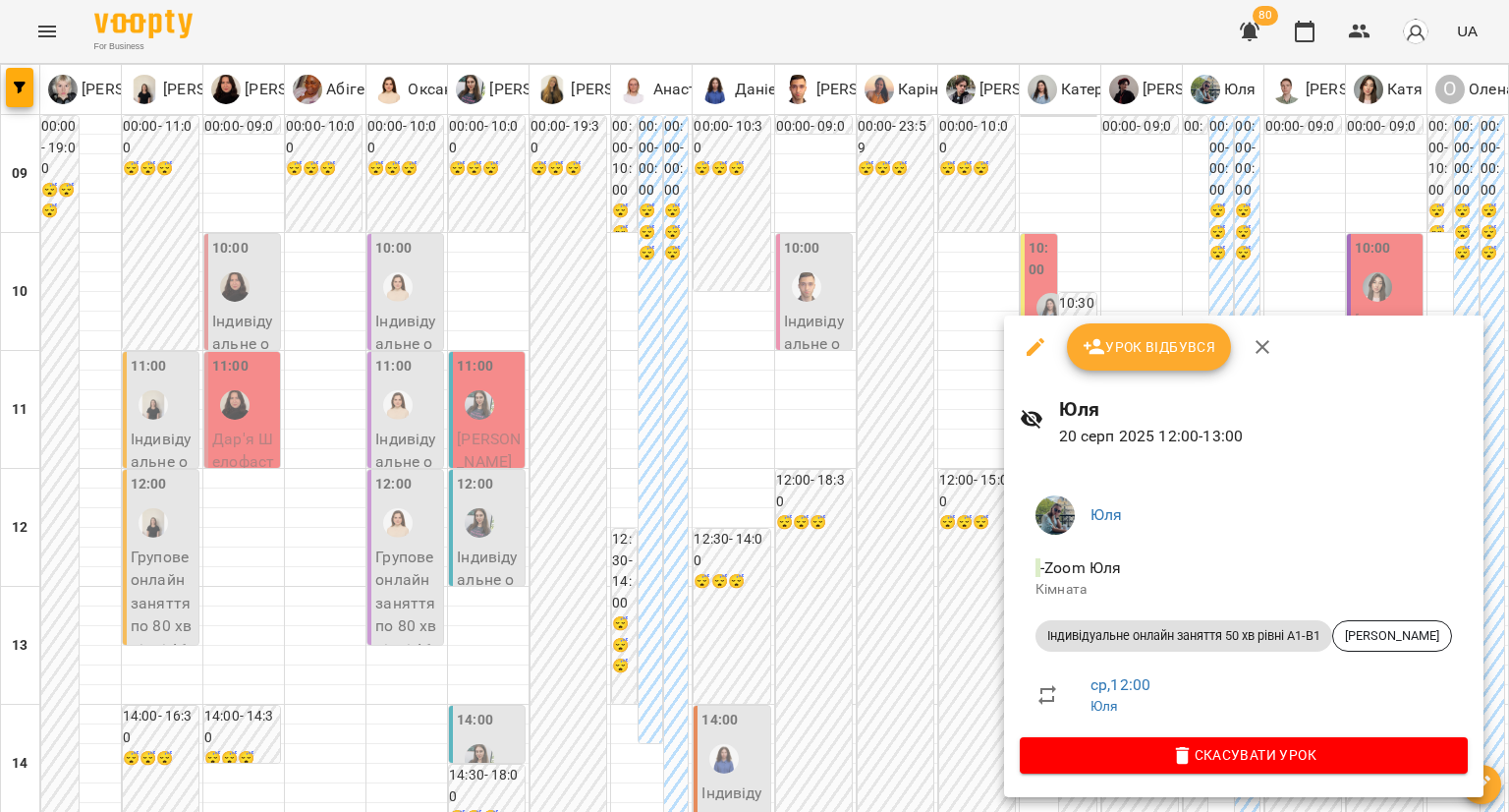
click at [985, 614] on div at bounding box center [754, 406] width 1509 height 812
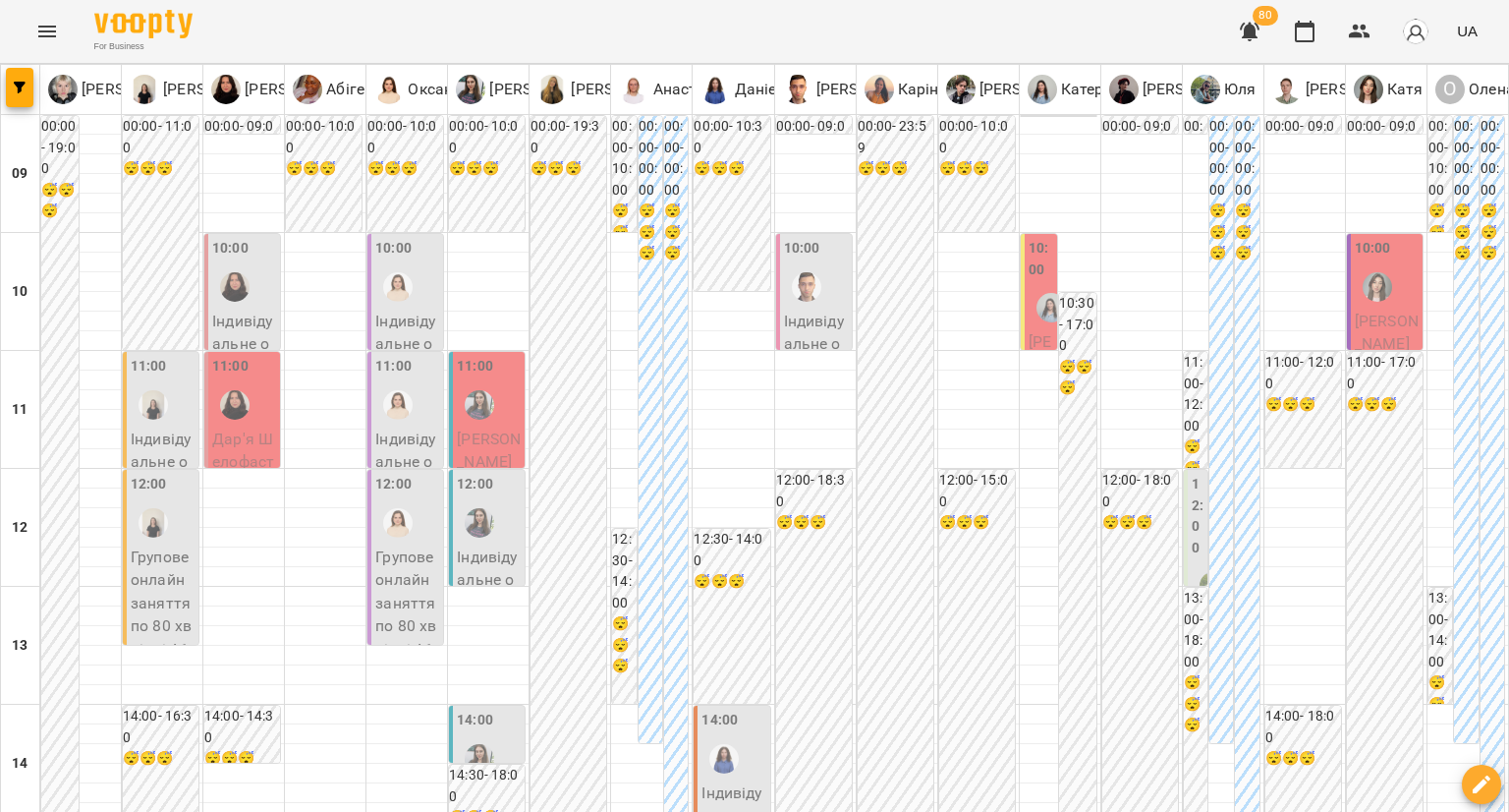
scroll to position [884, 0]
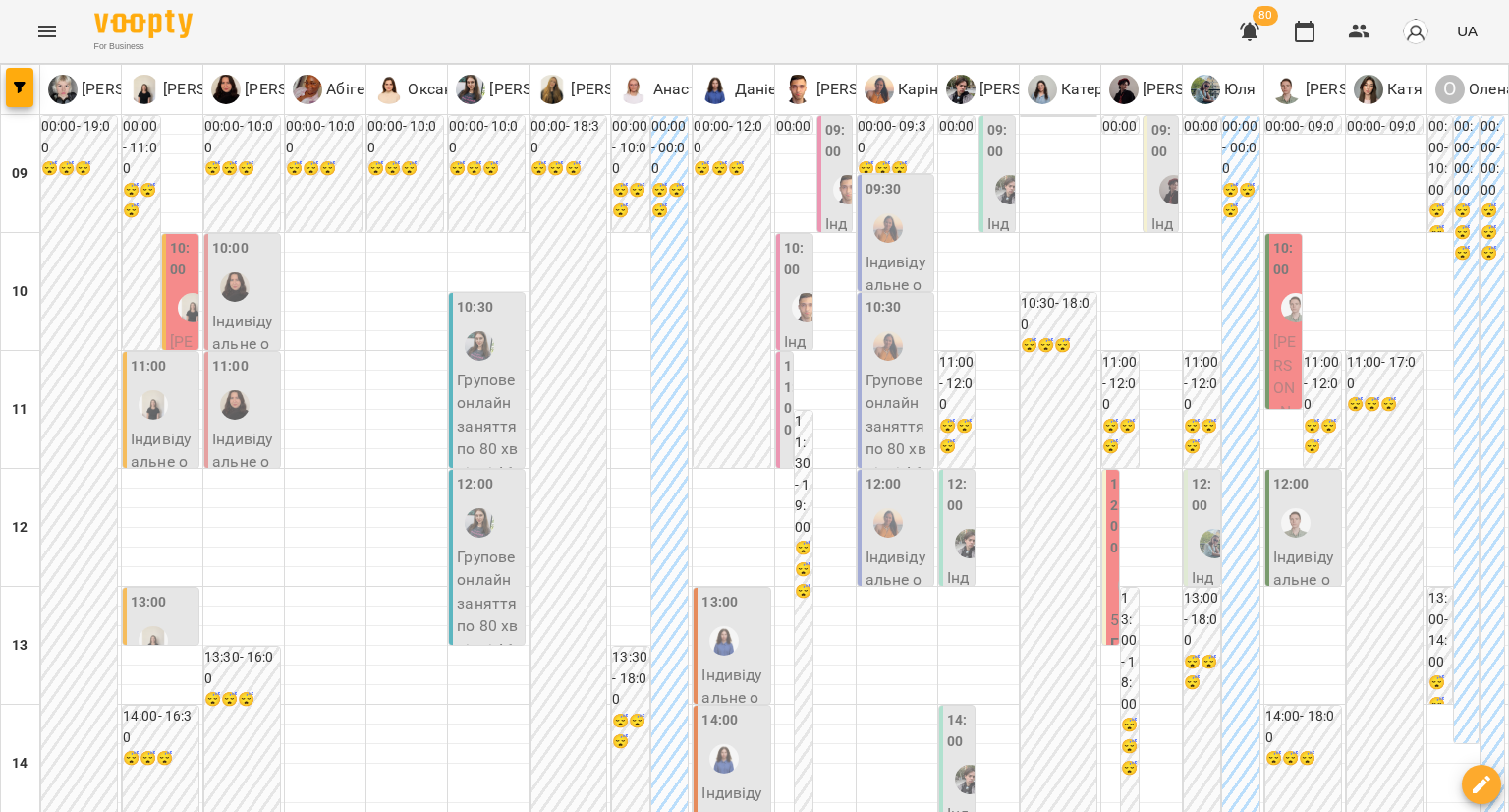
click at [1184, 559] on div "12:00 Індивідуальне онлайн заняття 50 хв рівні А1-В1 - [PERSON_NAME]" at bounding box center [1203, 786] width 38 height 633
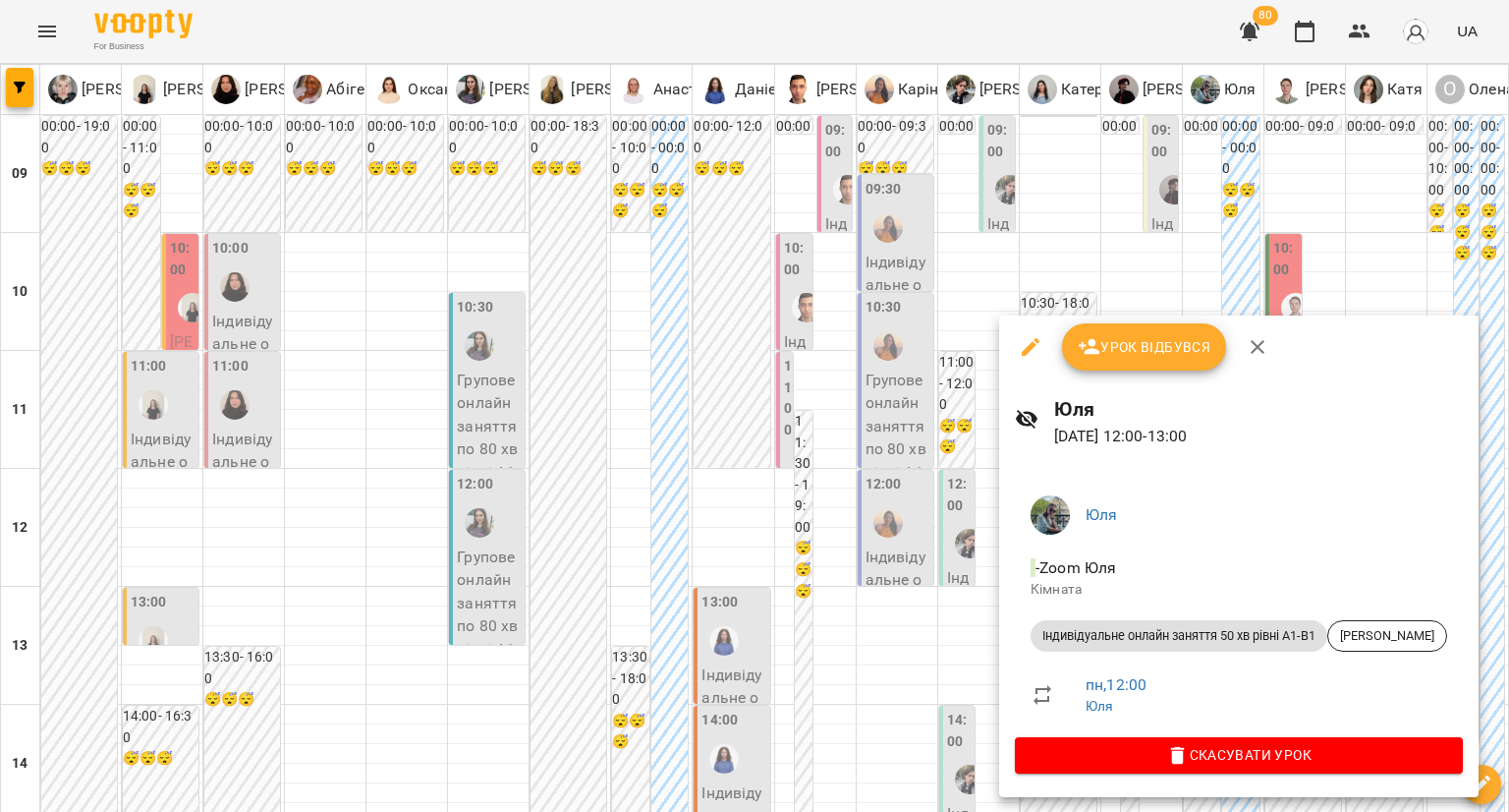
click at [943, 563] on div at bounding box center [754, 406] width 1509 height 812
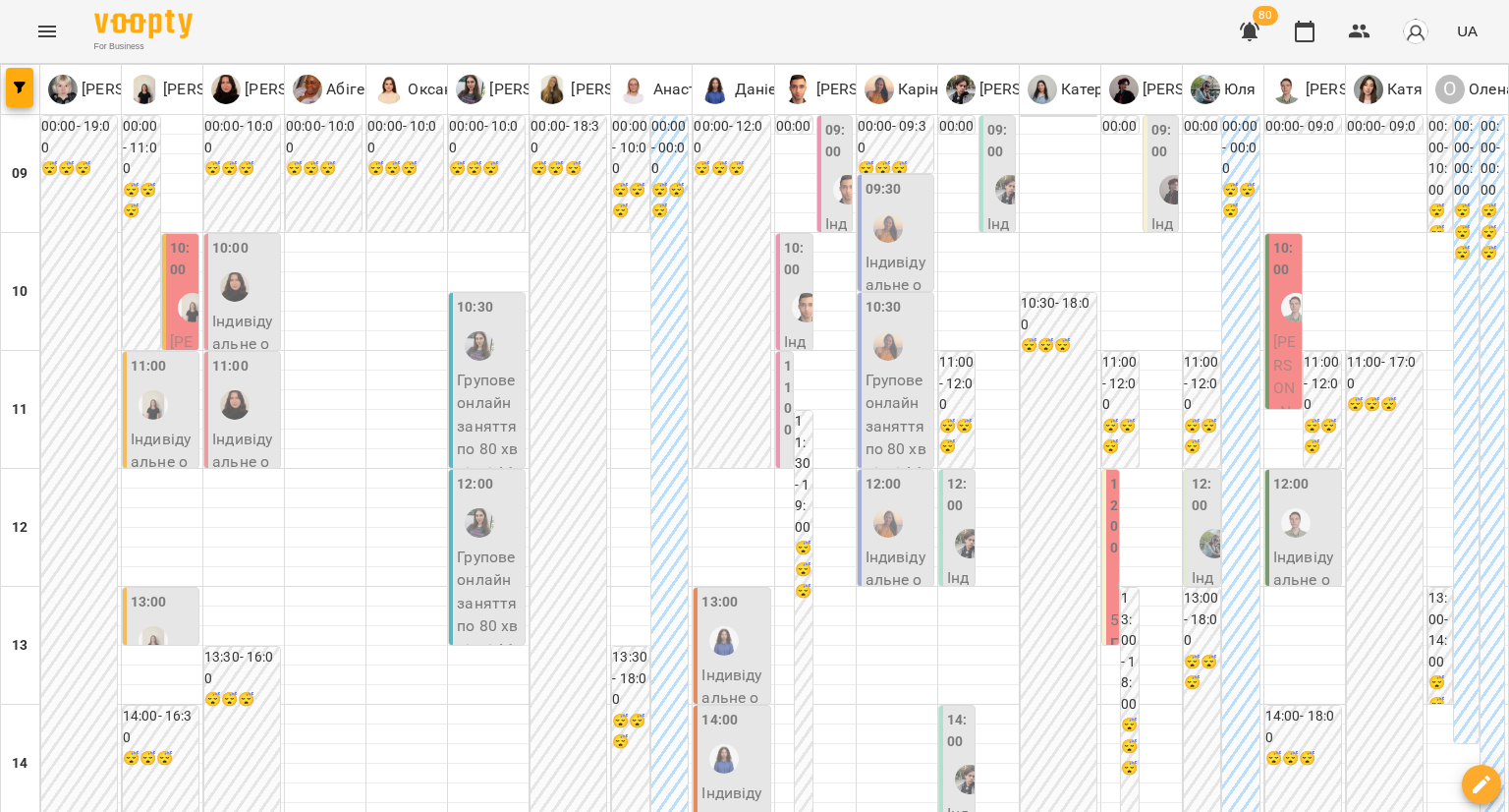
scroll to position [4, 0]
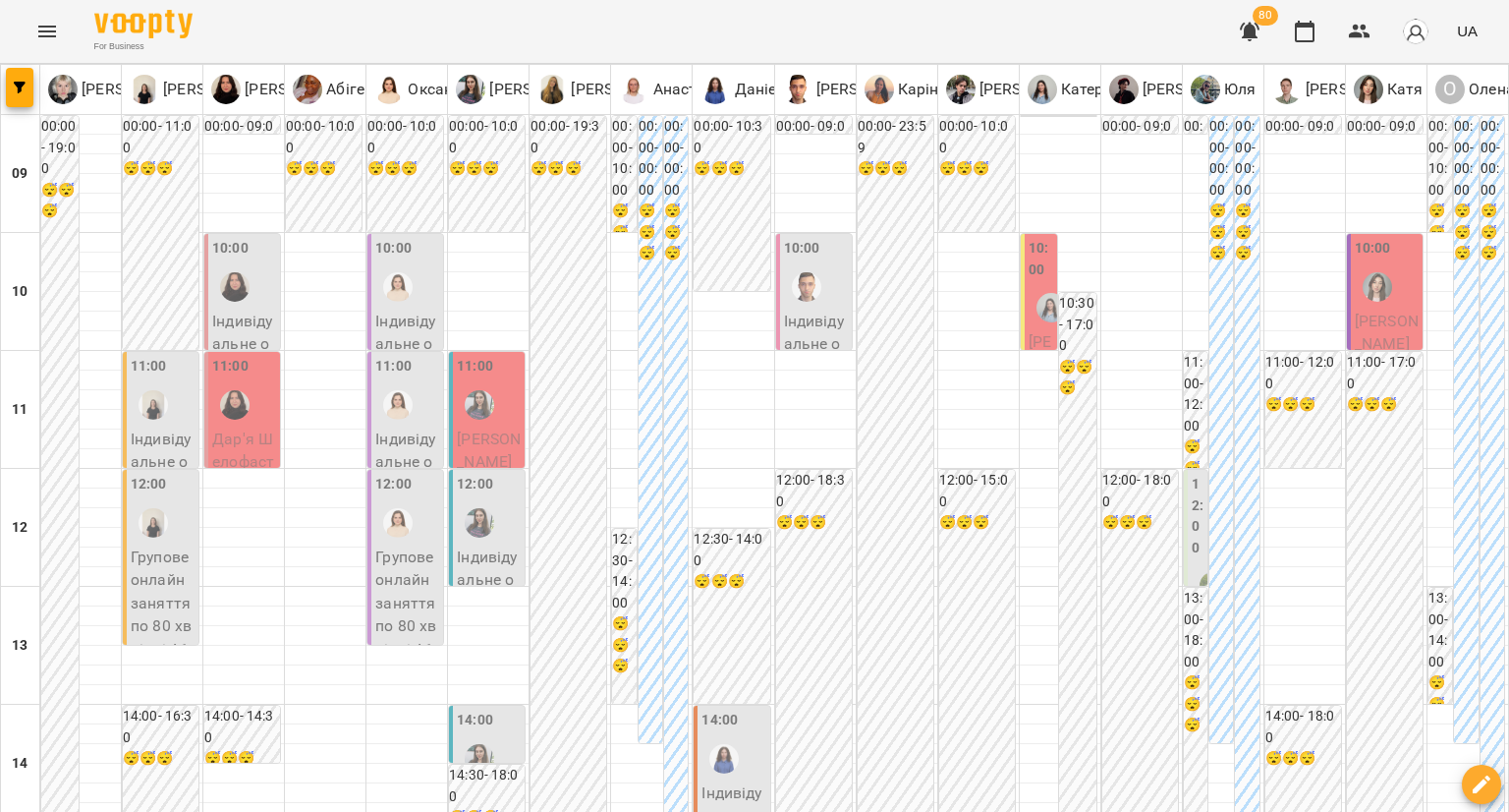
scroll to position [294, 0]
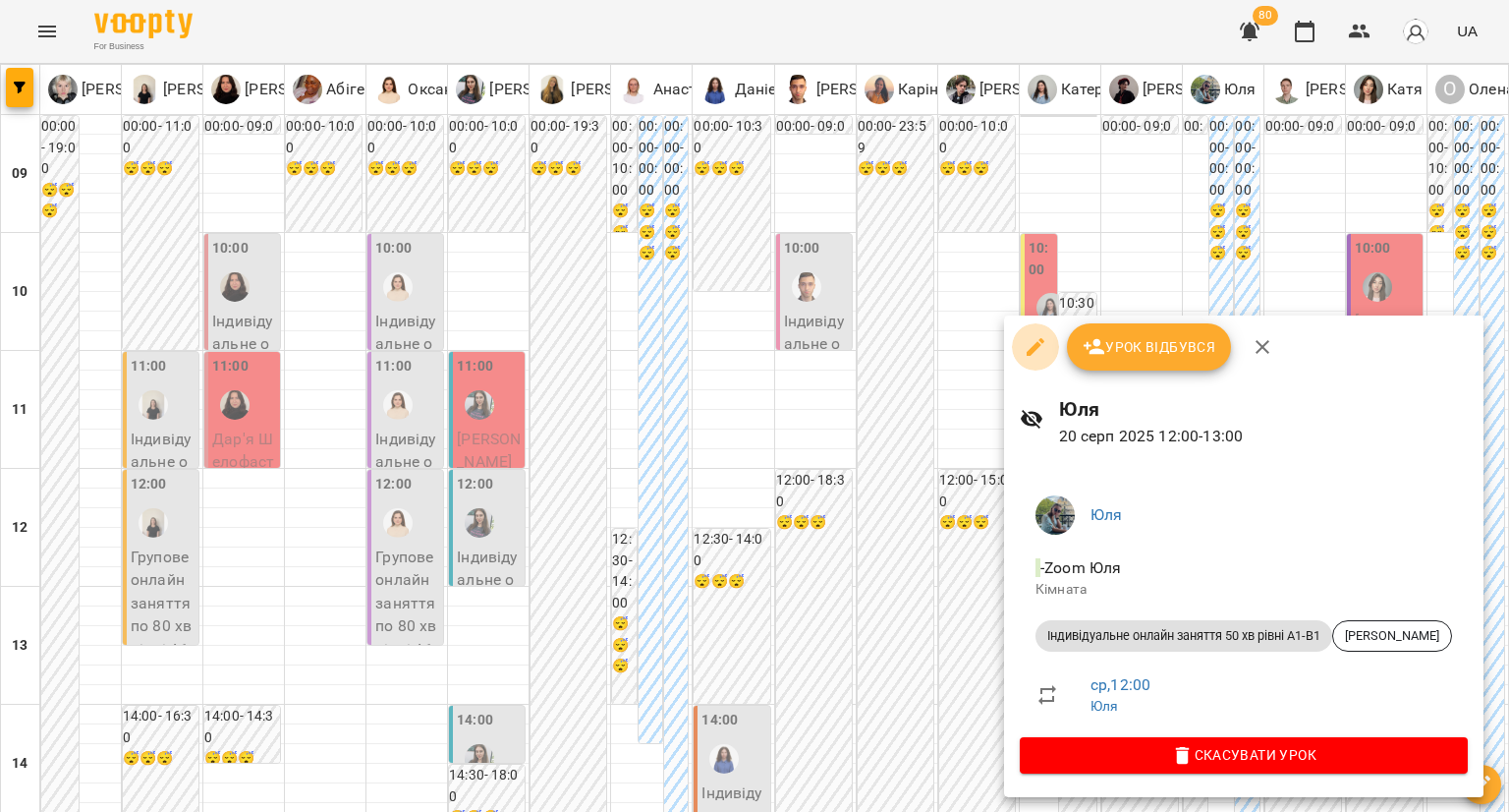
click at [1033, 355] on icon "button" at bounding box center [1036, 347] width 24 height 24
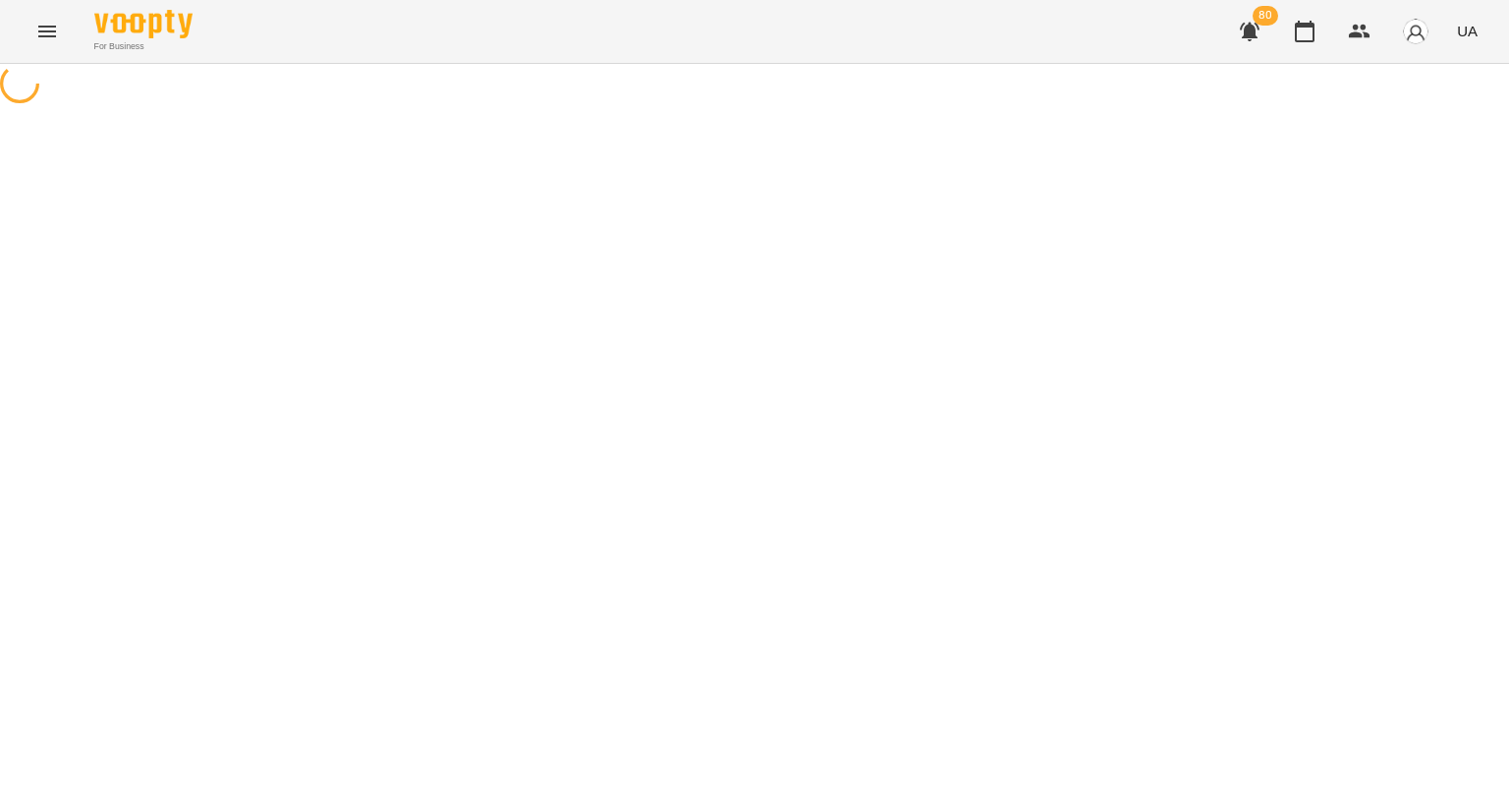
select select "**********"
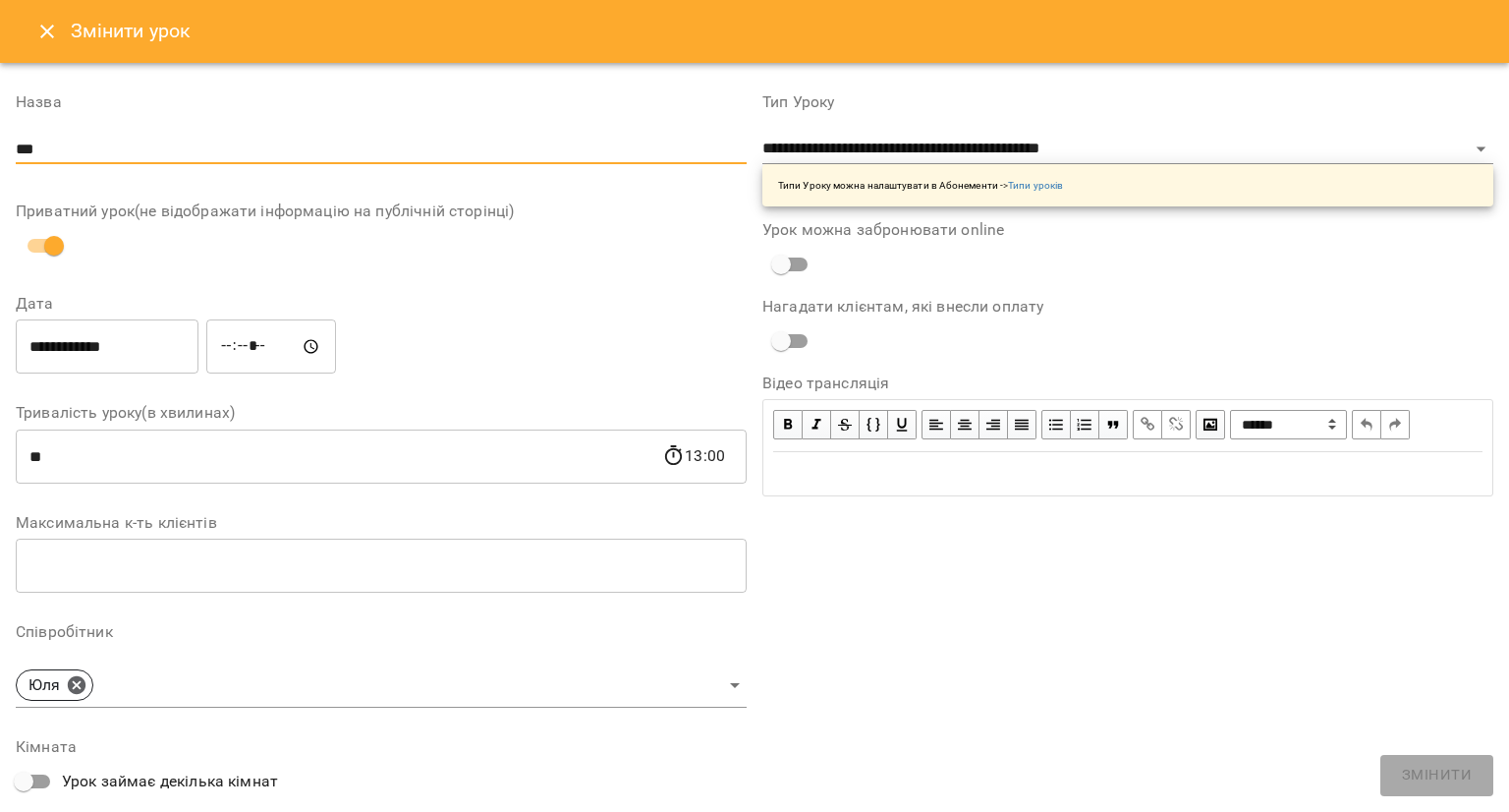
drag, startPoint x: 106, startPoint y: 163, endPoint x: 0, endPoint y: 159, distance: 106.1
click at [0, 160] on div "**********" at bounding box center [754, 623] width 1509 height 1121
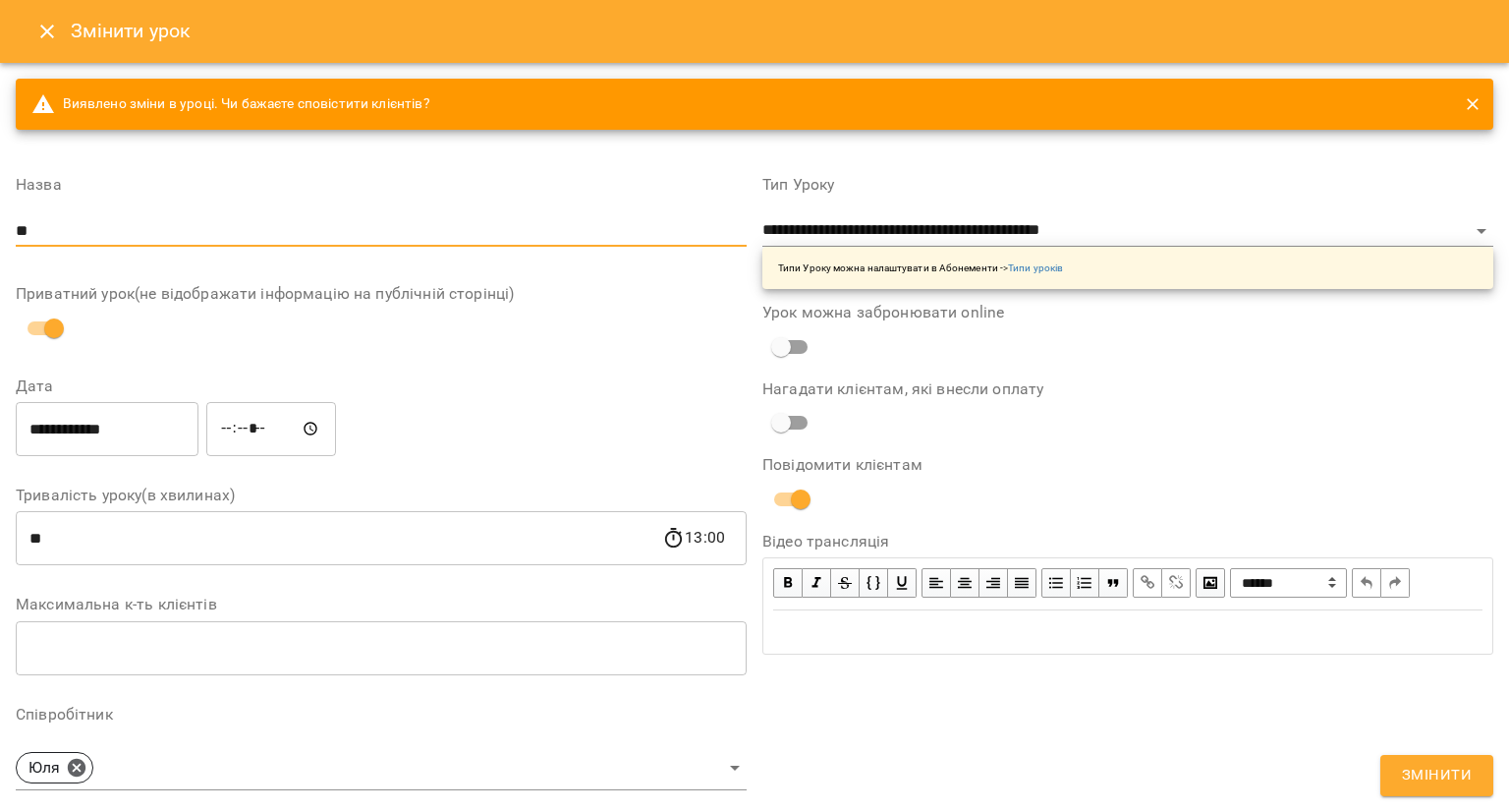
type input "**********"
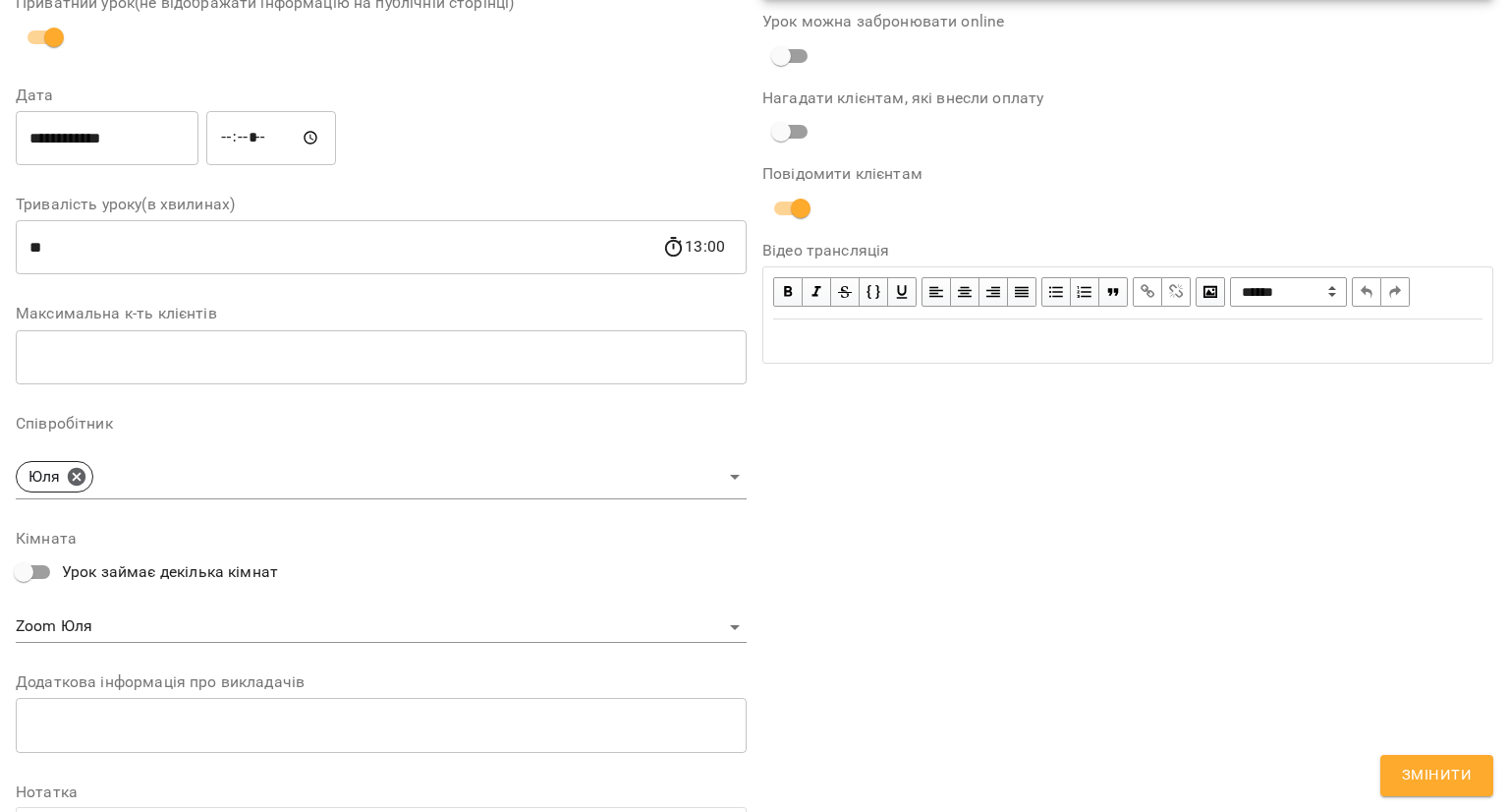
scroll to position [294, 0]
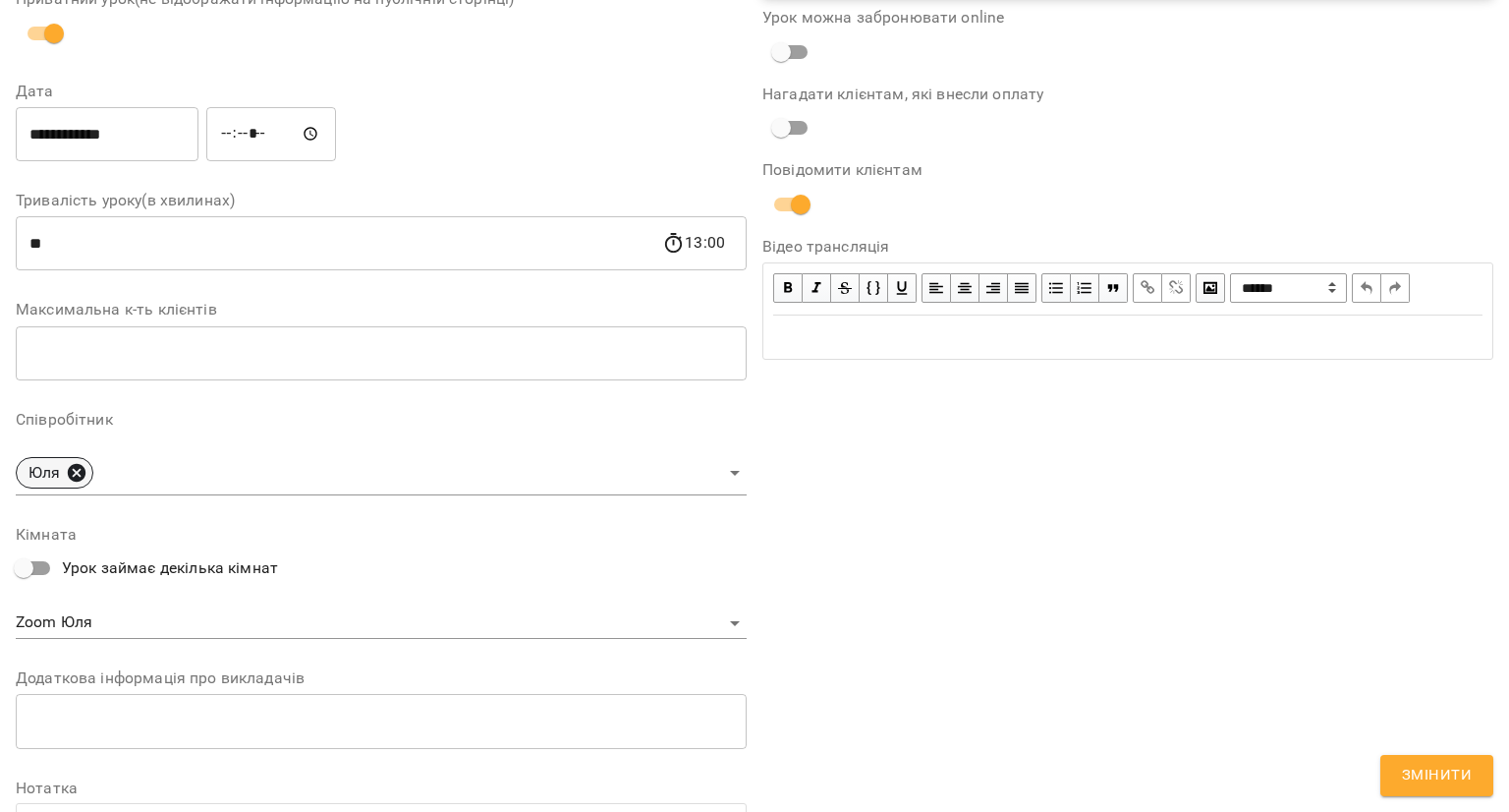
click at [71, 470] on icon at bounding box center [76, 472] width 18 height 18
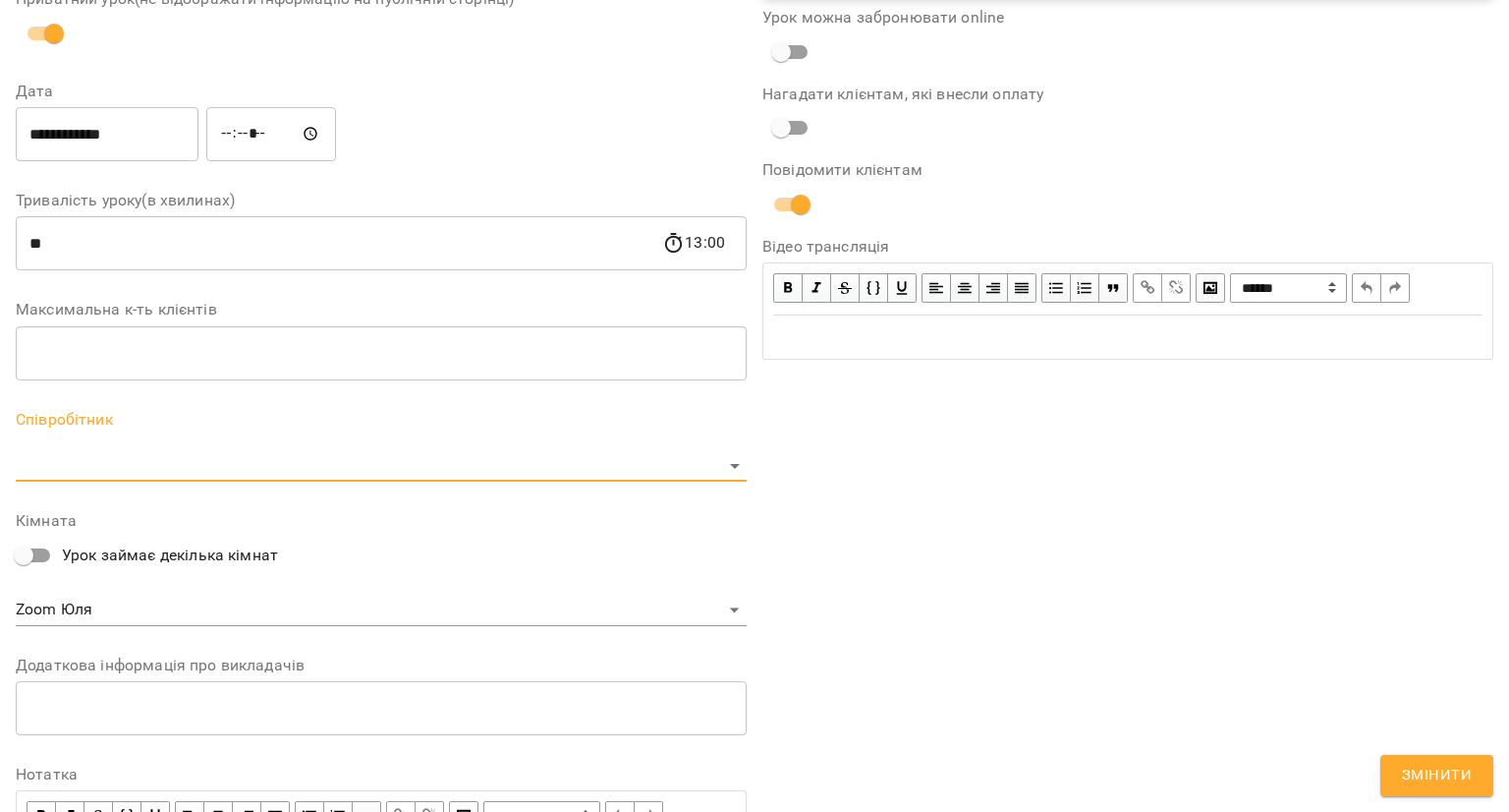
click at [102, 471] on body "For Business 80 UA Журнал відвідувань / [PERSON_NAME] [DATE] 12:00 / Урок відбу…" at bounding box center [754, 473] width 1509 height 947
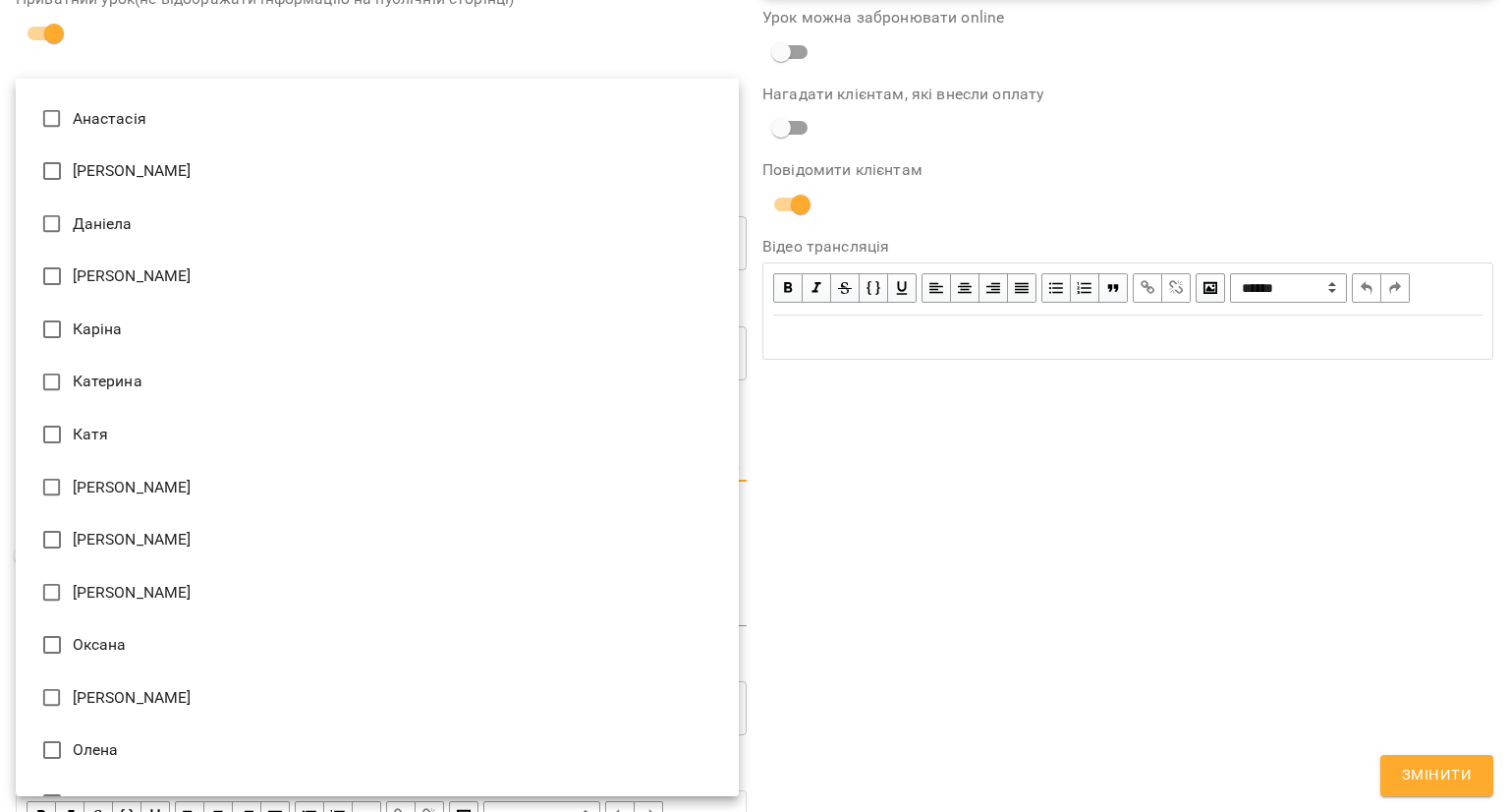
scroll to position [246, 0]
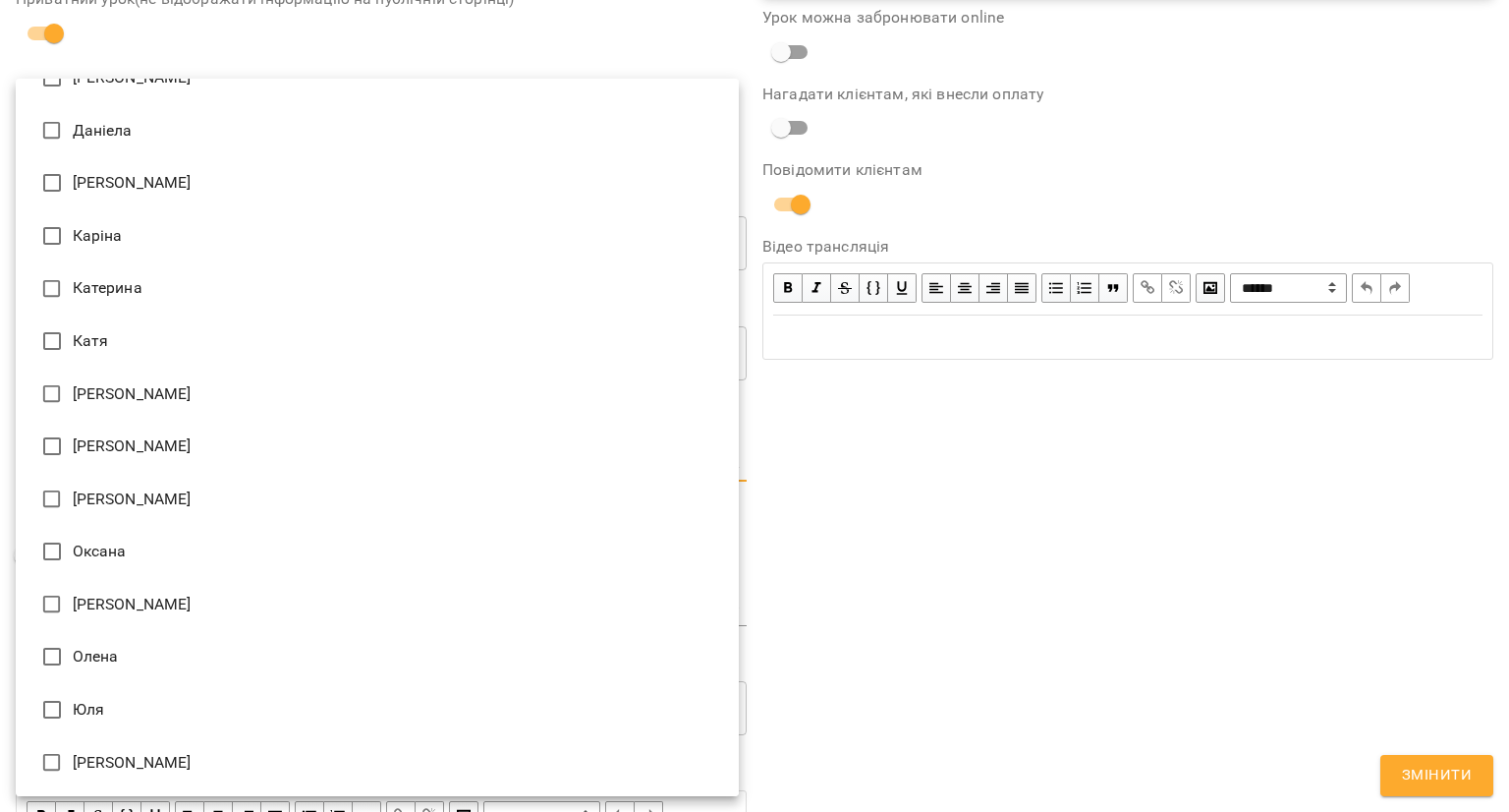
click at [126, 342] on li "Катя" at bounding box center [377, 341] width 723 height 54
type input "**********"
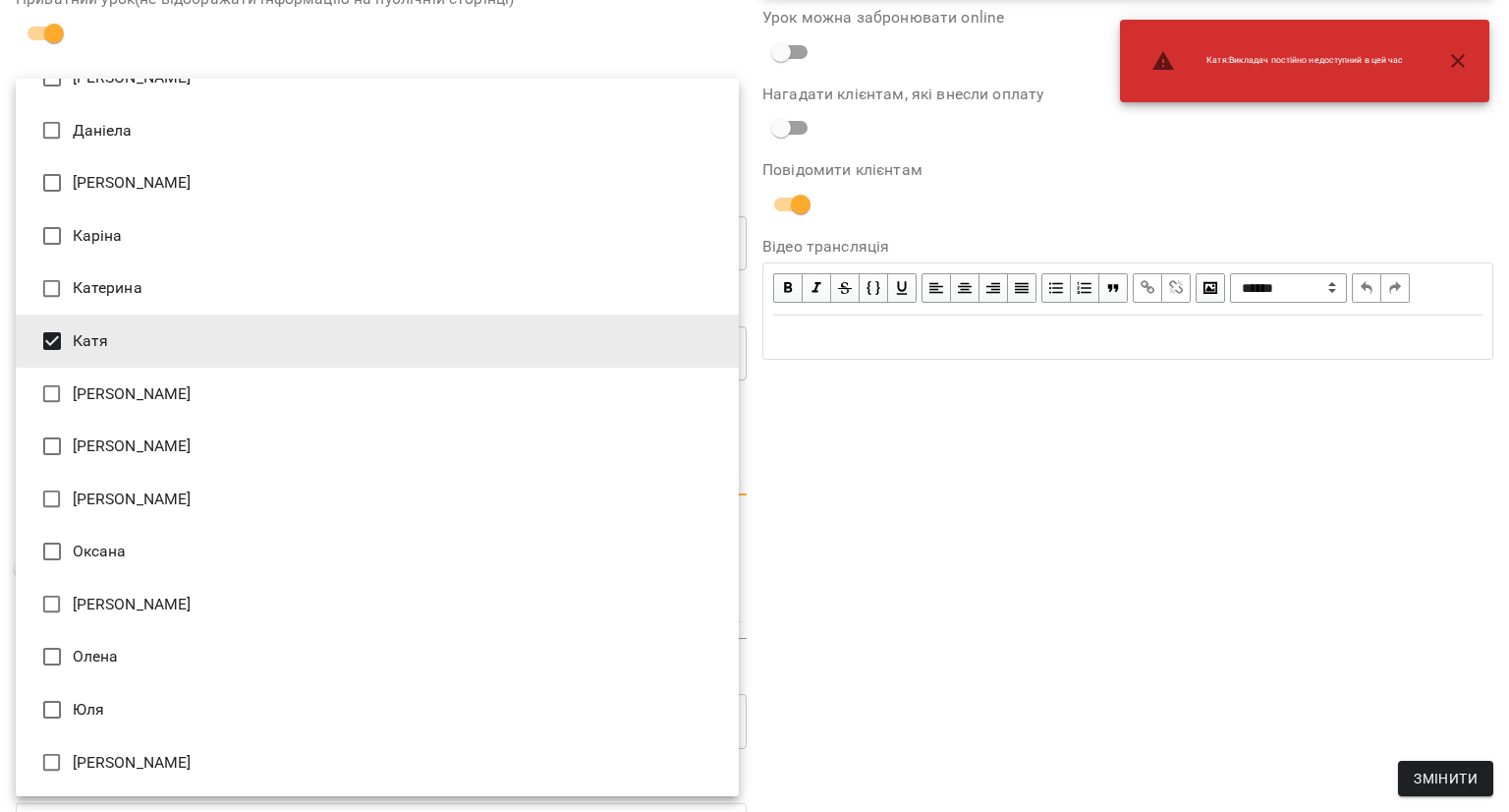
drag, startPoint x: 893, startPoint y: 481, endPoint x: 792, endPoint y: 508, distance: 104.5
click at [894, 481] on div at bounding box center [754, 406] width 1509 height 812
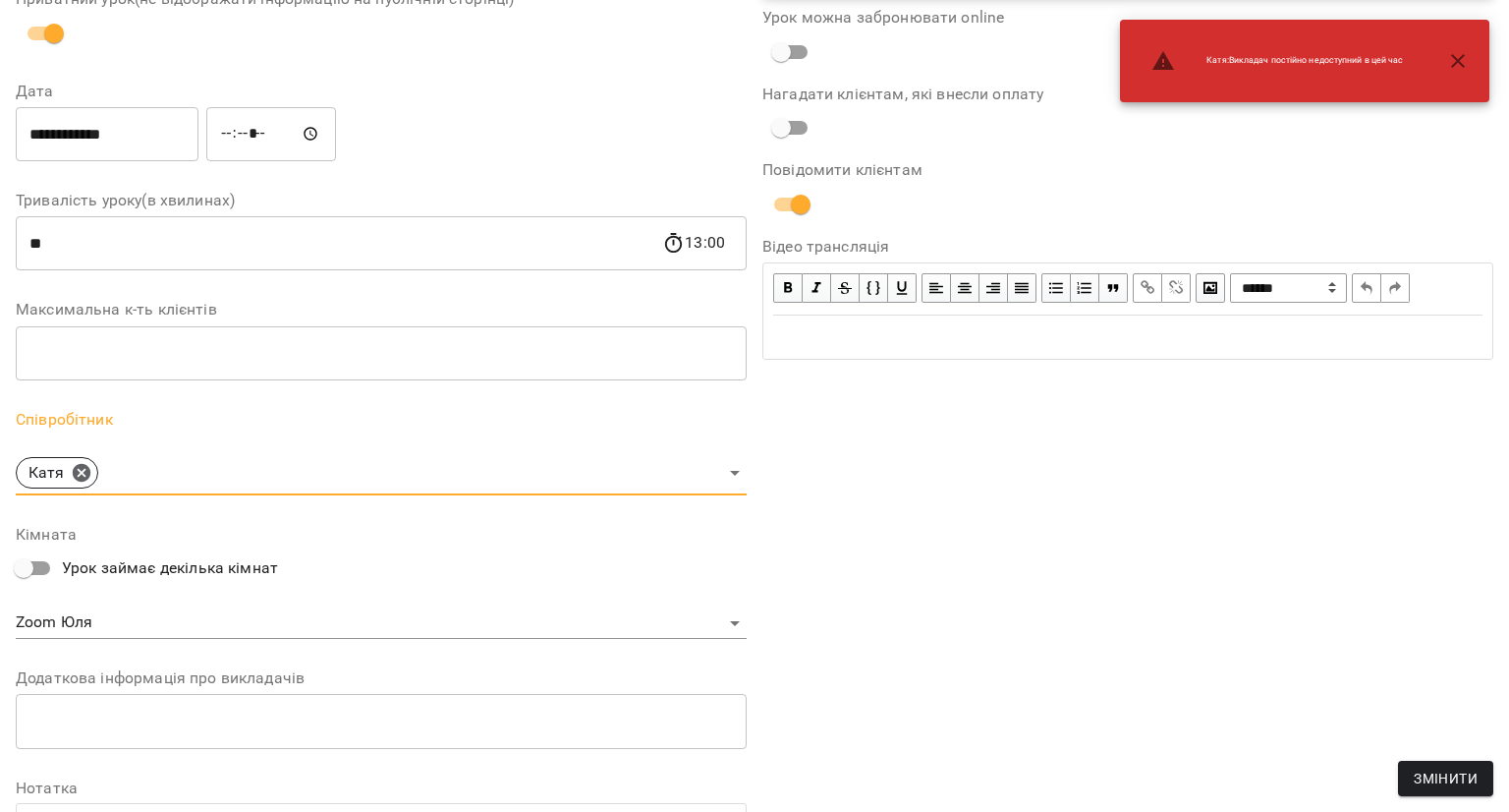
click at [78, 621] on body "**********" at bounding box center [754, 473] width 1509 height 947
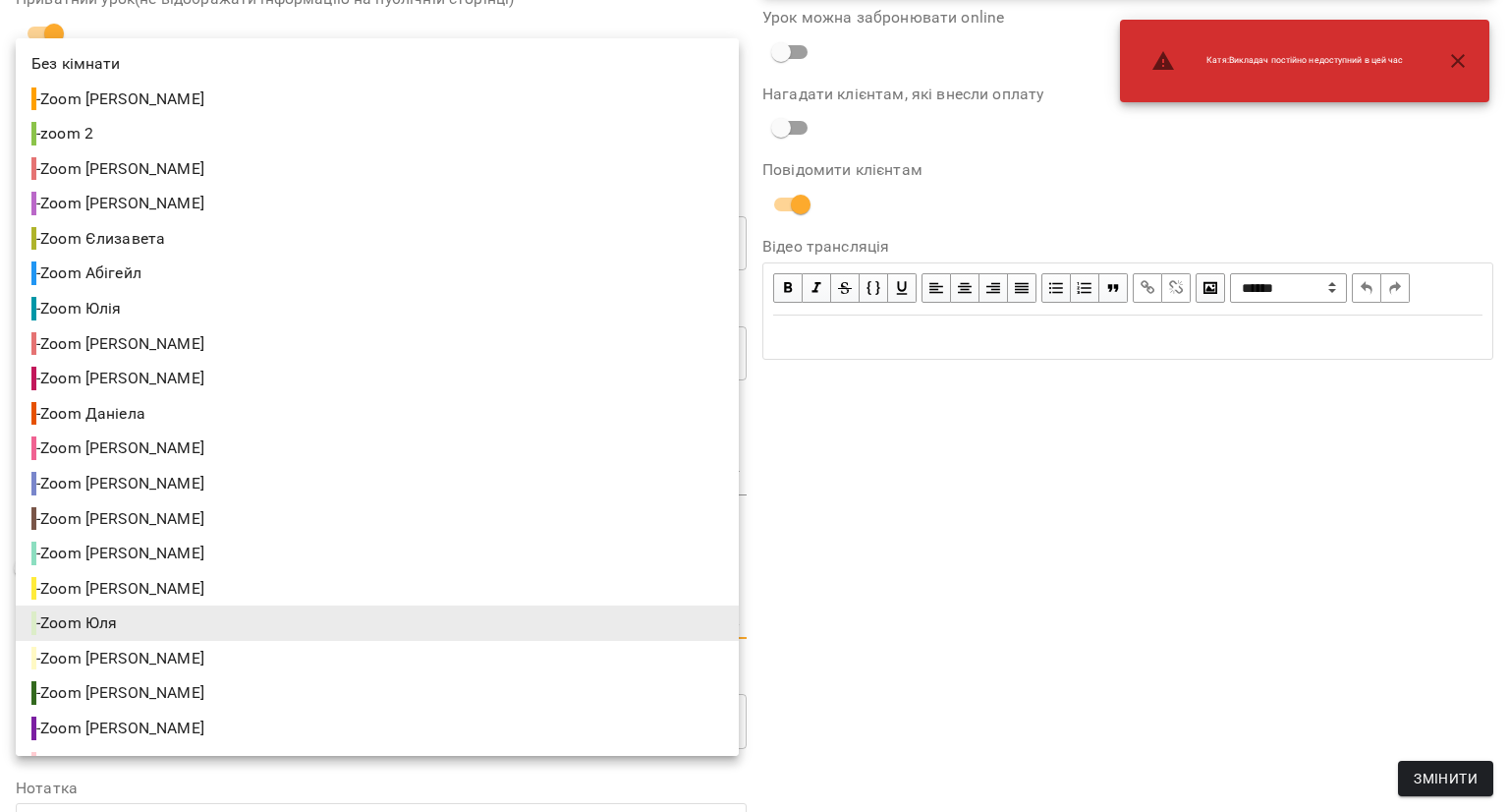
click at [116, 716] on span "- Zoom [PERSON_NAME]" at bounding box center [120, 728] width 176 height 24
type input "**********"
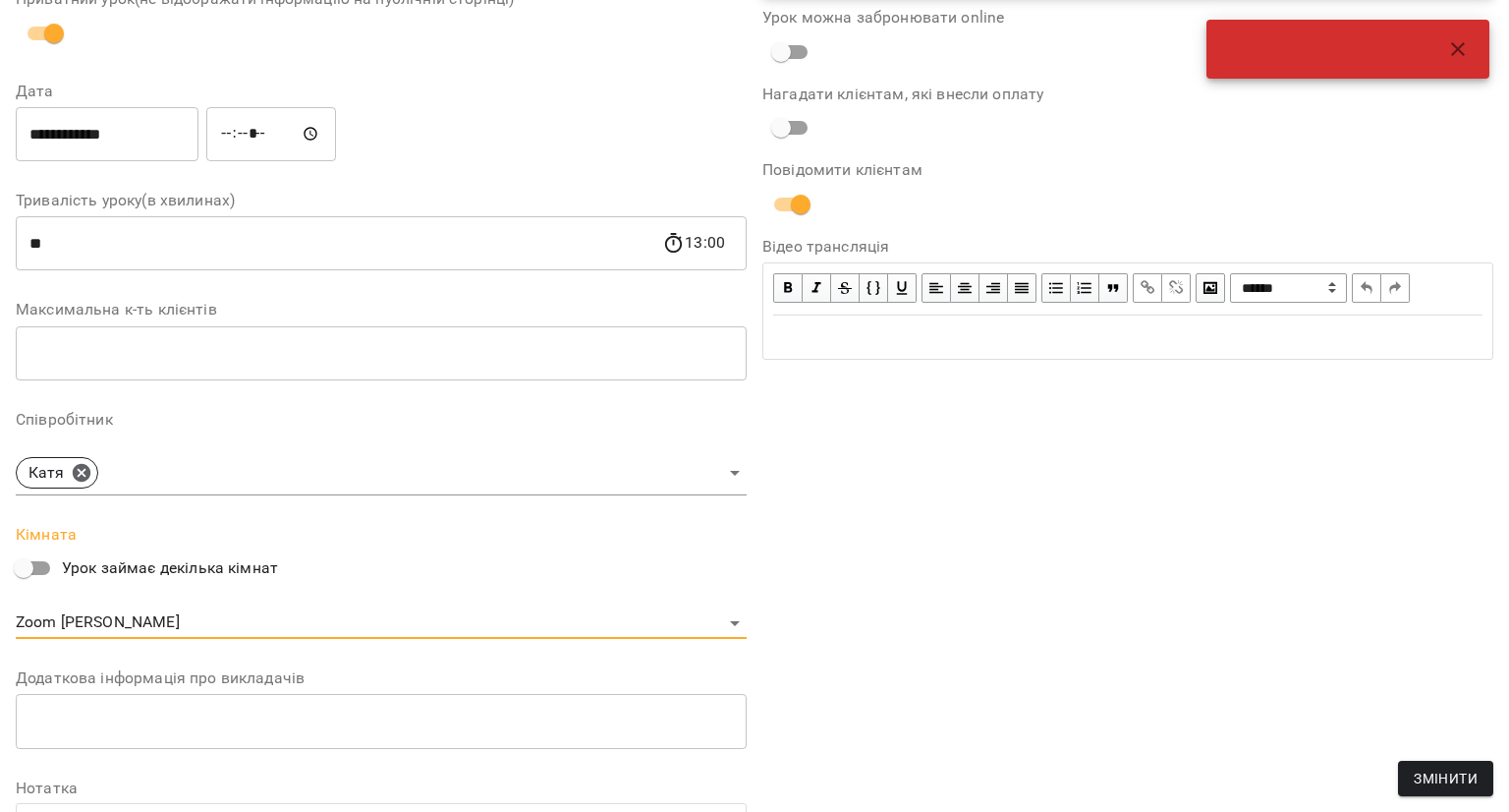
click at [1403, 764] on button "Змінити" at bounding box center [1446, 778] width 95 height 36
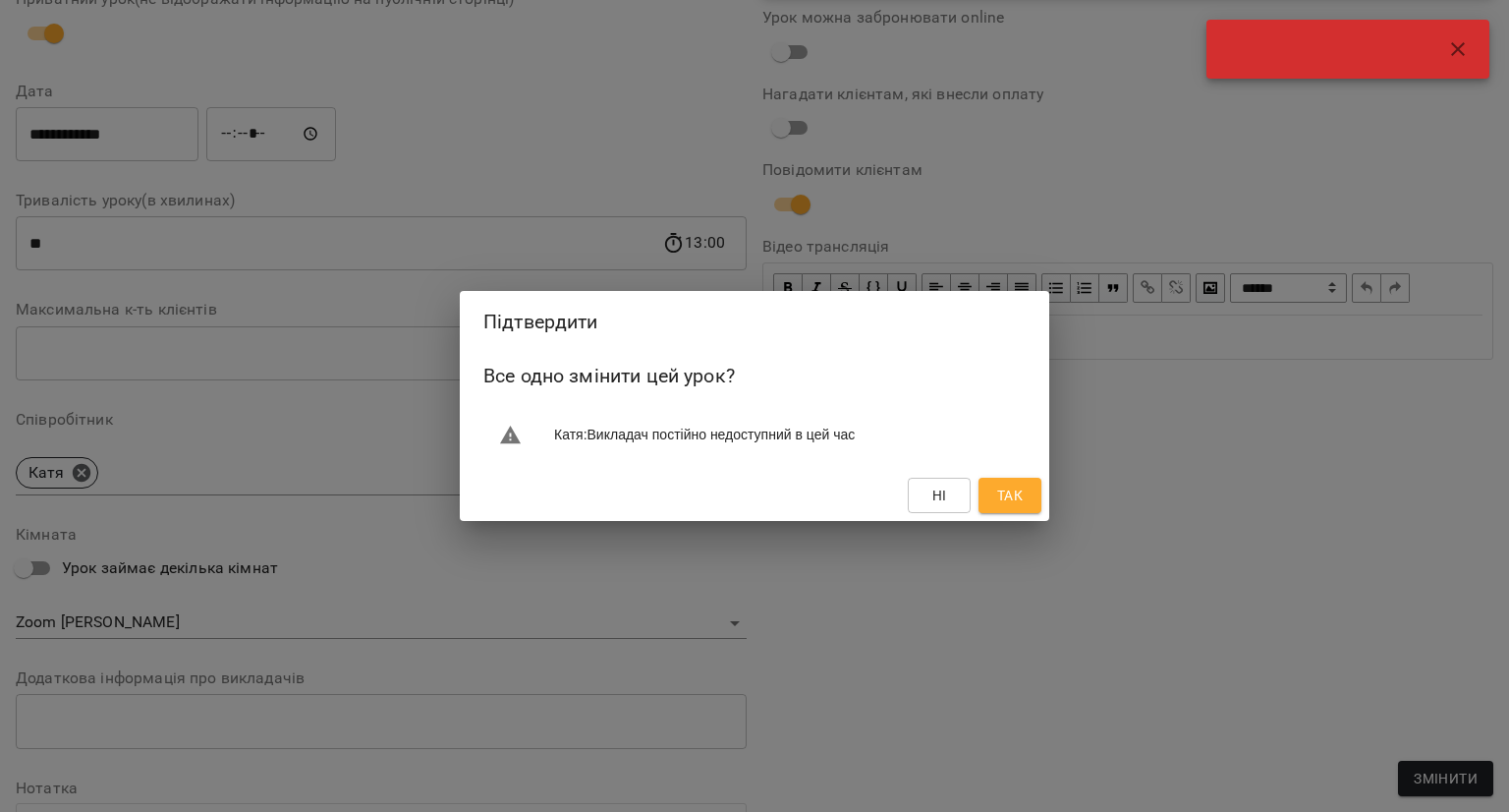
click at [1003, 478] on button "Так" at bounding box center [1009, 496] width 62 height 36
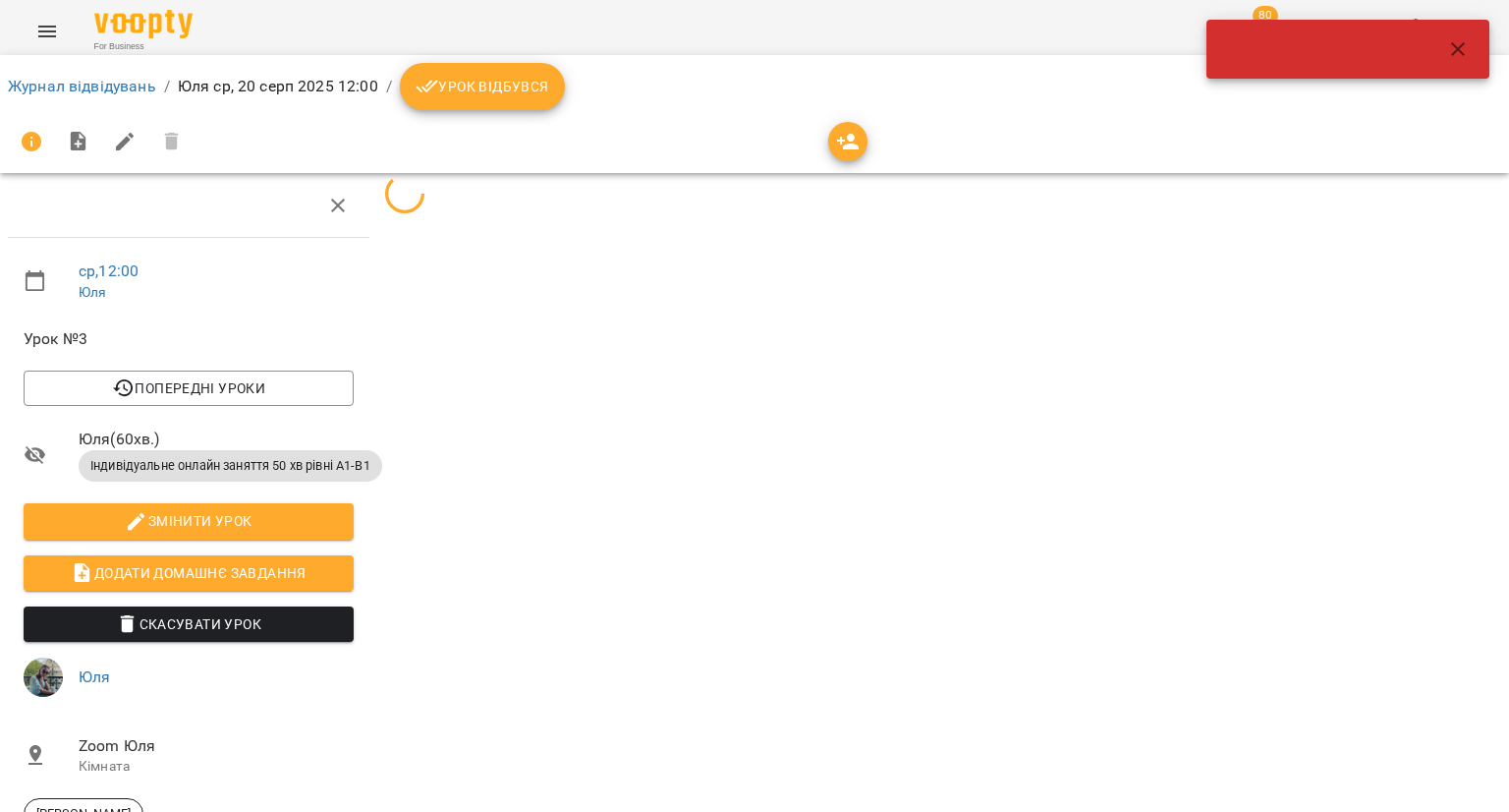
click at [1451, 47] on icon "button" at bounding box center [1458, 50] width 24 height 24
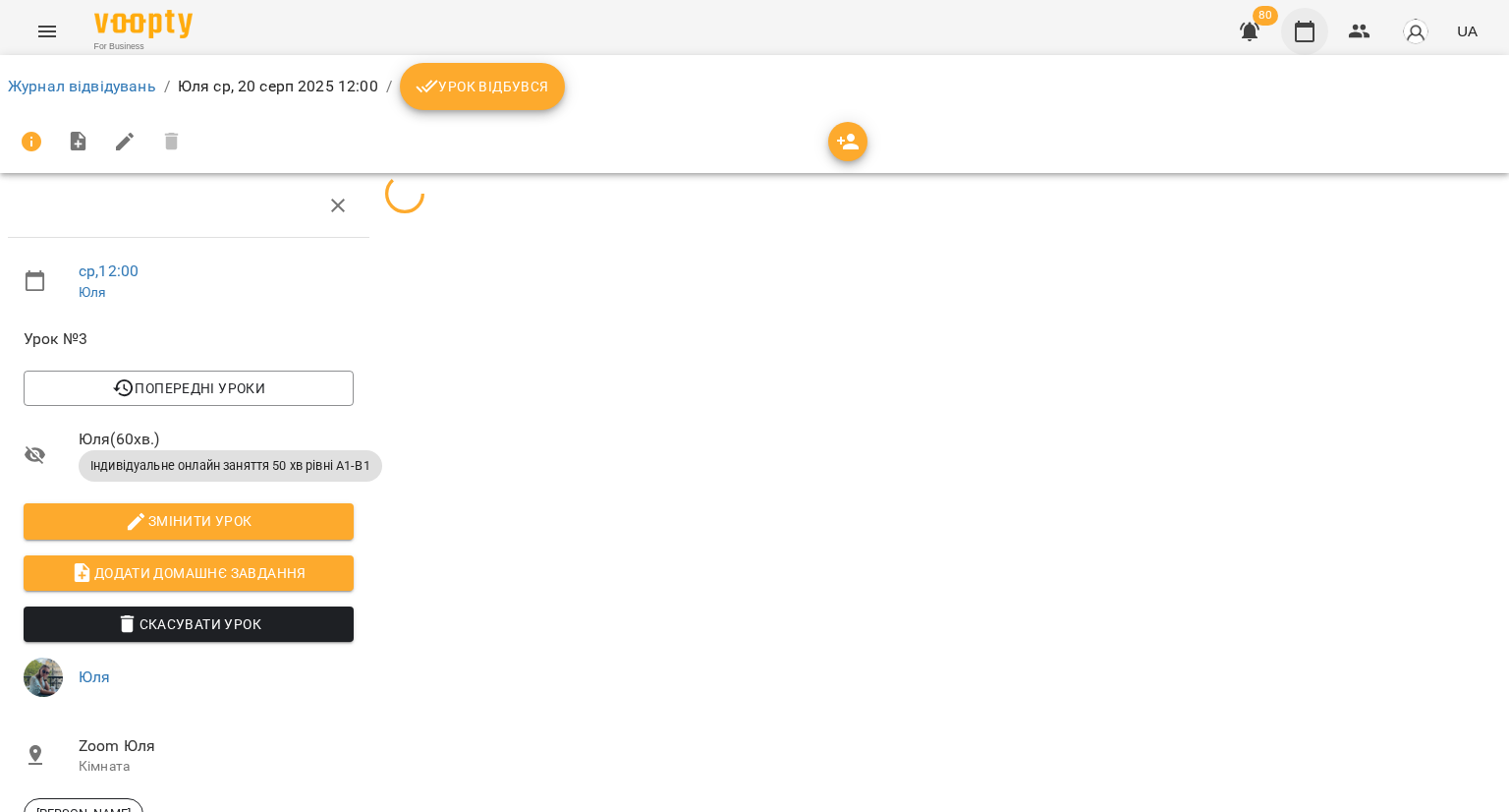
click at [1294, 44] on button "button" at bounding box center [1305, 32] width 48 height 48
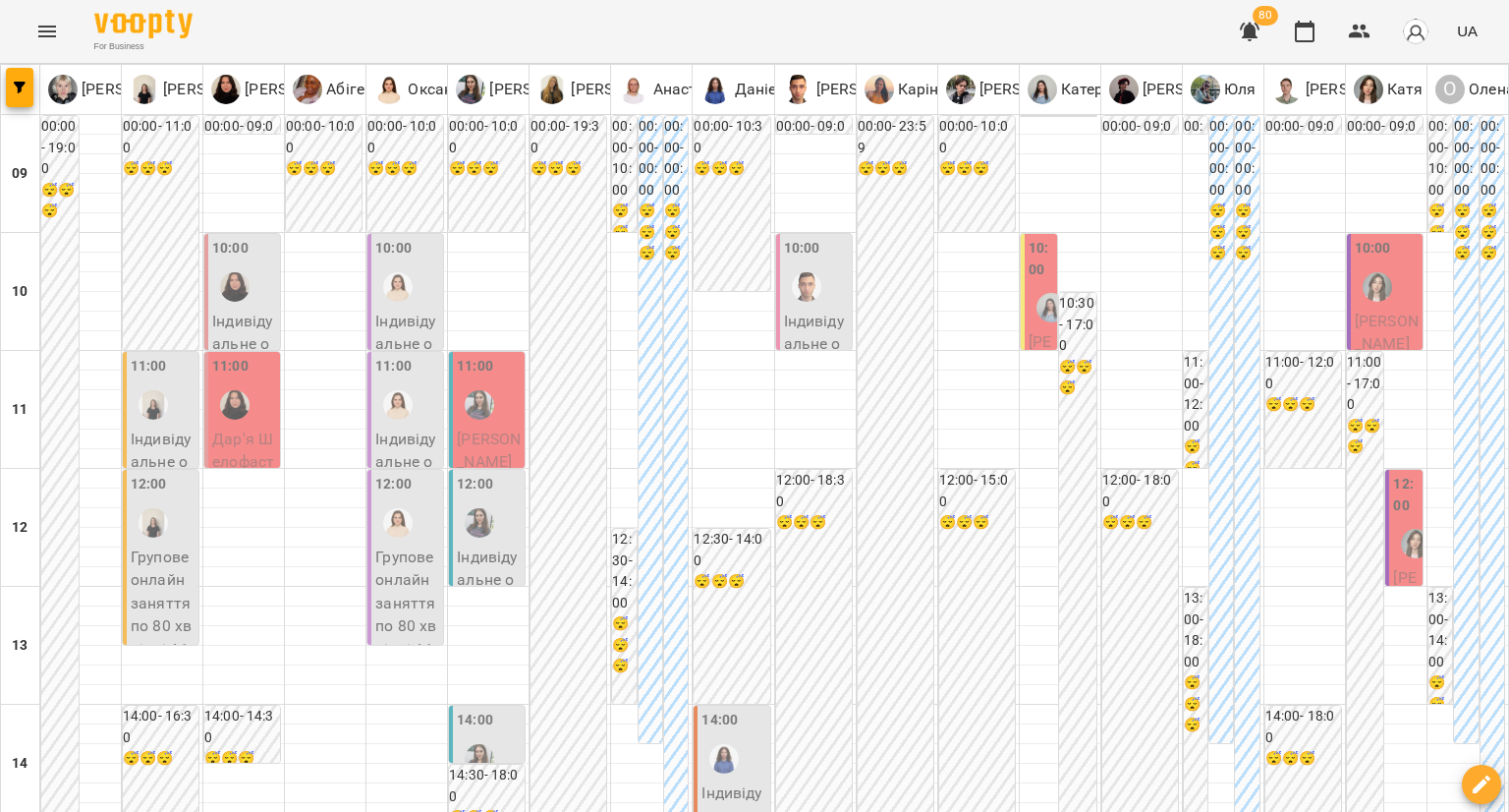
type input "**********"
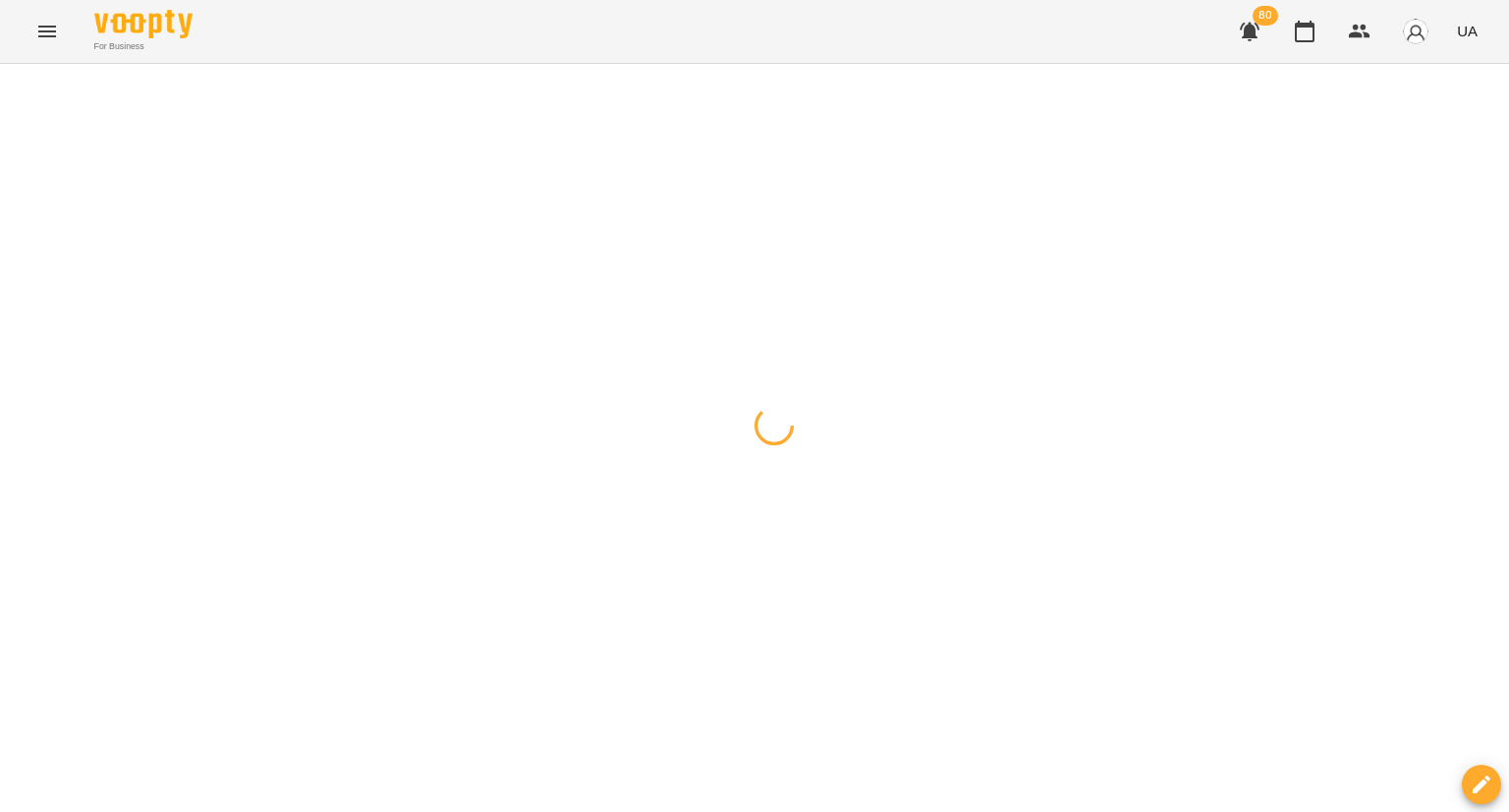
click at [622, 63] on div at bounding box center [754, 63] width 1509 height 0
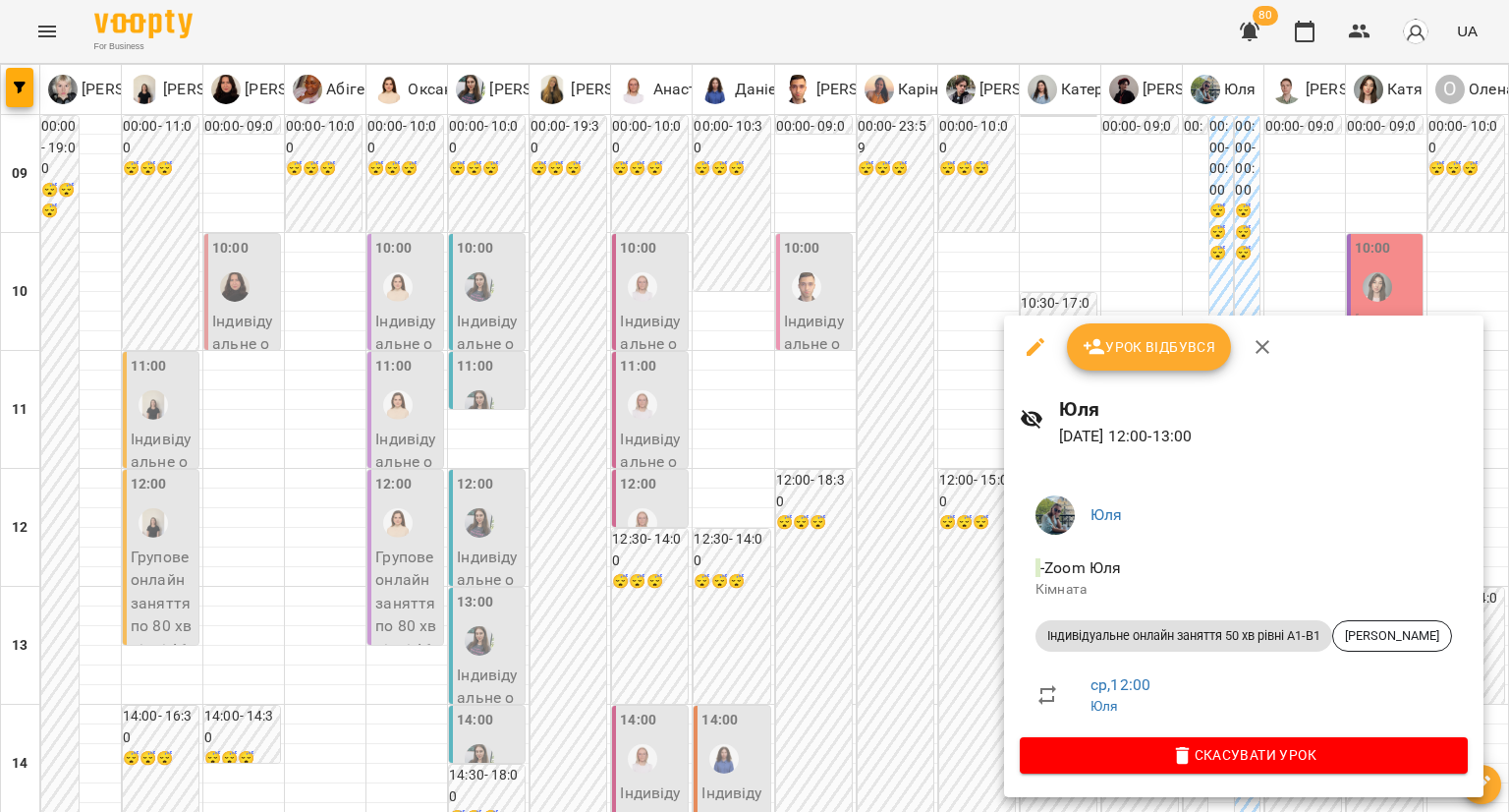
click at [1029, 348] on icon "button" at bounding box center [1036, 347] width 24 height 24
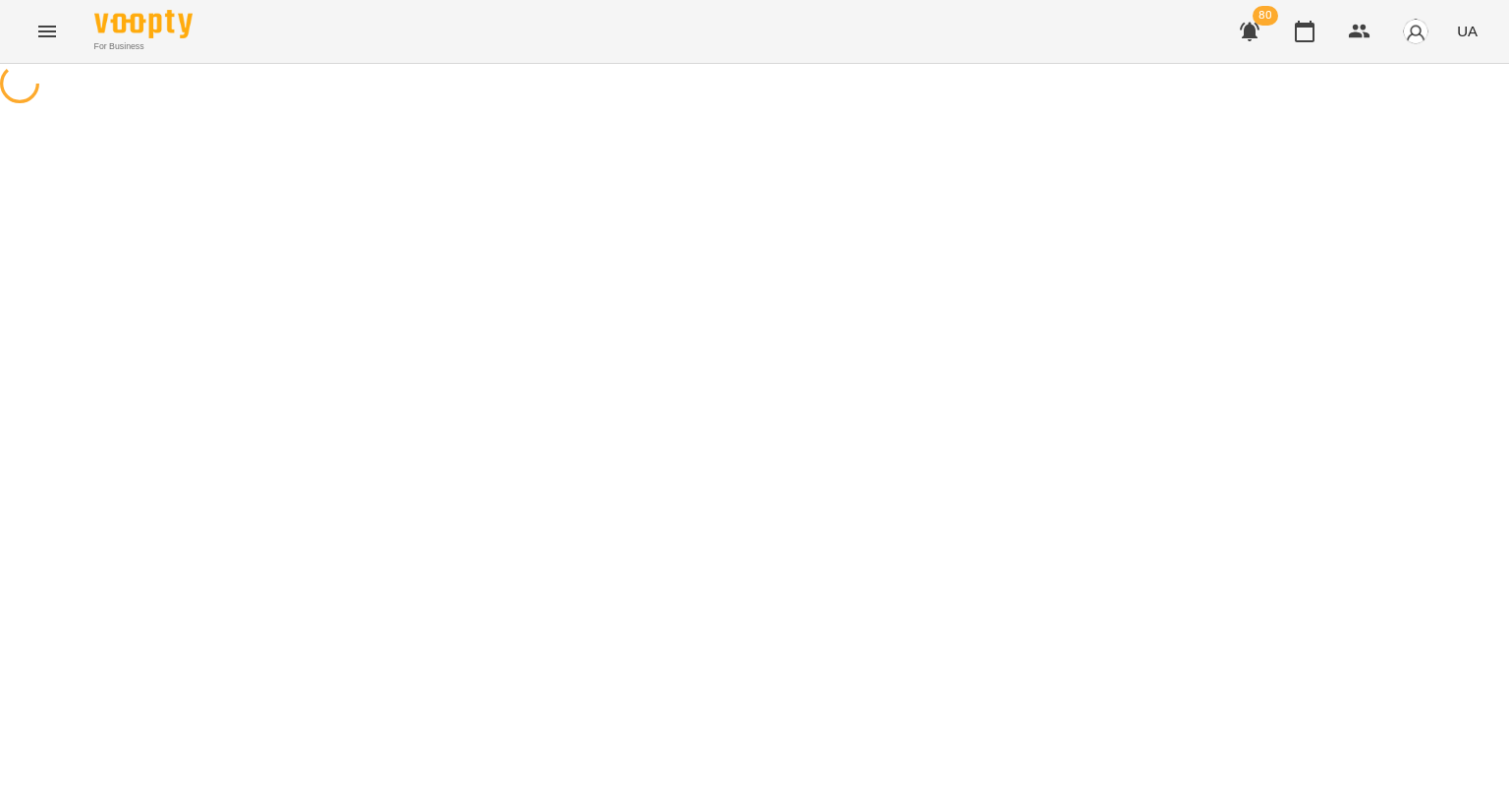
select select "**********"
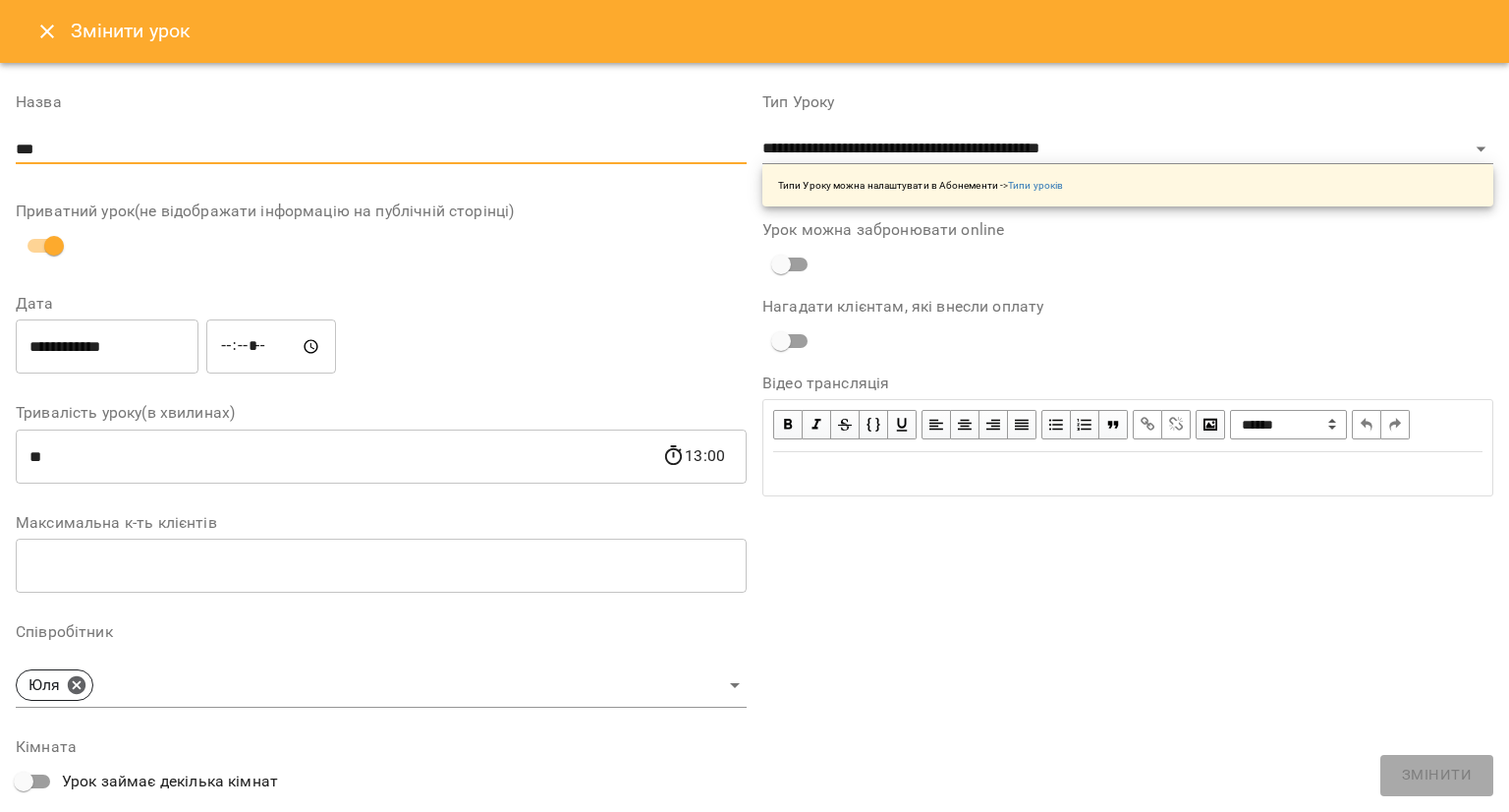
drag, startPoint x: 58, startPoint y: 158, endPoint x: 0, endPoint y: 158, distance: 58.0
click at [0, 158] on div "**********" at bounding box center [754, 623] width 1509 height 1121
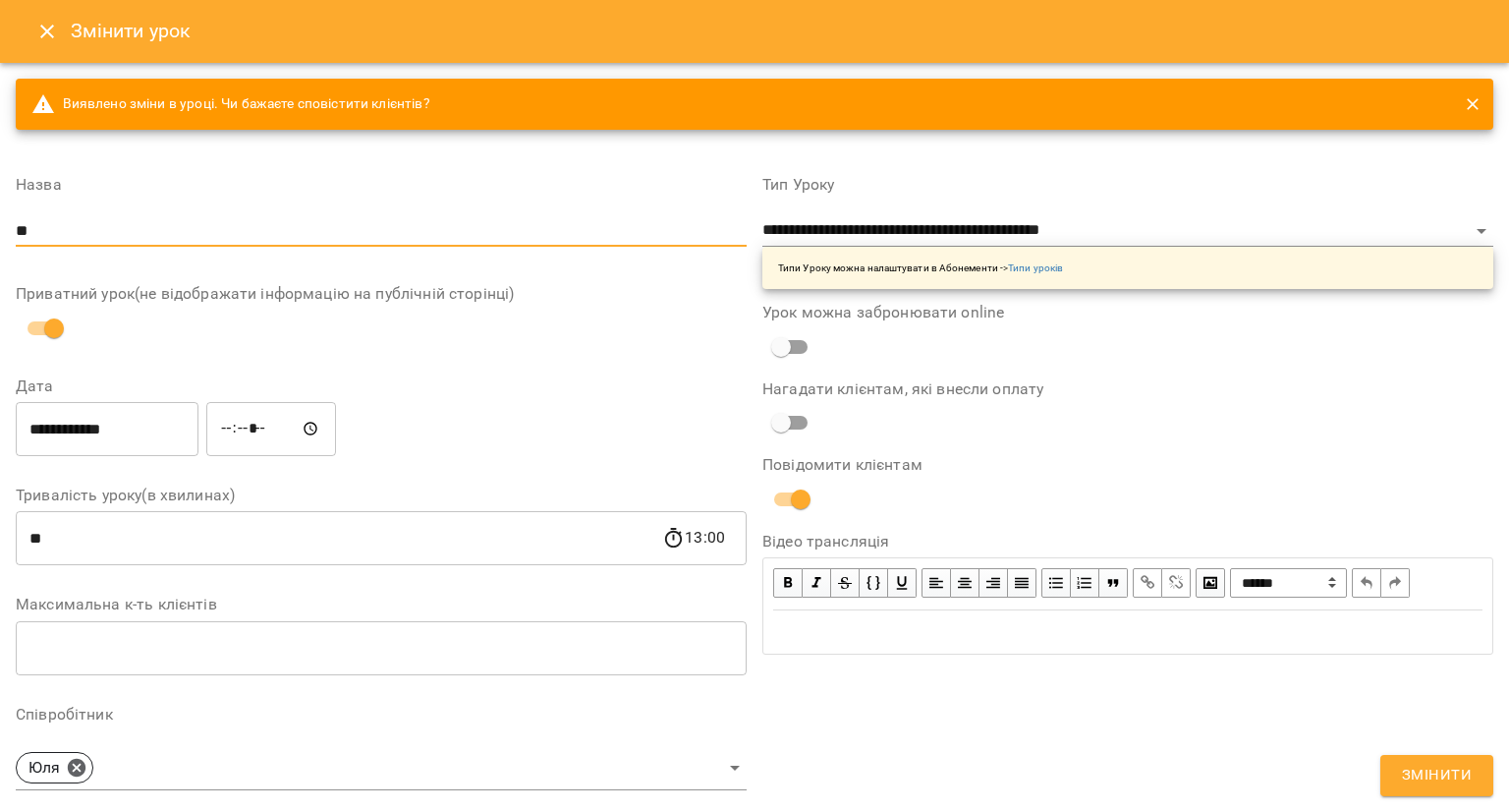
type input "**********"
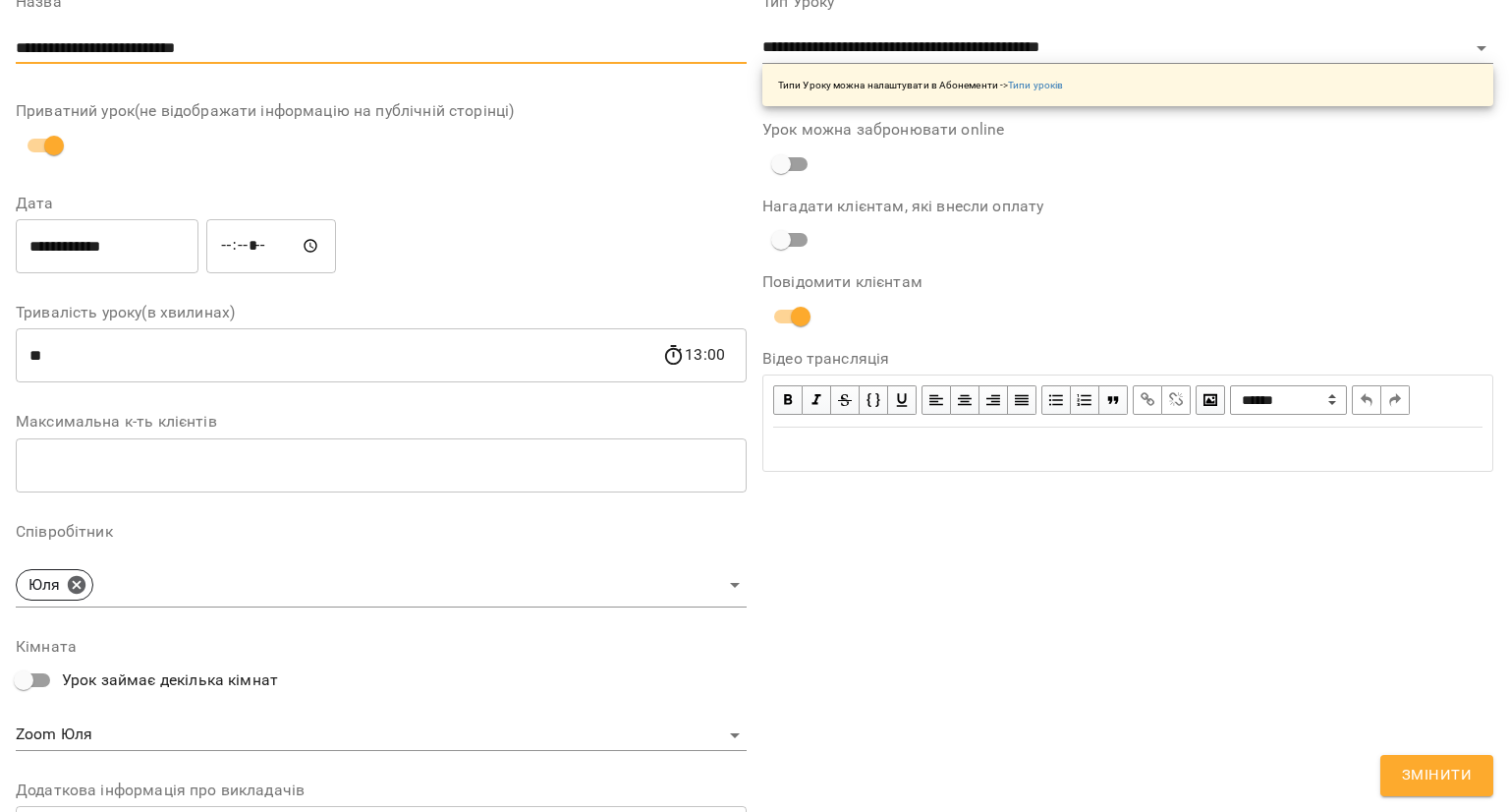
scroll to position [393, 0]
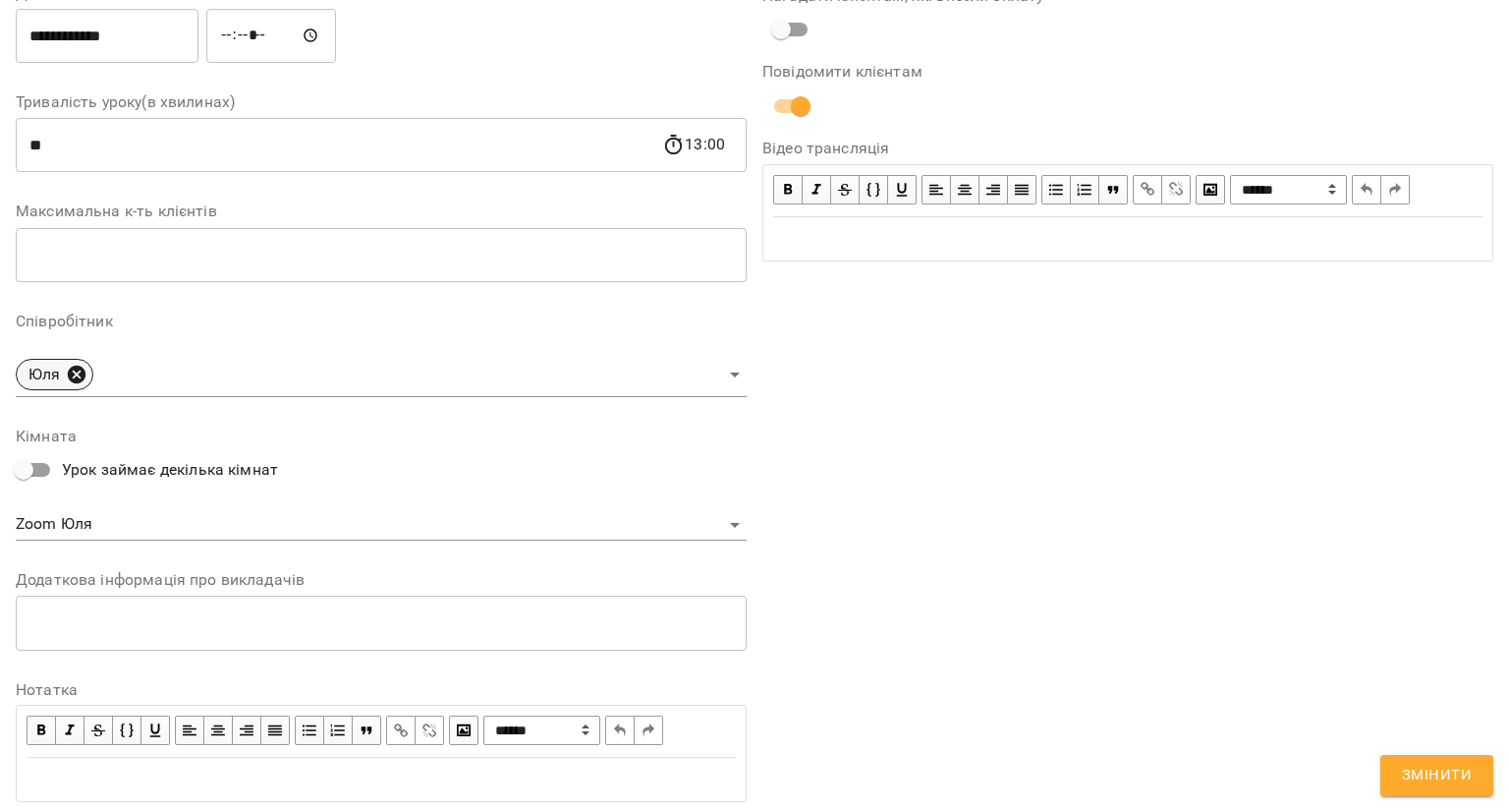
click at [75, 379] on icon at bounding box center [76, 374] width 18 height 18
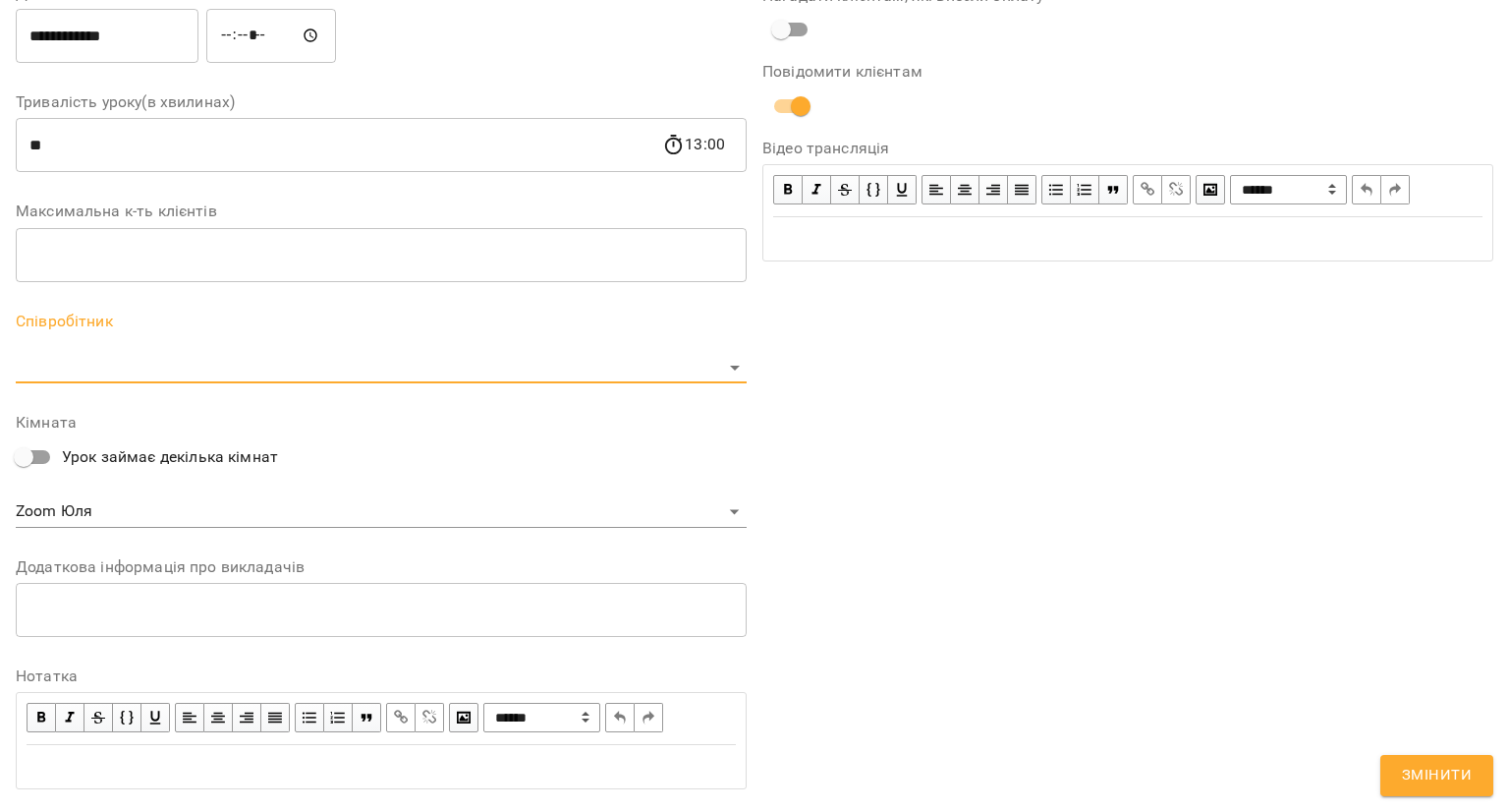
click at [75, 379] on body "For Business 80 UA Журнал відвідувань / [PERSON_NAME] [DATE] 12:00 / Урок відбу…" at bounding box center [754, 473] width 1509 height 947
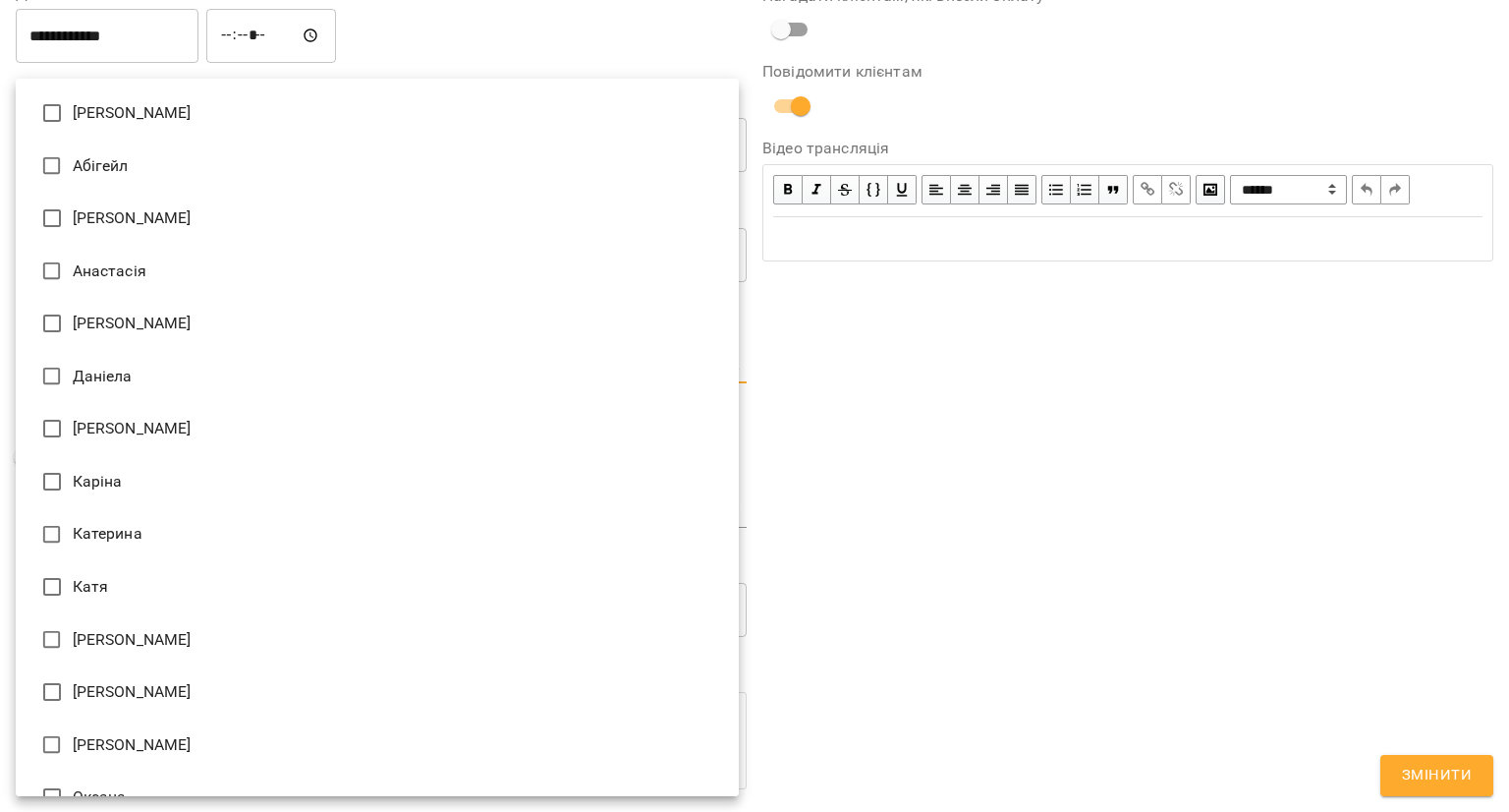
click at [141, 601] on li "Катя" at bounding box center [377, 587] width 723 height 54
type input "**********"
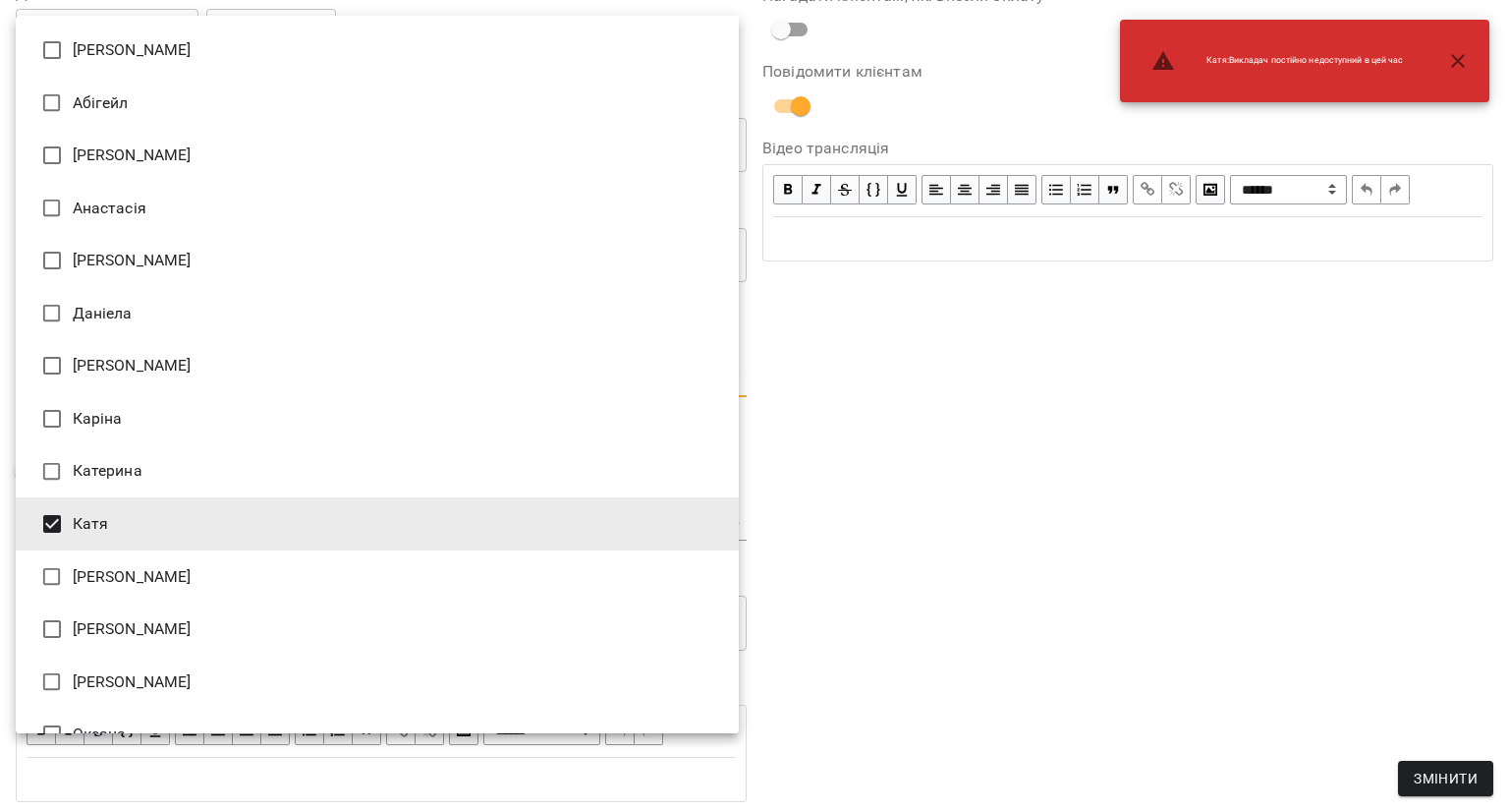
click at [898, 540] on div at bounding box center [754, 406] width 1509 height 812
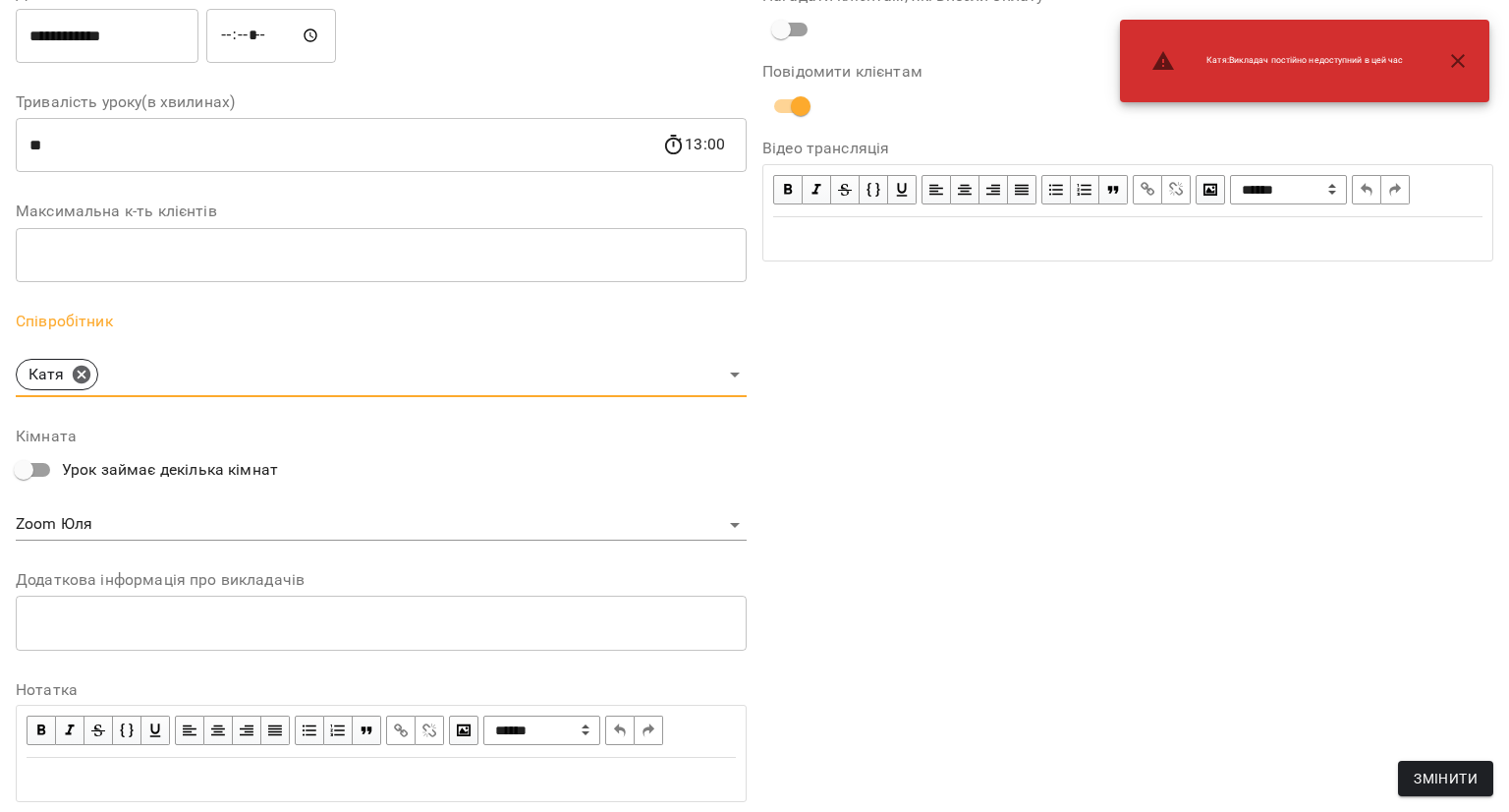
click at [228, 536] on body "For Business 80 UA Журнал відвідувань / [PERSON_NAME] [DATE] 12:00 / Урок відбу…" at bounding box center [754, 473] width 1509 height 947
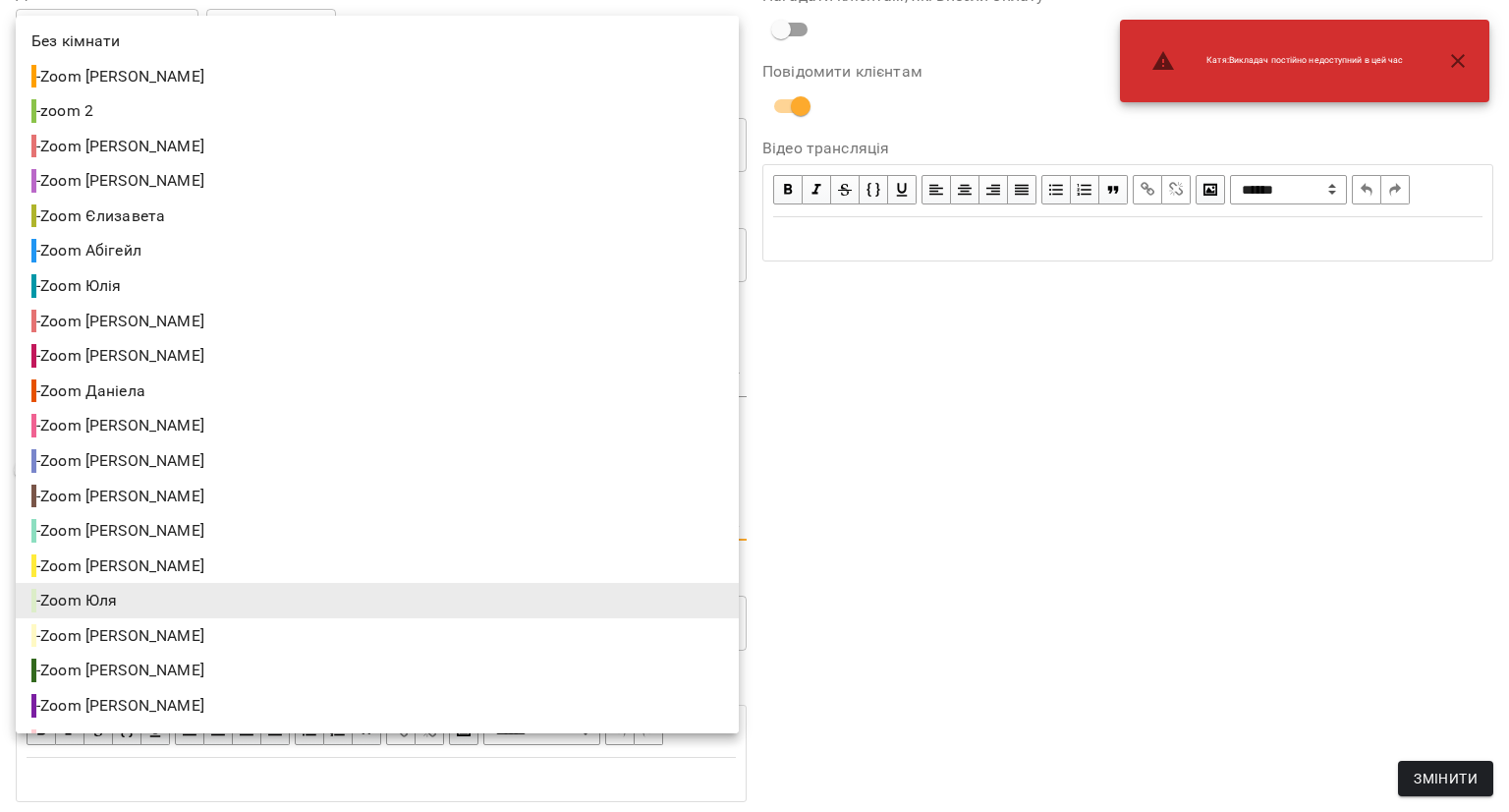
click at [189, 701] on li "- Zoom [PERSON_NAME]" at bounding box center [377, 706] width 723 height 36
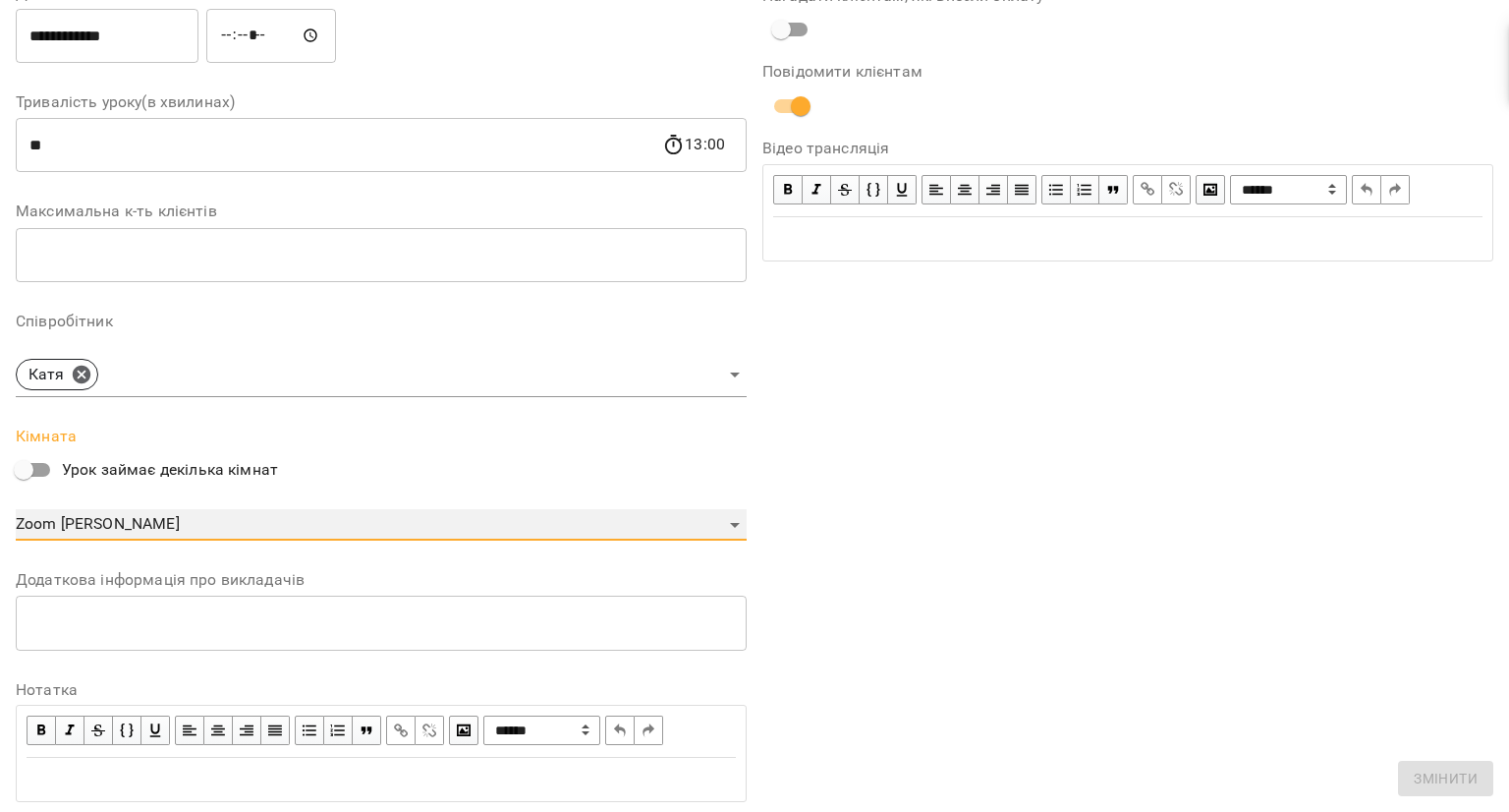
type input "**********"
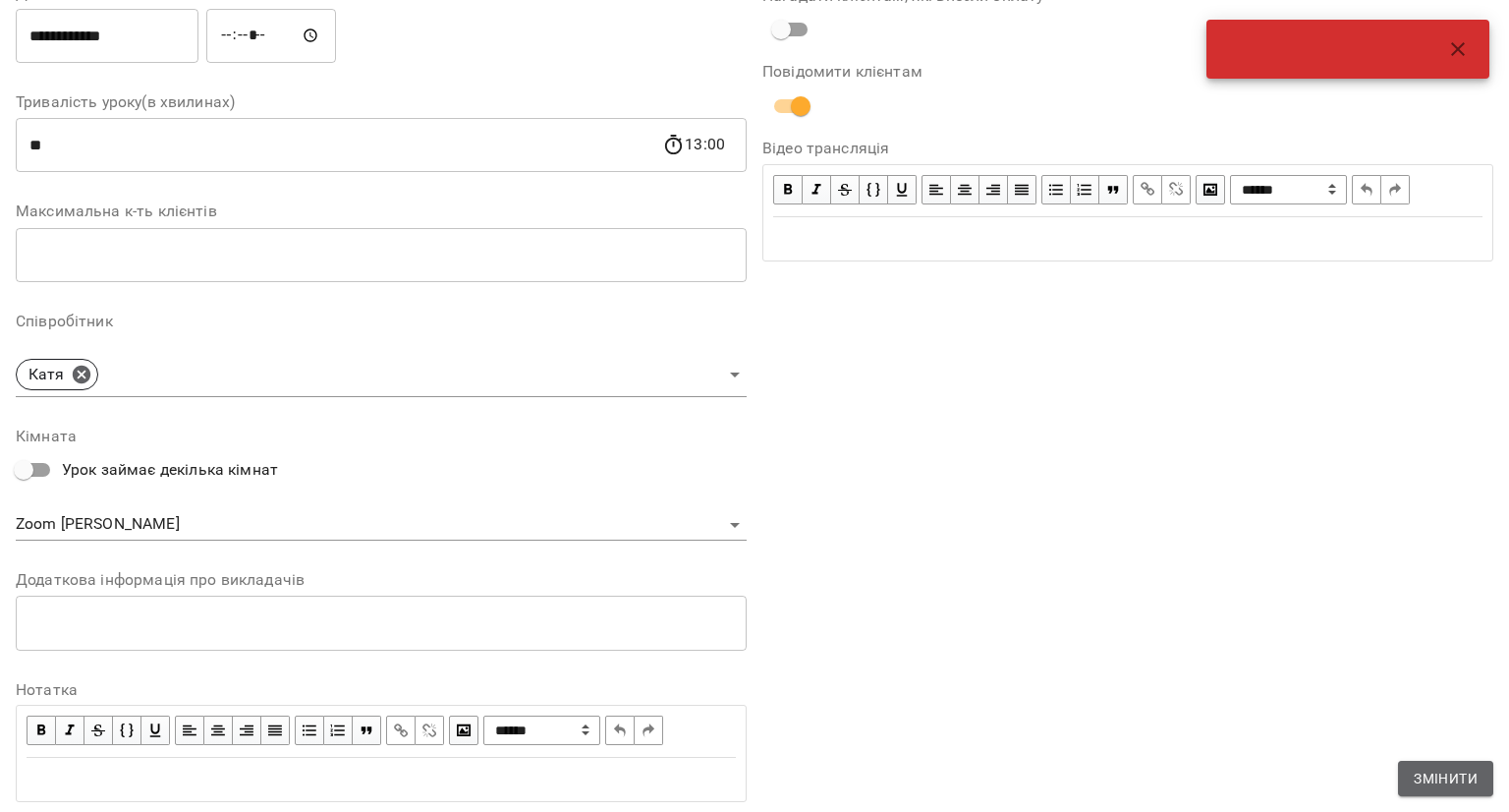
click at [1435, 769] on button "Змінити" at bounding box center [1446, 778] width 95 height 36
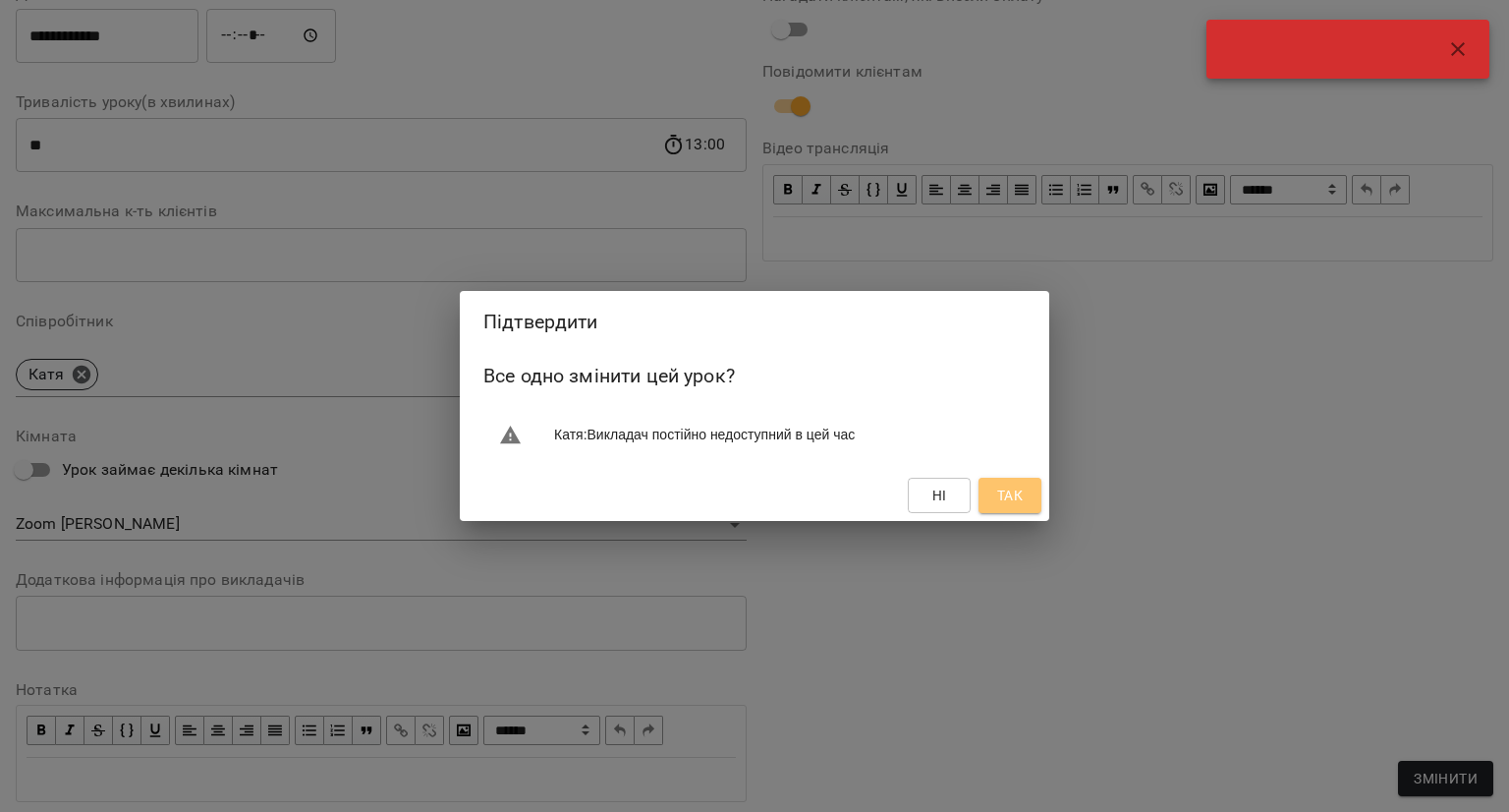
click at [999, 489] on span "Так" at bounding box center [1010, 496] width 26 height 24
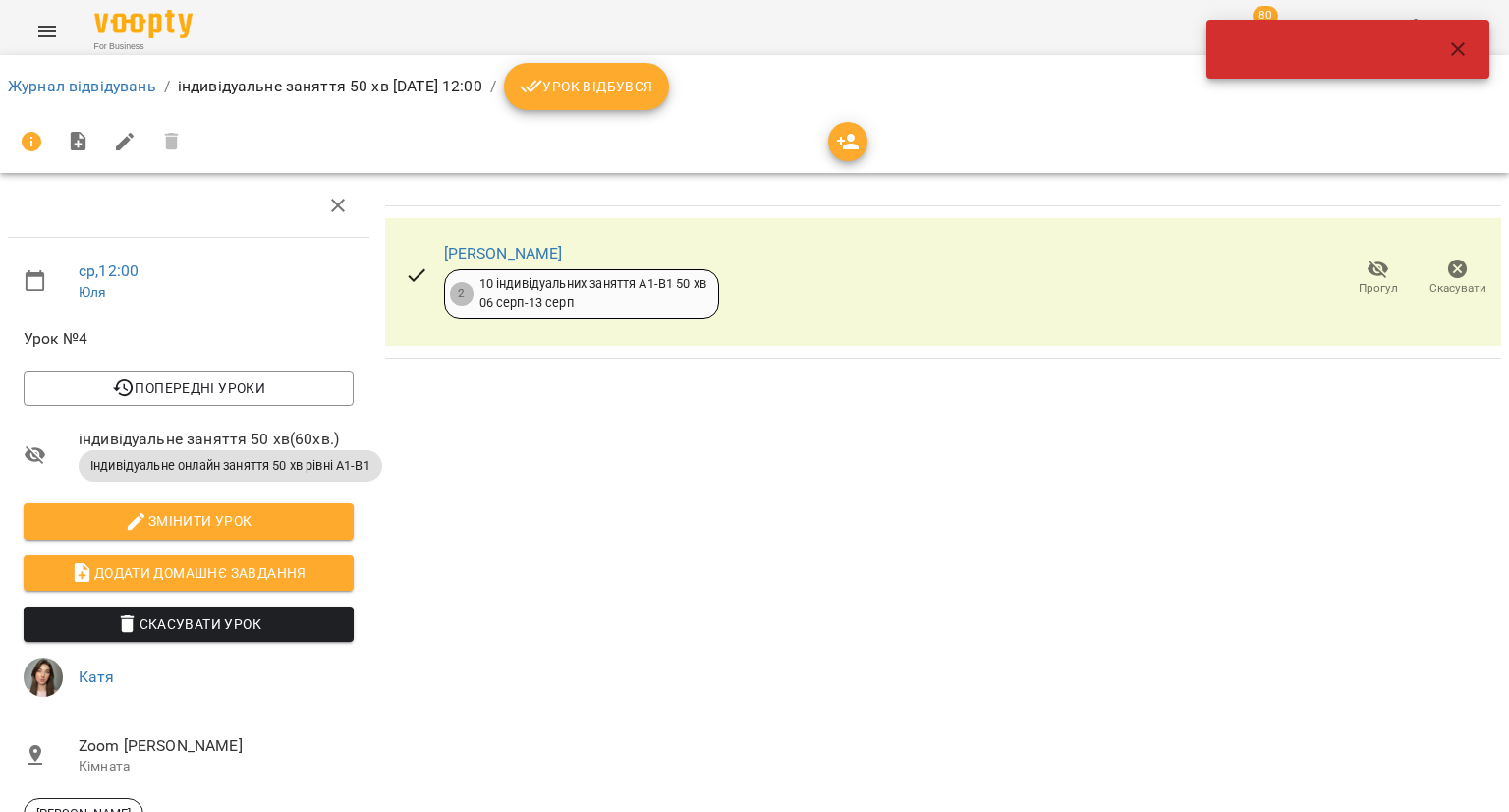
drag, startPoint x: 1462, startPoint y: 59, endPoint x: 1445, endPoint y: 53, distance: 18.0
click at [1462, 59] on button "button" at bounding box center [1458, 50] width 48 height 48
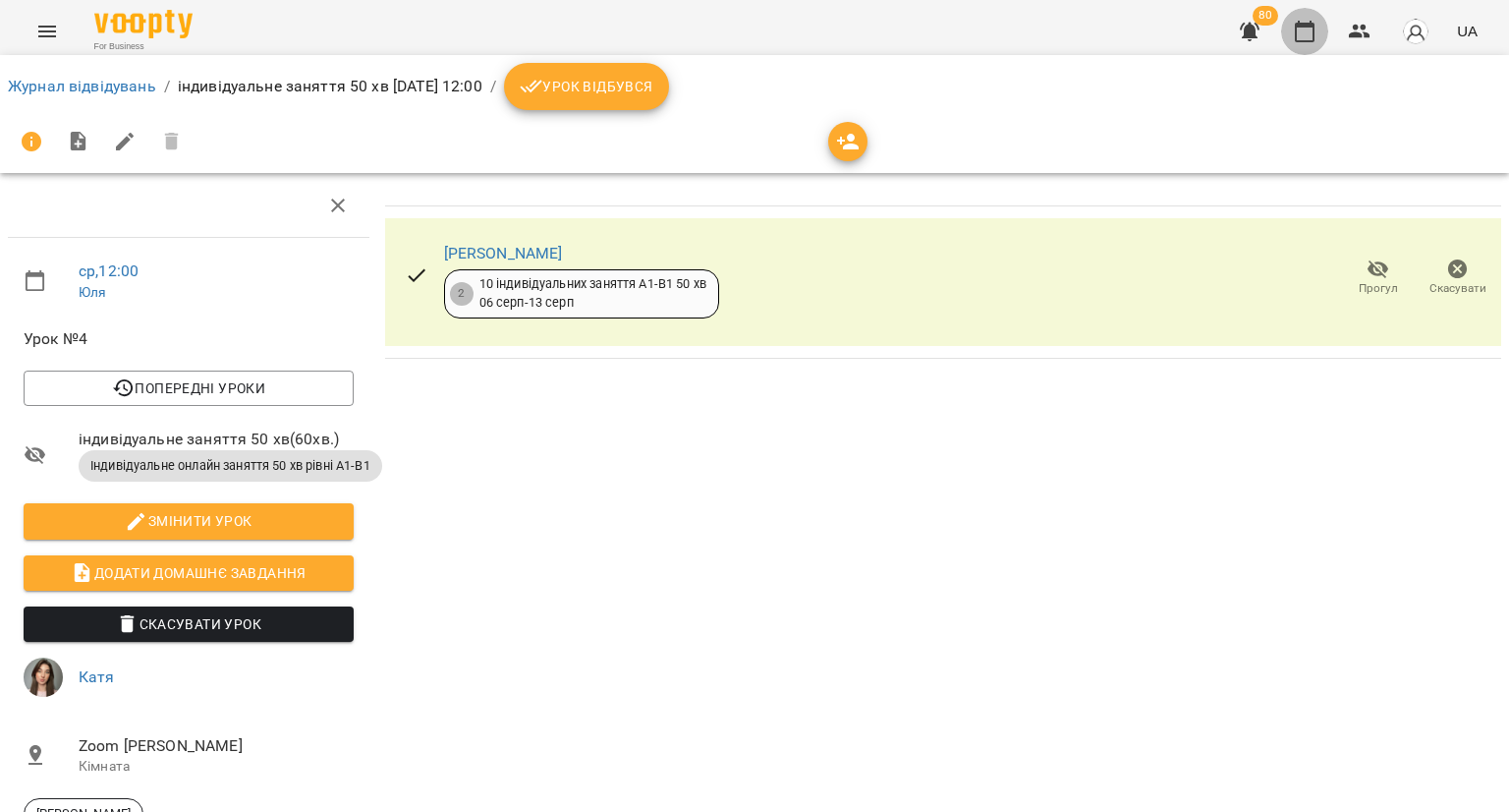
click at [1299, 18] on button "button" at bounding box center [1305, 32] width 48 height 48
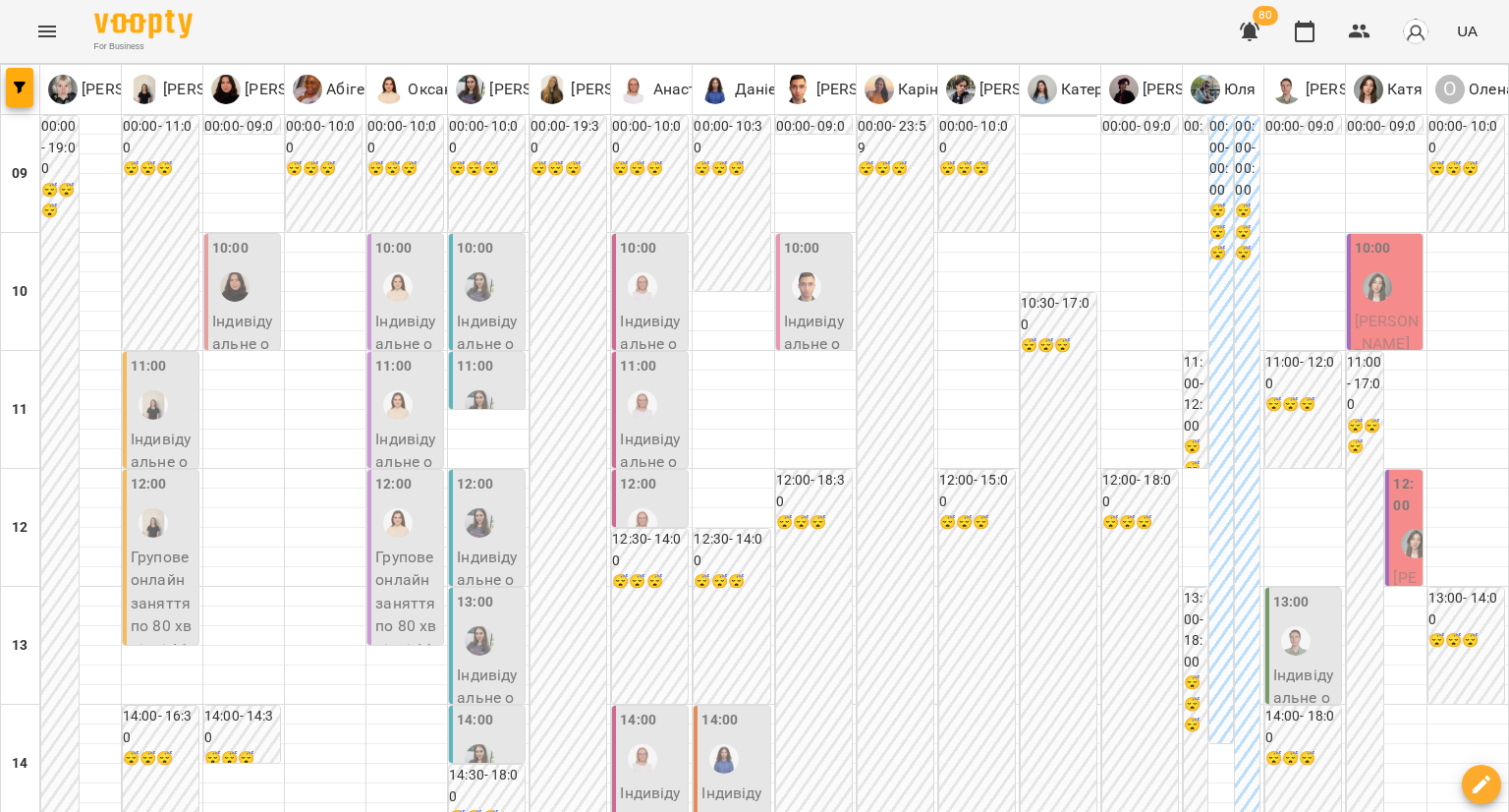
scroll to position [688, 0]
type input "**********"
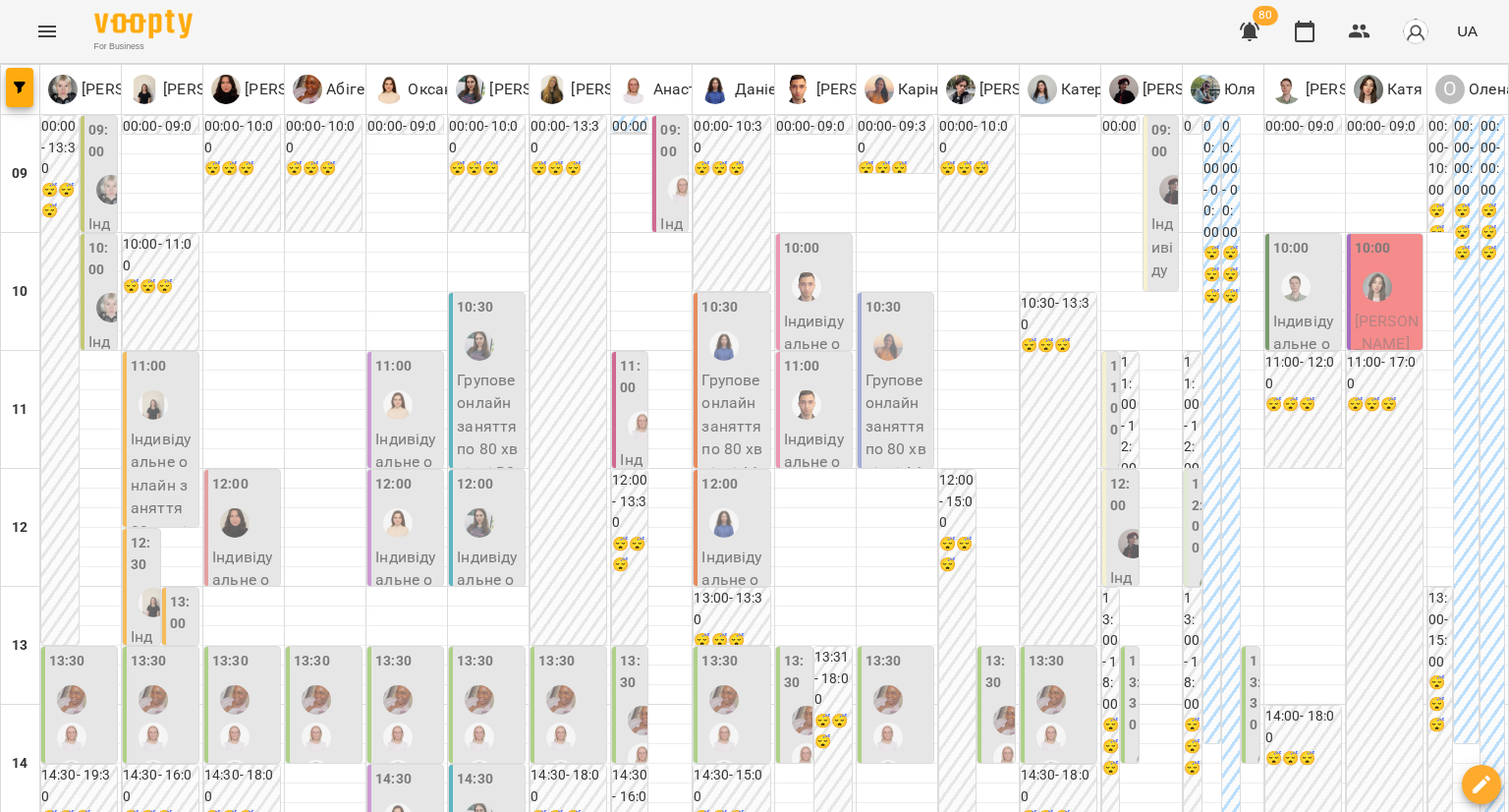
click at [1192, 535] on label "12:00" at bounding box center [1198, 516] width 12 height 84
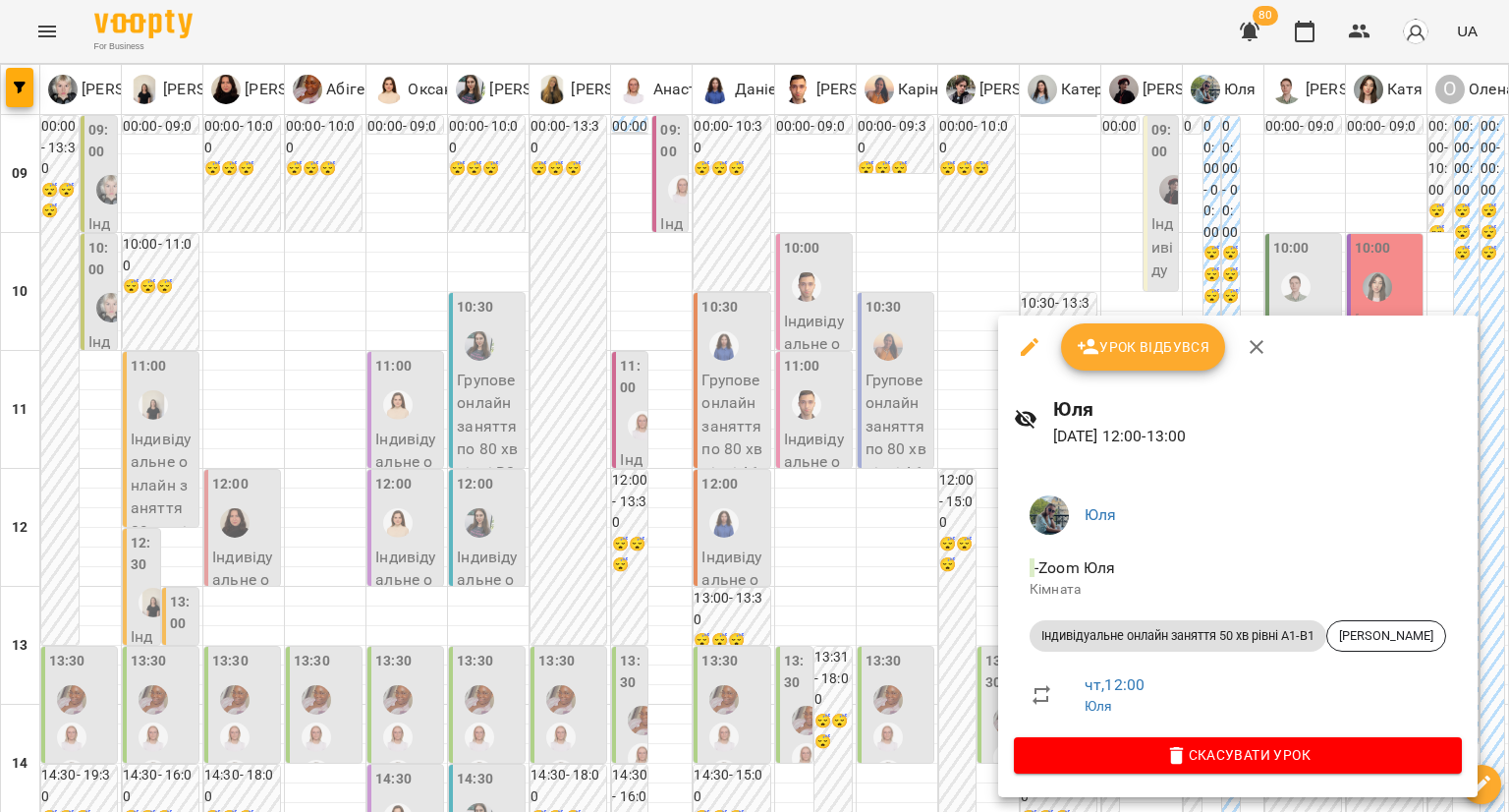
click at [942, 546] on div at bounding box center [754, 406] width 1509 height 812
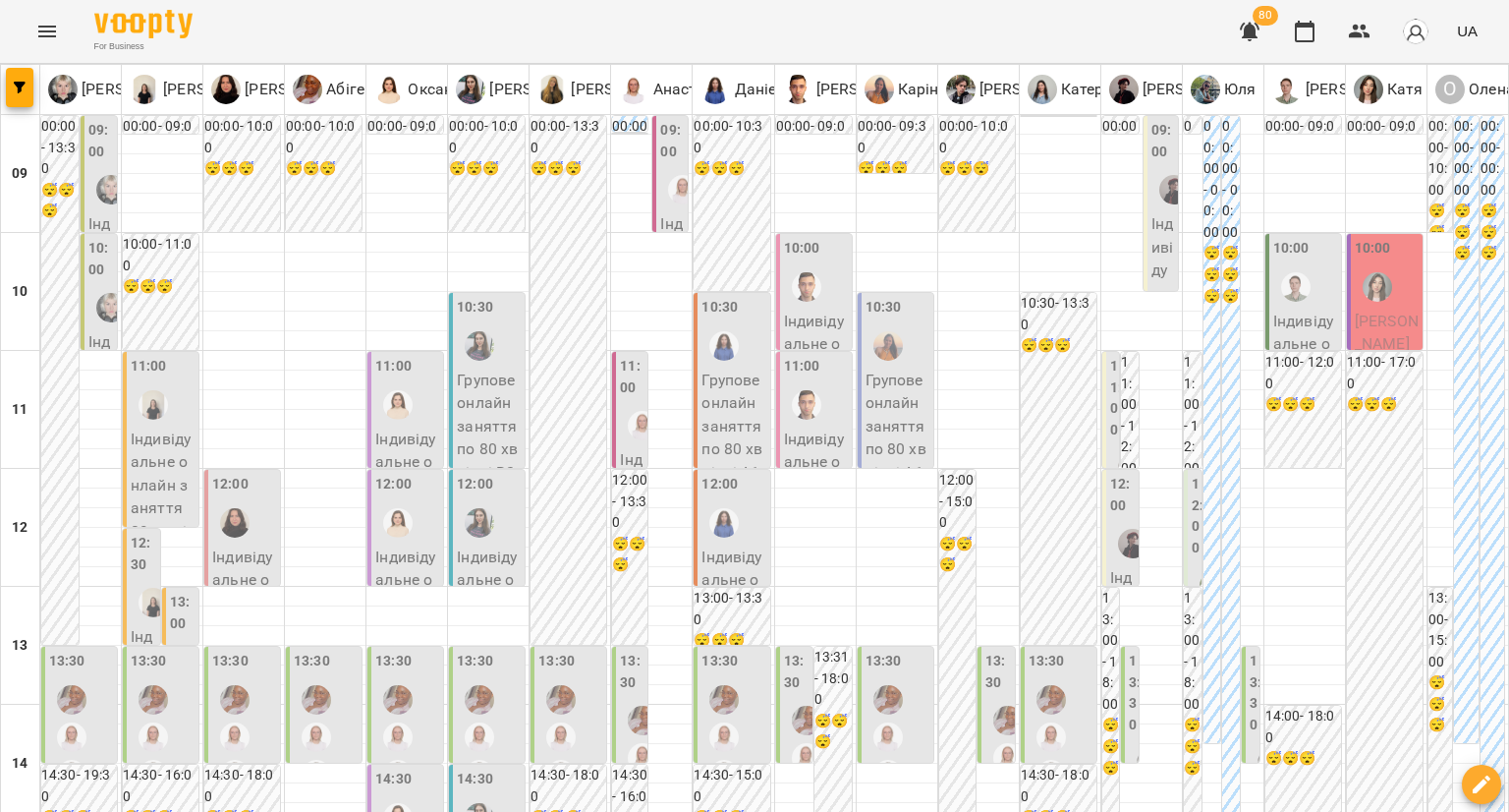
type input "**********"
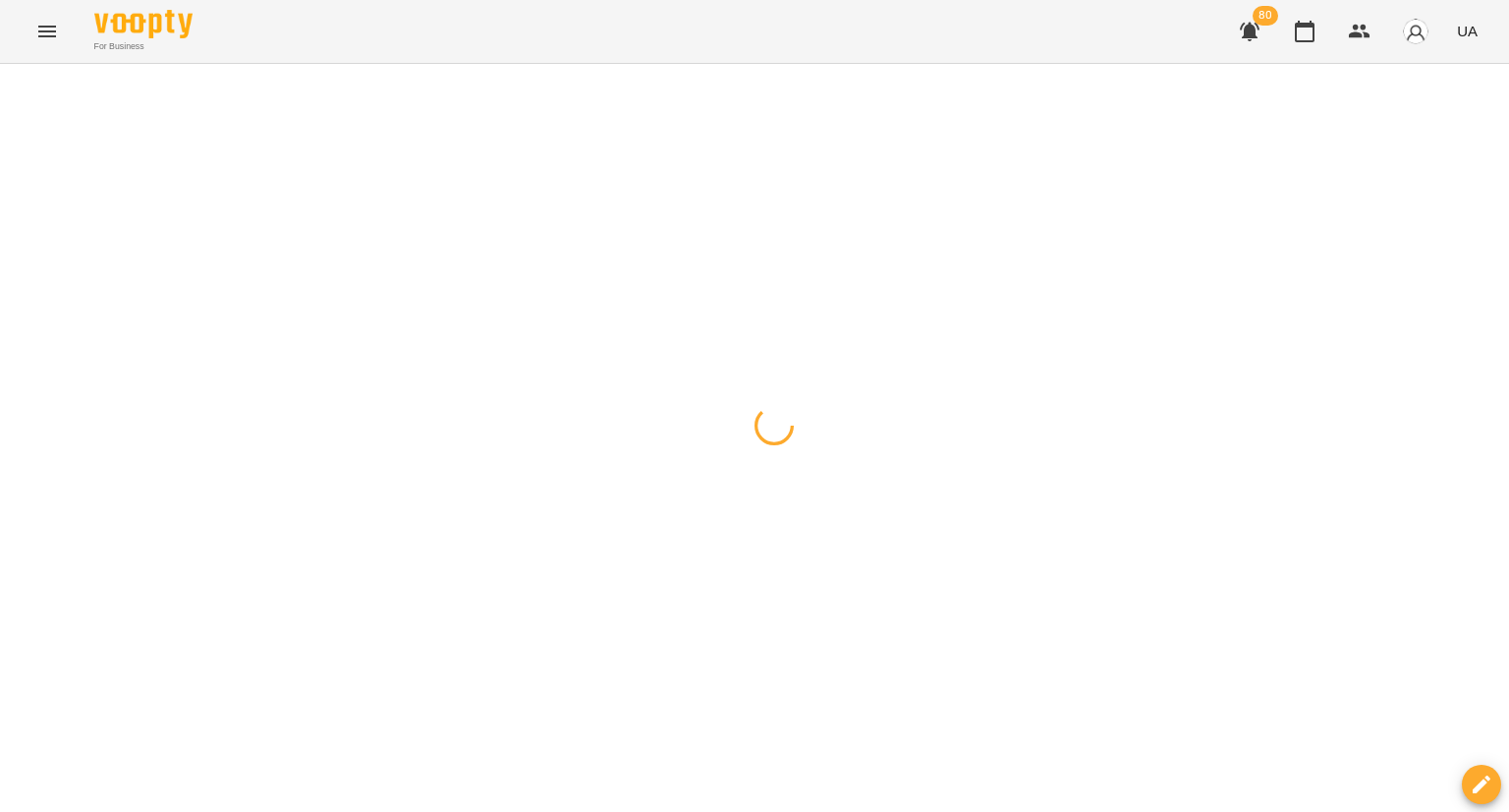
click at [455, 63] on div at bounding box center [754, 63] width 1509 height 0
